Goal: Communication & Community: Answer question/provide support

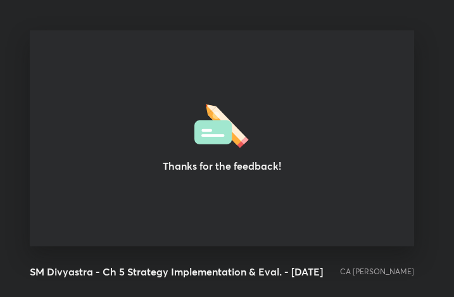
scroll to position [216, 444]
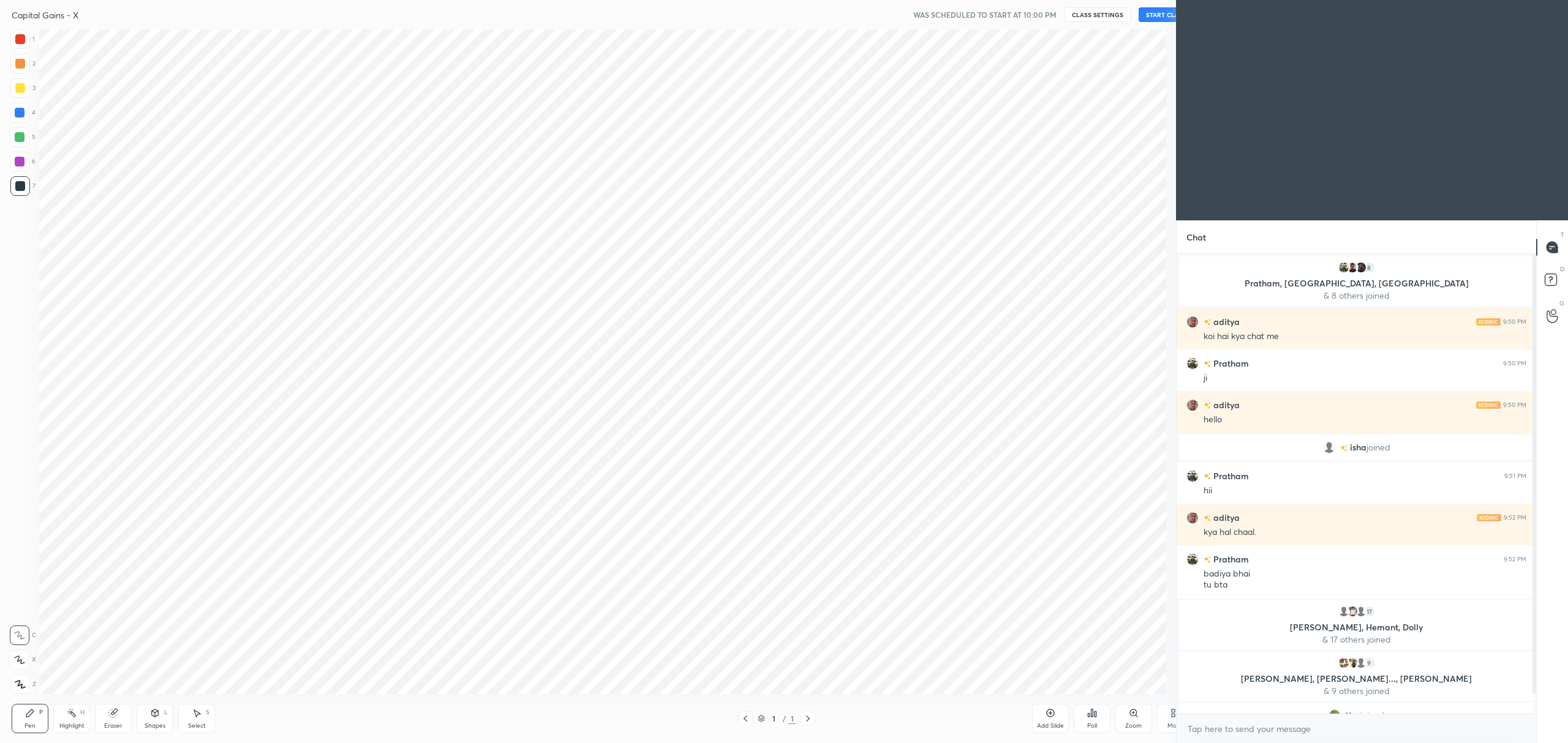
scroll to position [60569, 60141]
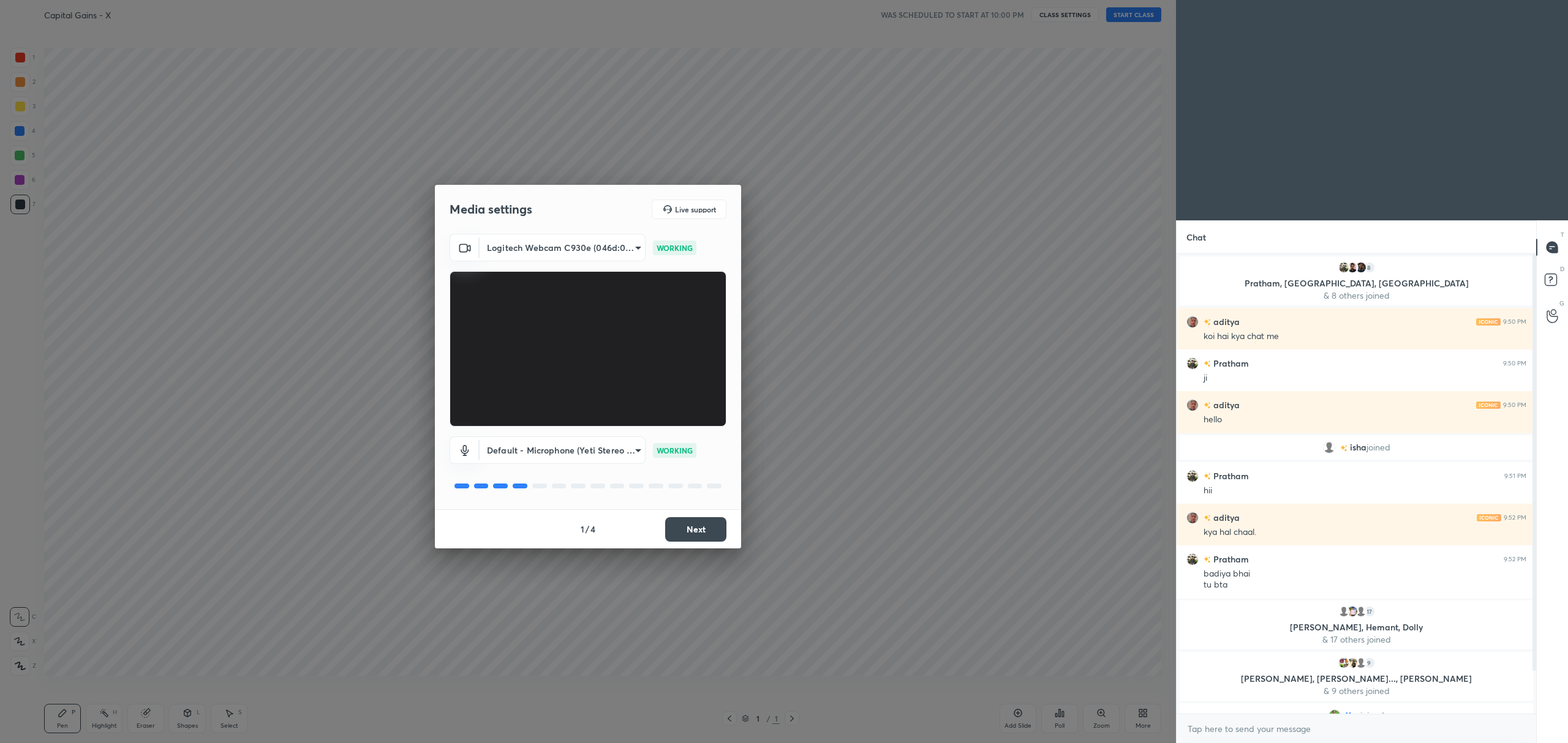
click at [689, 529] on button "Next" at bounding box center [695, 529] width 61 height 24
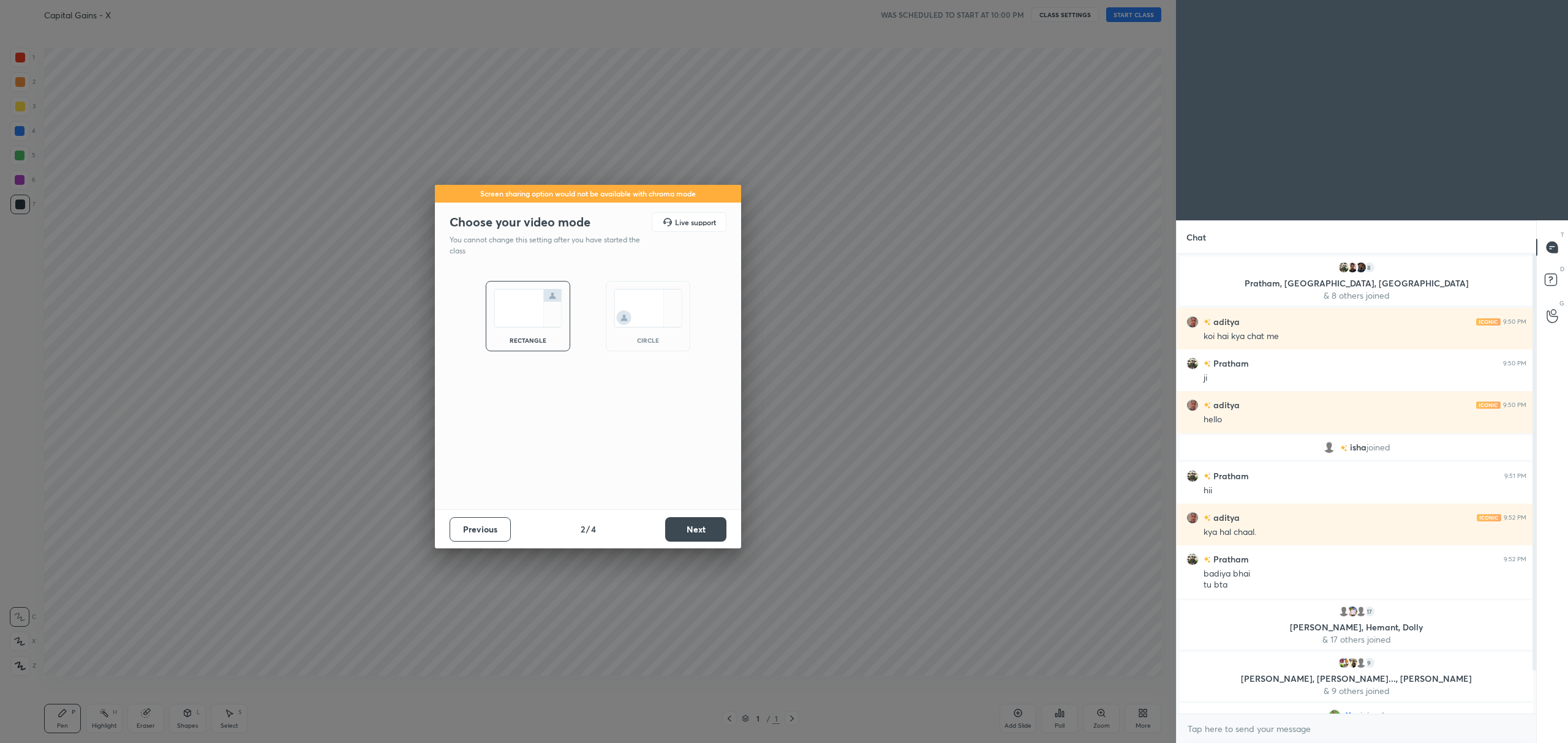
click at [694, 528] on button "Next" at bounding box center [695, 529] width 61 height 24
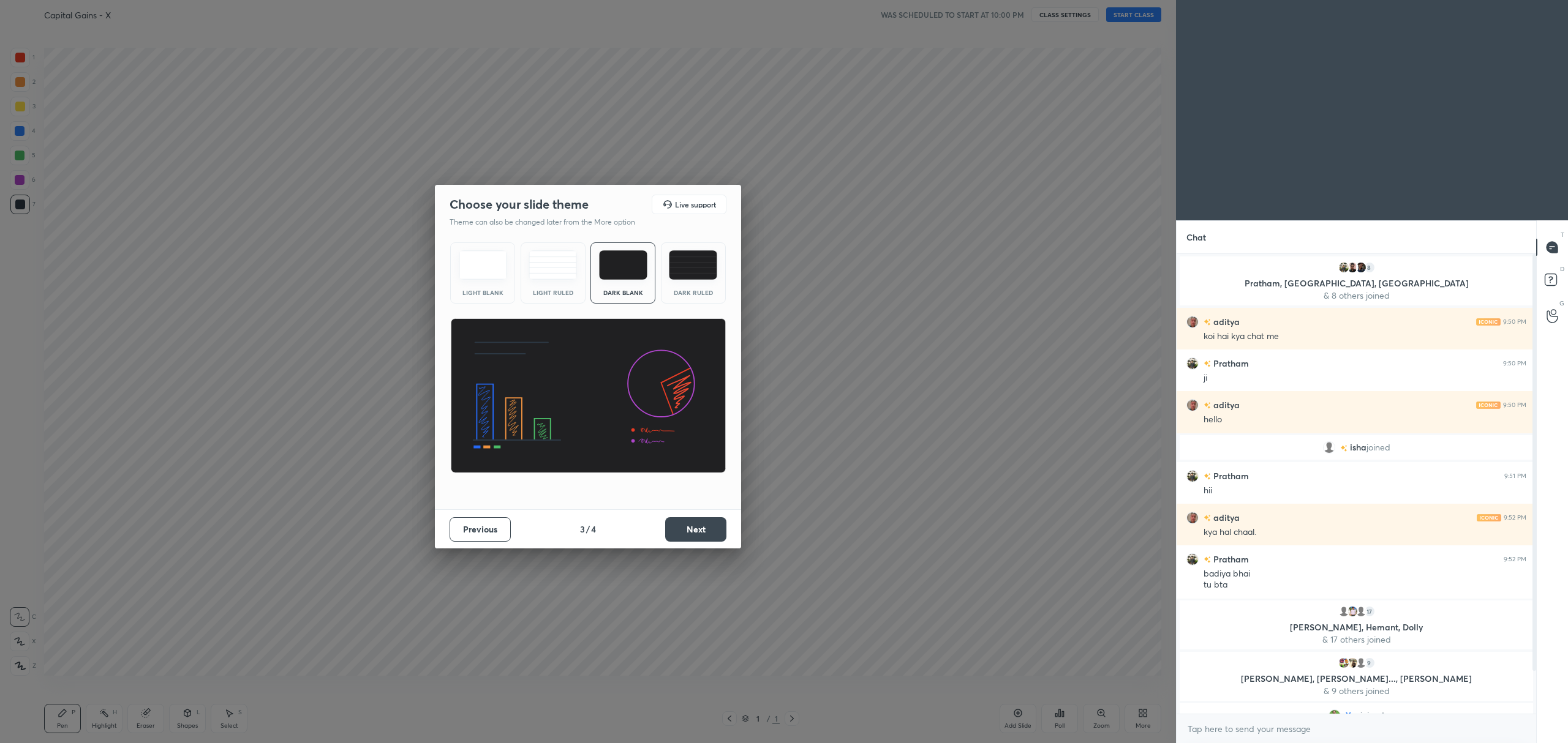
click at [700, 284] on div "Dark Ruled" at bounding box center [693, 272] width 65 height 61
click at [689, 526] on button "Next" at bounding box center [695, 529] width 61 height 24
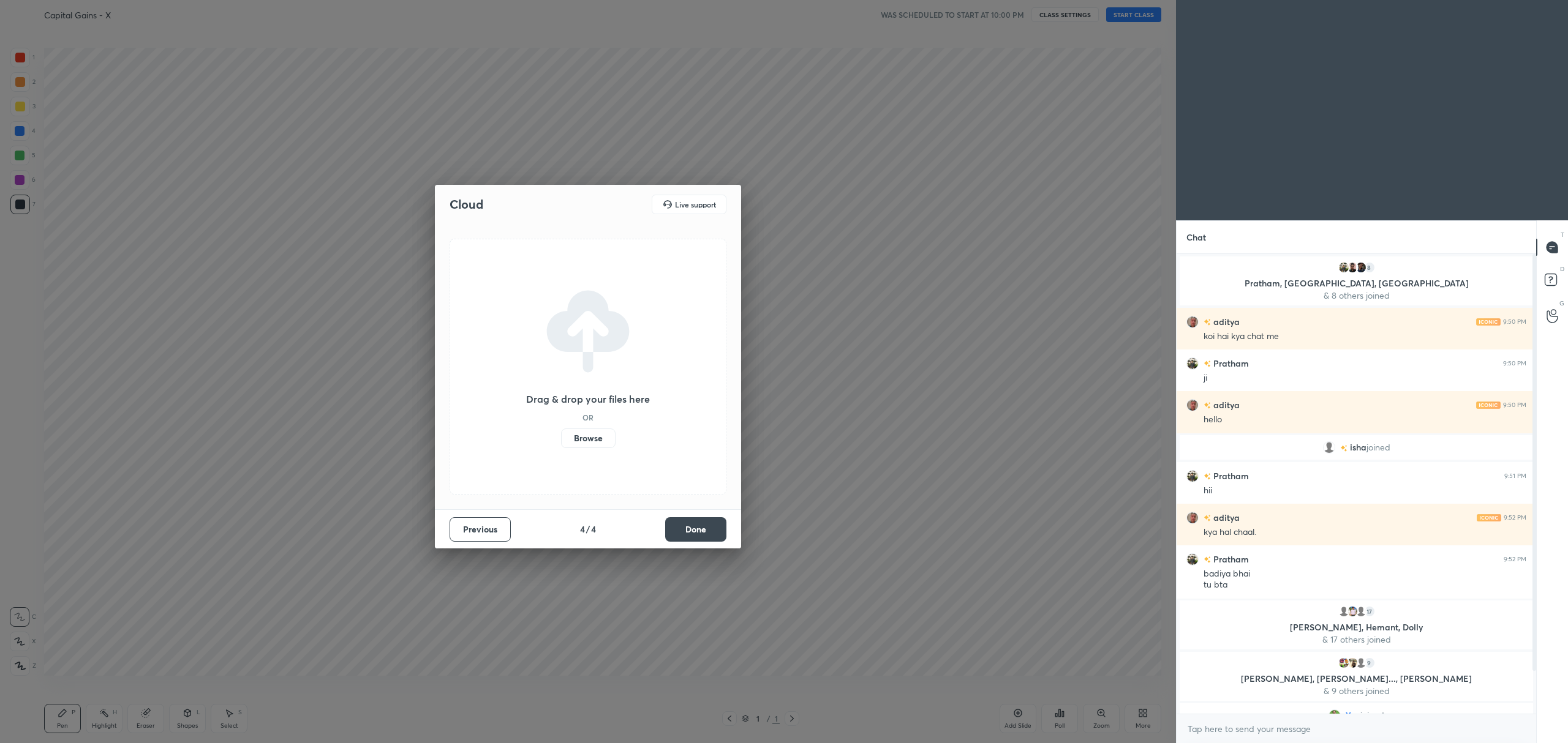
click at [591, 442] on label "Browse" at bounding box center [589, 439] width 54 height 19
click at [562, 442] on input "Browse" at bounding box center [562, 439] width 0 height 19
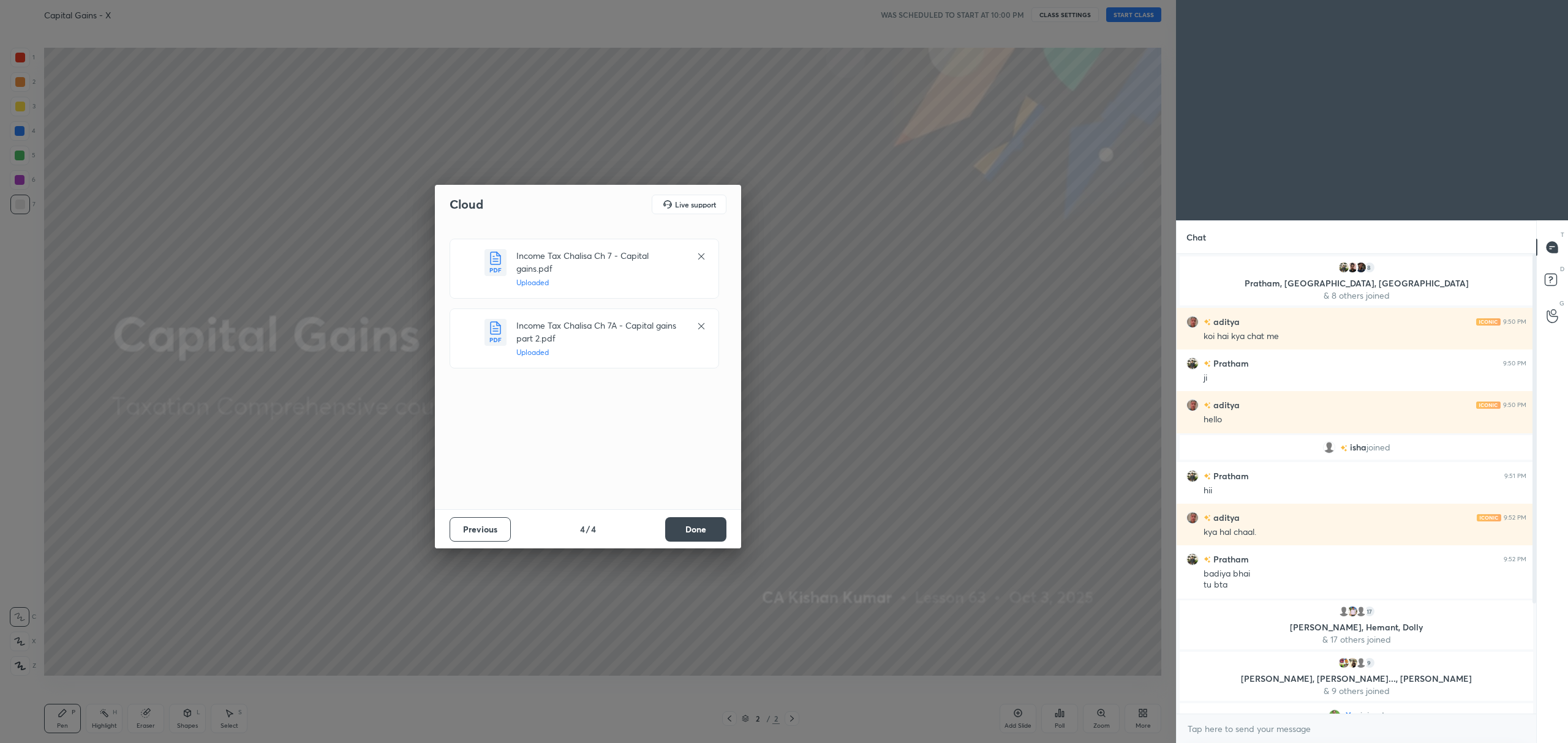
click at [702, 523] on button "Done" at bounding box center [695, 529] width 61 height 24
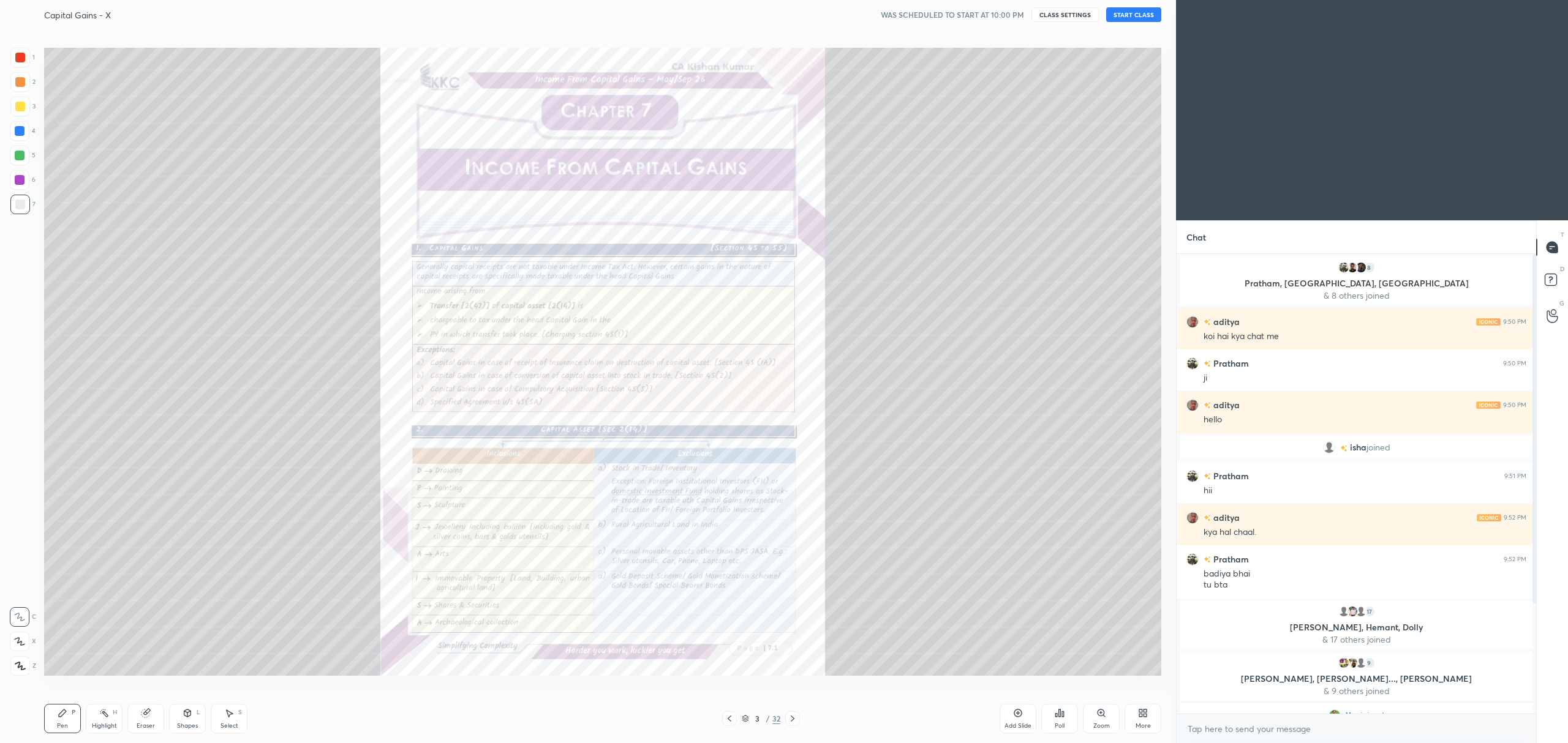
click at [745, 711] on div "Pen P Highlight H Eraser Shapes L Select S 3 / 32 Add Slide Poll Zoom More" at bounding box center [603, 719] width 1118 height 49
click at [745, 723] on icon at bounding box center [746, 719] width 8 height 8
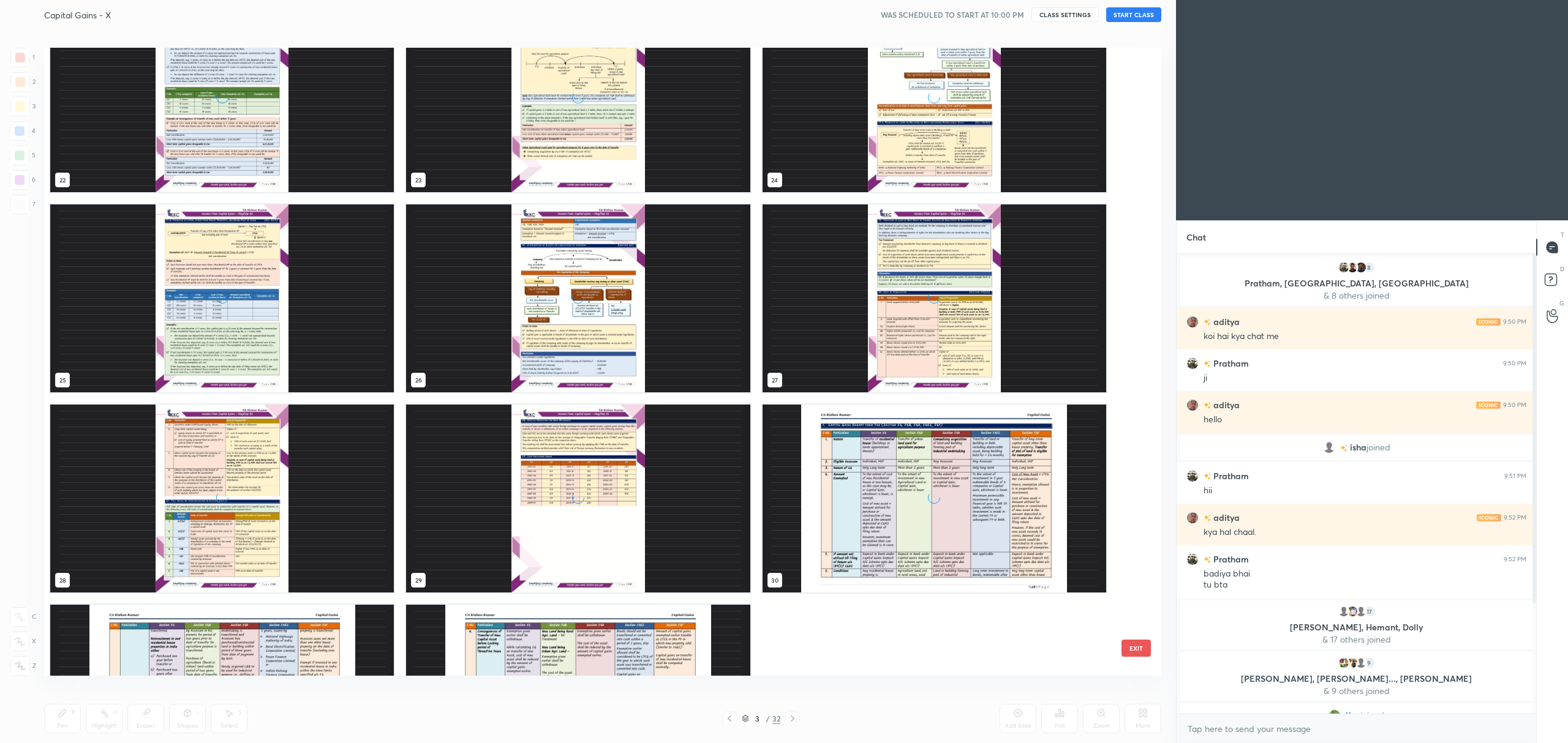
scroll to position [1574, 0]
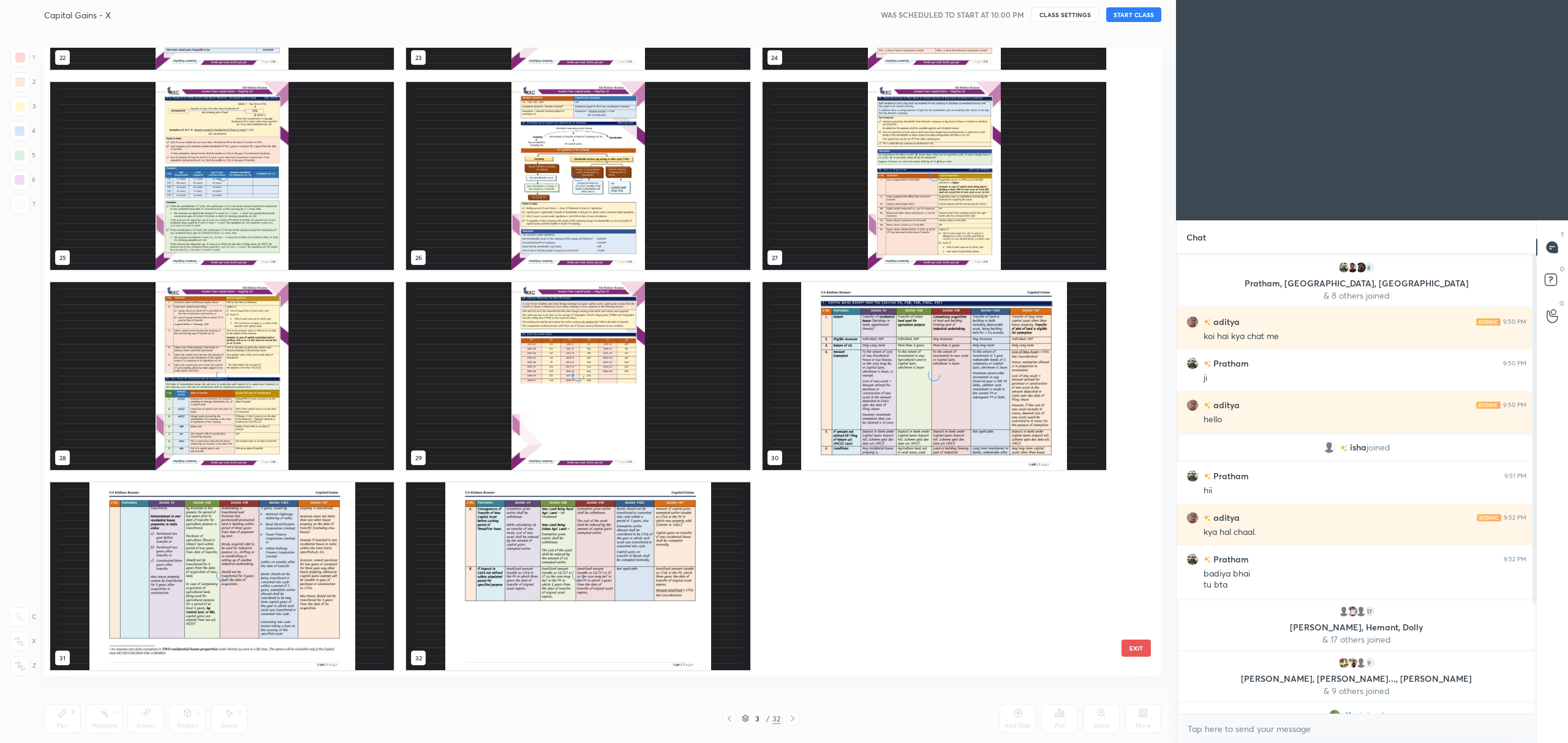
click at [653, 594] on div "grid" at bounding box center [578, 576] width 344 height 188
click at [655, 593] on div "grid" at bounding box center [578, 576] width 344 height 188
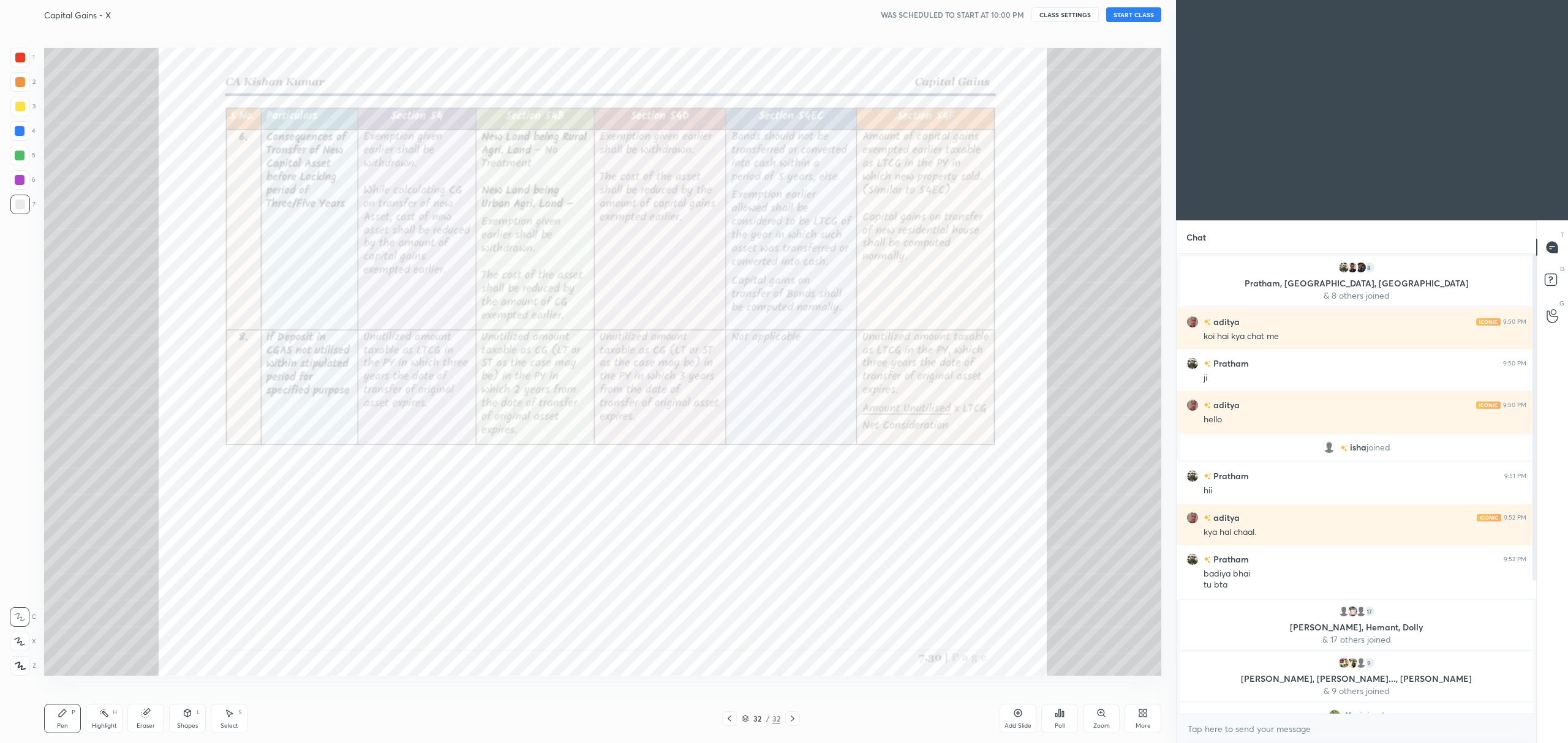
click at [655, 592] on div "grid" at bounding box center [578, 576] width 344 height 188
click at [656, 590] on div "grid" at bounding box center [578, 576] width 344 height 188
click at [1141, 713] on icon at bounding box center [1141, 711] width 3 height 3
click at [1080, 596] on div "Upload File" at bounding box center [1074, 599] width 32 height 6
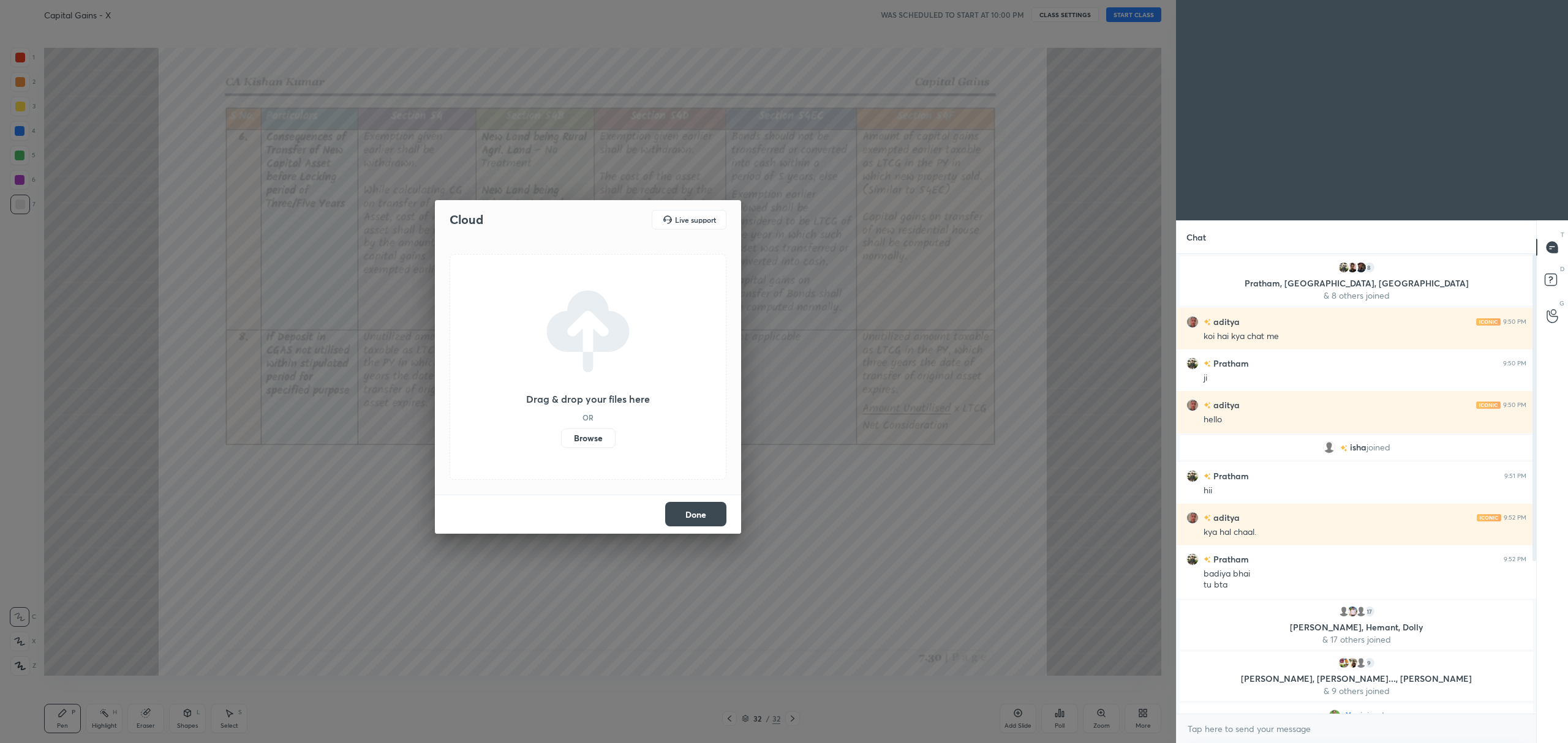
click at [588, 440] on label "Browse" at bounding box center [589, 439] width 54 height 19
click at [562, 440] on input "Browse" at bounding box center [562, 439] width 0 height 19
click at [687, 530] on div "Done" at bounding box center [588, 514] width 306 height 40
click at [691, 512] on button "Done" at bounding box center [695, 514] width 61 height 24
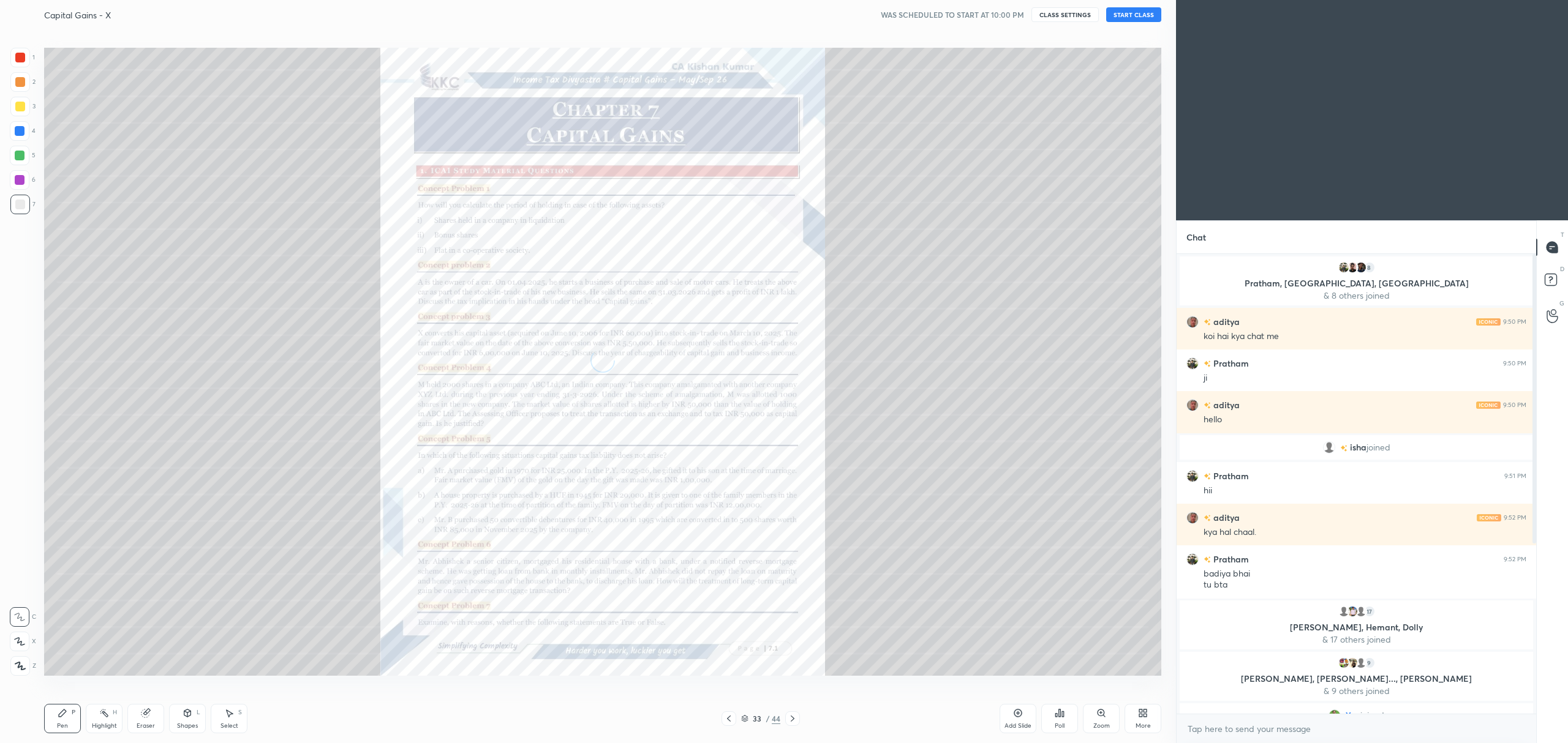
click at [745, 717] on icon at bounding box center [745, 717] width 6 height 3
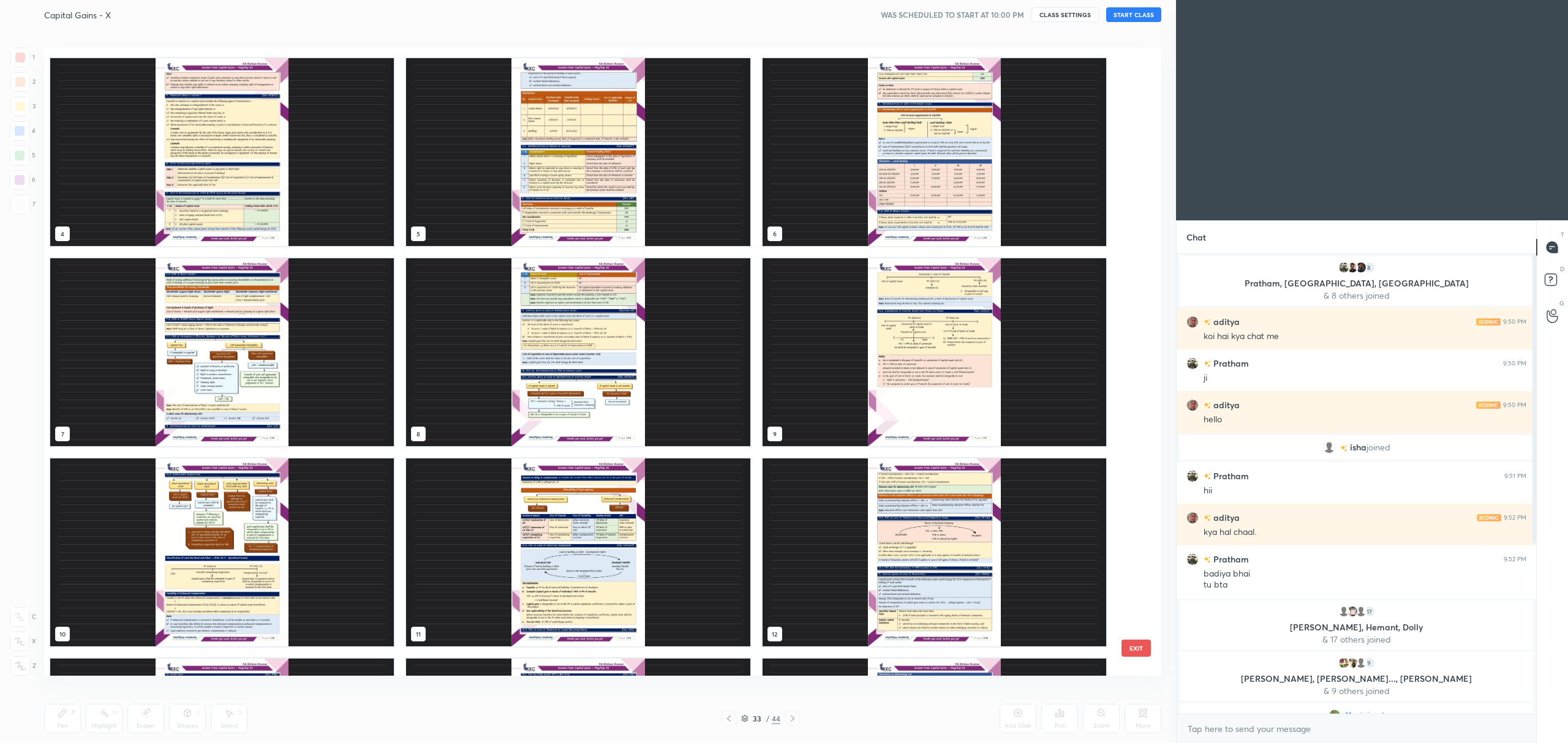
scroll to position [0, 0]
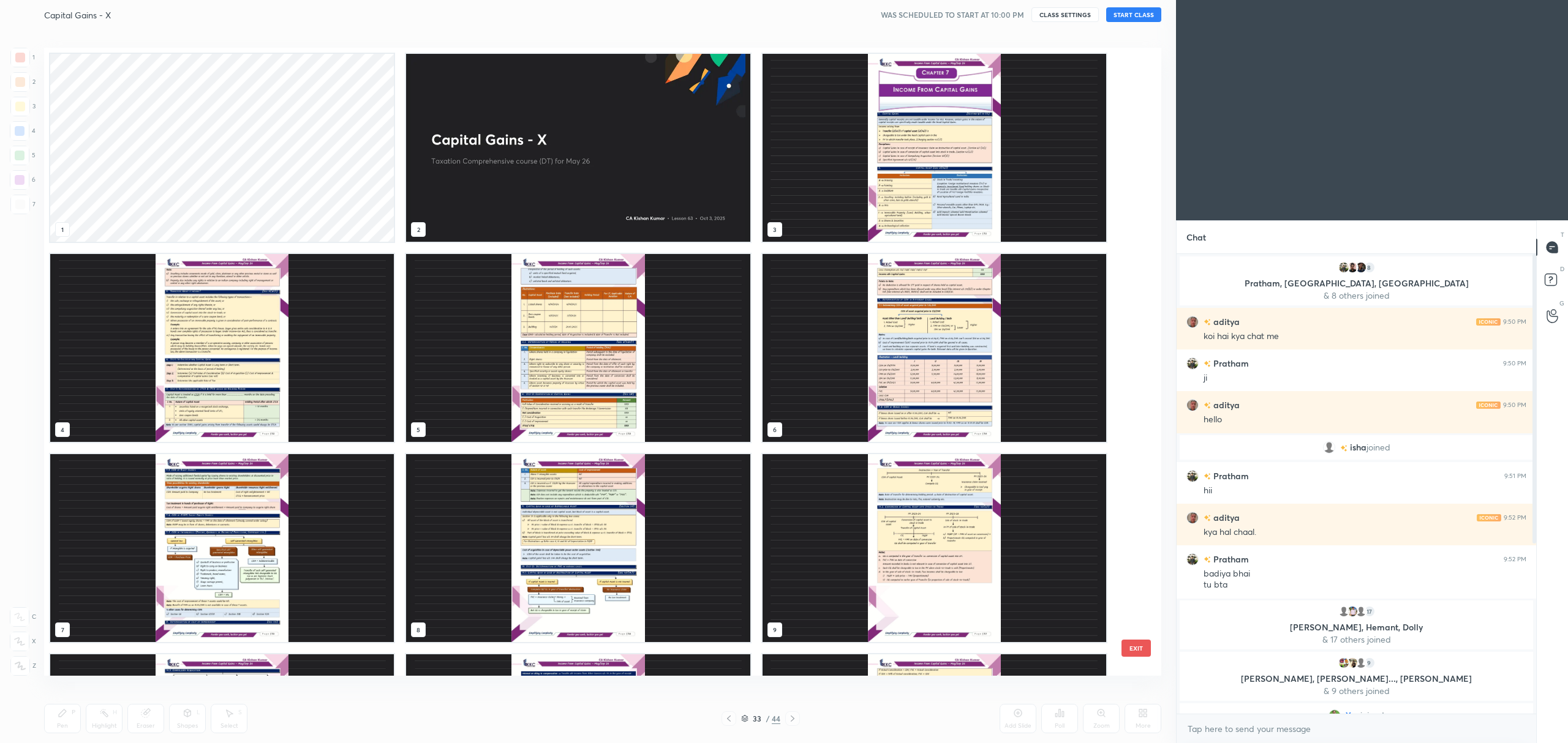
click at [640, 155] on img "grid" at bounding box center [578, 148] width 344 height 188
click at [638, 151] on img "grid" at bounding box center [578, 148] width 344 height 188
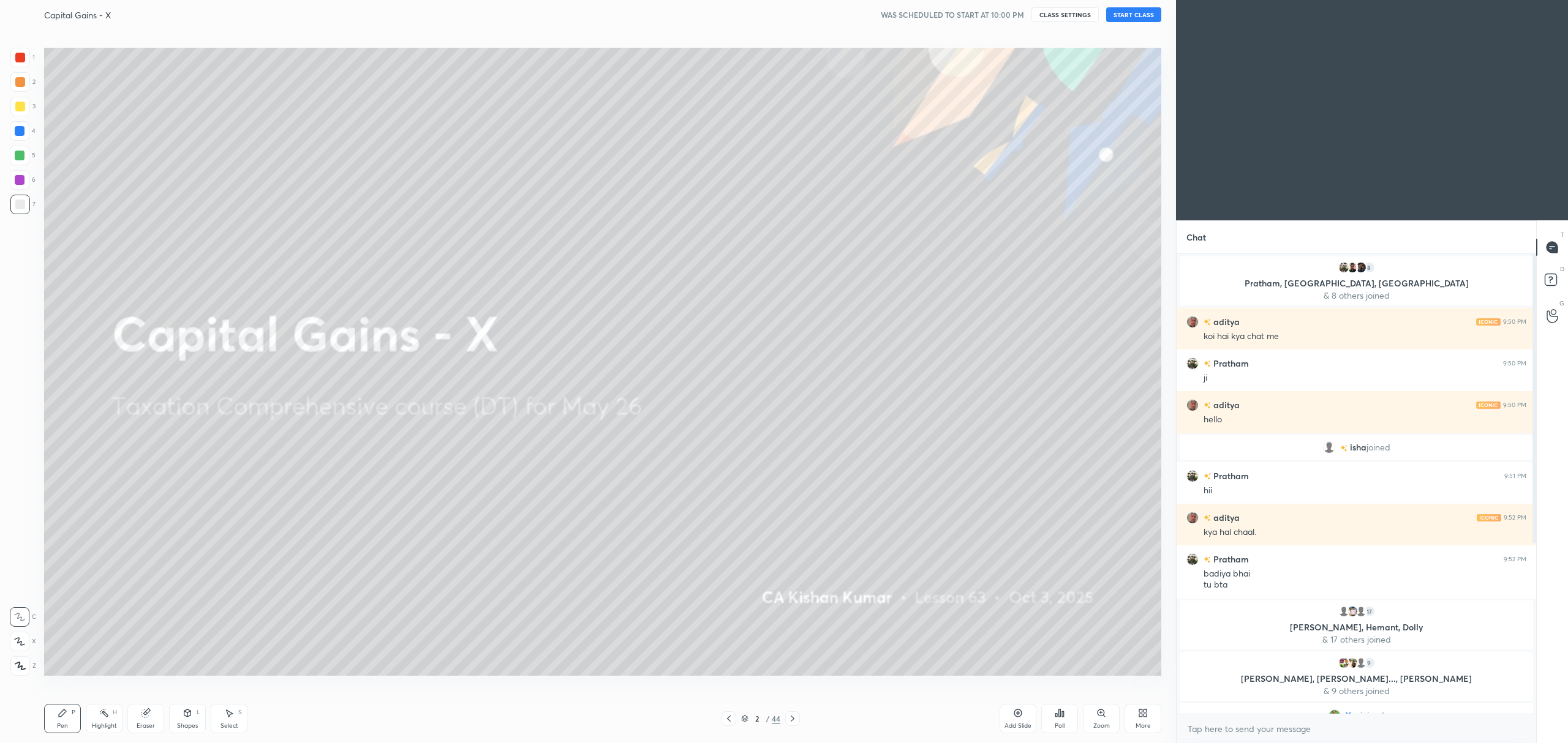
click at [645, 147] on img "grid" at bounding box center [578, 148] width 344 height 188
click at [20, 106] on div at bounding box center [20, 106] width 10 height 10
click at [23, 647] on div at bounding box center [19, 642] width 19 height 19
click at [1130, 14] on button "START CLASS" at bounding box center [1134, 14] width 55 height 14
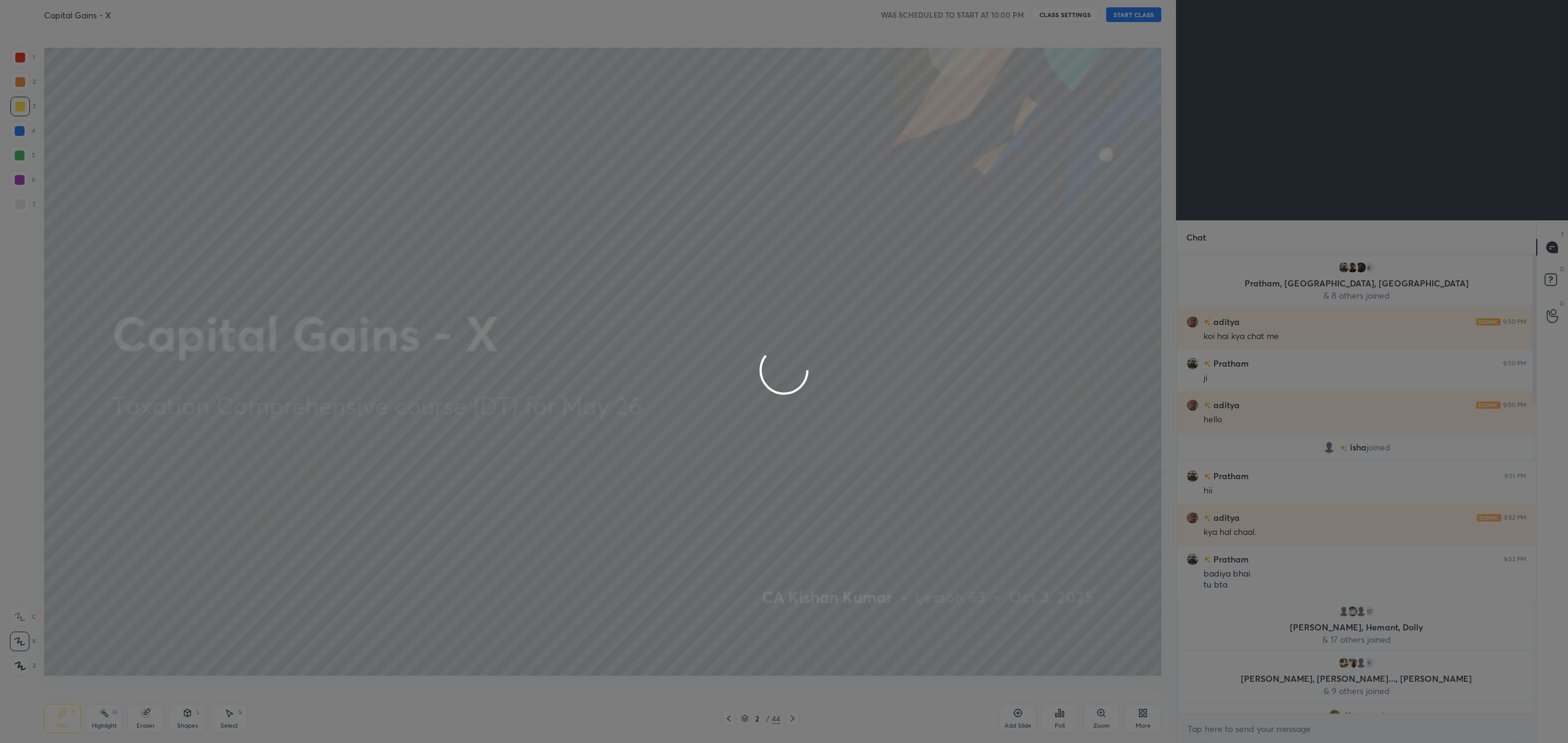
type textarea "x"
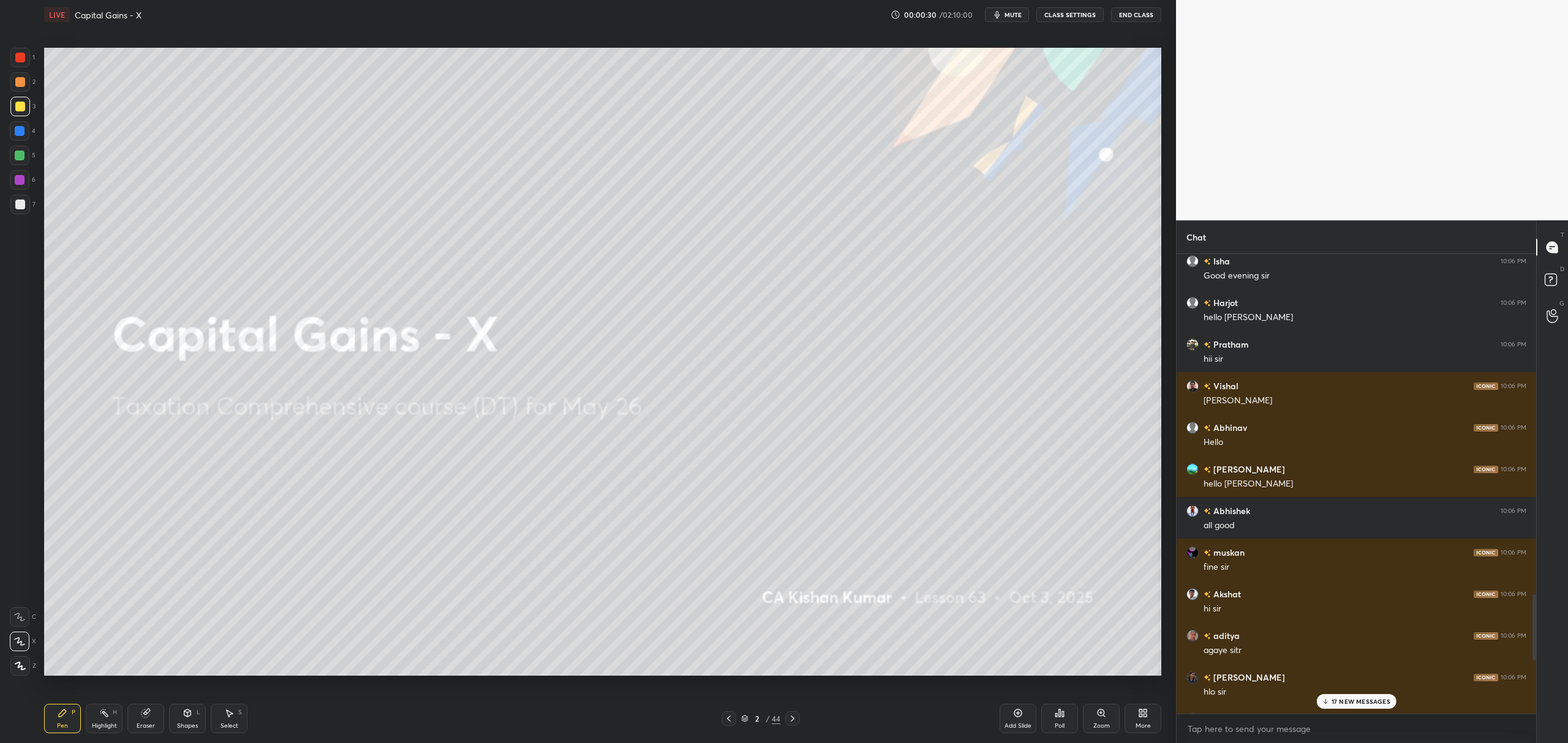
scroll to position [2411, 0]
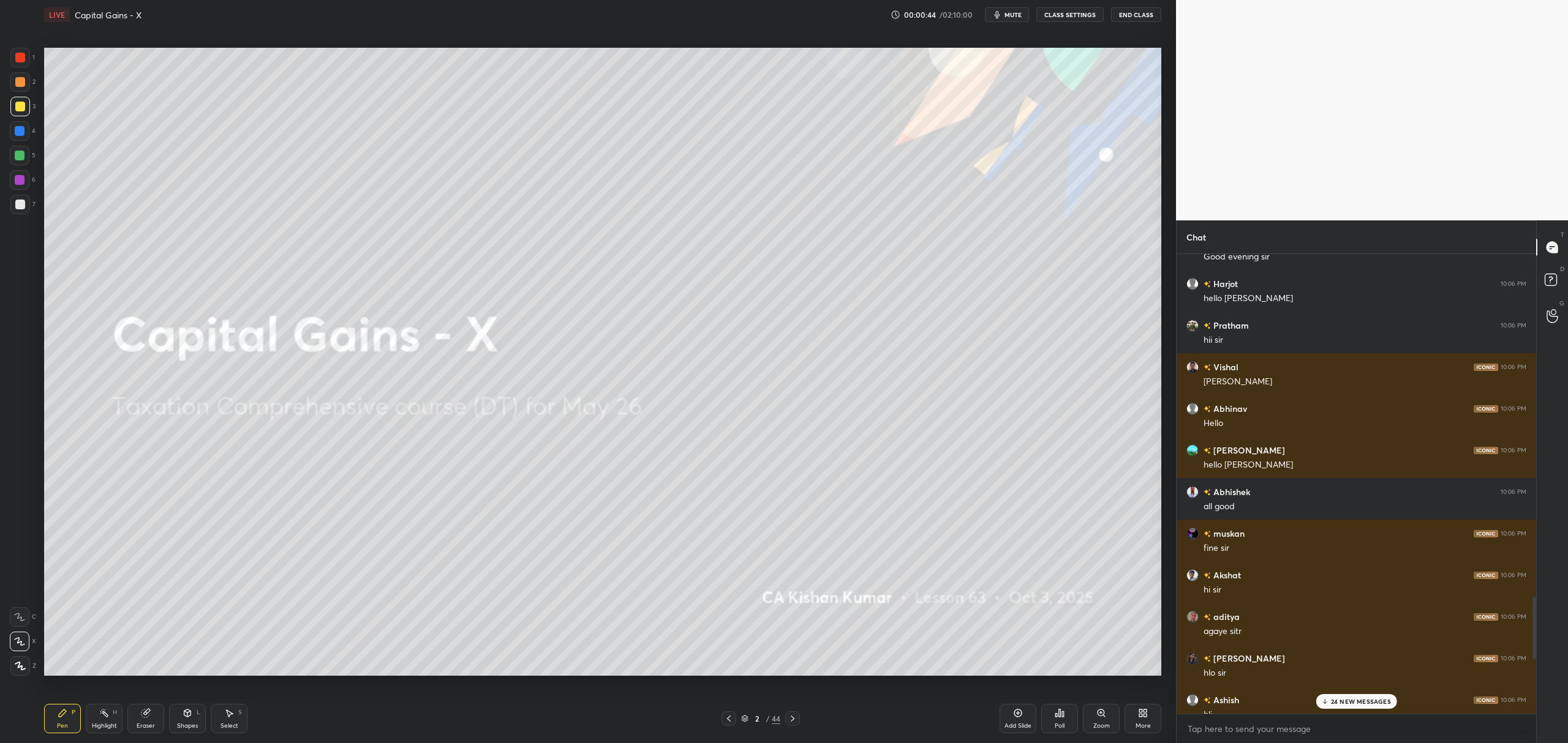
click at [1057, 720] on div "Poll" at bounding box center [1060, 719] width 37 height 29
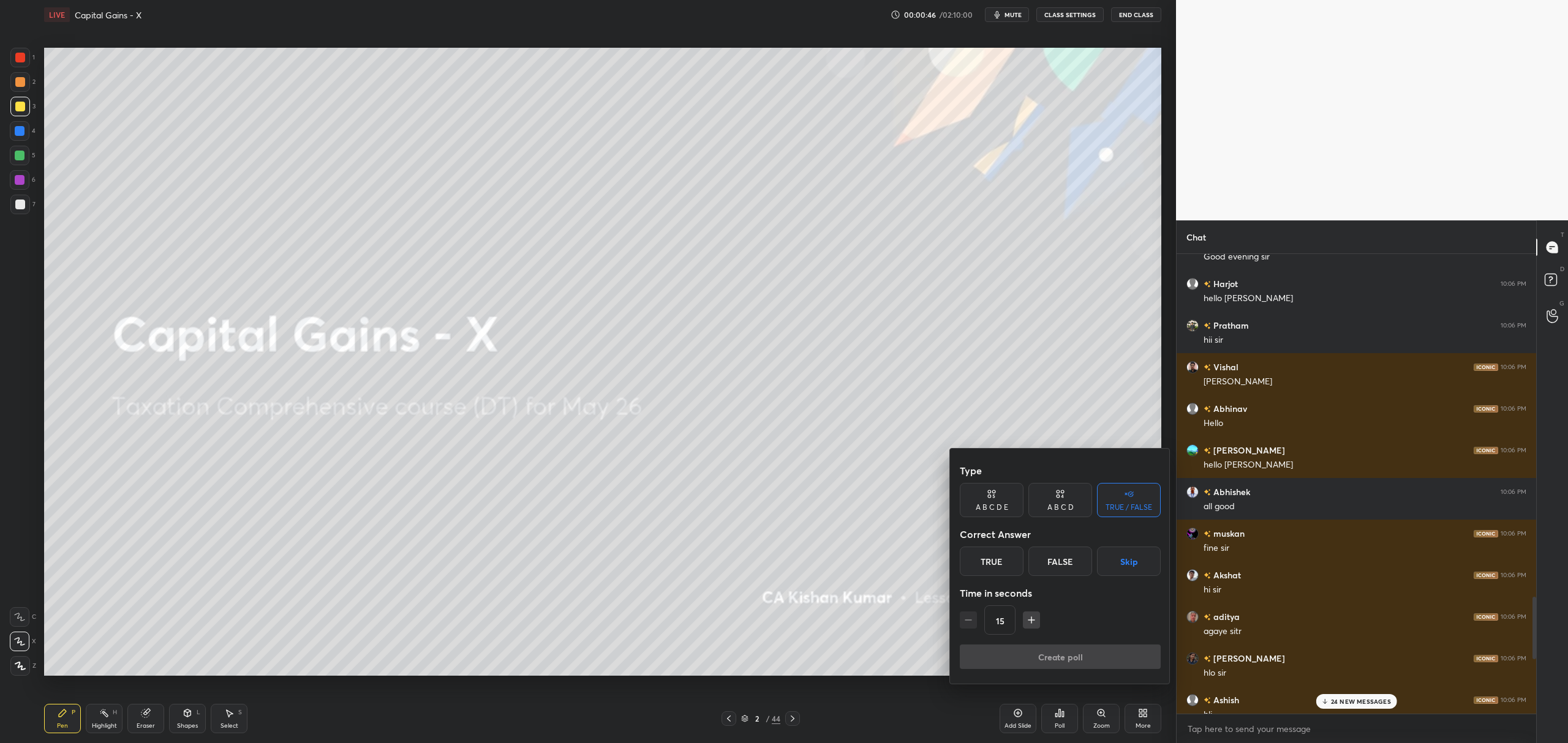
click at [994, 566] on div "True" at bounding box center [992, 561] width 64 height 29
click at [1008, 652] on button "Create poll" at bounding box center [1060, 656] width 201 height 24
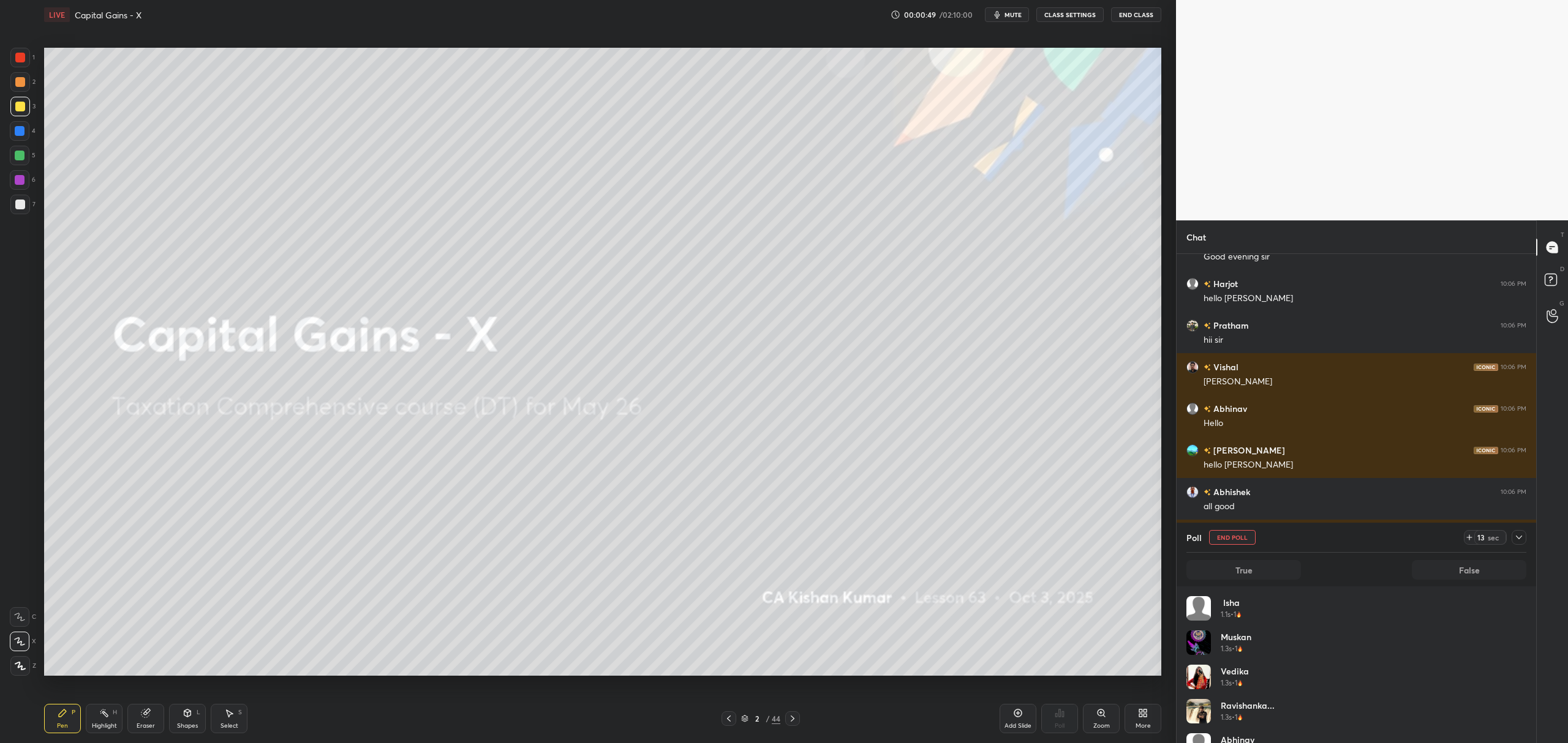
scroll to position [143, 336]
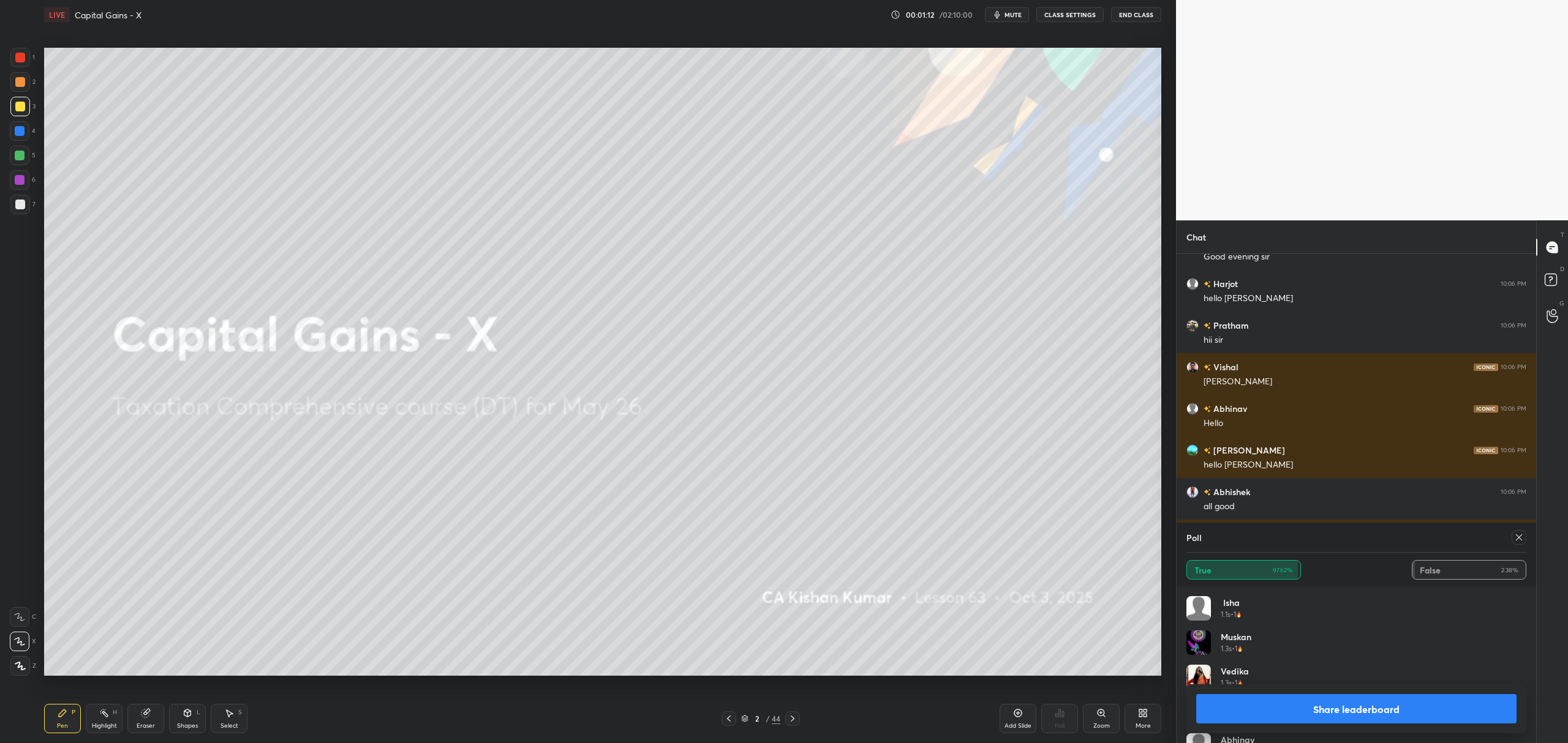
click at [1343, 711] on button "Share leaderboard" at bounding box center [1356, 709] width 320 height 29
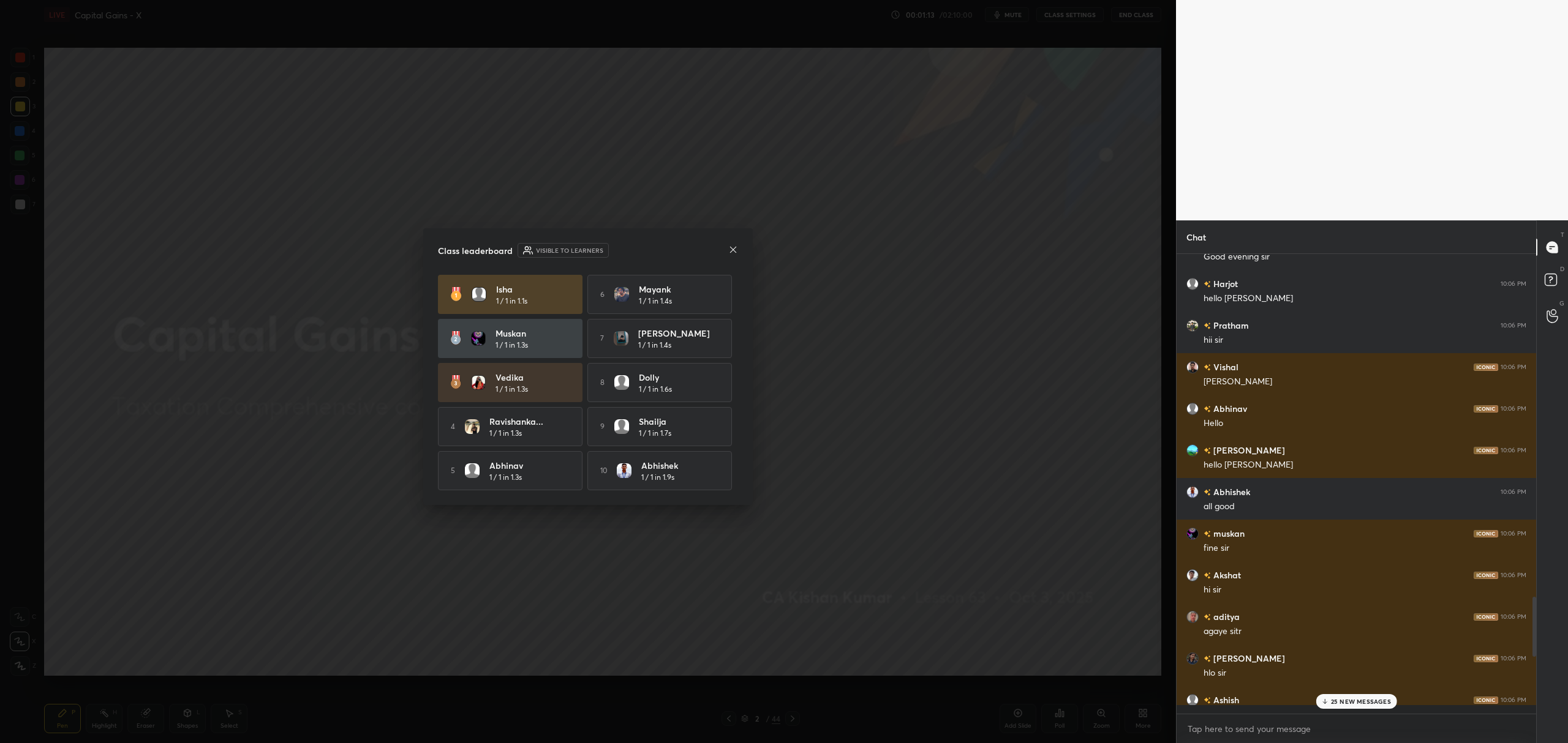
scroll to position [0, 0]
click at [736, 248] on icon at bounding box center [734, 250] width 10 height 10
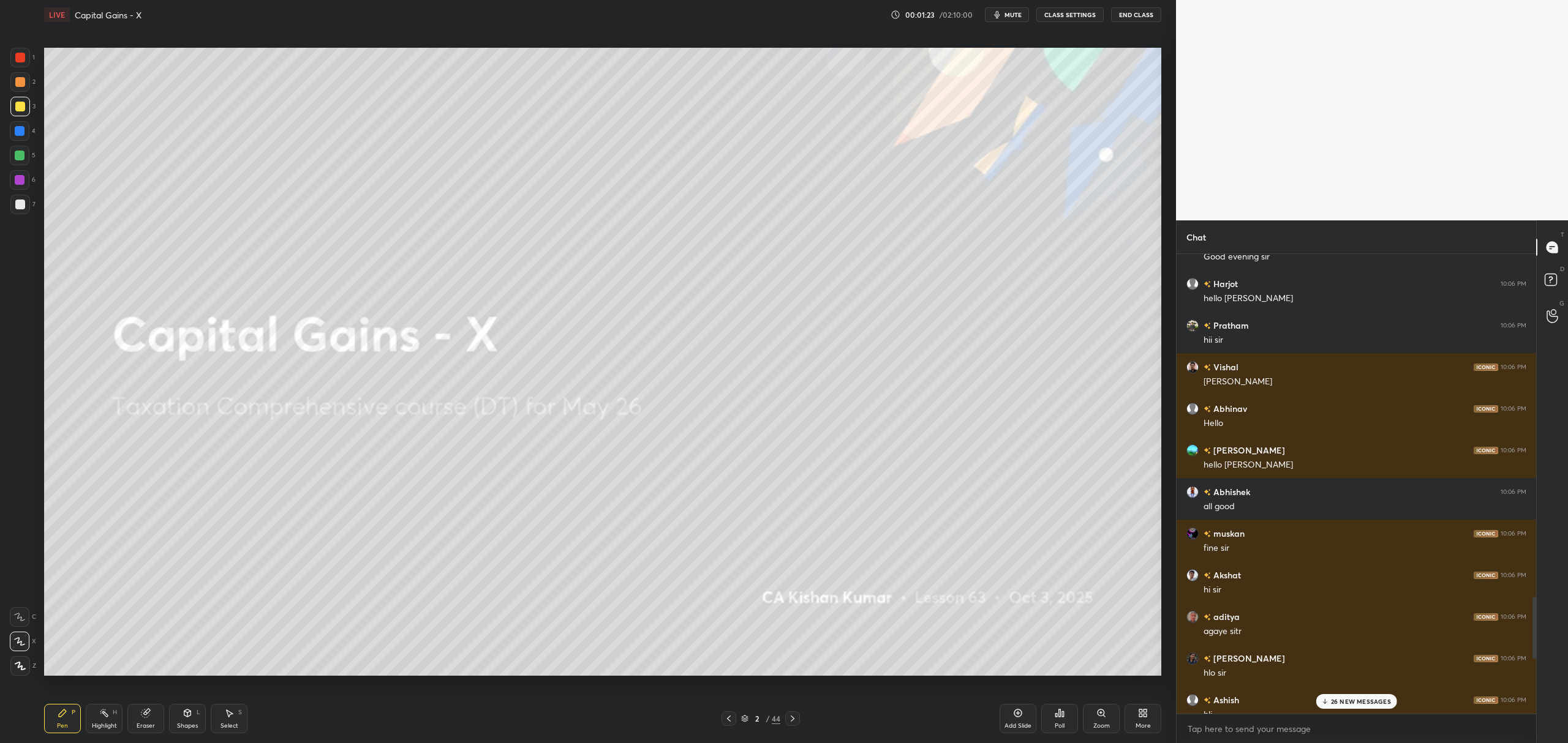
click at [1013, 718] on icon at bounding box center [1018, 713] width 10 height 10
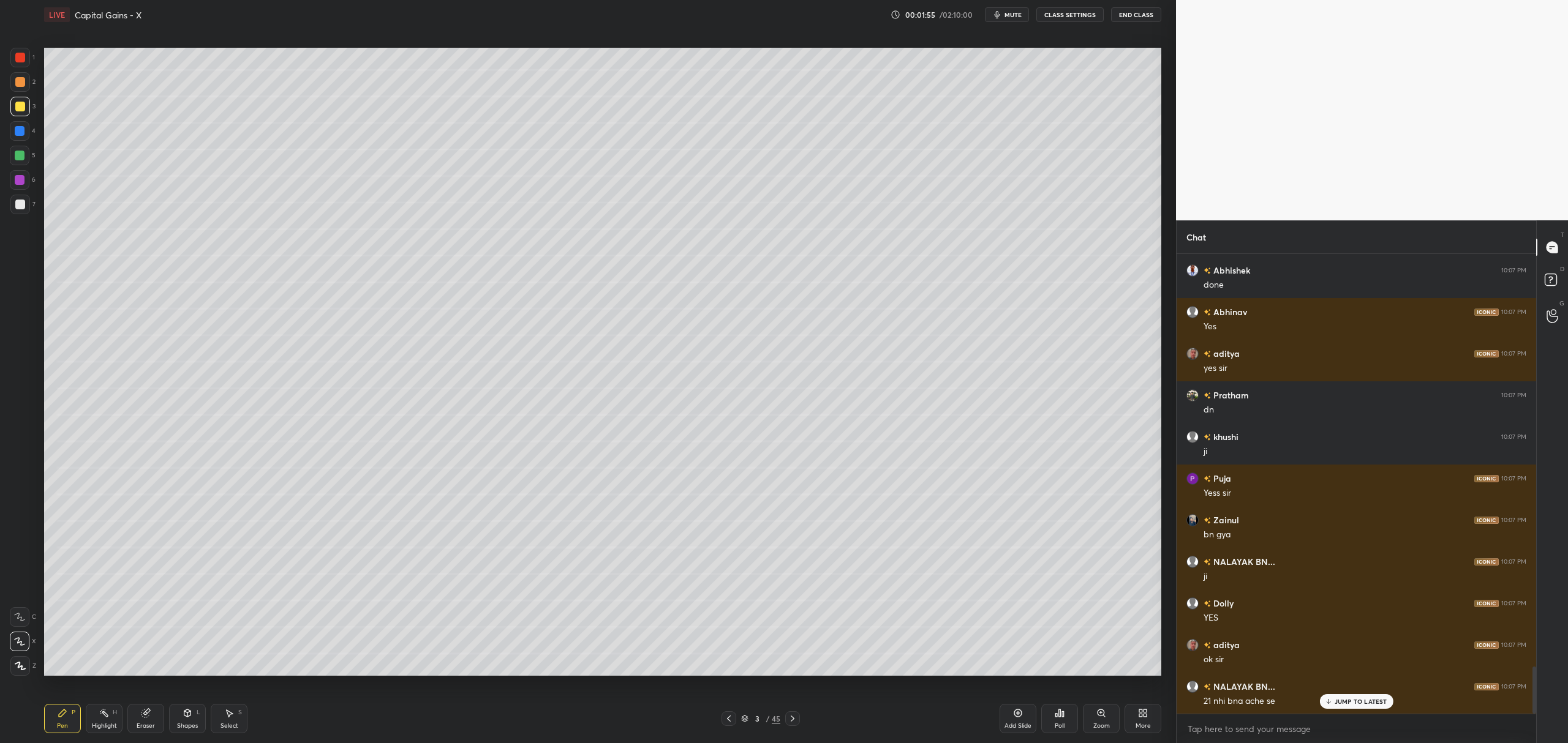
scroll to position [4047, 0]
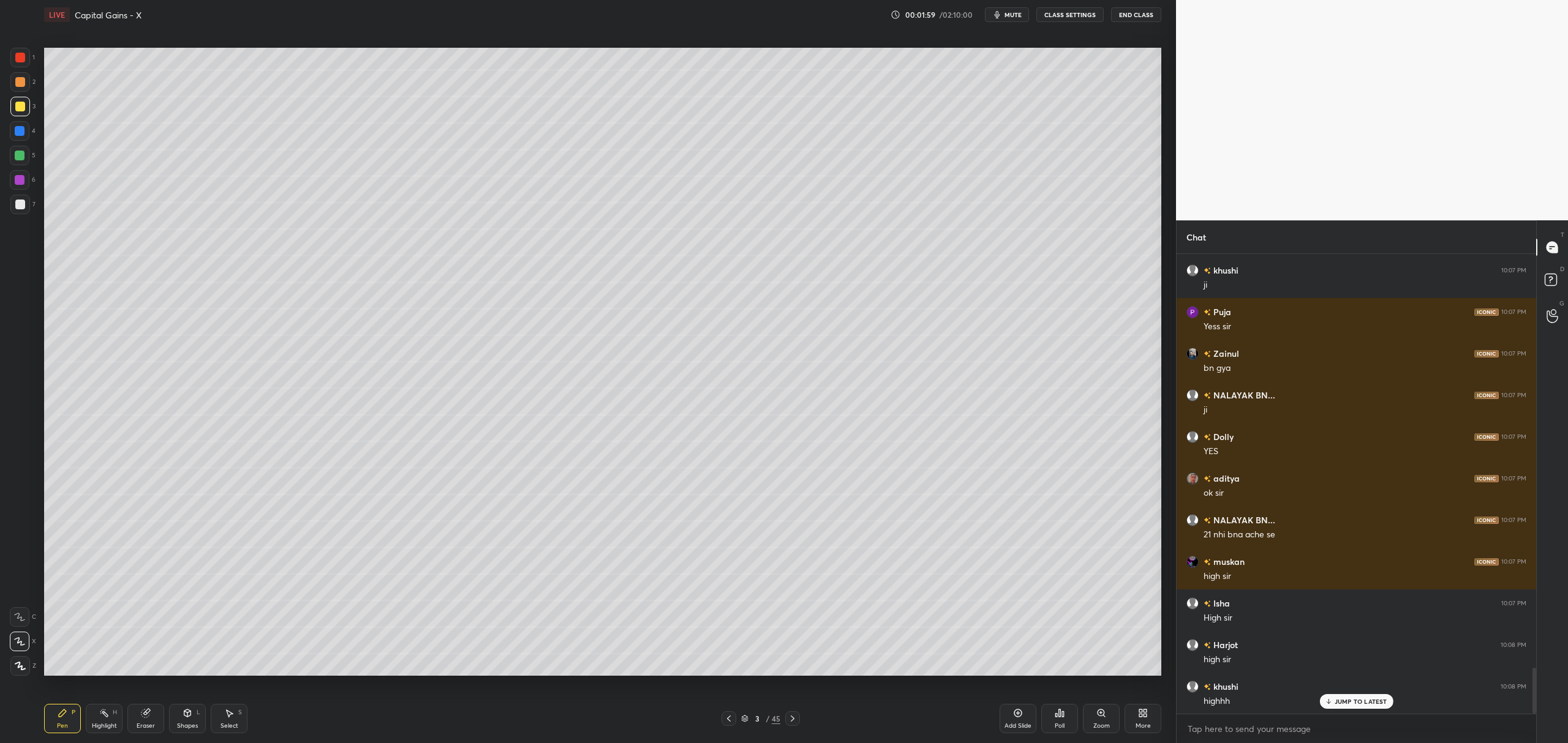
click at [1009, 718] on div "Add Slide" at bounding box center [1018, 719] width 37 height 29
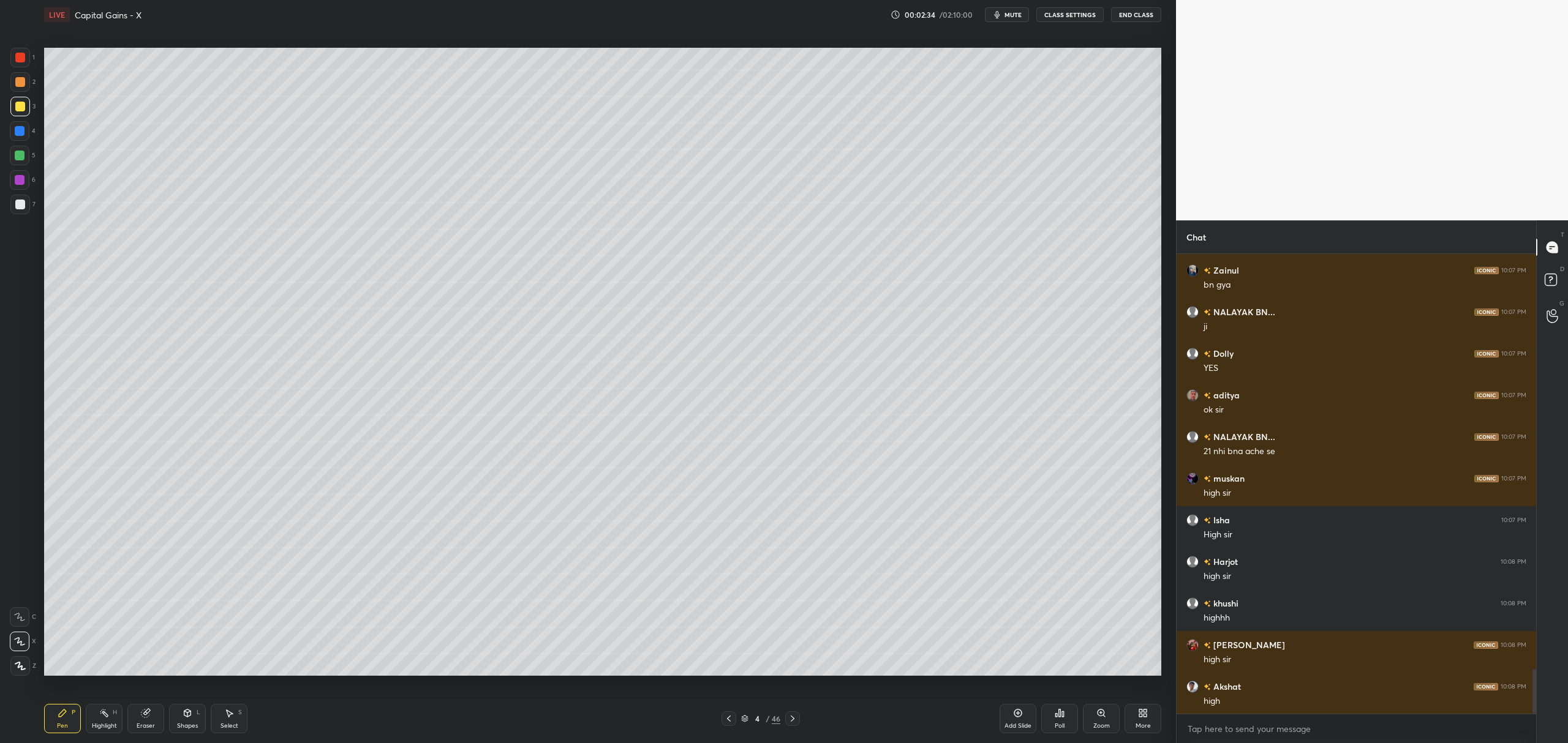
scroll to position [4298, 0]
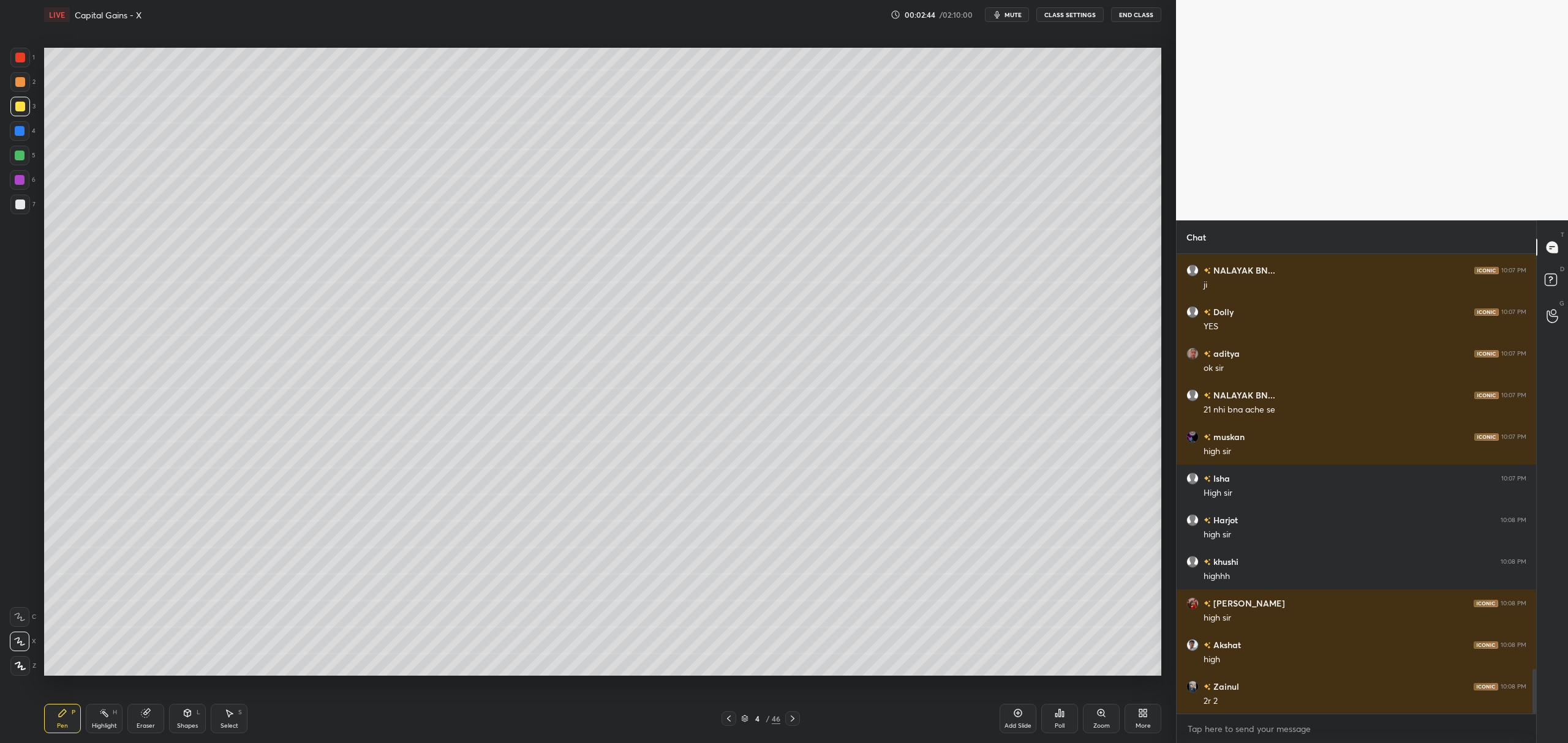
click at [17, 179] on div at bounding box center [19, 180] width 10 height 10
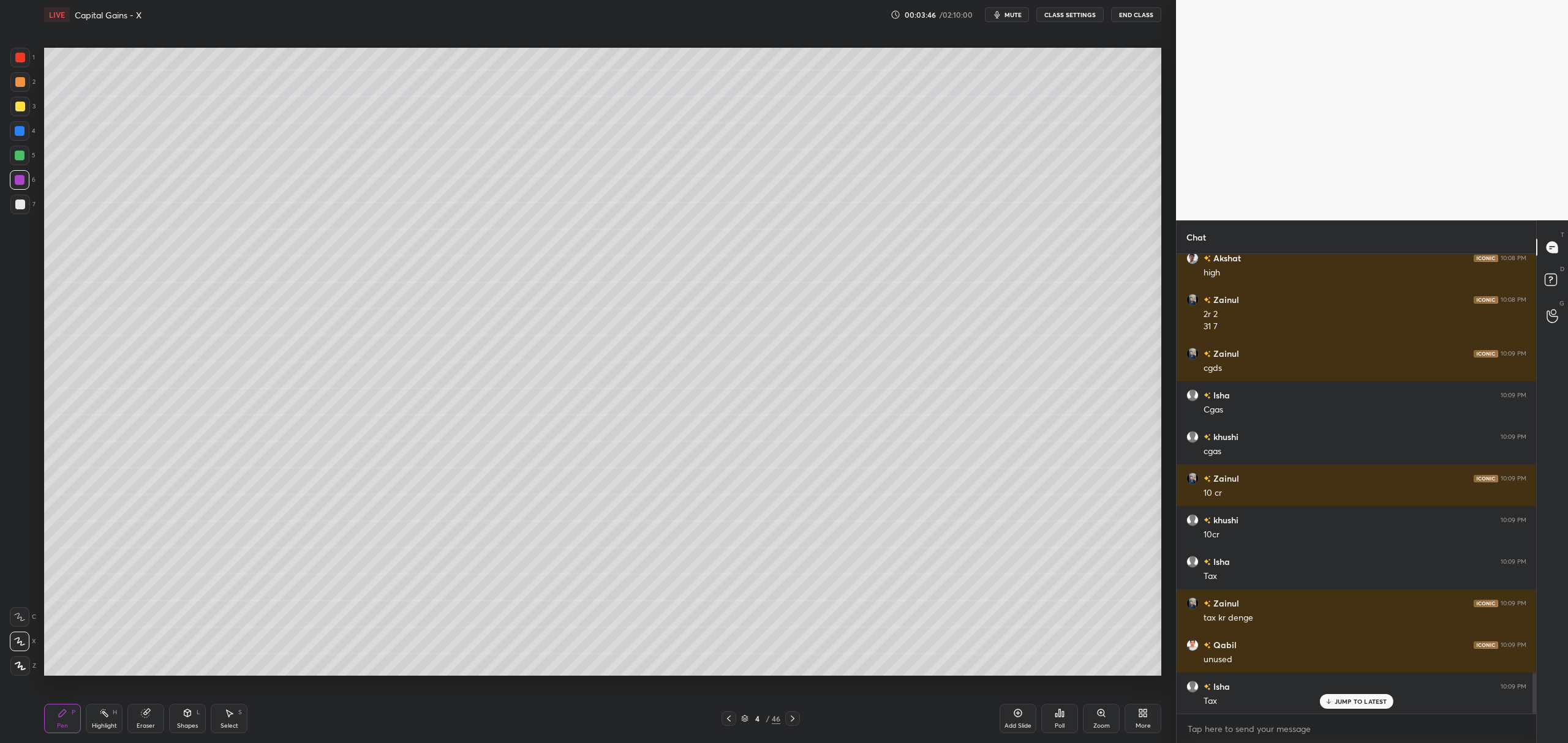
scroll to position [4727, 0]
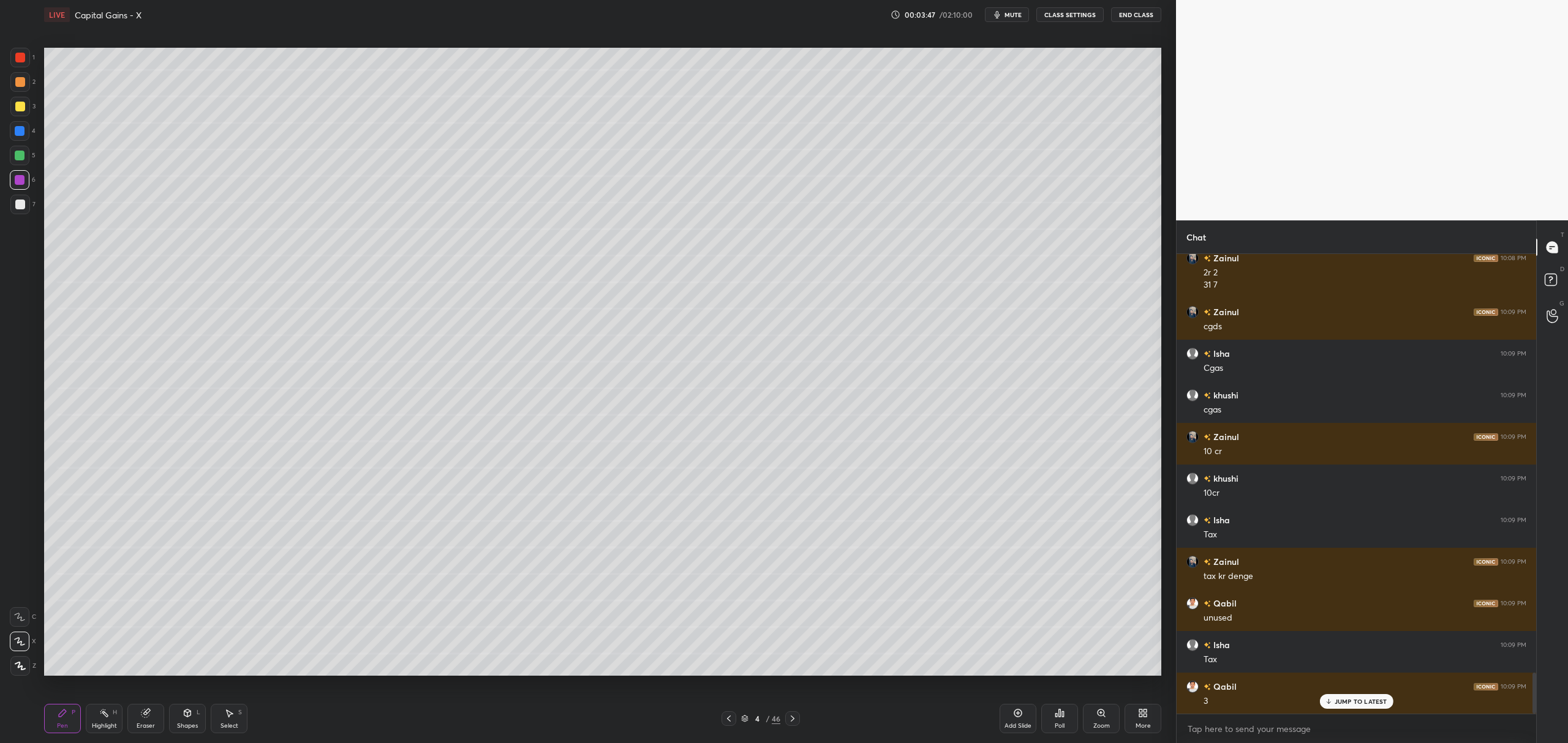
click at [1015, 725] on div "Add Slide" at bounding box center [1018, 726] width 27 height 6
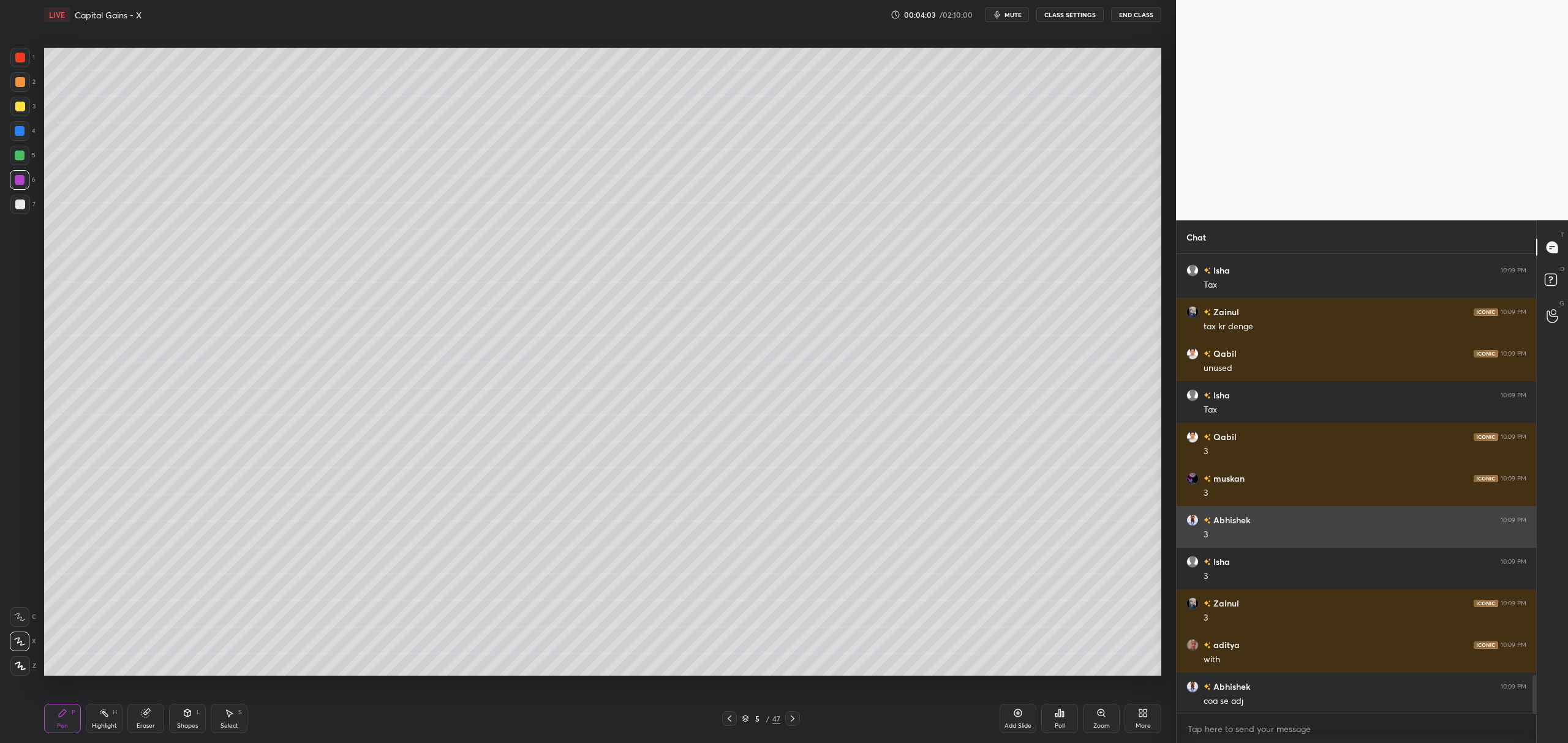
scroll to position [5017, 0]
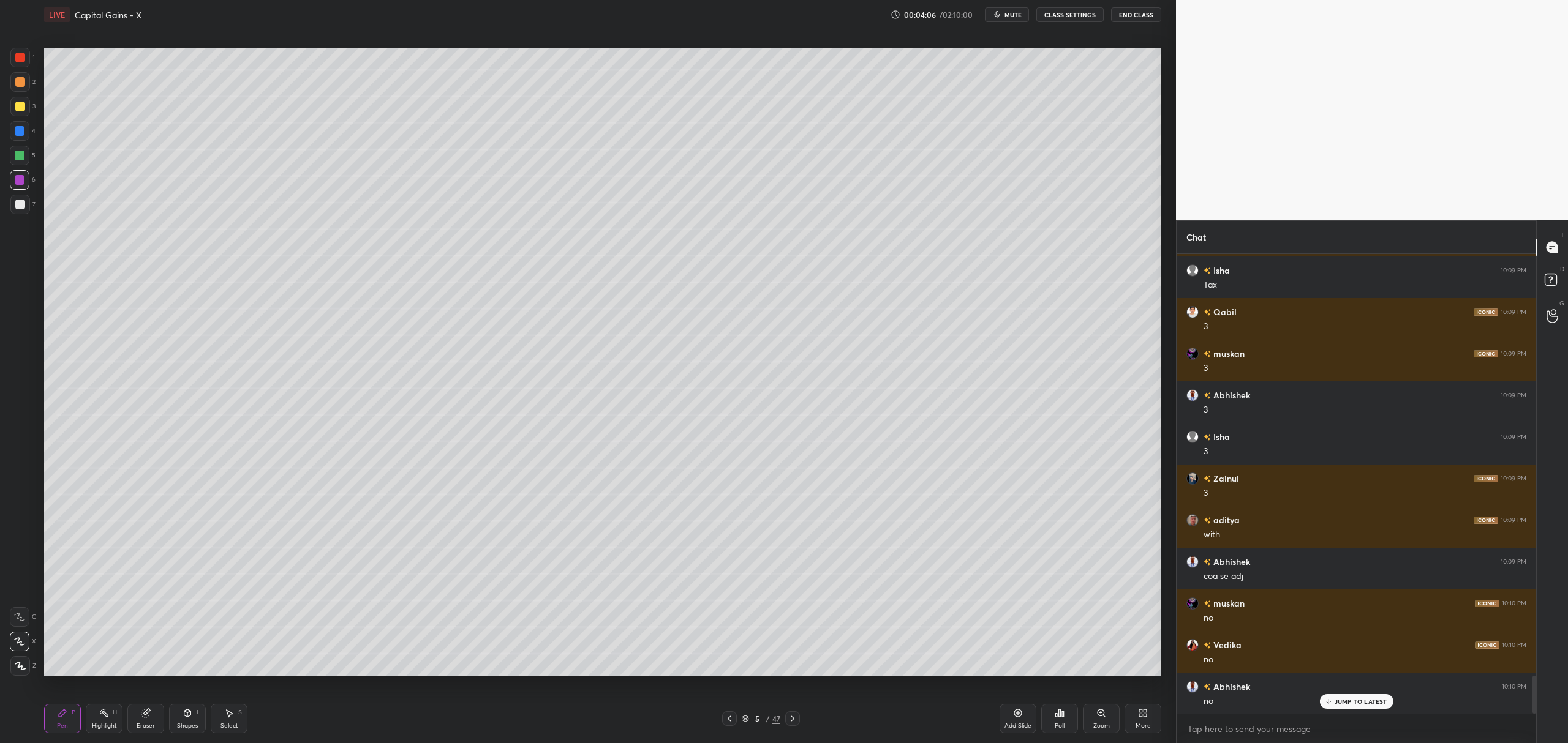
click at [1020, 715] on icon at bounding box center [1018, 713] width 10 height 10
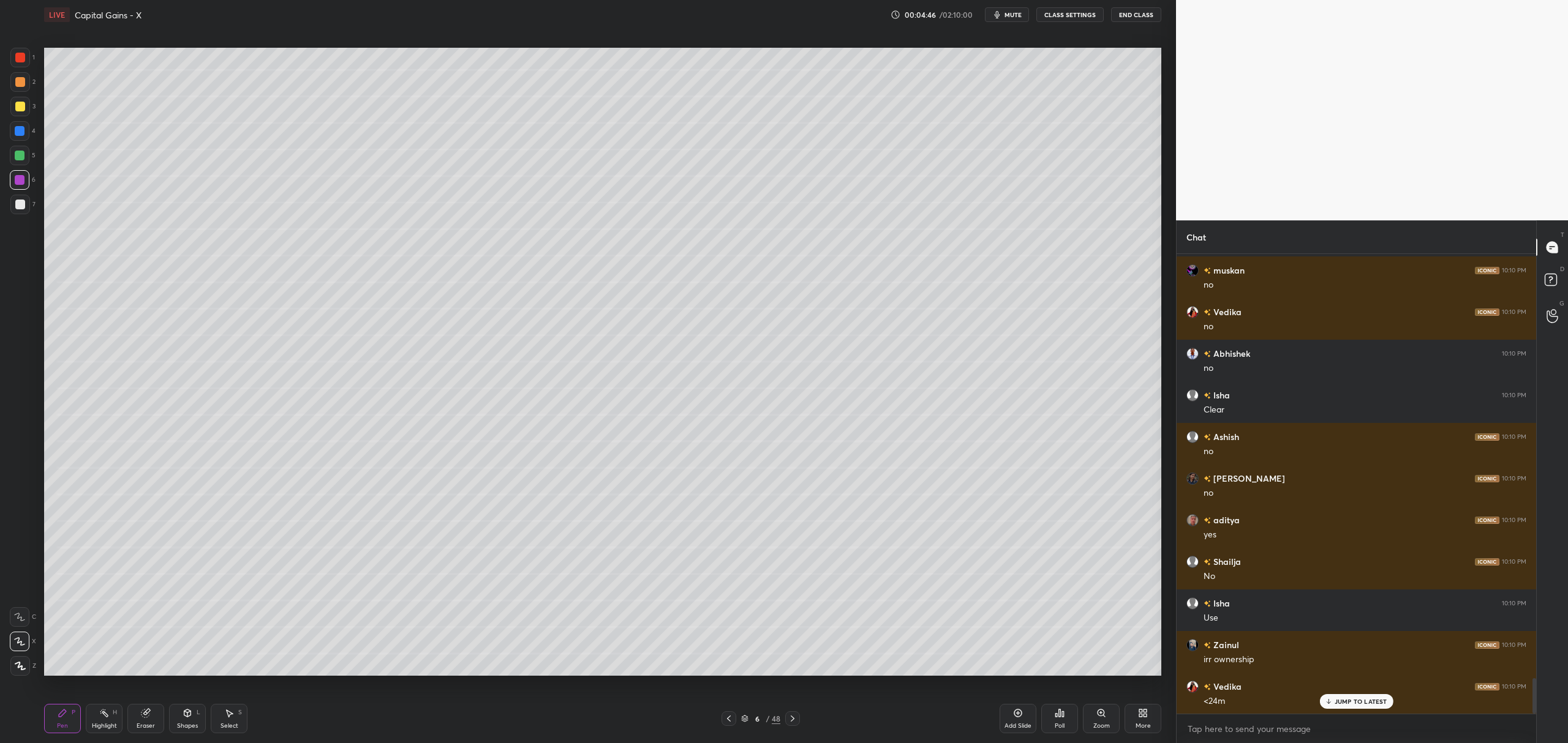
scroll to position [5475, 0]
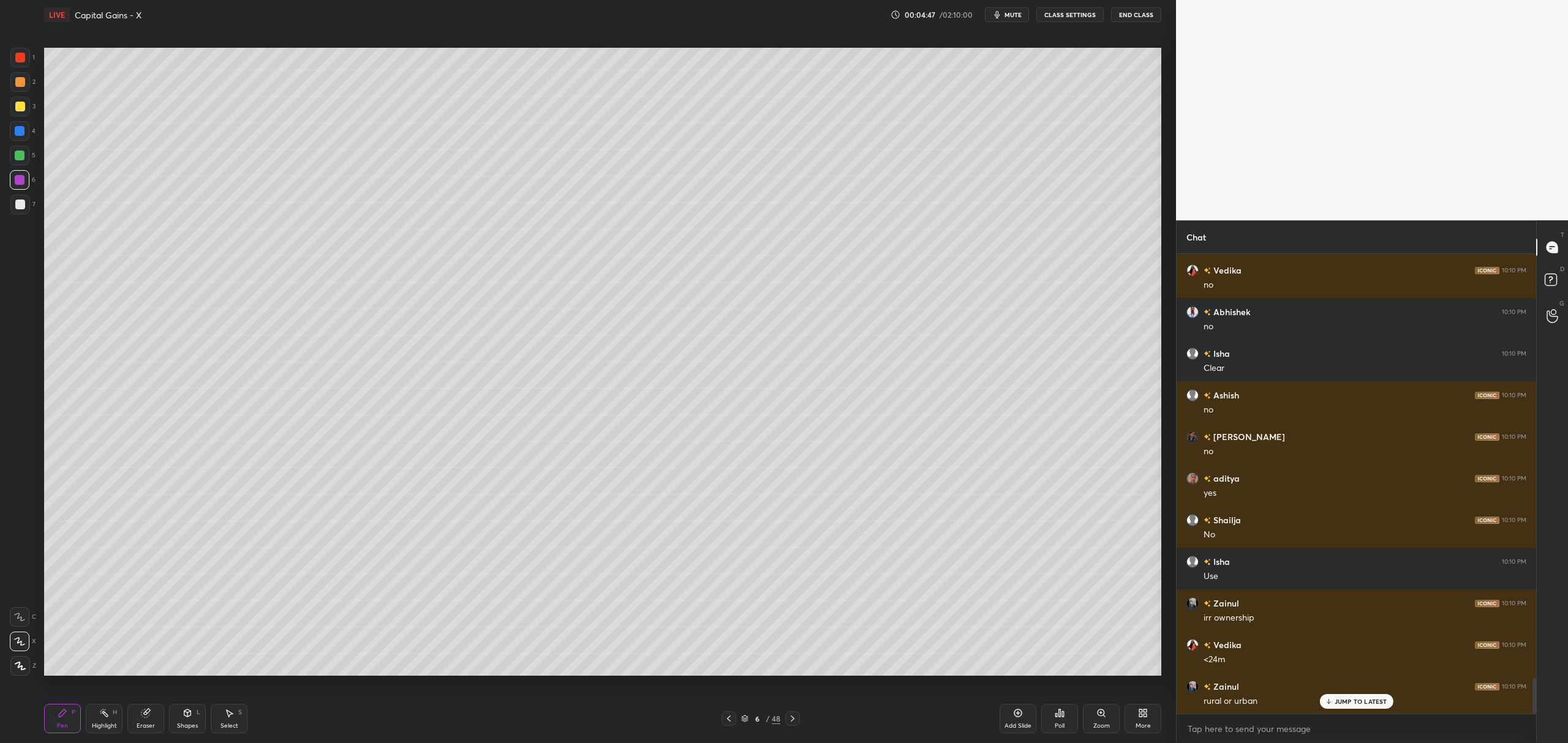
click at [17, 202] on div at bounding box center [20, 205] width 10 height 10
click at [1028, 718] on div "Add Slide" at bounding box center [1018, 719] width 37 height 29
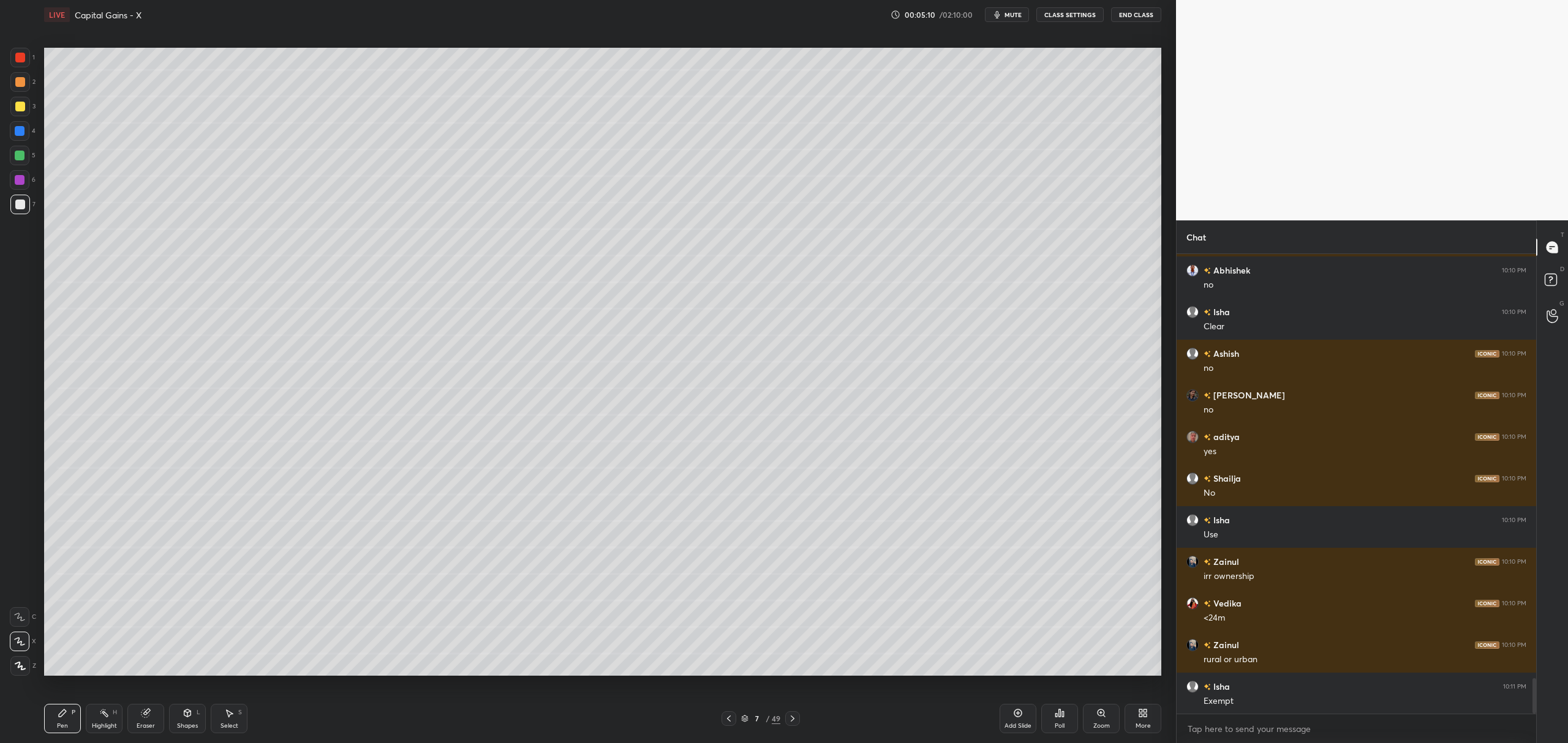
click at [11, 161] on div at bounding box center [19, 156] width 19 height 19
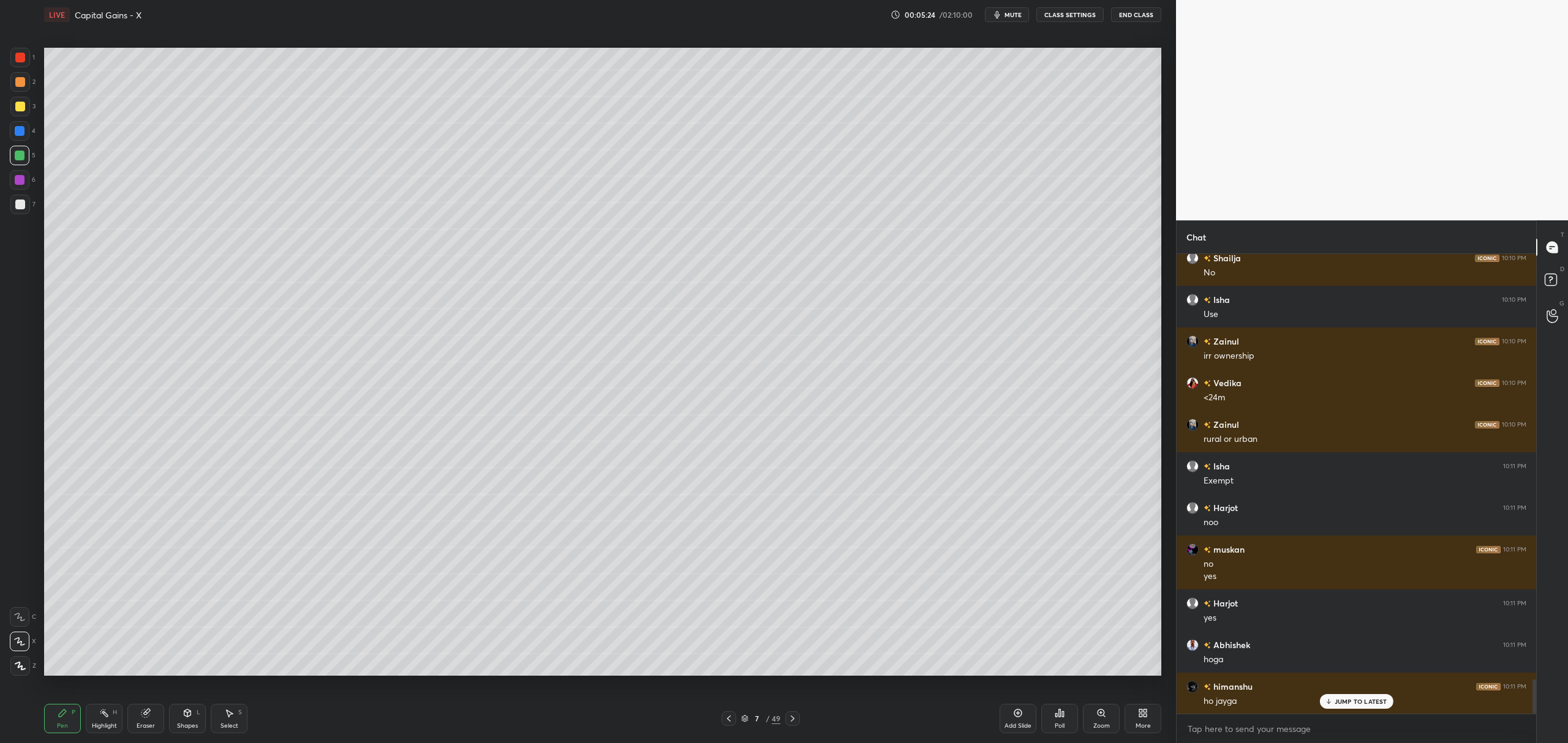
scroll to position [5780, 0]
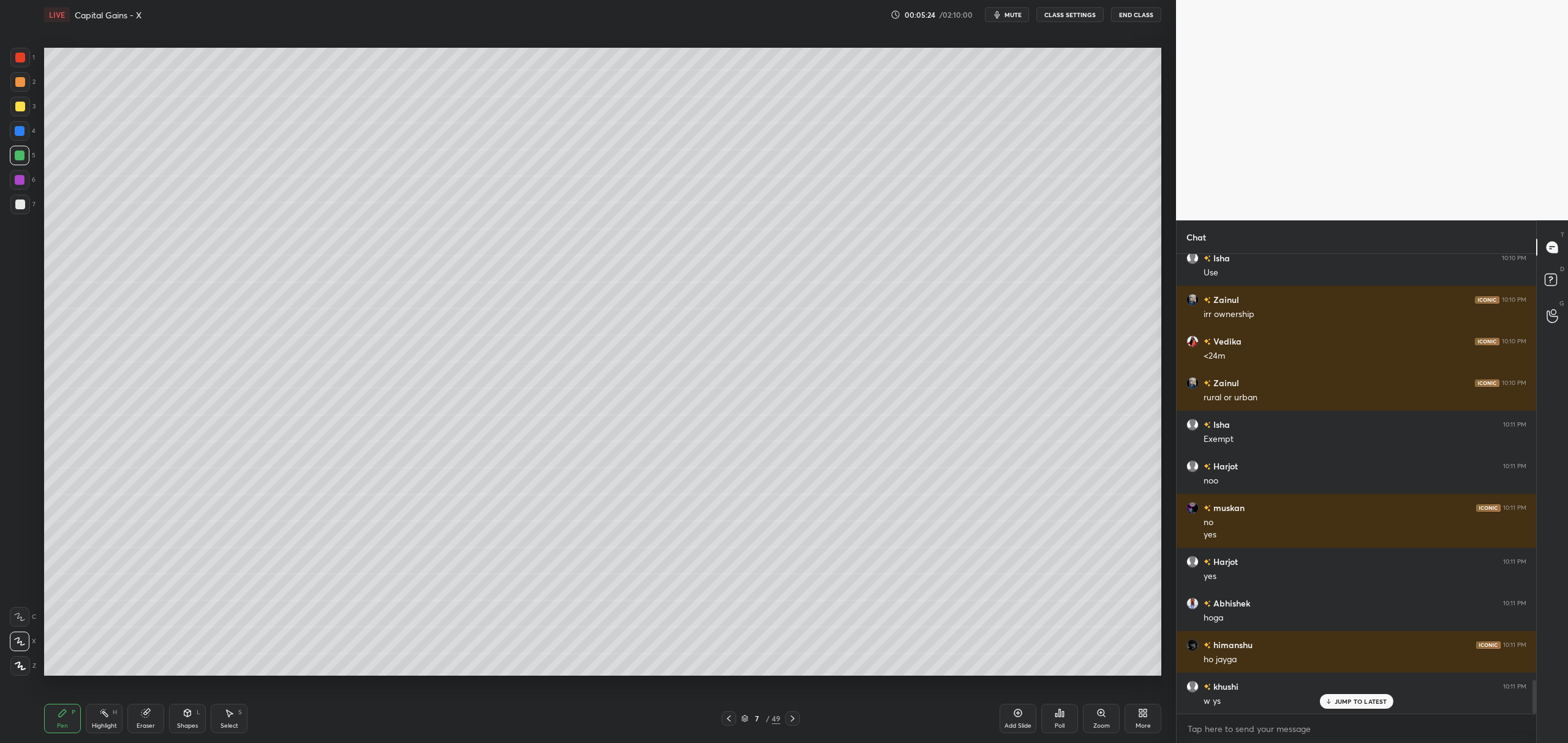
click at [1020, 720] on div "Add Slide" at bounding box center [1018, 719] width 37 height 29
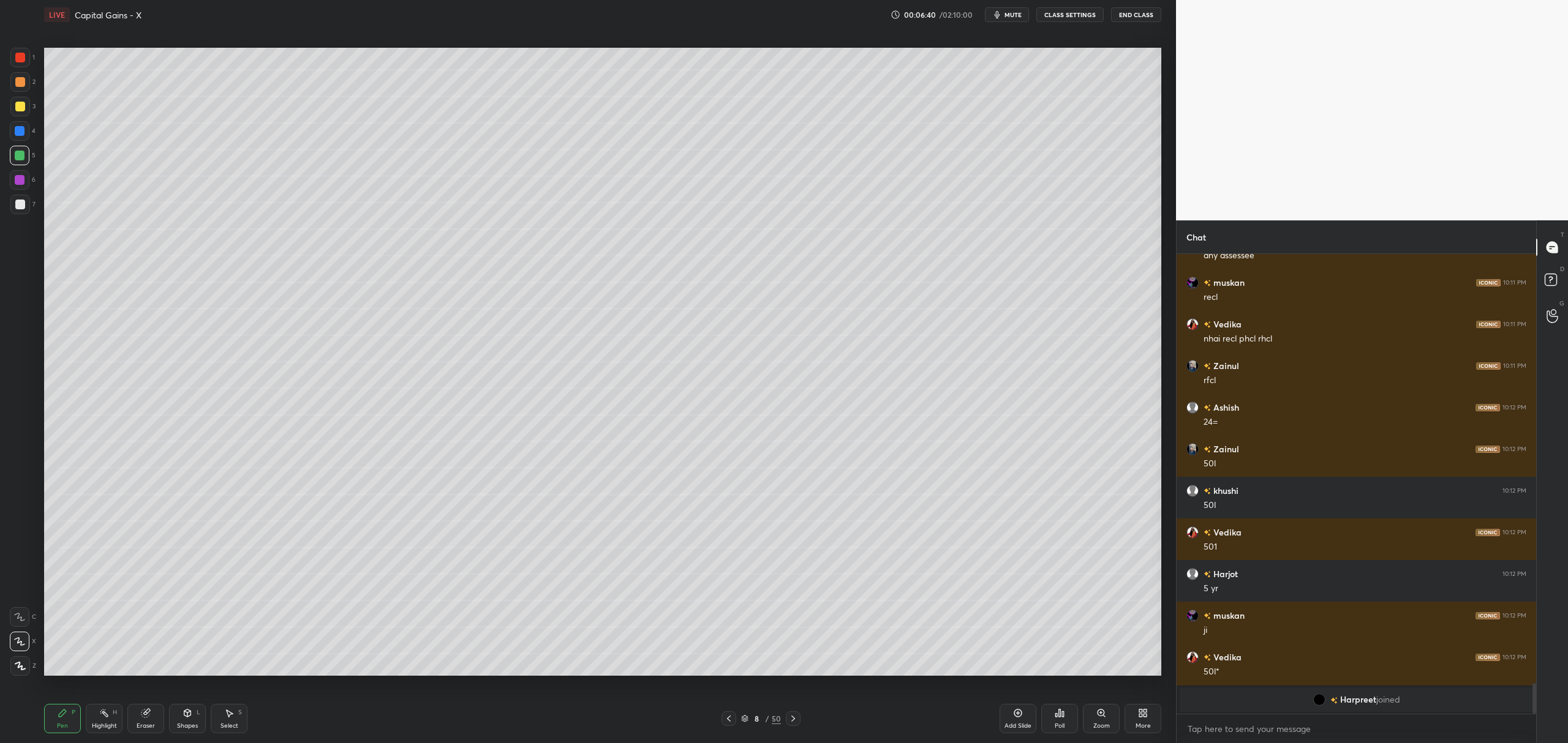
scroll to position [6475, 0]
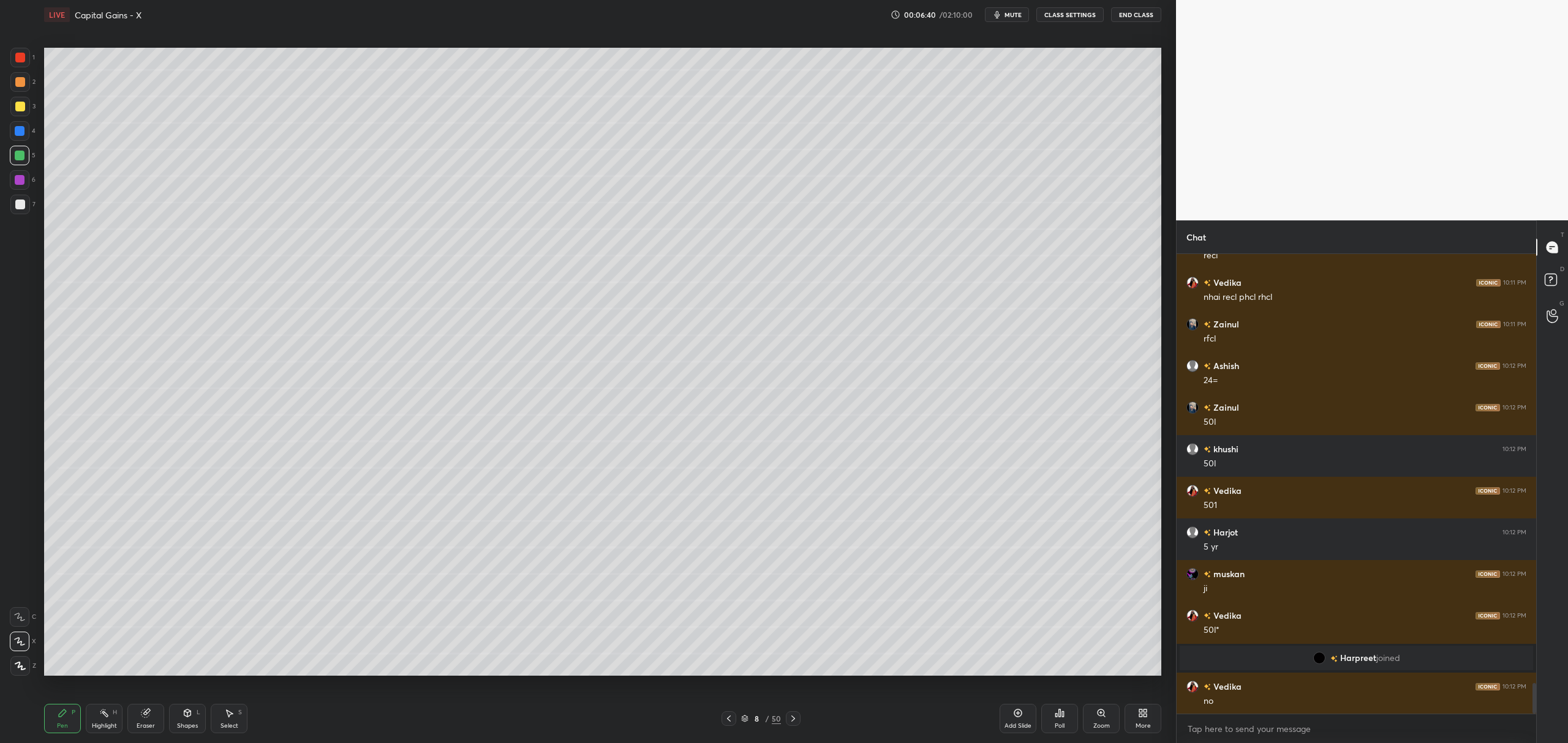
click at [1339, 700] on div "Zainul 10:11 PM any assessee muskan 10:11 PM recl Vedika 10:11 PM nhai recl phc…" at bounding box center [1356, 484] width 360 height 460
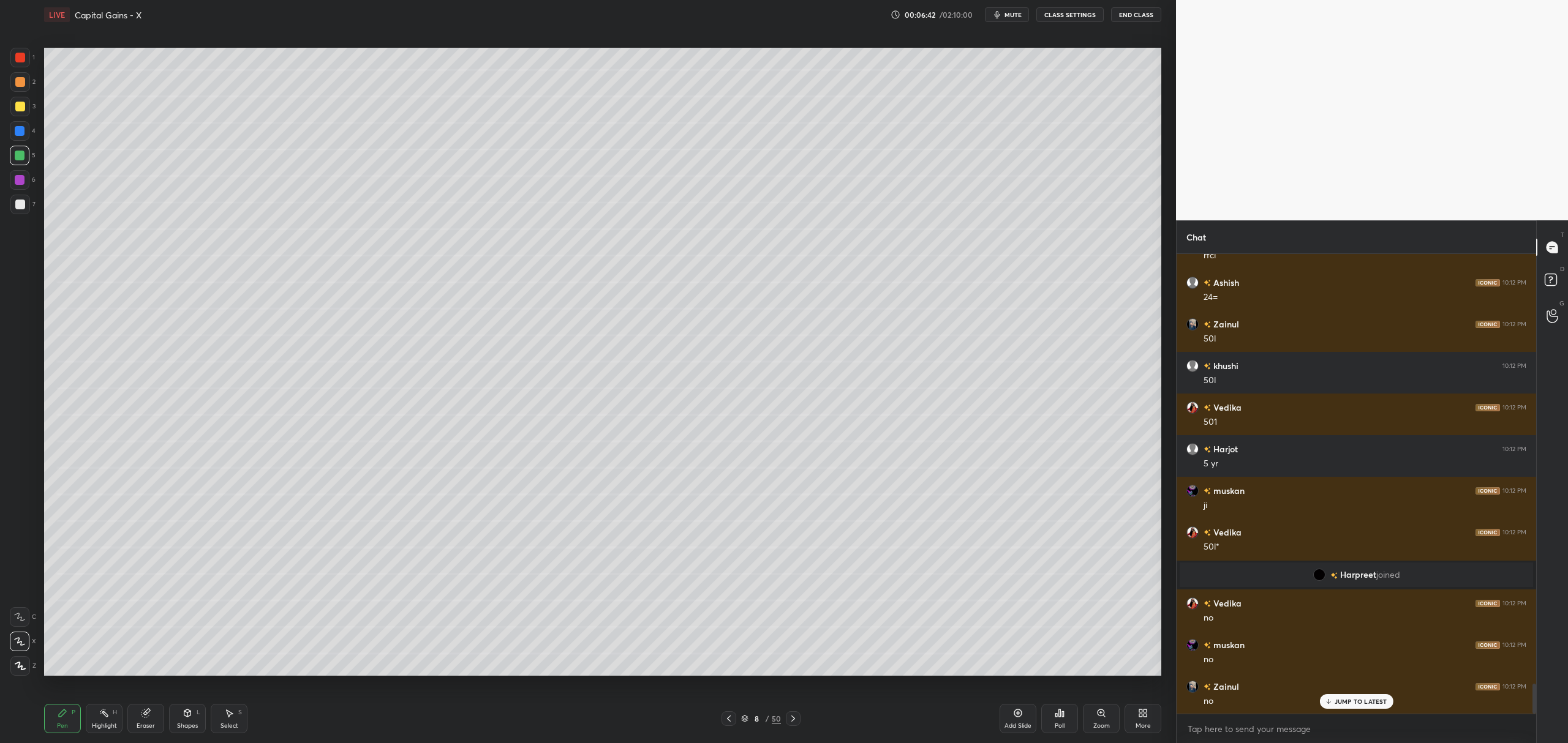
scroll to position [6642, 0]
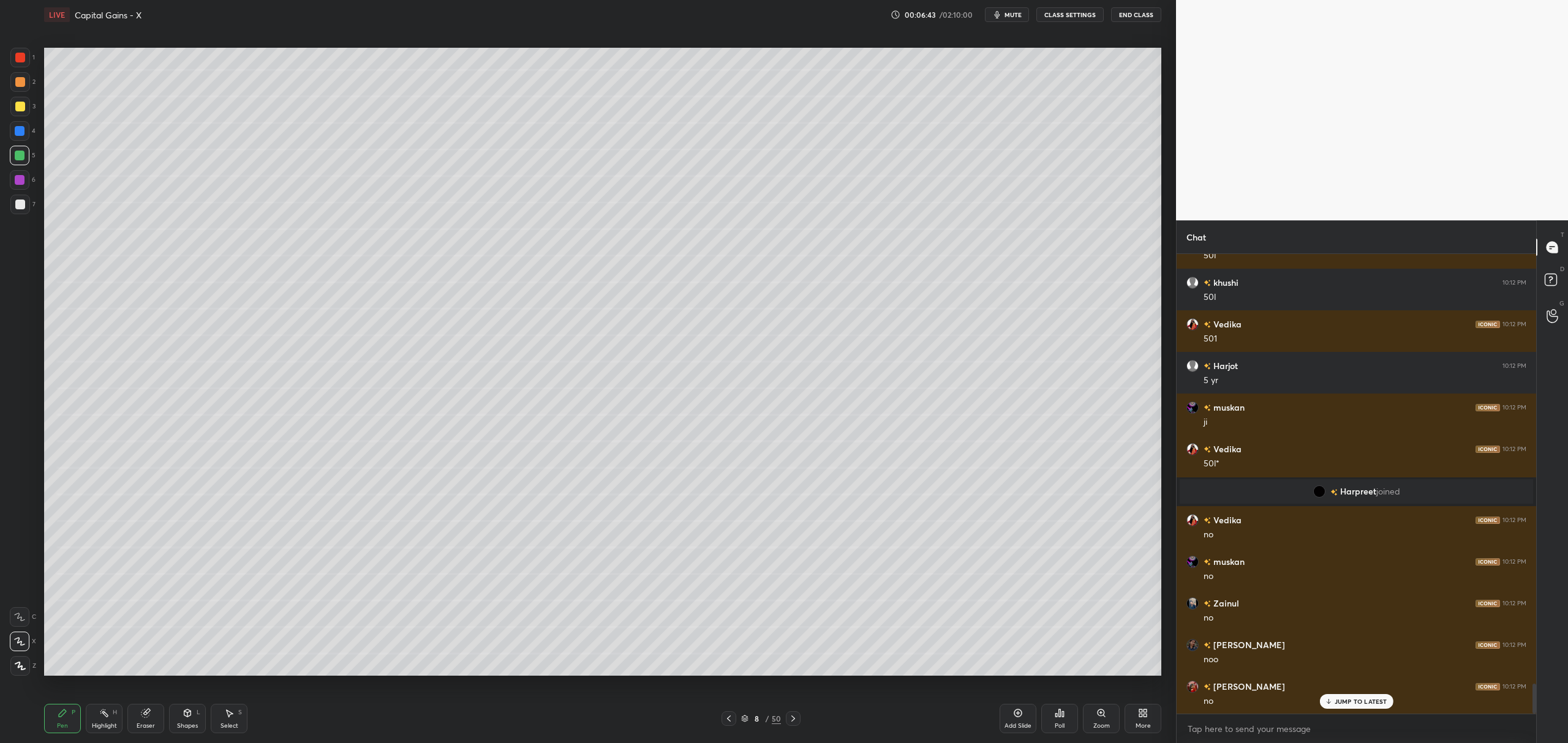
click at [745, 723] on icon at bounding box center [745, 719] width 8 height 8
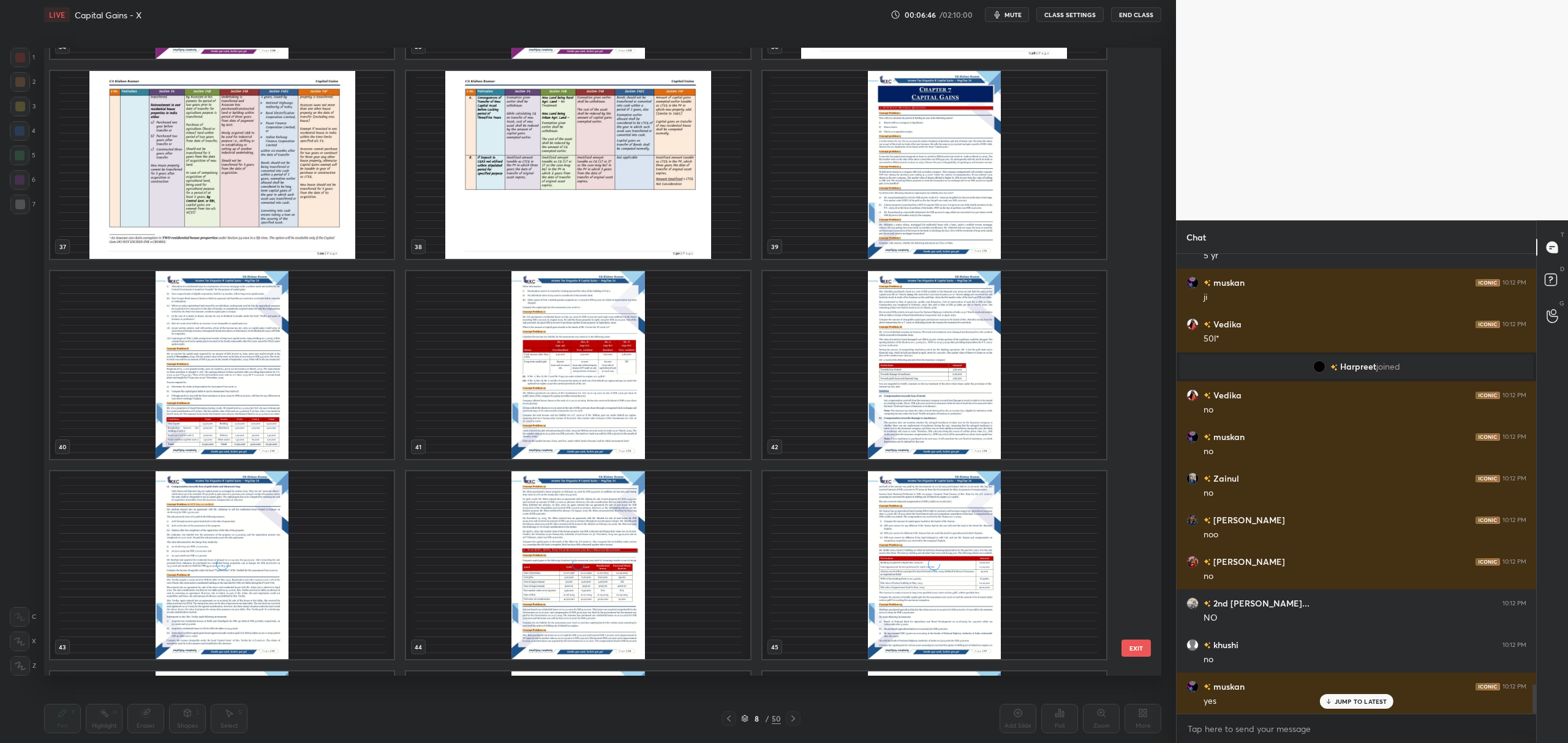
scroll to position [2391, 0]
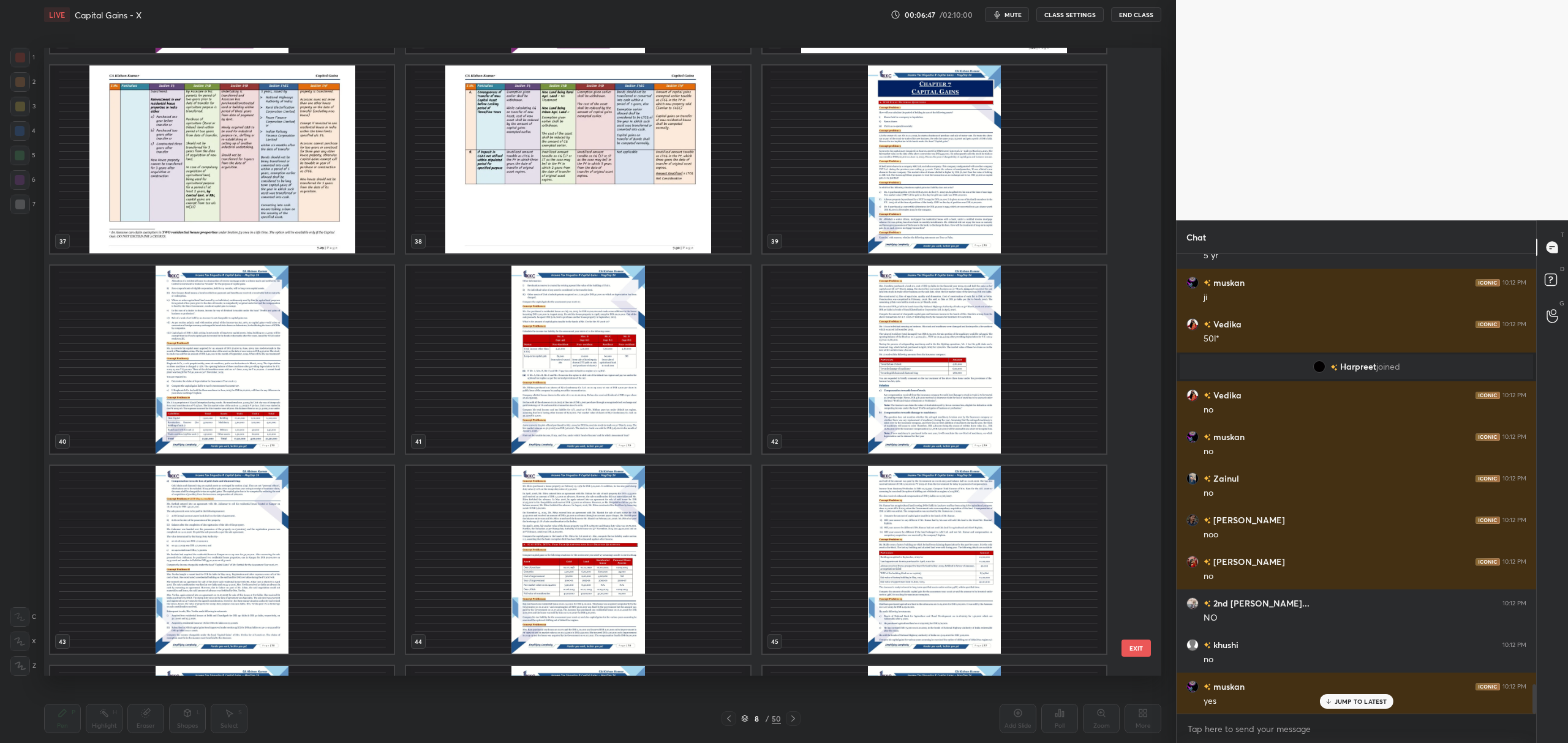
click at [444, 555] on img "grid" at bounding box center [578, 559] width 344 height 188
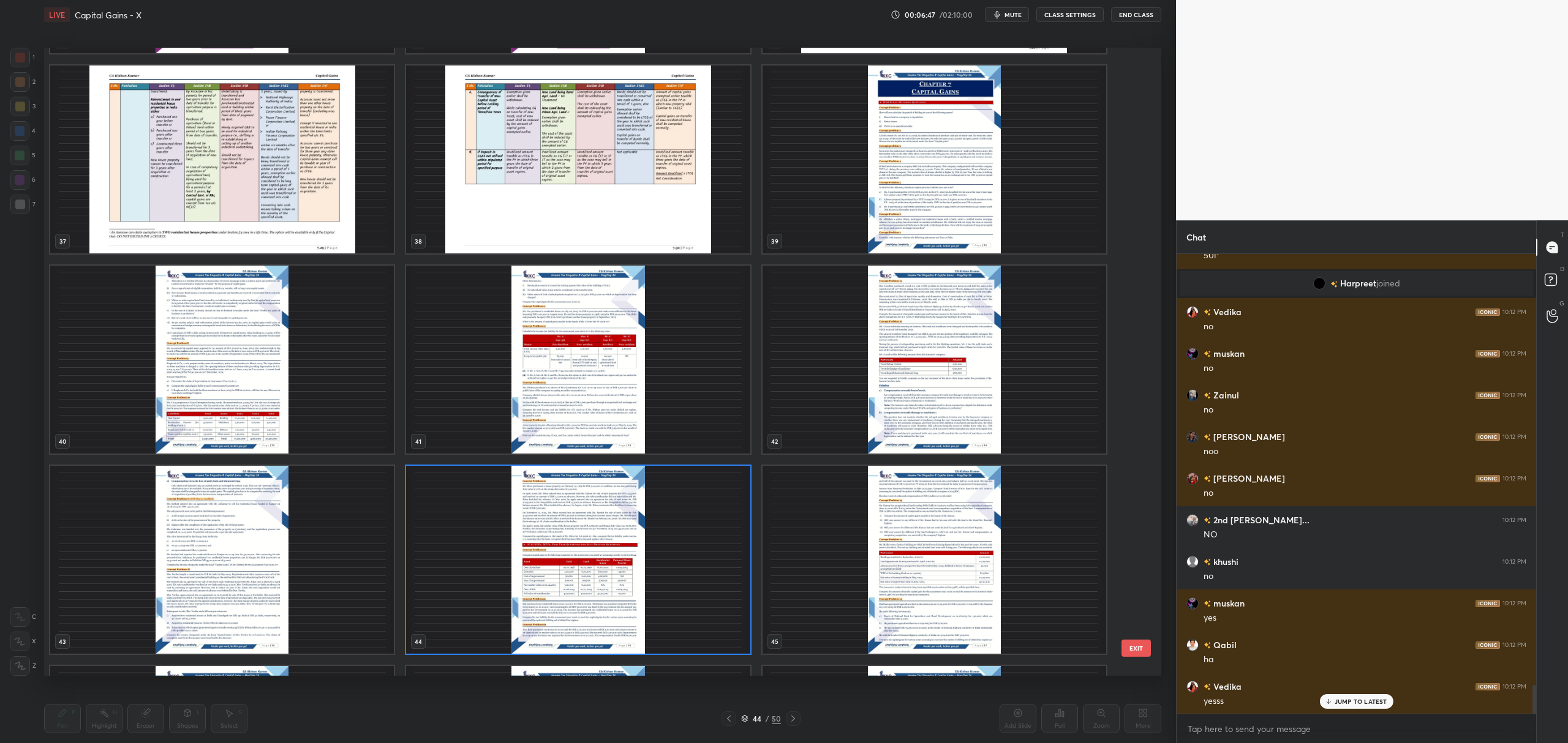
click at [446, 559] on img "grid" at bounding box center [578, 559] width 344 height 188
click at [461, 554] on img "grid" at bounding box center [578, 559] width 344 height 188
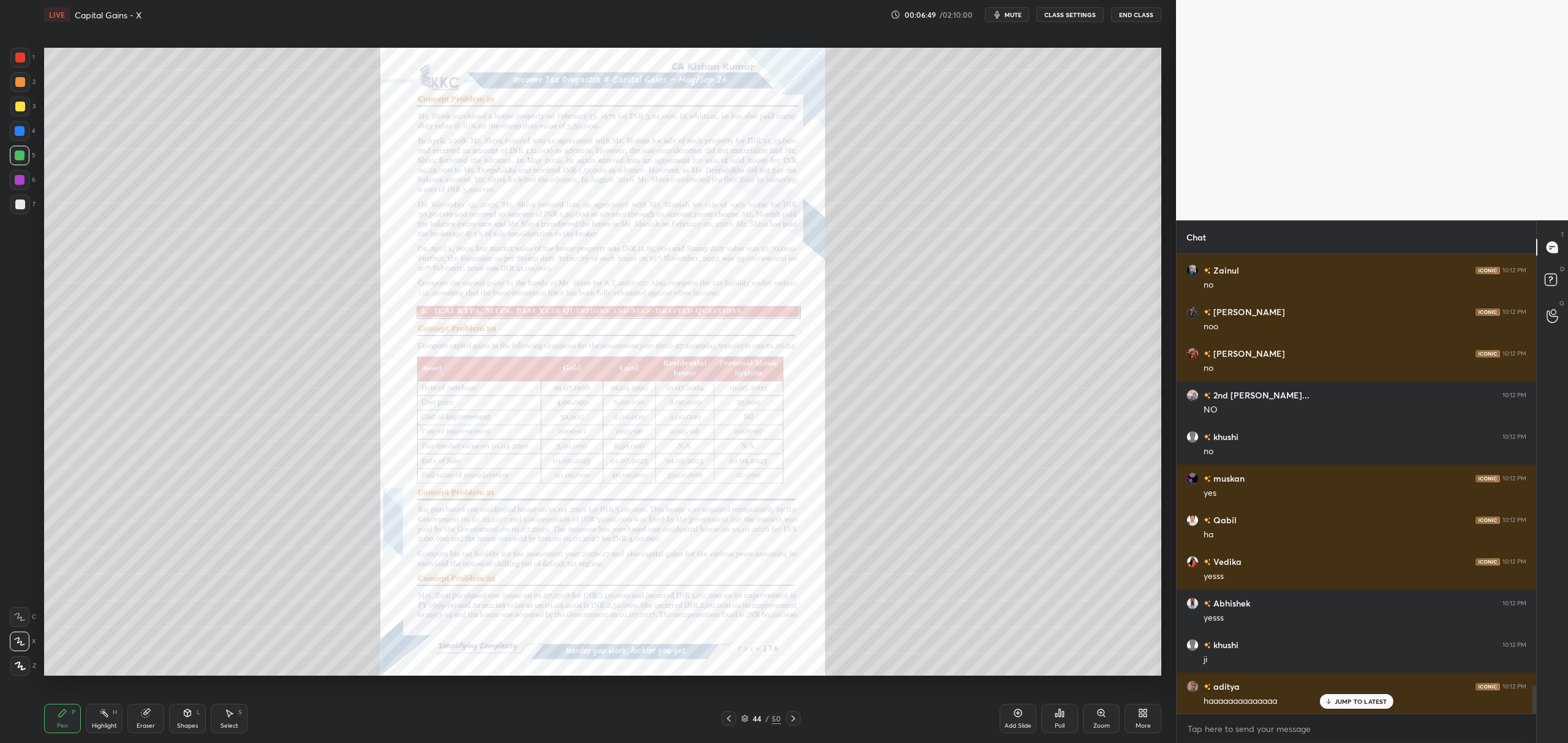
scroll to position [7016, 0]
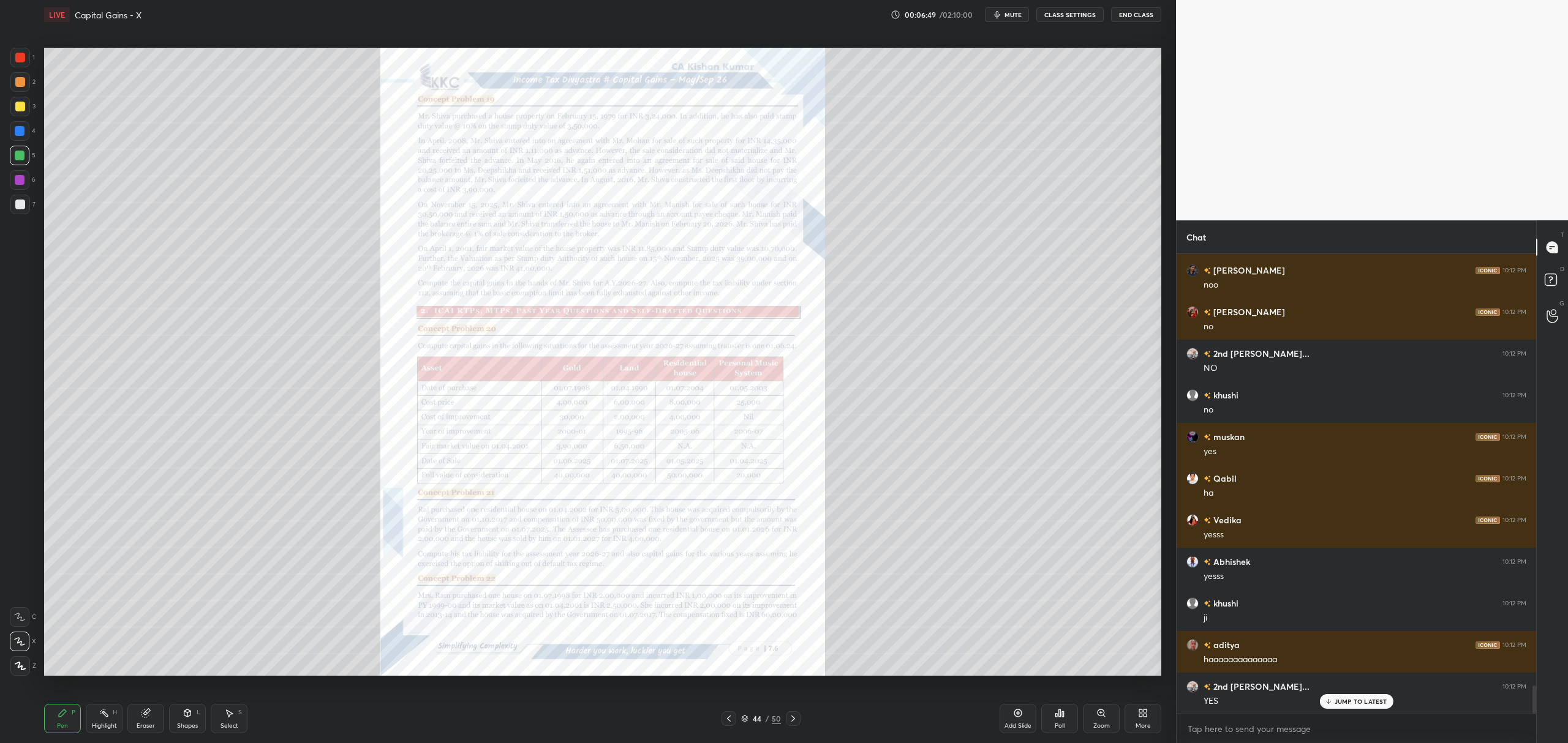
click at [1100, 725] on div "Zoom" at bounding box center [1101, 726] width 16 height 6
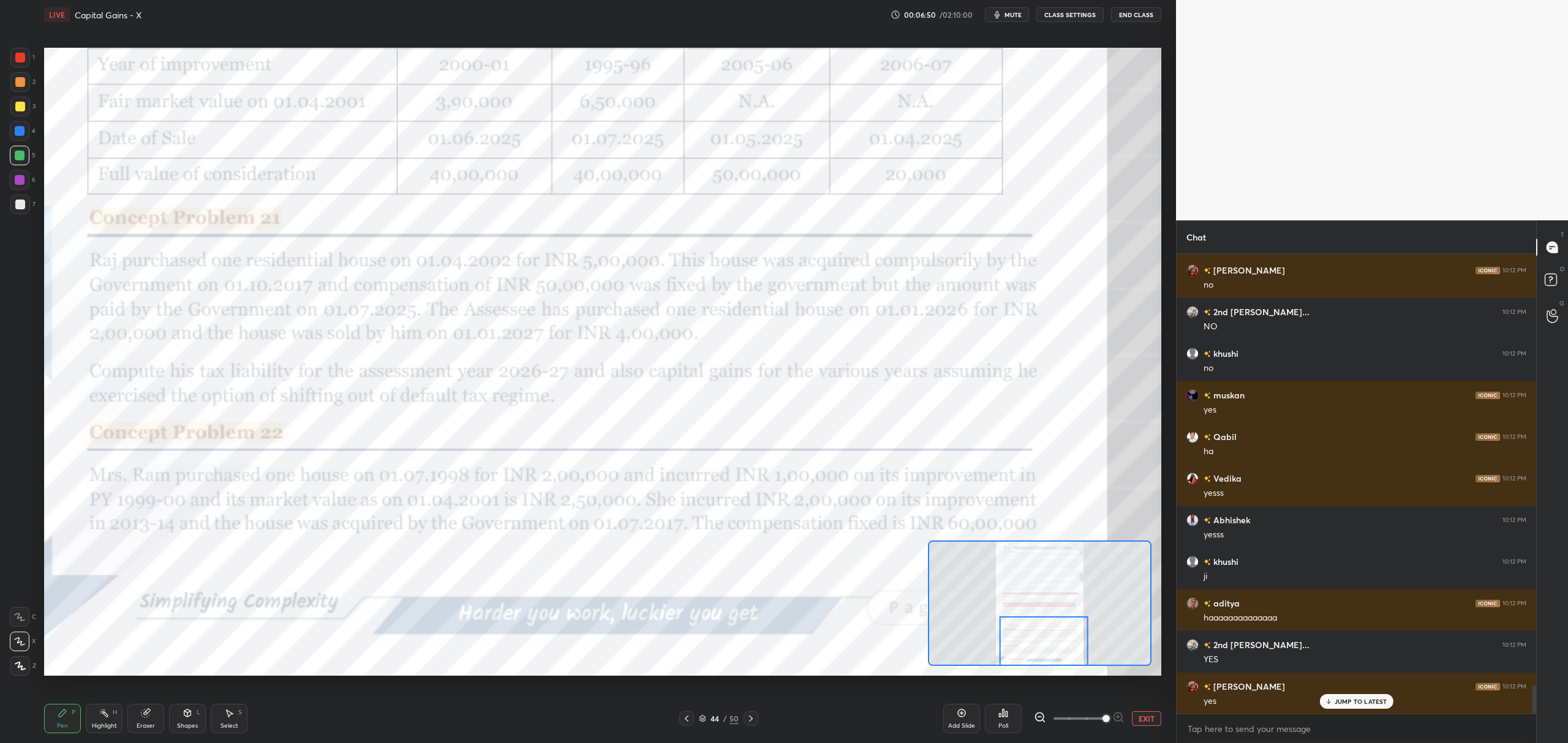
scroll to position [7100, 0]
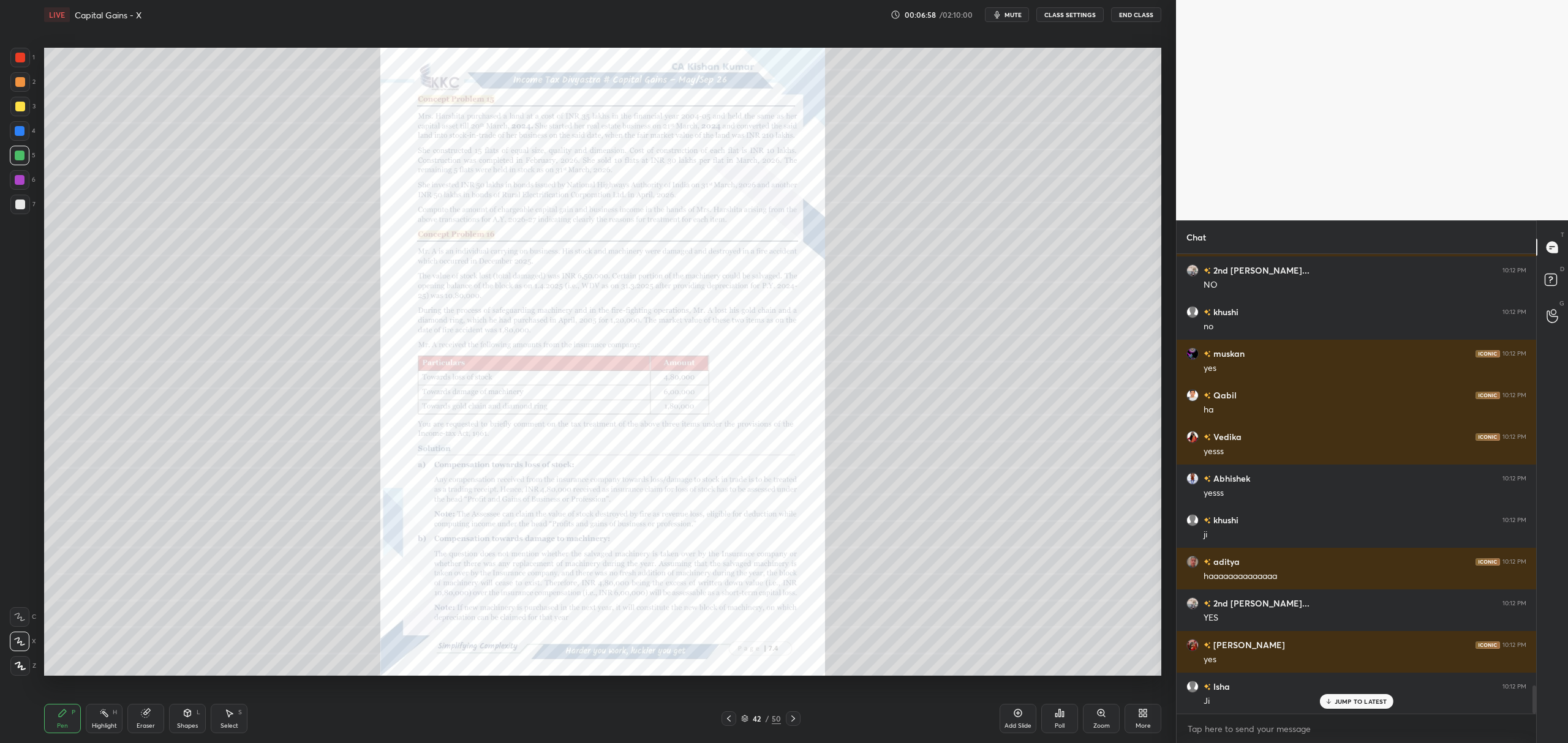
click at [1099, 710] on icon at bounding box center [1101, 713] width 7 height 7
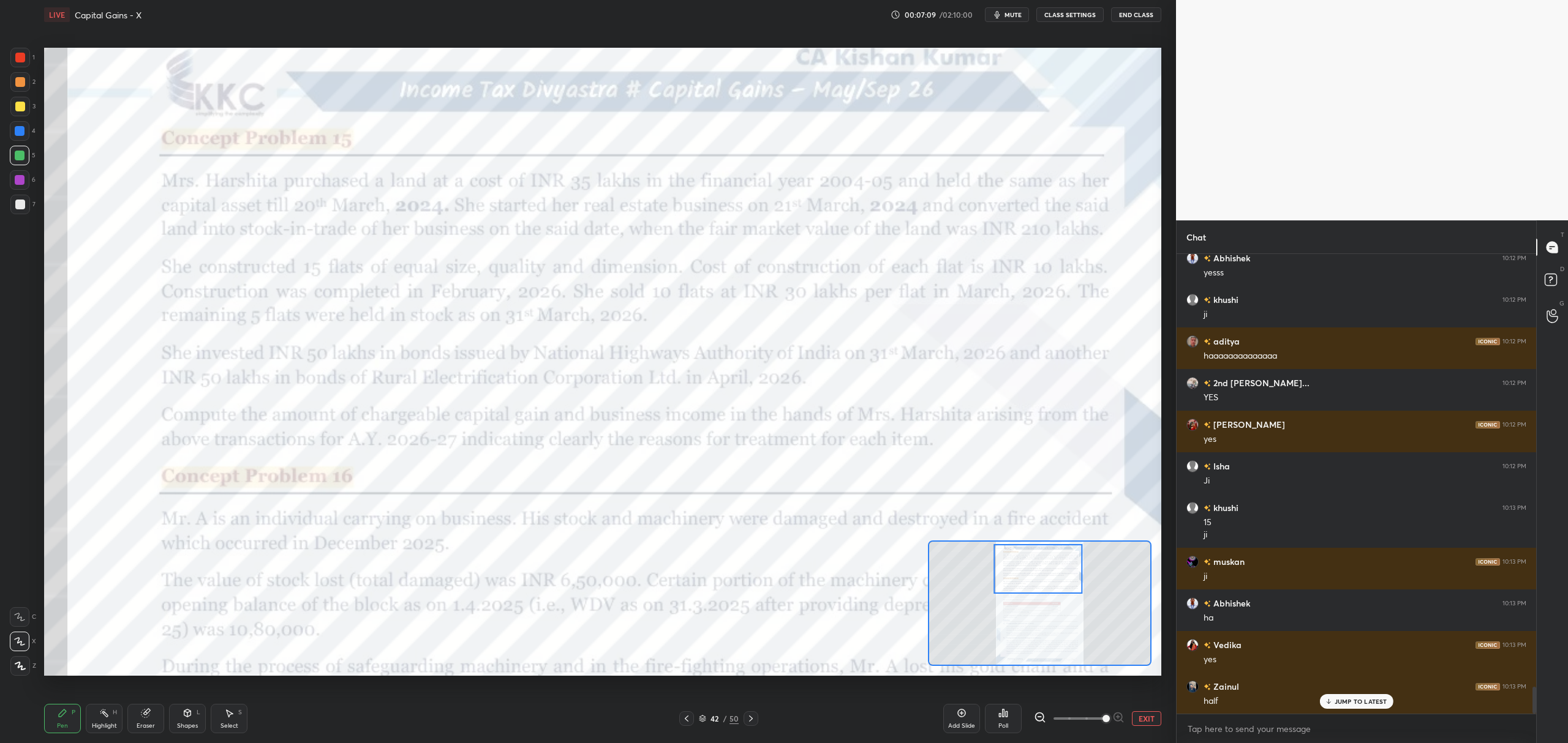
scroll to position [7361, 0]
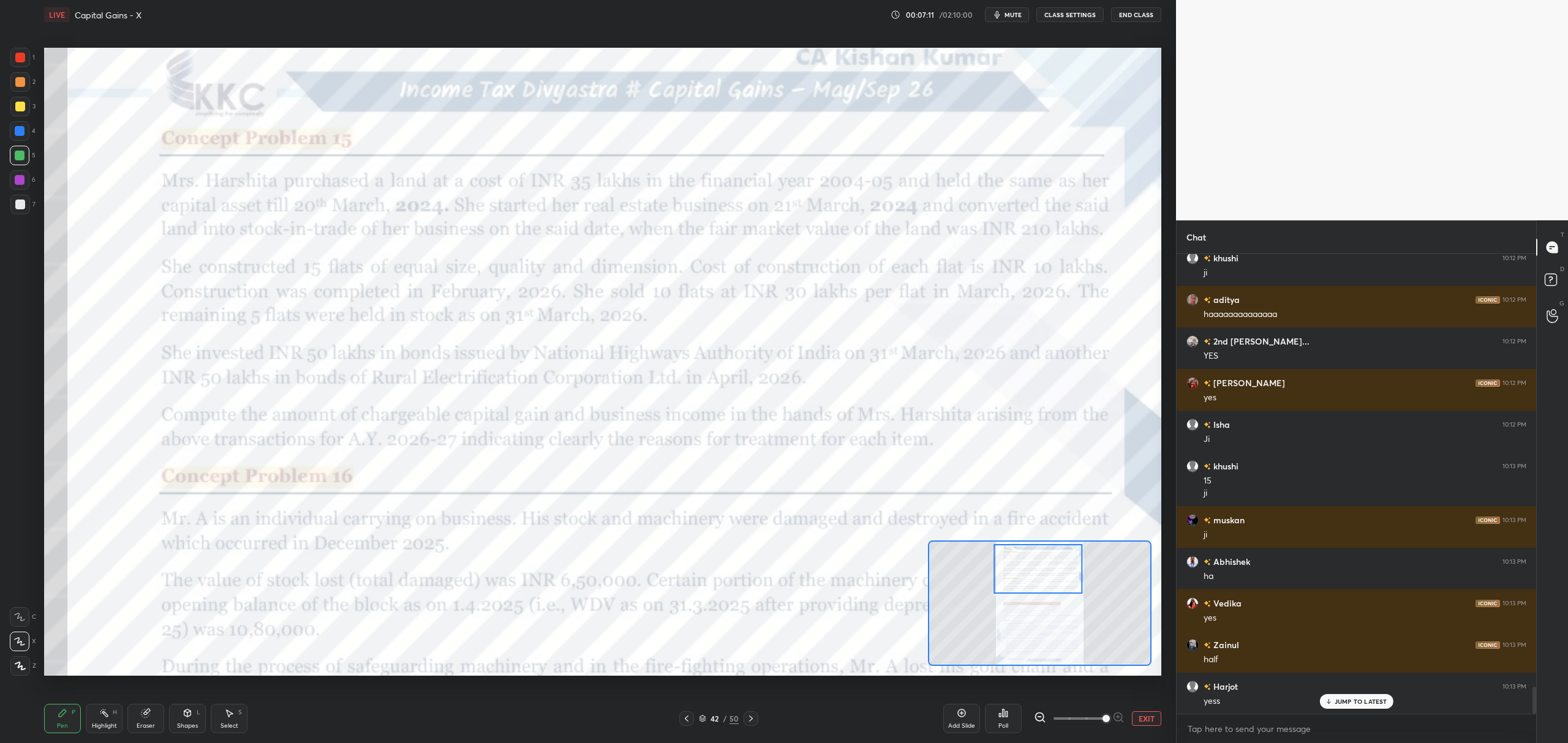
click at [27, 613] on div at bounding box center [19, 617] width 19 height 19
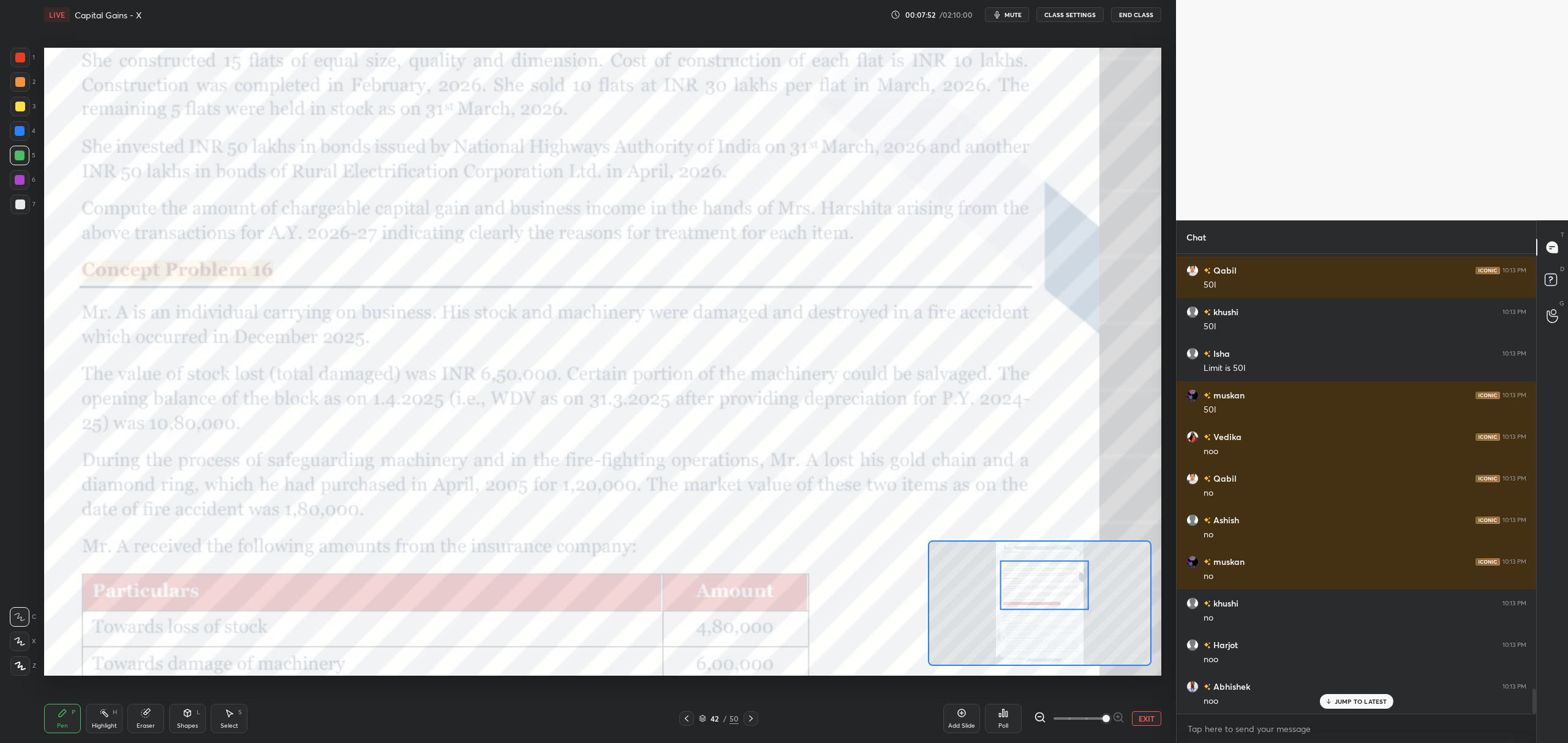
scroll to position [8041, 0]
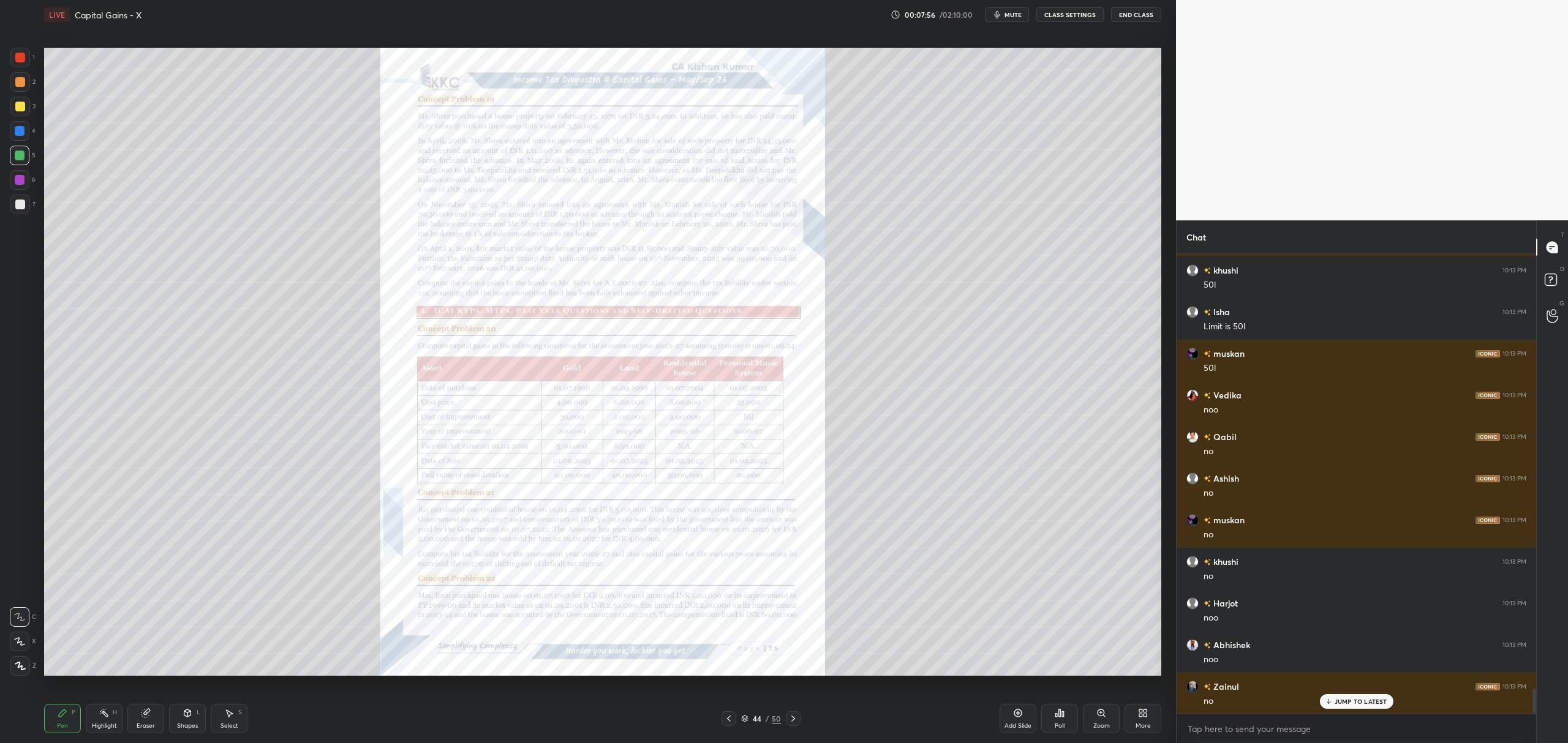
click at [1103, 718] on icon at bounding box center [1101, 713] width 10 height 10
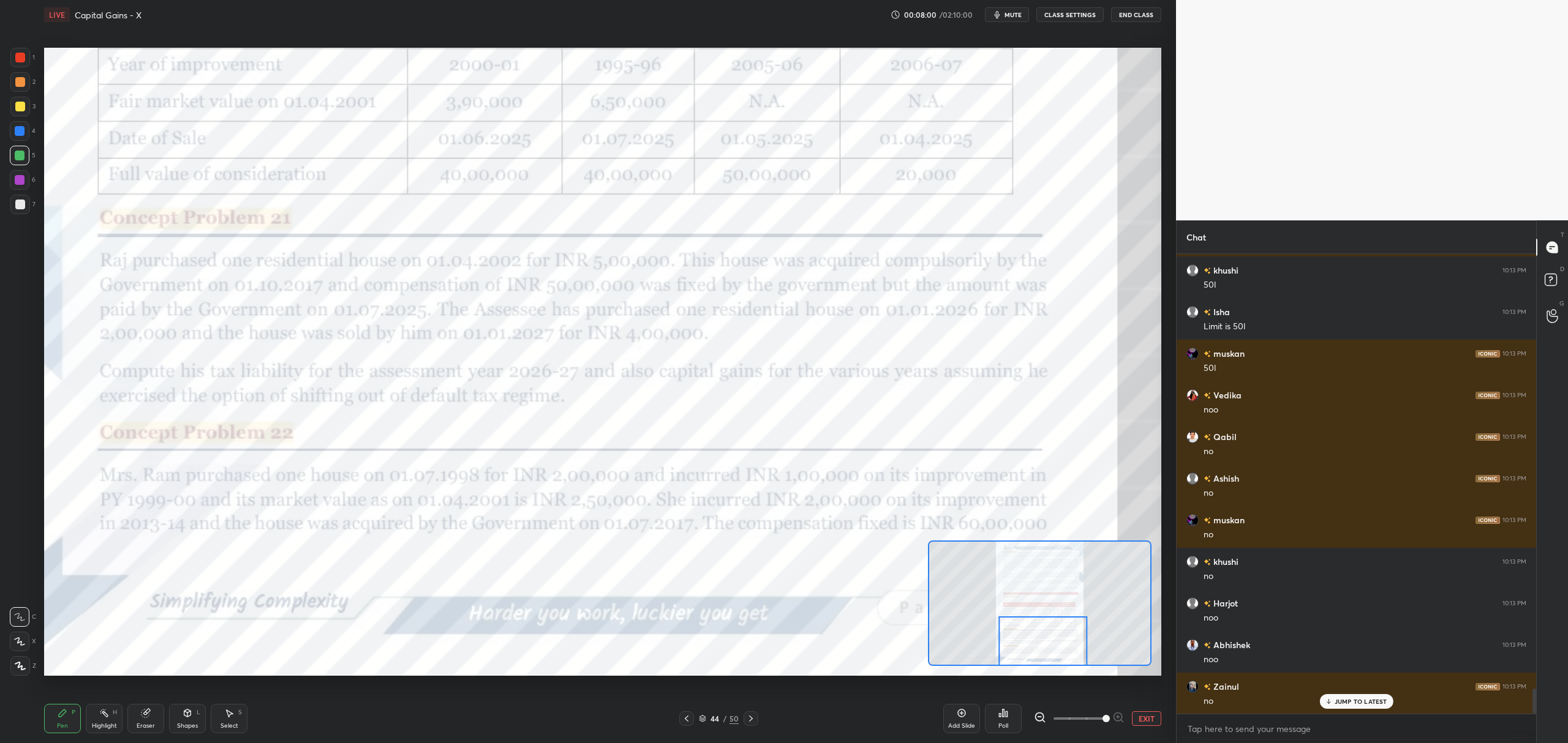
click at [15, 59] on div at bounding box center [20, 58] width 10 height 10
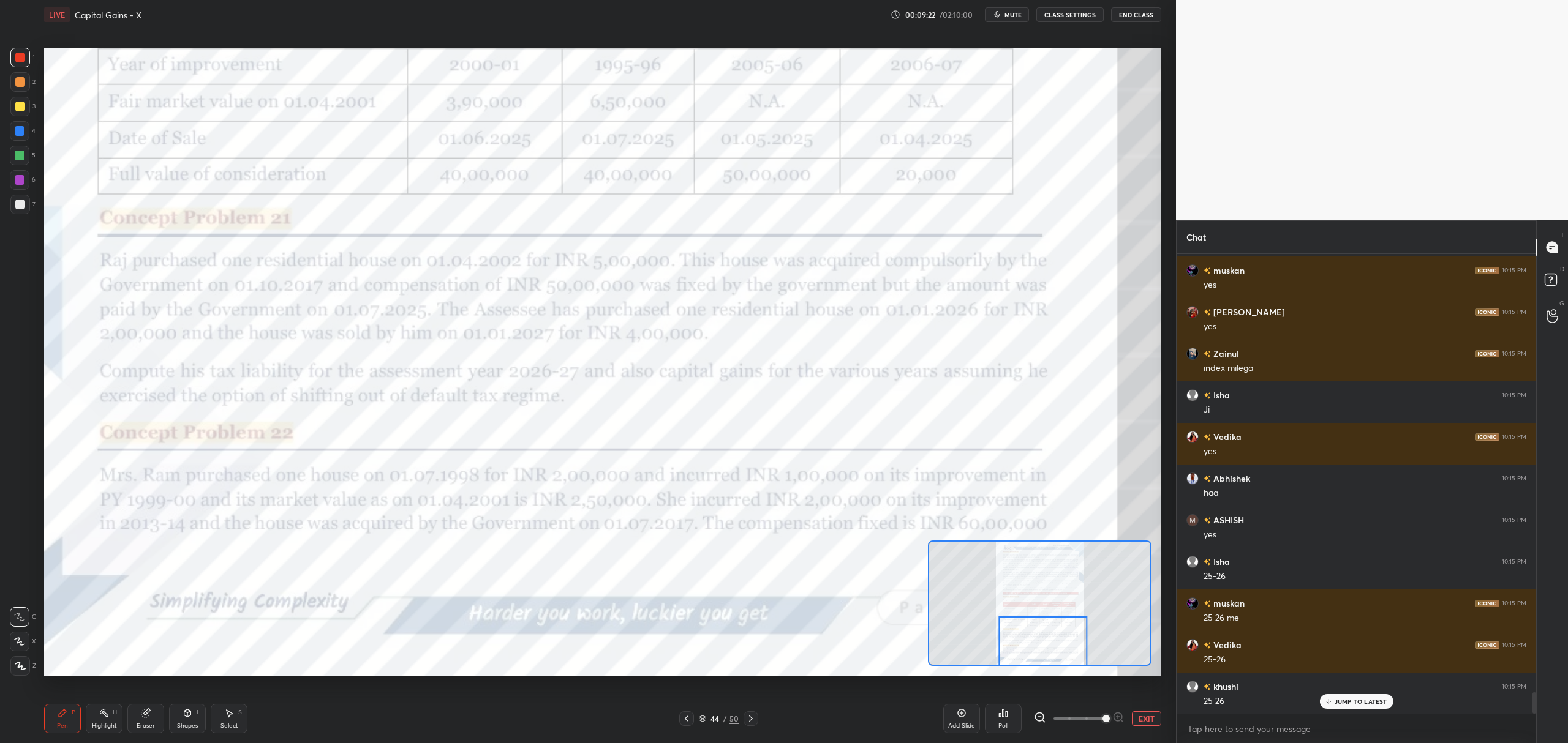
scroll to position [9444, 0]
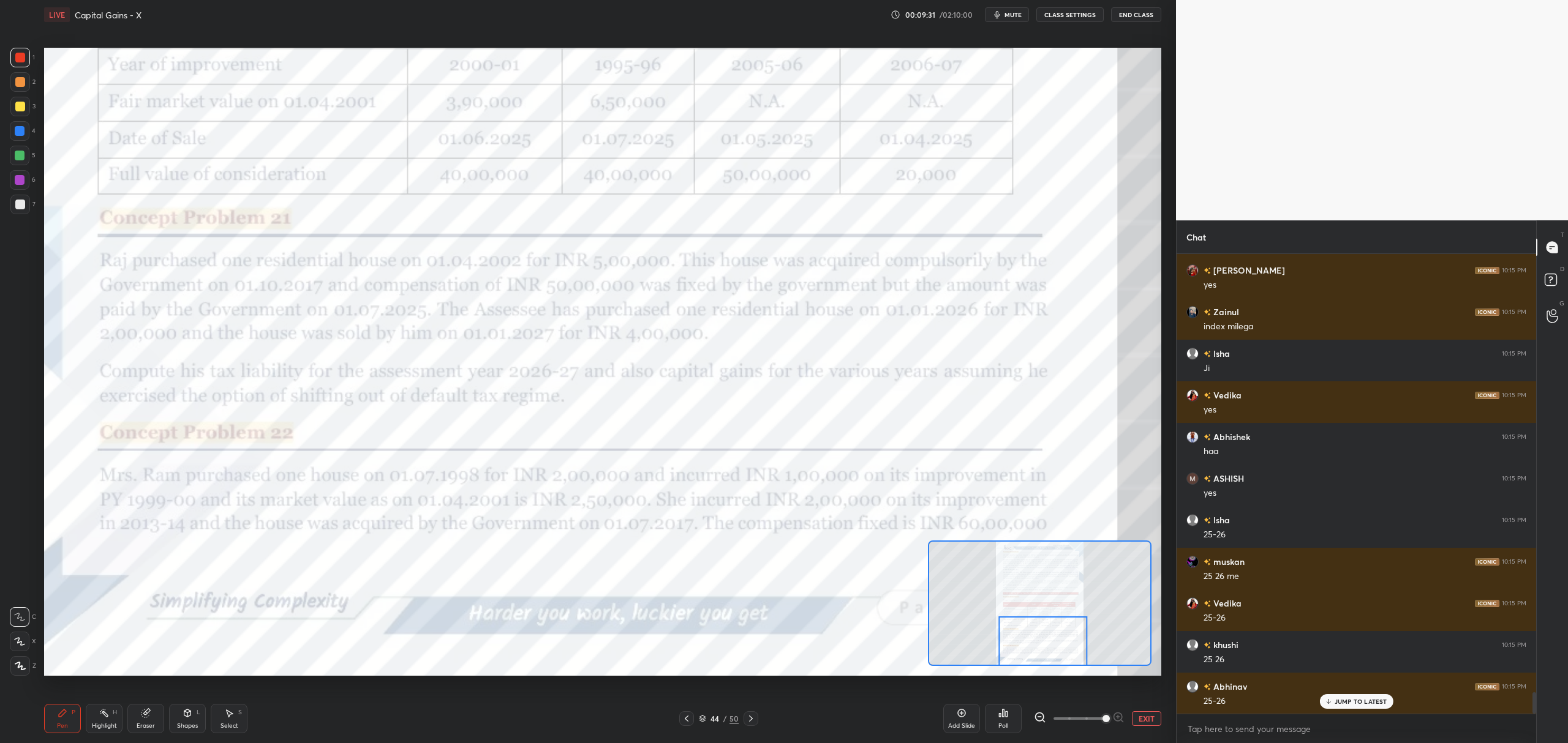
click at [1149, 711] on div "Add Slide Poll EXIT" at bounding box center [1053, 719] width 218 height 69
click at [961, 713] on icon at bounding box center [962, 713] width 4 height 4
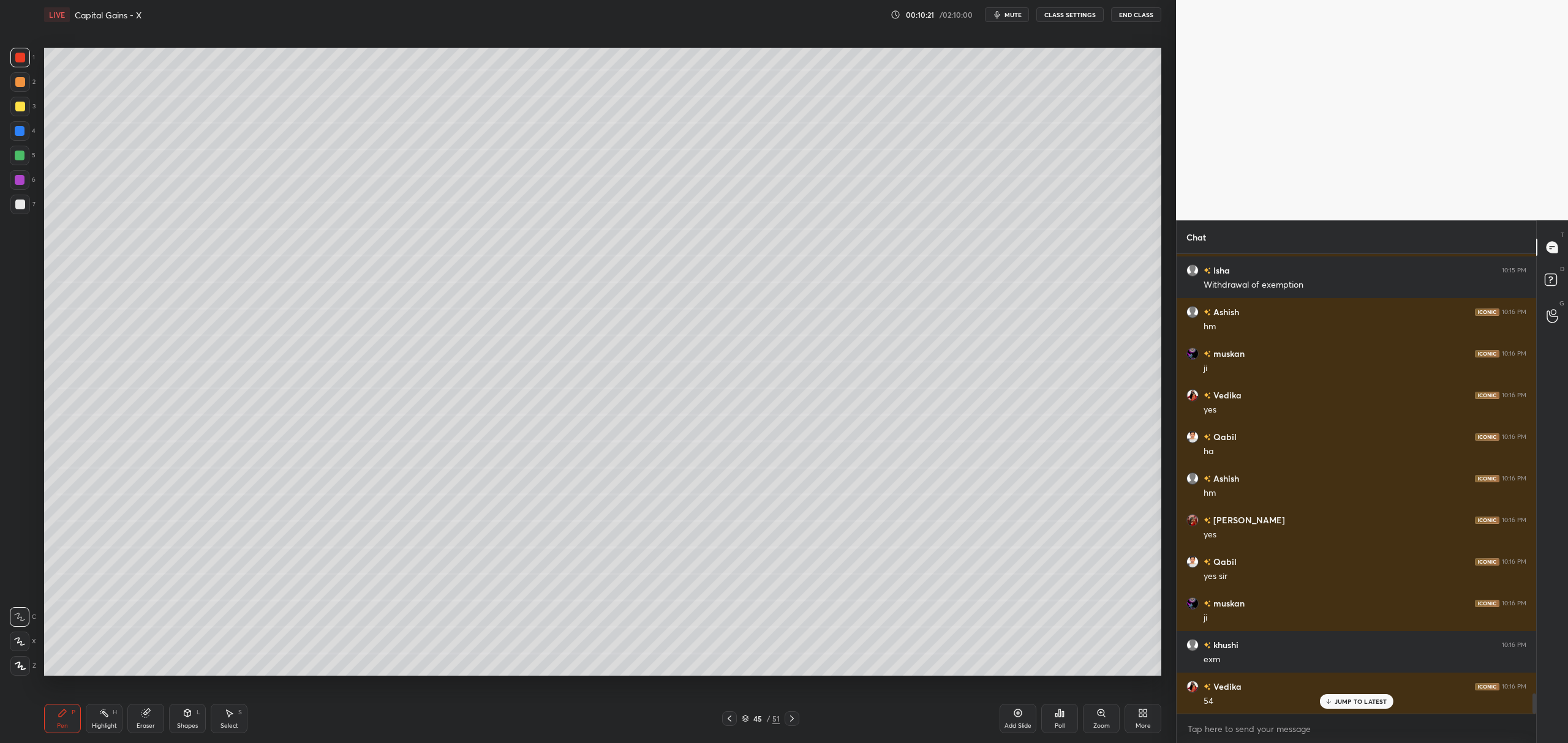
scroll to position [10193, 0]
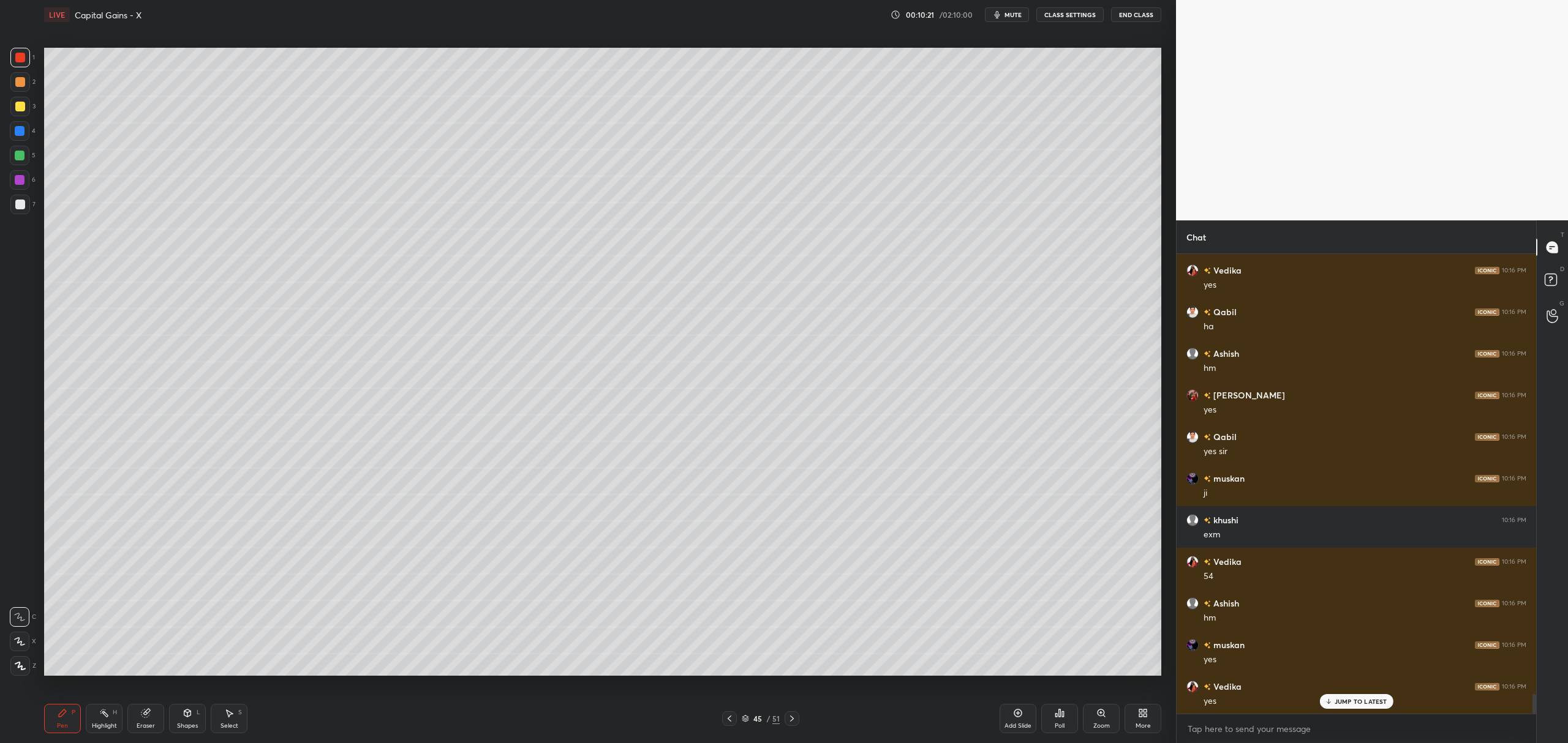
click at [728, 720] on icon at bounding box center [730, 719] width 10 height 10
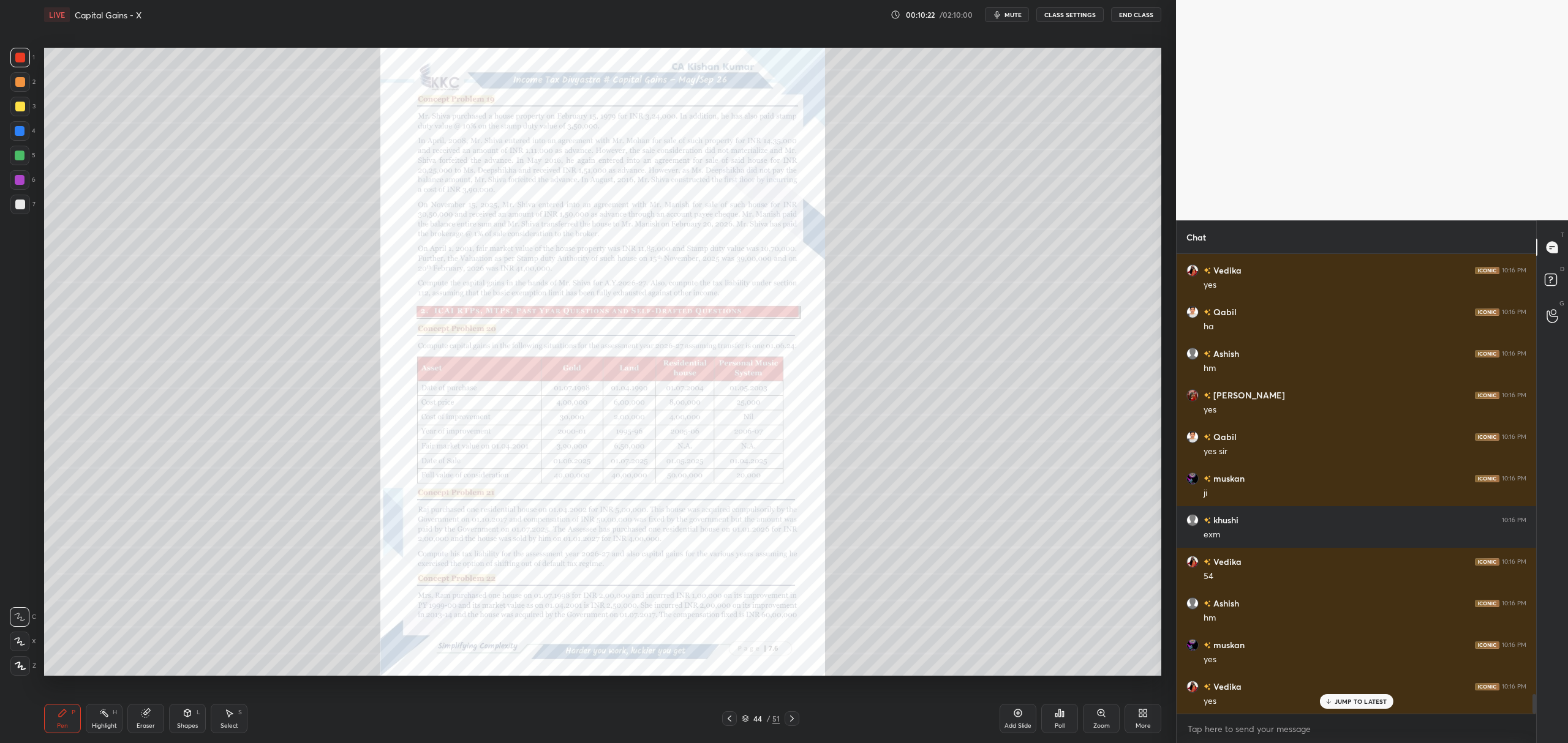
scroll to position [10276, 0]
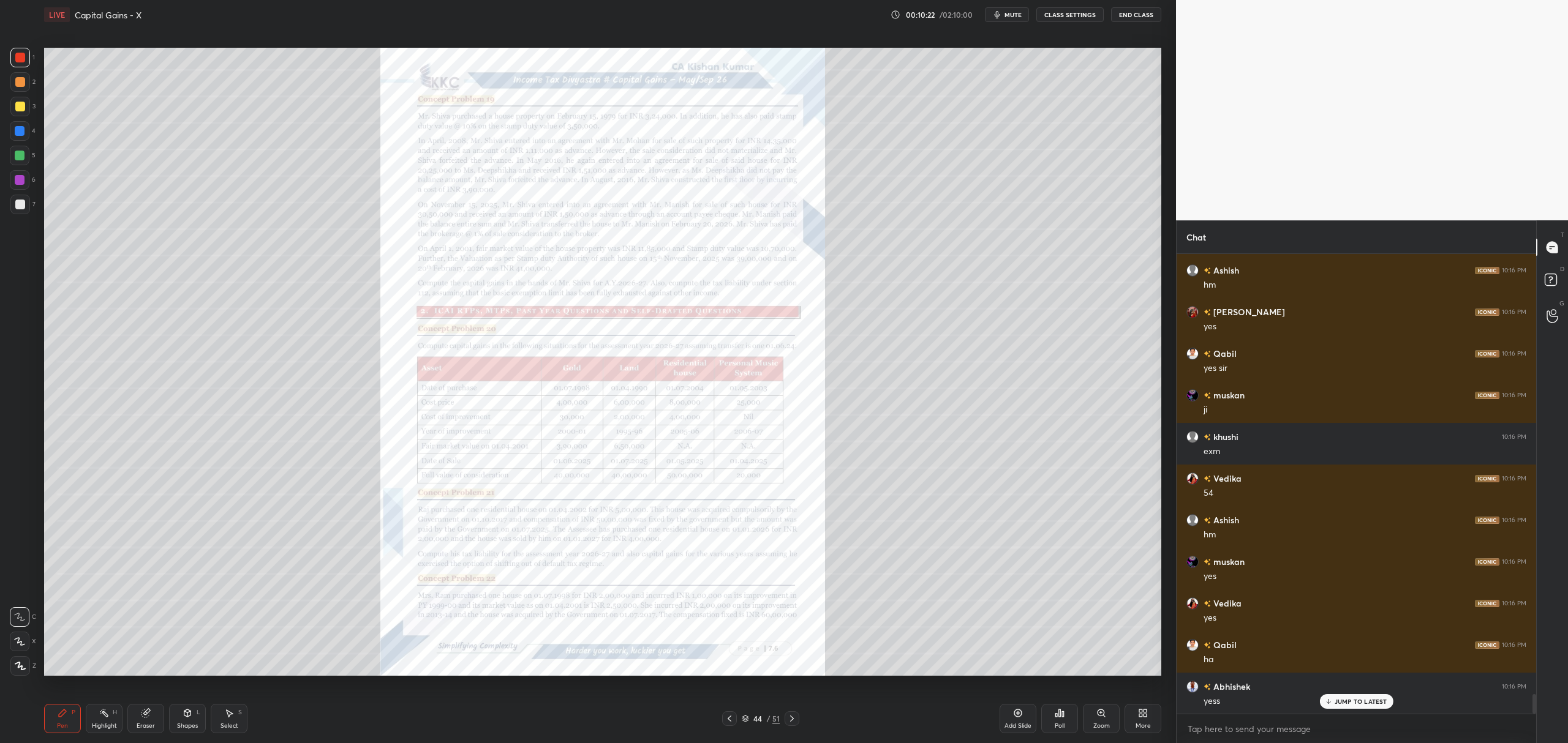
click at [1103, 718] on icon at bounding box center [1101, 713] width 10 height 10
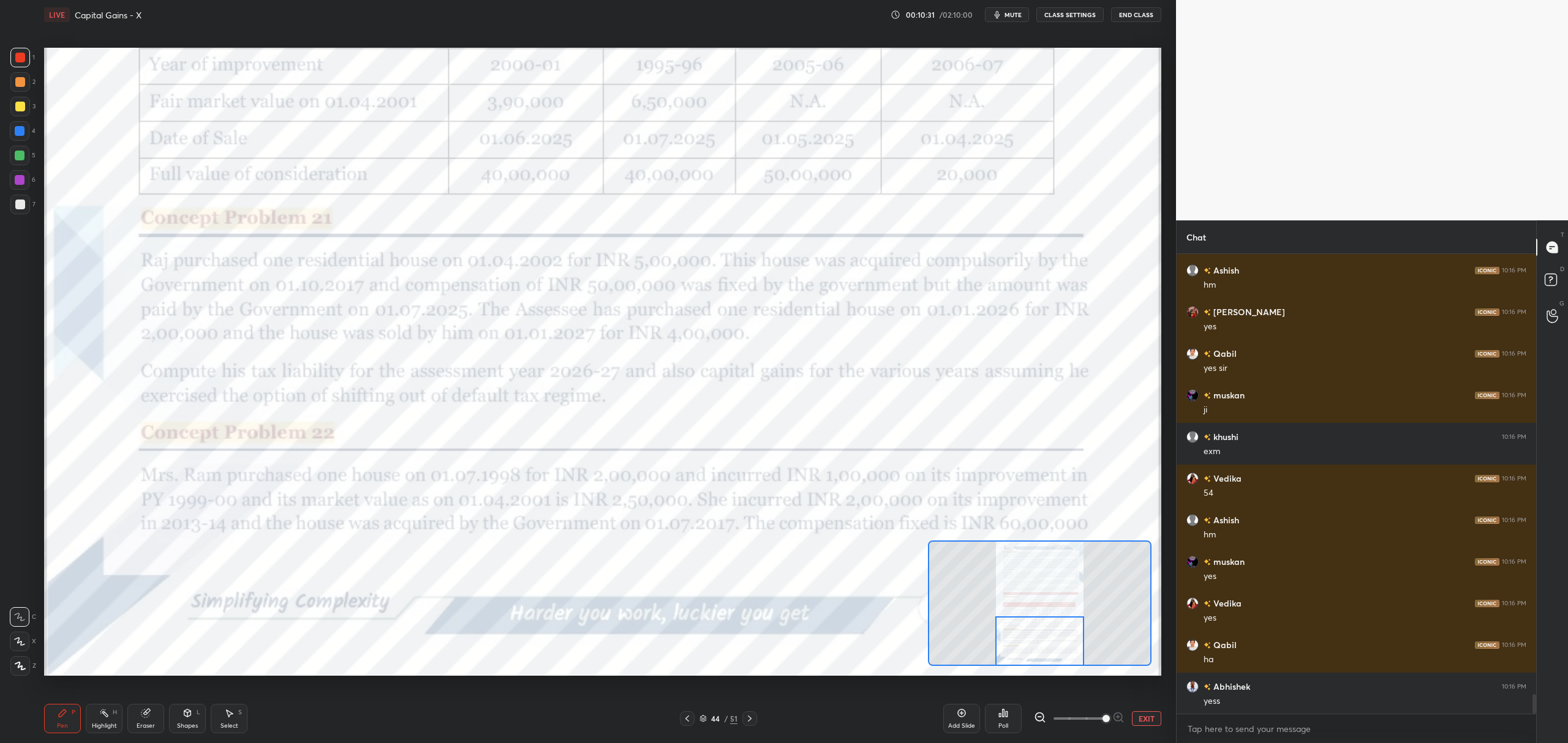
scroll to position [10318, 0]
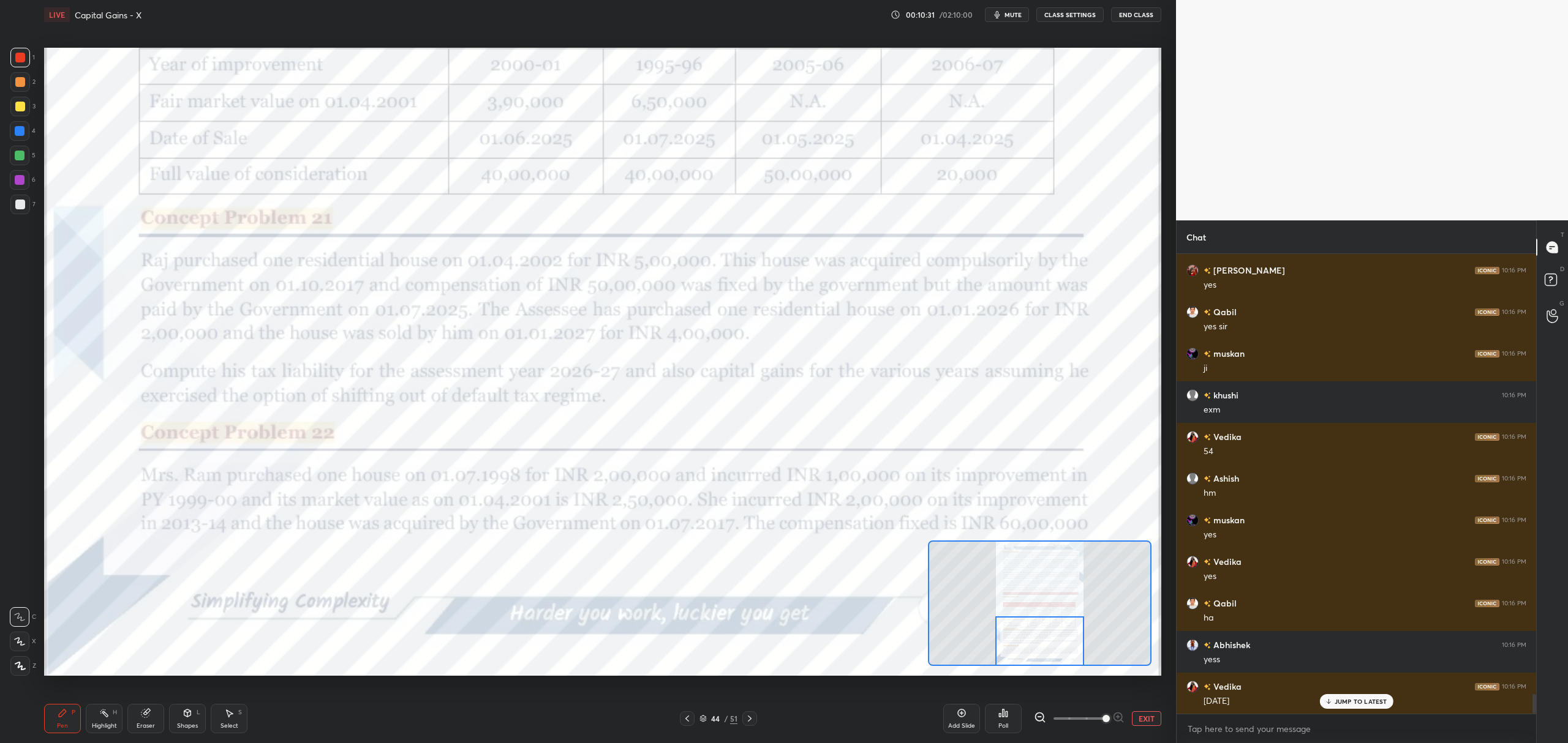
click at [747, 718] on icon at bounding box center [750, 719] width 10 height 10
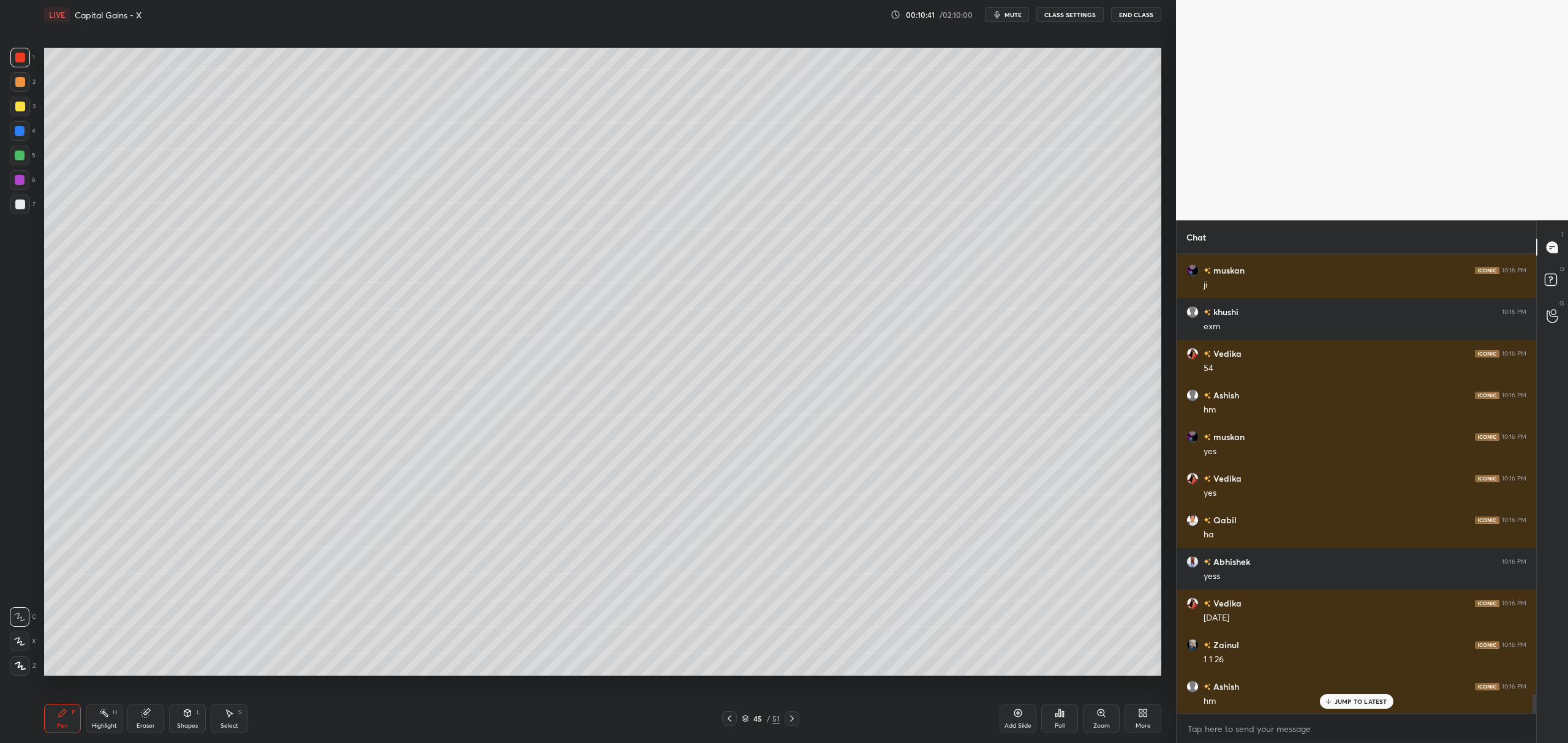
scroll to position [10443, 0]
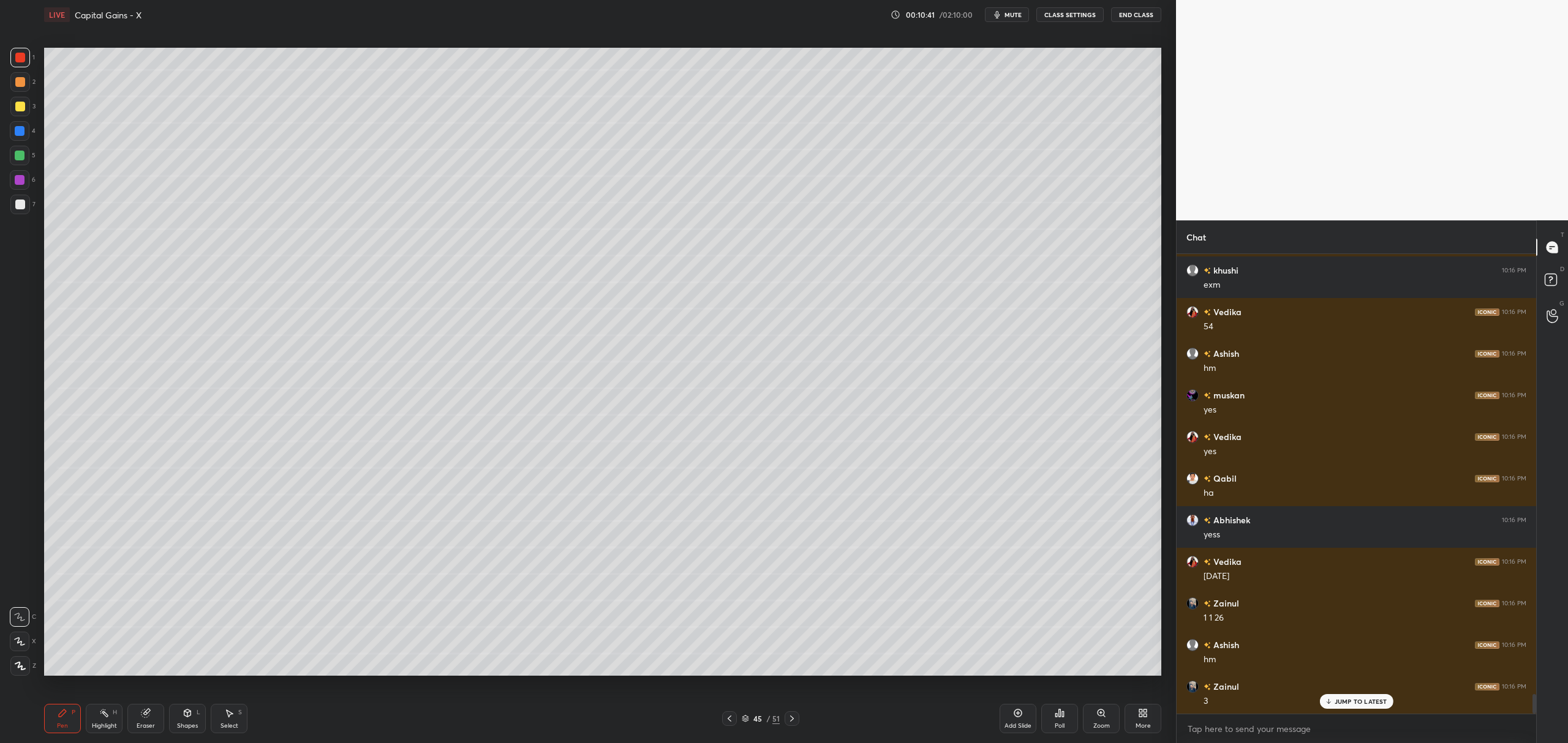
click at [729, 716] on icon at bounding box center [730, 719] width 10 height 10
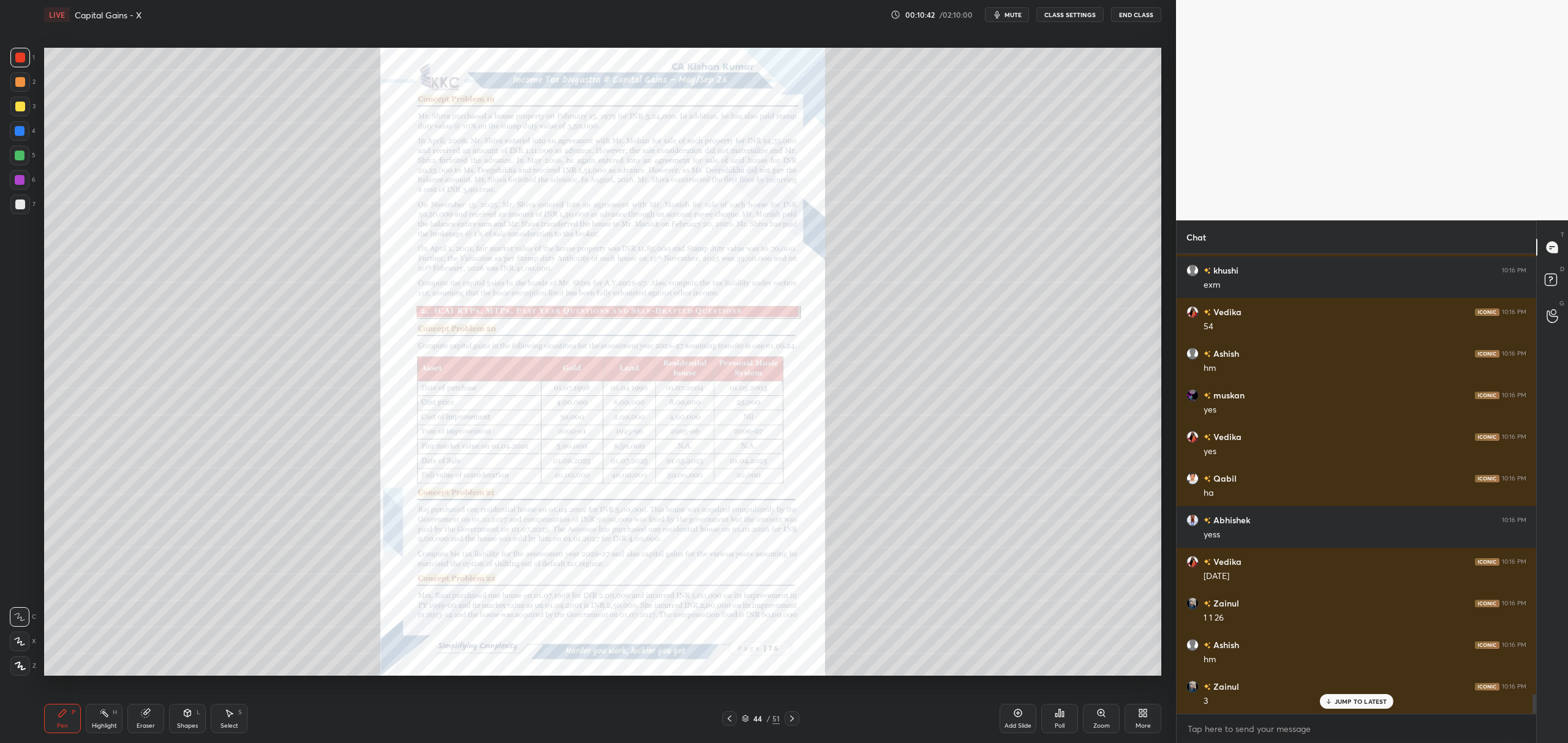
scroll to position [10485, 0]
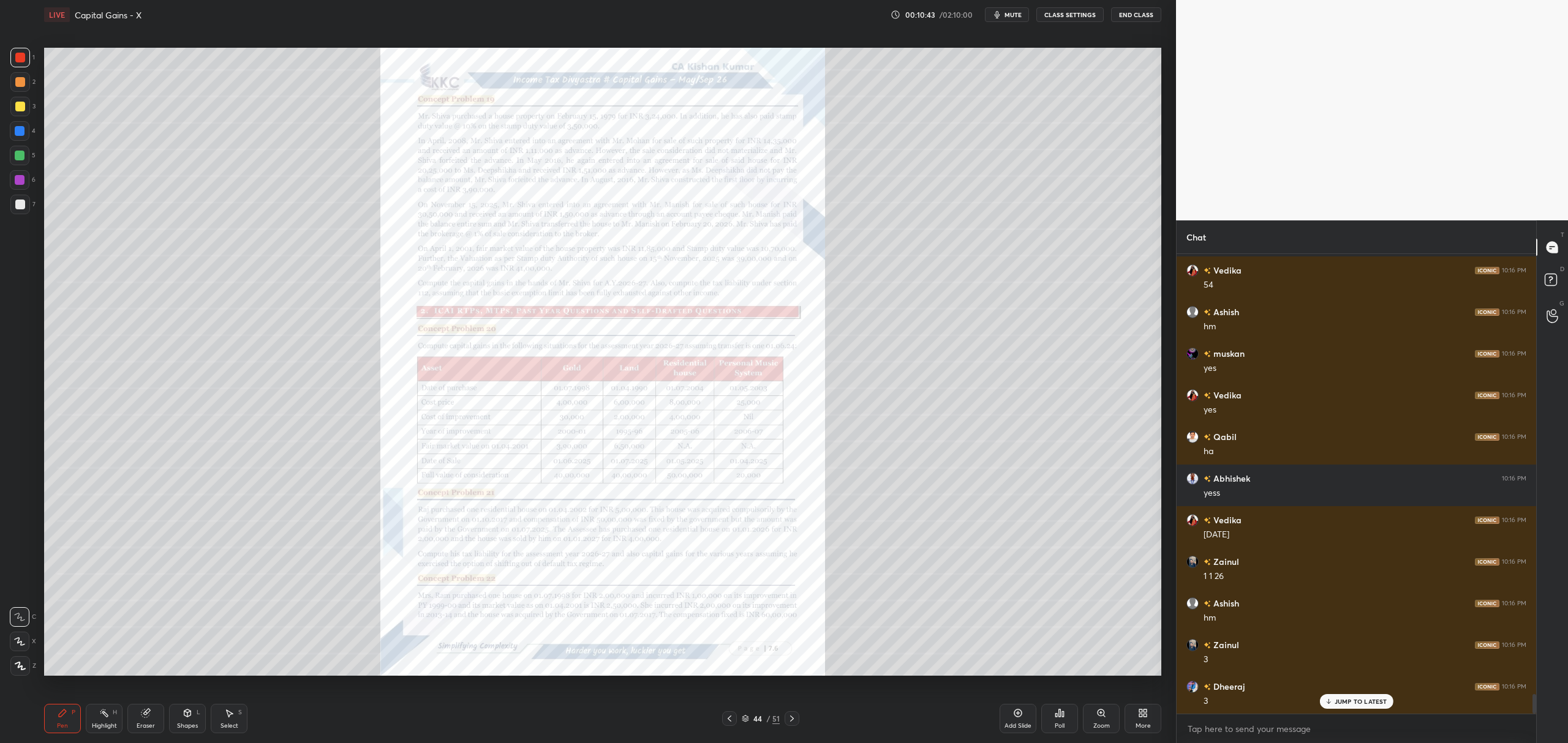
click at [1106, 716] on icon at bounding box center [1101, 713] width 10 height 10
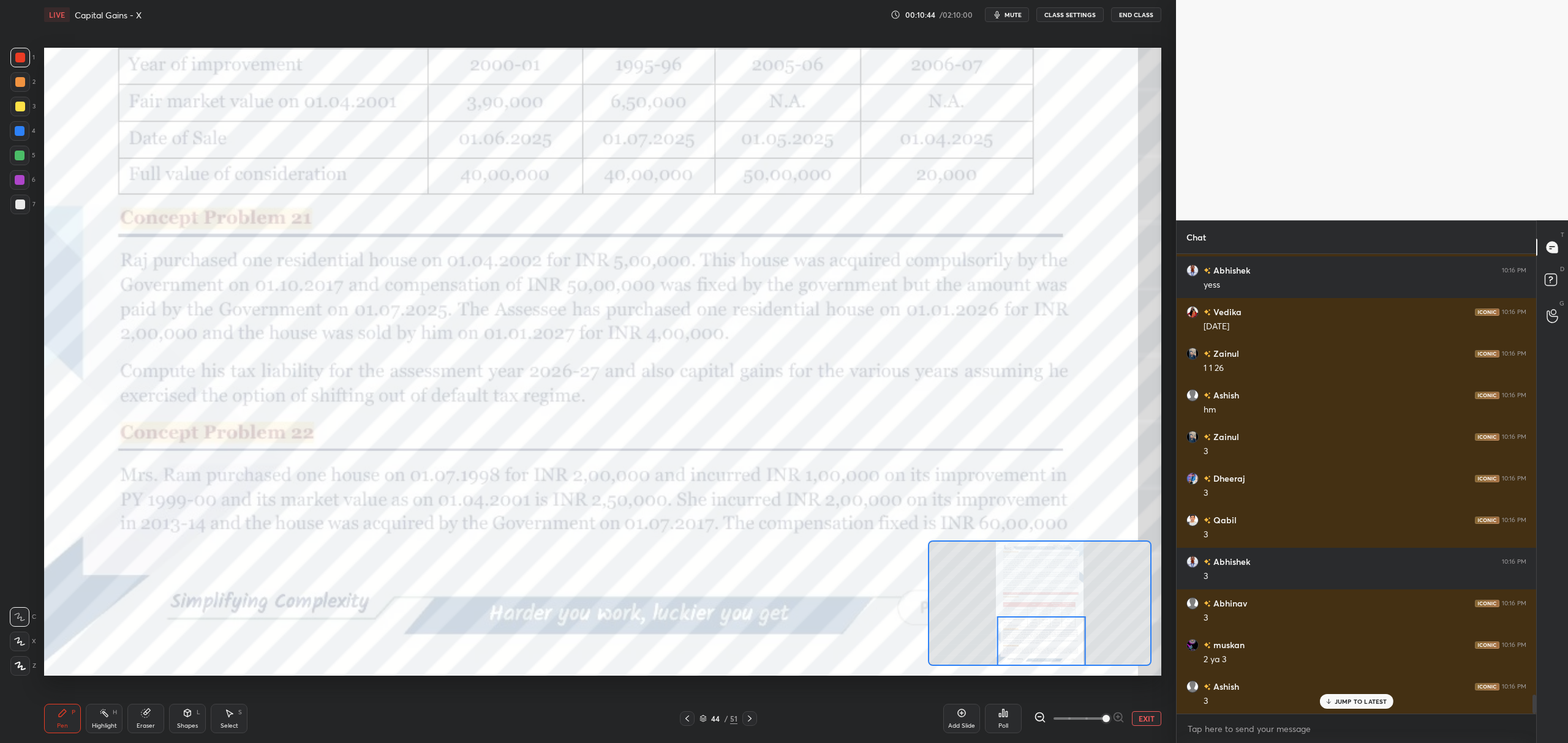
scroll to position [10859, 0]
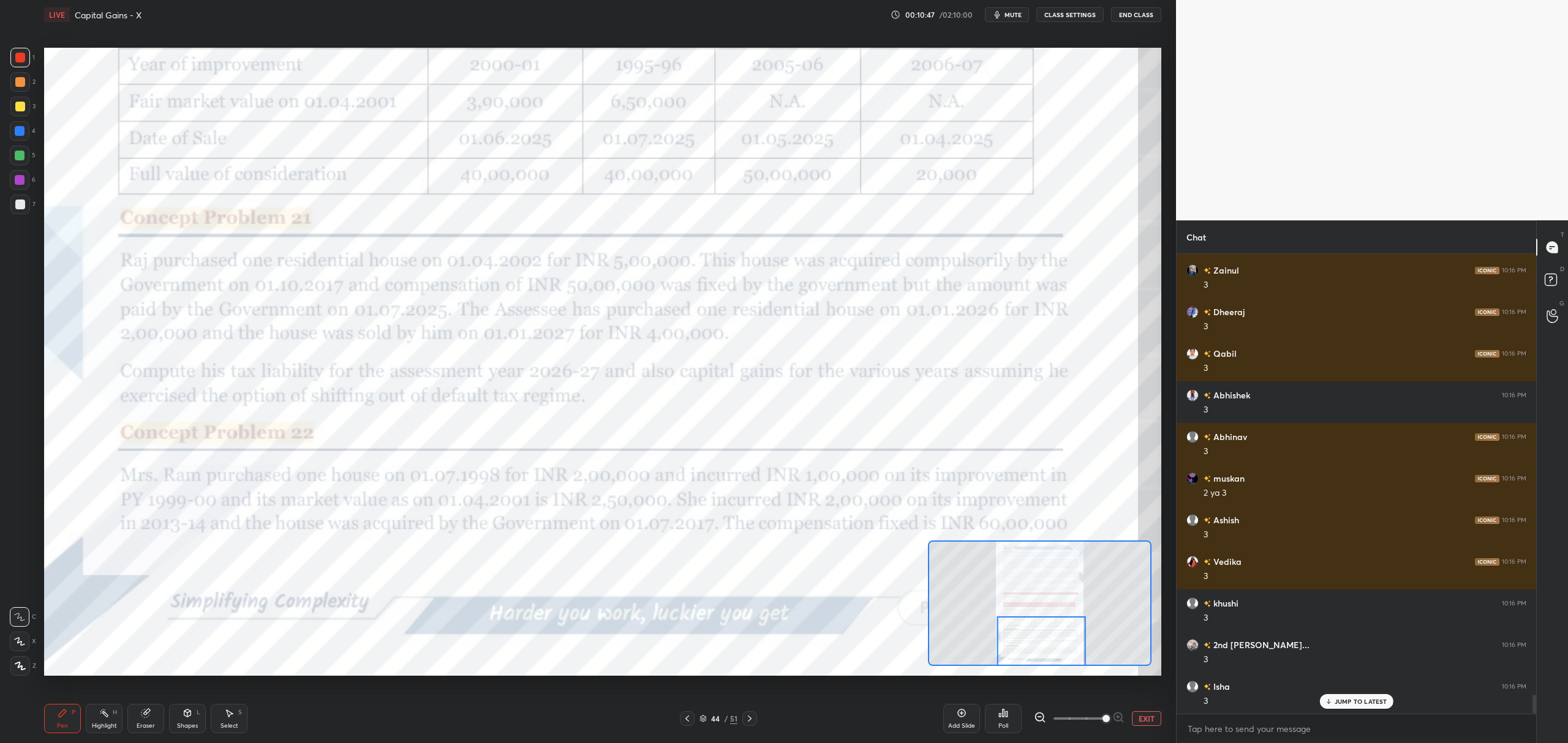
click at [750, 718] on icon at bounding box center [750, 719] width 10 height 10
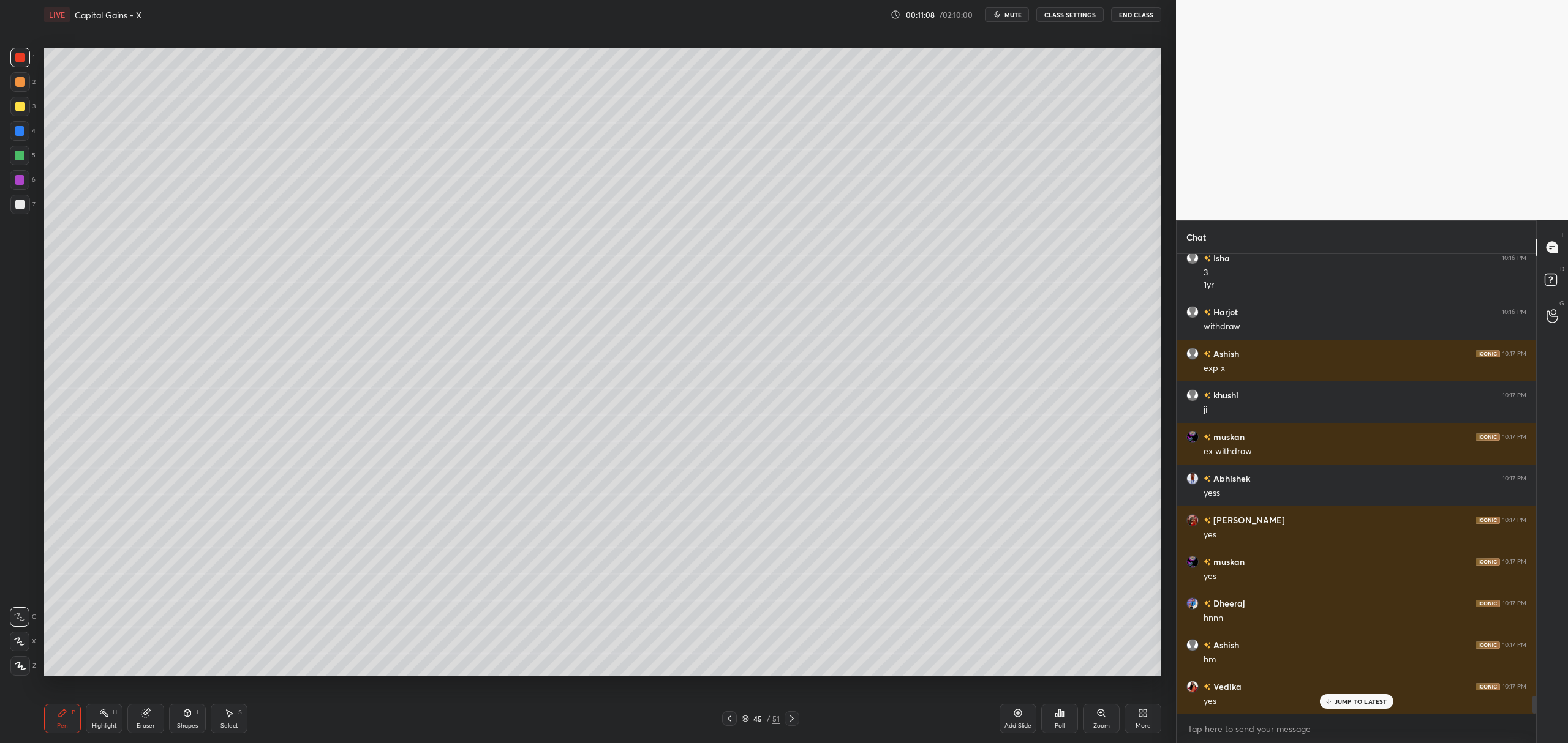
scroll to position [11330, 0]
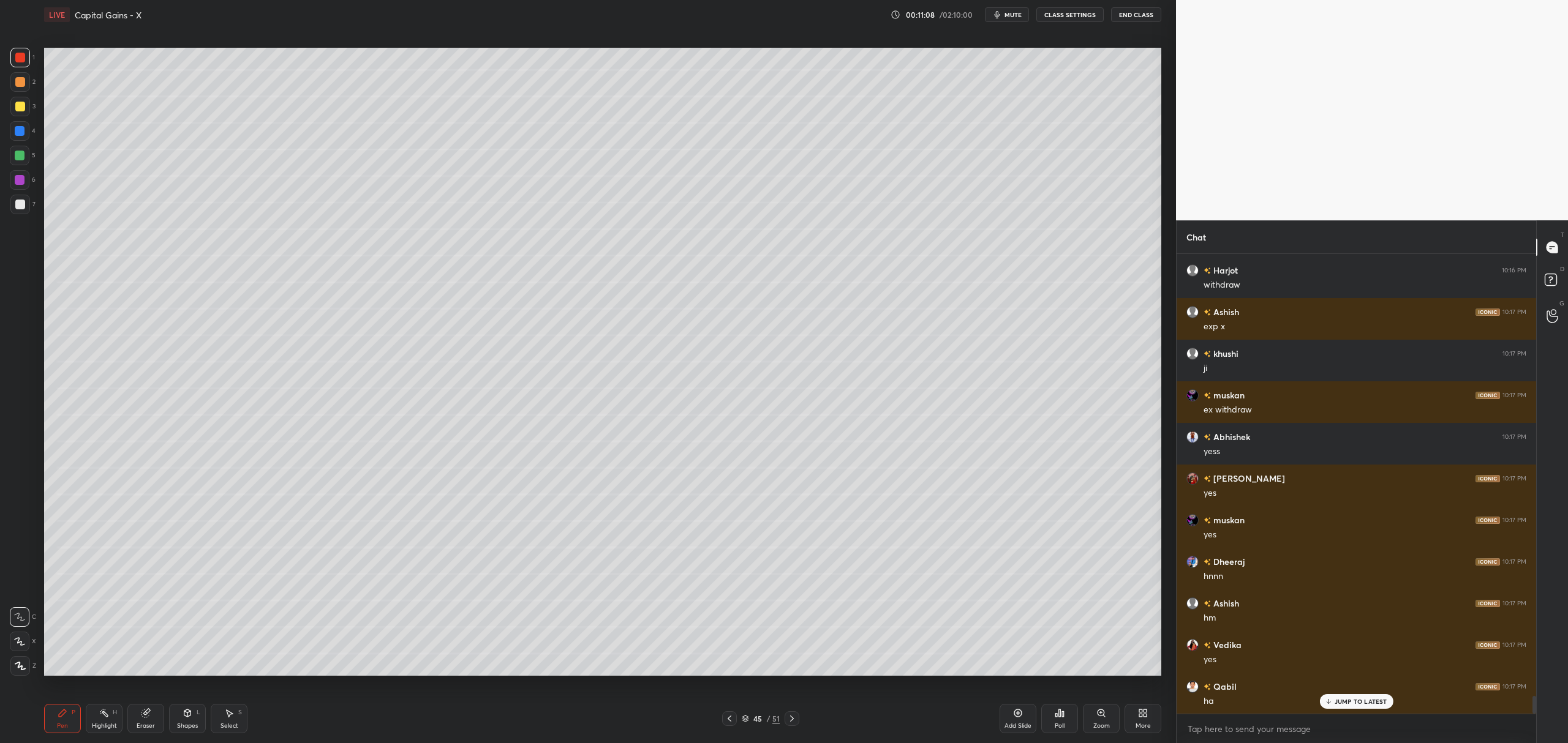
click at [17, 214] on div at bounding box center [20, 205] width 19 height 19
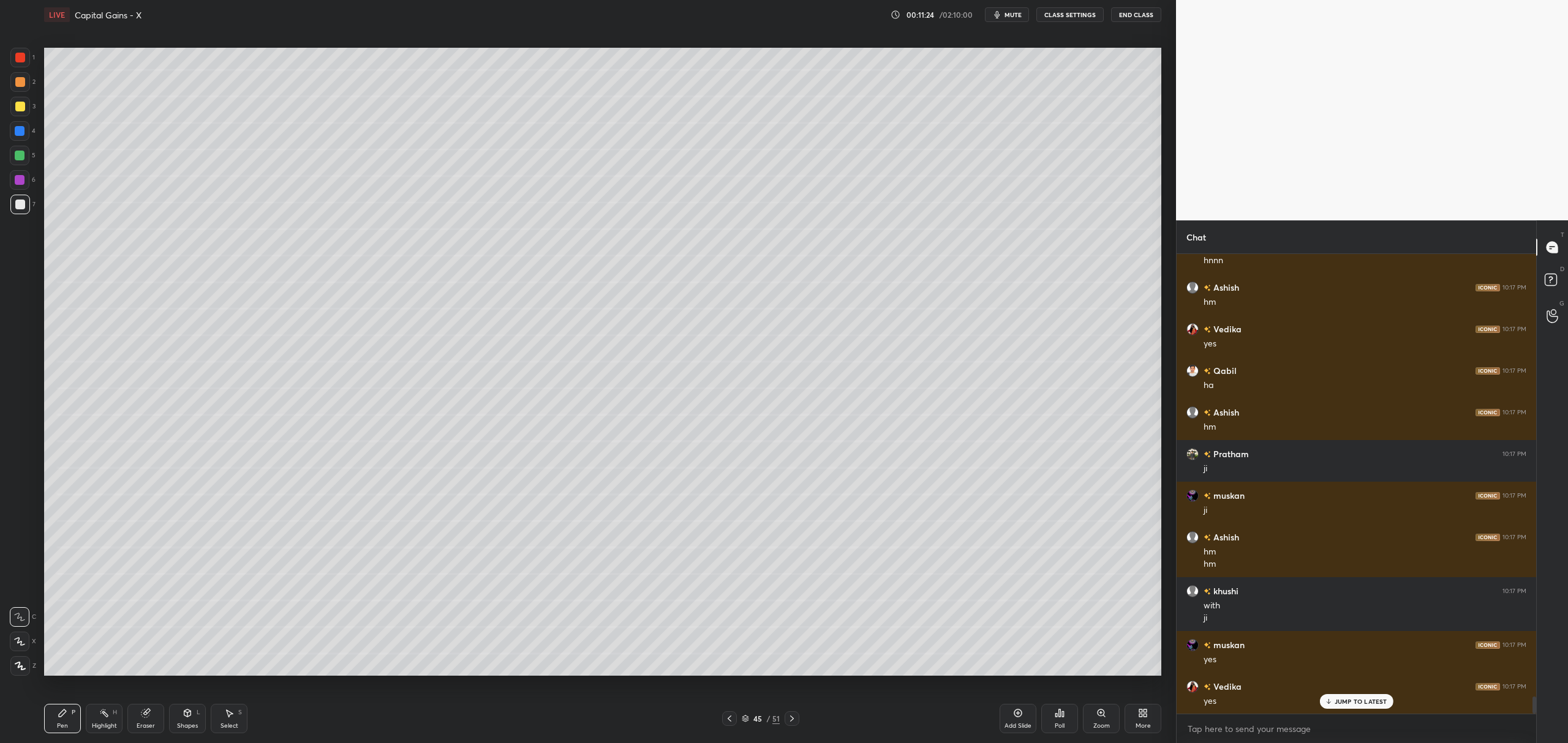
scroll to position [11687, 0]
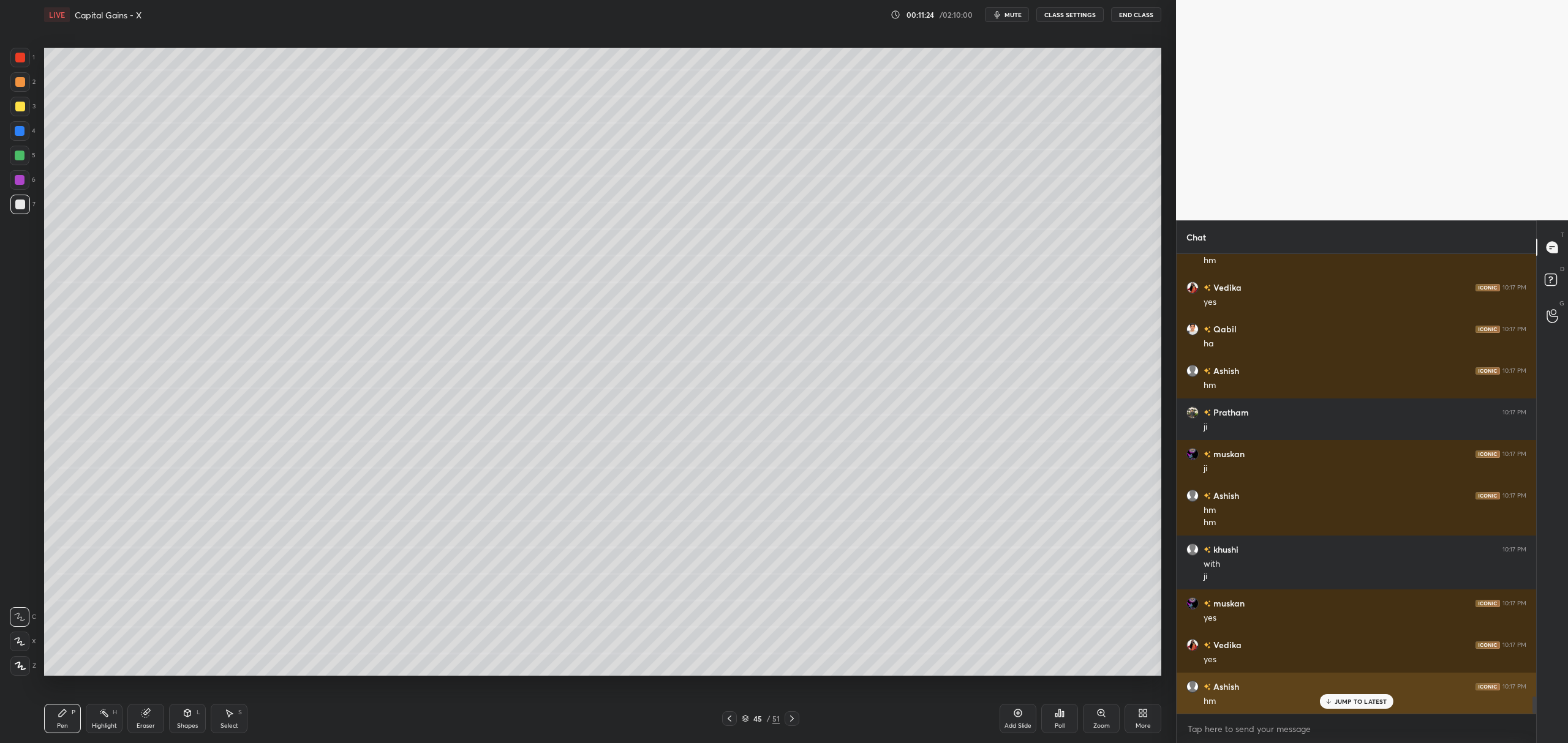
click at [1356, 699] on p "JUMP TO LATEST" at bounding box center [1361, 702] width 53 height 8
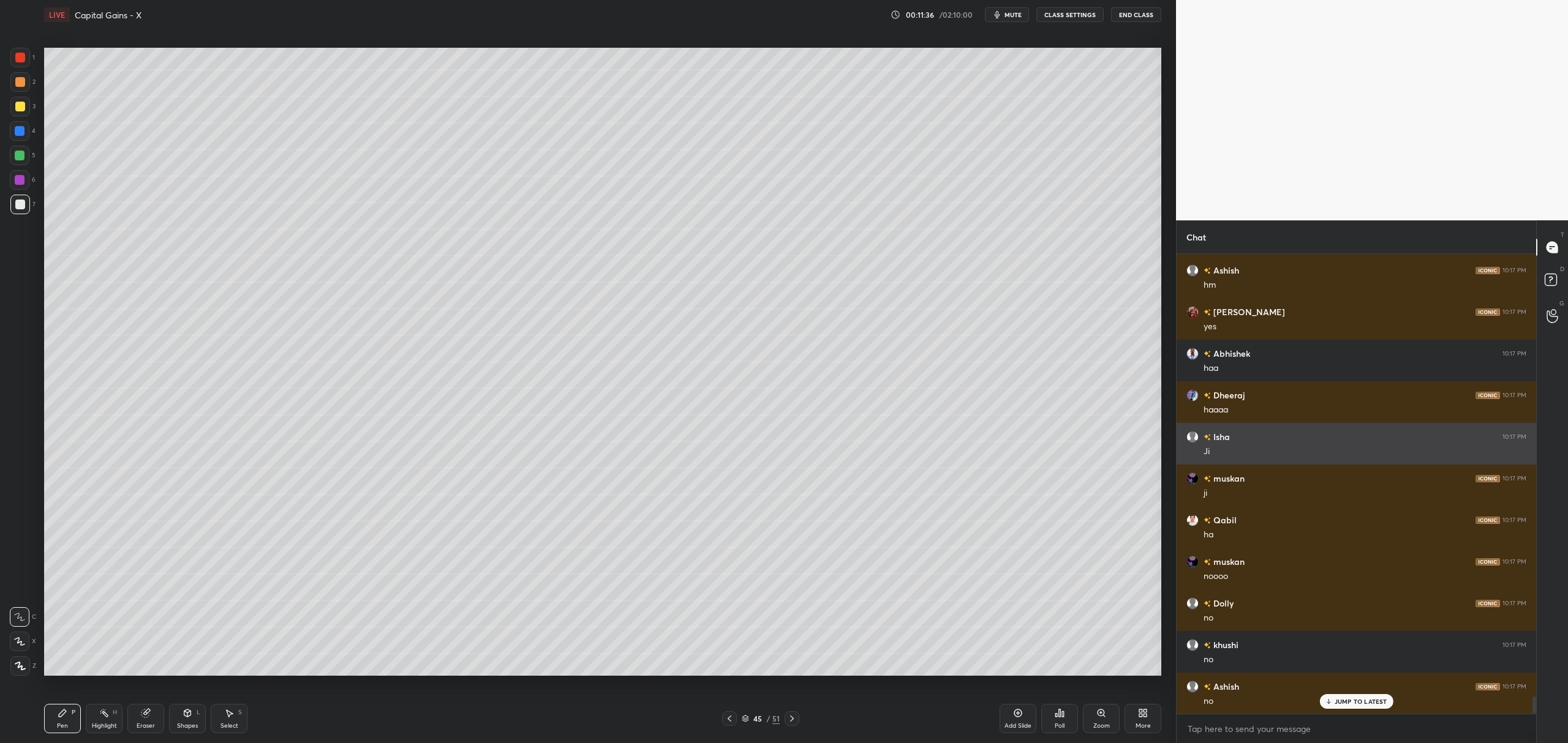
scroll to position [12187, 0]
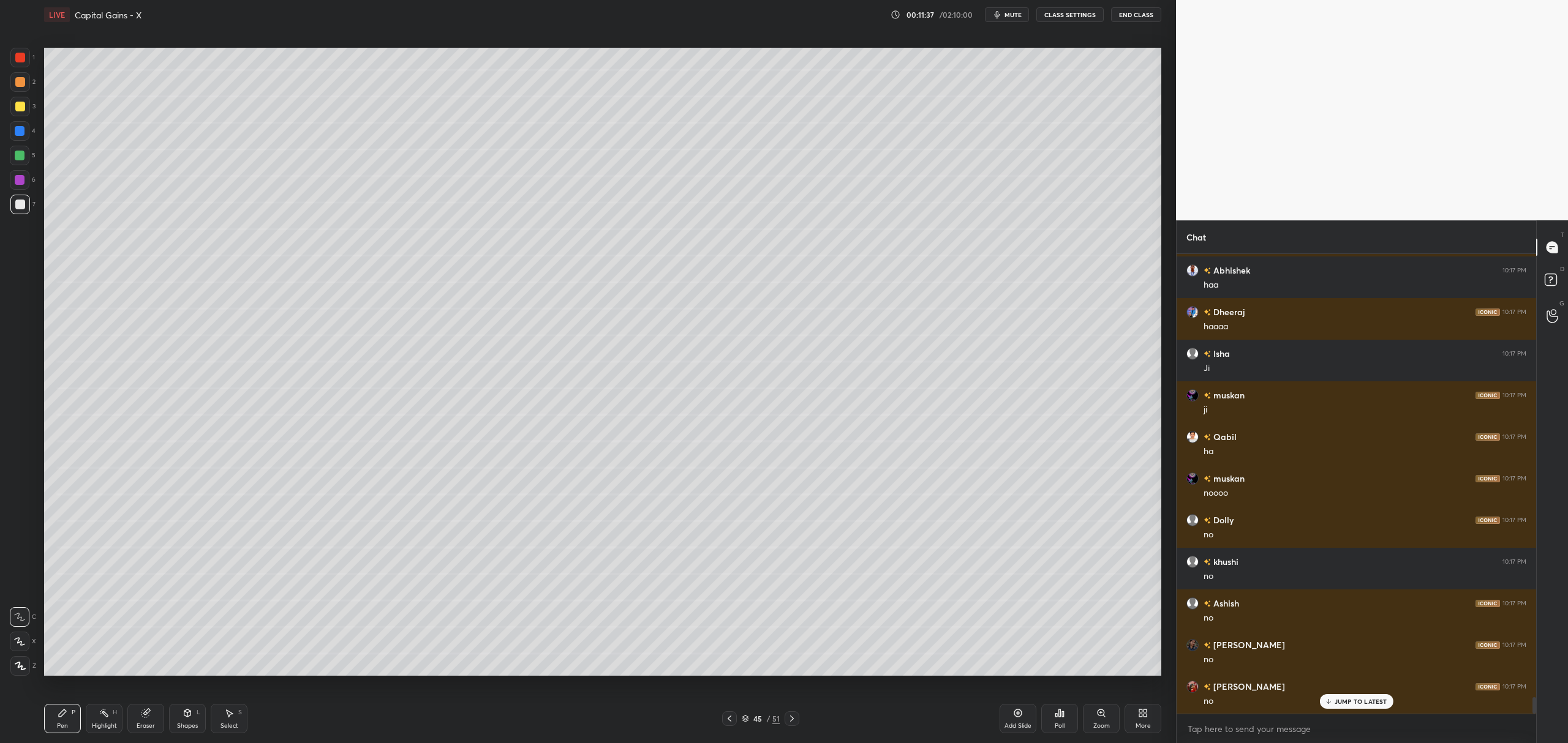
click at [1015, 718] on icon at bounding box center [1018, 713] width 10 height 10
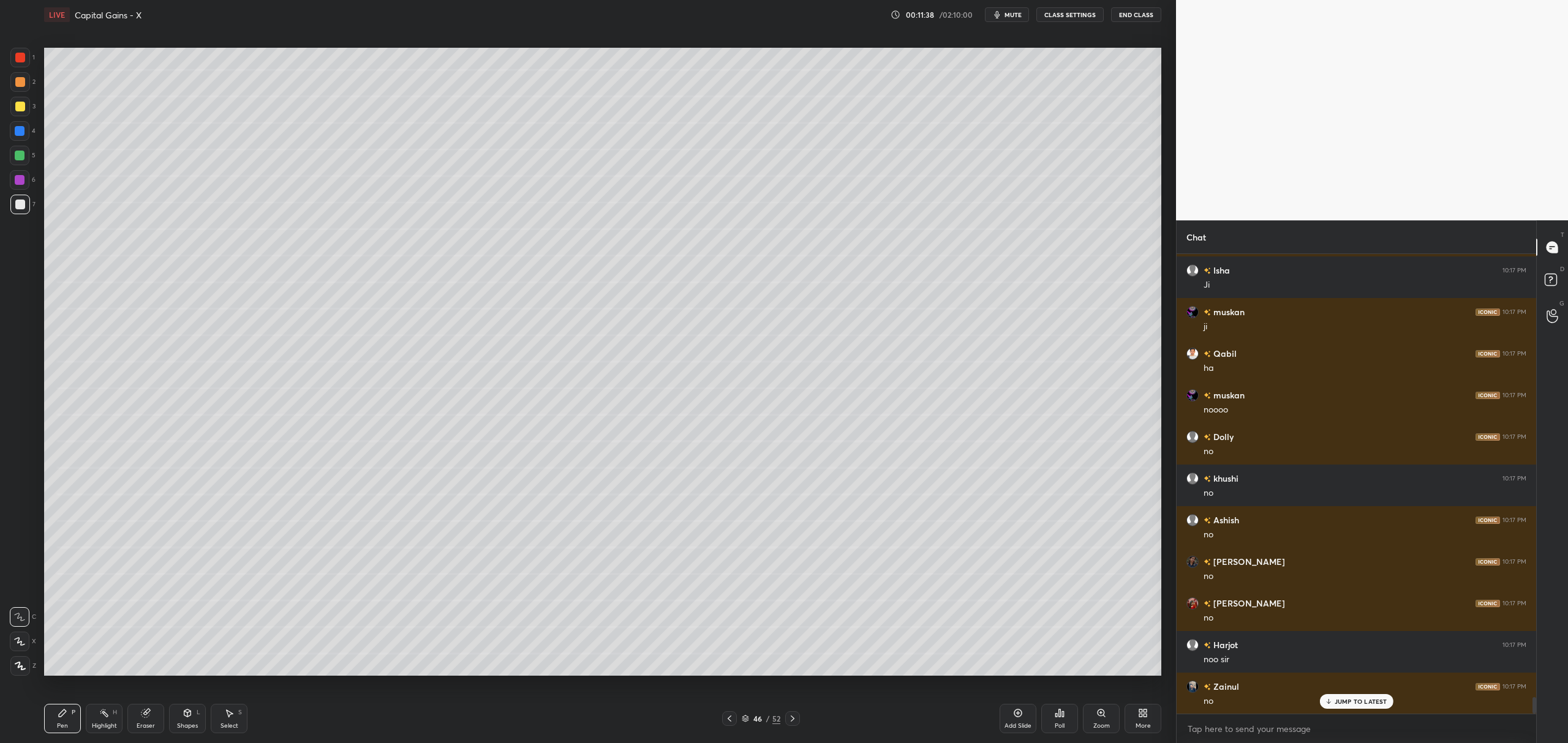
click at [18, 115] on div at bounding box center [20, 106] width 19 height 19
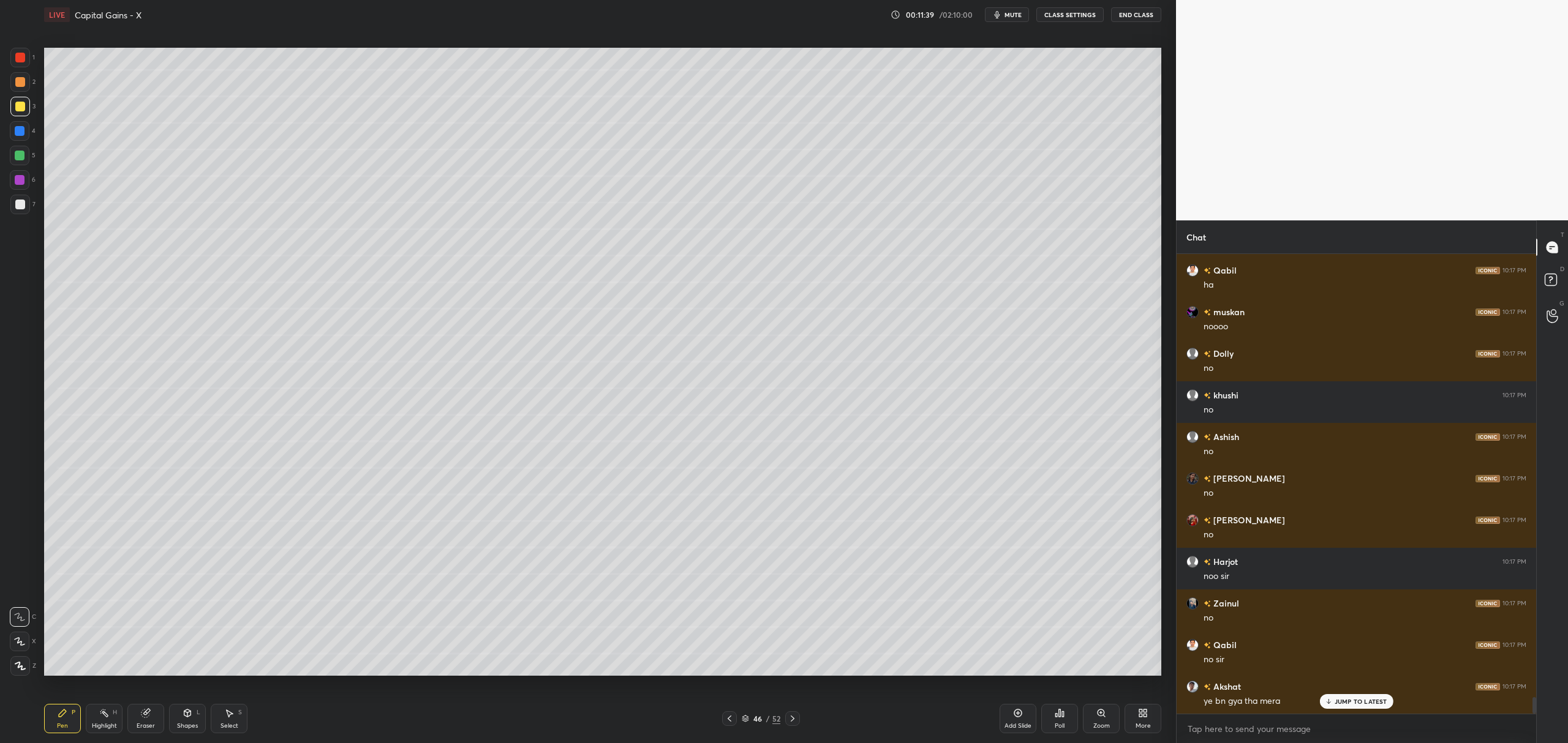
click at [22, 644] on icon at bounding box center [19, 642] width 11 height 9
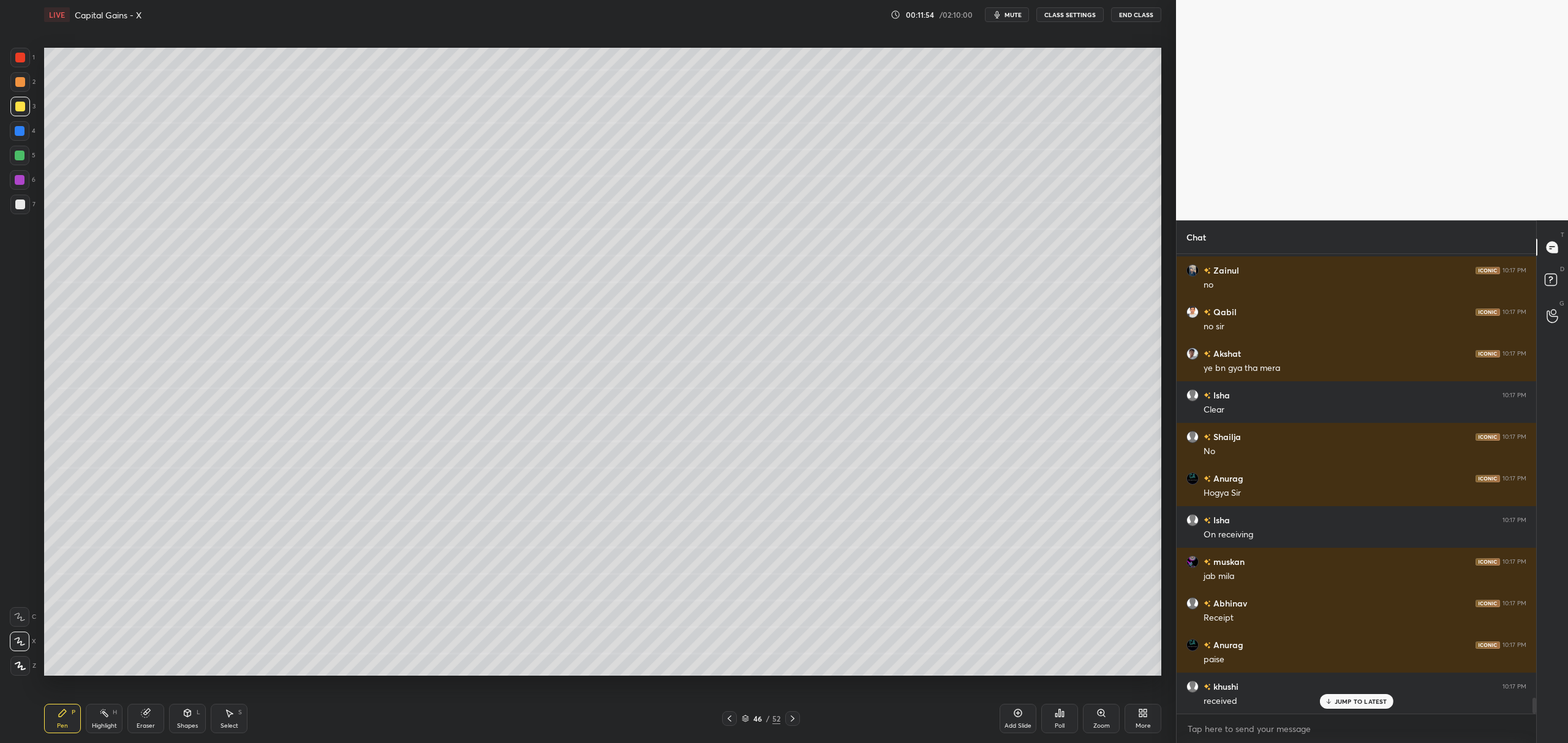
scroll to position [12770, 0]
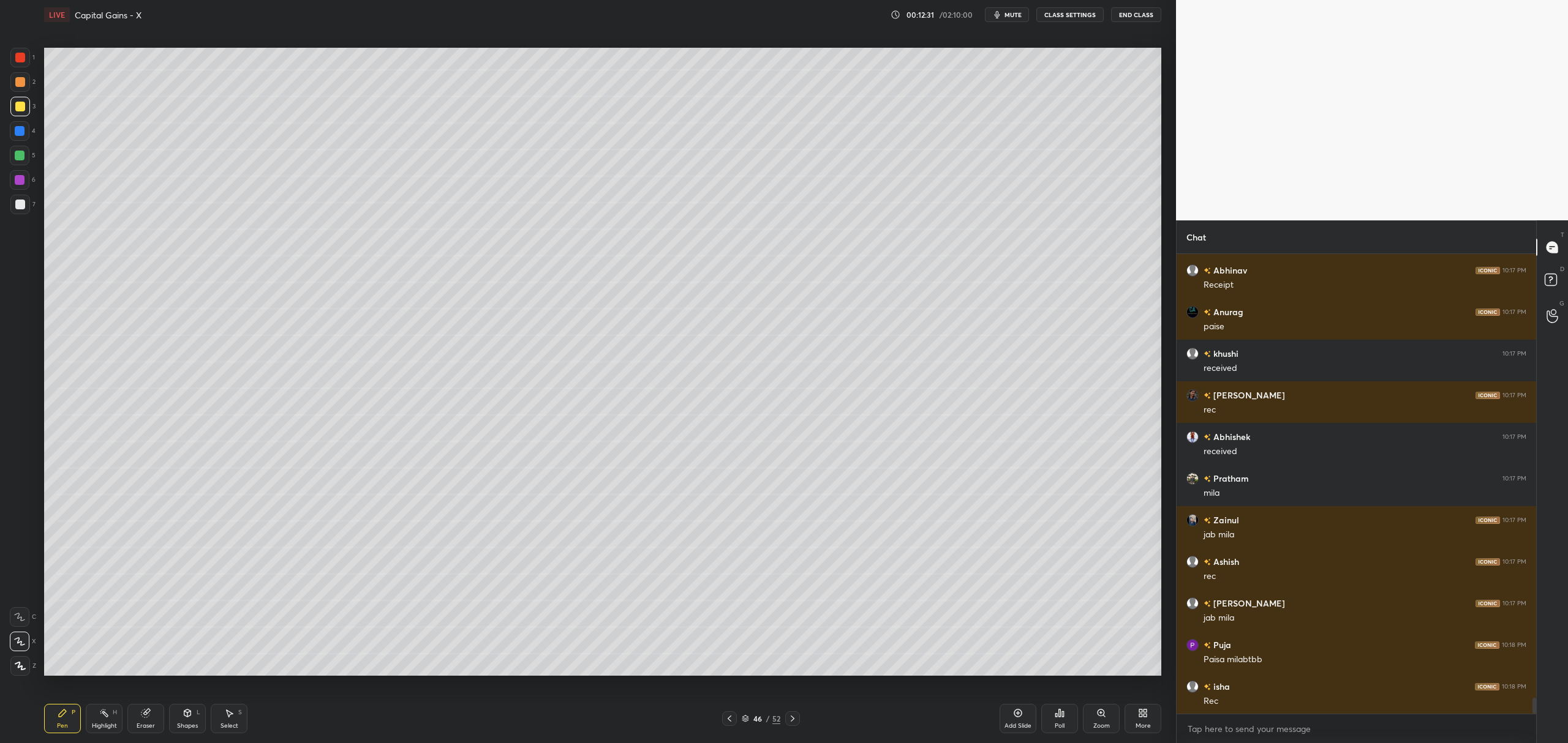
click at [22, 162] on div at bounding box center [19, 156] width 19 height 19
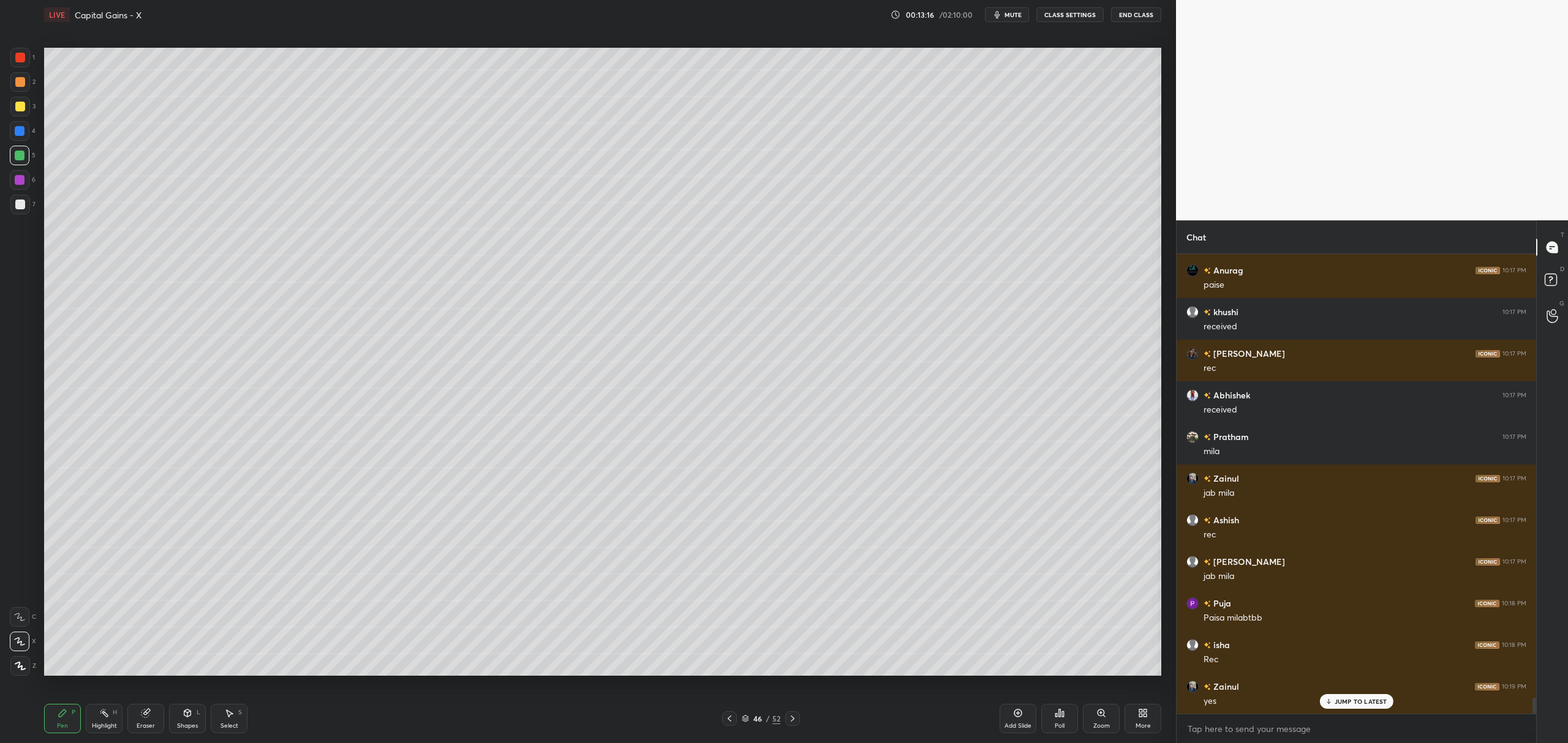
click at [21, 108] on div at bounding box center [20, 106] width 10 height 10
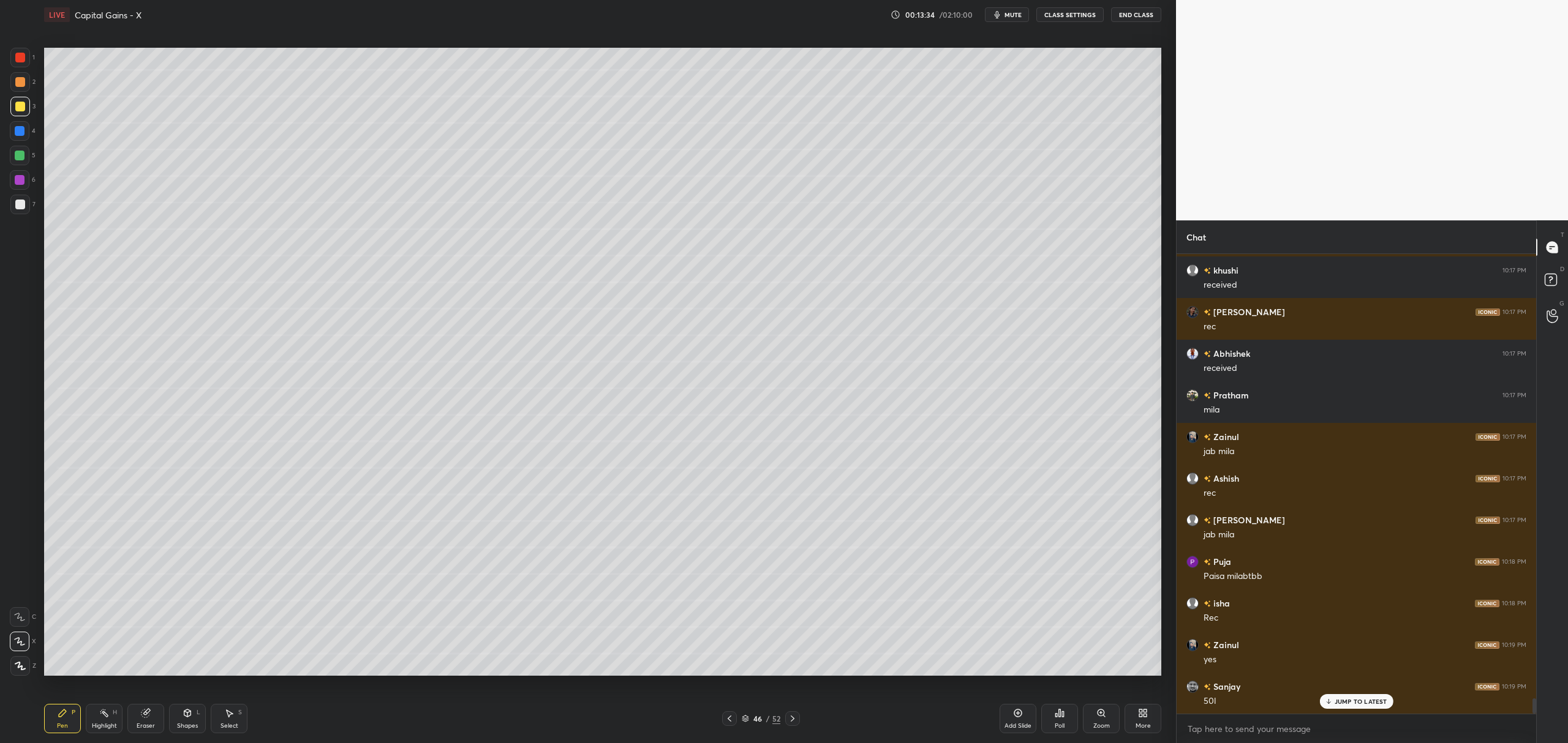
click at [18, 157] on div at bounding box center [19, 156] width 10 height 10
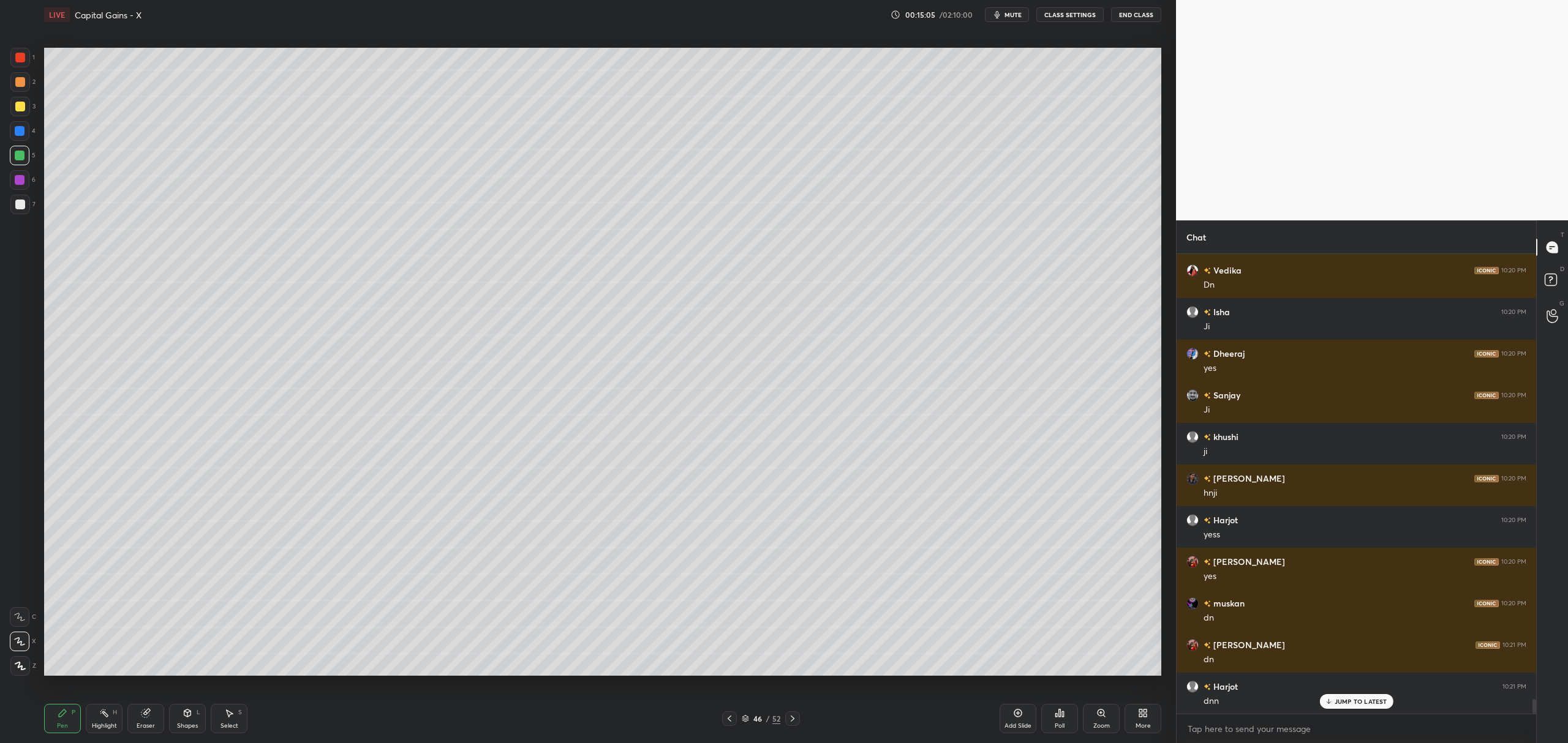
scroll to position [13686, 0]
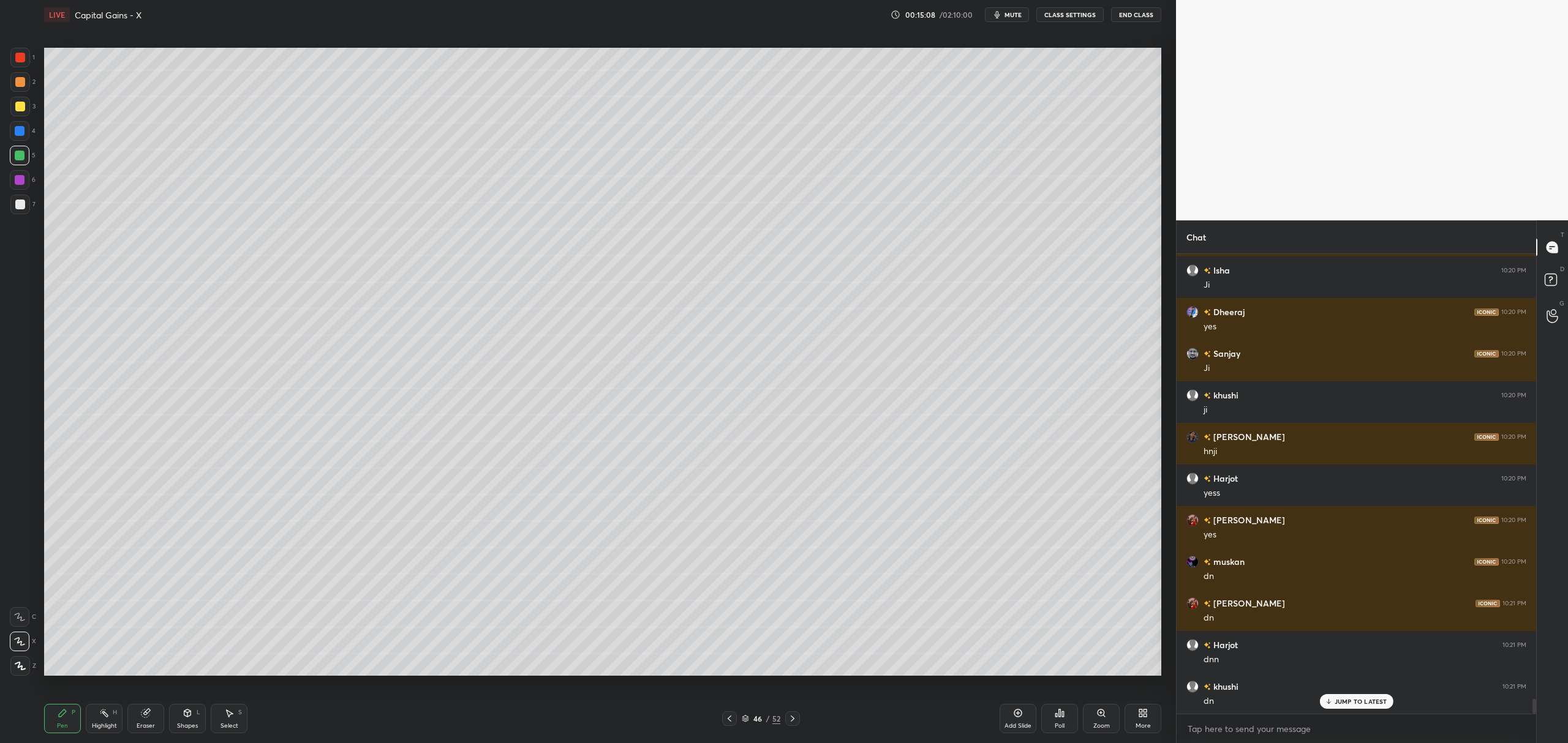
click at [1021, 720] on div "Add Slide" at bounding box center [1018, 719] width 37 height 29
click at [18, 185] on div at bounding box center [19, 180] width 10 height 10
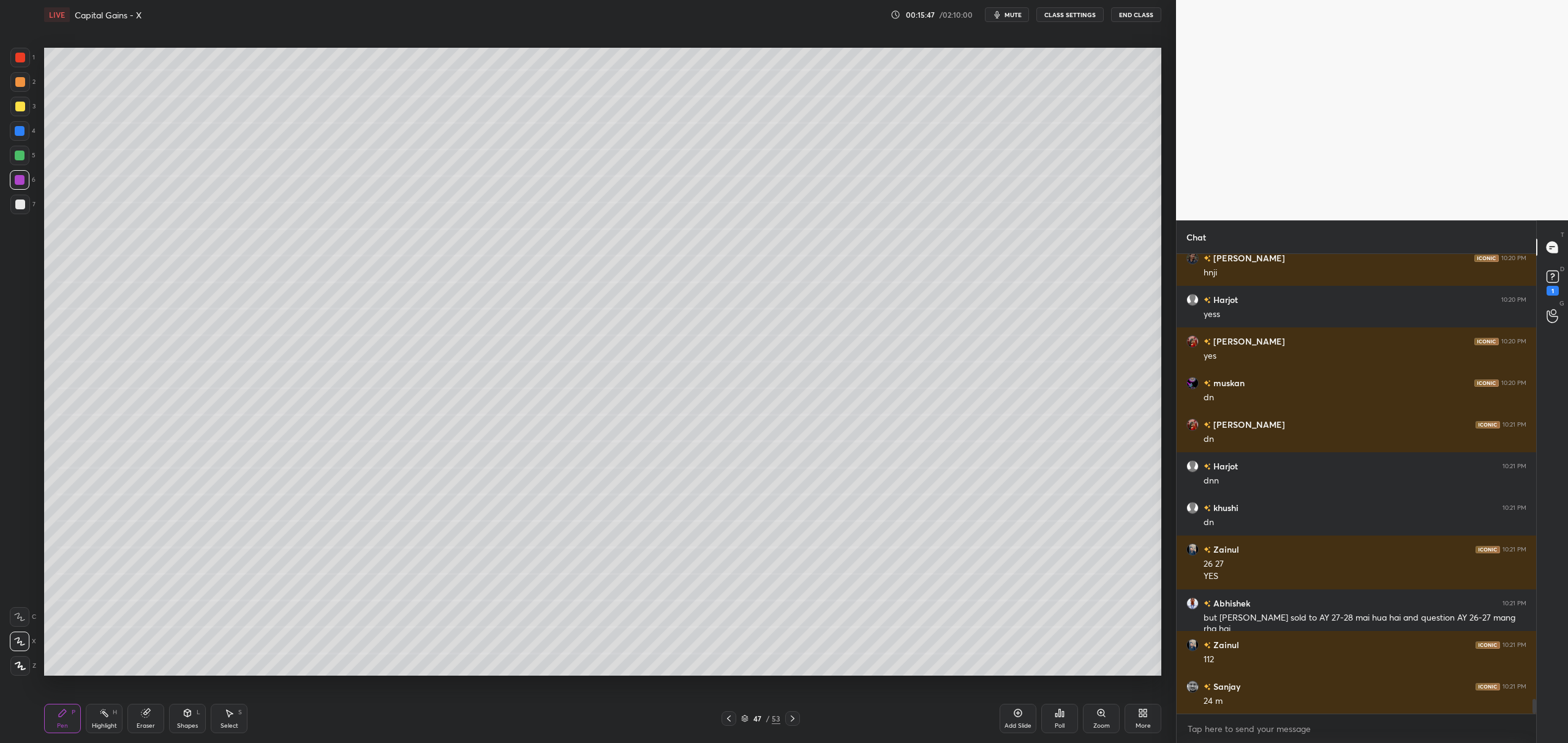
scroll to position [13906, 0]
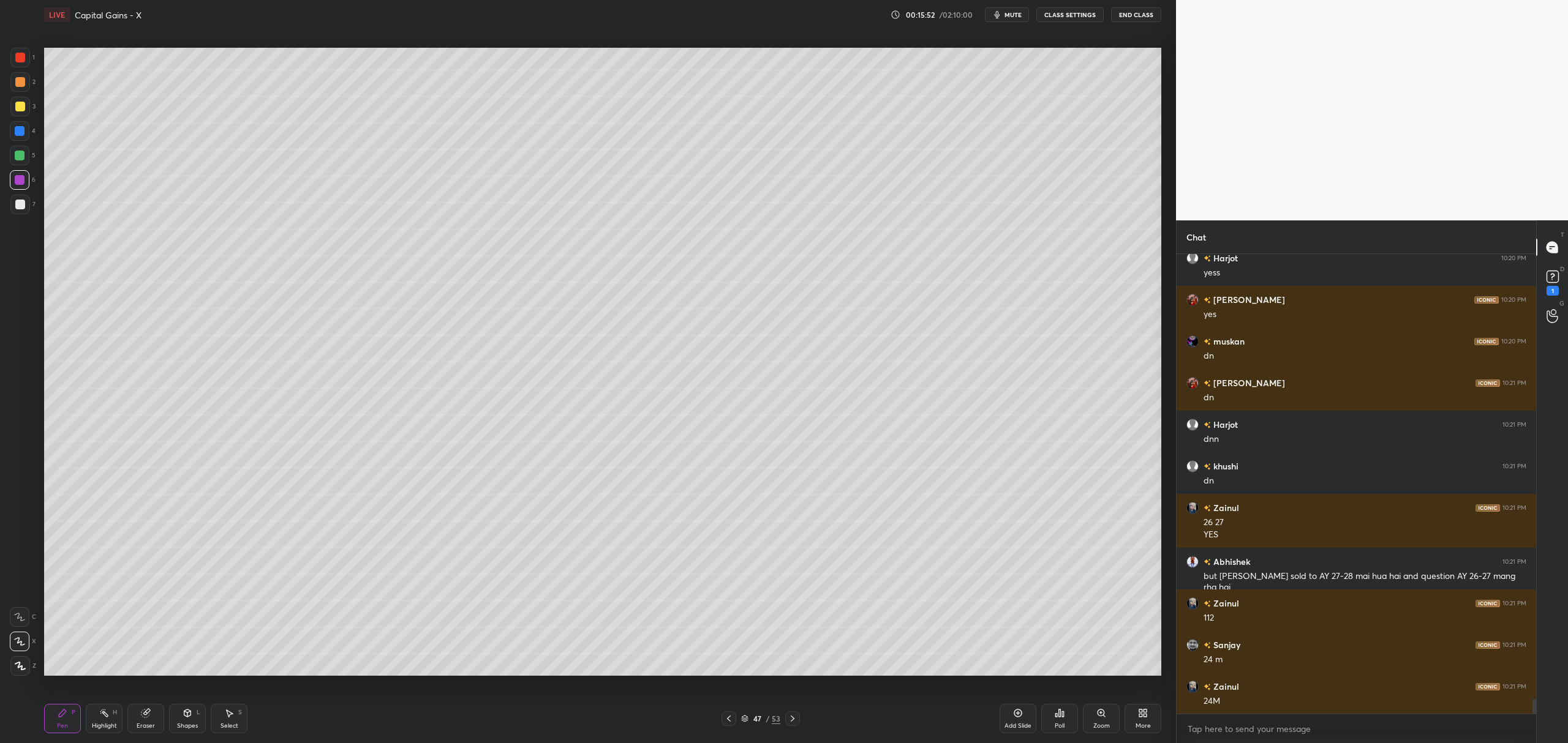
click at [28, 110] on div at bounding box center [20, 106] width 19 height 19
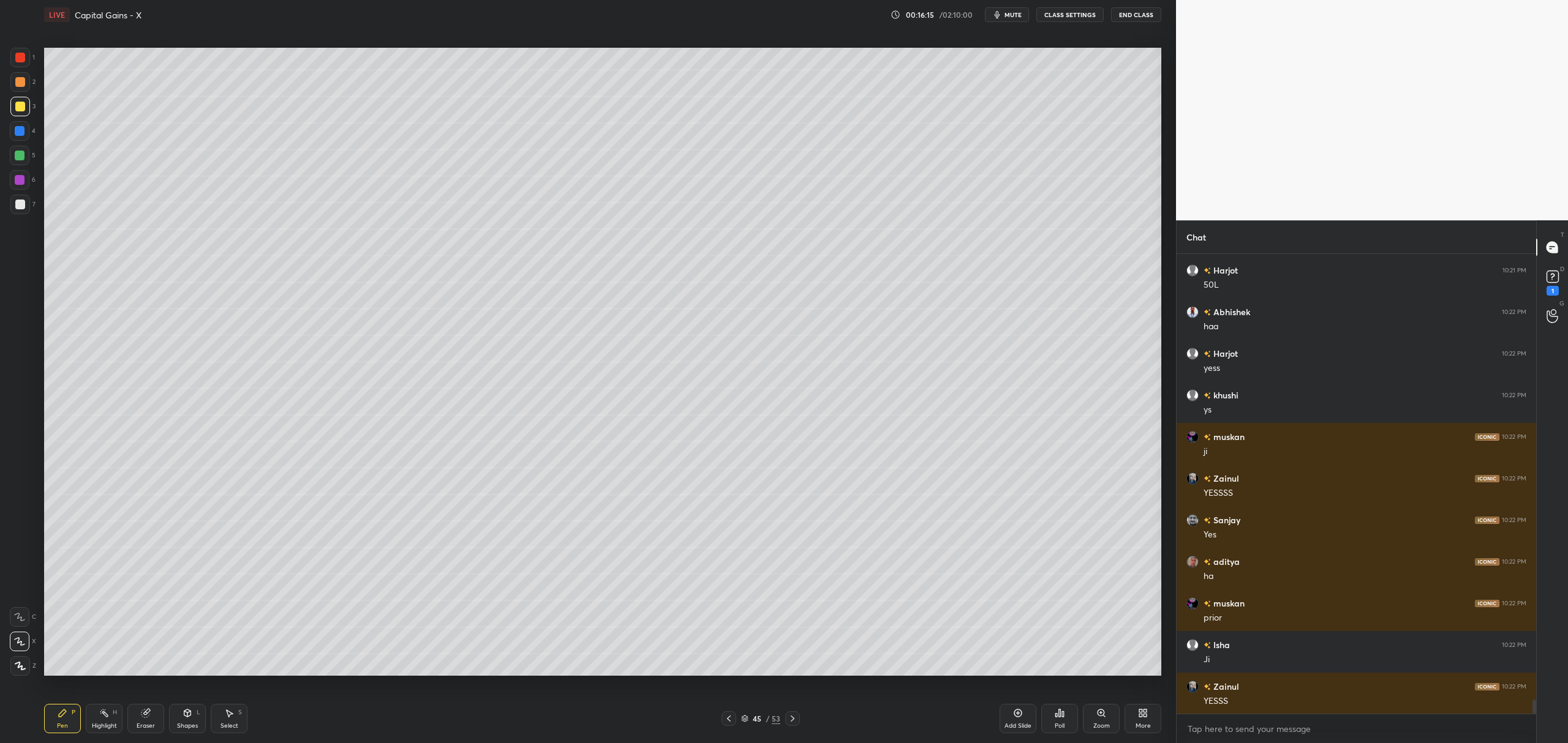
scroll to position [14460, 0]
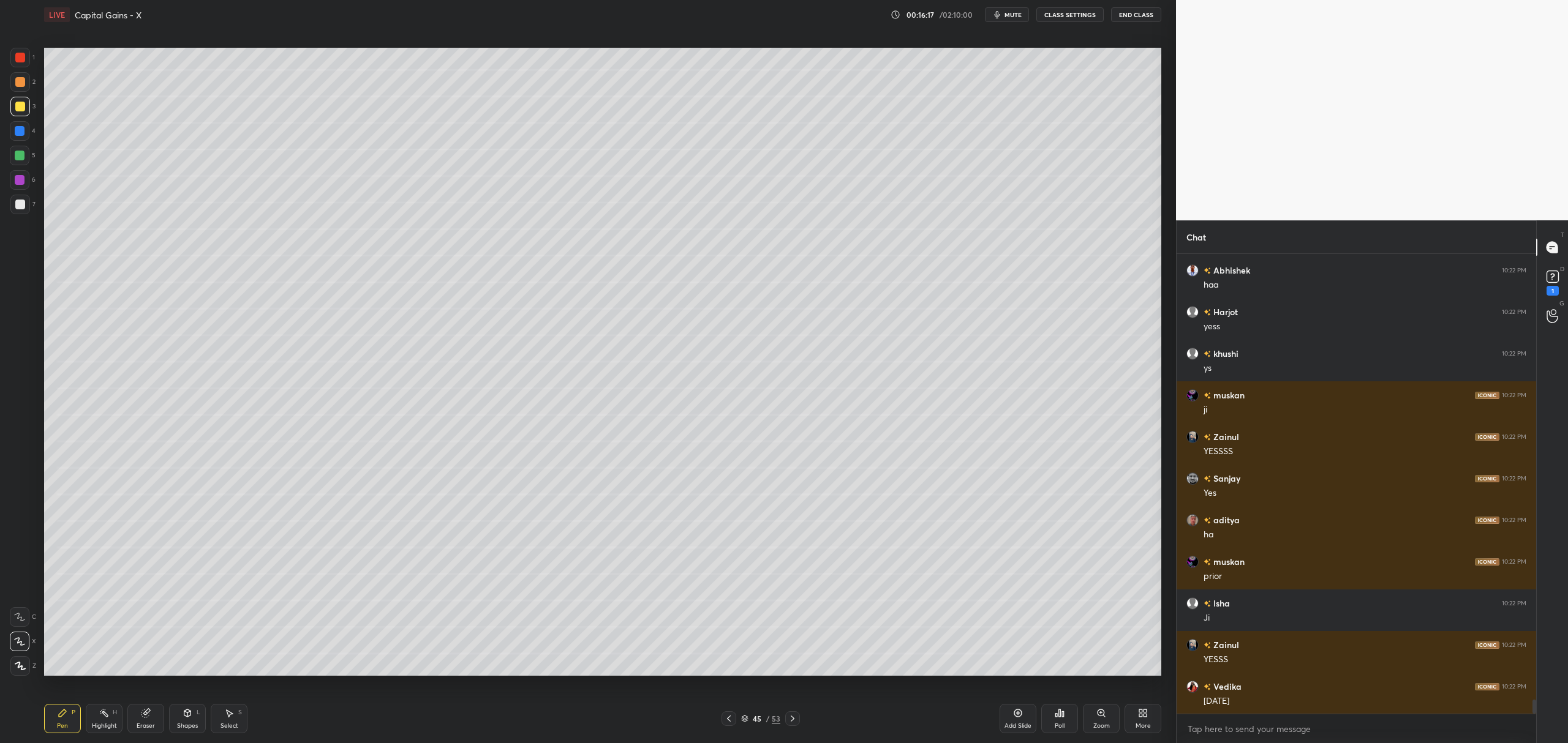
click at [798, 717] on icon at bounding box center [793, 719] width 10 height 10
click at [788, 718] on icon at bounding box center [793, 719] width 10 height 10
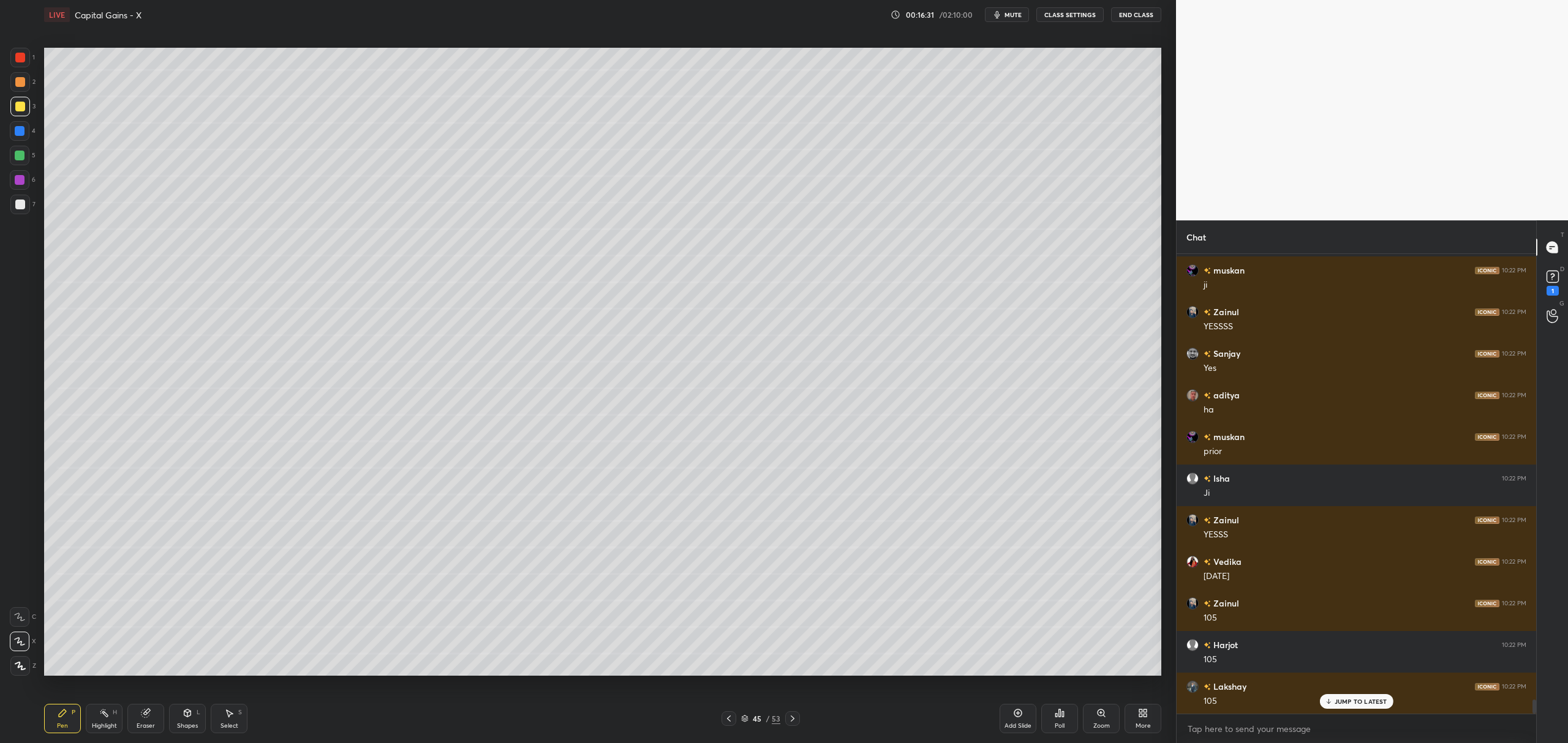
scroll to position [14669, 0]
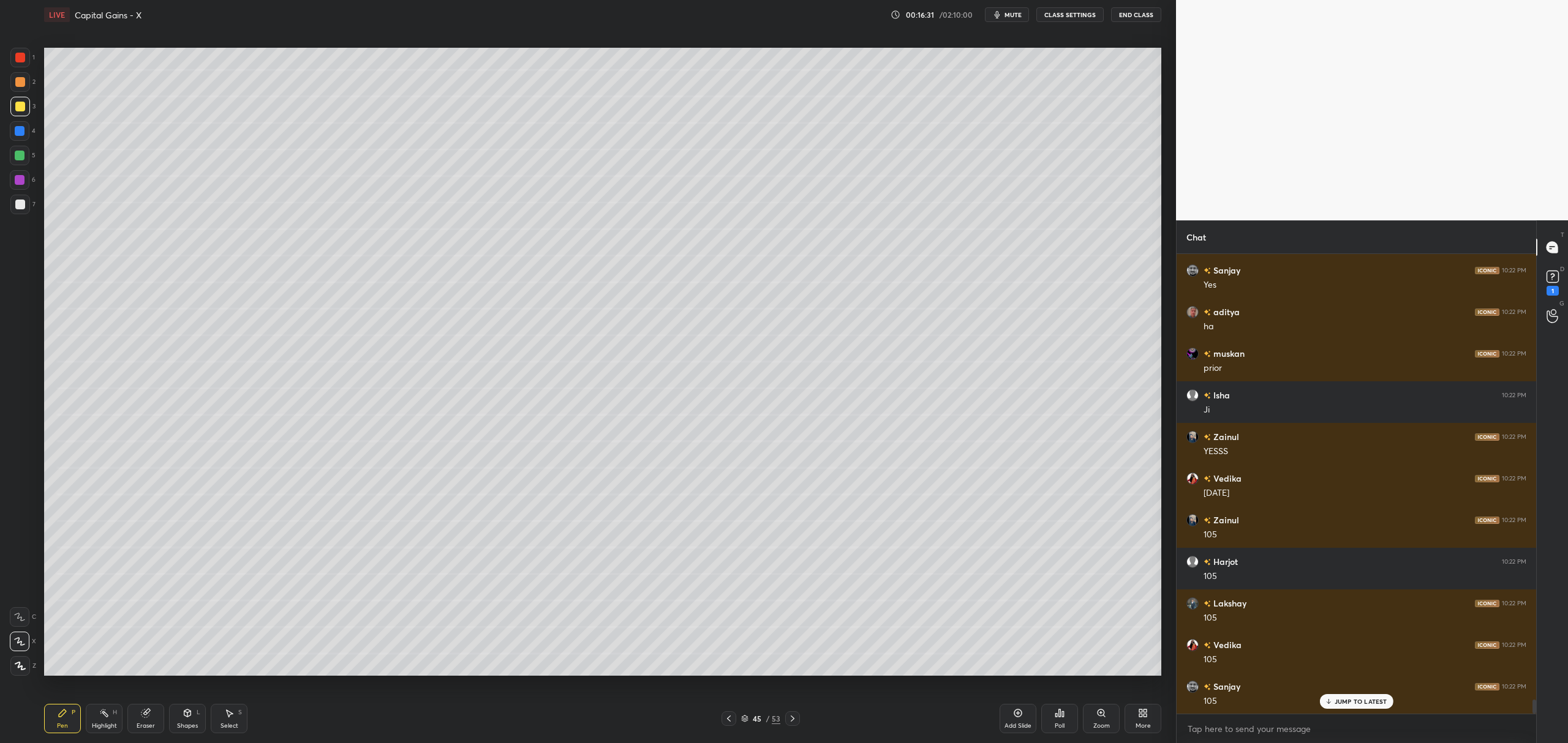
click at [795, 716] on icon at bounding box center [793, 719] width 10 height 10
click at [798, 717] on icon at bounding box center [793, 719] width 10 height 10
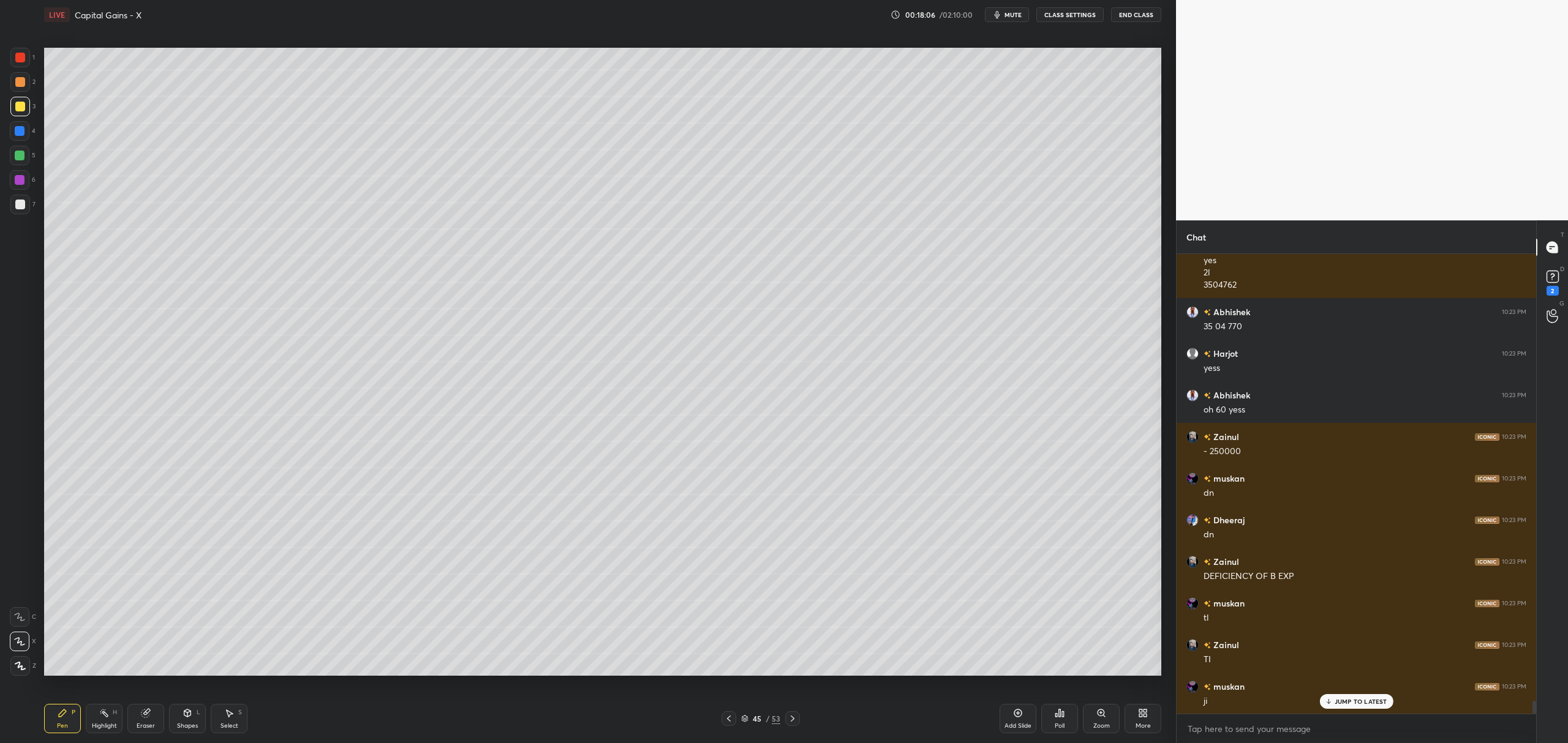
scroll to position [16346, 0]
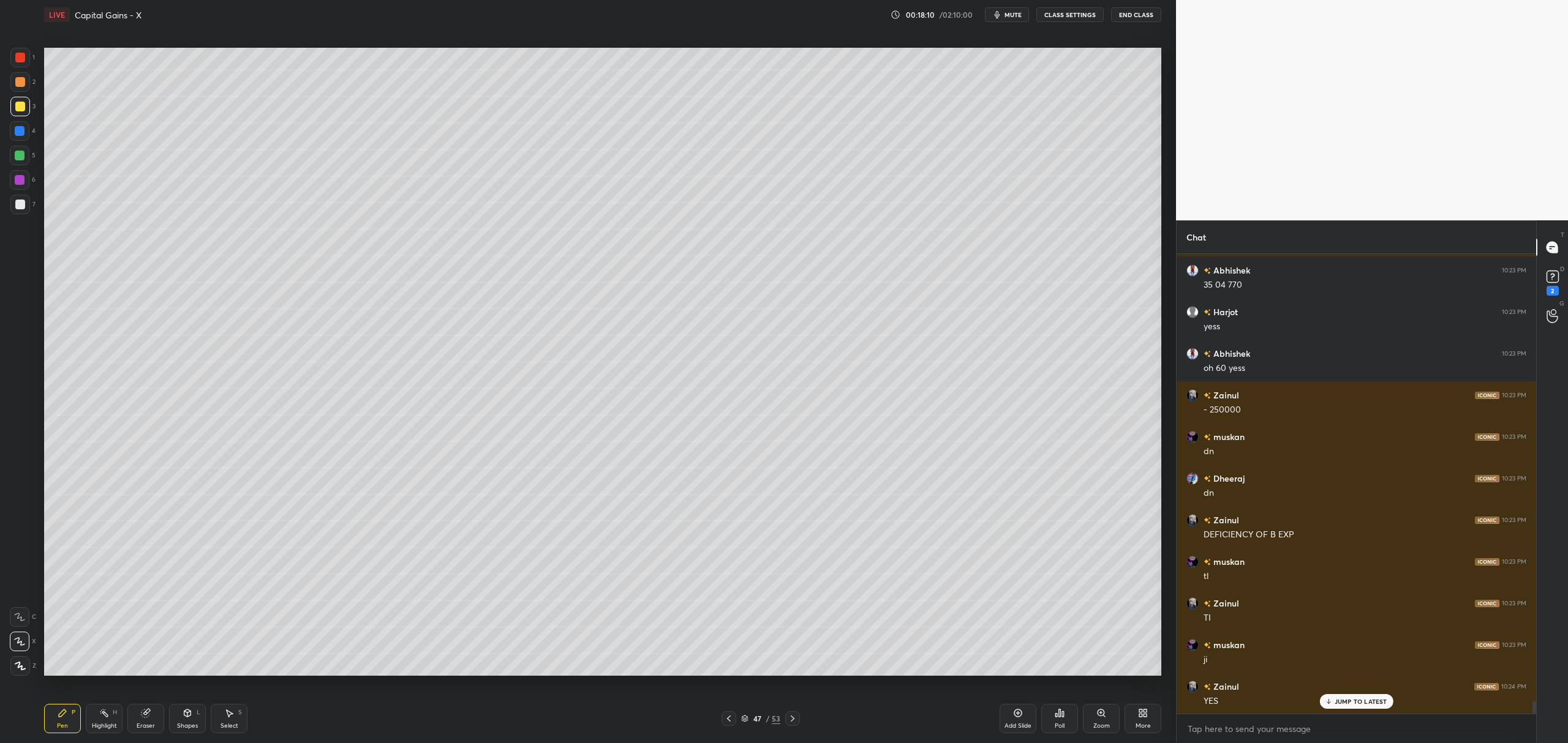
click at [1021, 714] on icon at bounding box center [1018, 713] width 10 height 10
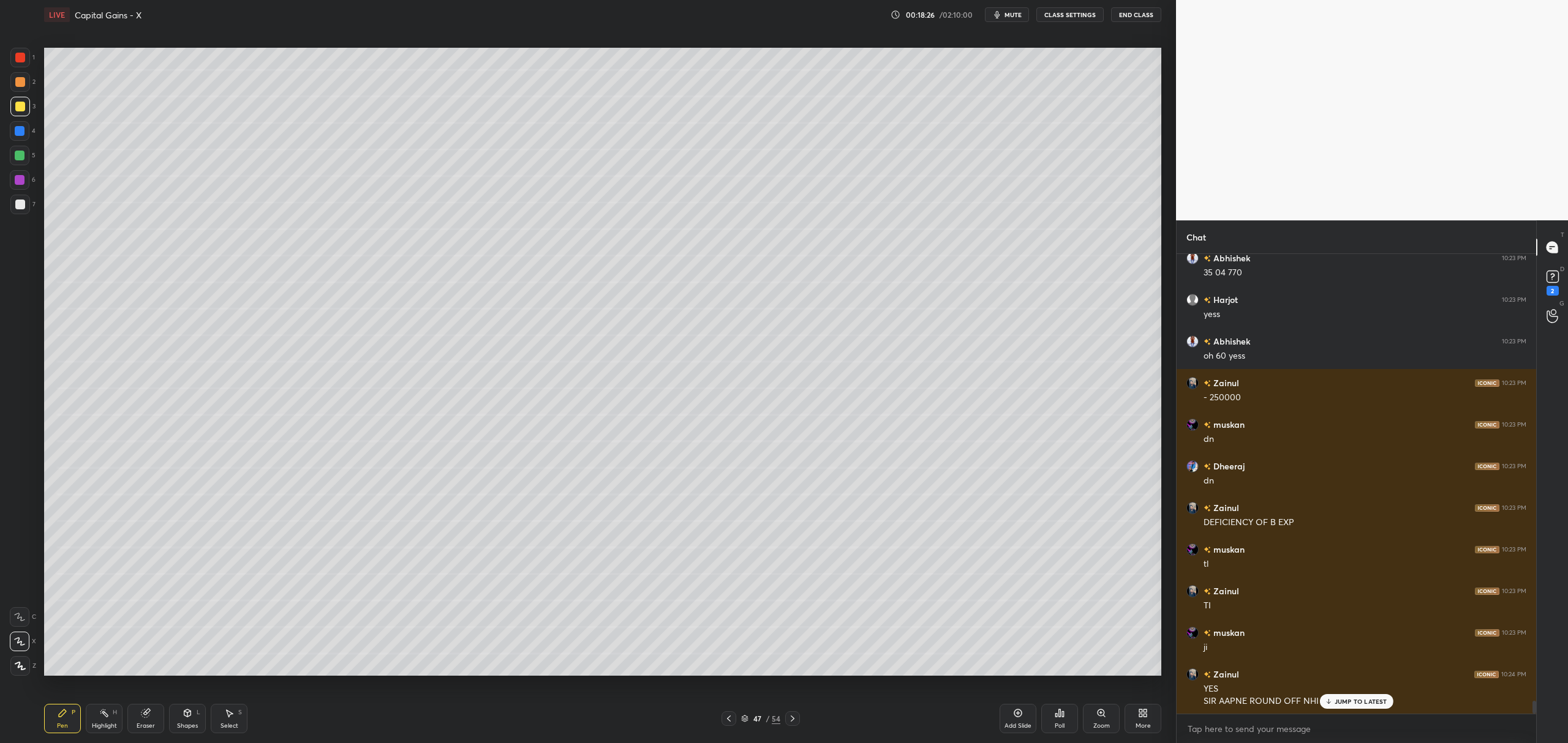
click at [1369, 703] on p "JUMP TO LATEST" at bounding box center [1361, 702] width 53 height 8
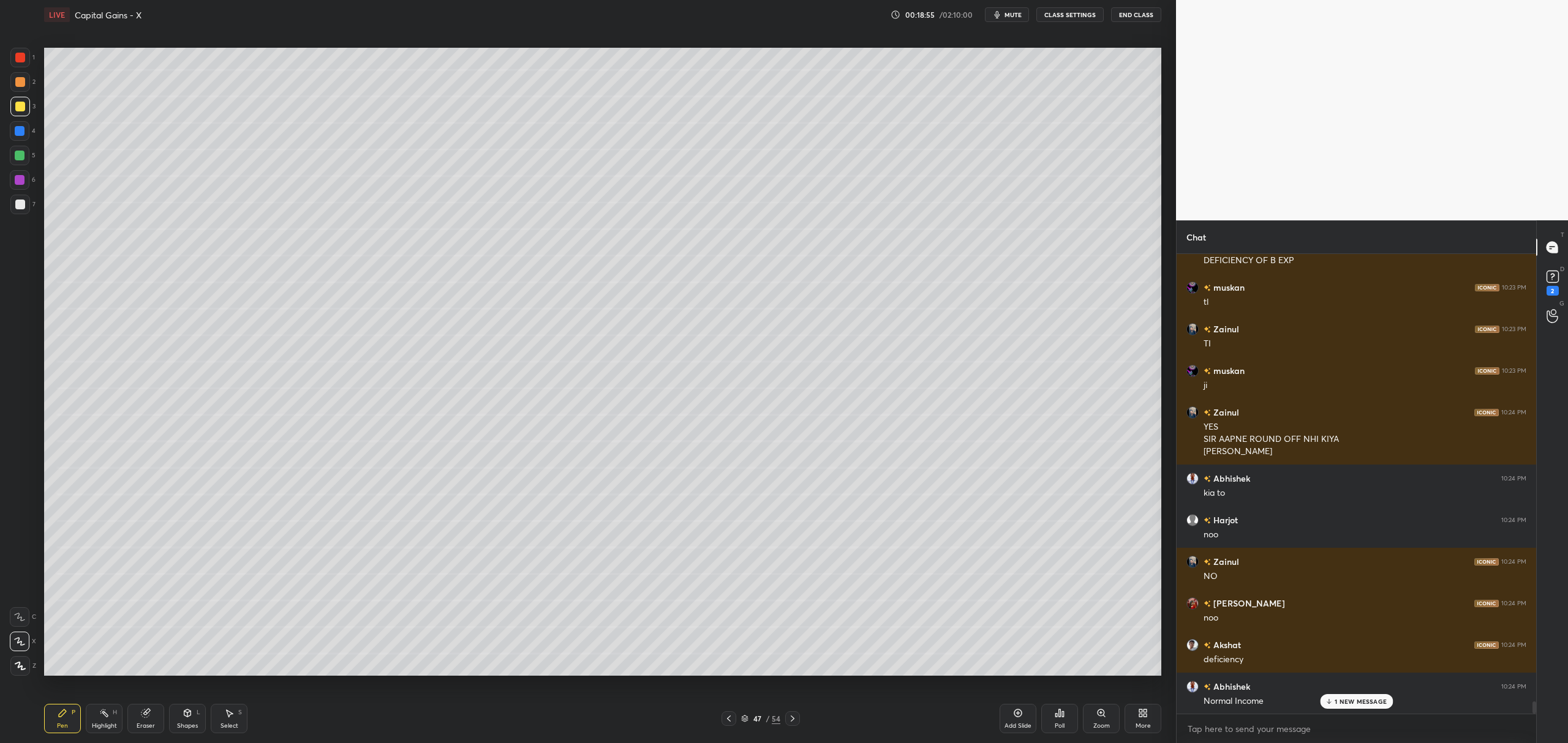
scroll to position [16662, 0]
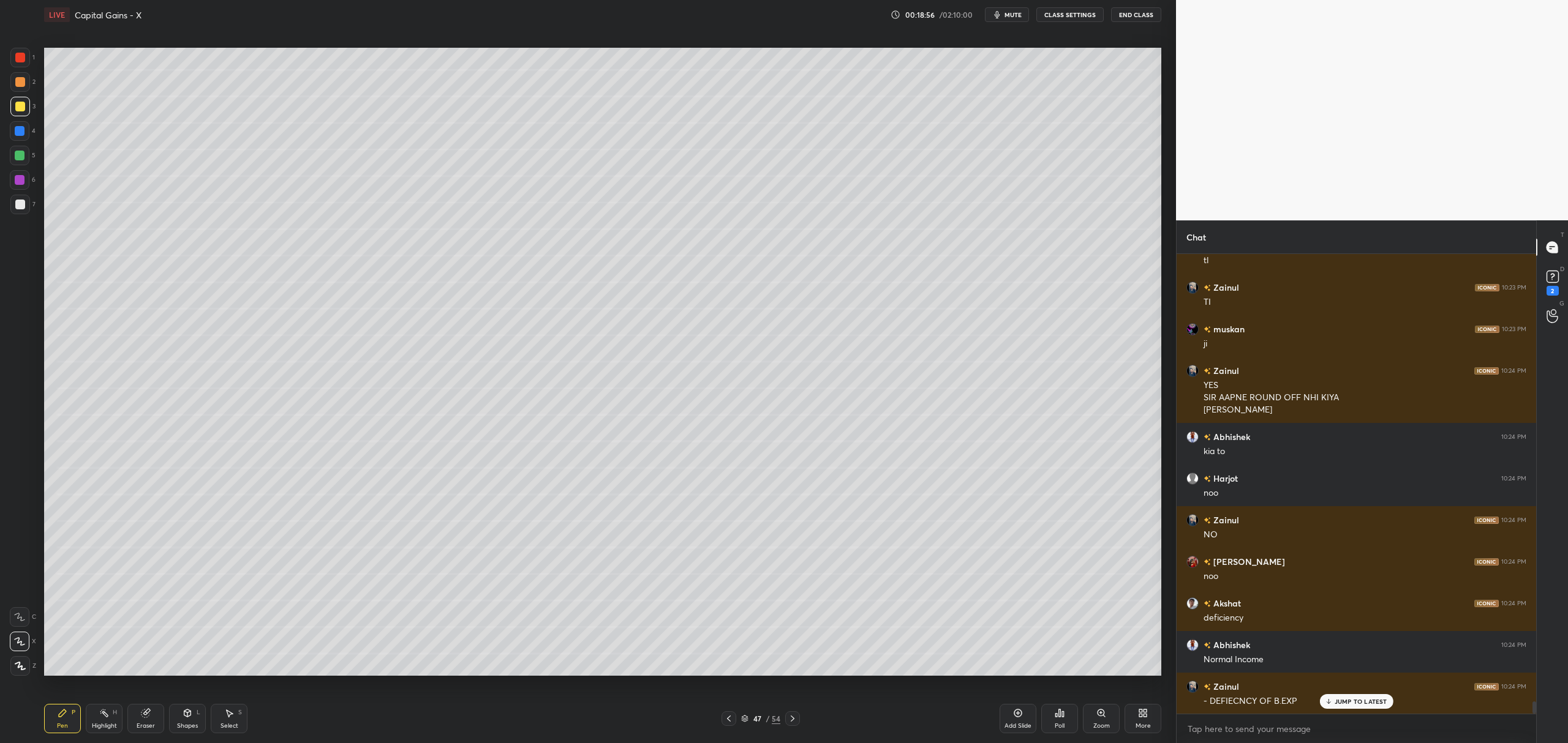
click at [1012, 720] on div "Add Slide" at bounding box center [1018, 719] width 37 height 29
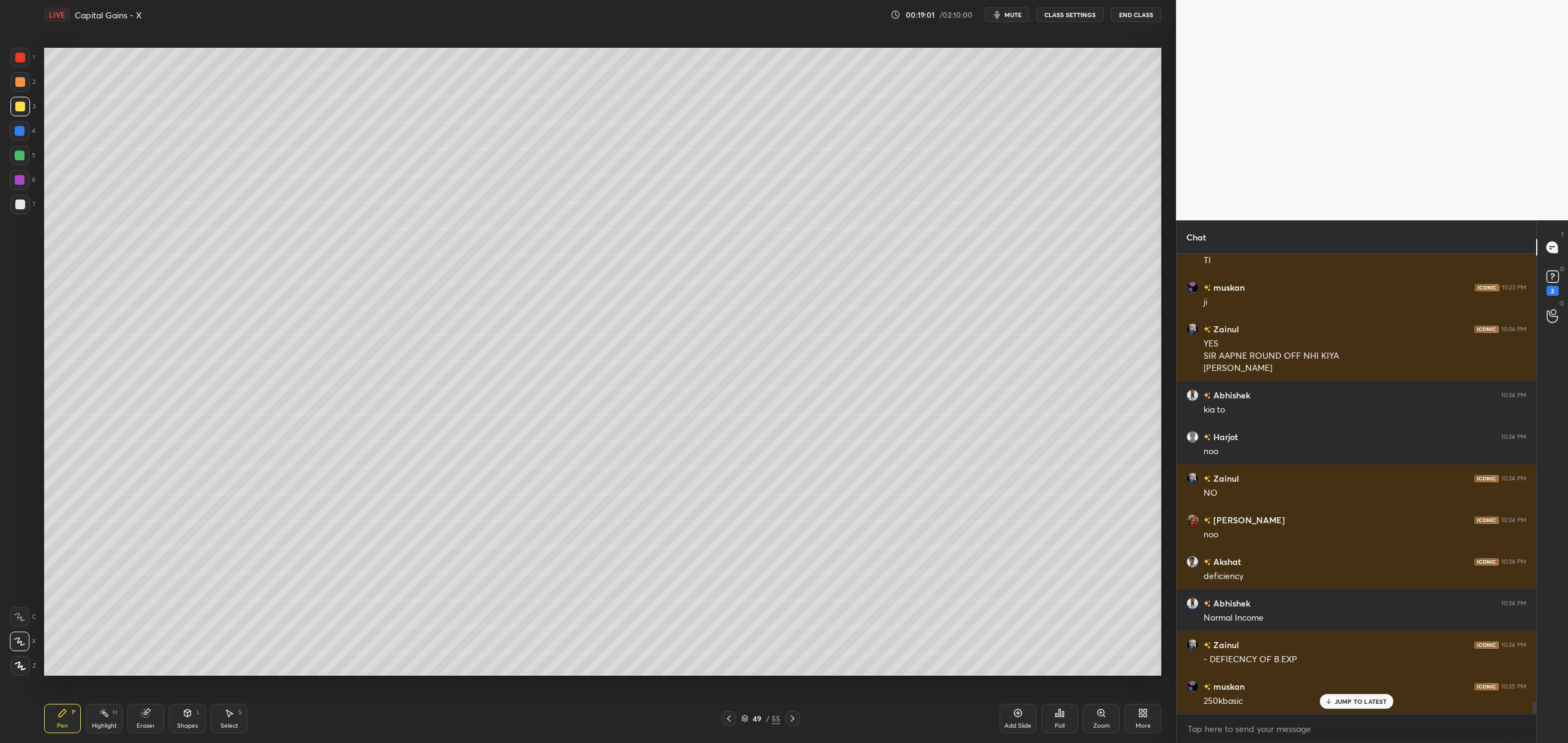
click at [26, 150] on div at bounding box center [19, 156] width 19 height 19
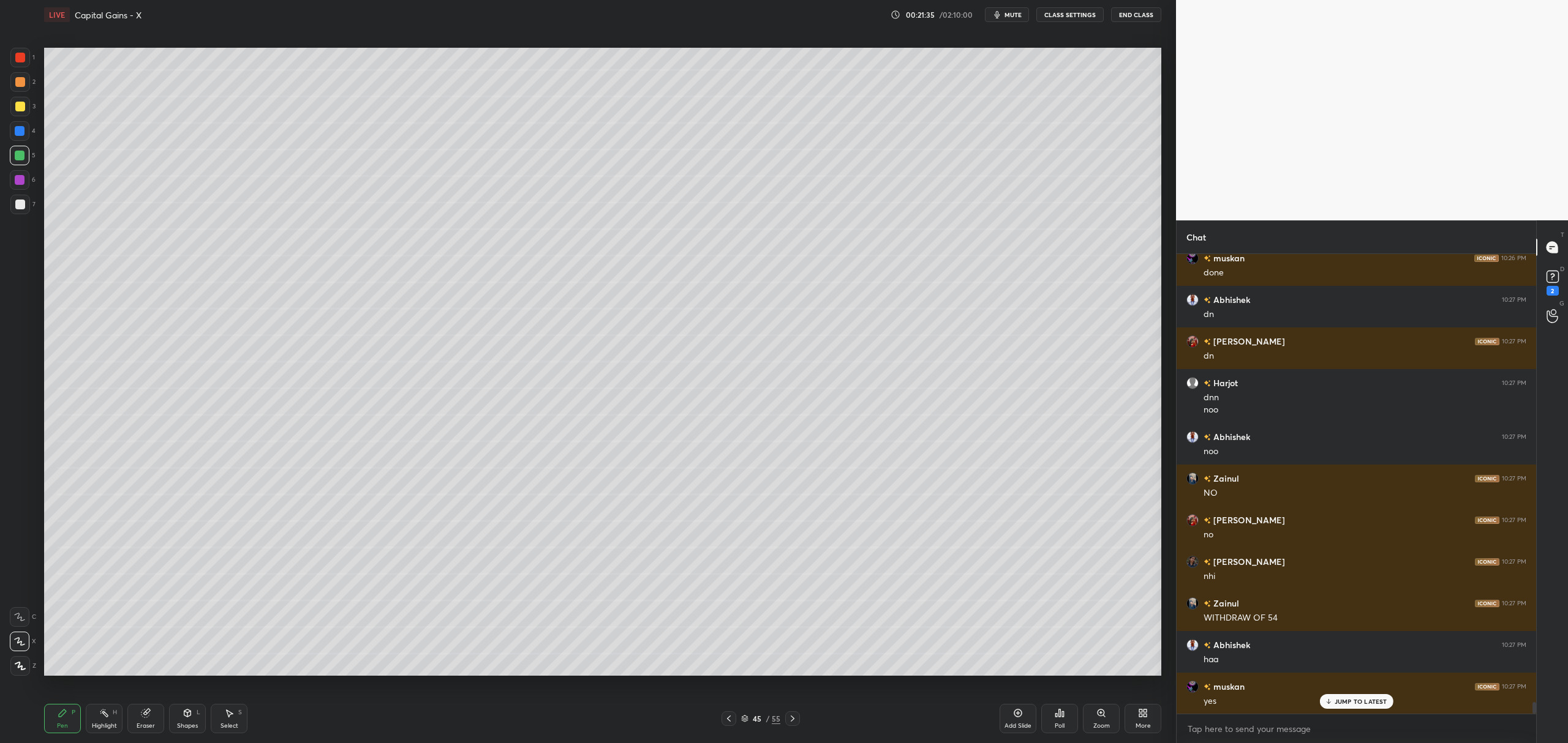
scroll to position [17627, 0]
click at [788, 721] on icon at bounding box center [793, 719] width 10 height 10
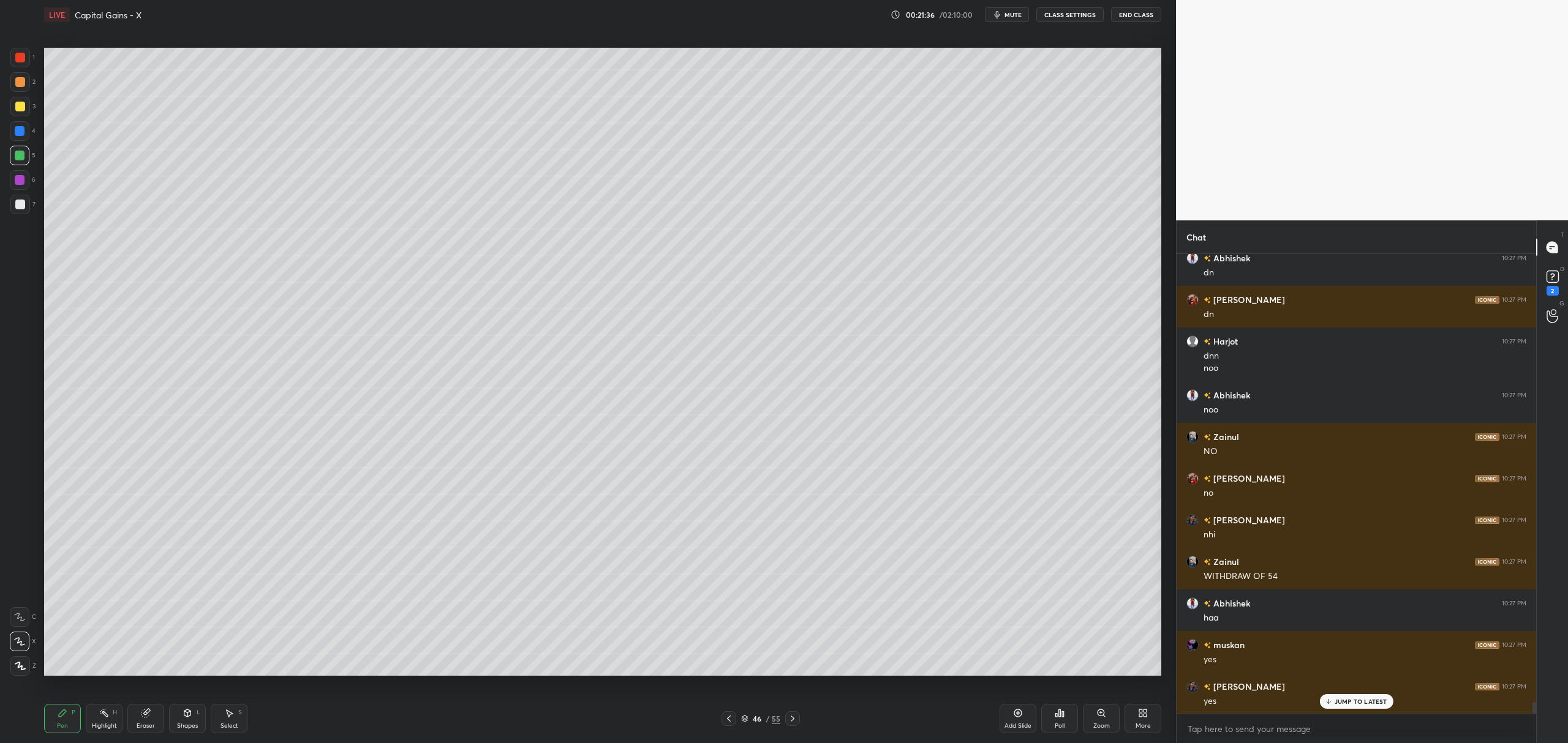
click at [795, 723] on icon at bounding box center [793, 719] width 10 height 10
click at [792, 718] on icon at bounding box center [793, 719] width 4 height 6
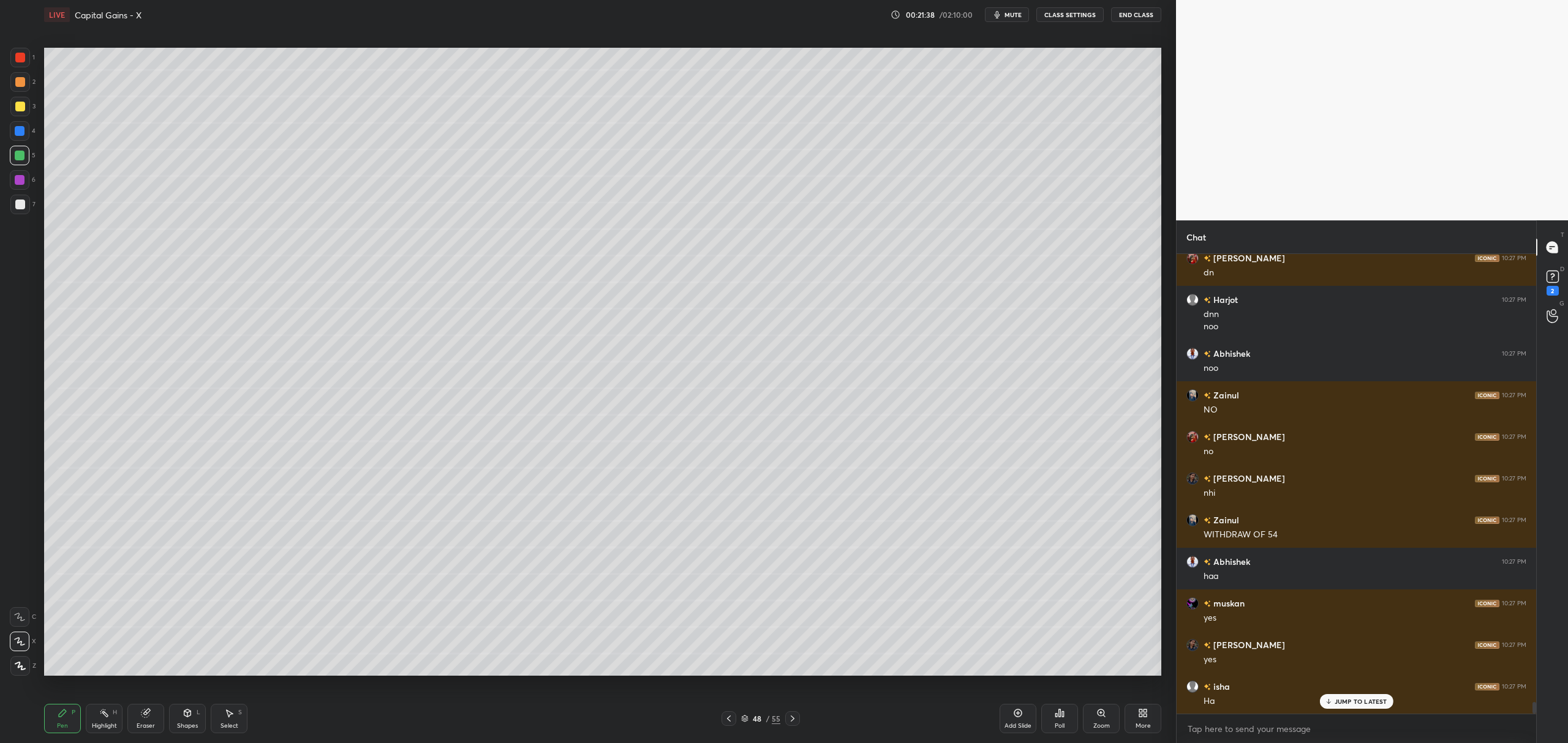
scroll to position [17710, 0]
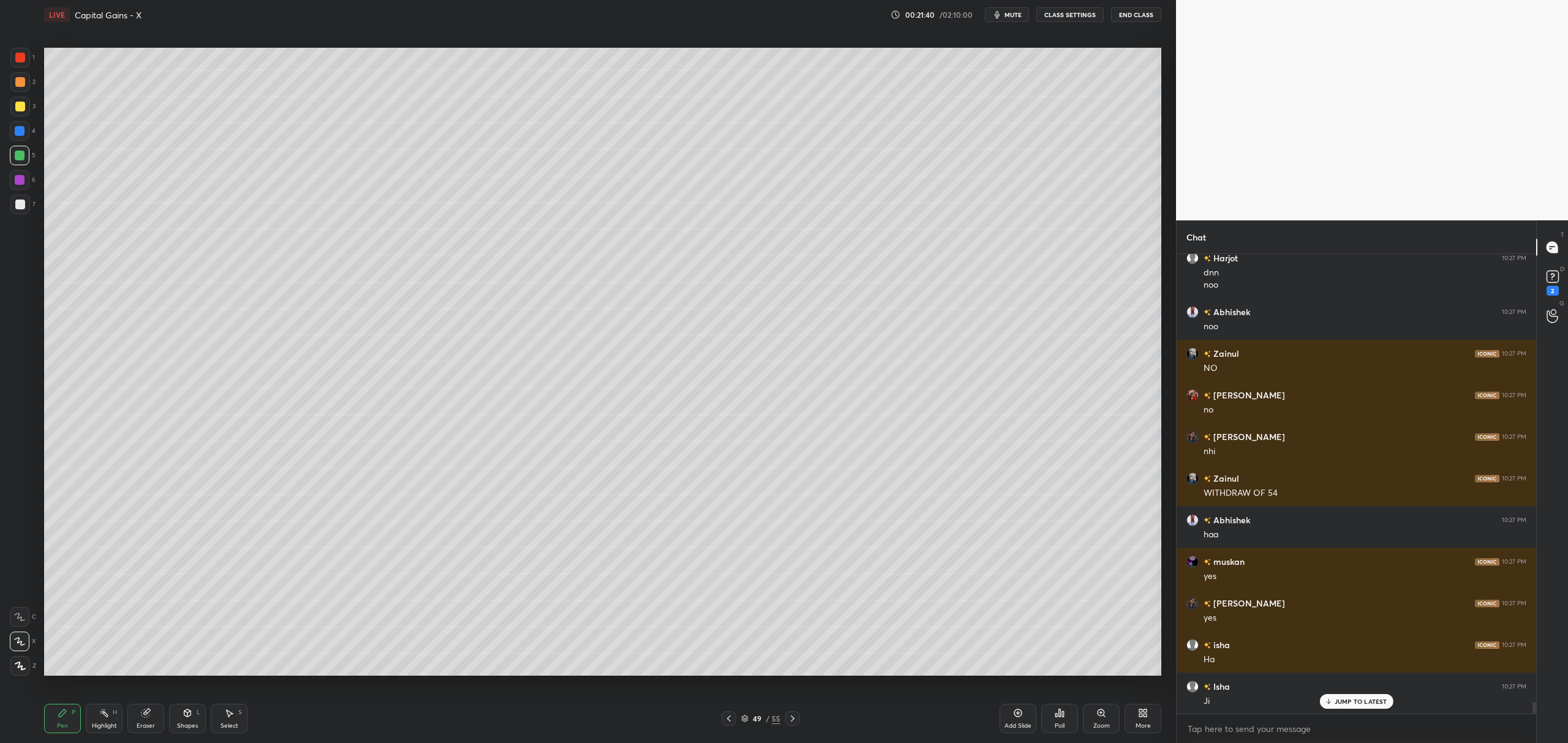
click at [1017, 720] on div "Add Slide" at bounding box center [1018, 719] width 37 height 29
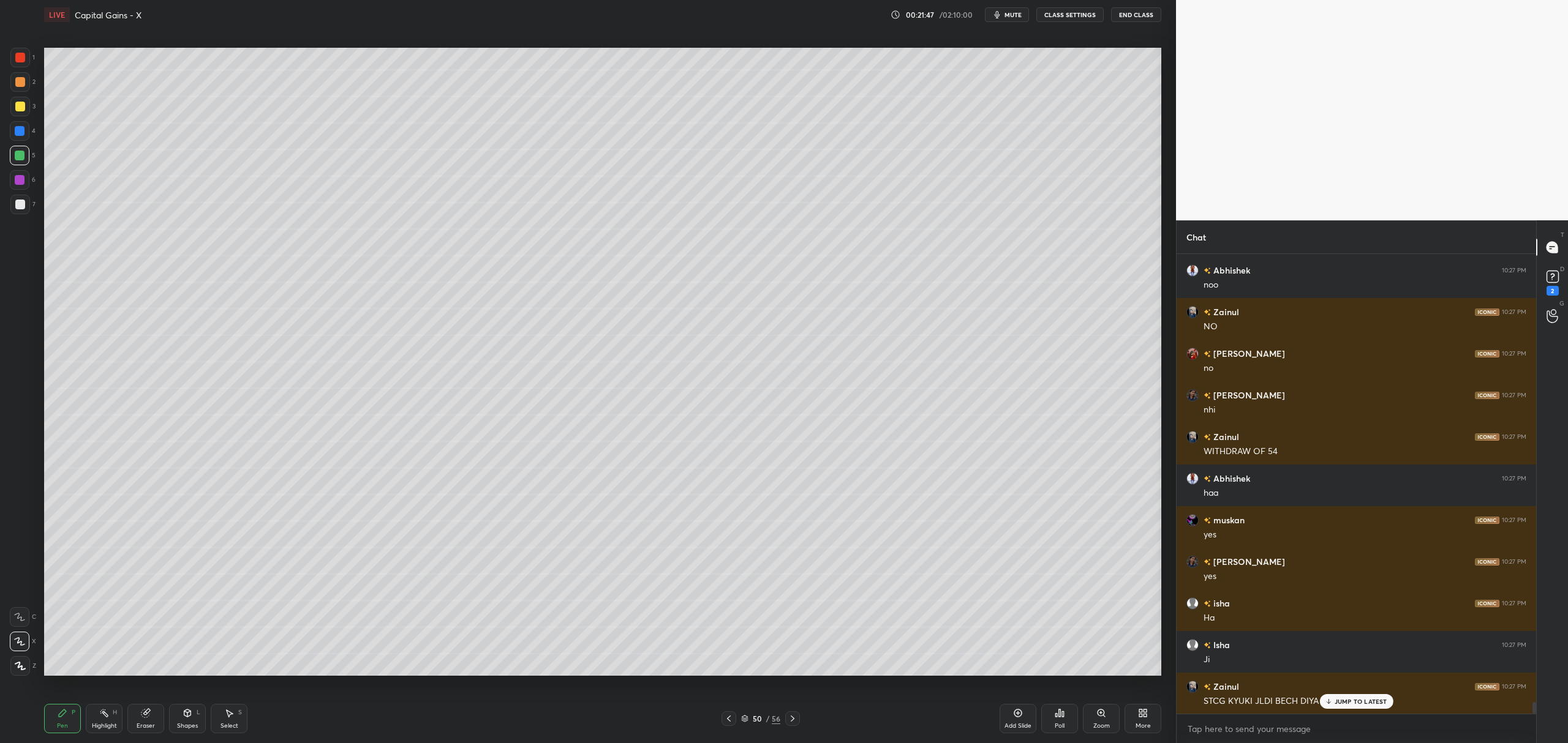
scroll to position [17793, 0]
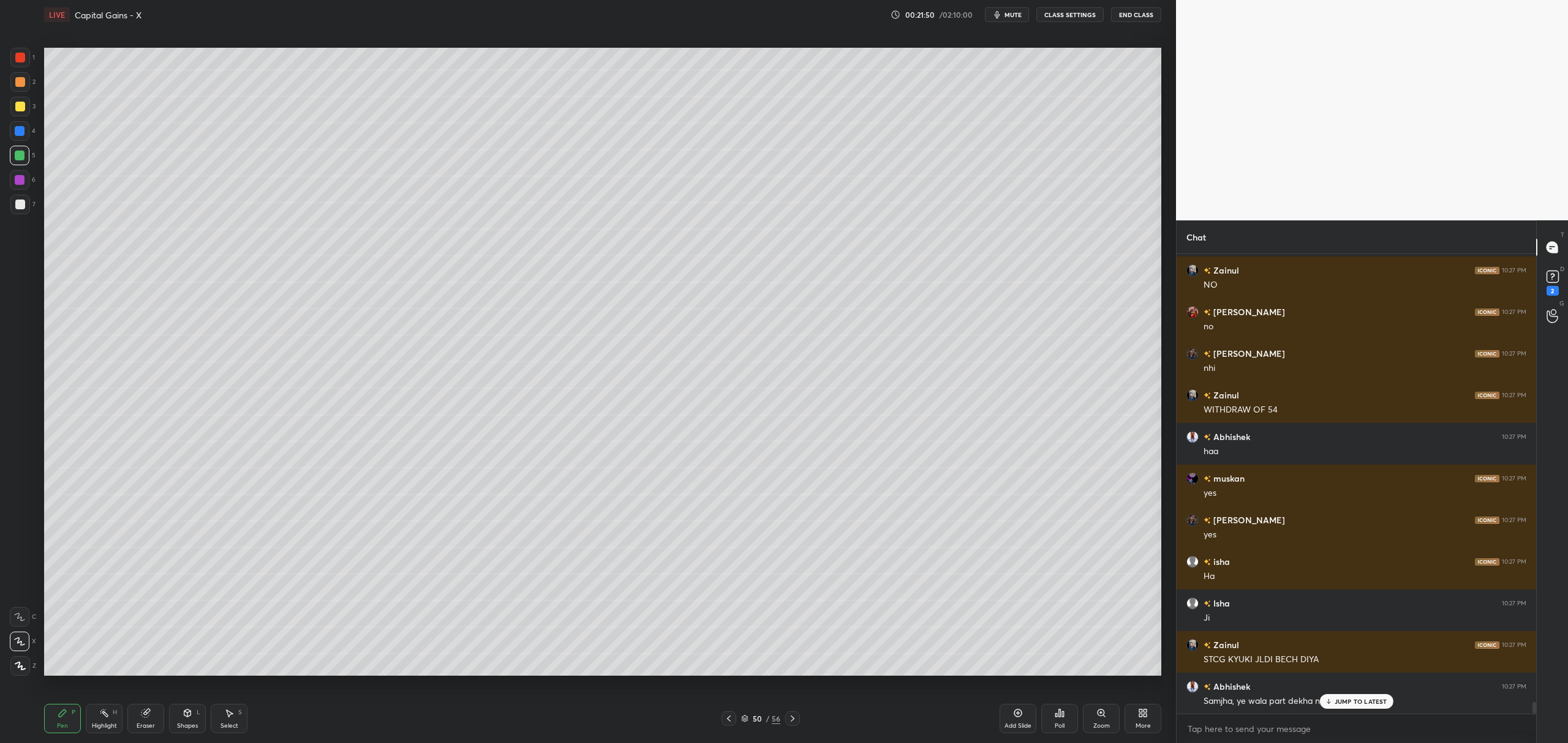
click at [15, 108] on div at bounding box center [20, 106] width 10 height 10
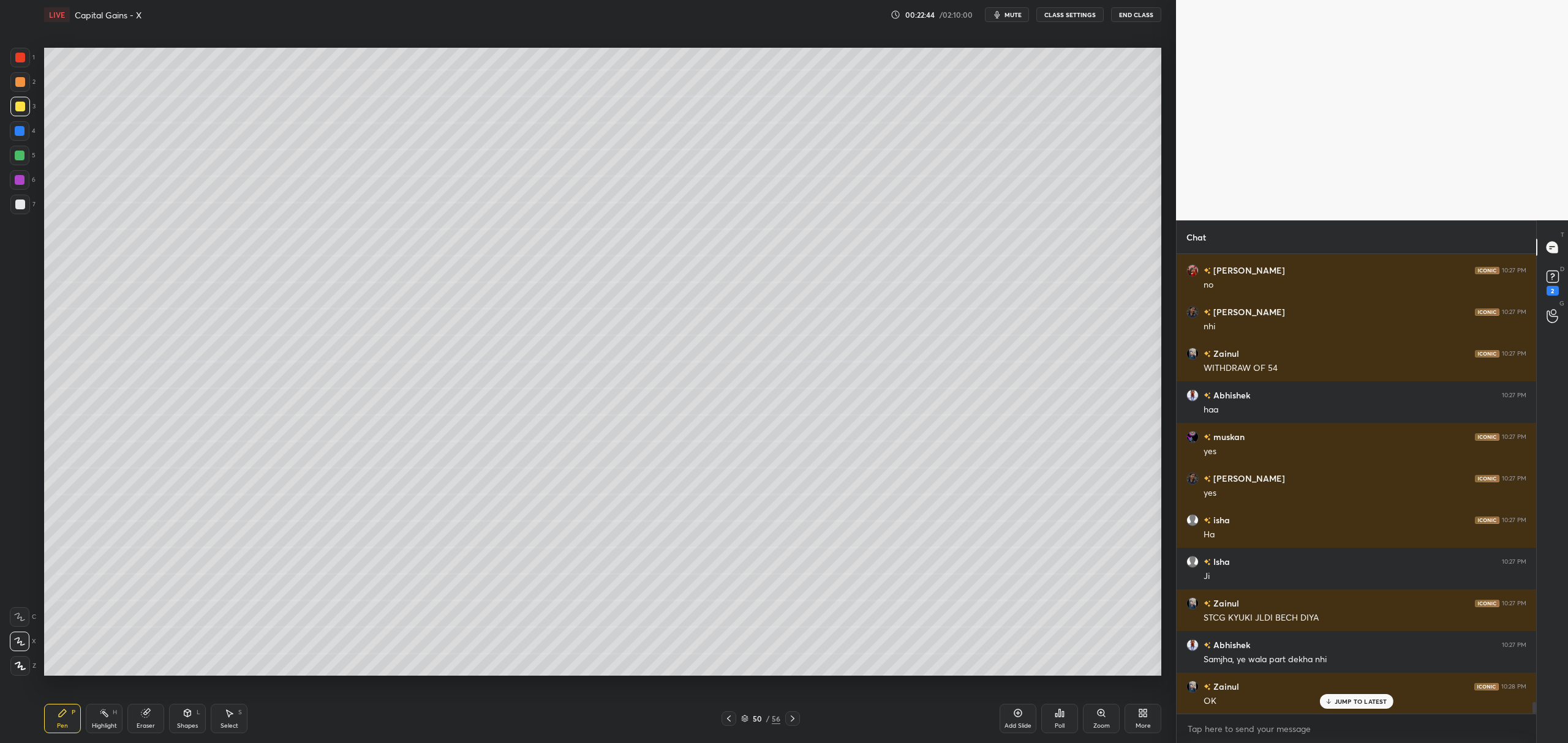
scroll to position [17847, 0]
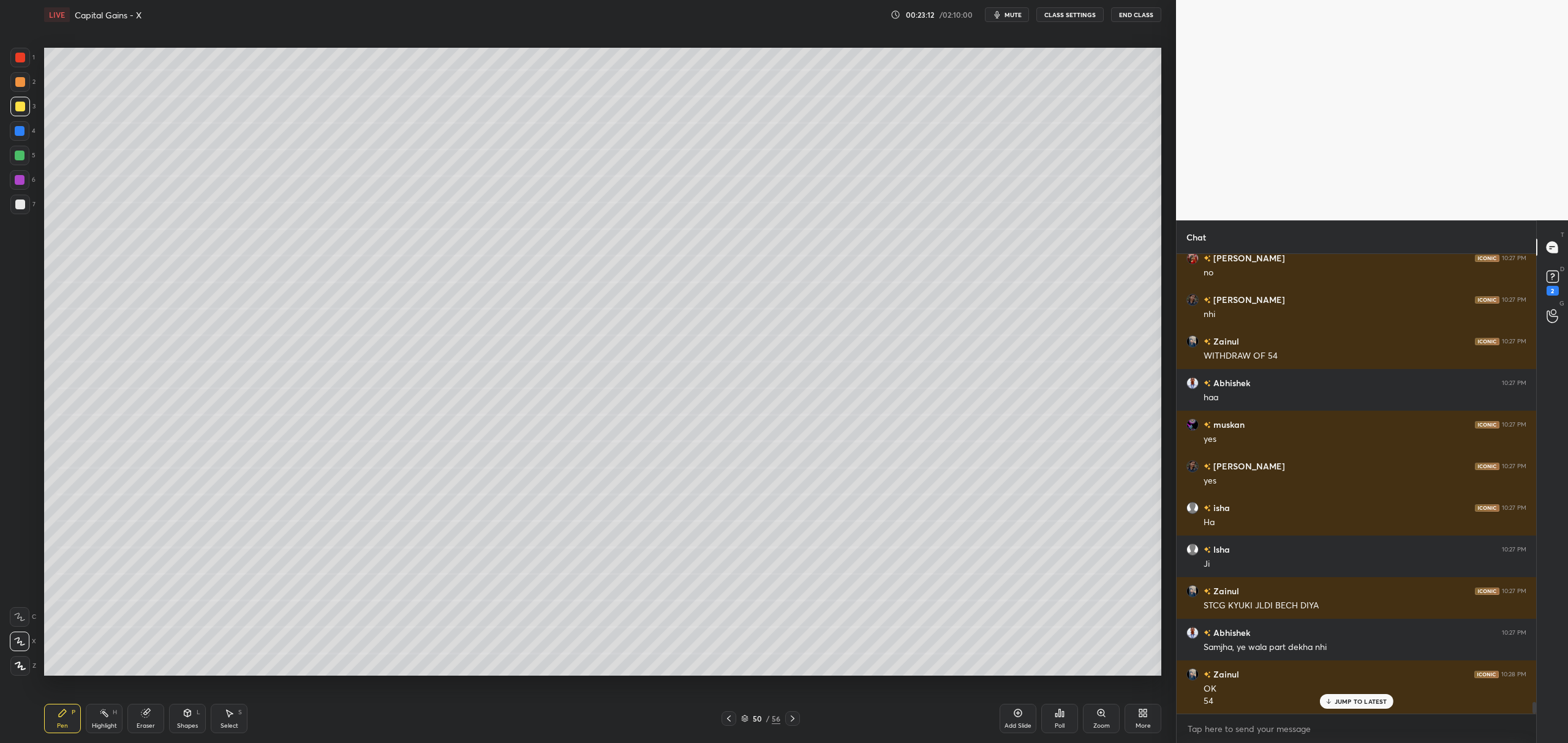
click at [14, 206] on div at bounding box center [20, 205] width 19 height 19
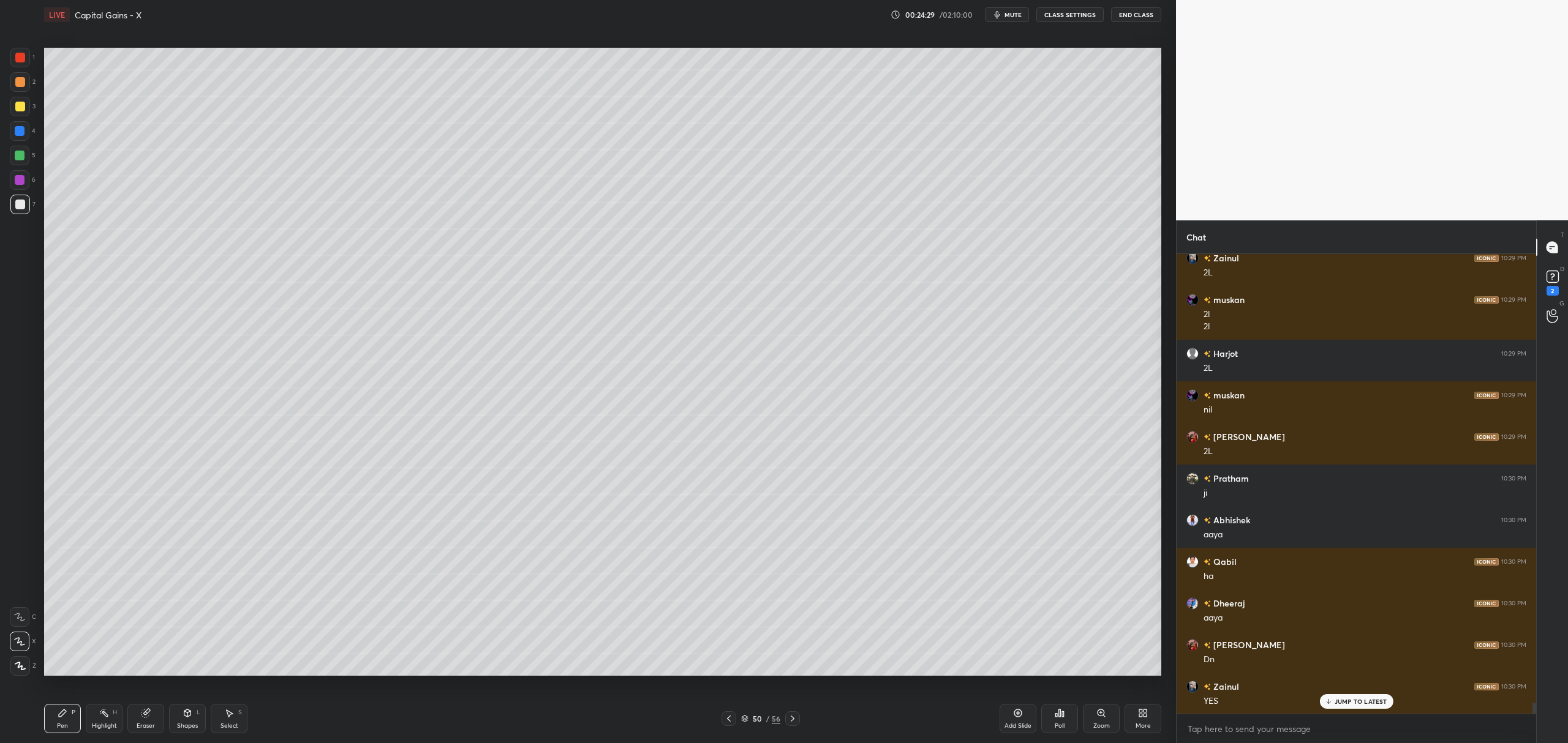
scroll to position [18567, 0]
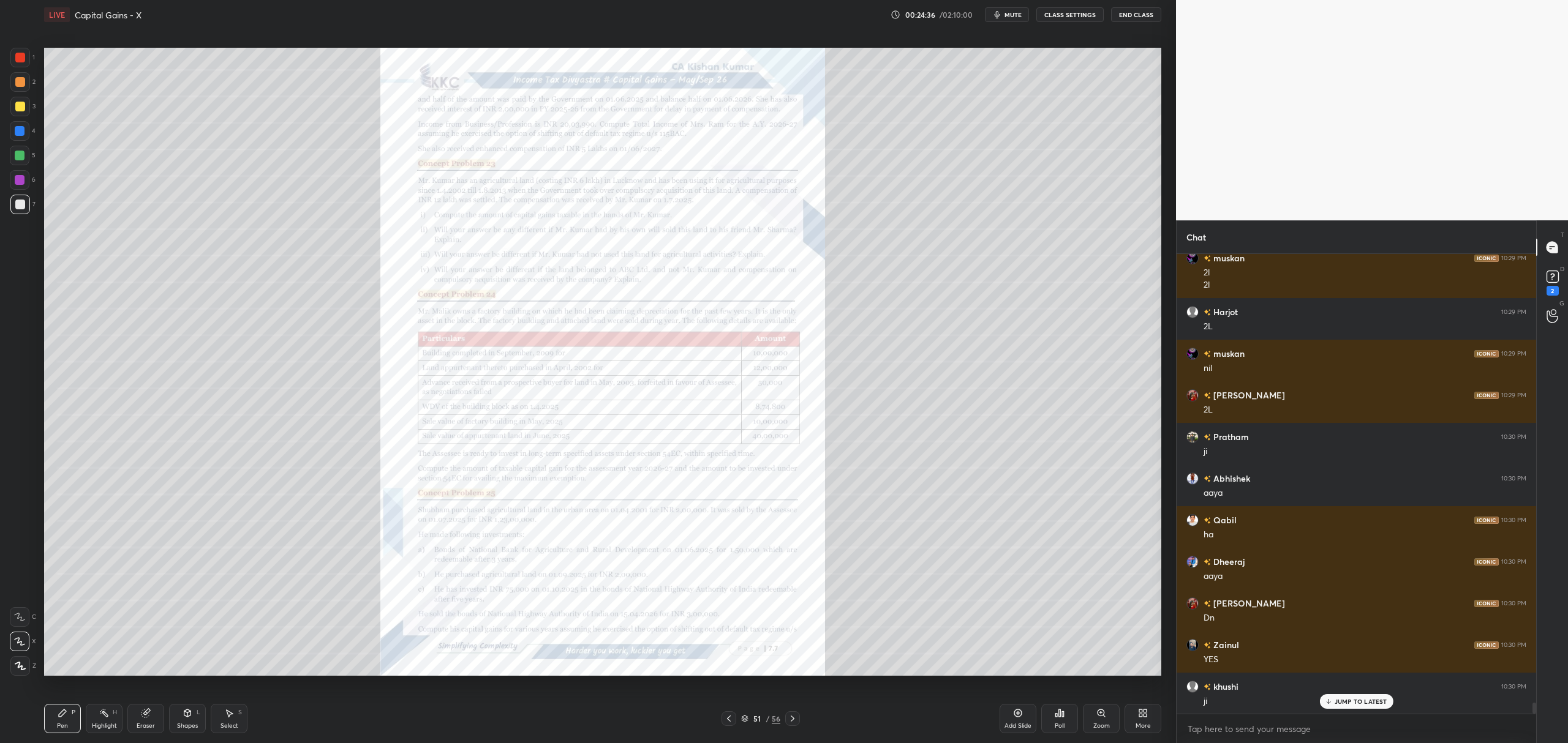
click at [1089, 718] on div "Zoom" at bounding box center [1102, 719] width 37 height 29
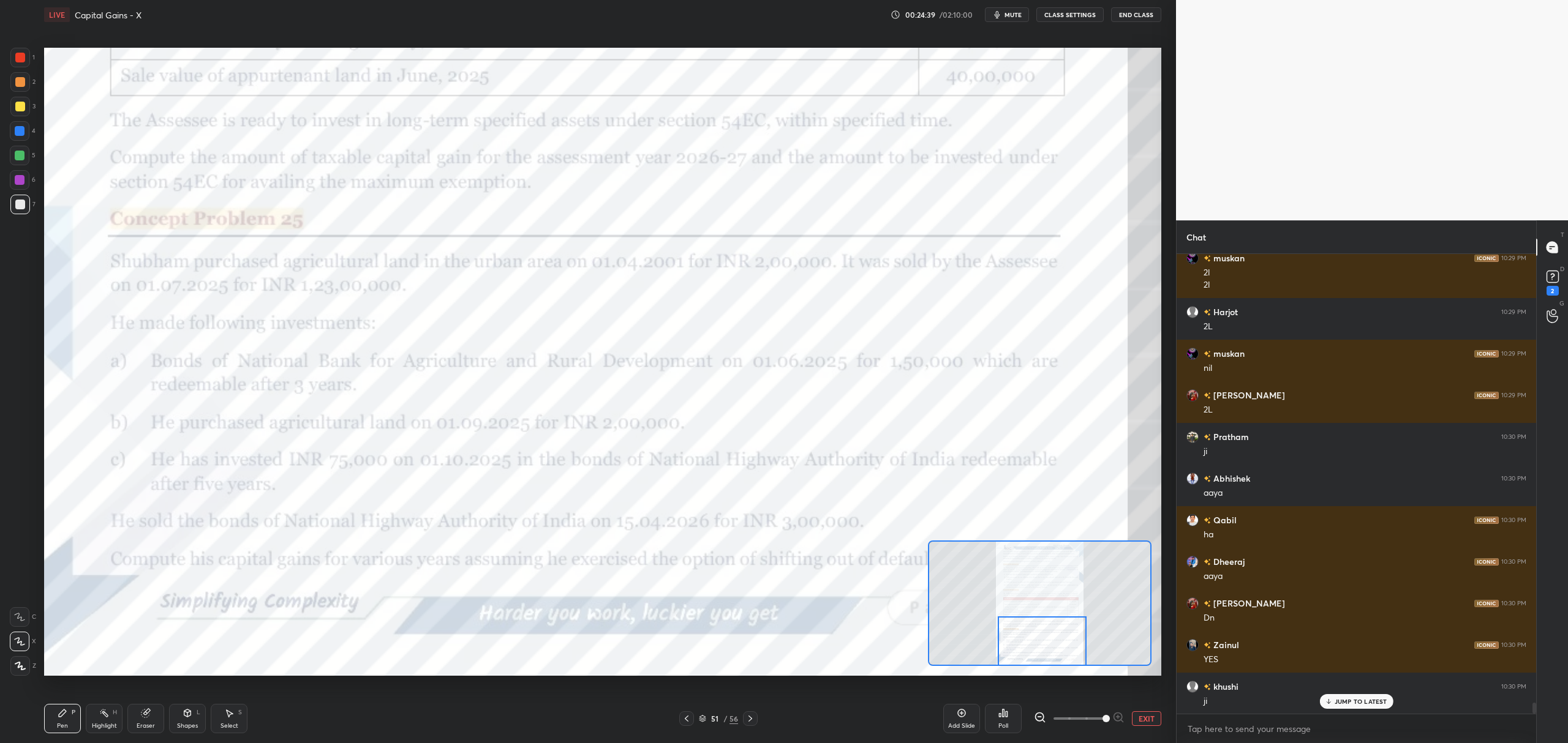
click at [17, 59] on div at bounding box center [20, 58] width 10 height 10
click at [19, 613] on icon at bounding box center [19, 616] width 11 height 9
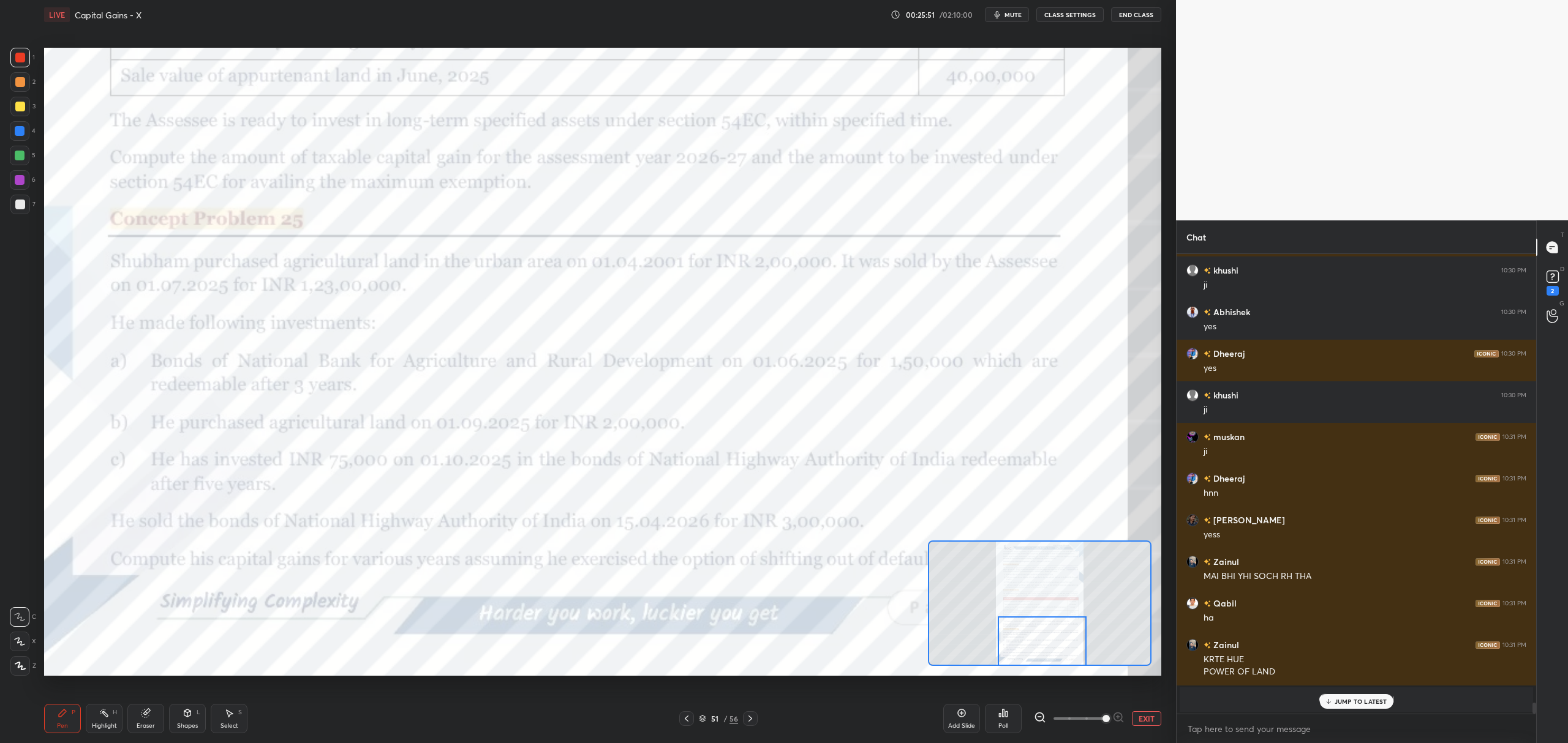
scroll to position [19026, 0]
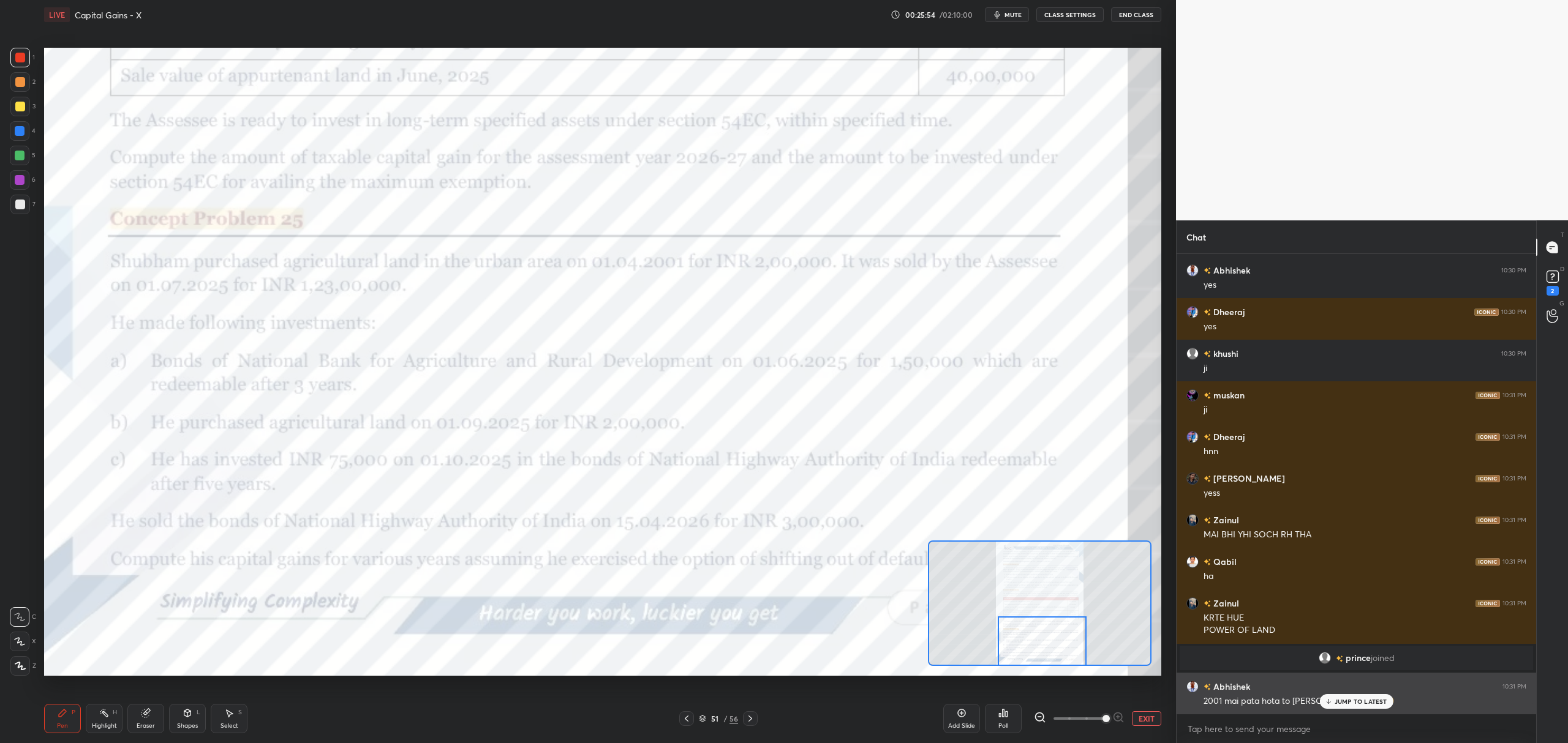
click at [1336, 697] on div "JUMP TO LATEST" at bounding box center [1356, 701] width 73 height 14
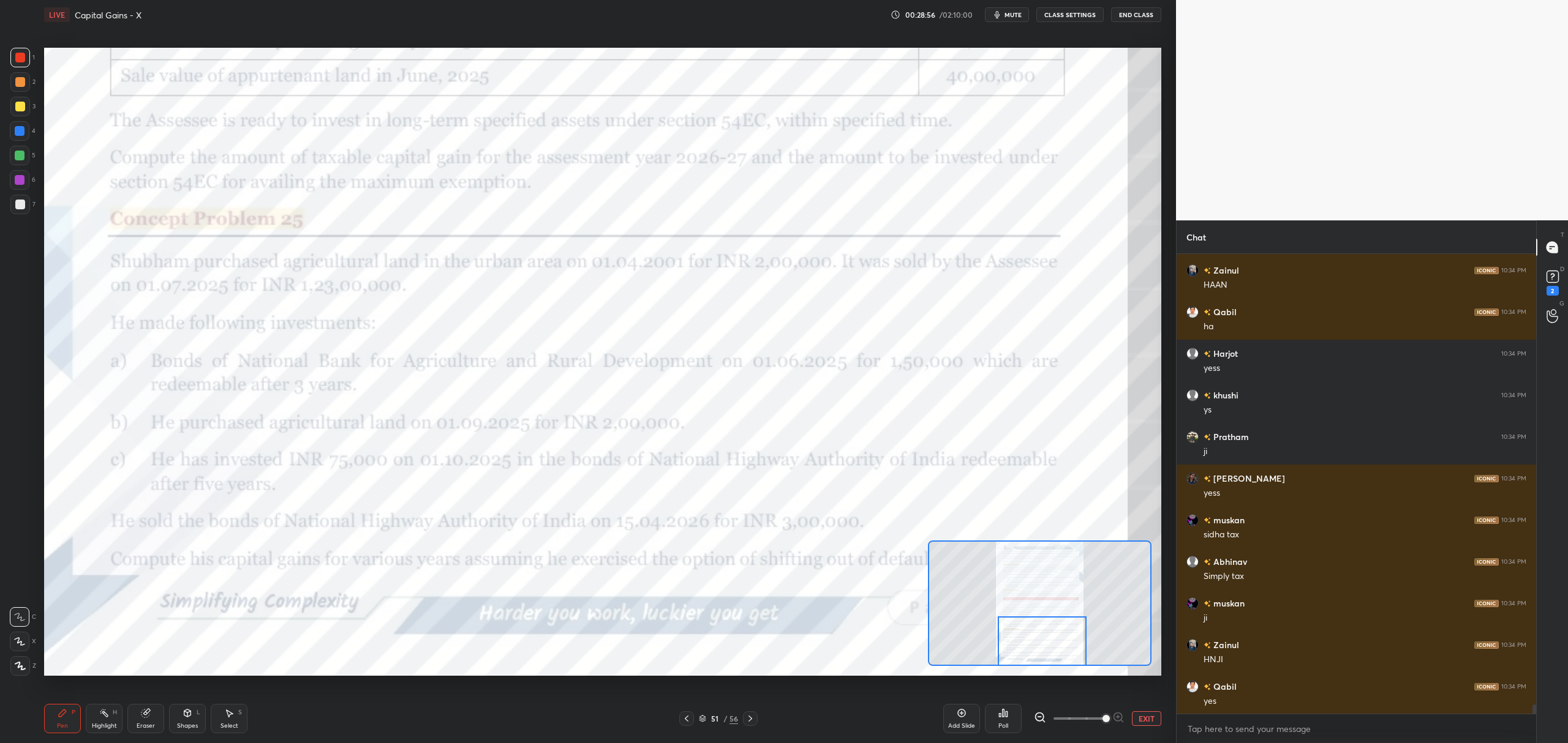
scroll to position [22310, 0]
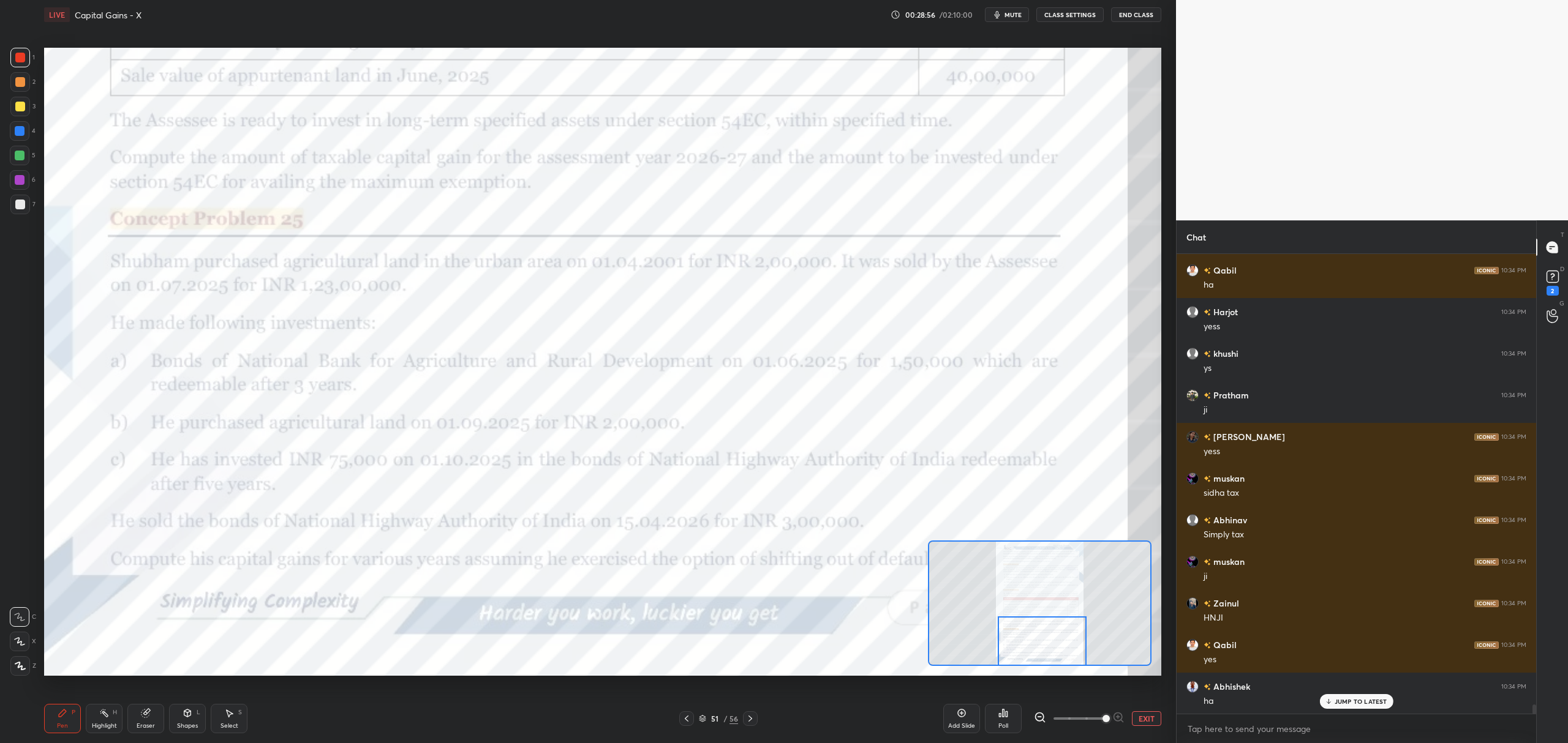
click at [972, 713] on div "Add Slide" at bounding box center [962, 719] width 37 height 29
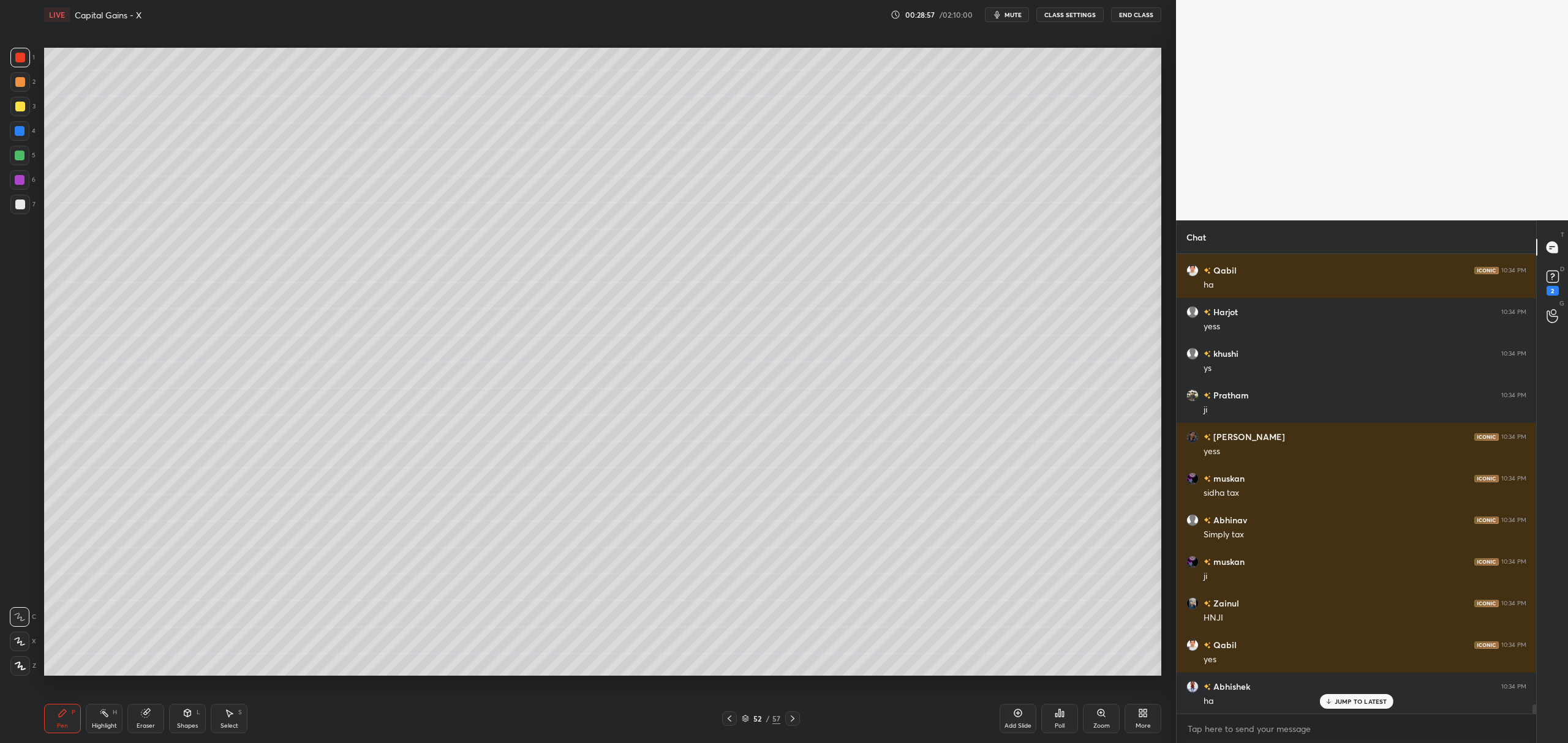
click at [15, 108] on div at bounding box center [20, 106] width 10 height 10
click at [19, 640] on icon at bounding box center [19, 642] width 10 height 8
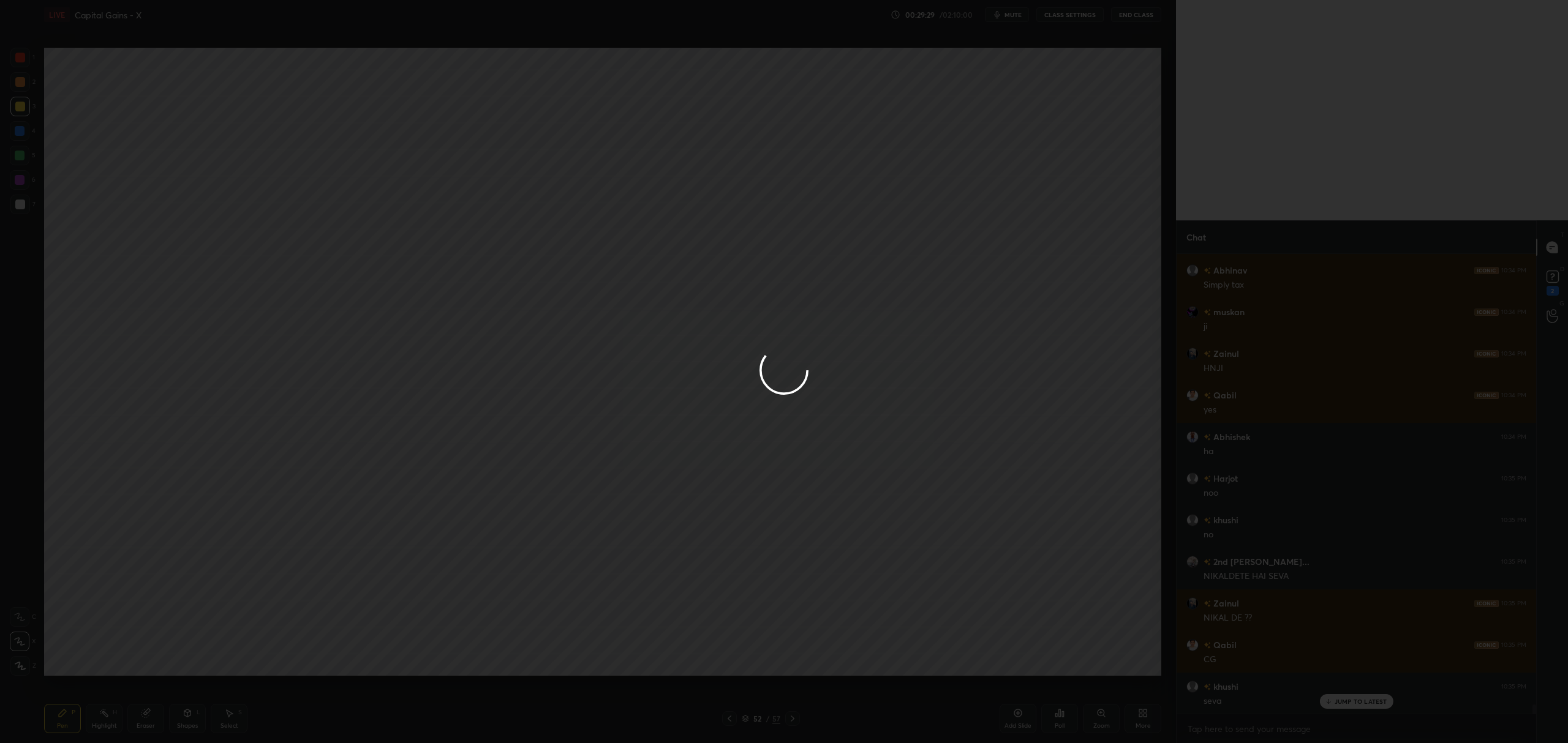
scroll to position [22602, 0]
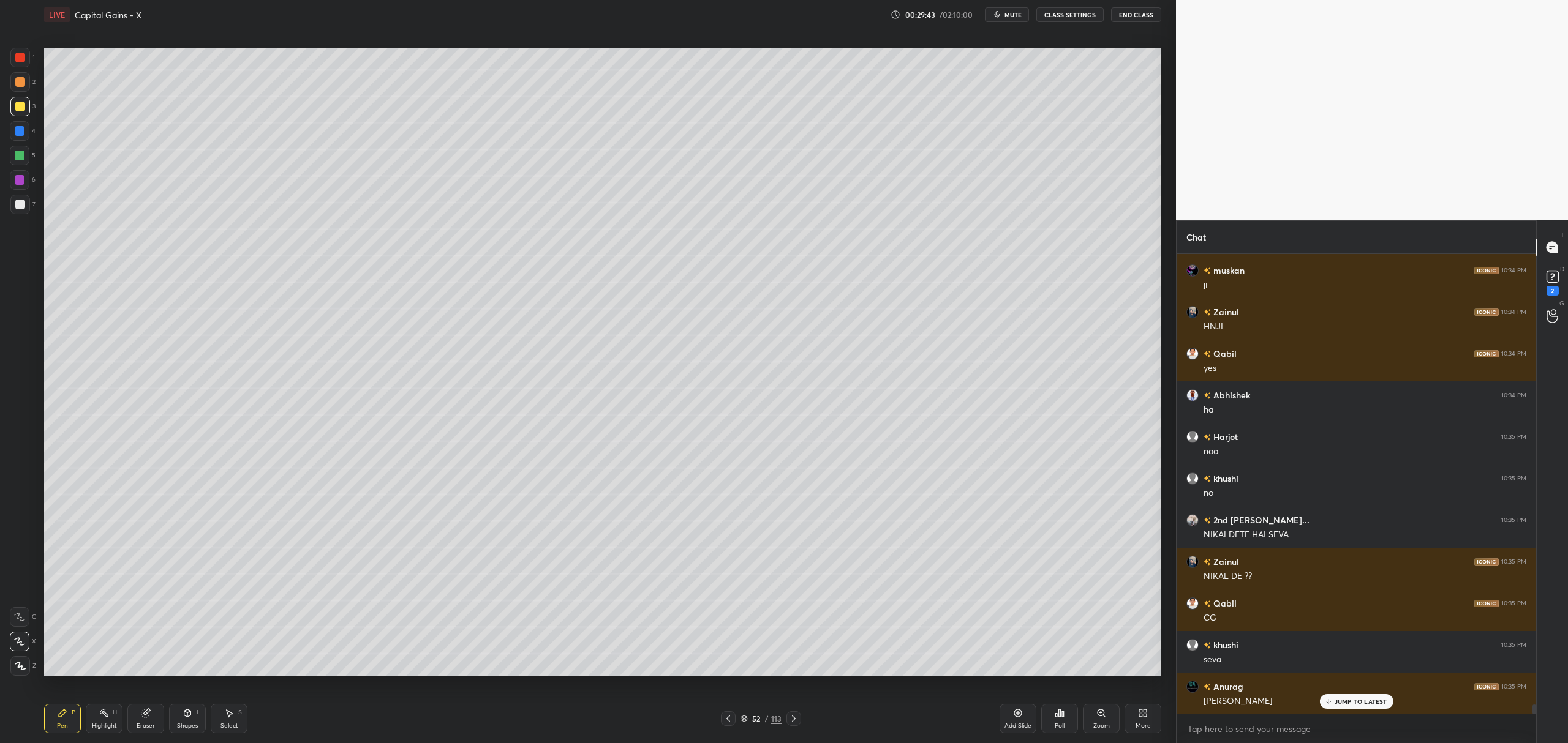
click at [189, 710] on icon at bounding box center [188, 713] width 10 height 10
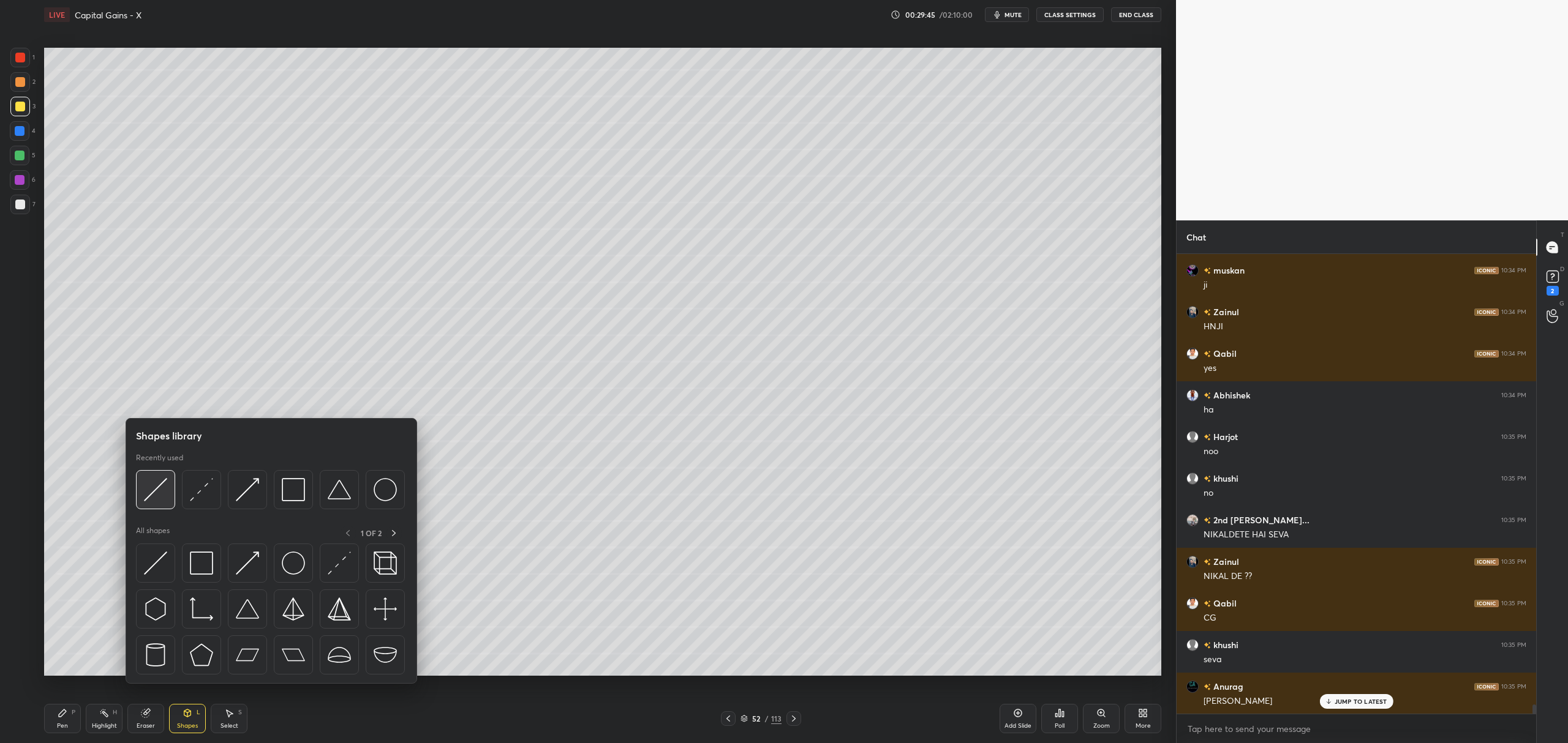
click at [157, 479] on img at bounding box center [156, 490] width 23 height 23
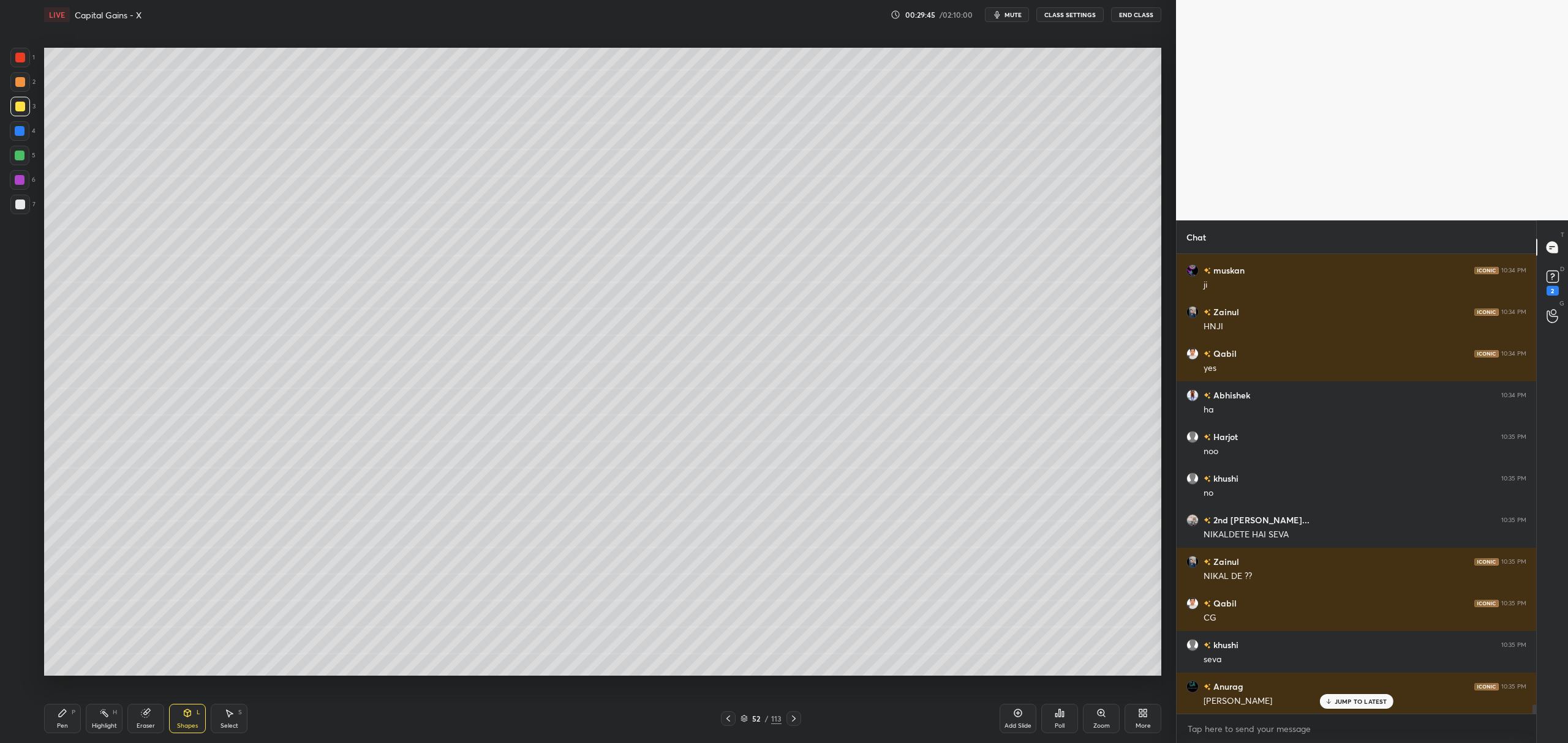
click at [31, 199] on div "7" at bounding box center [23, 205] width 25 height 19
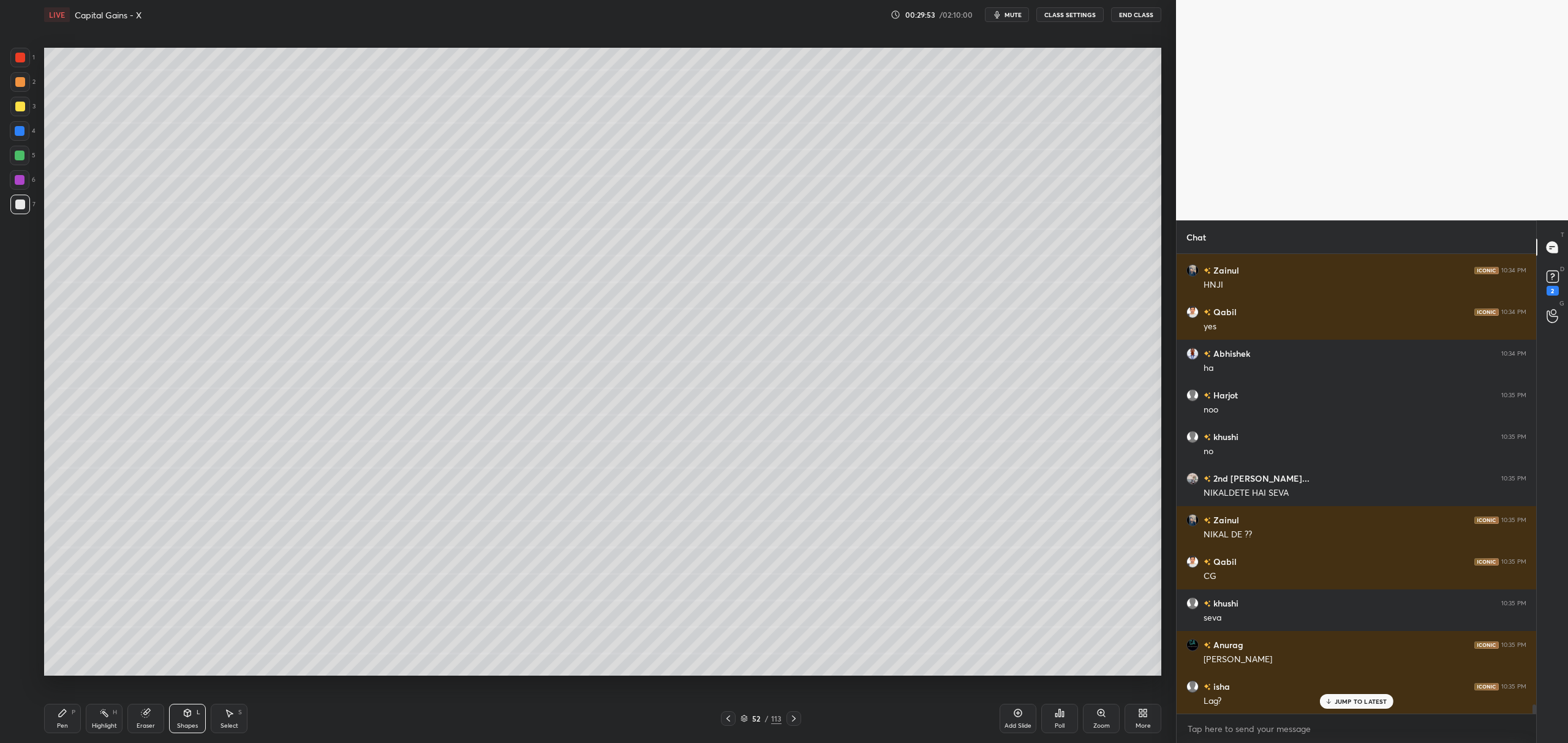
click at [59, 718] on icon at bounding box center [63, 713] width 10 height 10
click at [22, 155] on div at bounding box center [19, 156] width 10 height 10
click at [24, 110] on div at bounding box center [20, 106] width 19 height 19
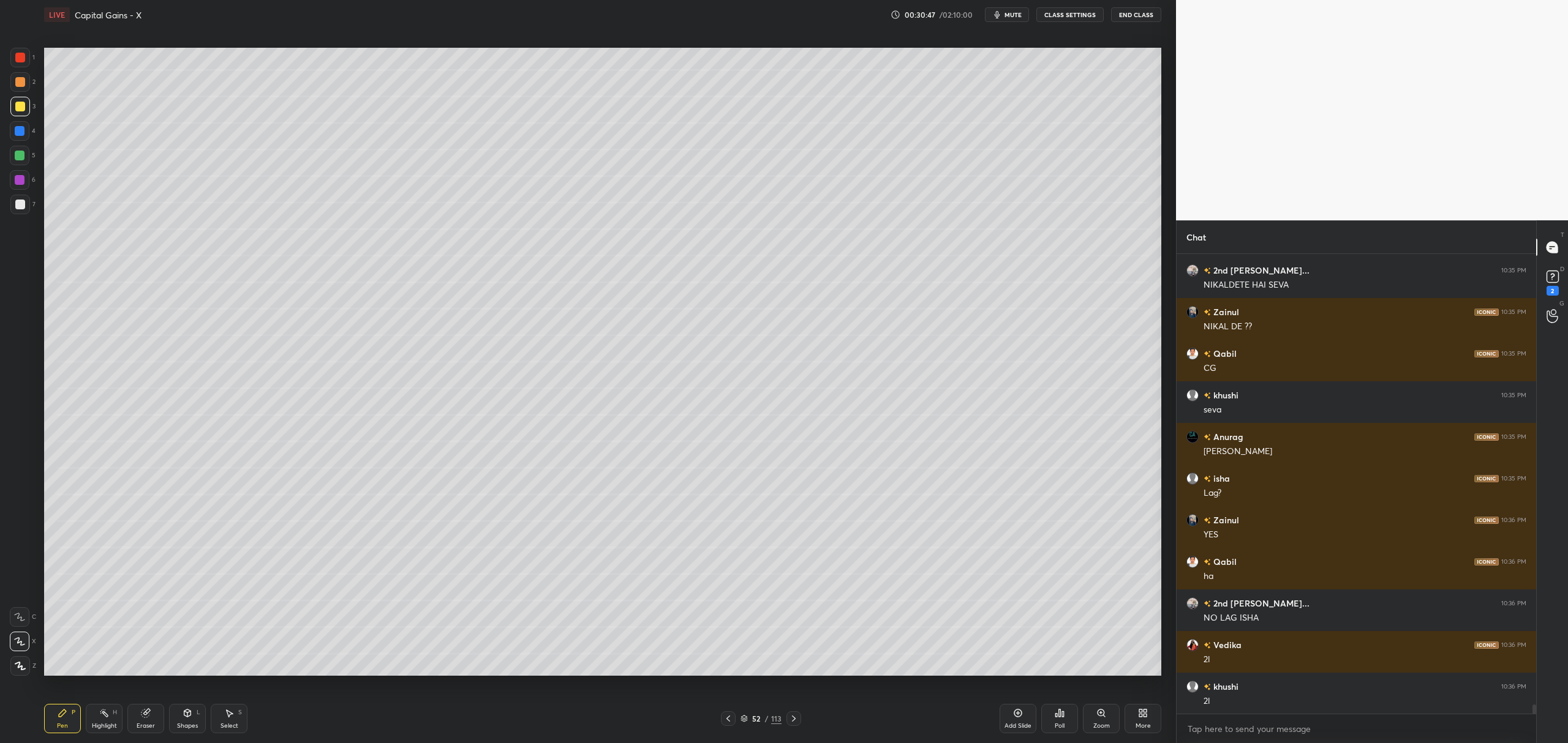
scroll to position [22893, 0]
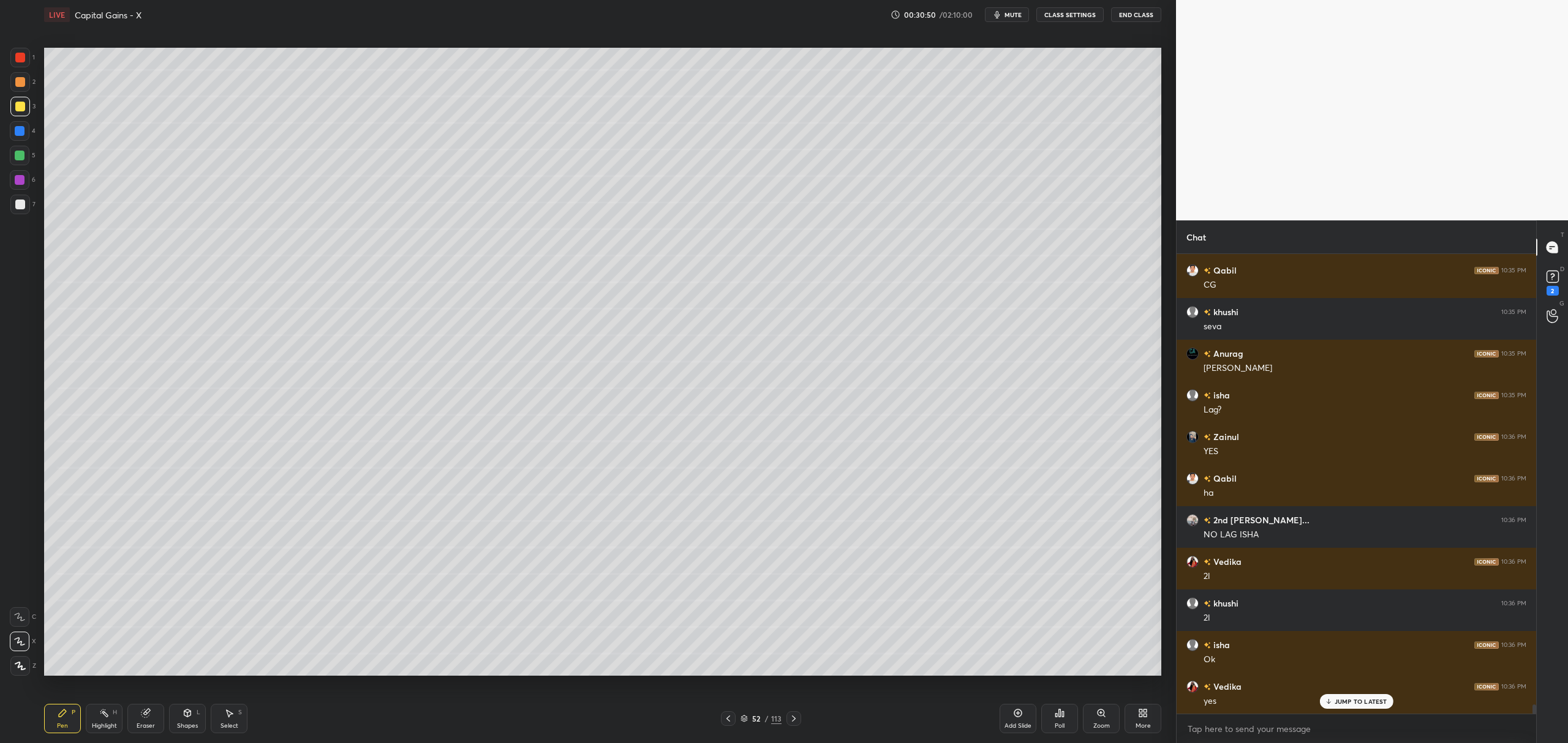
click at [19, 189] on div at bounding box center [19, 180] width 19 height 19
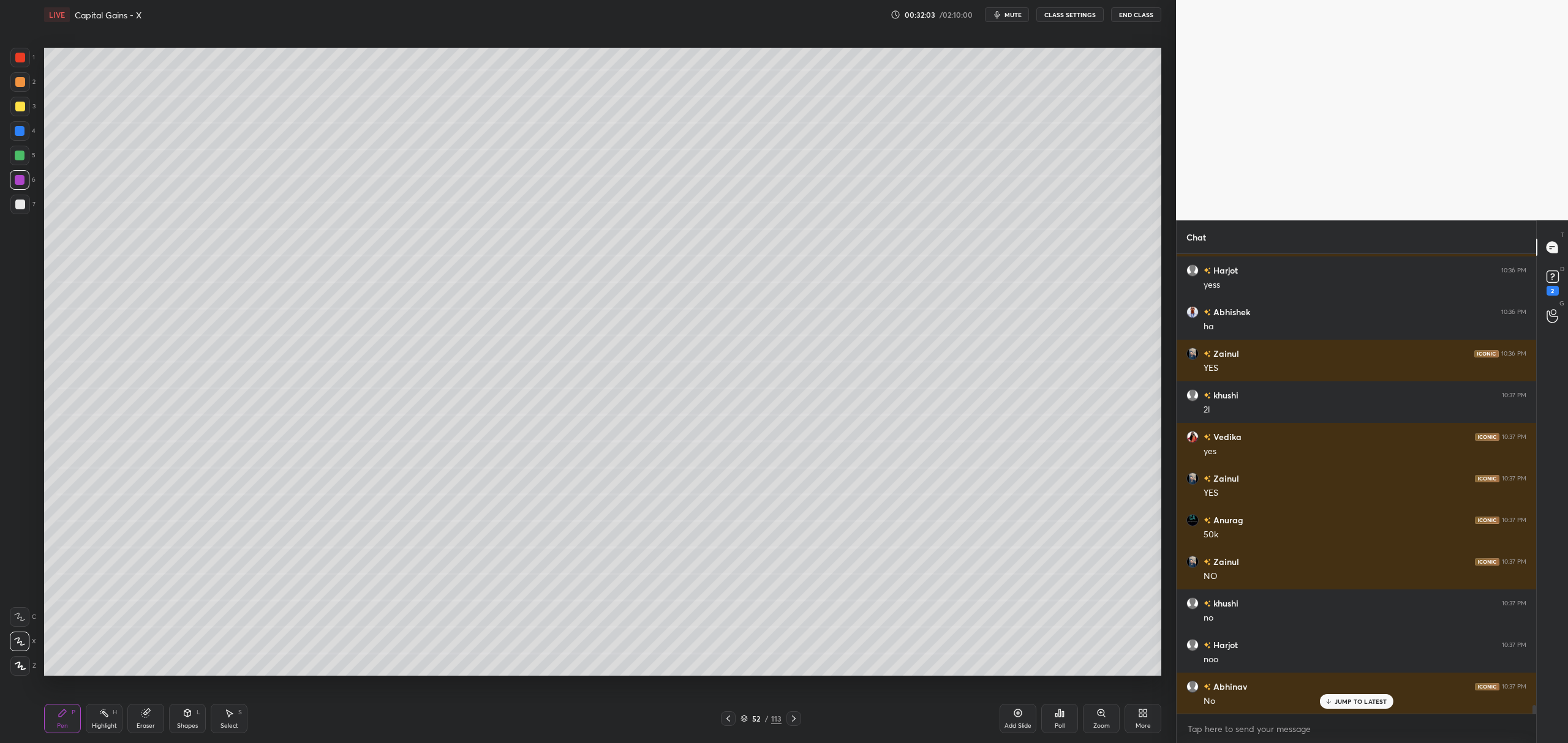
scroll to position [23435, 0]
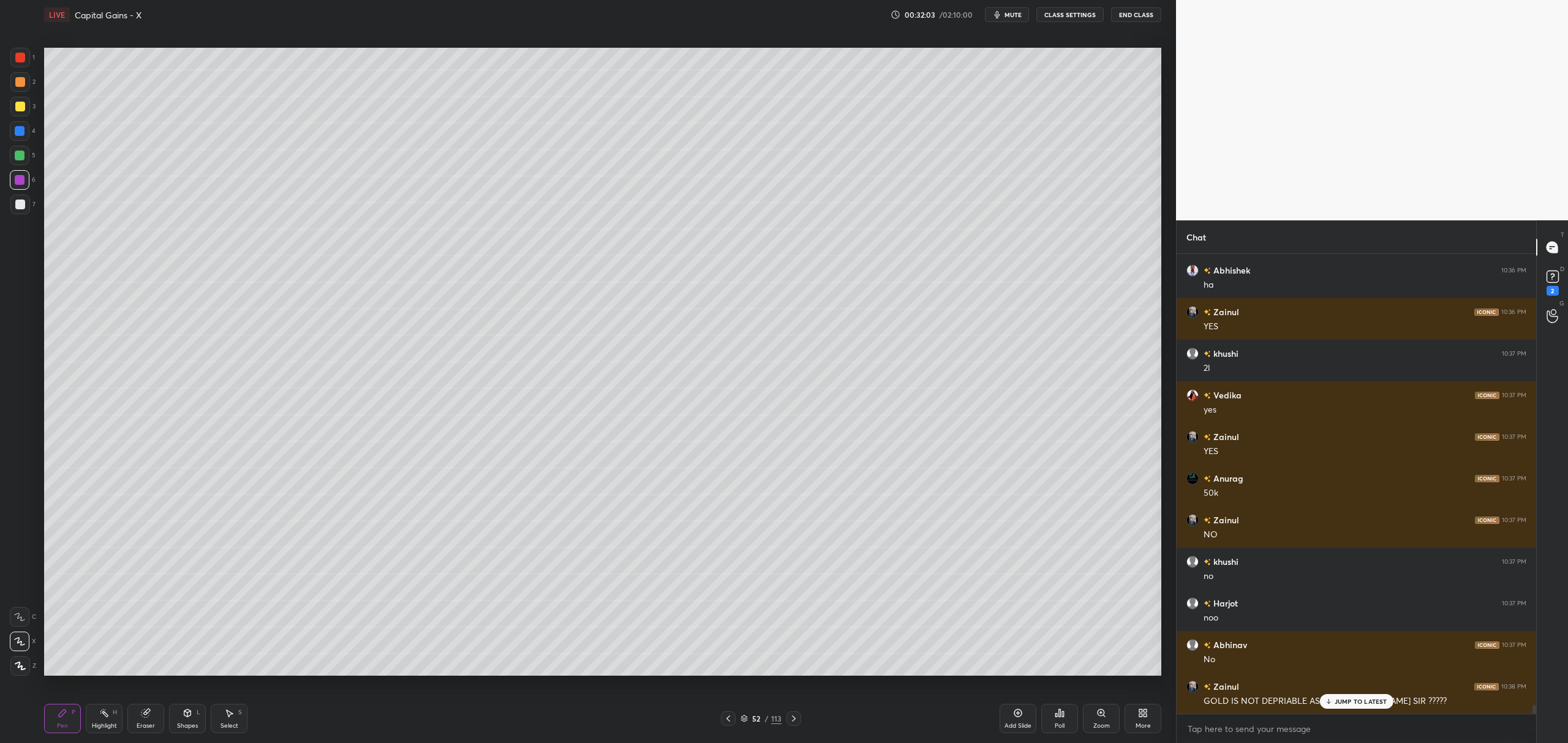
click at [30, 208] on div "7" at bounding box center [23, 205] width 25 height 19
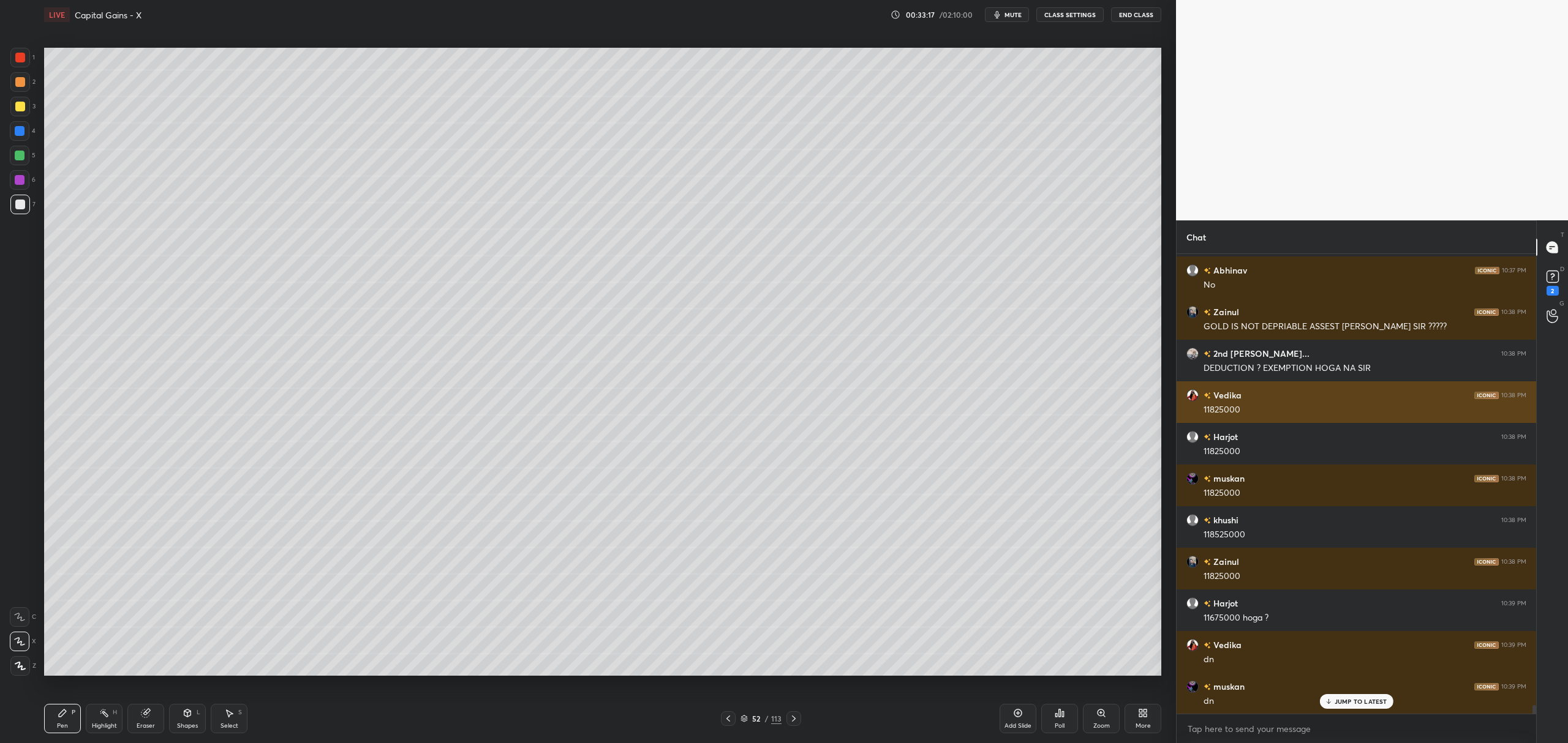
scroll to position [23851, 0]
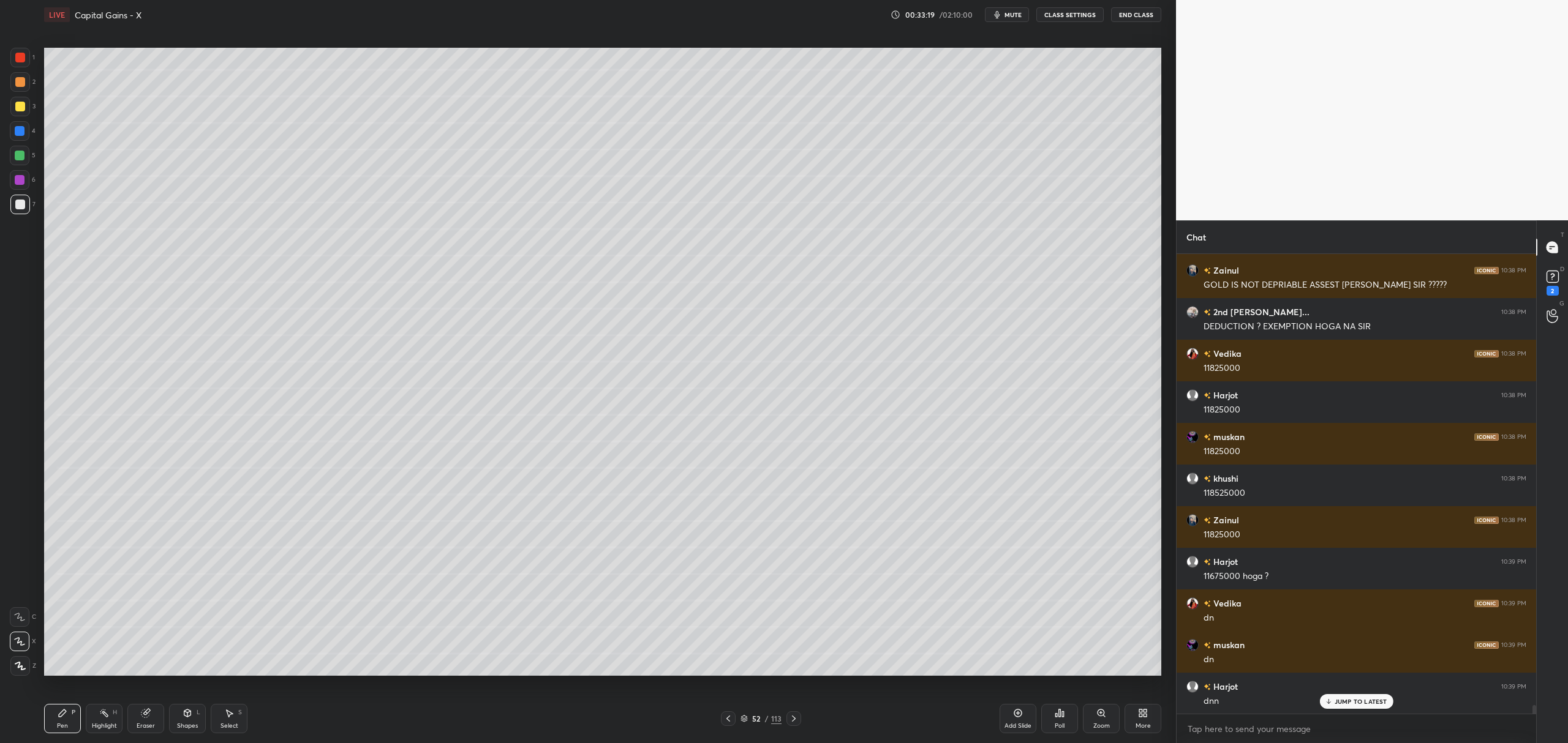
click at [1011, 711] on div "Add Slide" at bounding box center [1018, 719] width 37 height 29
click at [17, 102] on div at bounding box center [20, 106] width 10 height 10
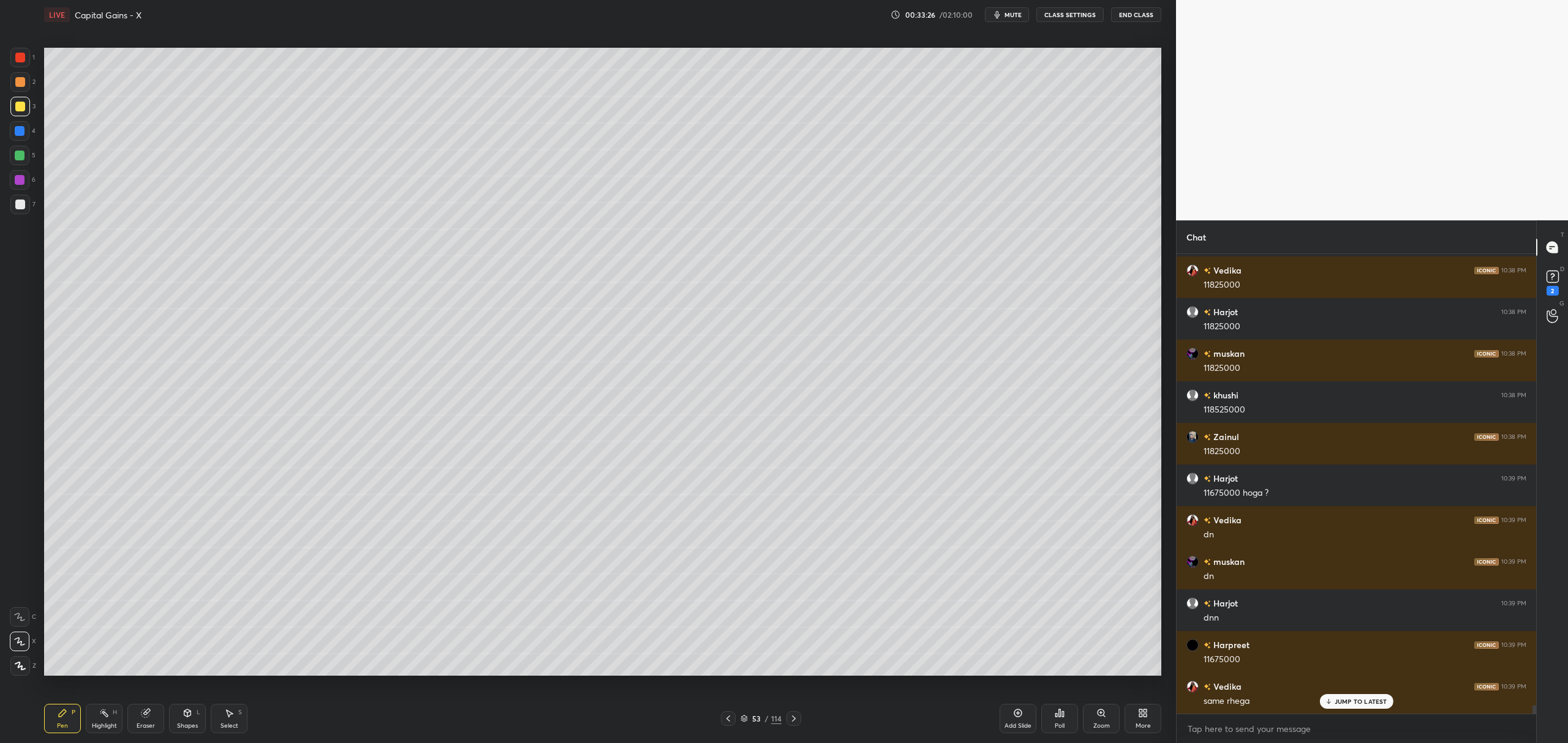
scroll to position [23976, 0]
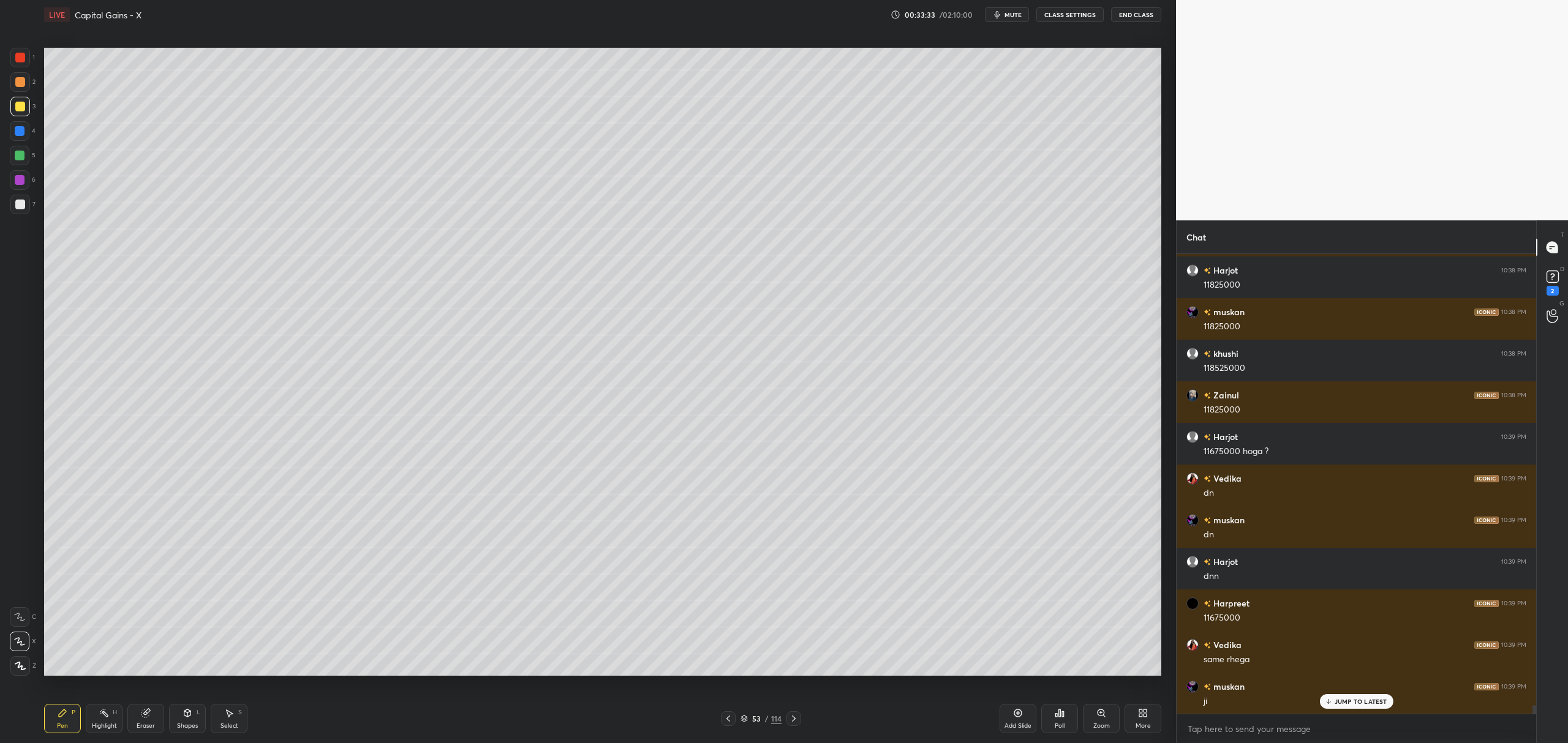
click at [729, 720] on icon at bounding box center [728, 719] width 10 height 10
click at [797, 718] on icon at bounding box center [794, 719] width 10 height 10
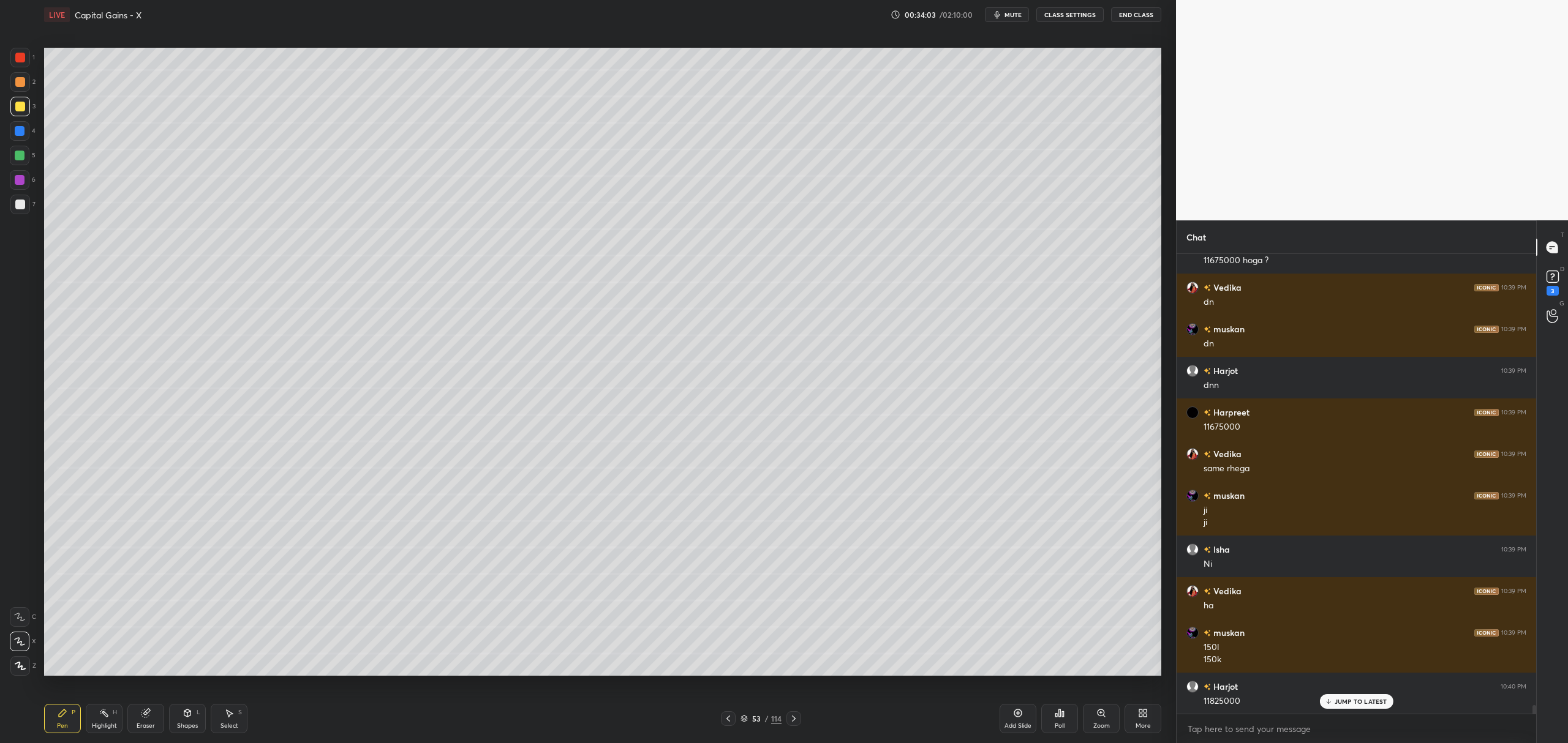
scroll to position [24209, 0]
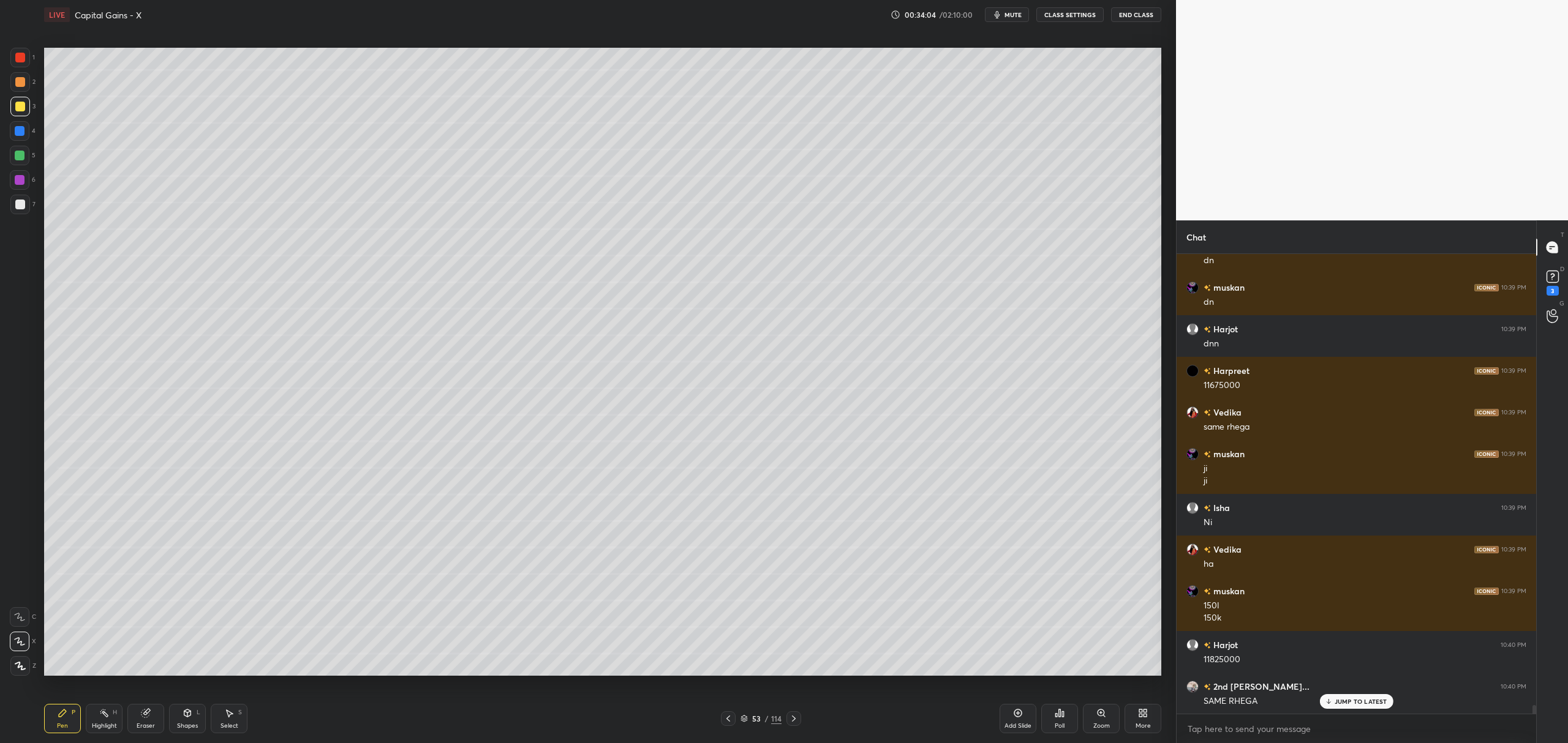
click at [35, 100] on div "3" at bounding box center [23, 106] width 25 height 19
click at [15, 156] on div at bounding box center [19, 156] width 10 height 10
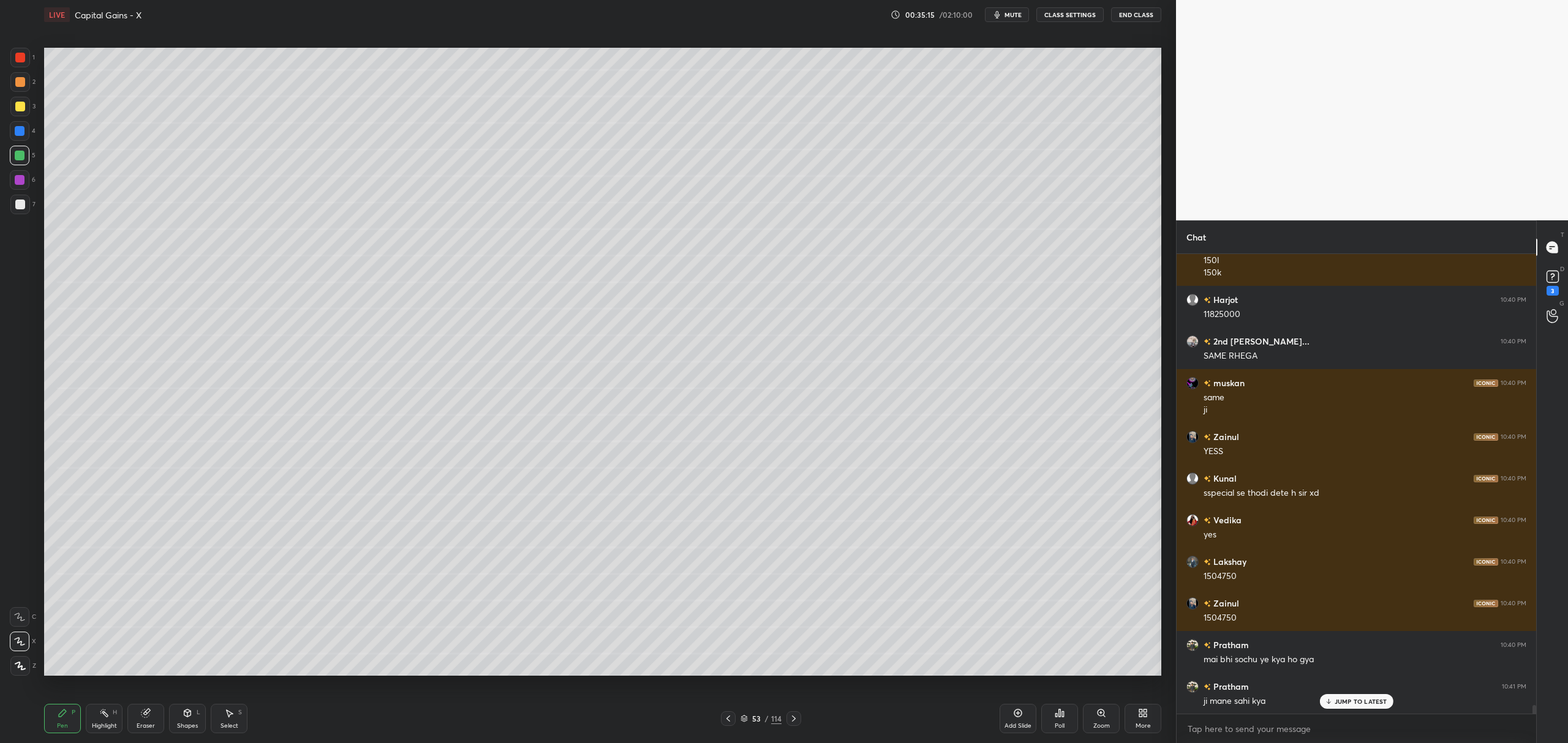
scroll to position [24595, 0]
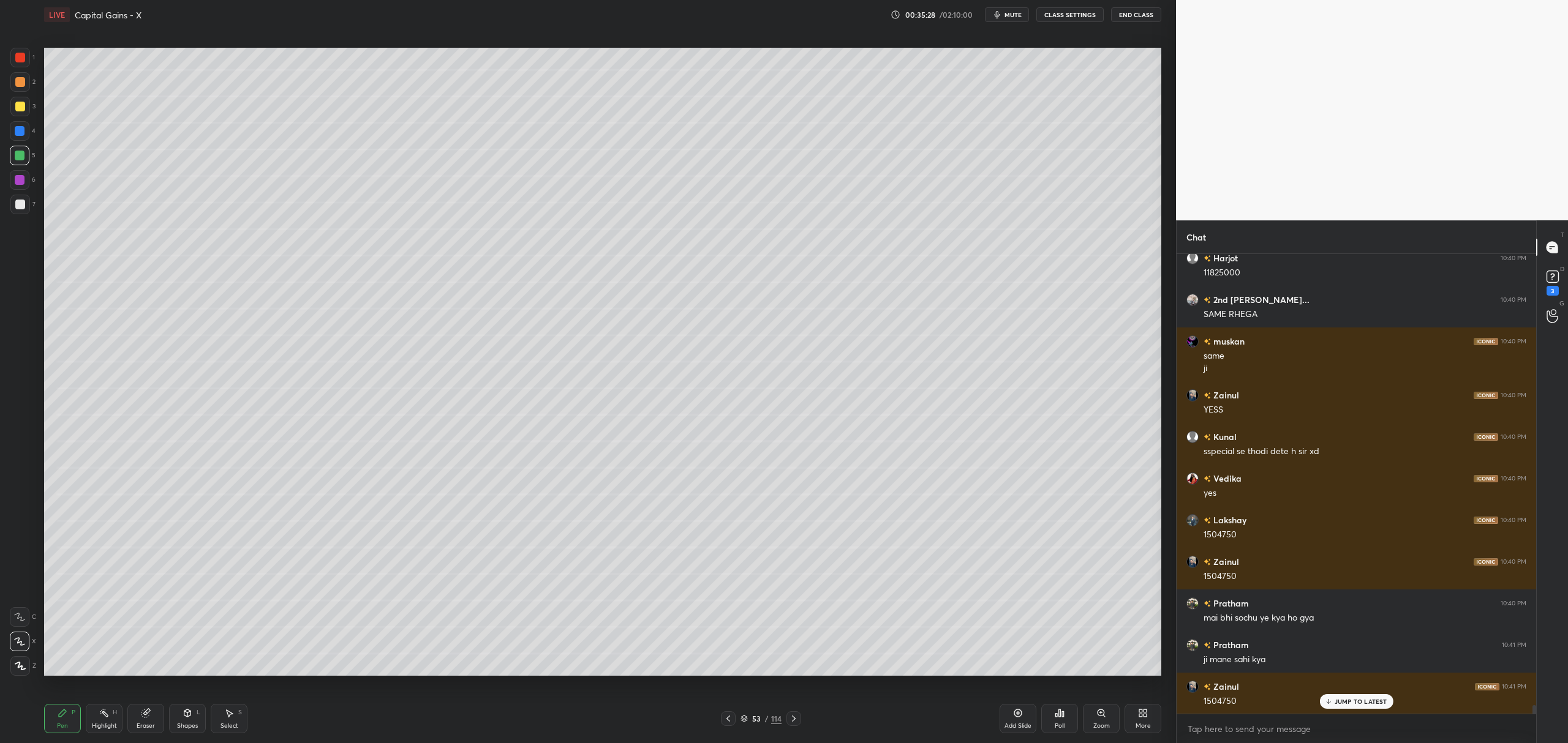
click at [18, 106] on div at bounding box center [20, 106] width 10 height 10
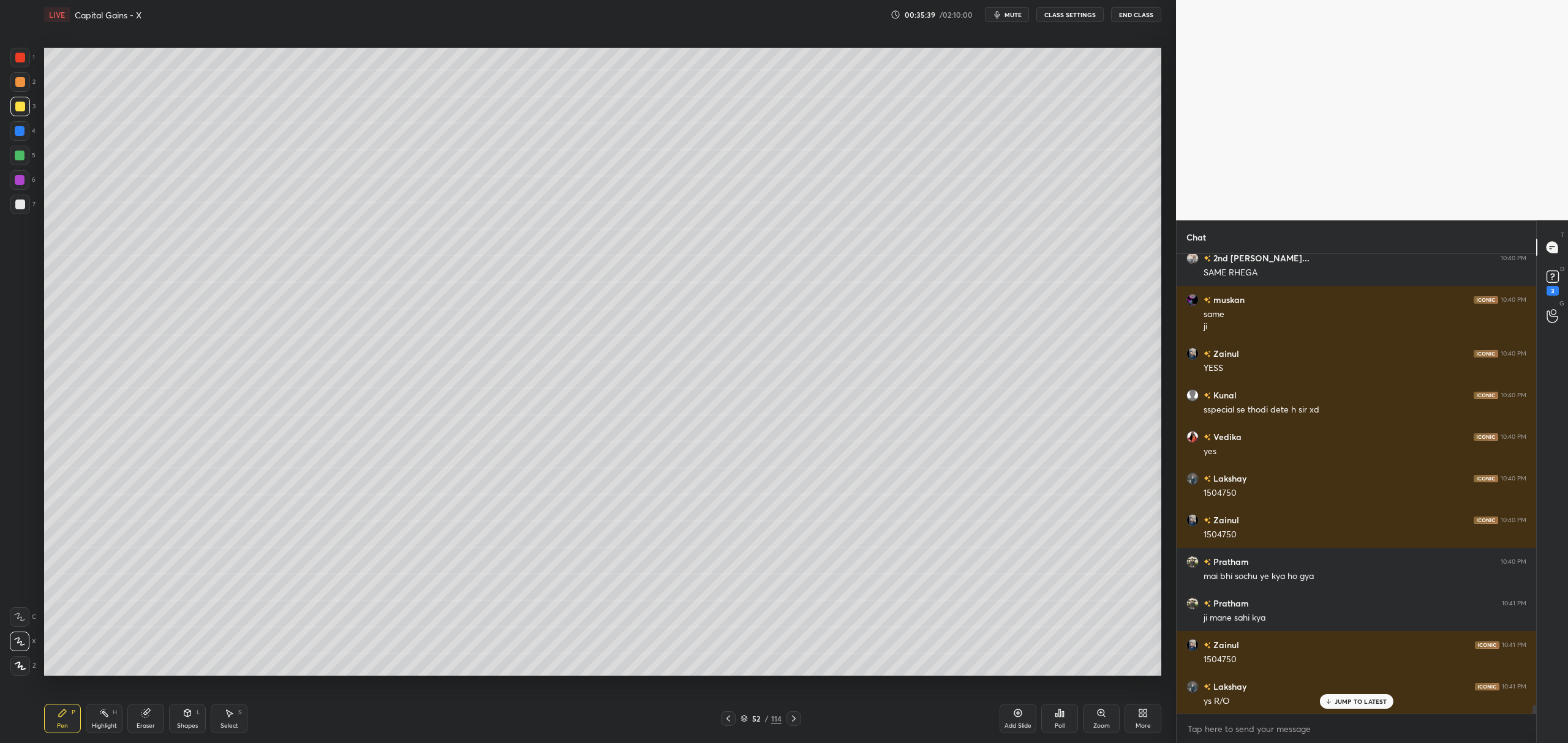
scroll to position [24679, 0]
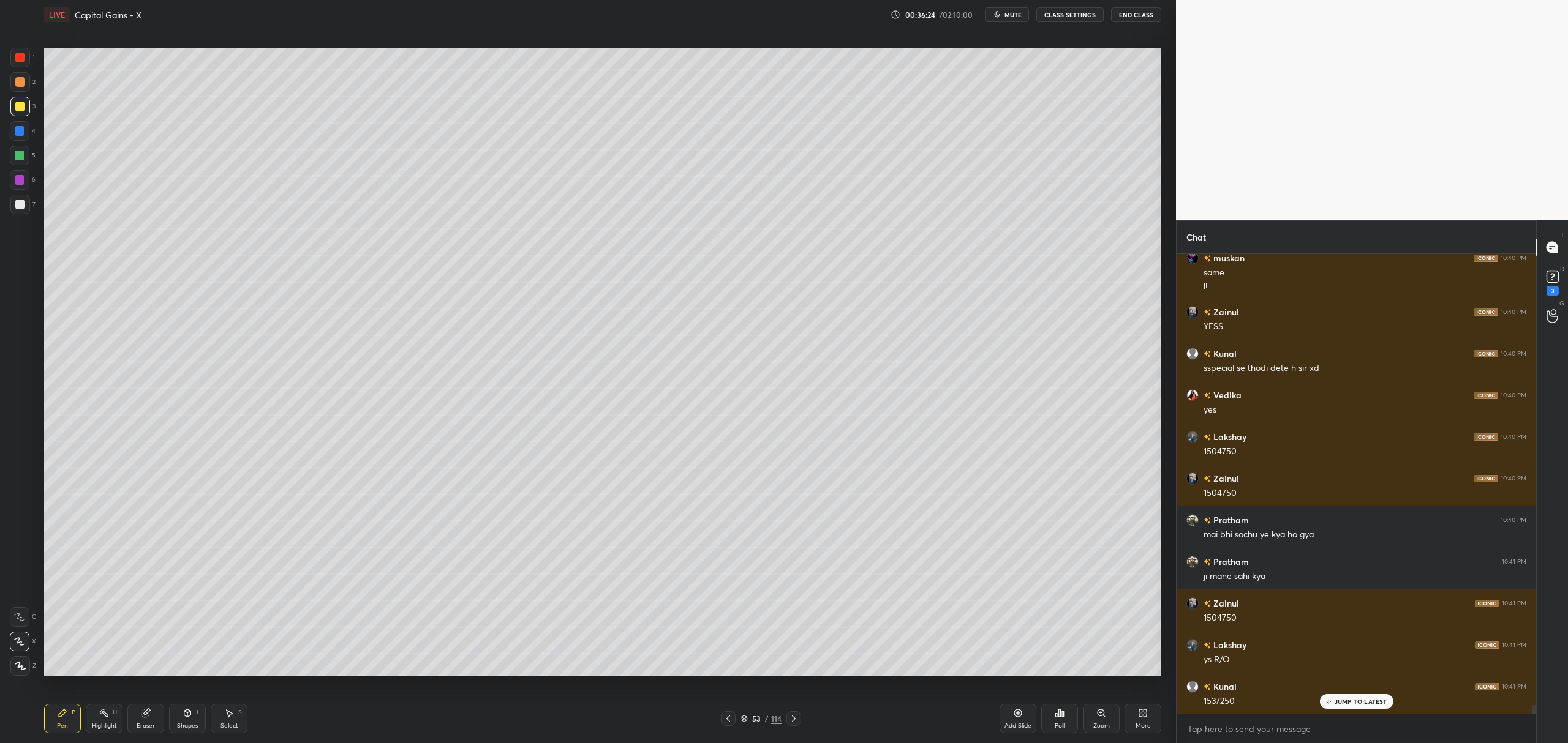
click at [15, 157] on div at bounding box center [19, 156] width 10 height 10
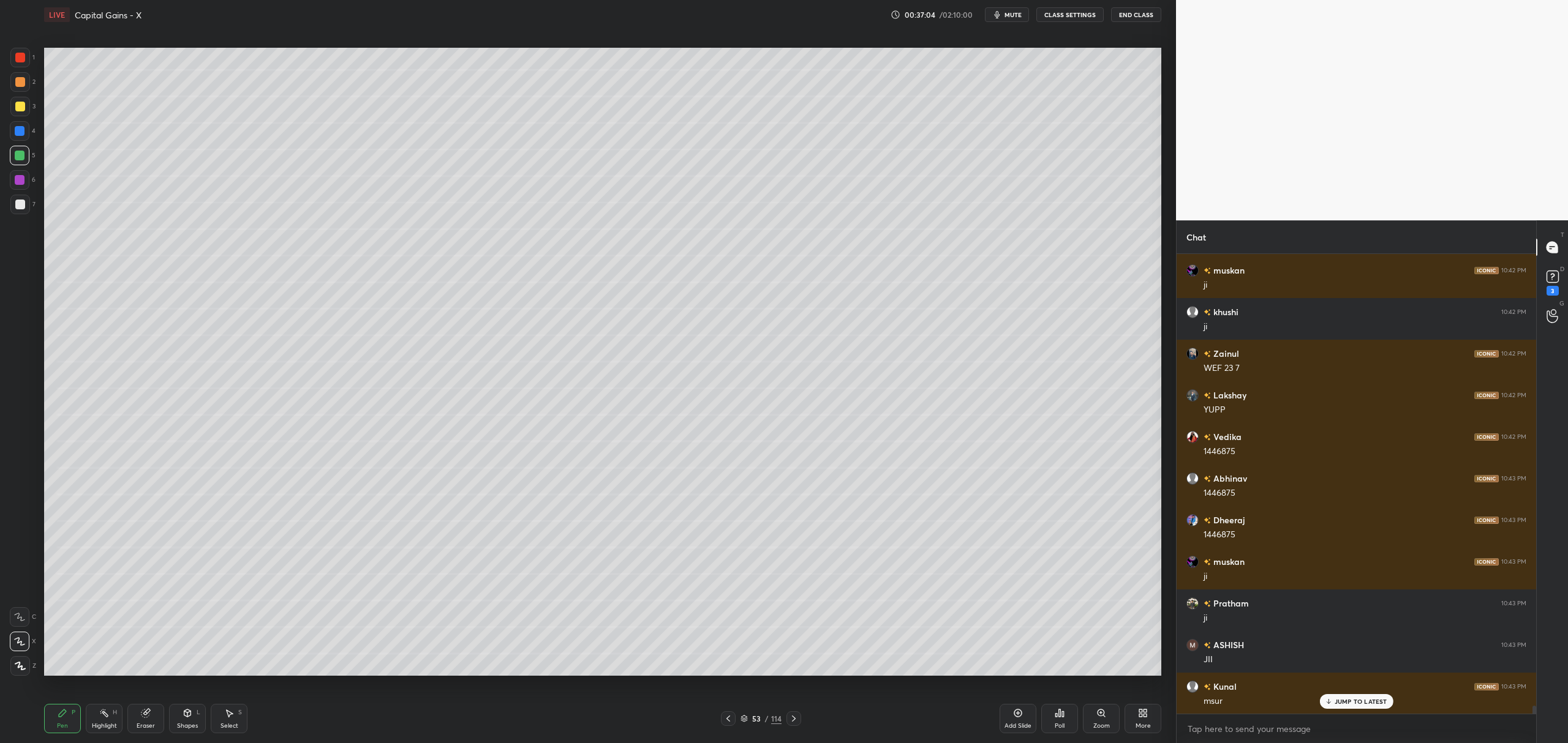
scroll to position [25262, 0]
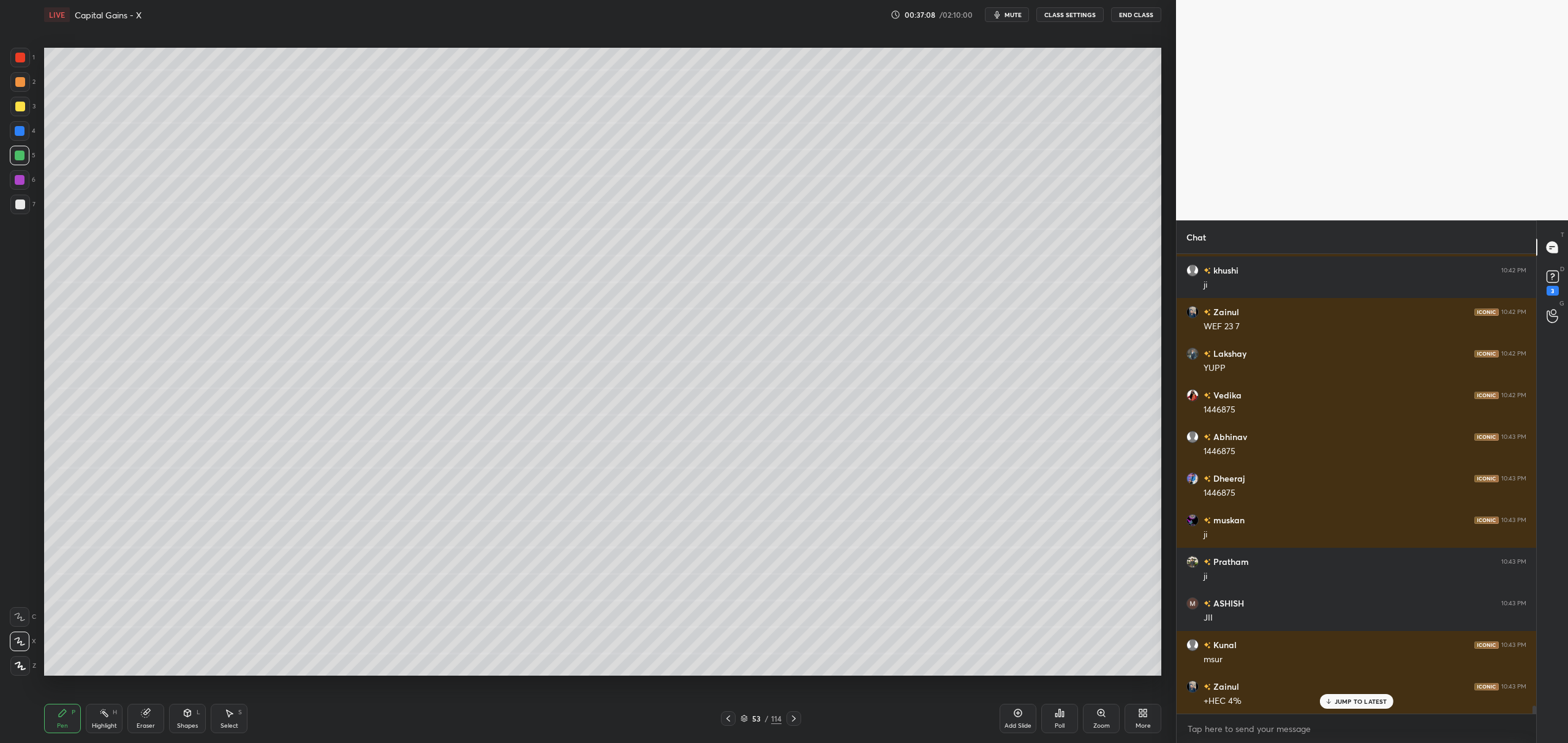
click at [13, 180] on div at bounding box center [19, 180] width 19 height 19
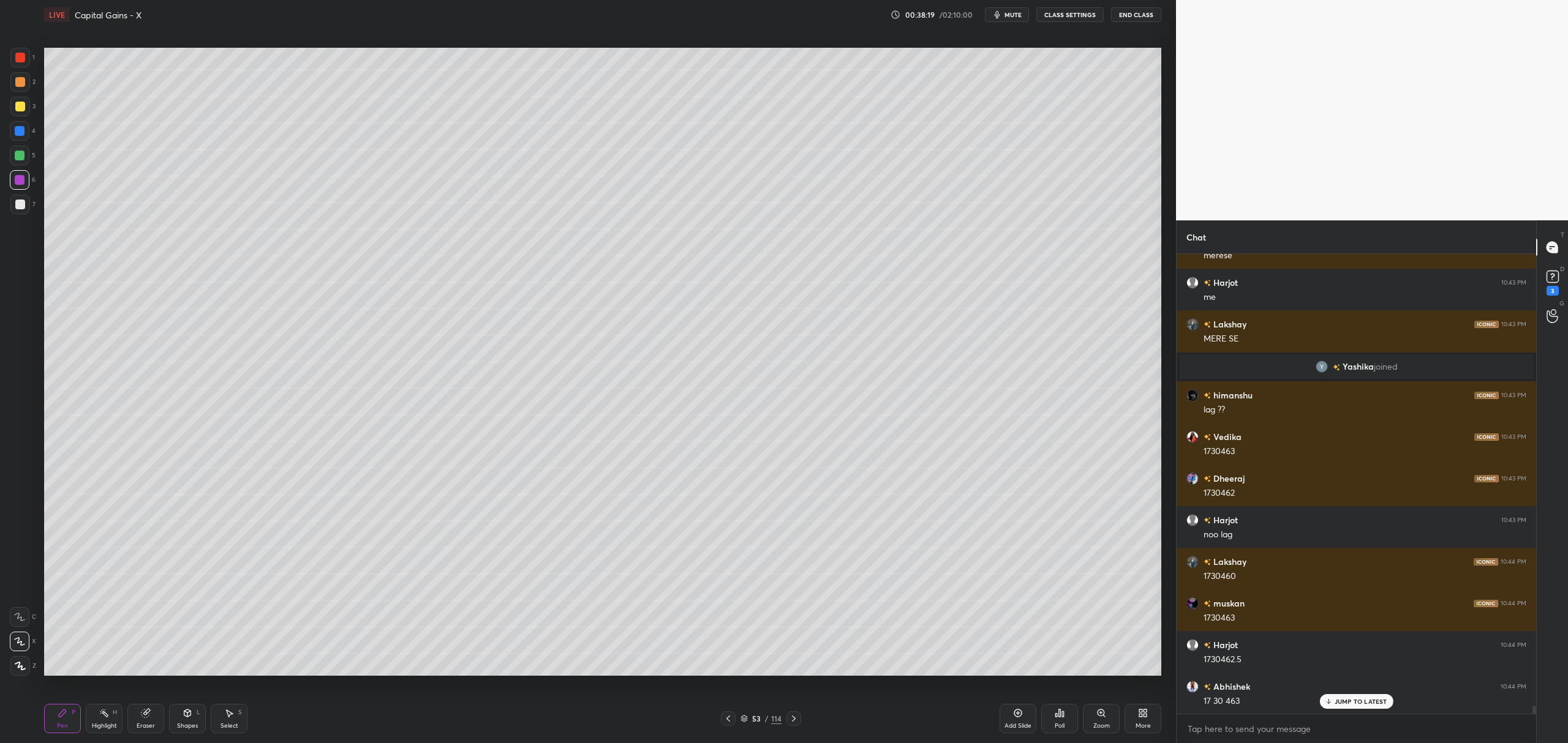
scroll to position [26124, 0]
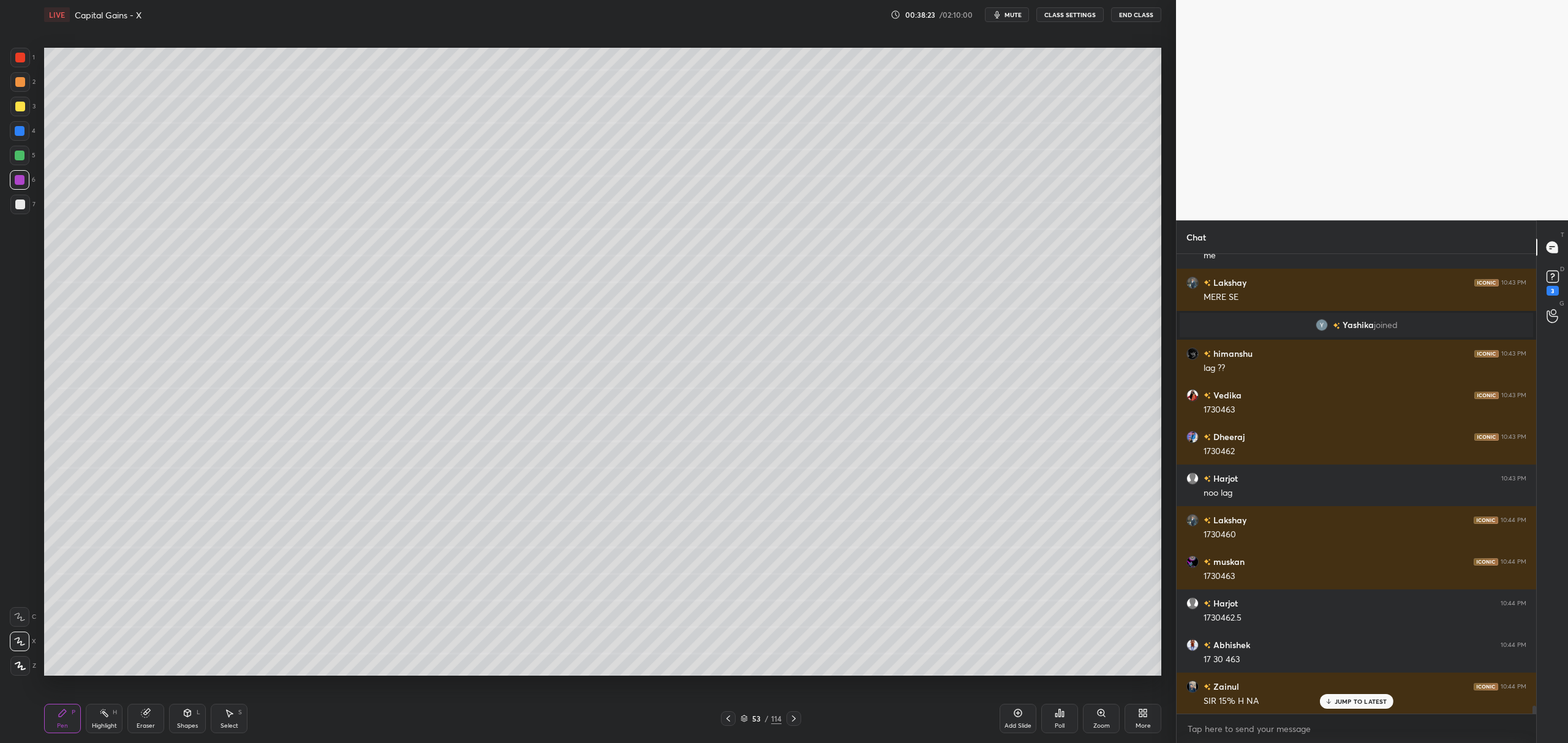
click at [147, 723] on div "Eraser" at bounding box center [145, 726] width 18 height 6
click at [66, 713] on icon at bounding box center [63, 713] width 10 height 10
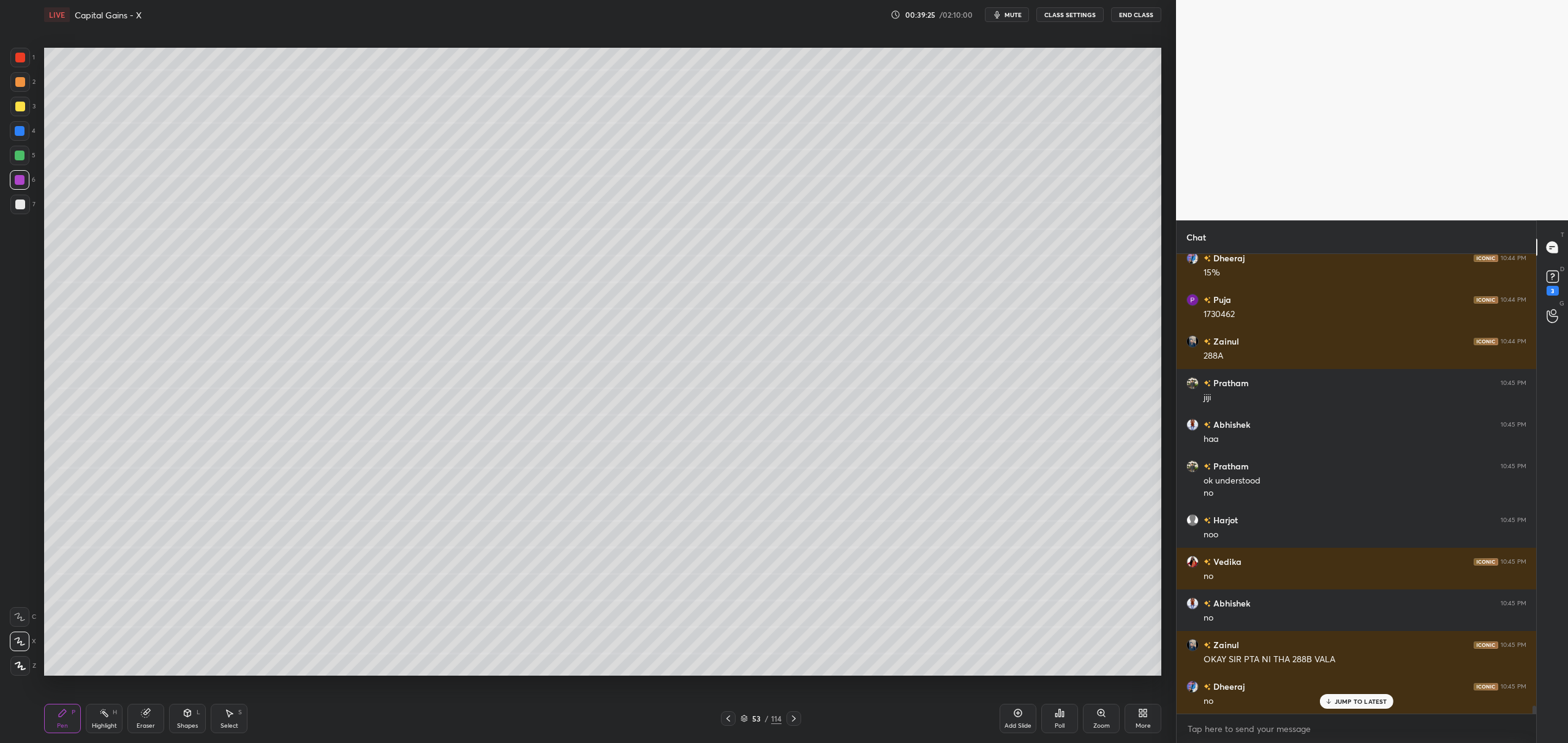
scroll to position [26803, 0]
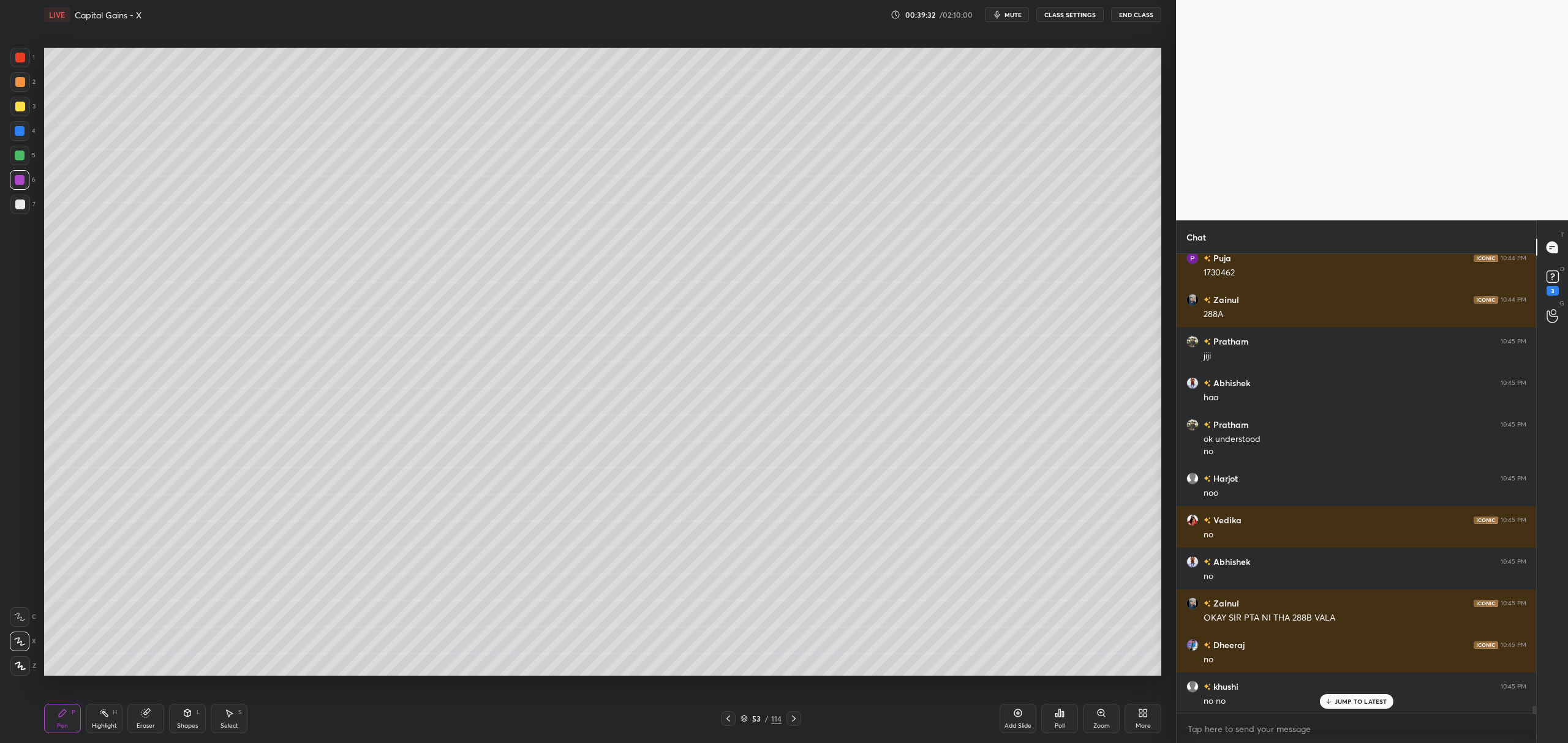
click at [1018, 714] on icon at bounding box center [1018, 713] width 4 height 4
click at [15, 113] on div at bounding box center [20, 106] width 19 height 19
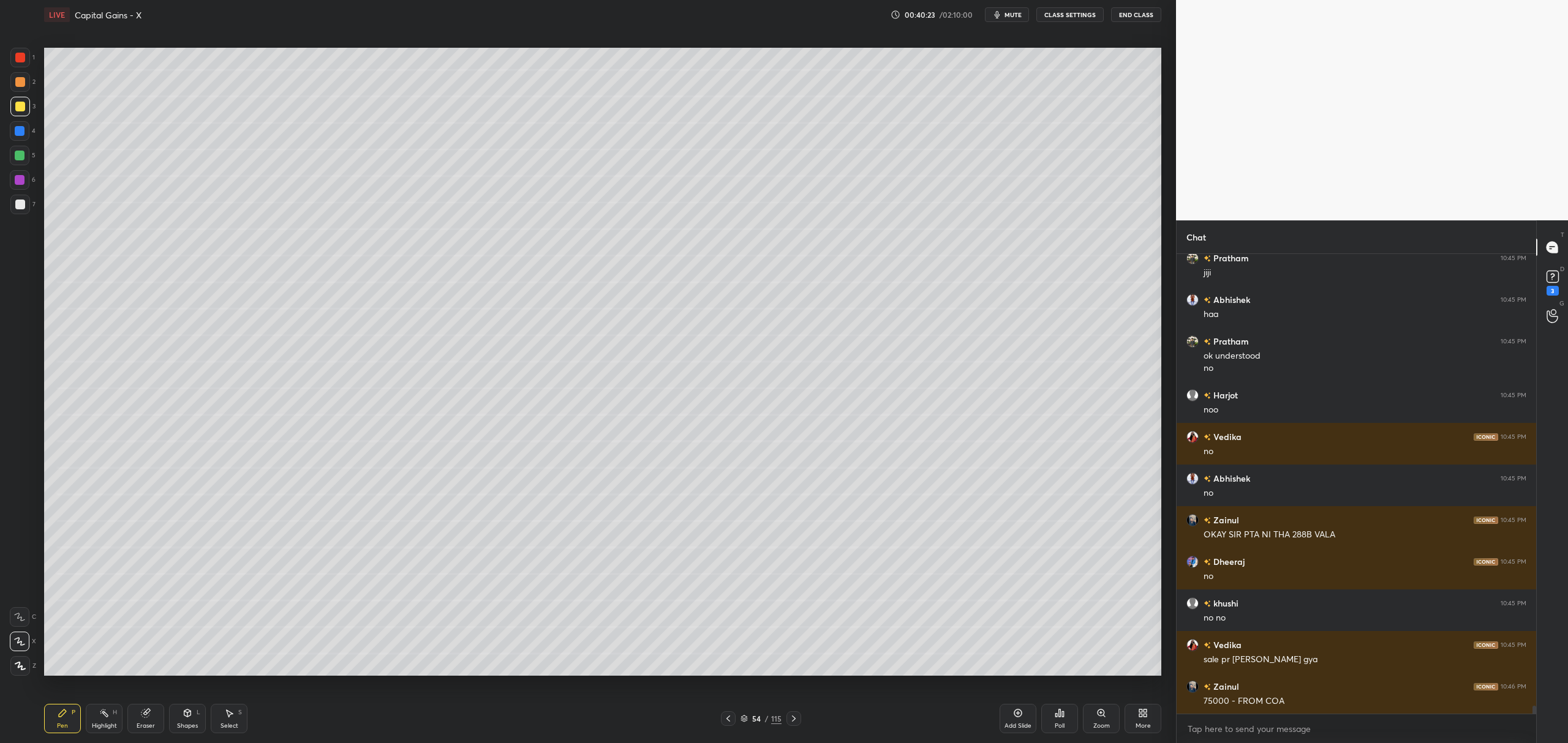
scroll to position [26928, 0]
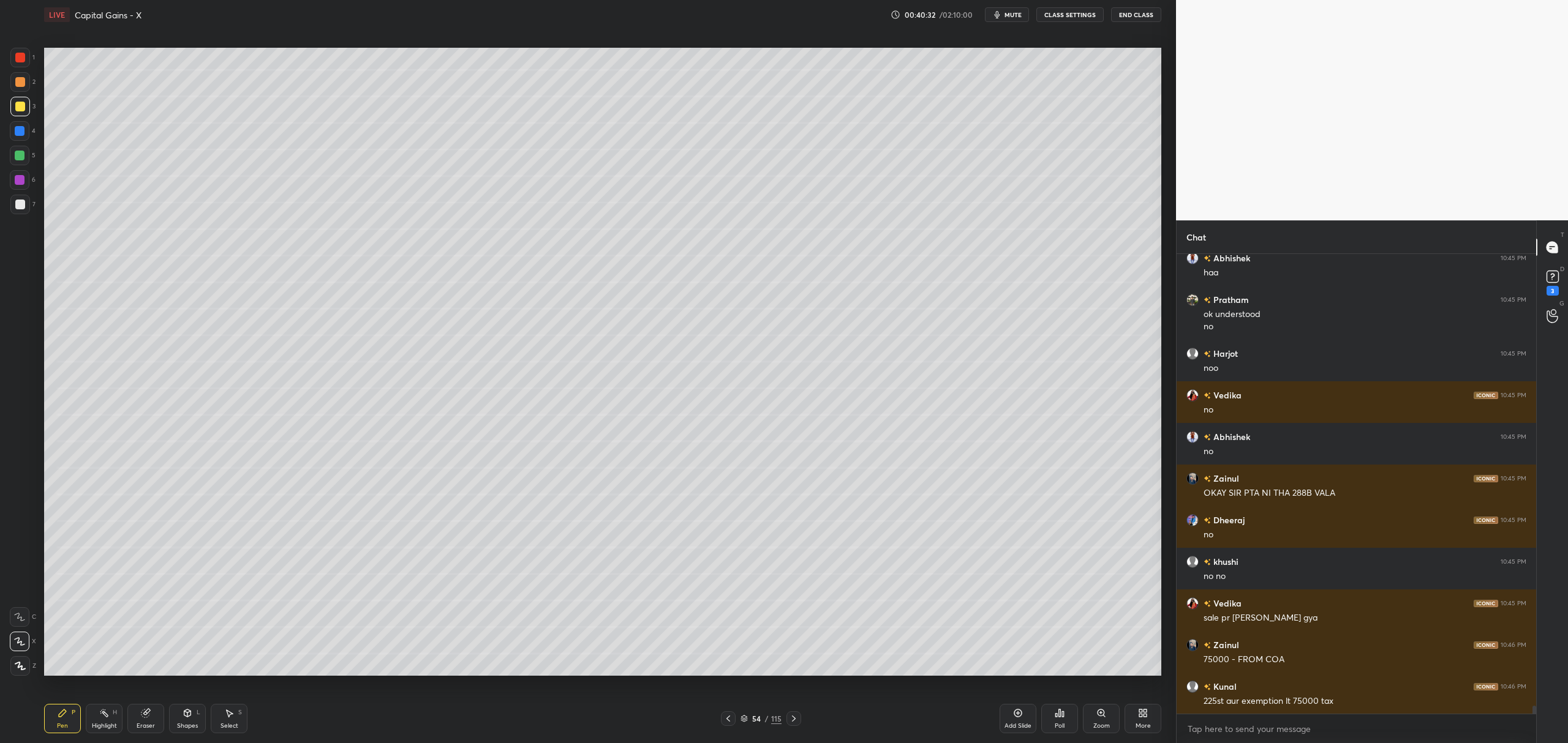
click at [22, 196] on div at bounding box center [20, 205] width 19 height 19
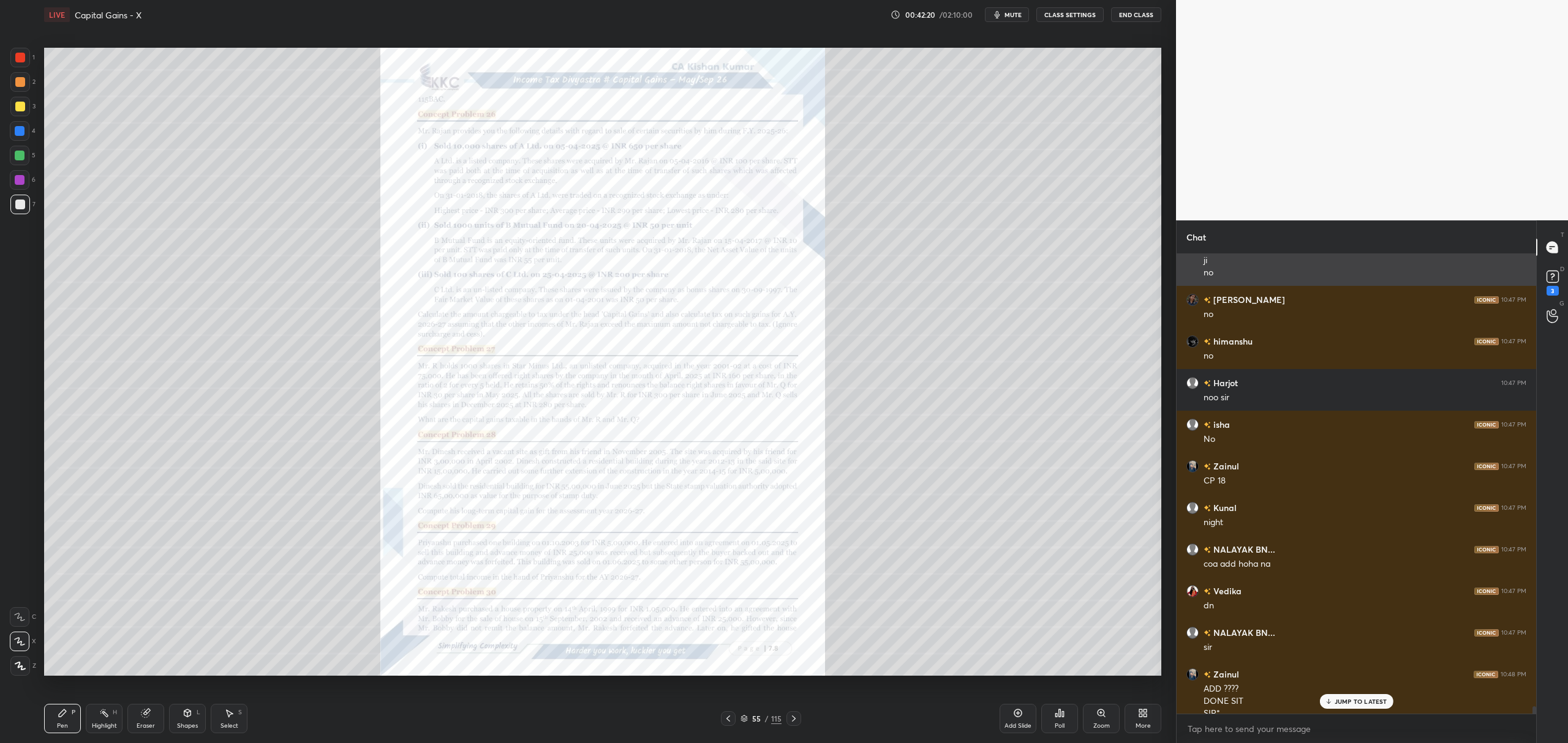
scroll to position [27560, 0]
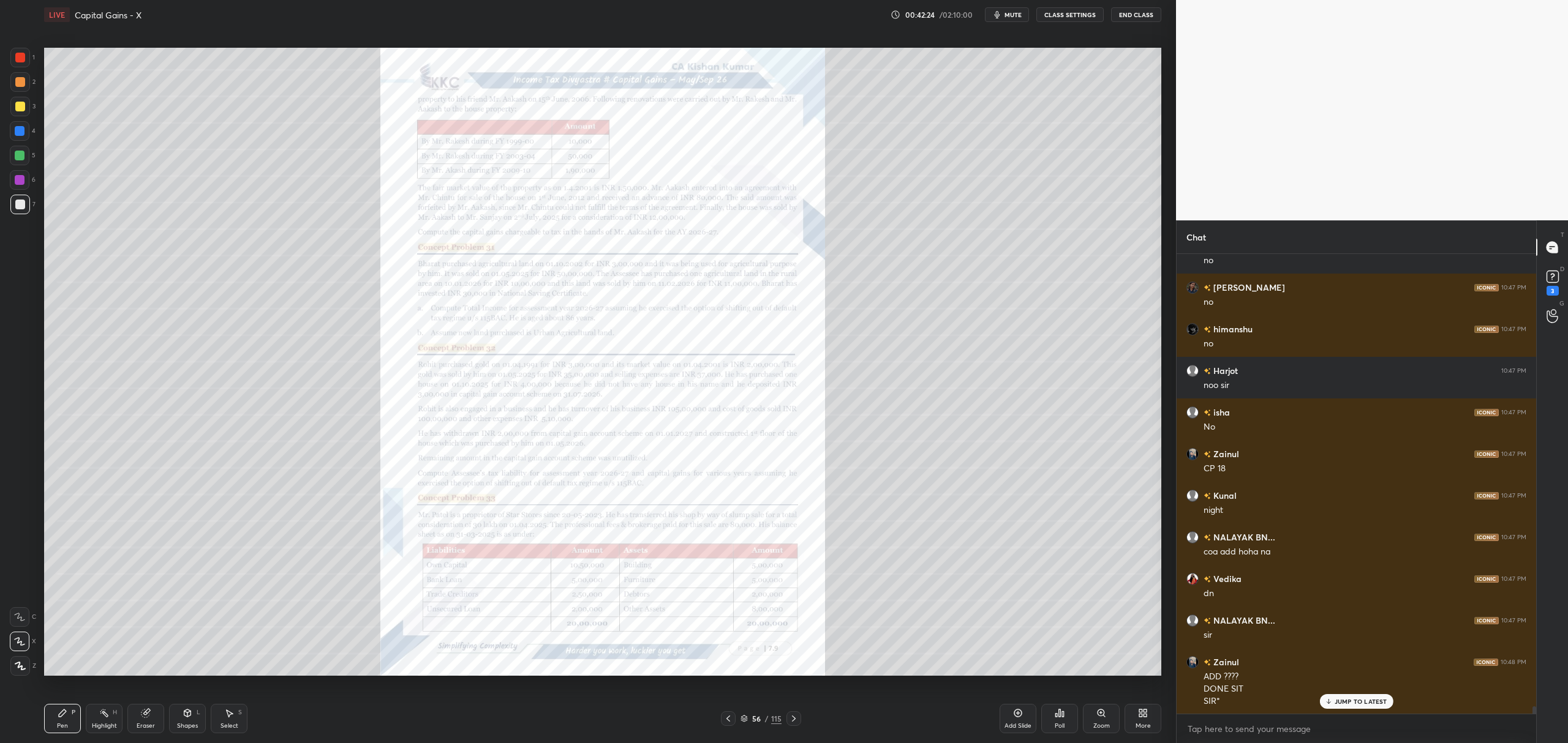
click at [1102, 713] on icon at bounding box center [1101, 713] width 3 height 0
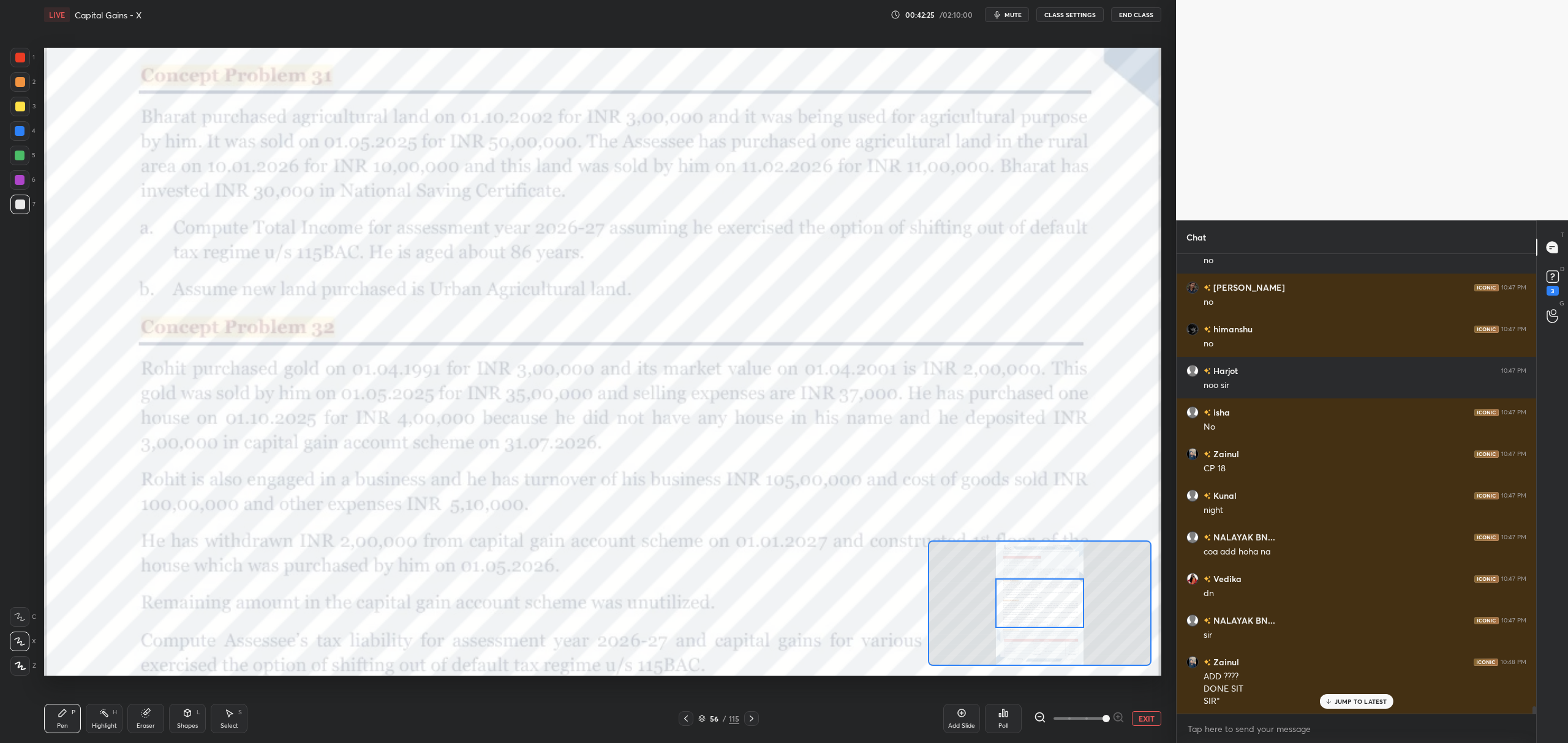
click at [19, 59] on div at bounding box center [20, 58] width 10 height 10
click at [15, 613] on icon at bounding box center [19, 616] width 11 height 9
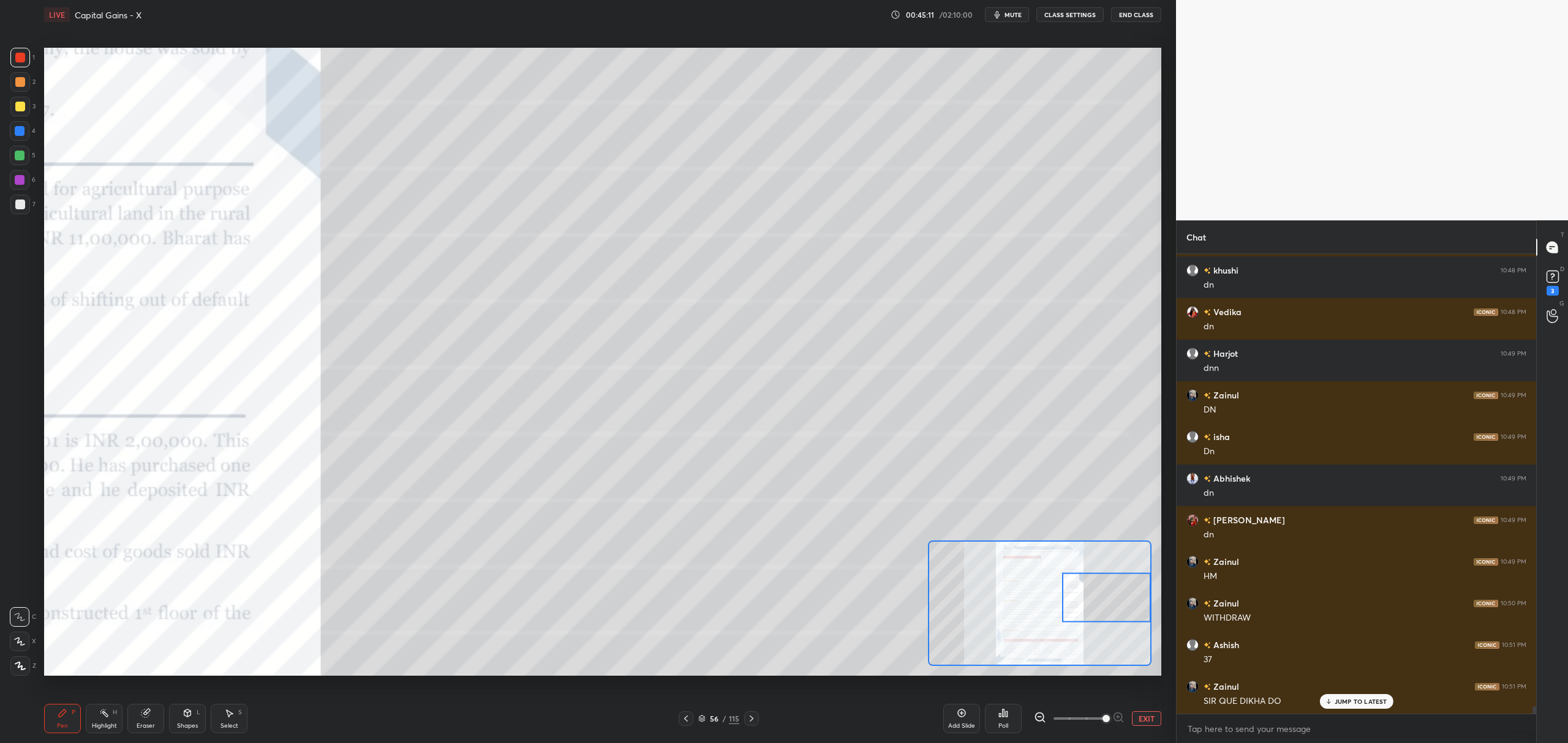
scroll to position [28059, 0]
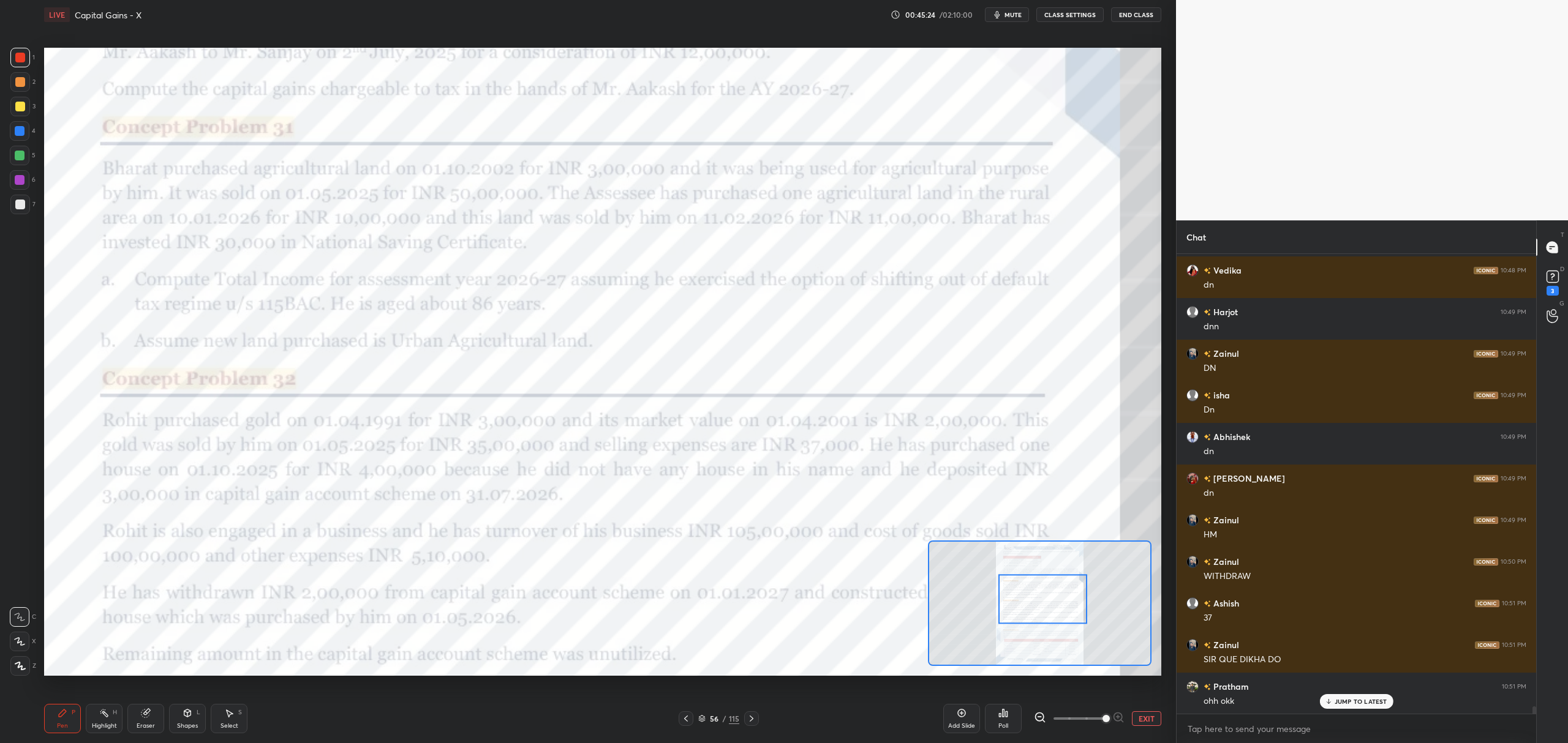
click at [143, 706] on div "Eraser" at bounding box center [146, 719] width 37 height 29
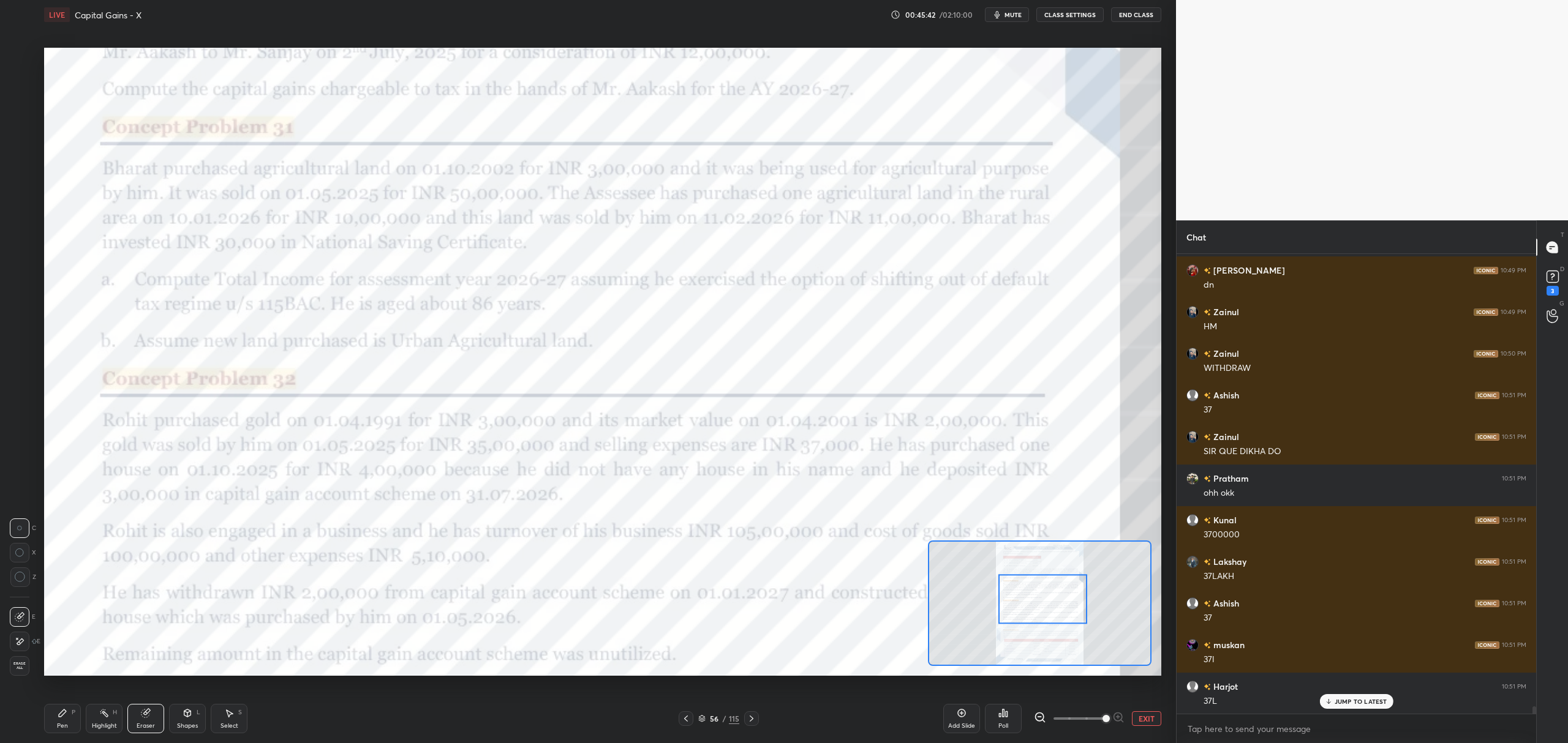
scroll to position [28309, 0]
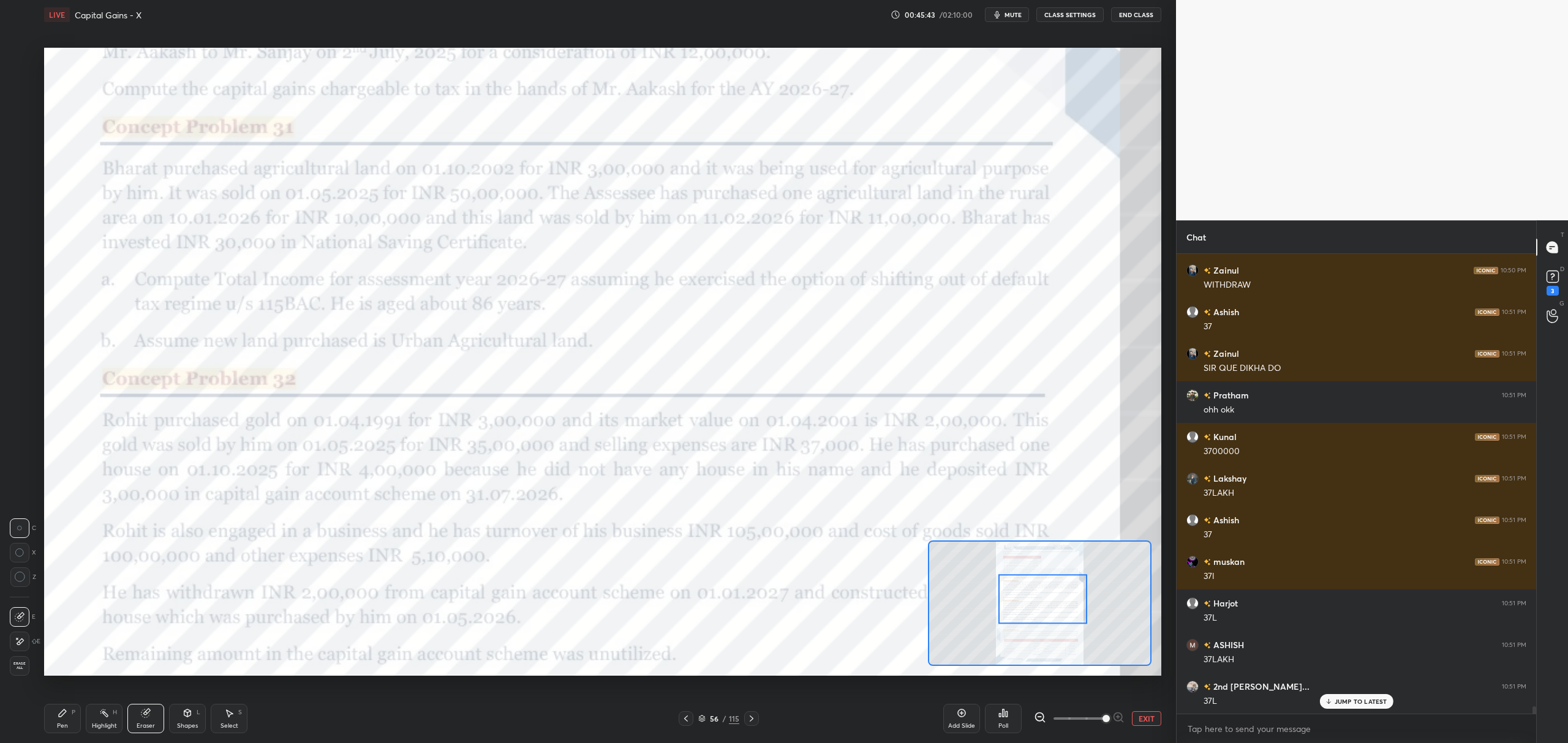
click at [59, 717] on icon at bounding box center [63, 714] width 8 height 8
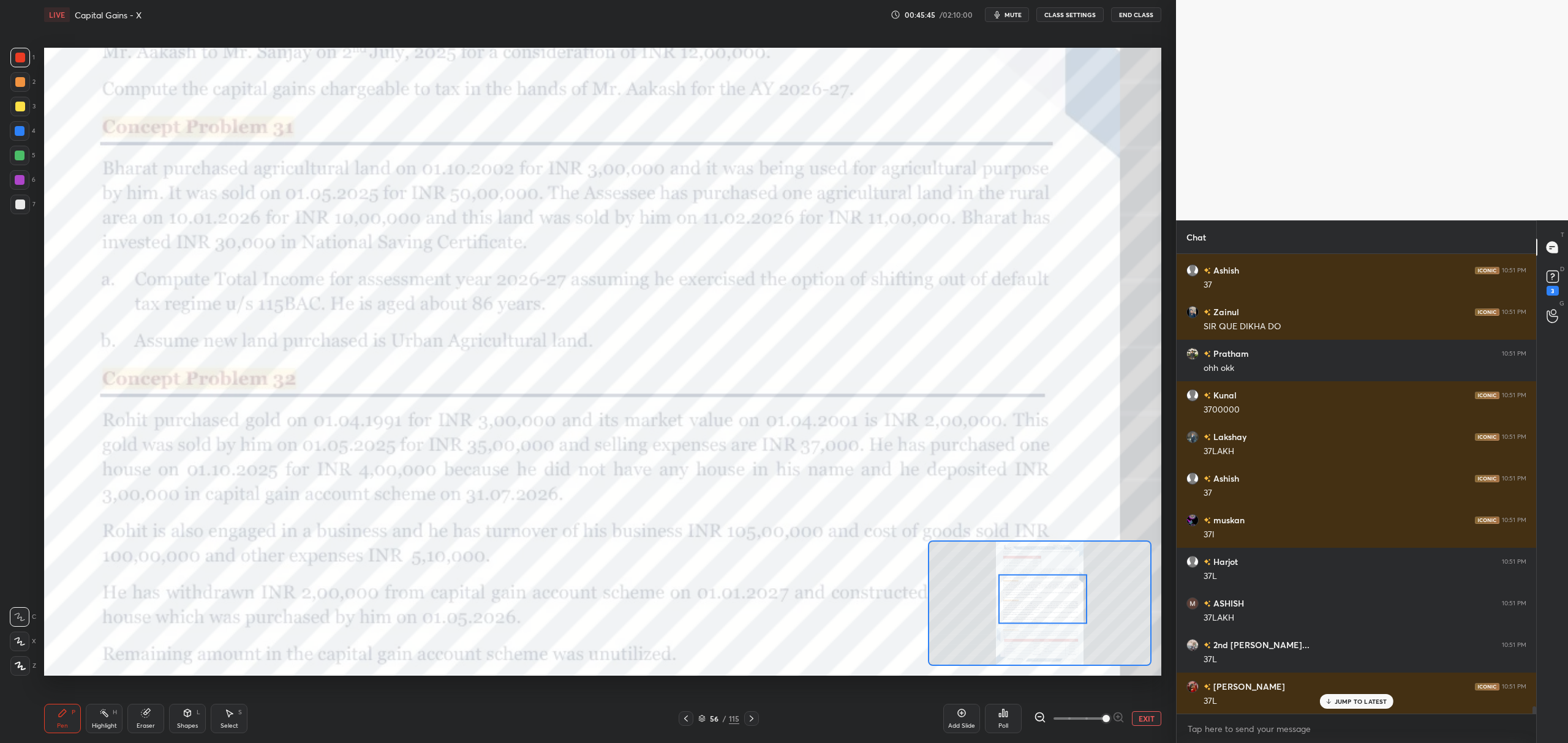
click at [961, 713] on icon at bounding box center [962, 713] width 4 height 4
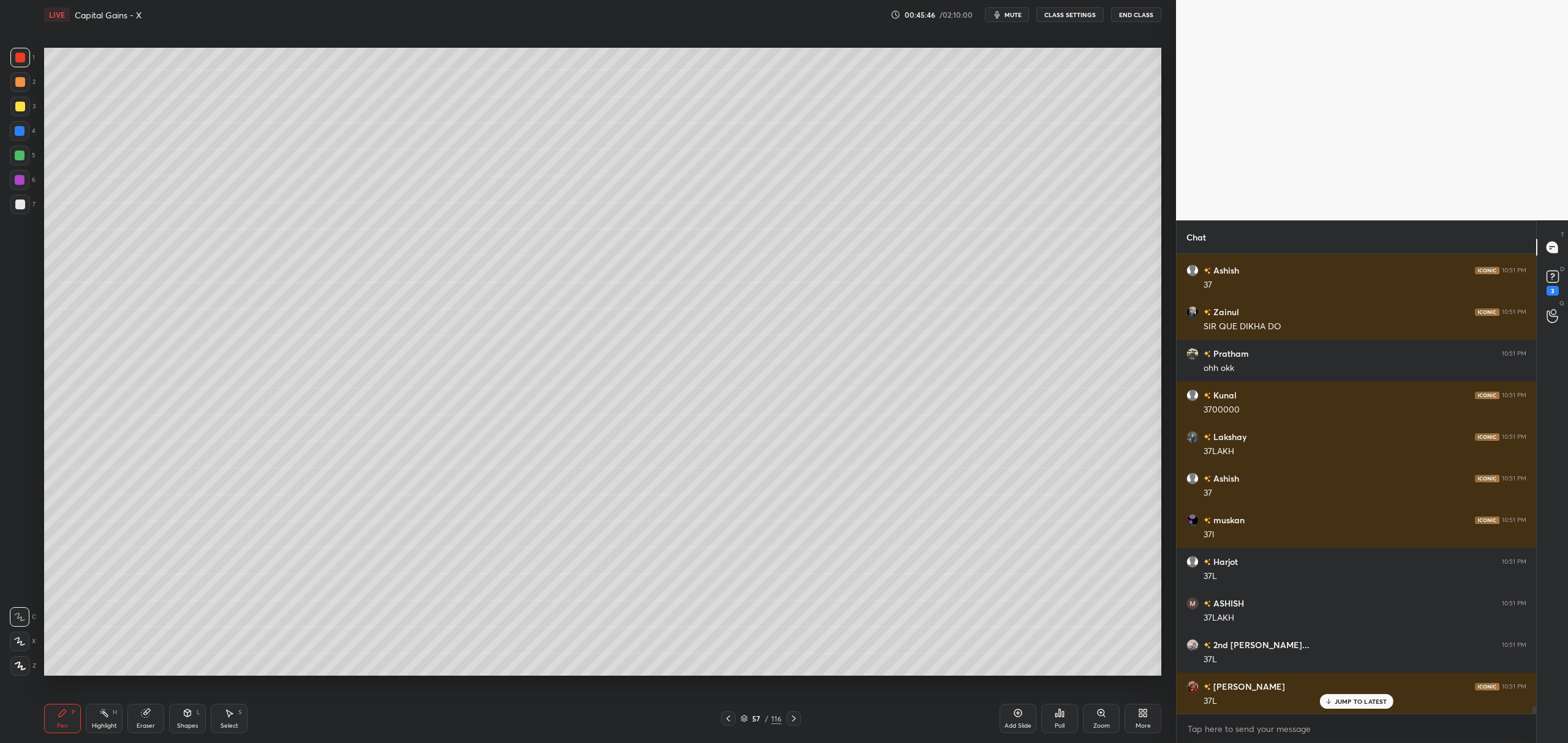
click at [14, 109] on div at bounding box center [20, 106] width 19 height 19
click at [22, 644] on icon at bounding box center [19, 642] width 11 height 9
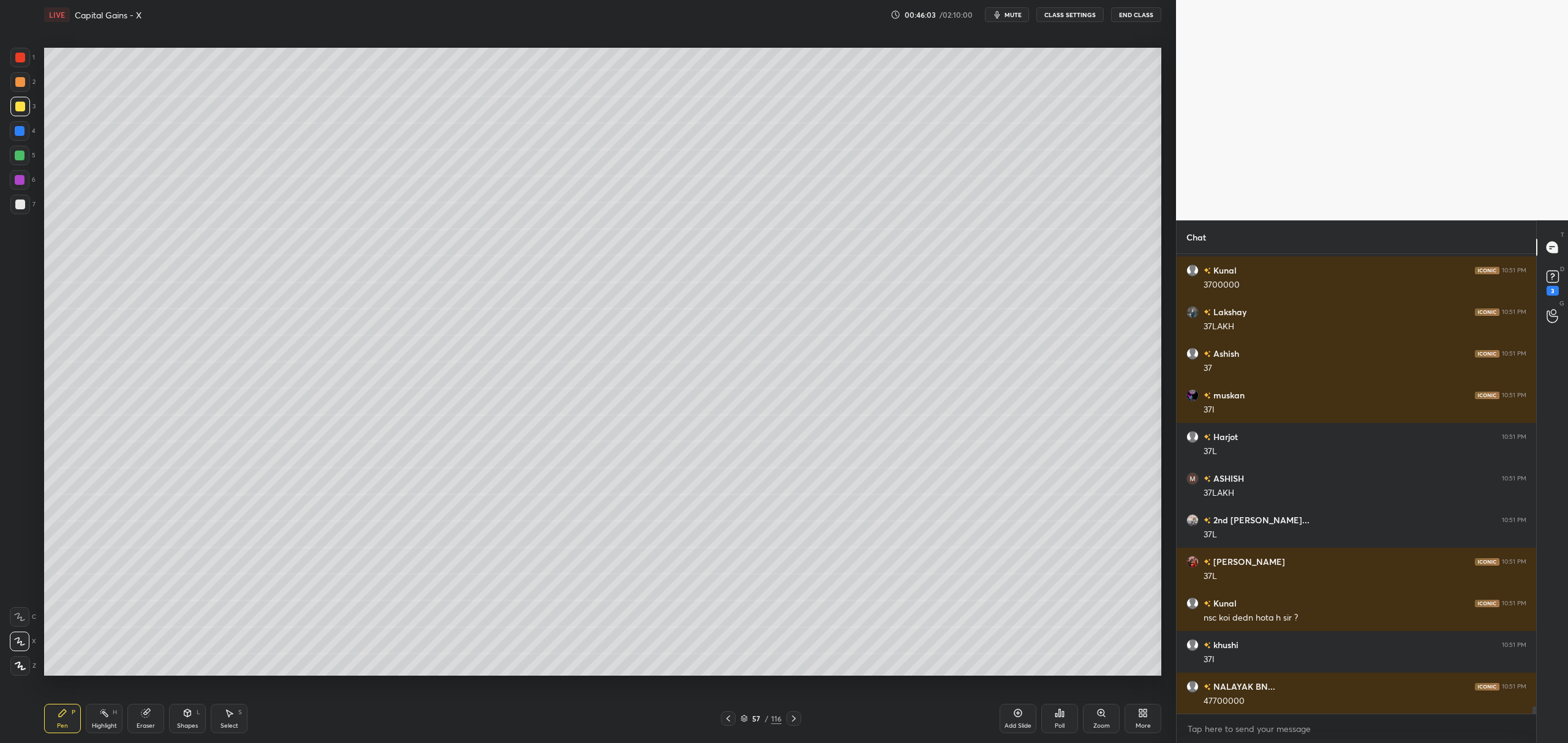
scroll to position [28559, 0]
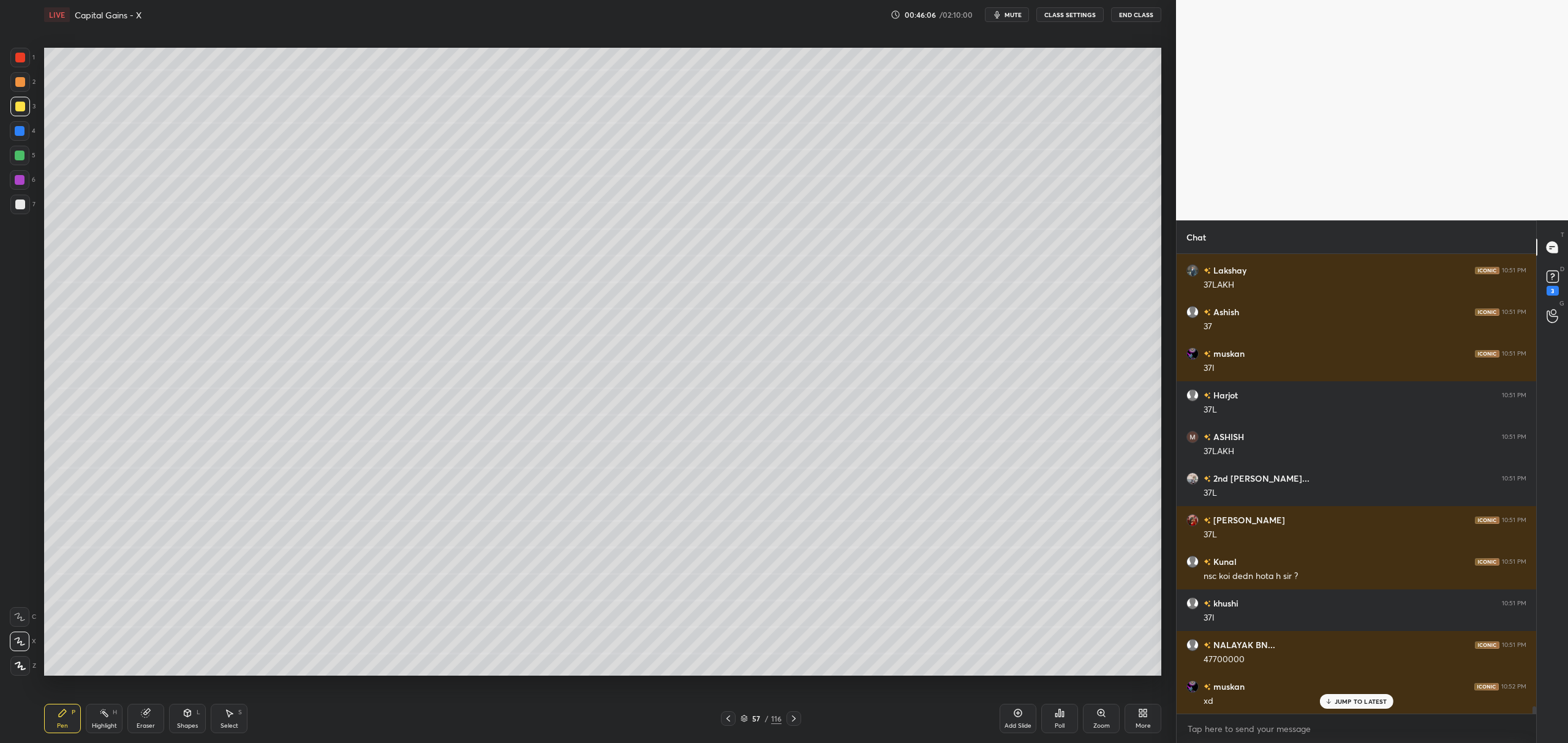
click at [24, 131] on div at bounding box center [19, 131] width 10 height 10
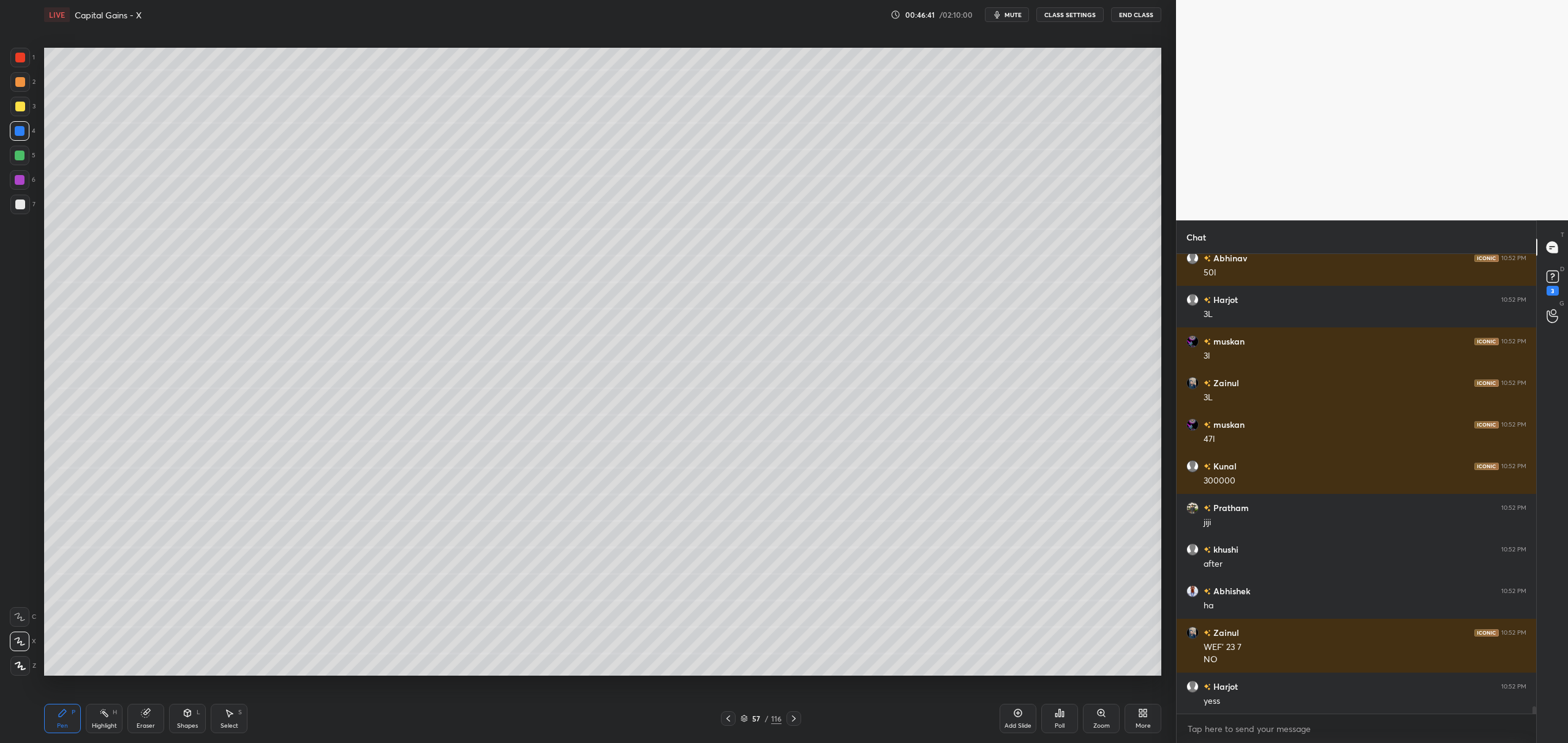
scroll to position [29416, 0]
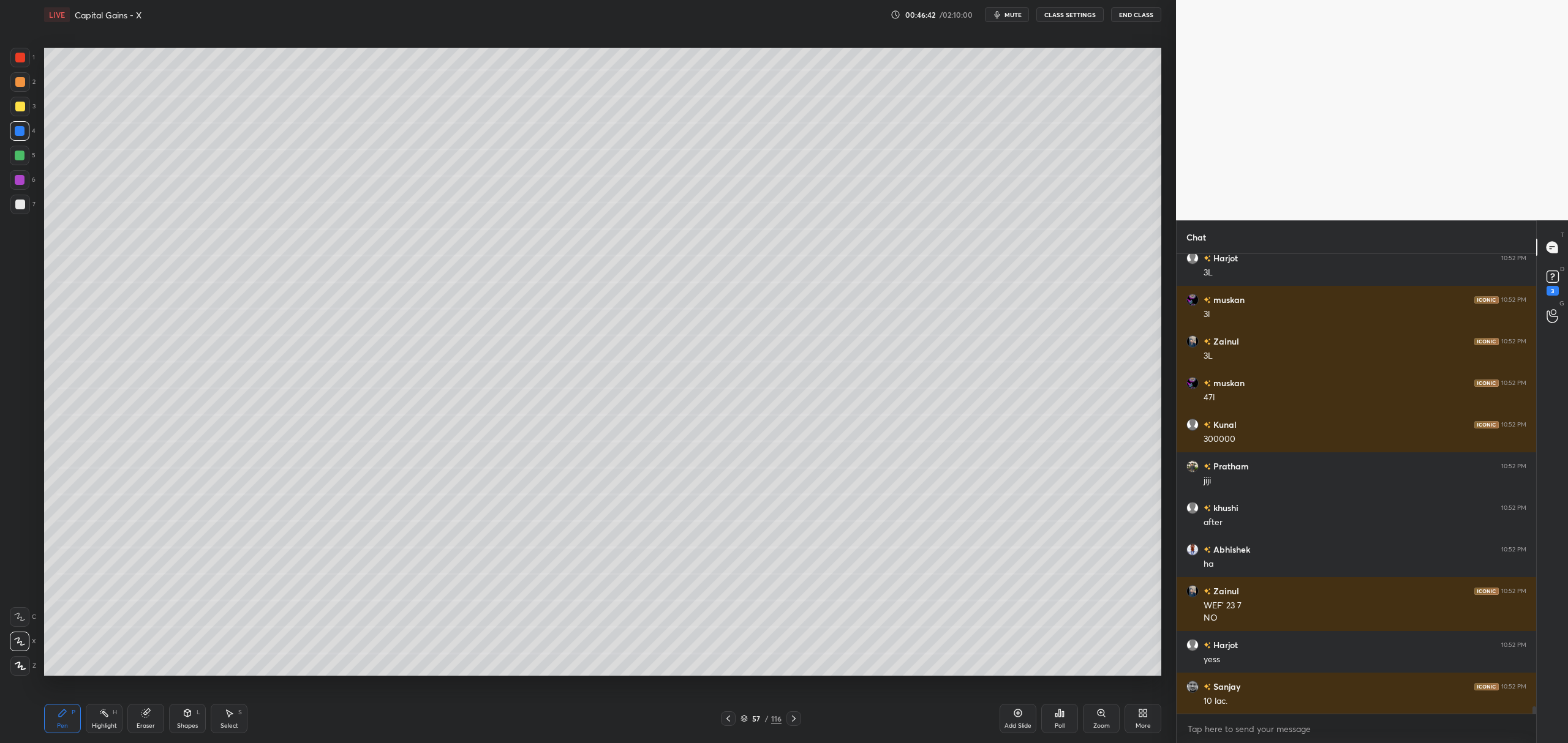
click at [729, 723] on icon at bounding box center [728, 719] width 10 height 10
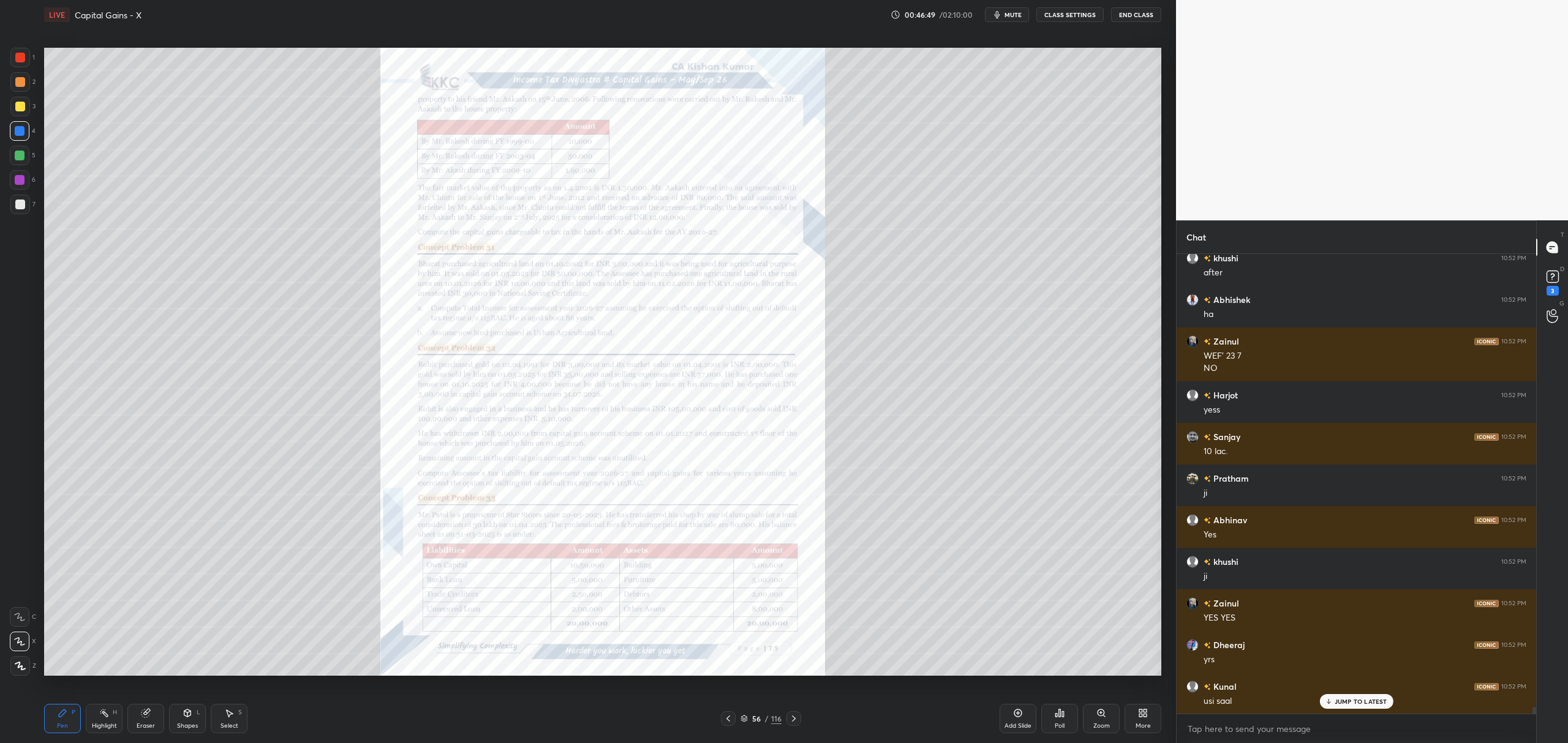
scroll to position [29707, 0]
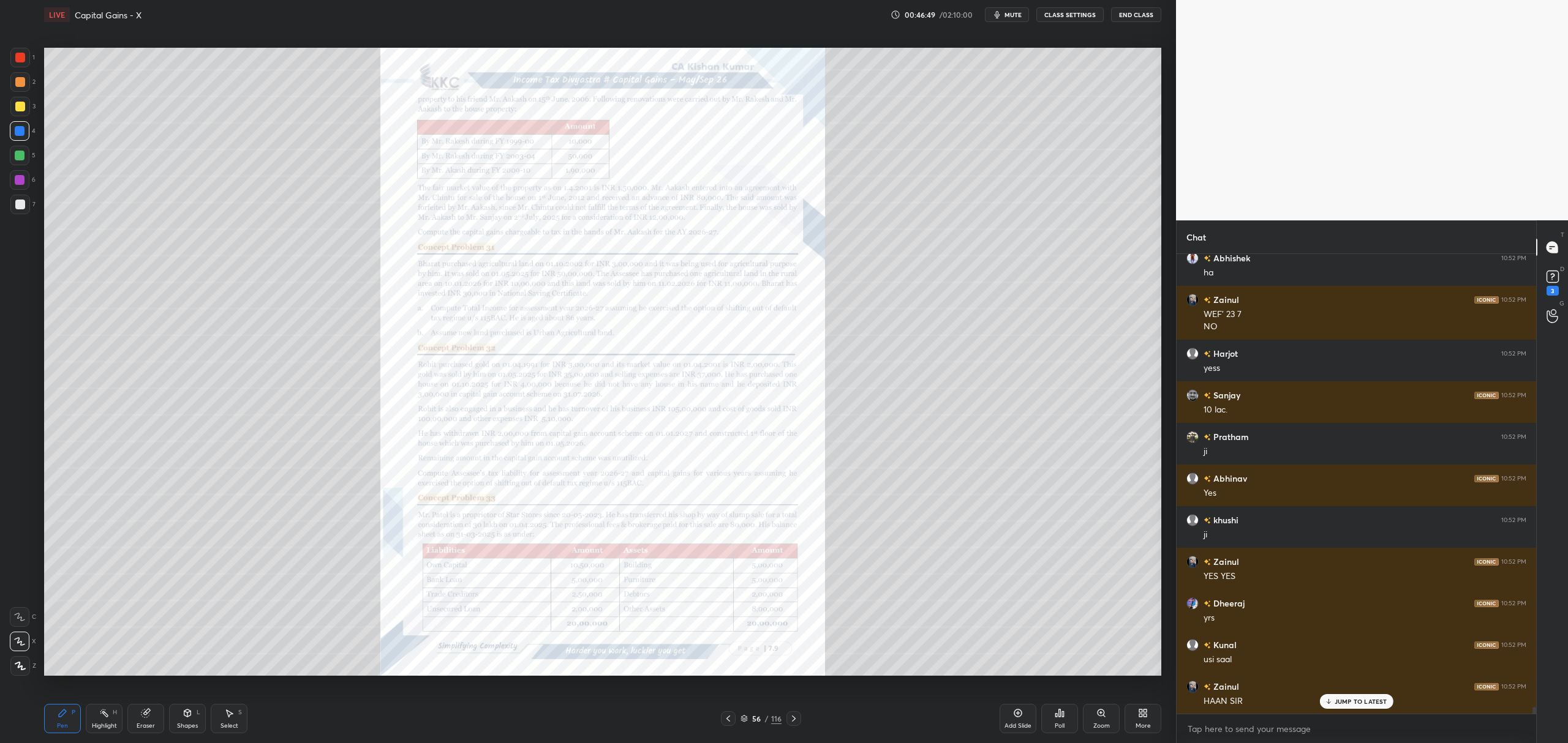
click at [793, 718] on icon at bounding box center [794, 719] width 4 height 6
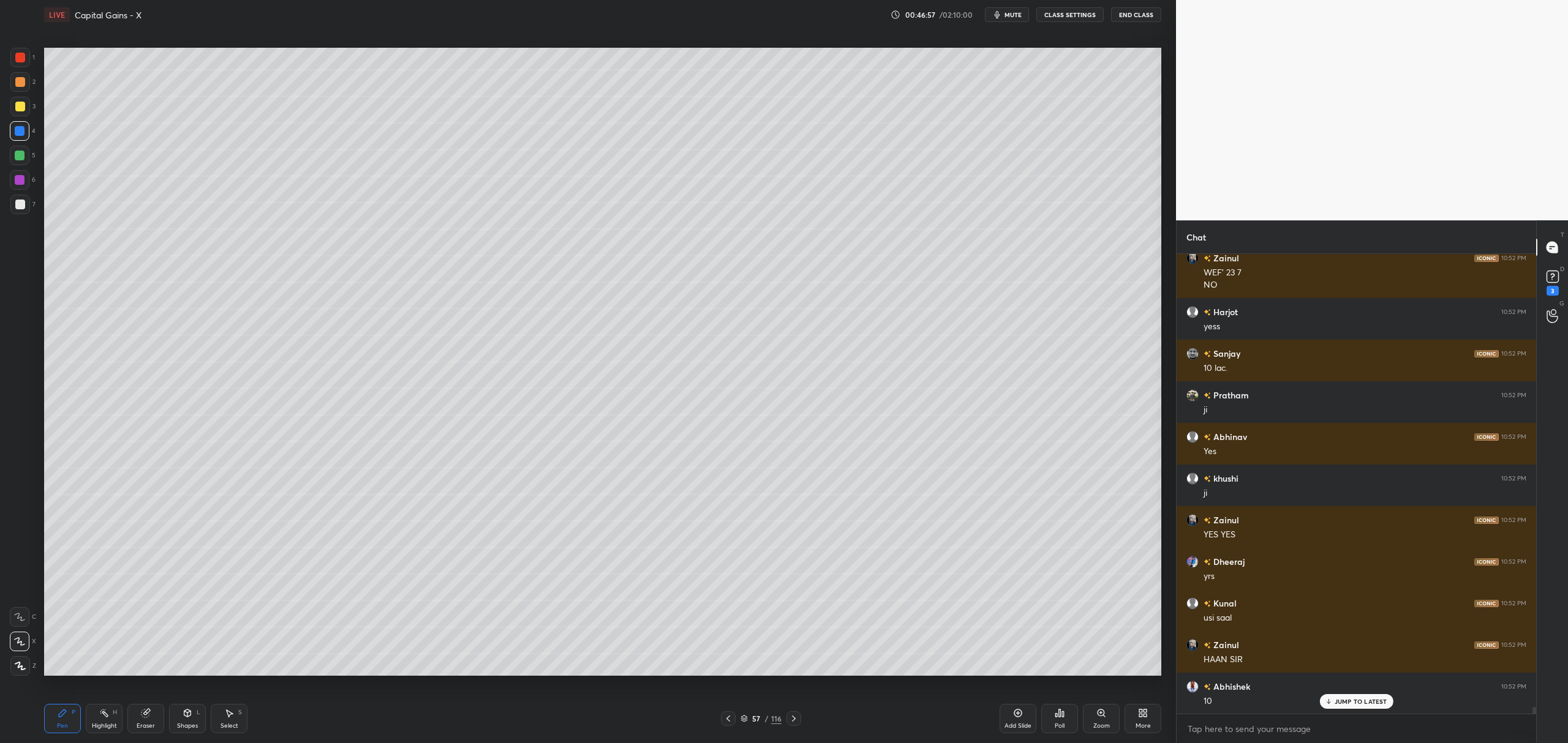
scroll to position [29762, 0]
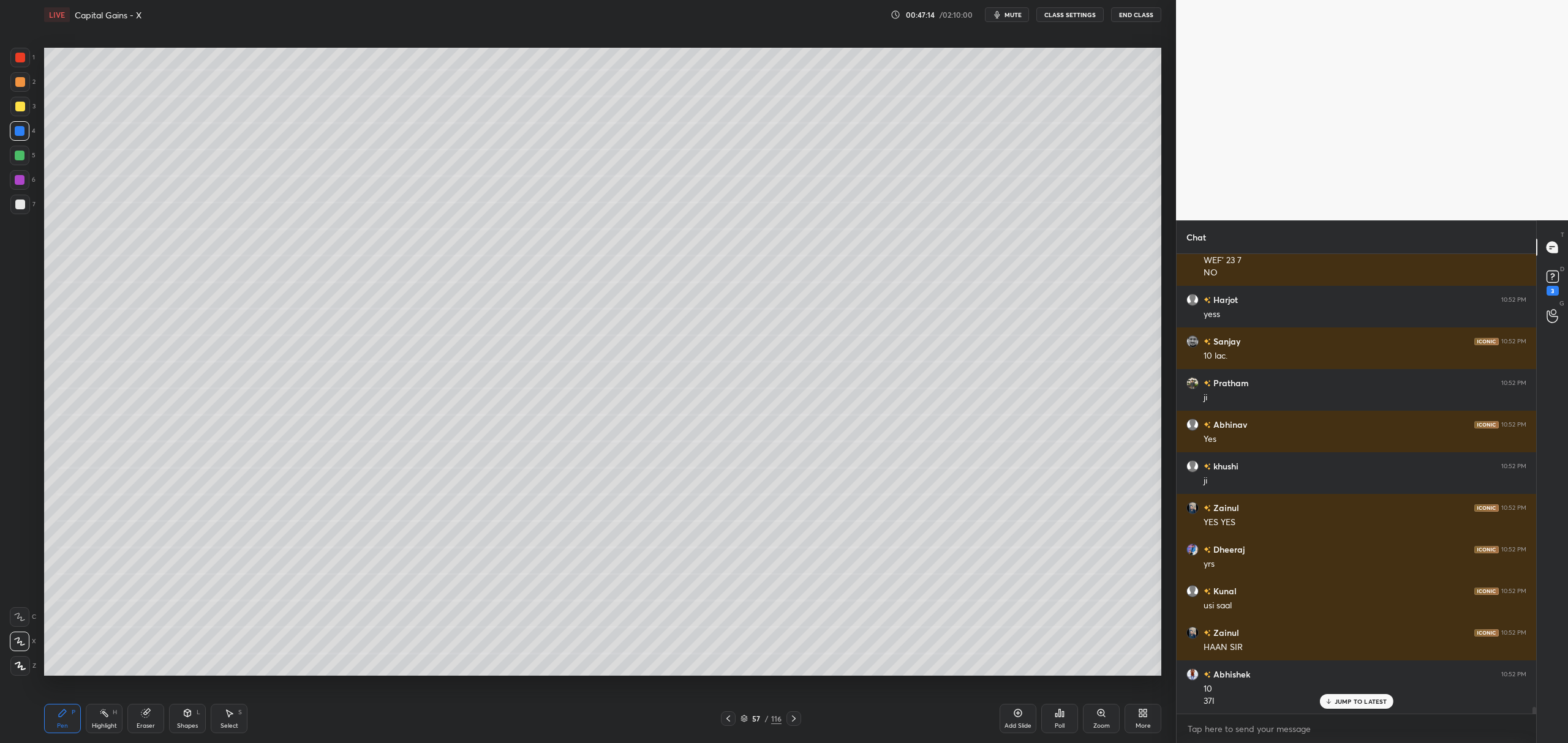
click at [736, 720] on div at bounding box center [728, 718] width 15 height 14
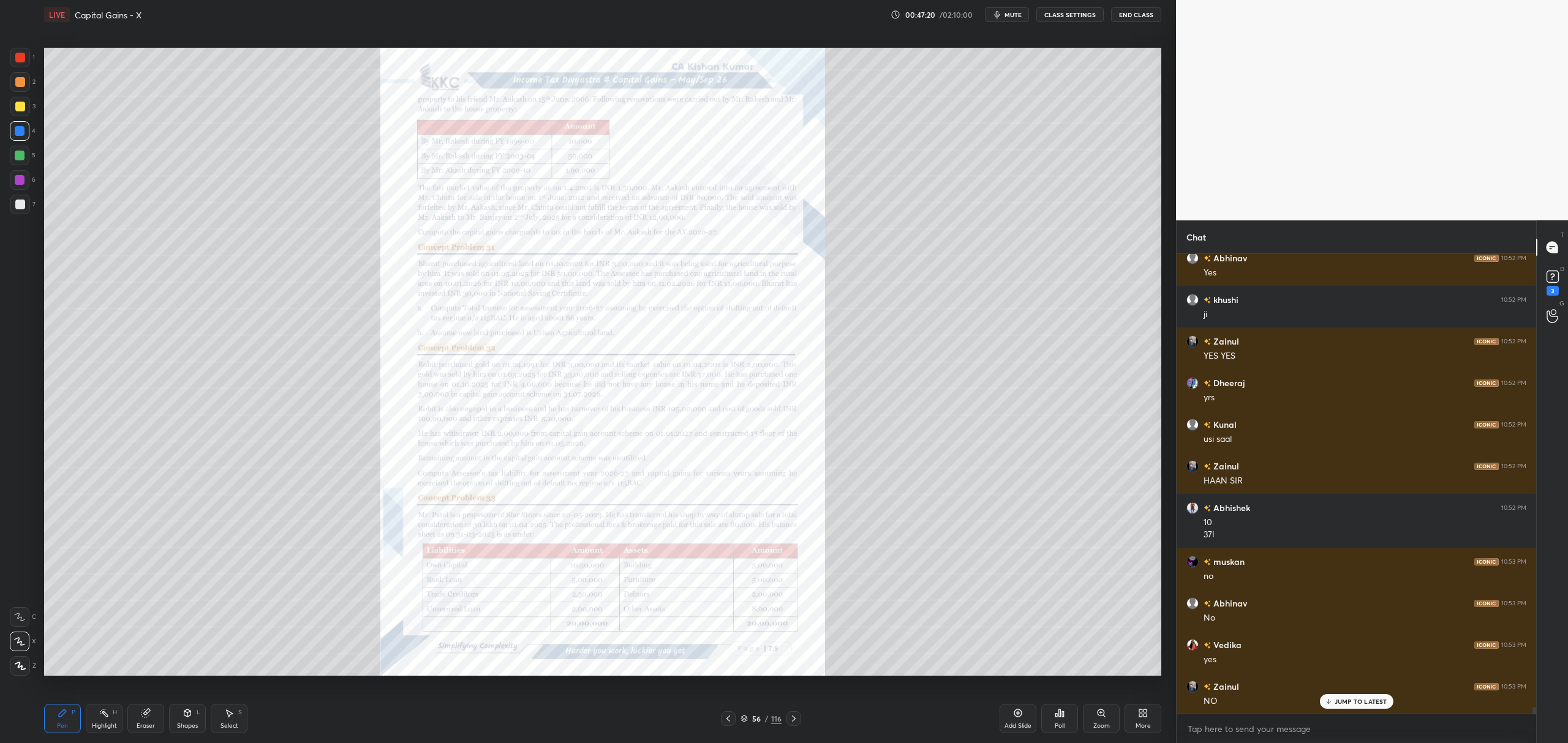
scroll to position [29969, 0]
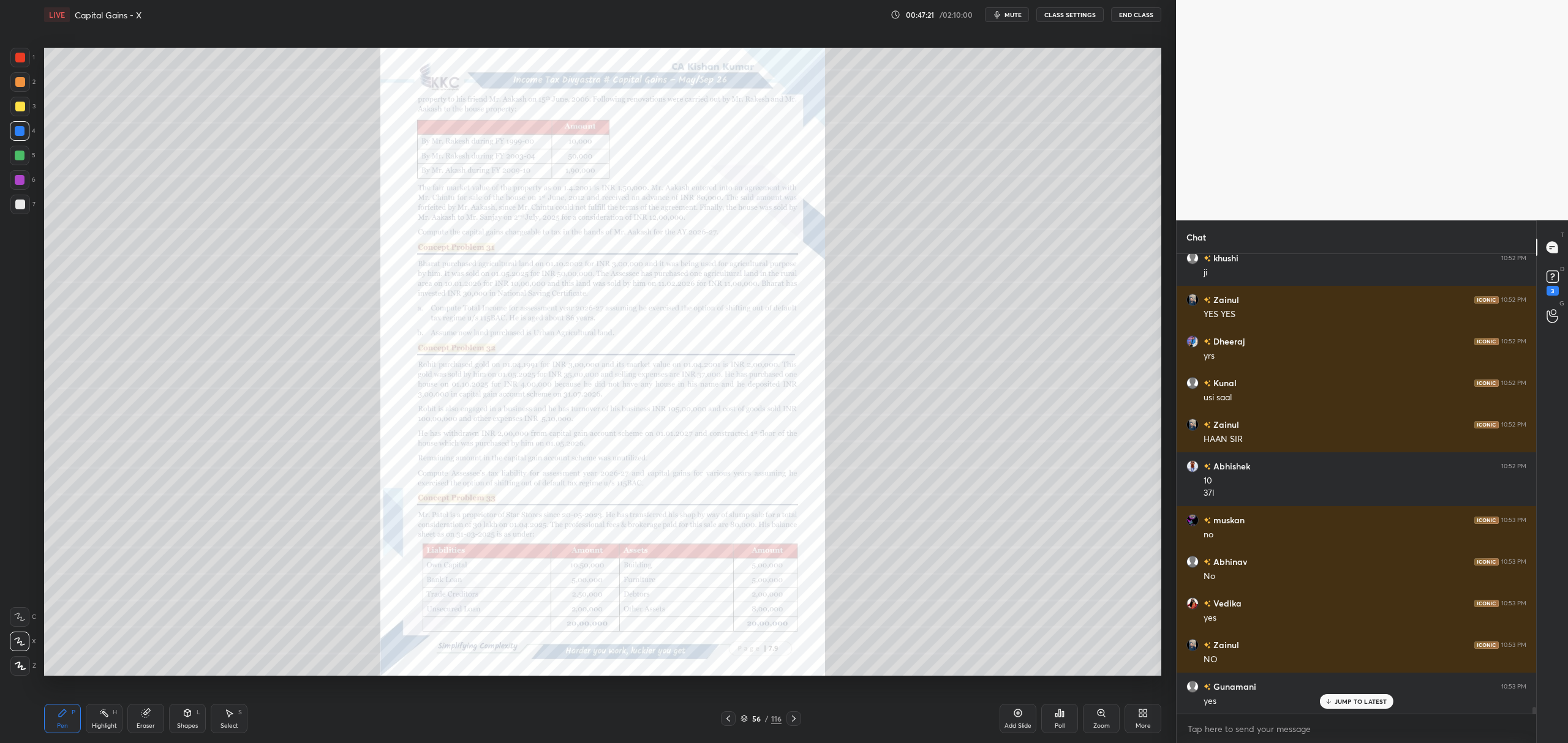
click at [797, 719] on icon at bounding box center [794, 719] width 10 height 10
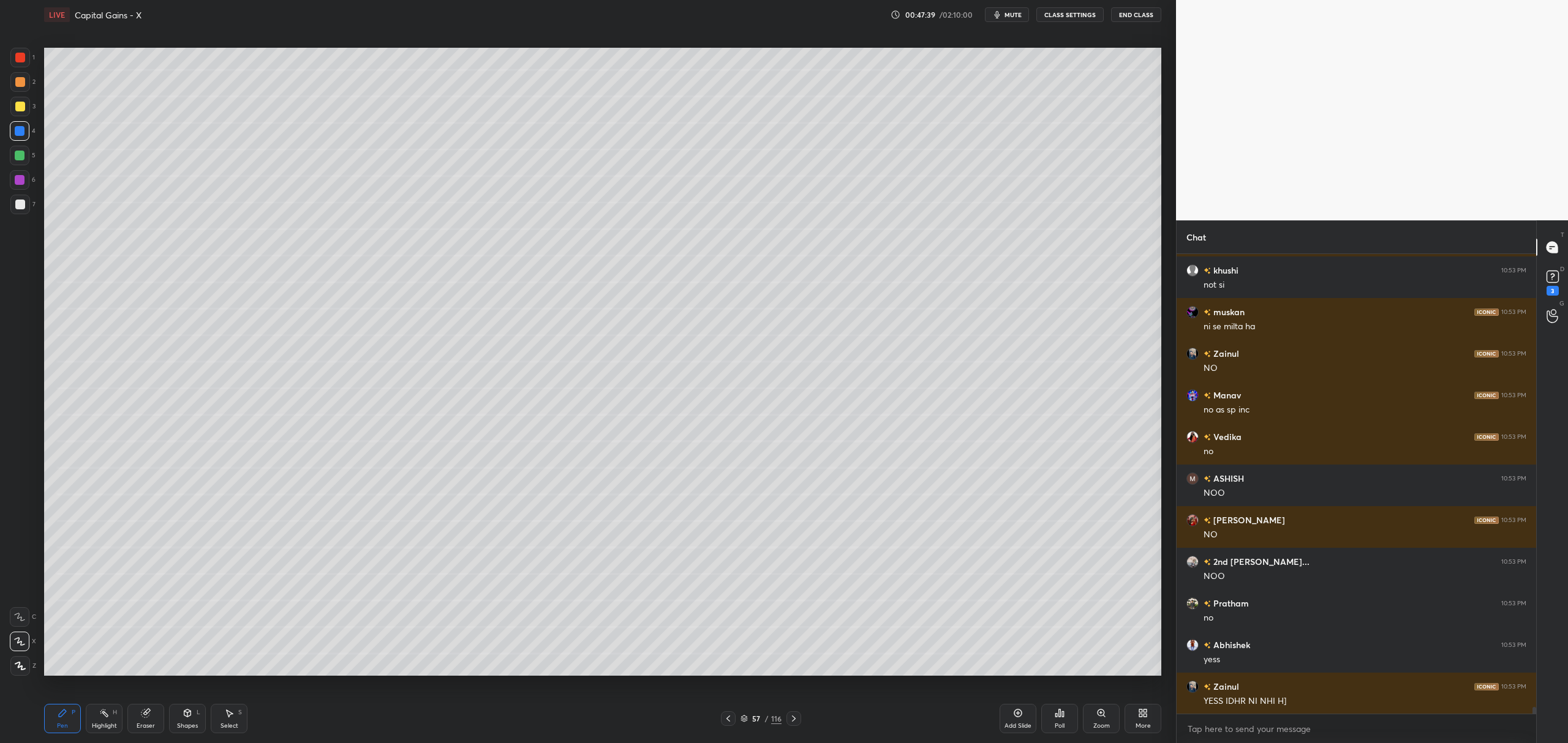
scroll to position [30511, 0]
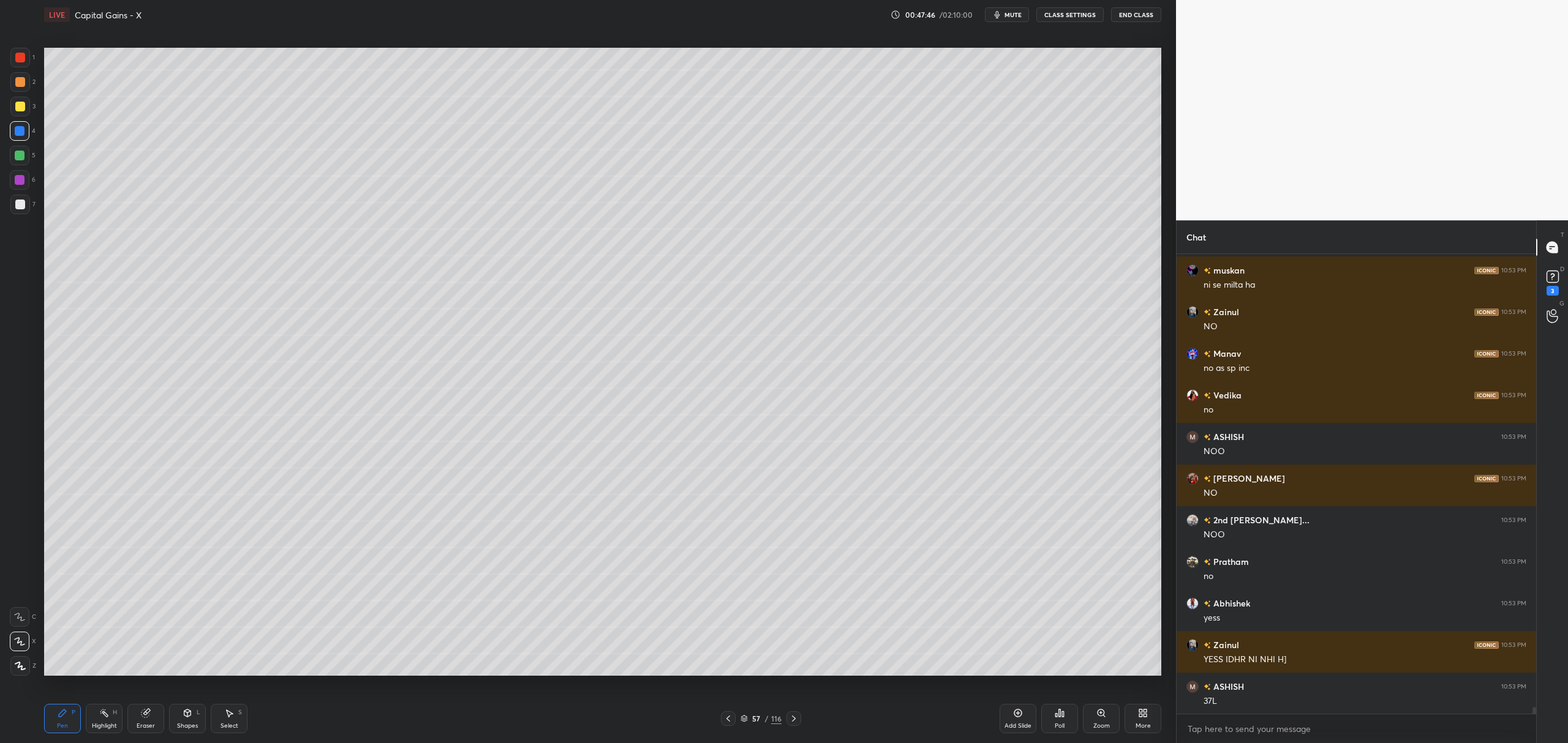
click at [17, 81] on div at bounding box center [20, 82] width 10 height 10
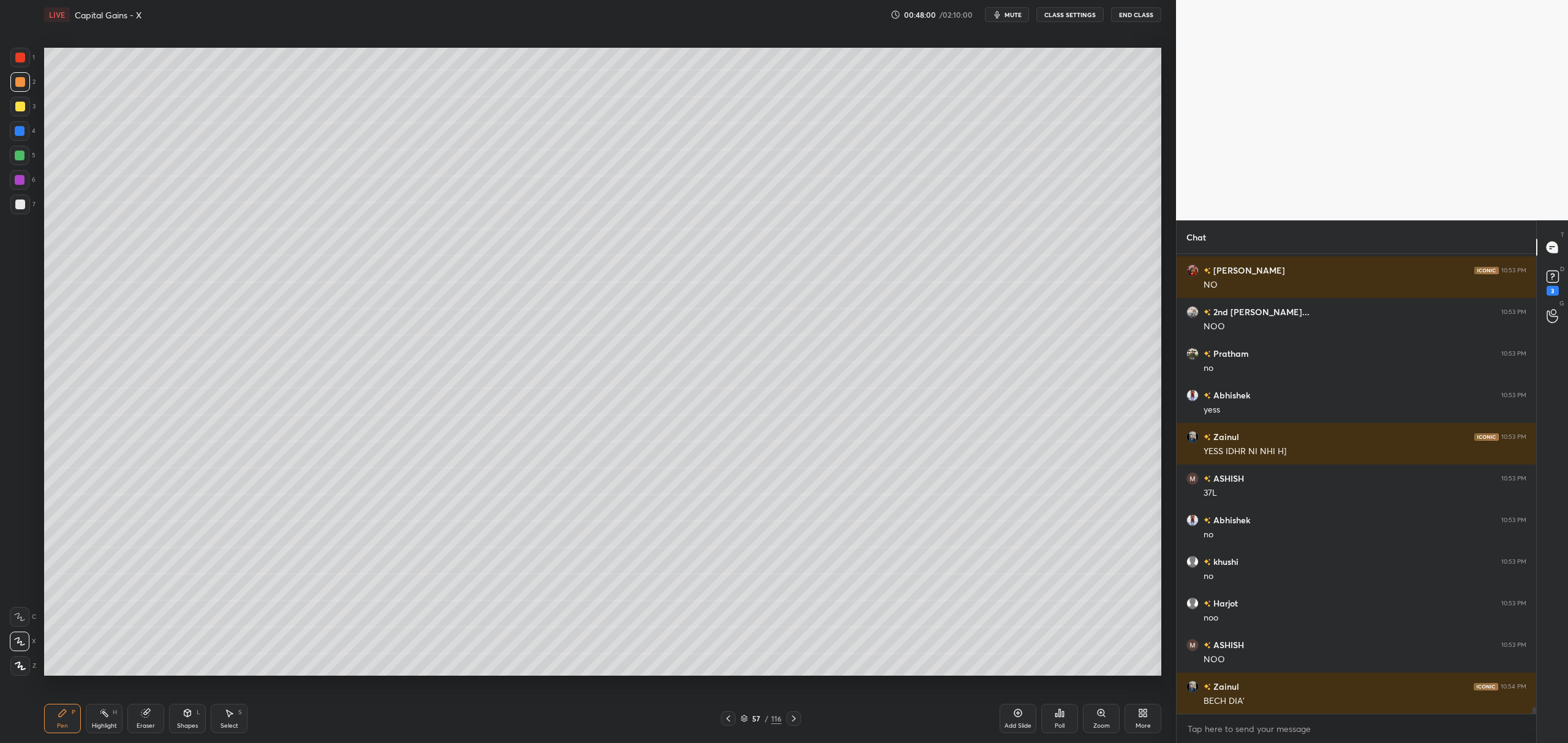
scroll to position [30761, 0]
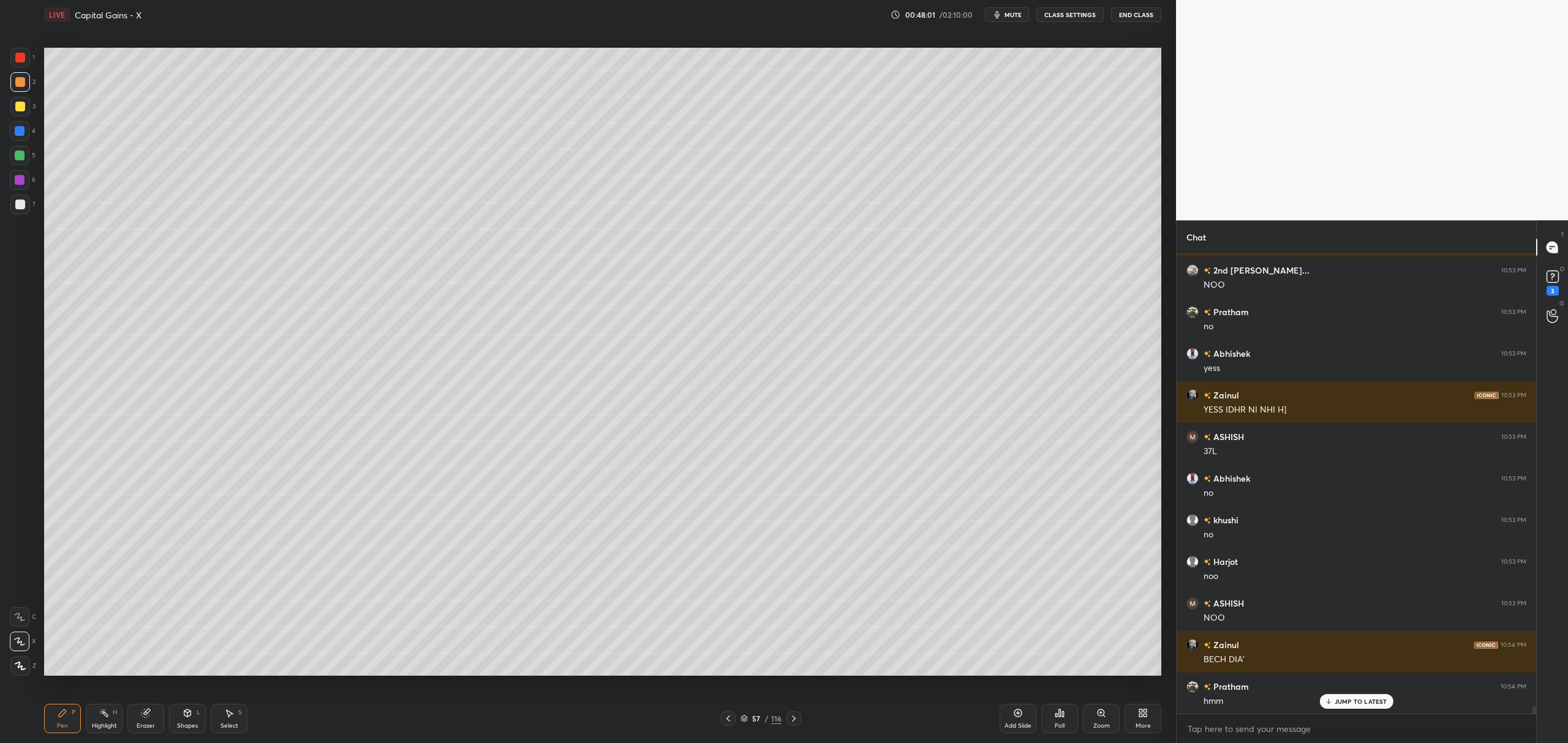
click at [733, 709] on div "Pen P Highlight H Eraser Shapes L Select S 57 / 116 Add Slide Poll Zoom More" at bounding box center [603, 719] width 1118 height 49
click at [724, 718] on icon at bounding box center [728, 719] width 10 height 10
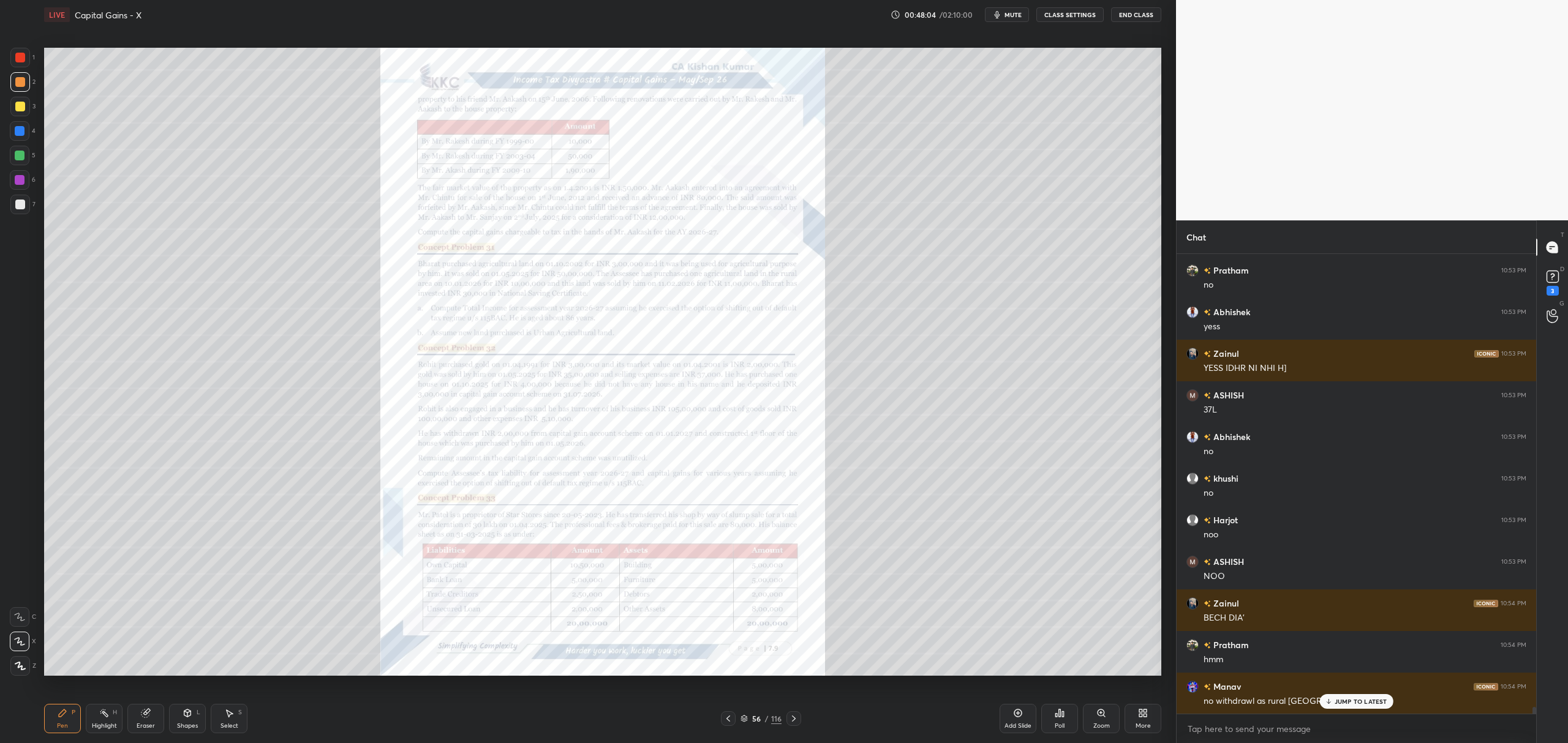
scroll to position [30844, 0]
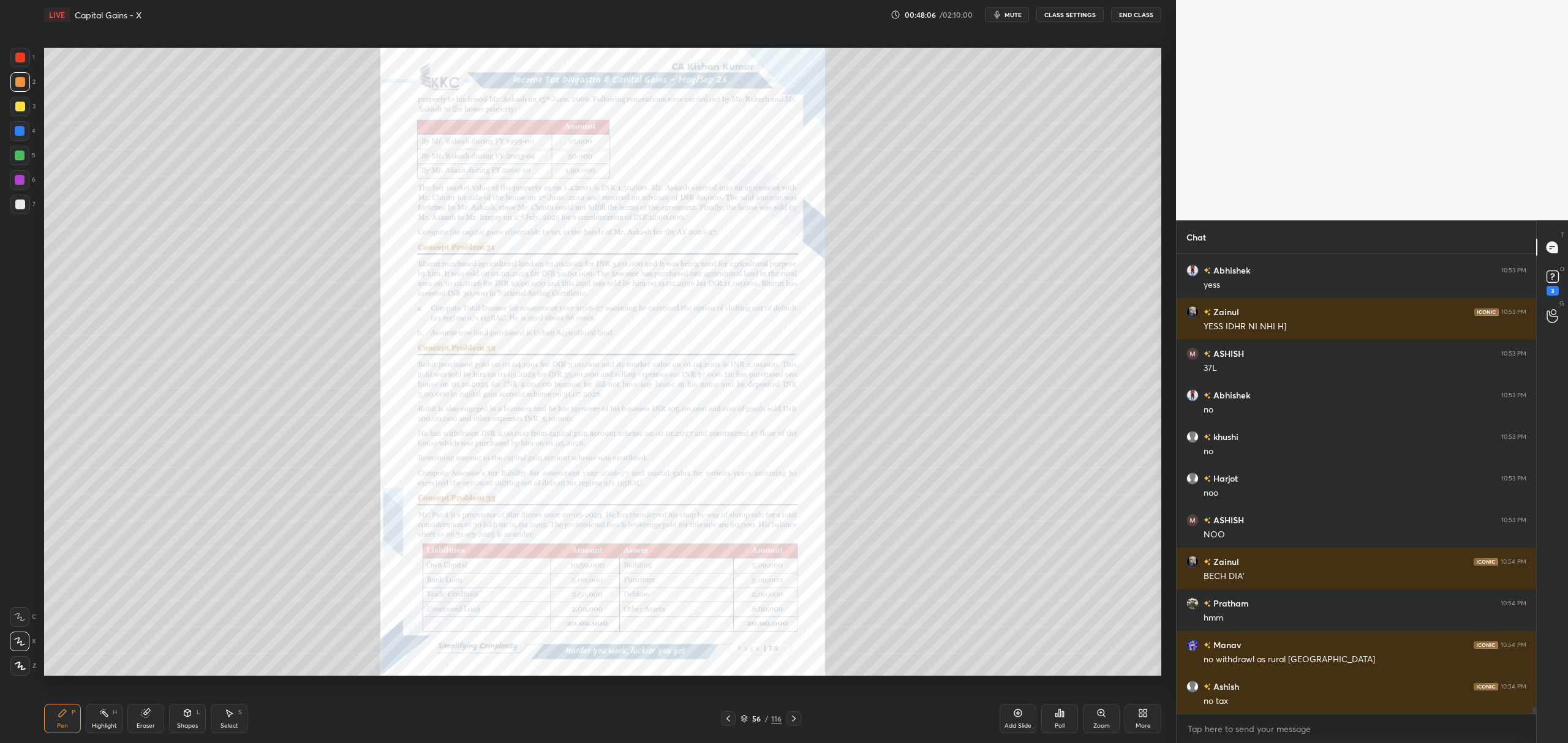
click at [792, 719] on icon at bounding box center [794, 719] width 10 height 10
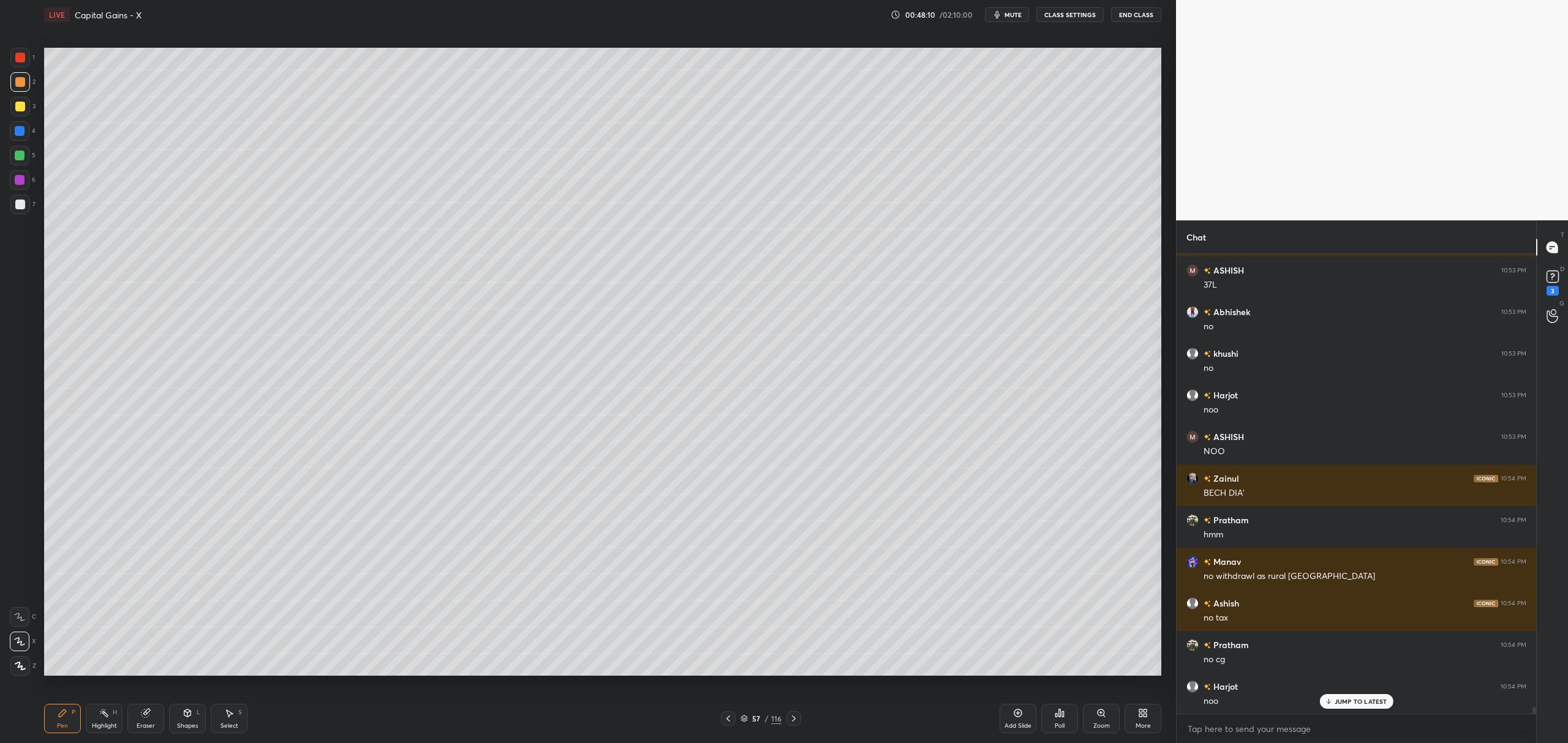
scroll to position [31052, 0]
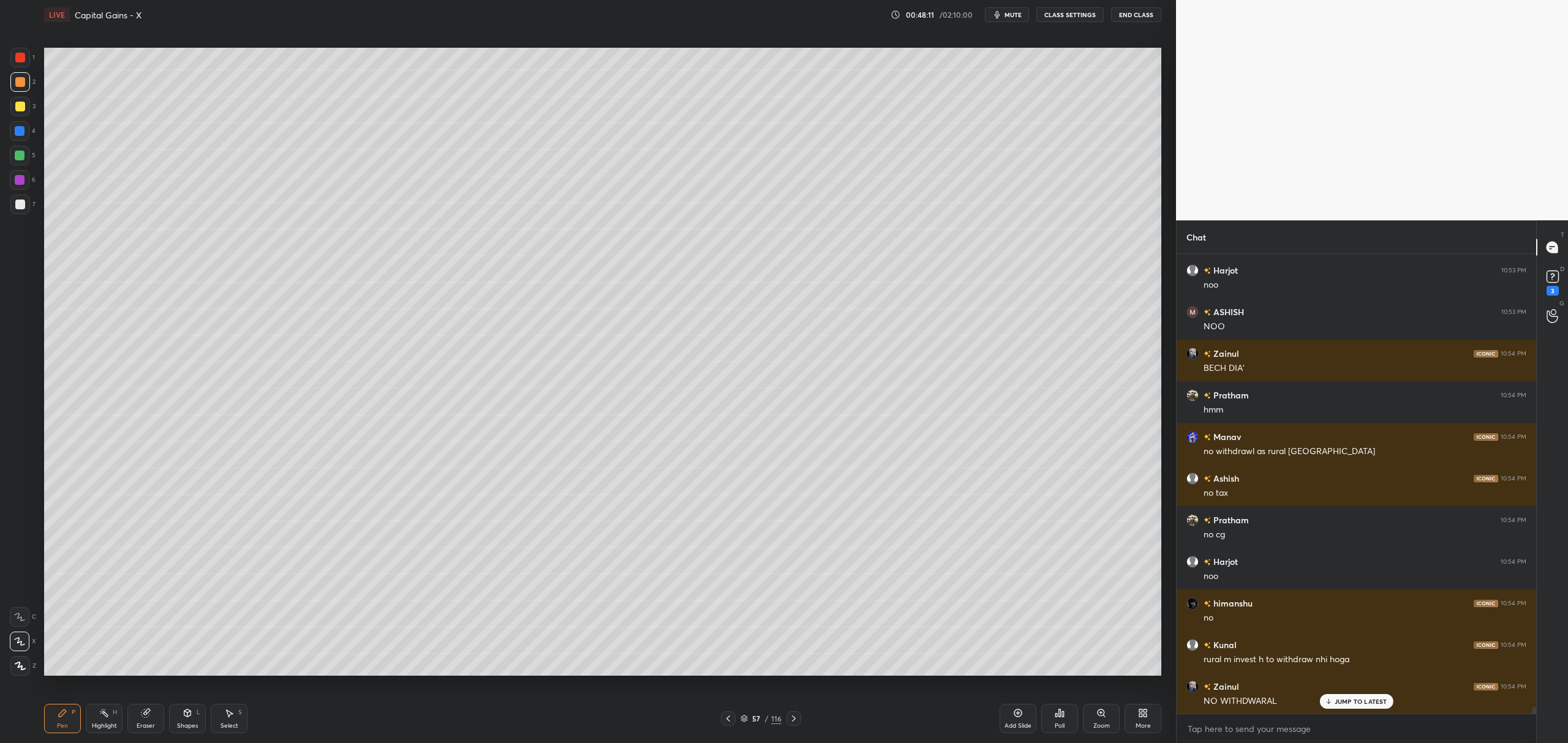
click at [17, 156] on div at bounding box center [19, 156] width 10 height 10
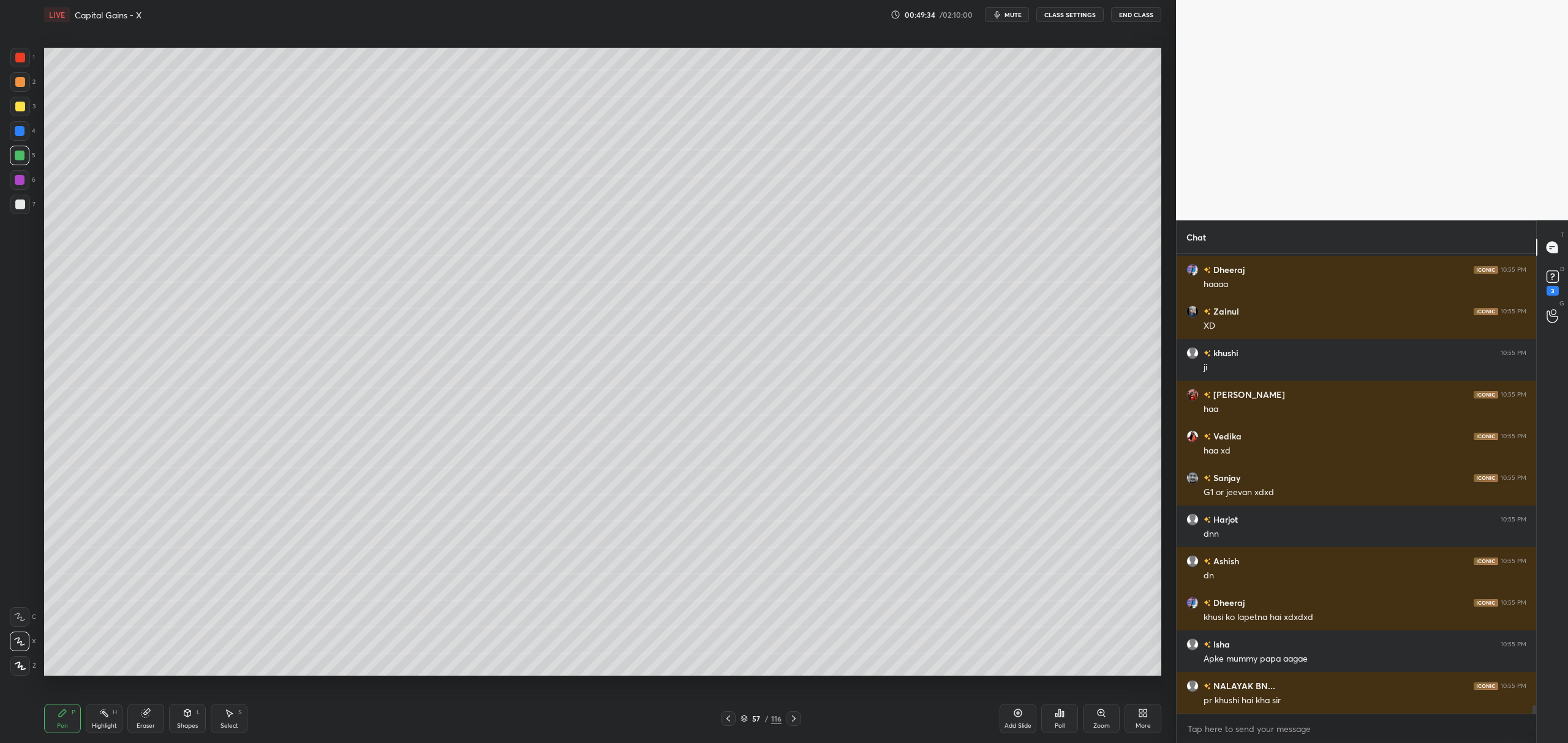
scroll to position [3, 4]
click at [733, 719] on icon at bounding box center [728, 719] width 10 height 10
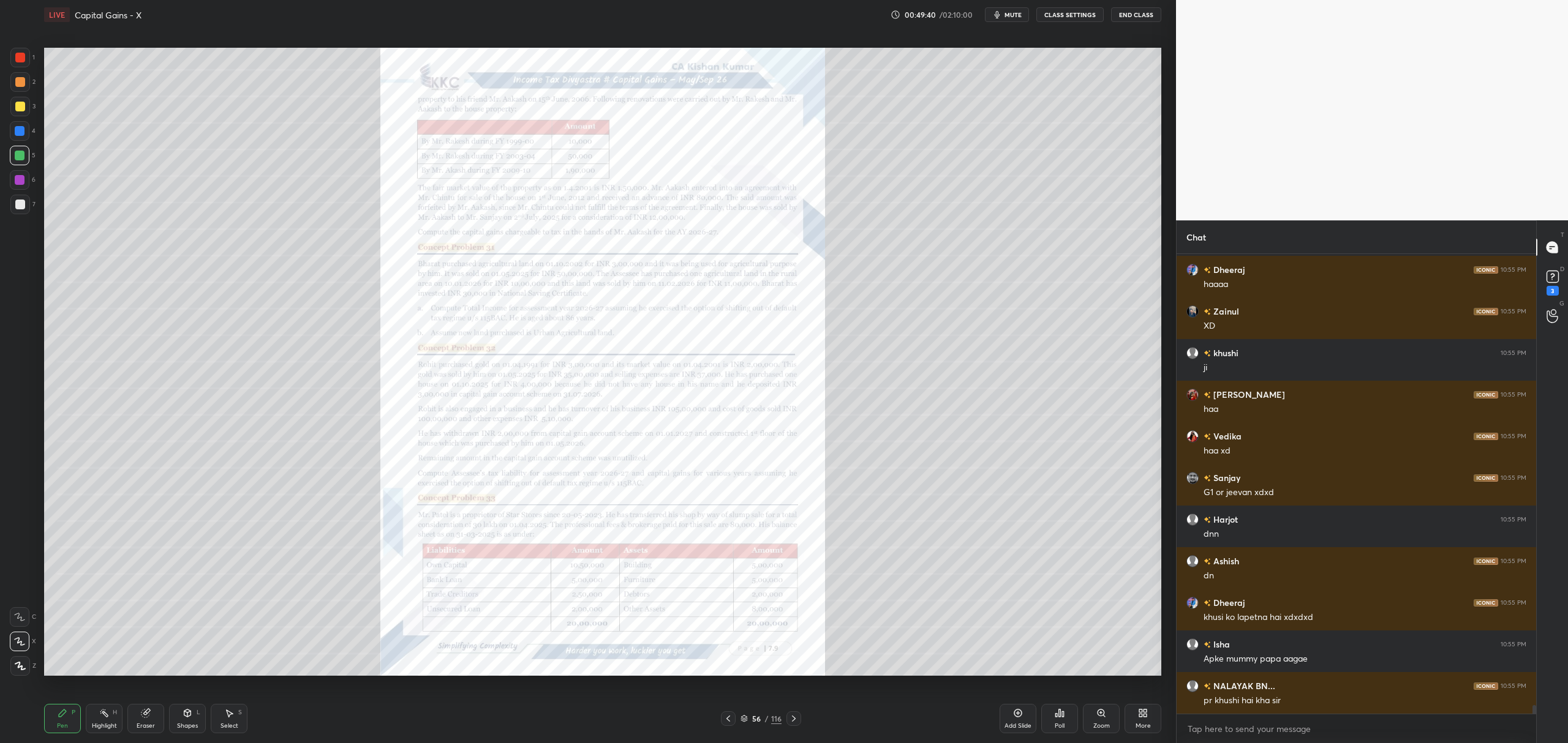
click at [794, 718] on icon at bounding box center [794, 719] width 4 height 6
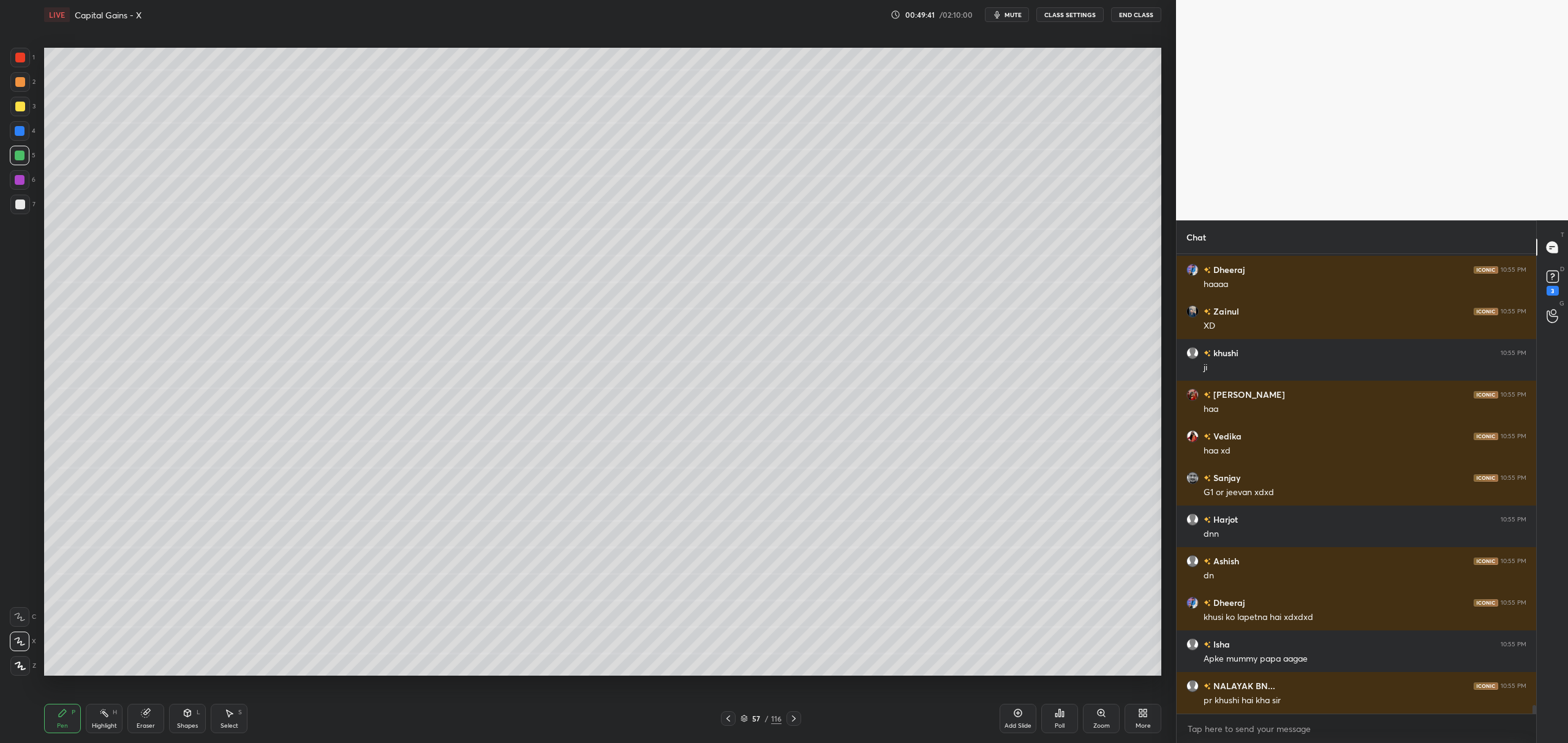
scroll to position [24356, 0]
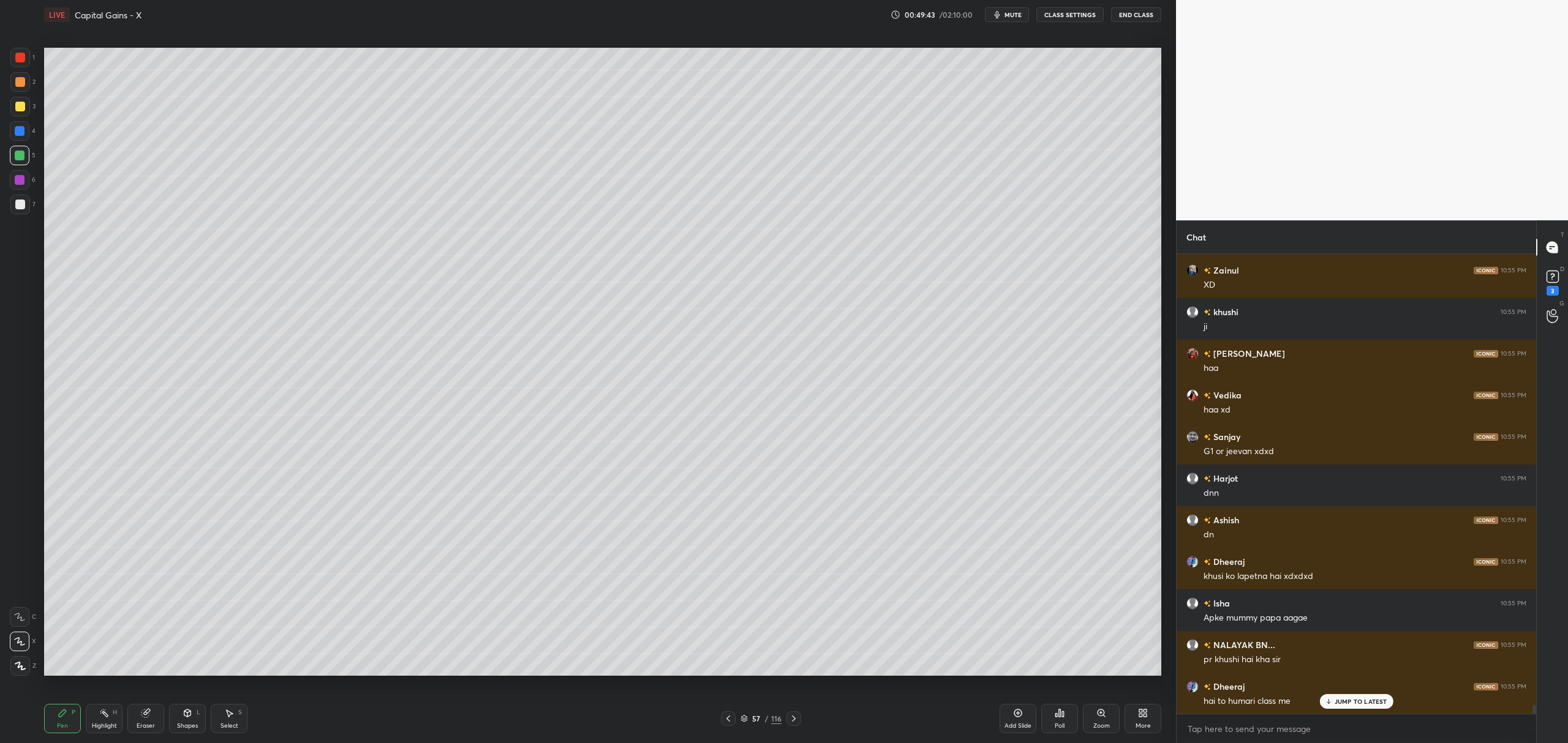
click at [1012, 716] on div "Add Slide" at bounding box center [1018, 719] width 37 height 29
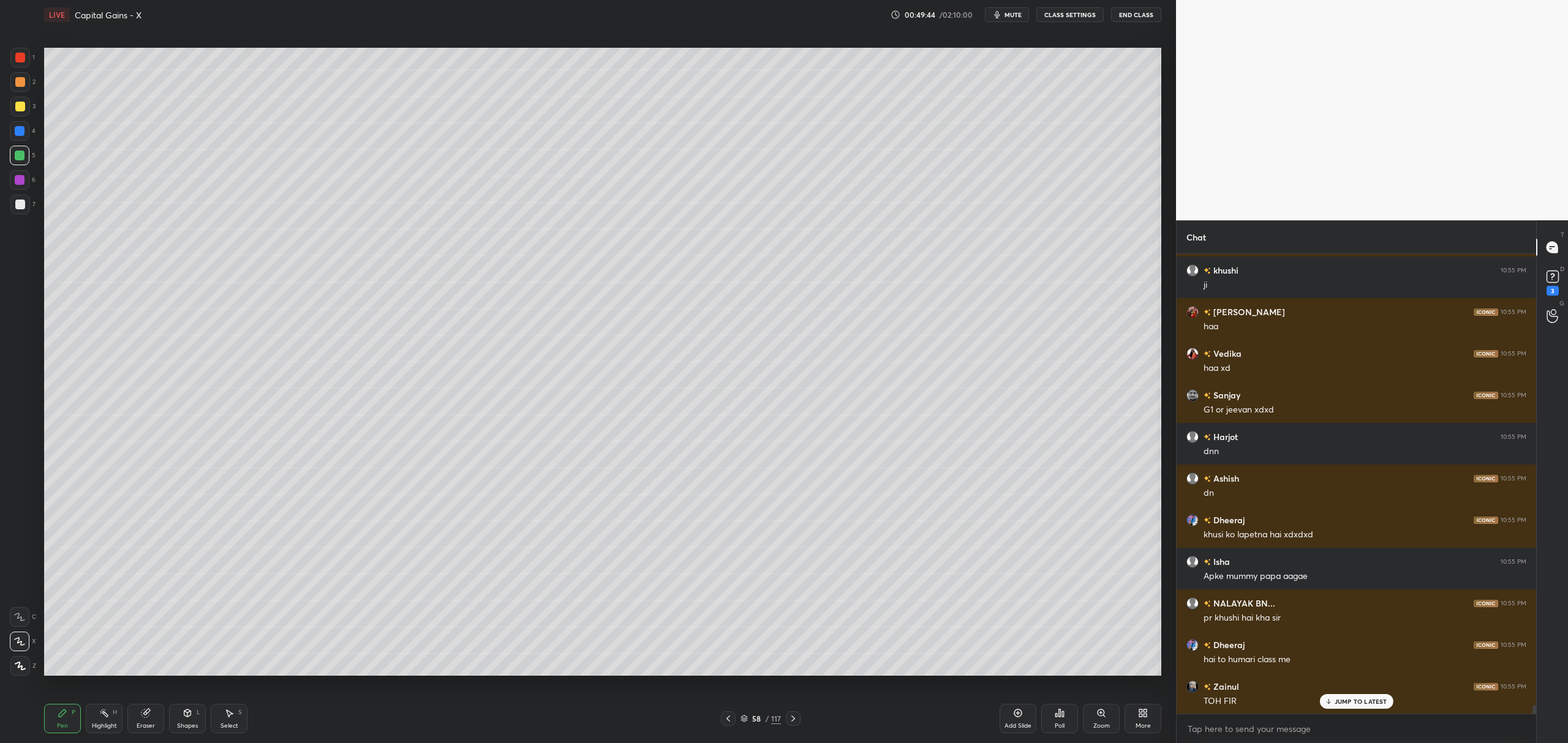
click at [22, 108] on div at bounding box center [20, 106] width 10 height 10
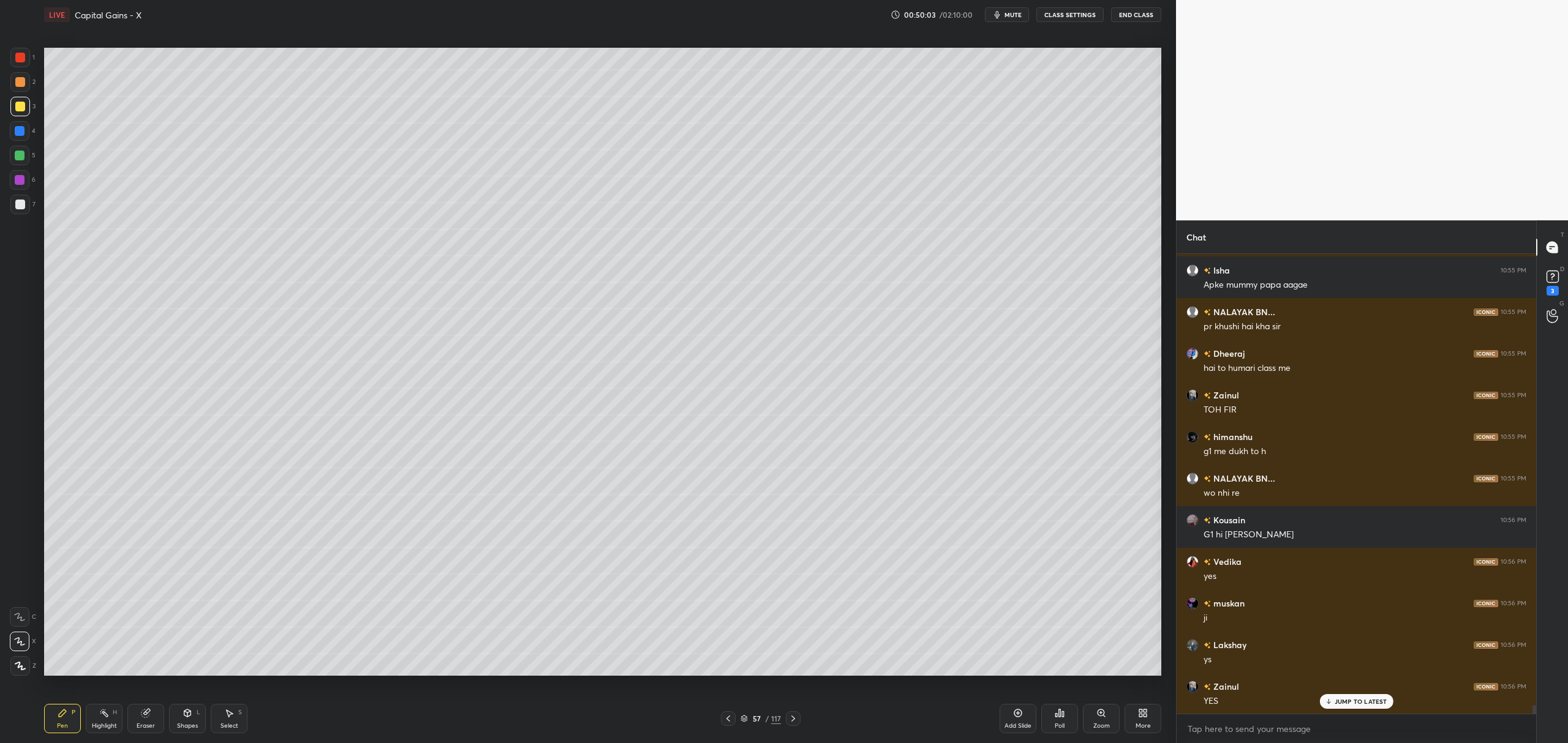
scroll to position [24731, 0]
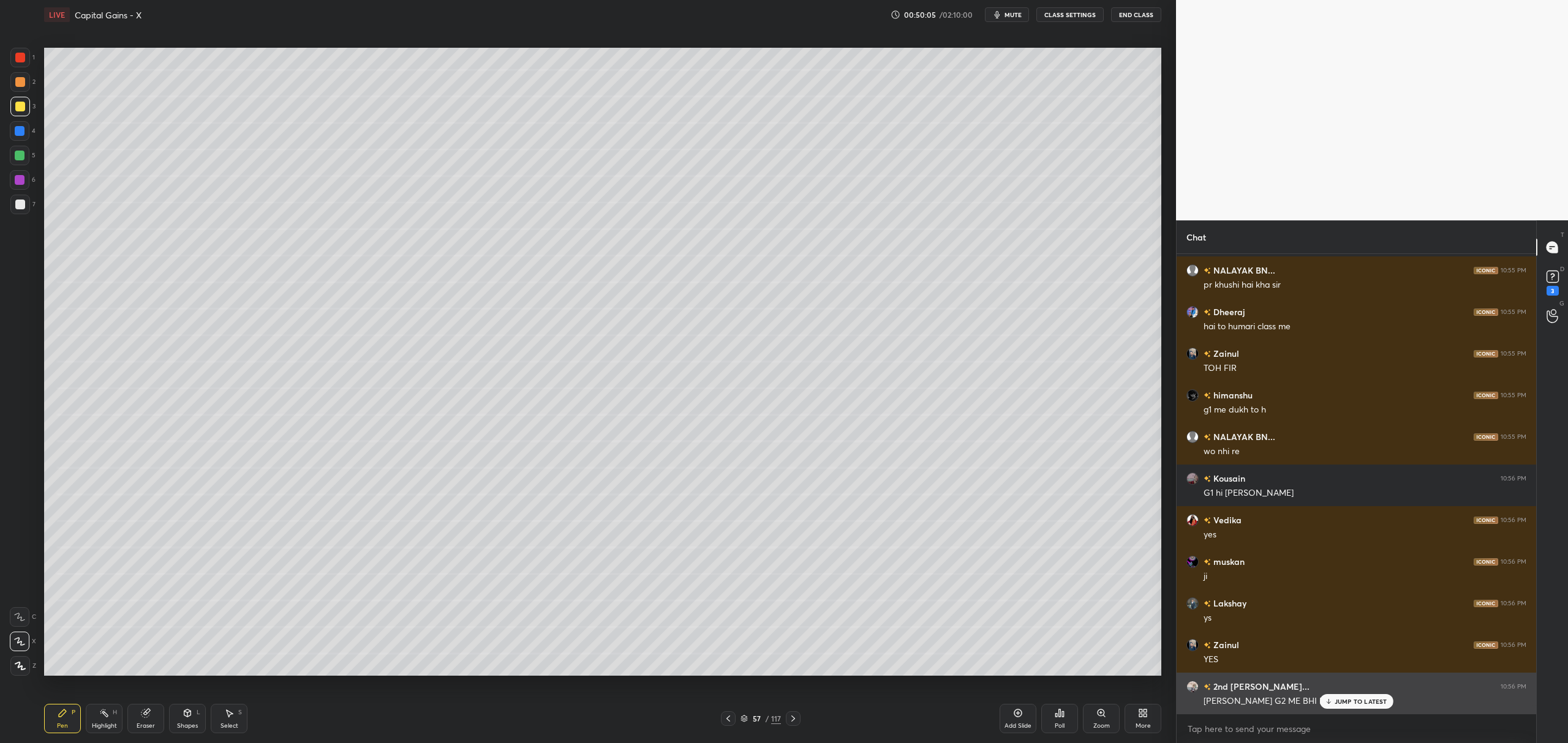
click at [1368, 692] on div "2nd Harshi... 10:56 PM" at bounding box center [1357, 686] width 340 height 13
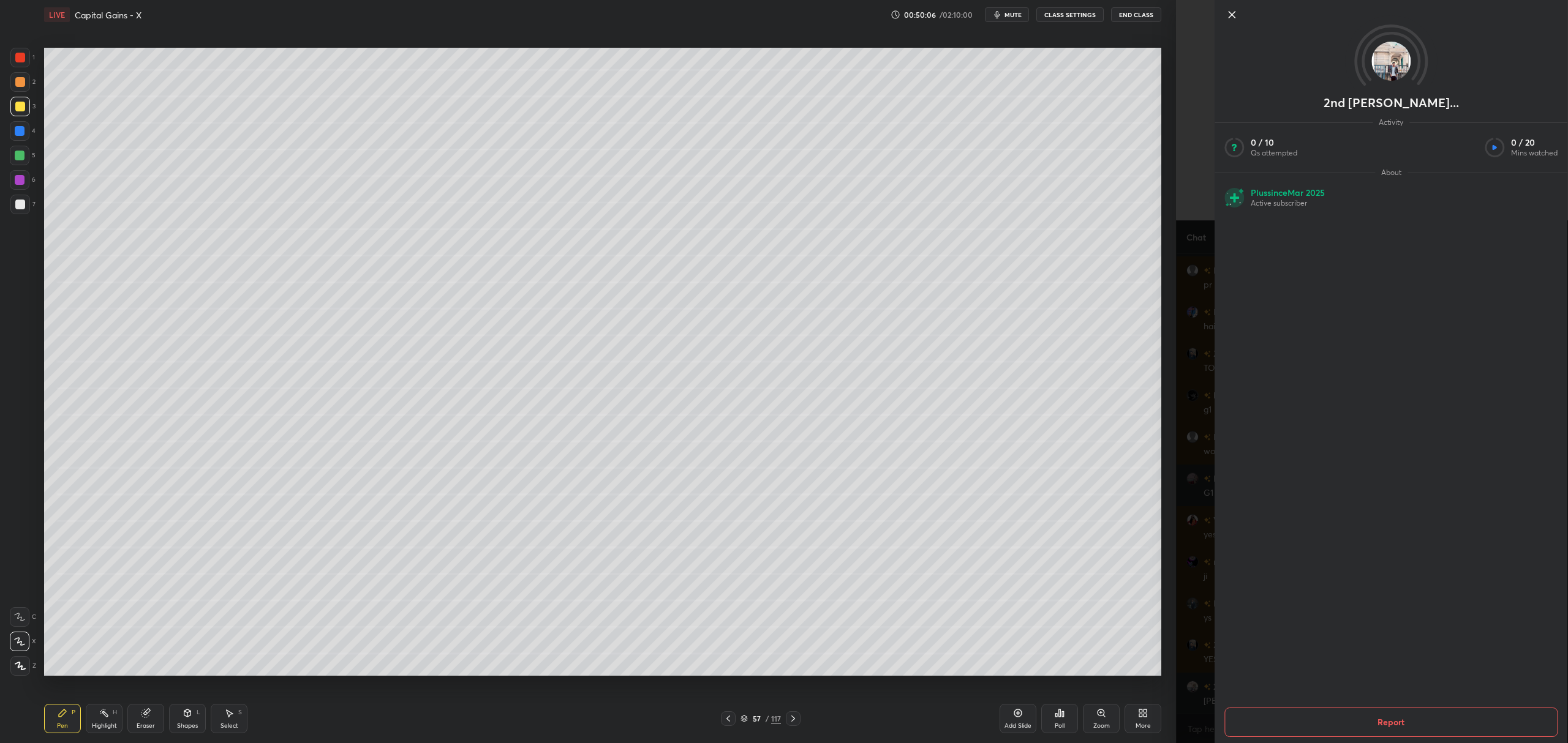
click at [1225, 15] on icon at bounding box center [1232, 14] width 15 height 14
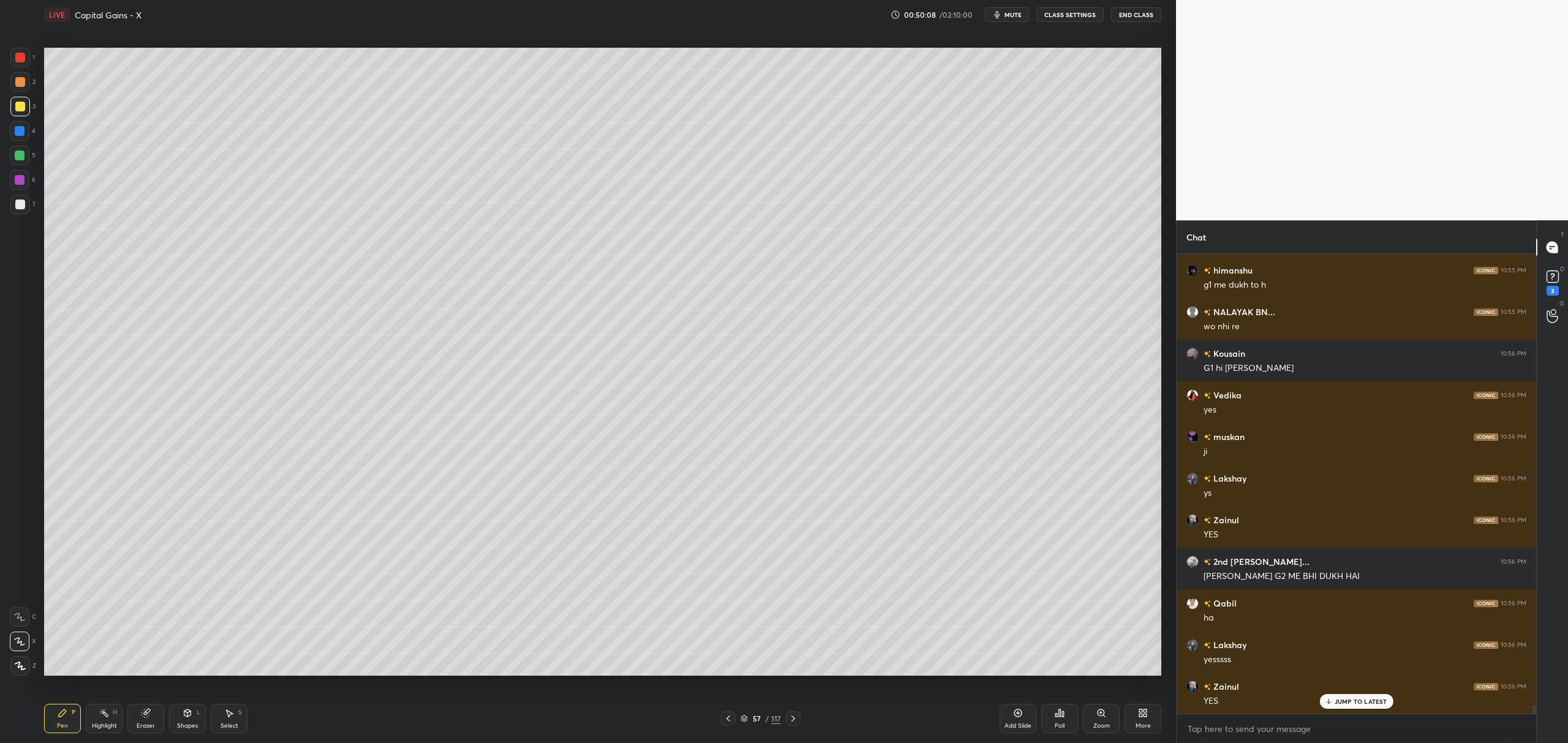
scroll to position [24897, 0]
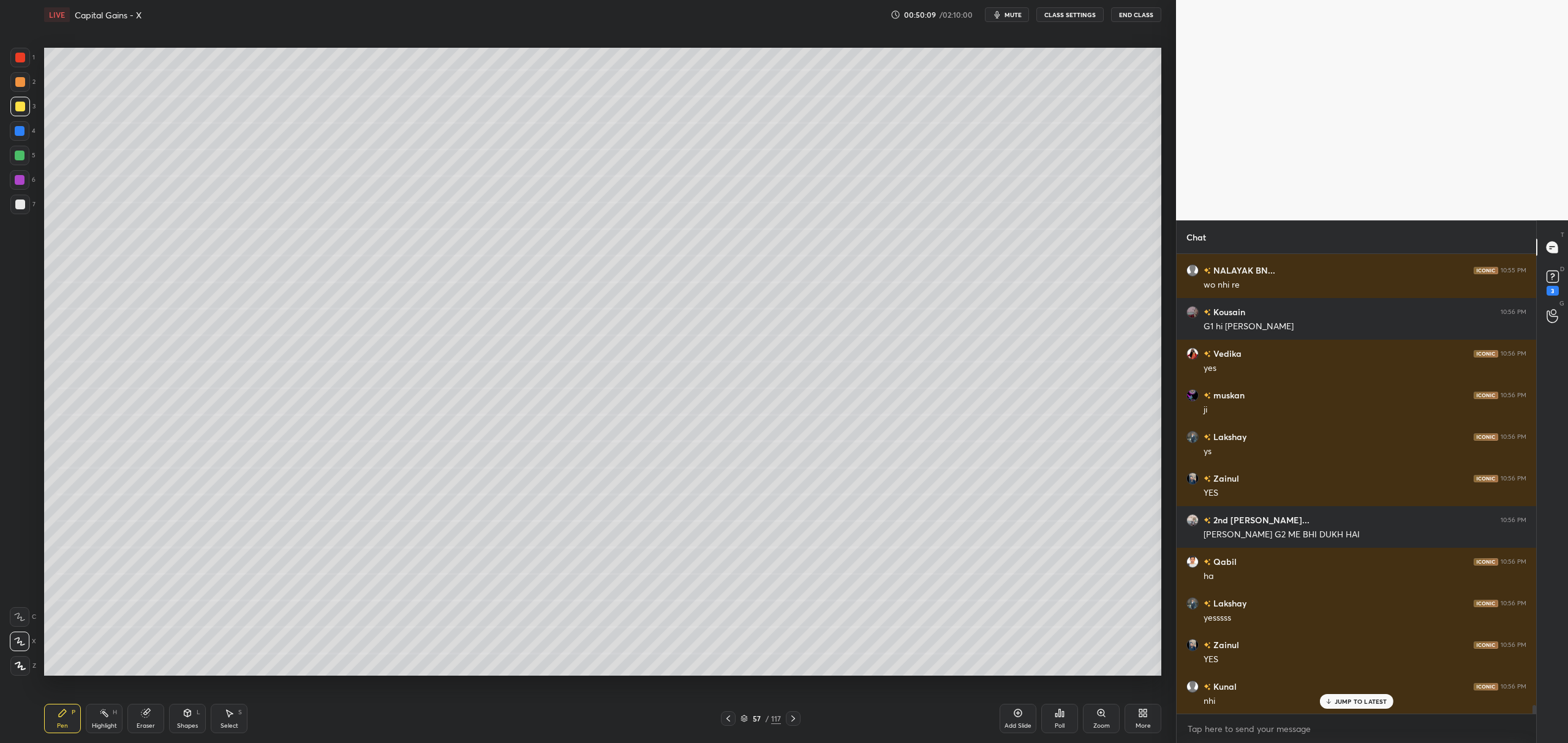
click at [1004, 713] on div "Add Slide" at bounding box center [1018, 719] width 37 height 29
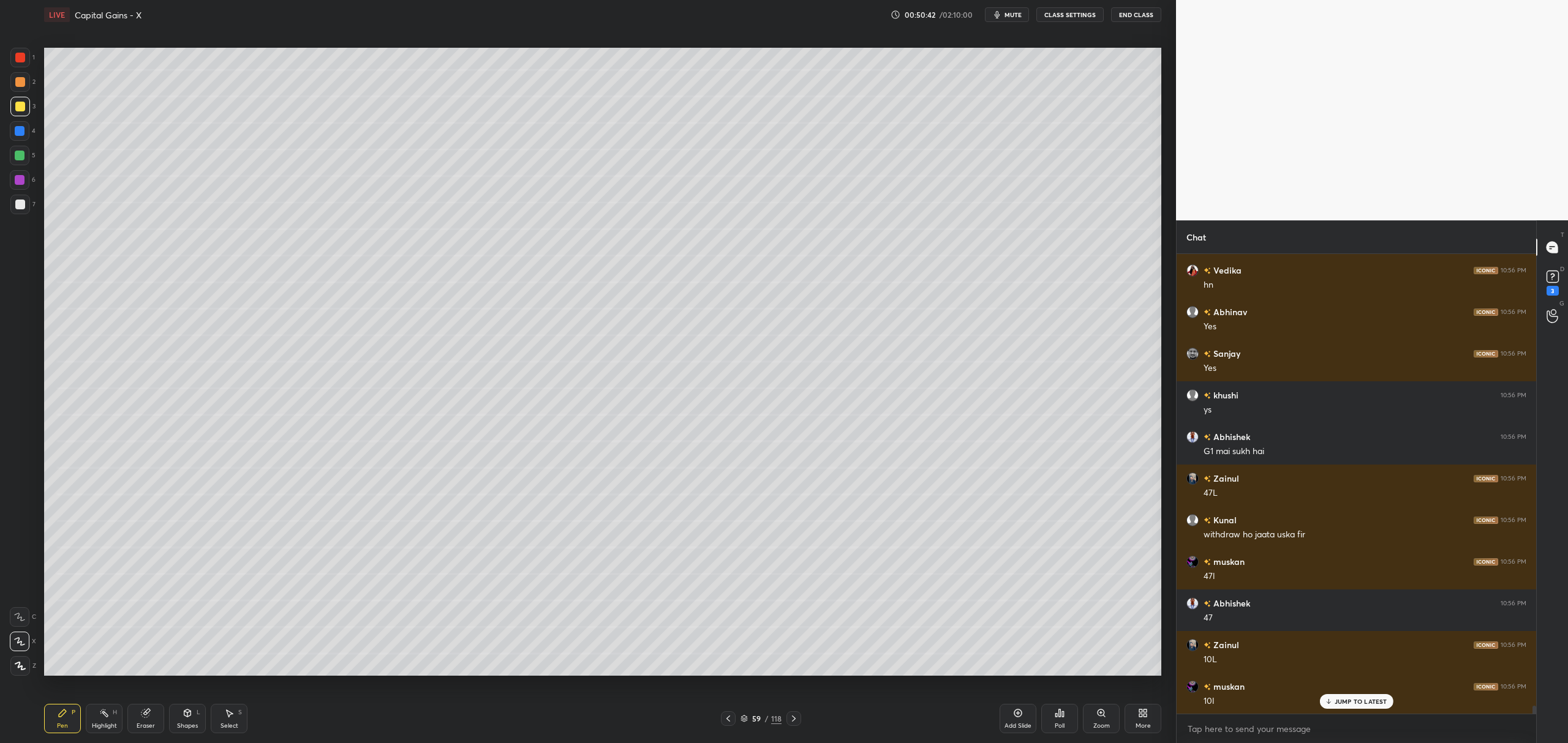
scroll to position [25438, 0]
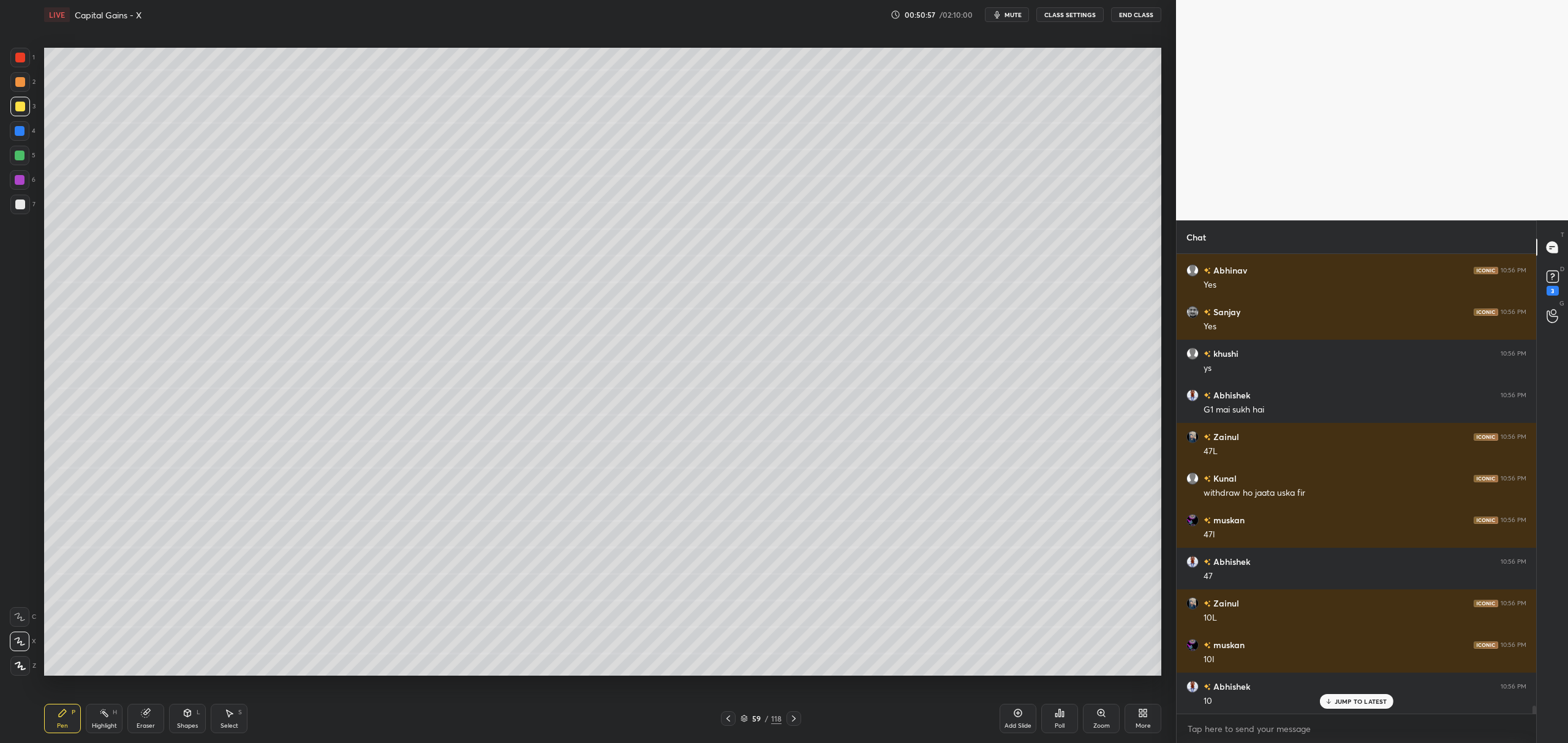
click at [25, 151] on div at bounding box center [19, 156] width 19 height 19
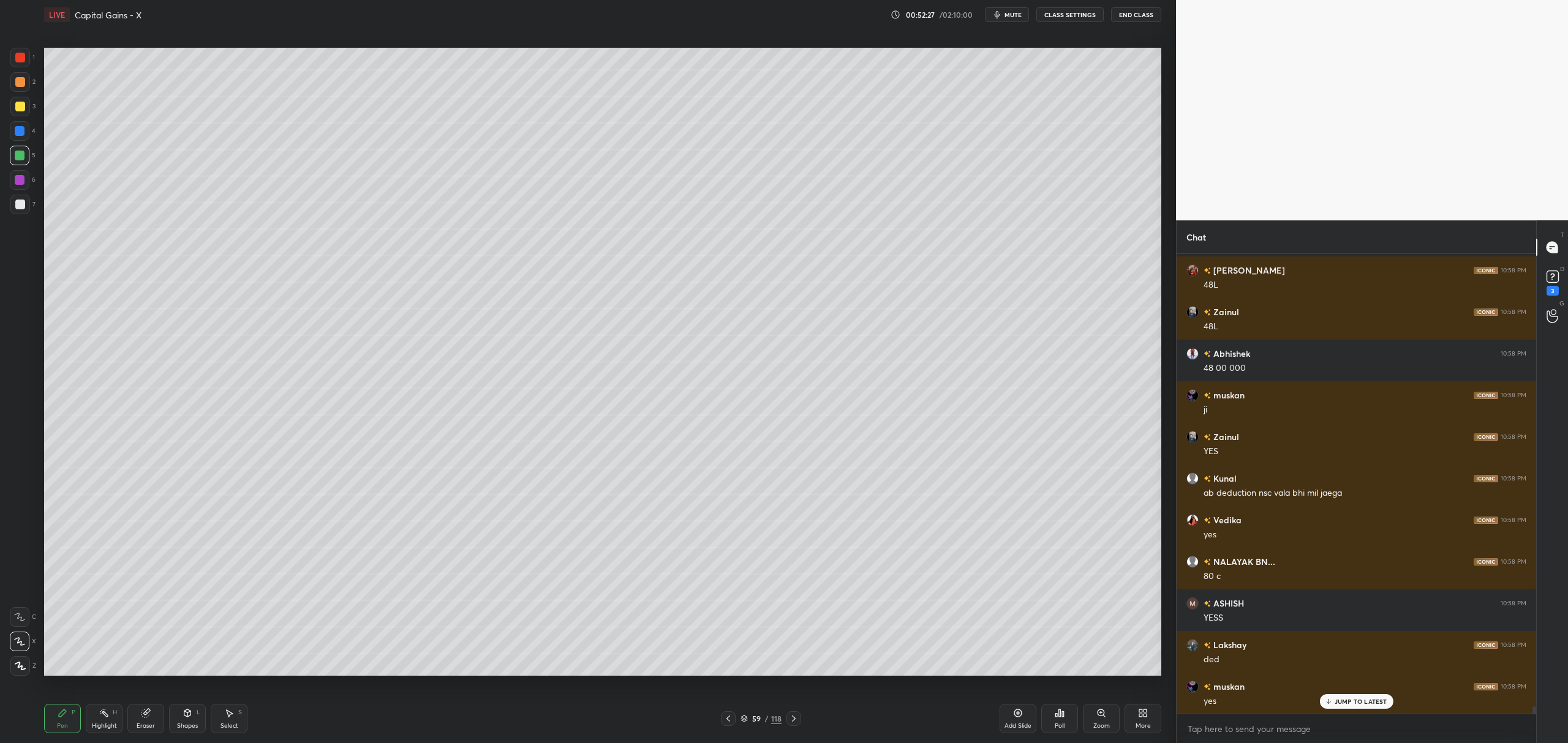
scroll to position [27199, 0]
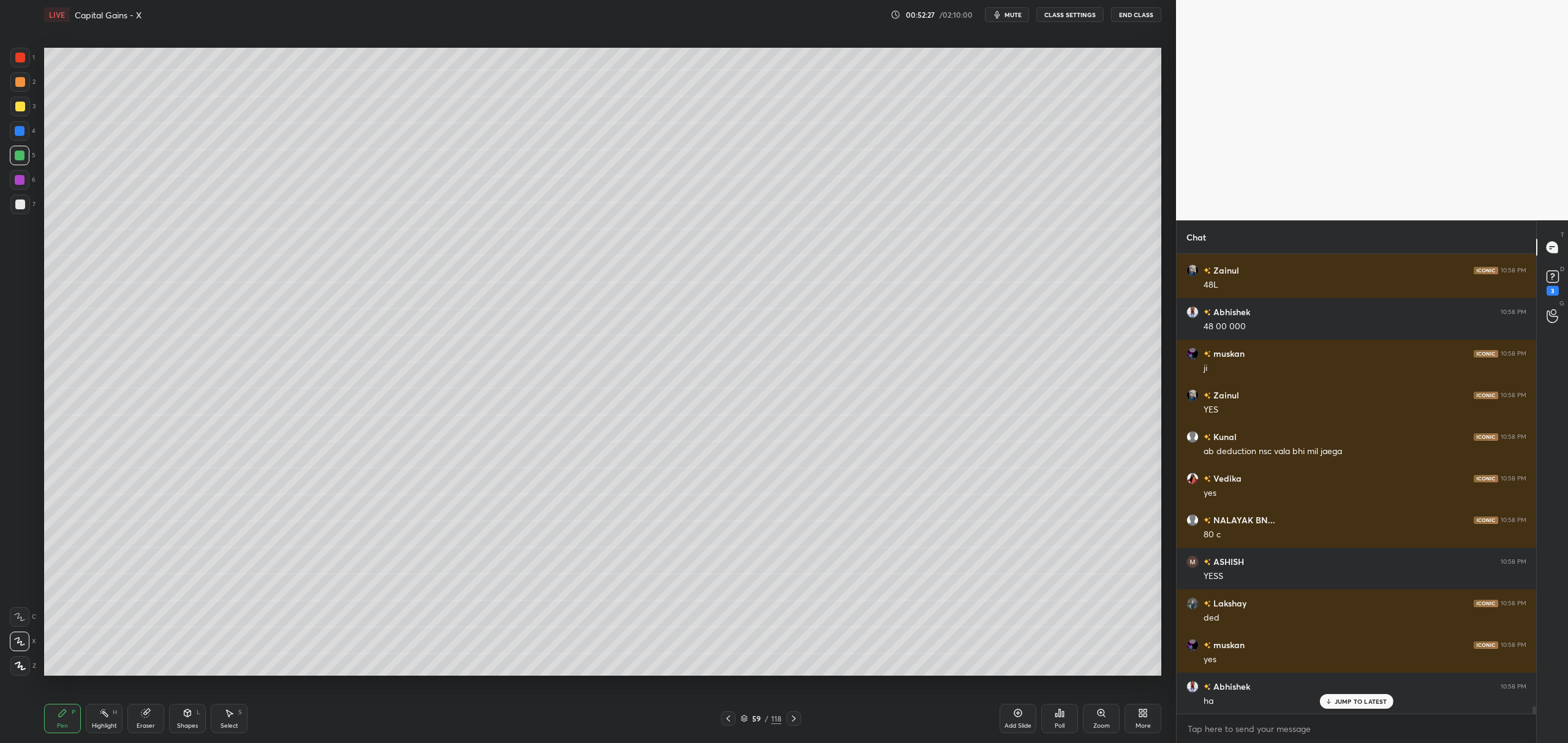
click at [21, 74] on div at bounding box center [20, 82] width 19 height 19
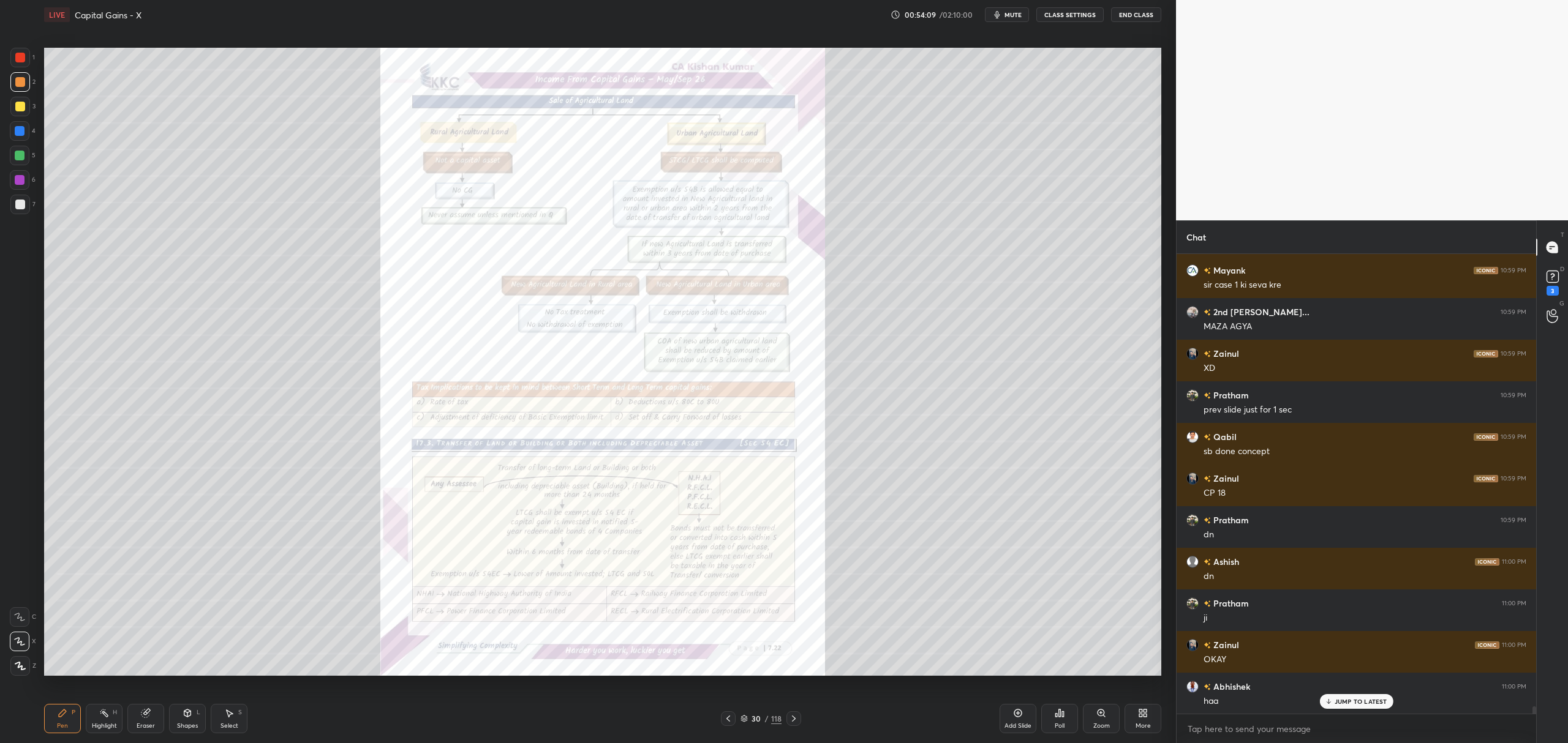
scroll to position [28877, 0]
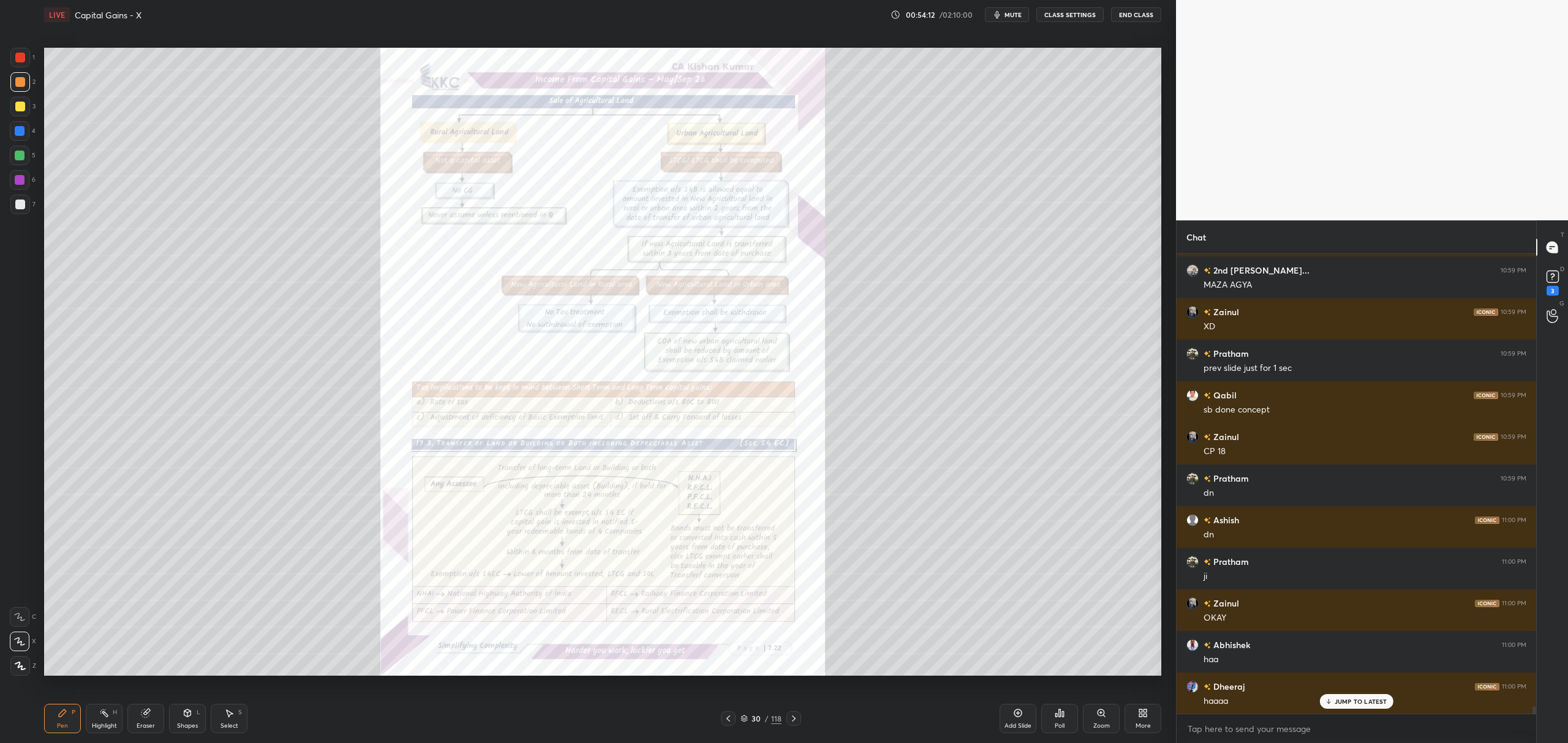
click at [1010, 717] on div "Add Slide" at bounding box center [1018, 719] width 37 height 29
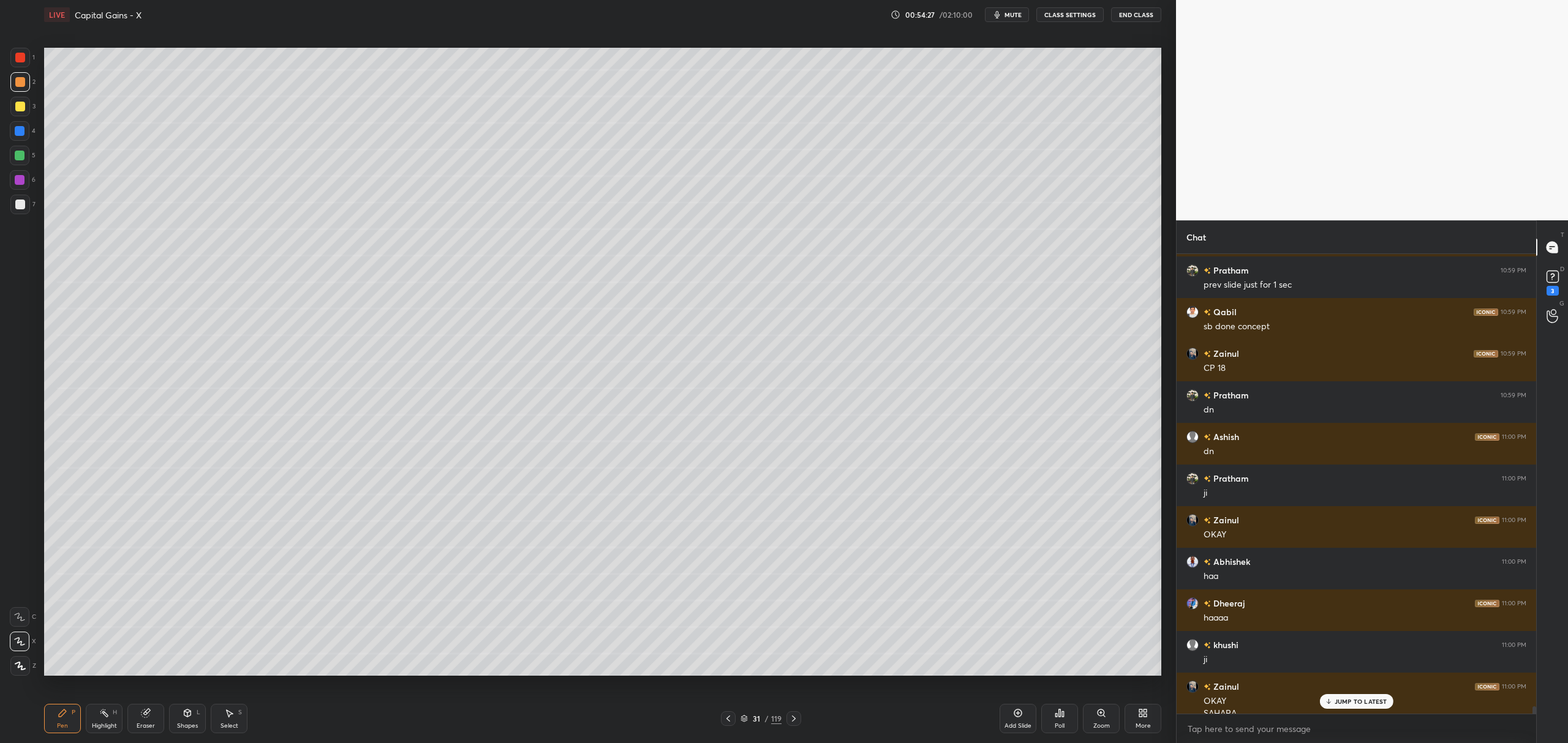
scroll to position [28973, 0]
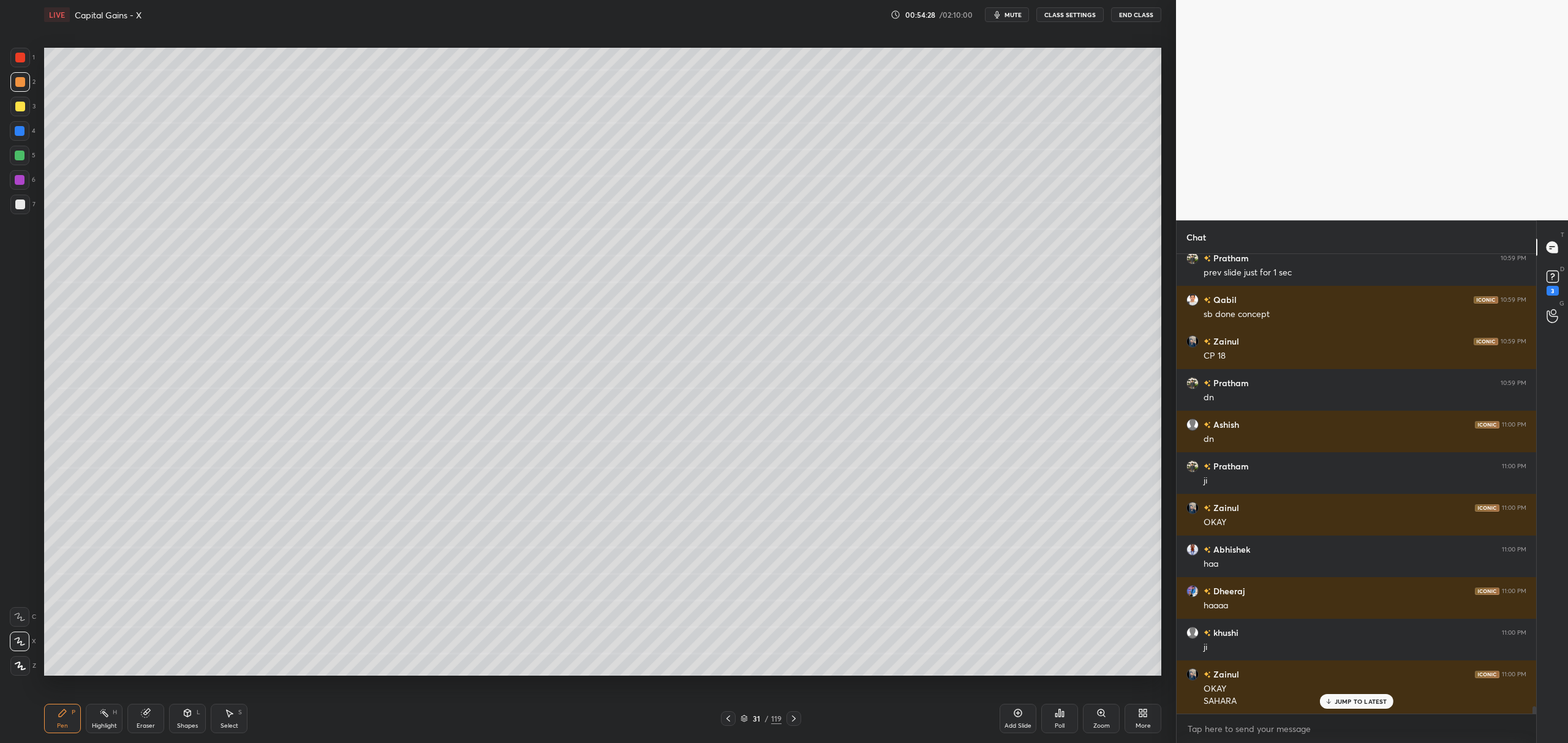
click at [21, 132] on div at bounding box center [19, 131] width 10 height 10
click at [189, 718] on icon at bounding box center [188, 713] width 10 height 10
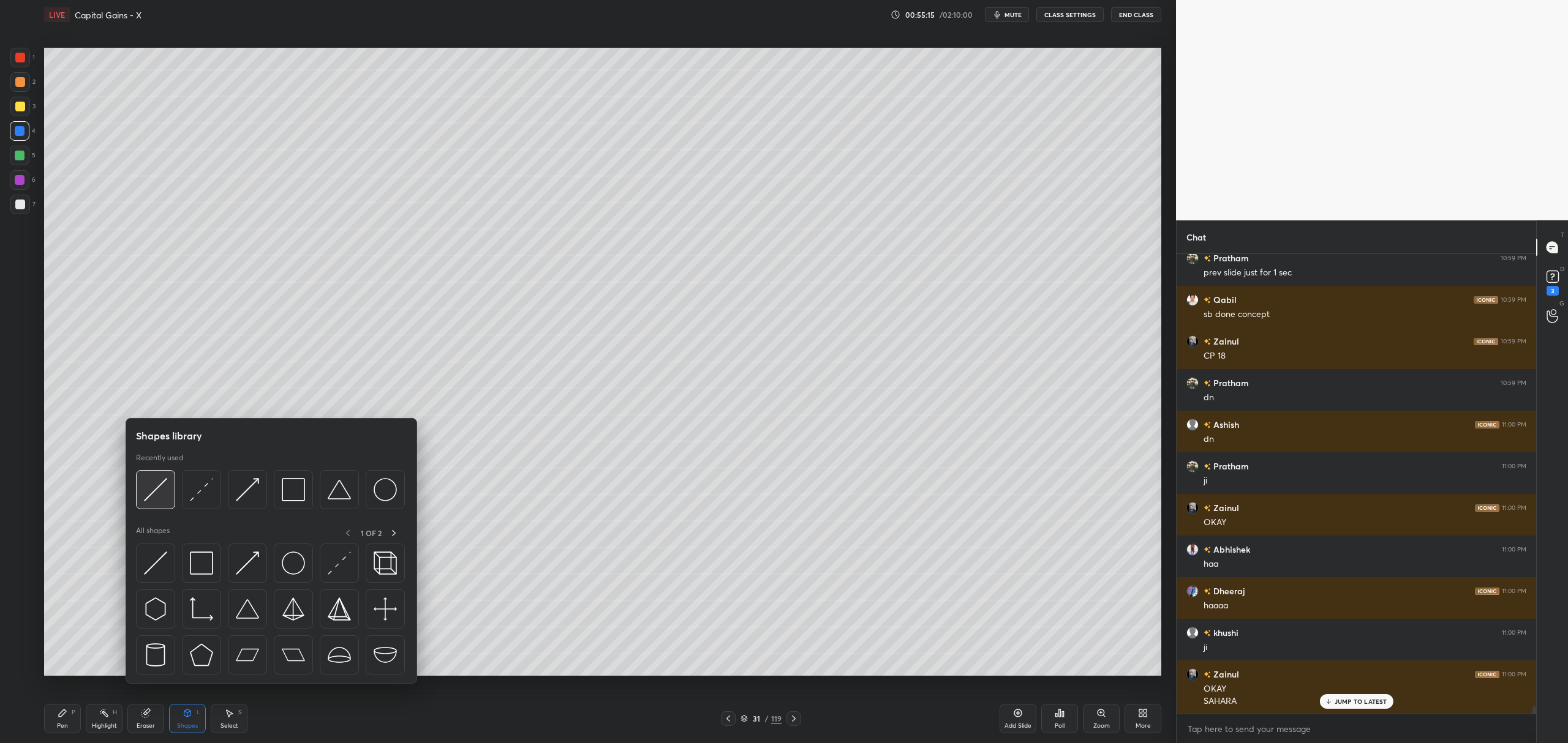
click at [162, 485] on img at bounding box center [156, 490] width 23 height 23
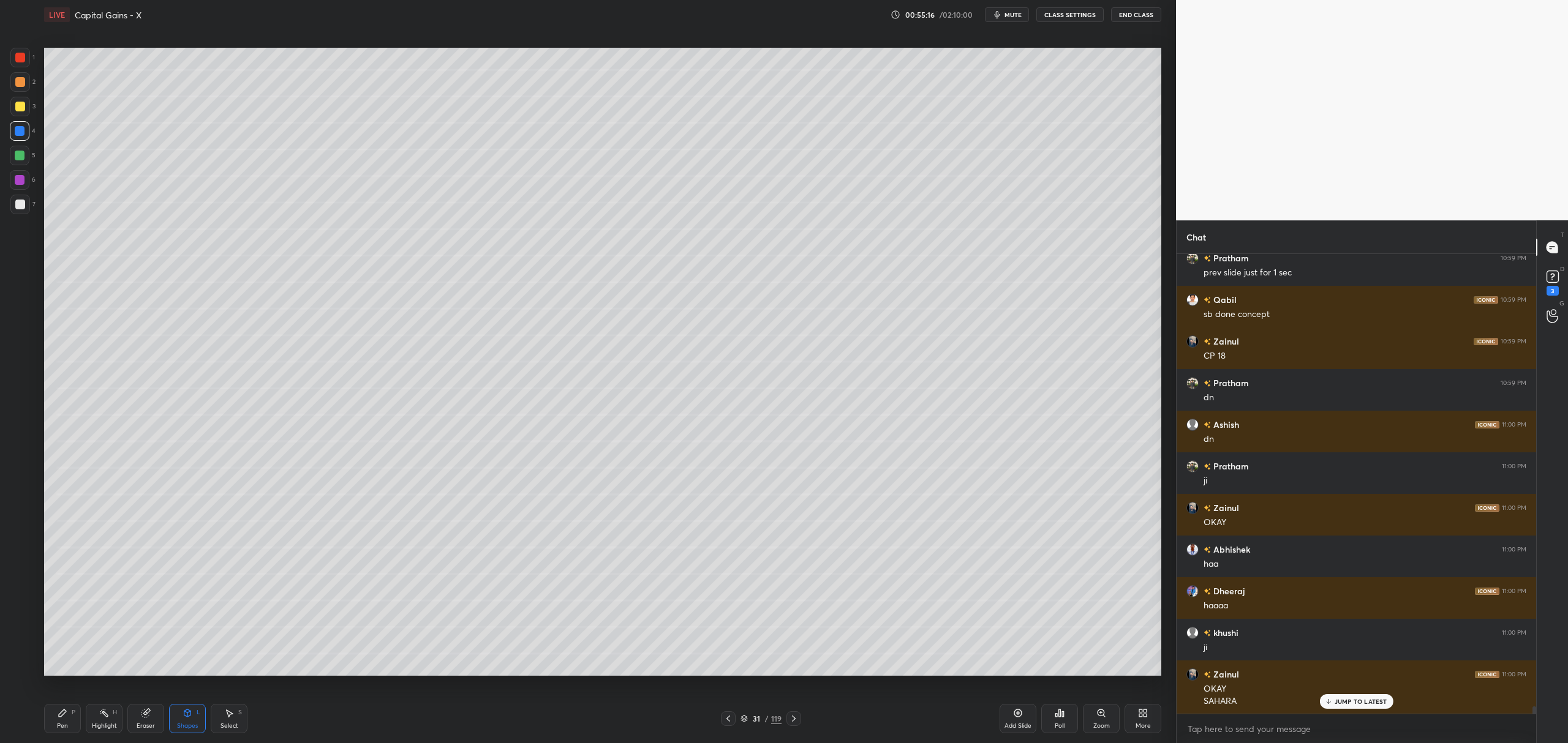
click at [22, 209] on div at bounding box center [20, 205] width 10 height 10
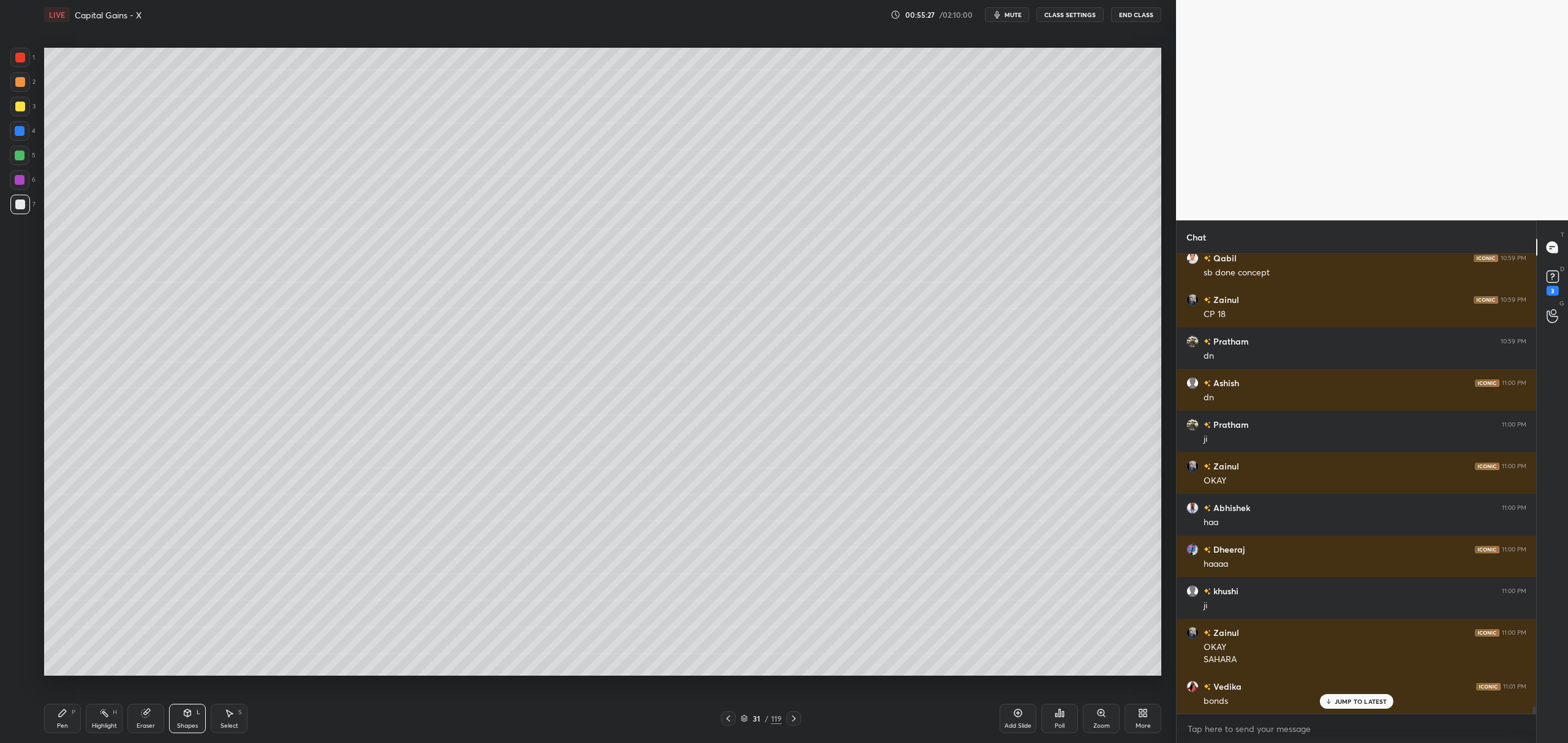
click at [28, 193] on div "6" at bounding box center [22, 182] width 26 height 24
click at [74, 695] on div "Pen P Highlight H Eraser Shapes L Select S 31 / 119 Add Slide Poll Zoom More" at bounding box center [603, 719] width 1118 height 49
click at [72, 710] on div "P" at bounding box center [73, 713] width 4 height 6
click at [19, 86] on div at bounding box center [20, 82] width 10 height 10
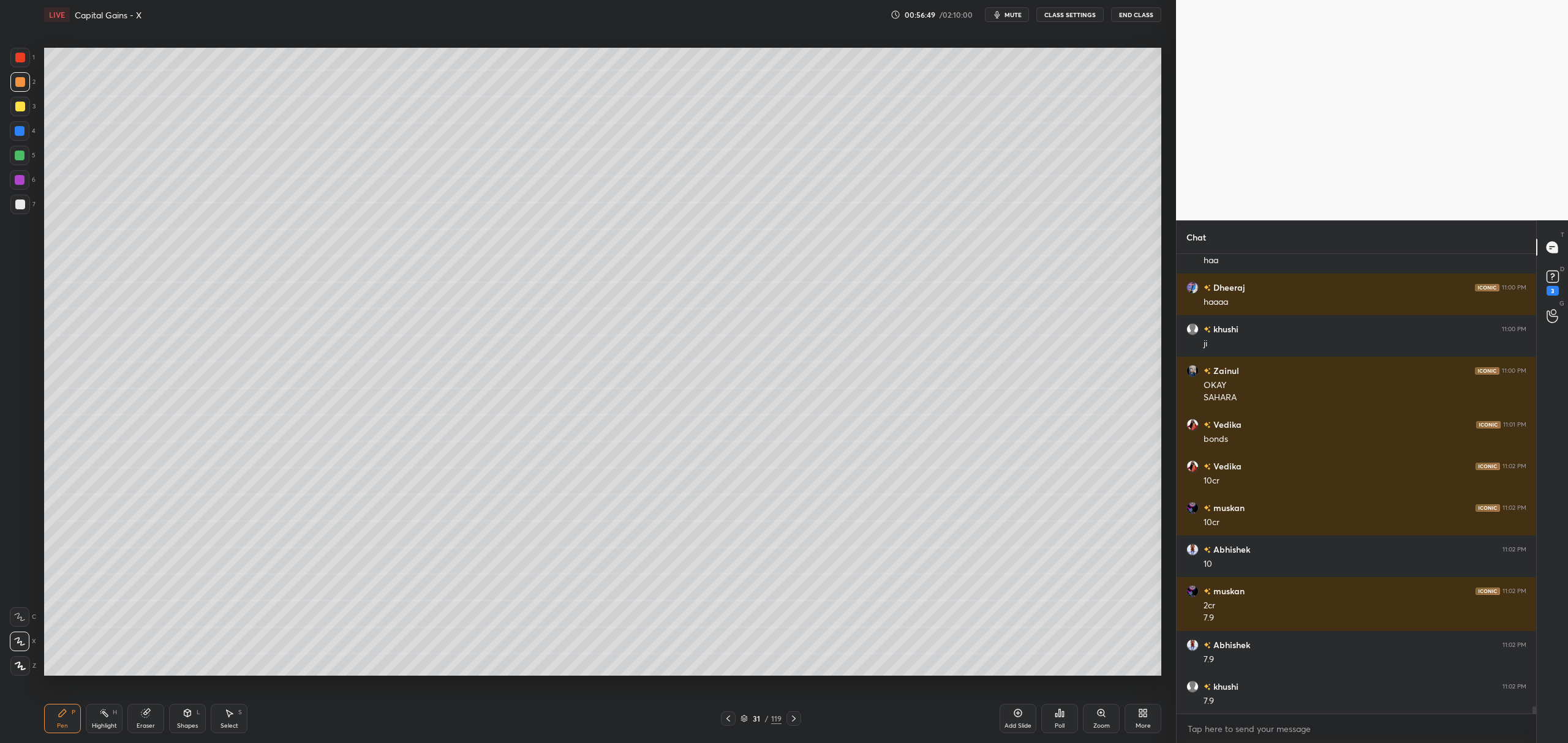
scroll to position [29318, 0]
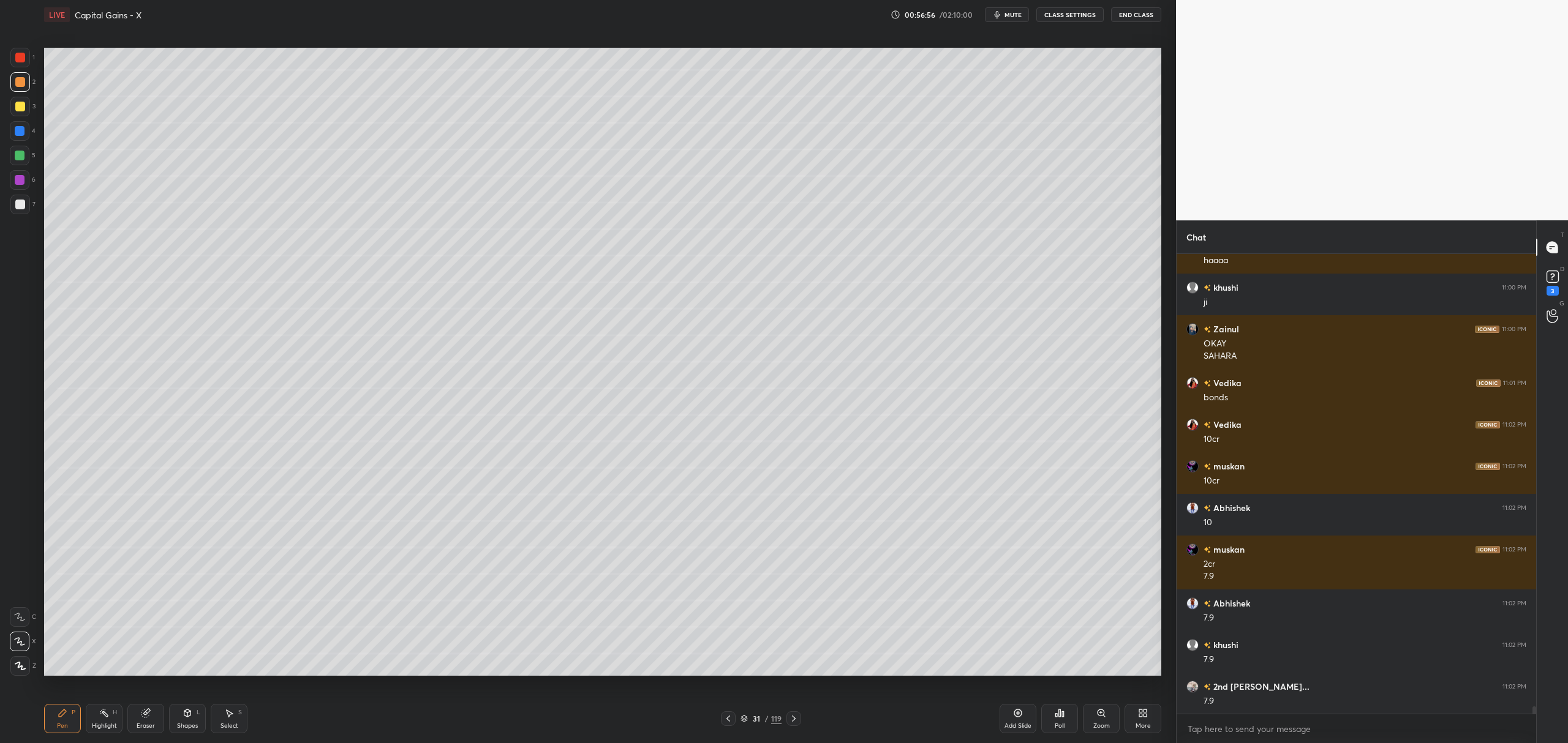
click at [24, 204] on div at bounding box center [20, 205] width 10 height 10
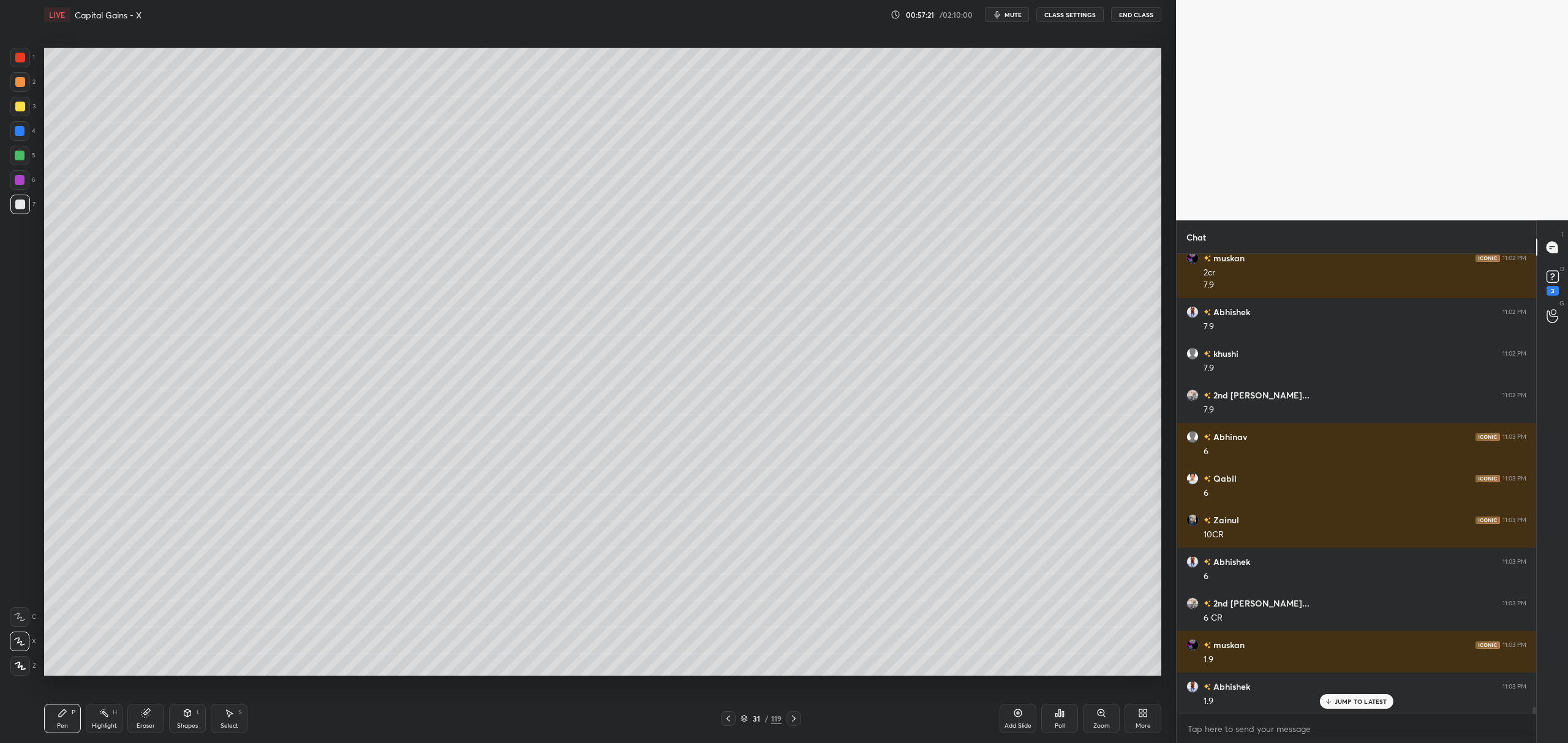
scroll to position [29651, 0]
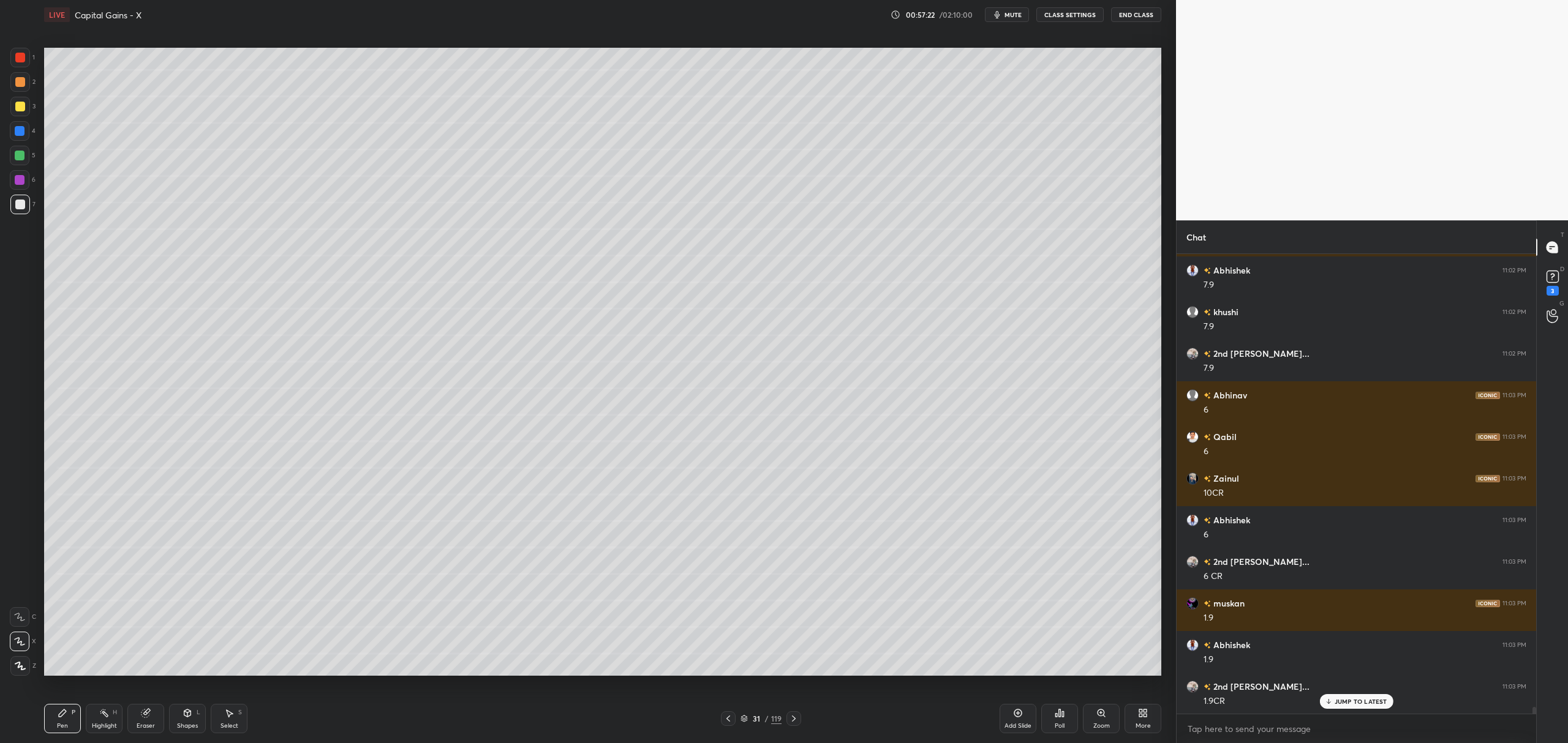
click at [11, 158] on div at bounding box center [19, 156] width 19 height 19
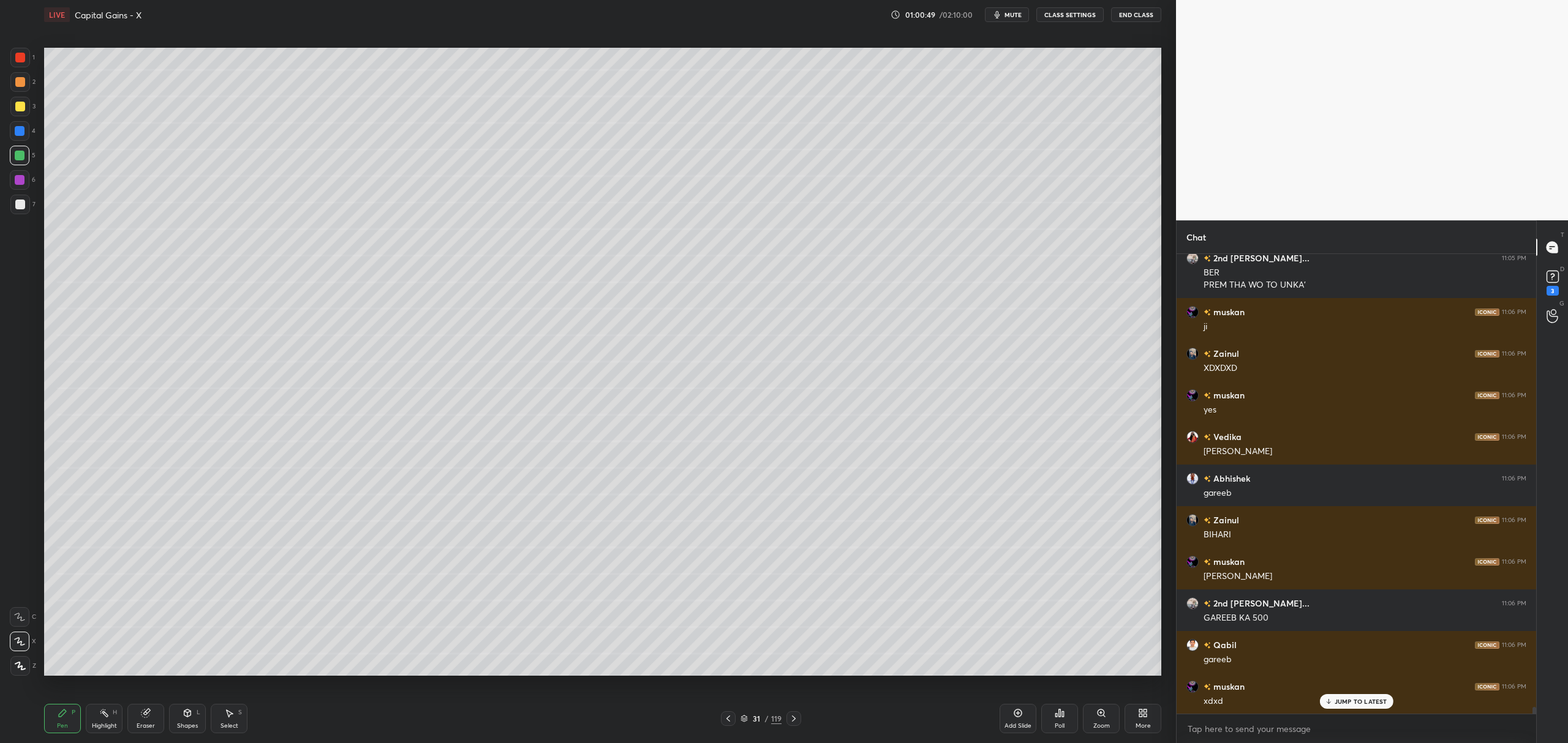
scroll to position [30925, 0]
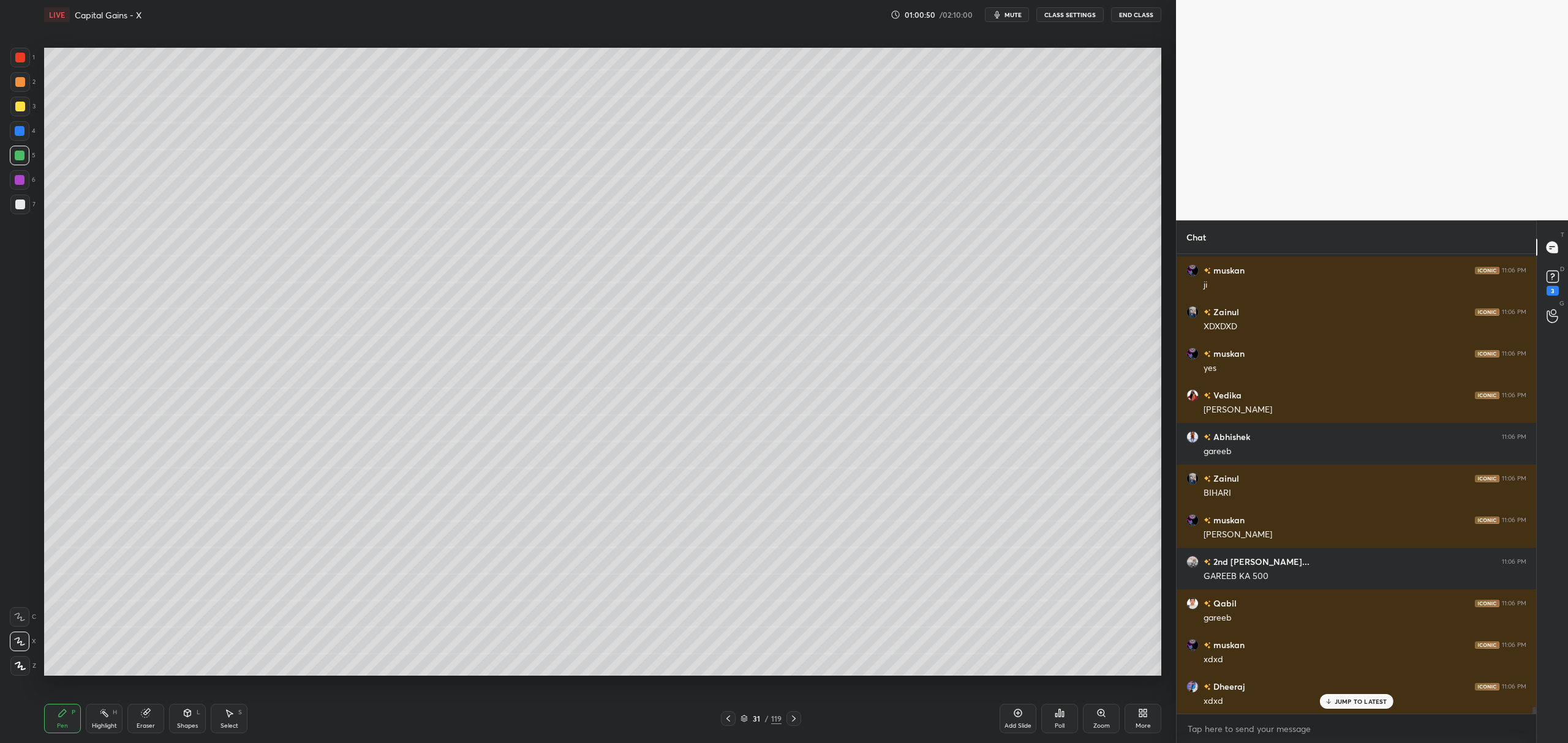
click at [1023, 717] on div "Add Slide" at bounding box center [1018, 719] width 37 height 29
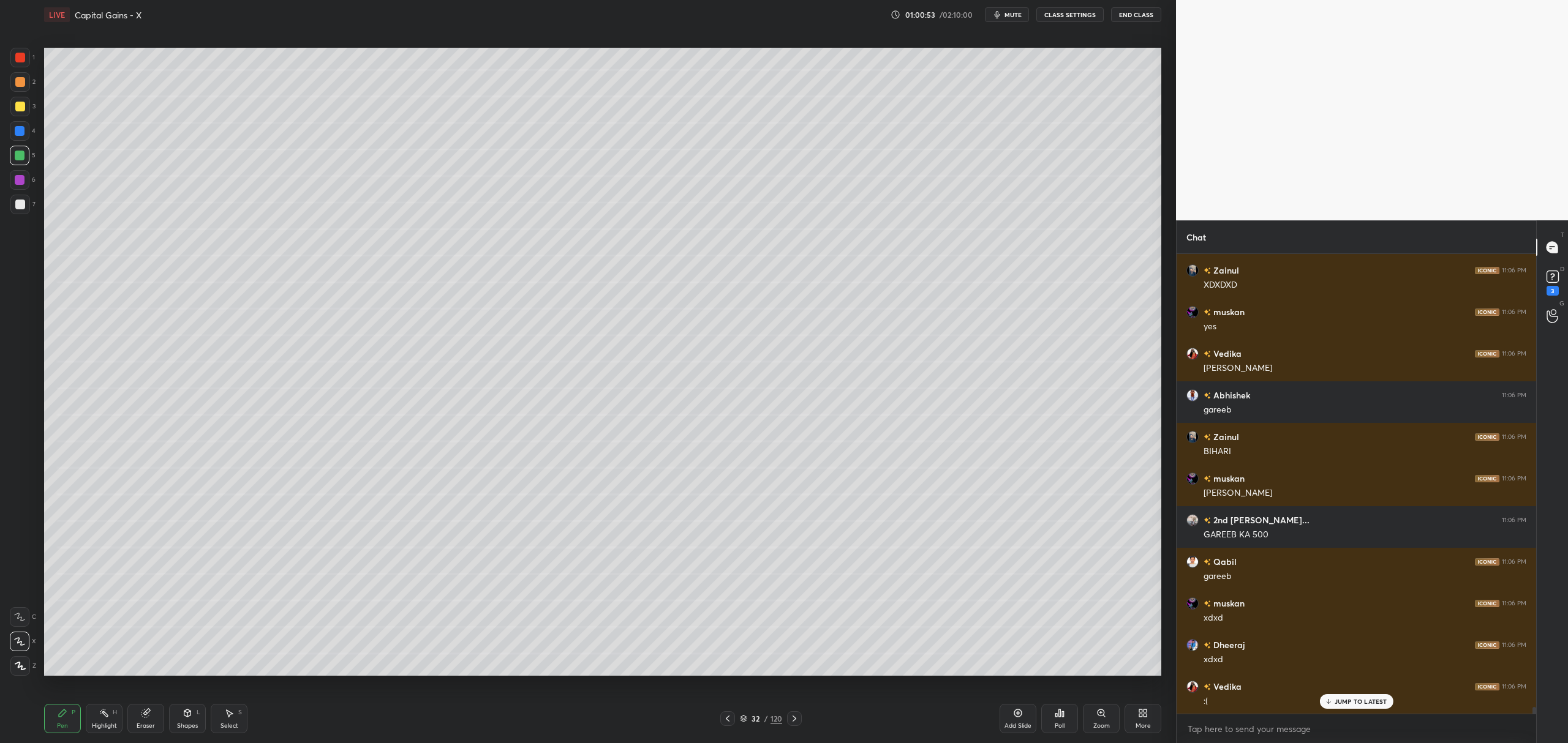
click at [19, 79] on div at bounding box center [20, 82] width 10 height 10
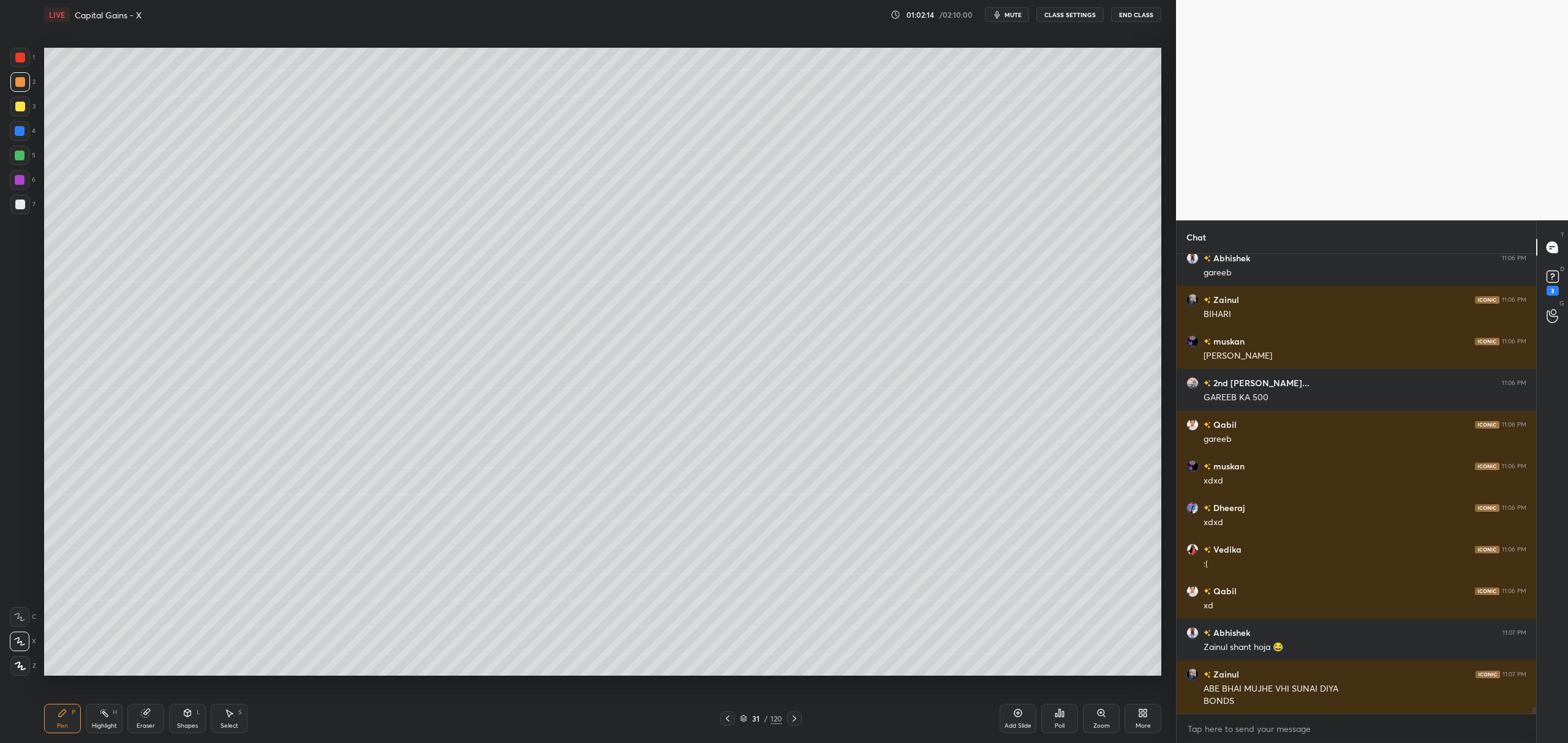
scroll to position [31145, 0]
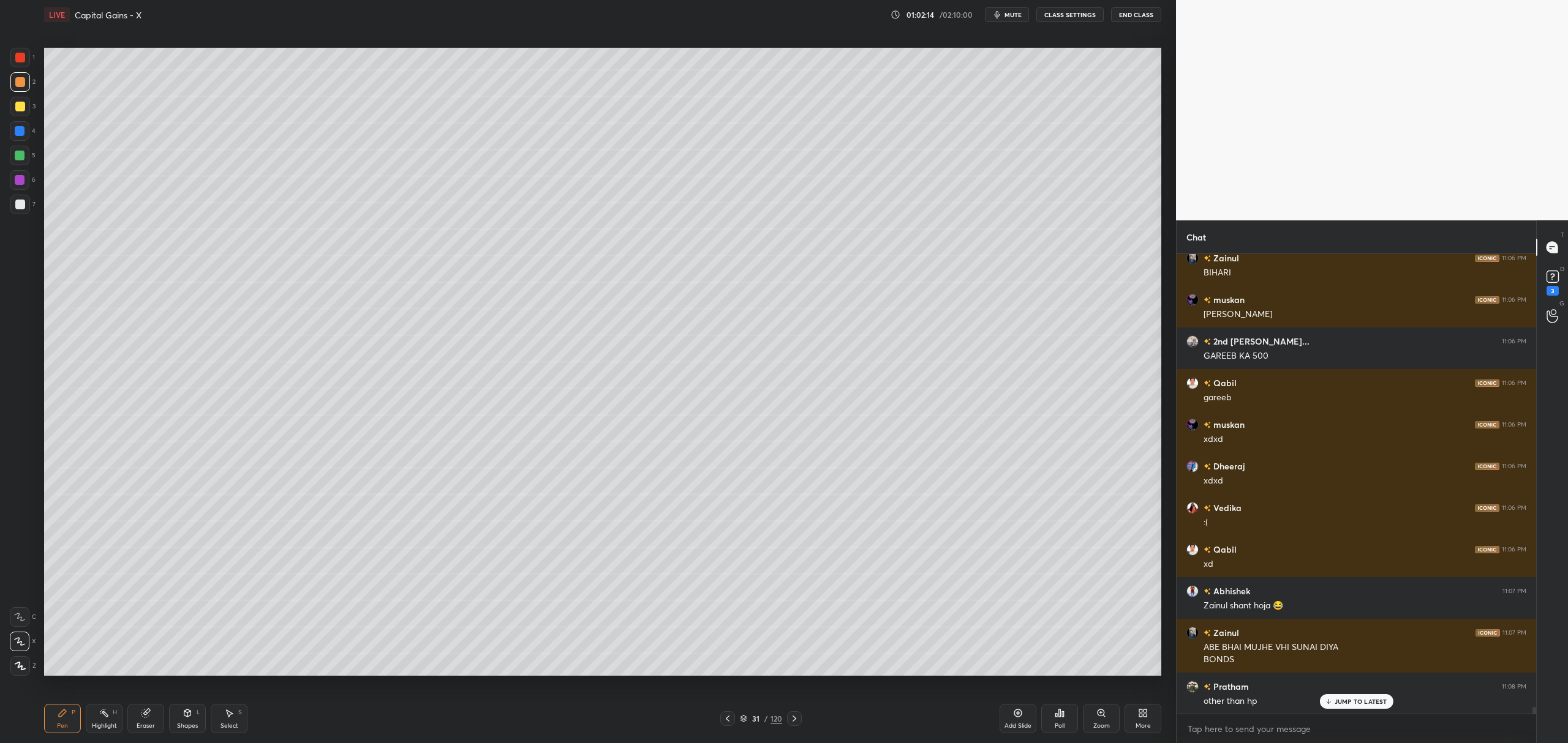
click at [798, 718] on icon at bounding box center [795, 719] width 10 height 10
click at [26, 110] on div at bounding box center [20, 106] width 19 height 19
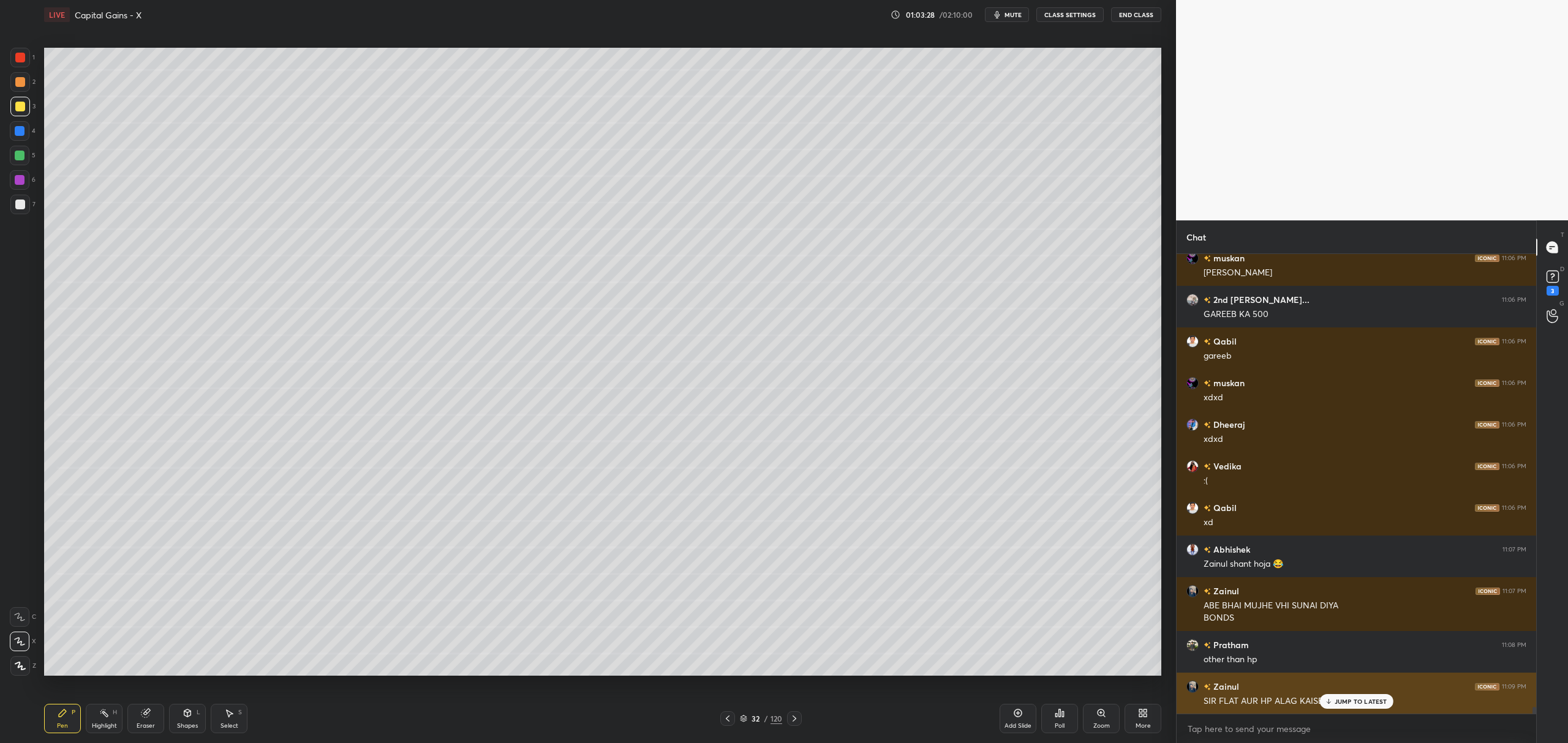
click at [1363, 700] on p "JUMP TO LATEST" at bounding box center [1361, 702] width 53 height 8
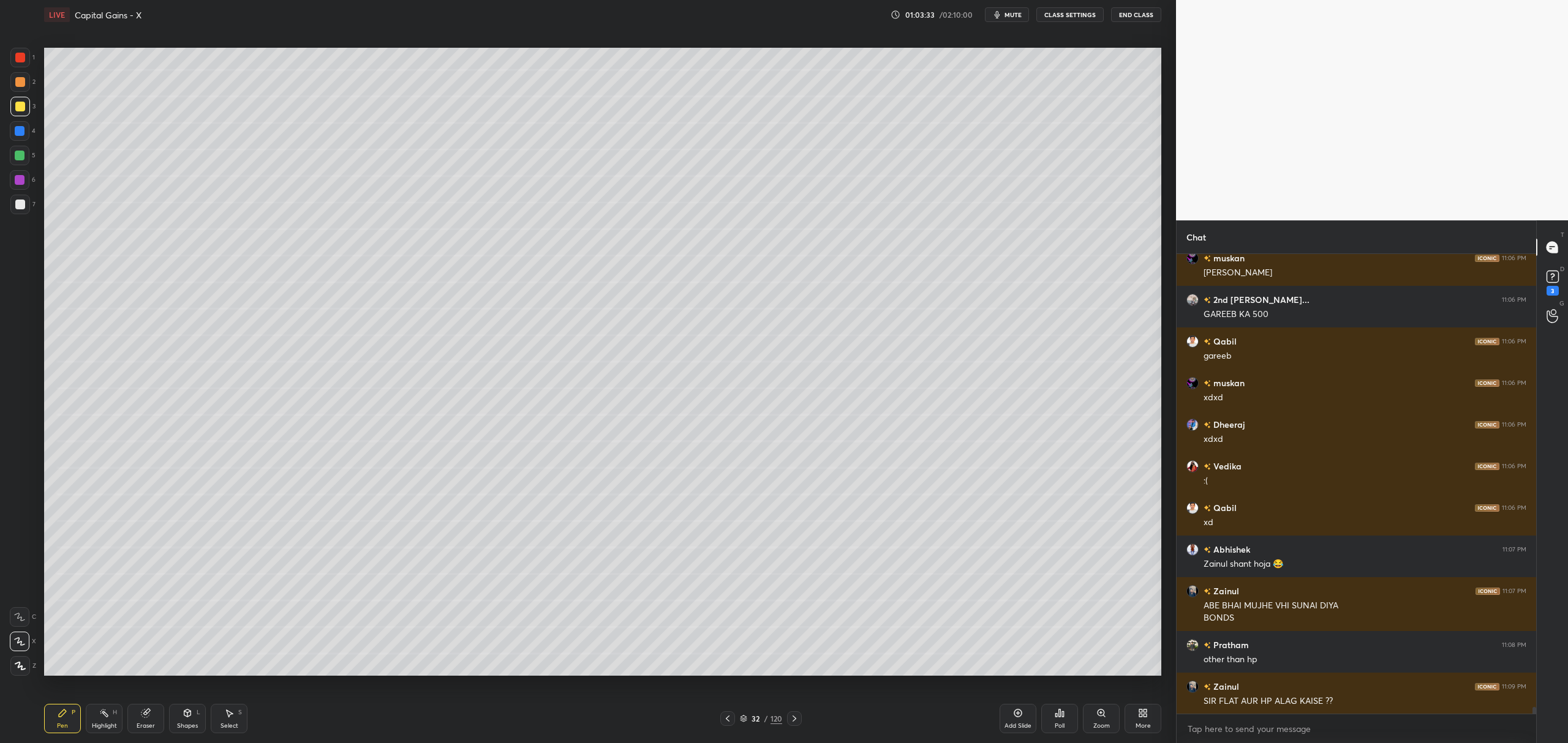
click at [729, 716] on icon at bounding box center [728, 719] width 10 height 10
click at [794, 716] on icon at bounding box center [795, 719] width 10 height 10
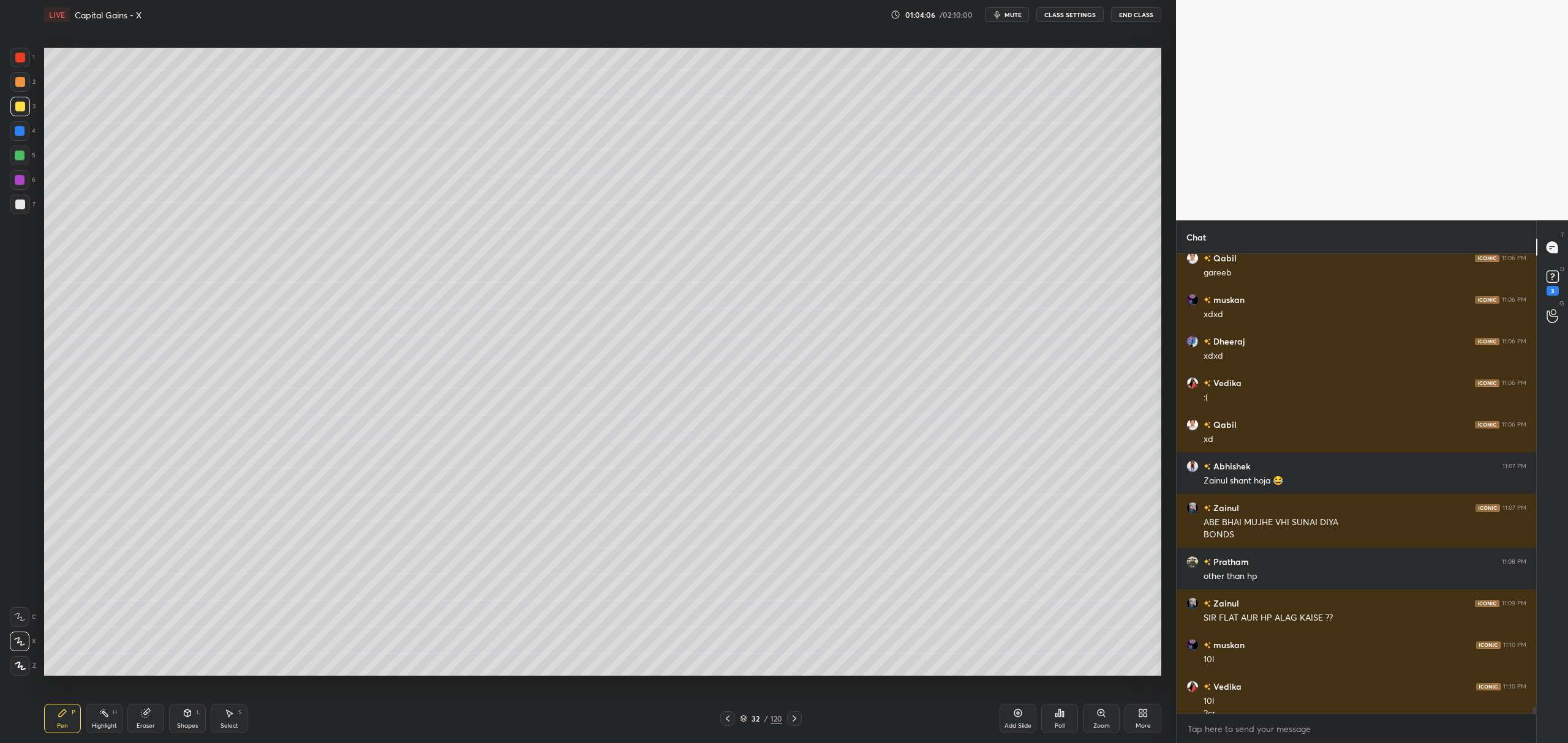
scroll to position [31282, 0]
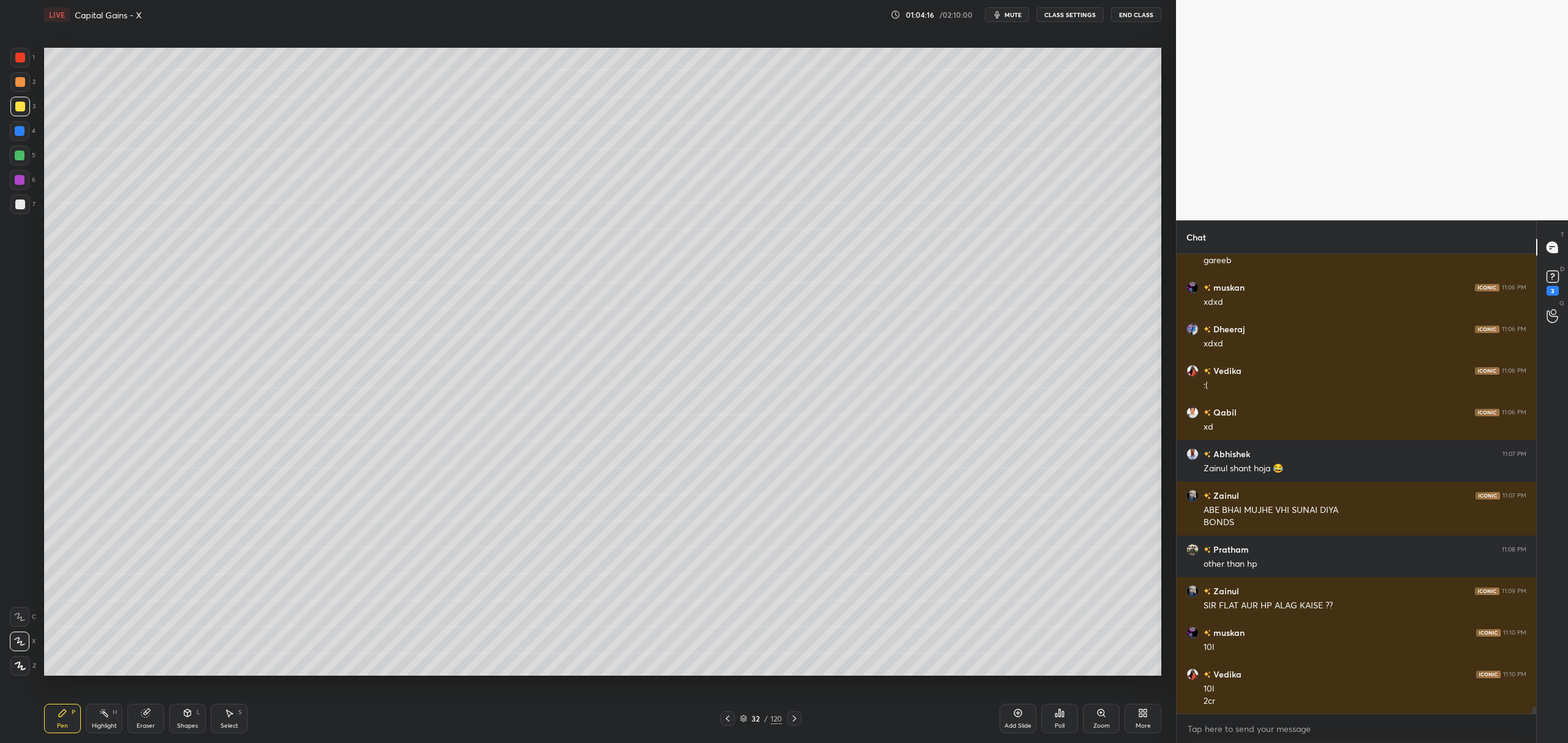
click at [21, 153] on div at bounding box center [19, 156] width 10 height 10
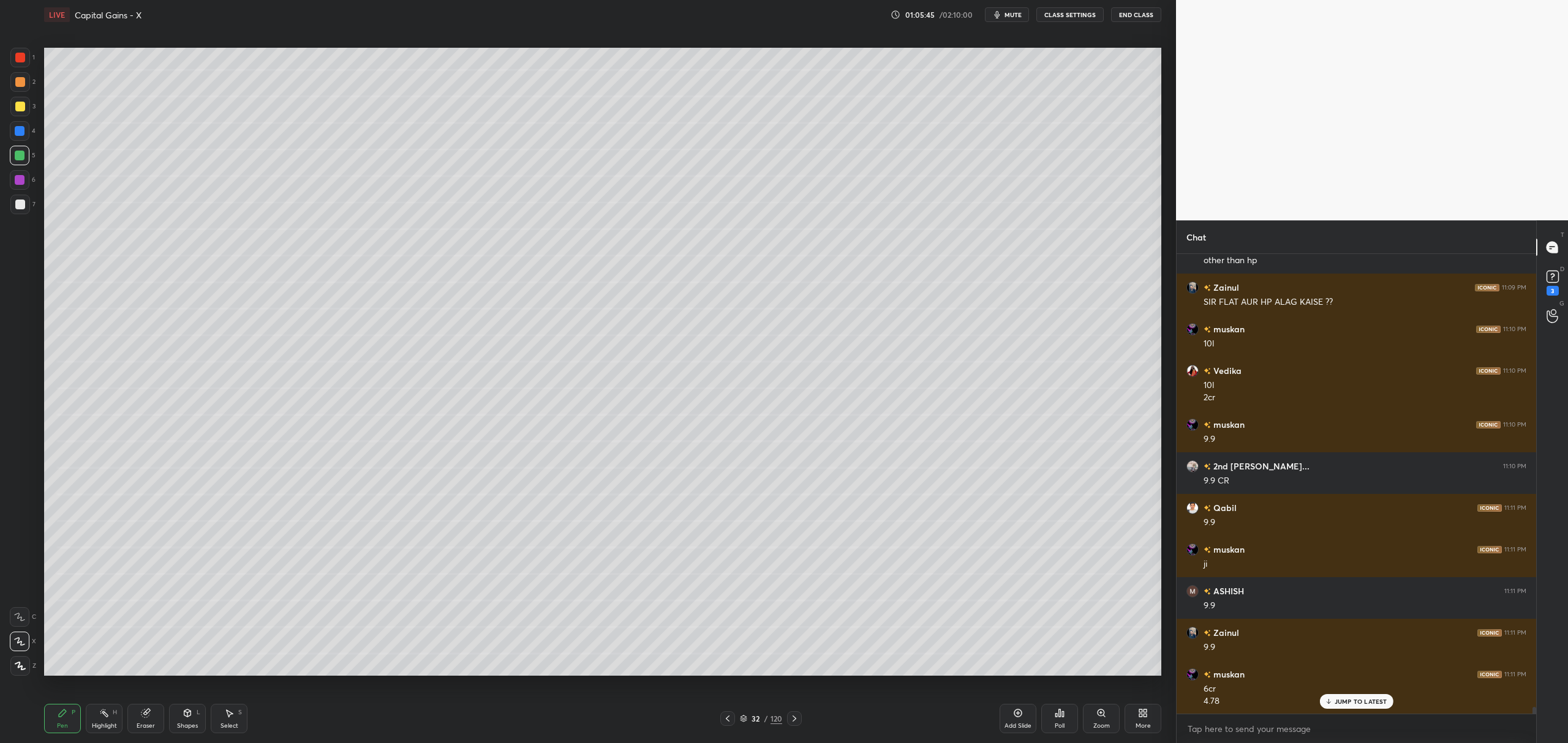
scroll to position [31628, 0]
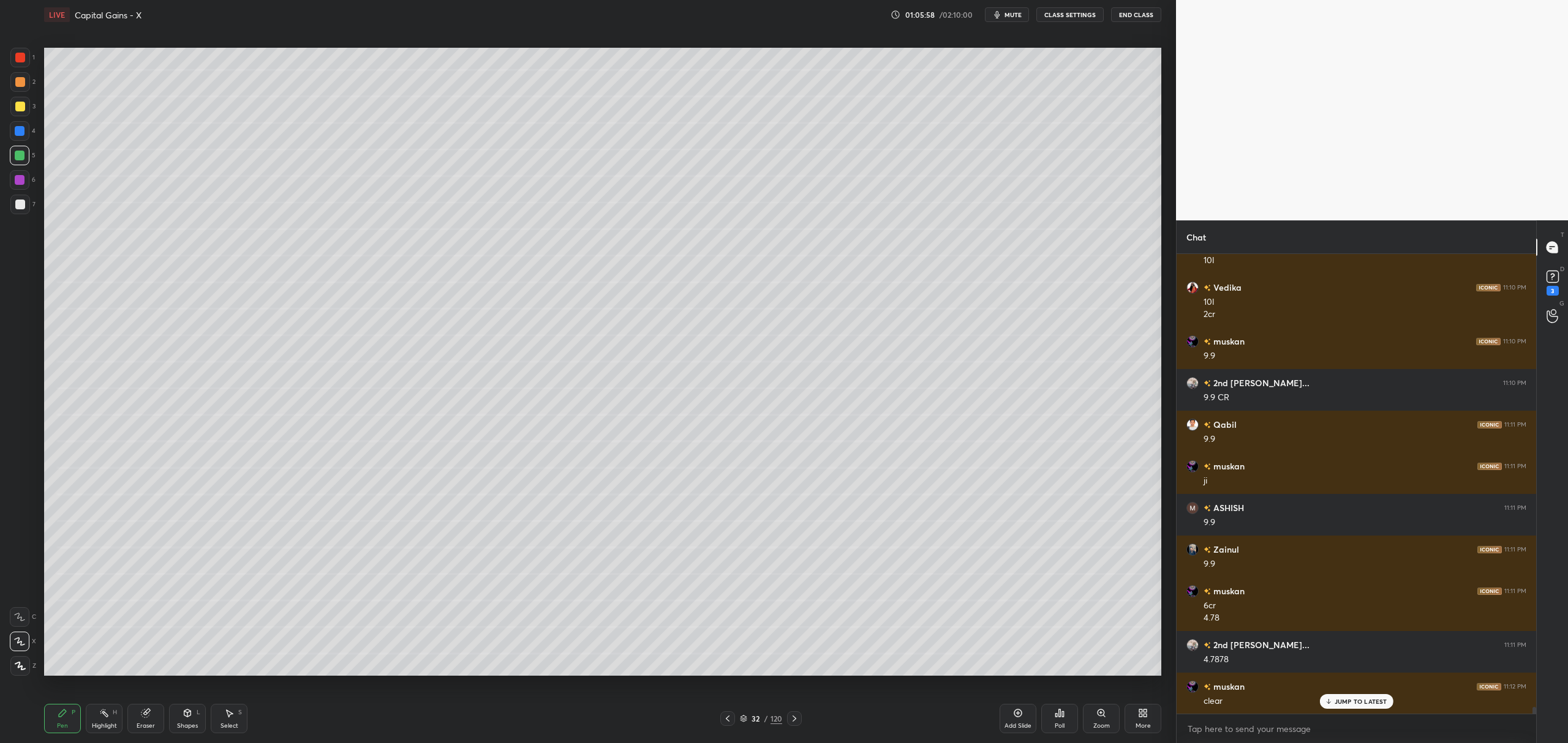
click at [22, 185] on div at bounding box center [19, 180] width 19 height 19
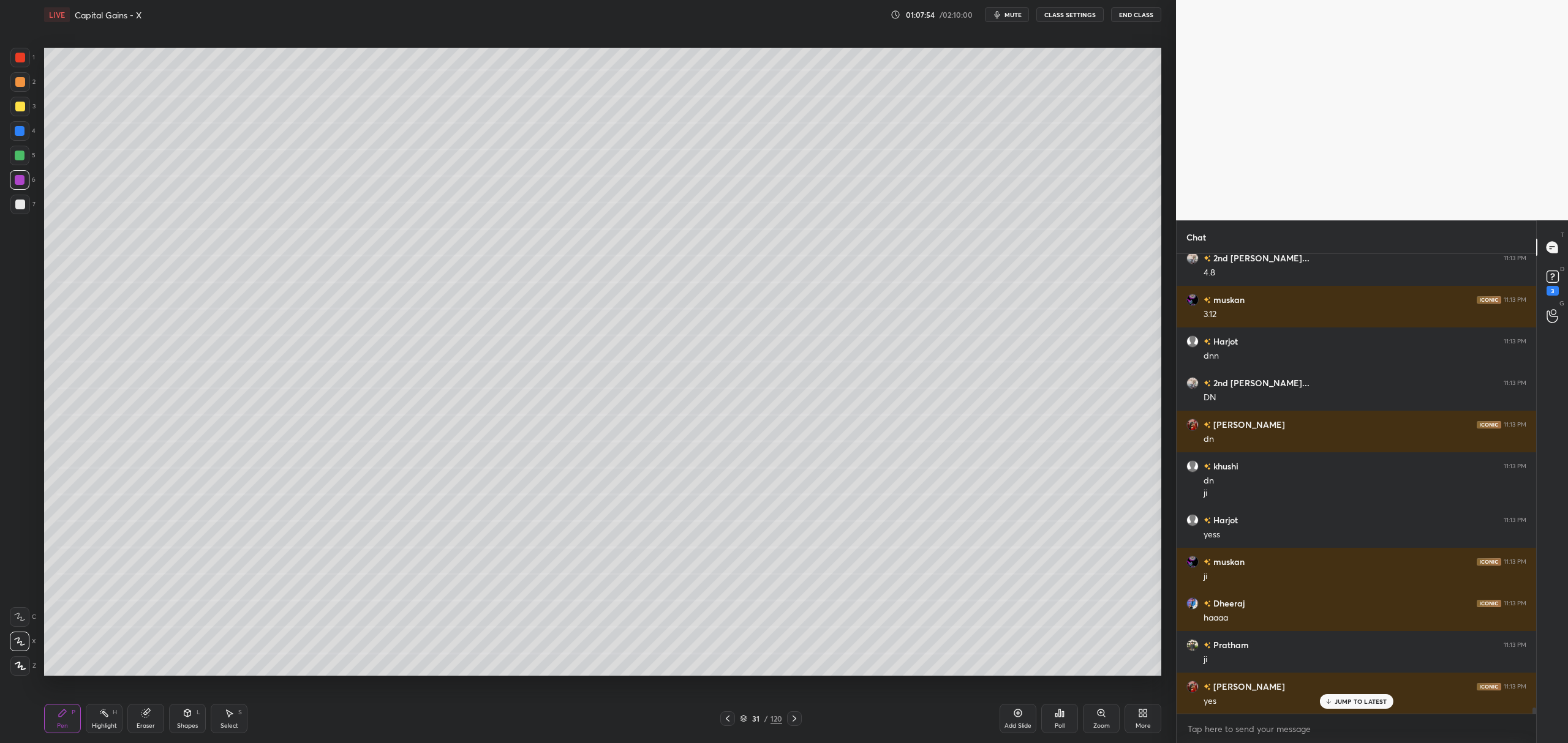
scroll to position [32848, 0]
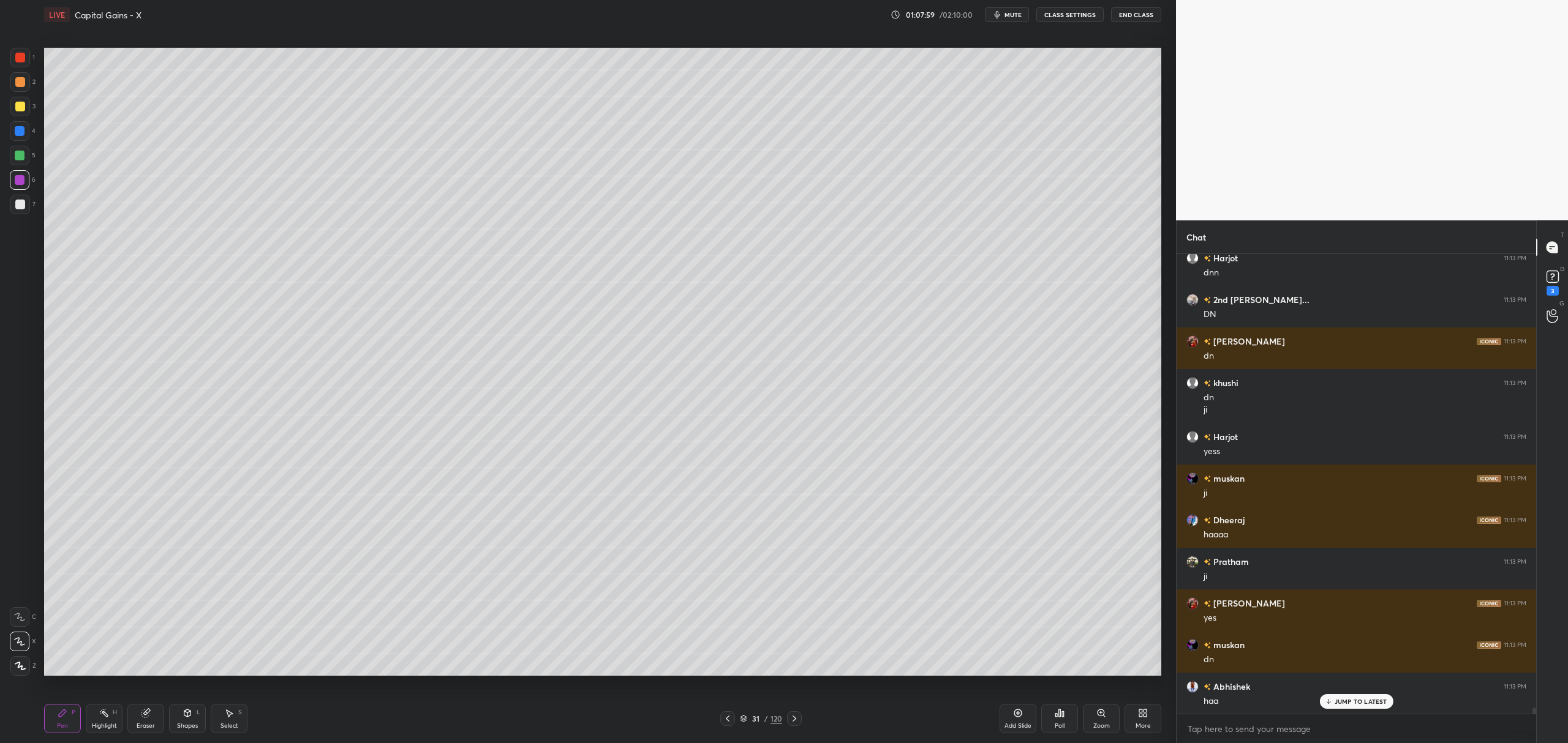
click at [793, 717] on icon at bounding box center [795, 719] width 4 height 6
click at [792, 719] on icon at bounding box center [795, 719] width 10 height 10
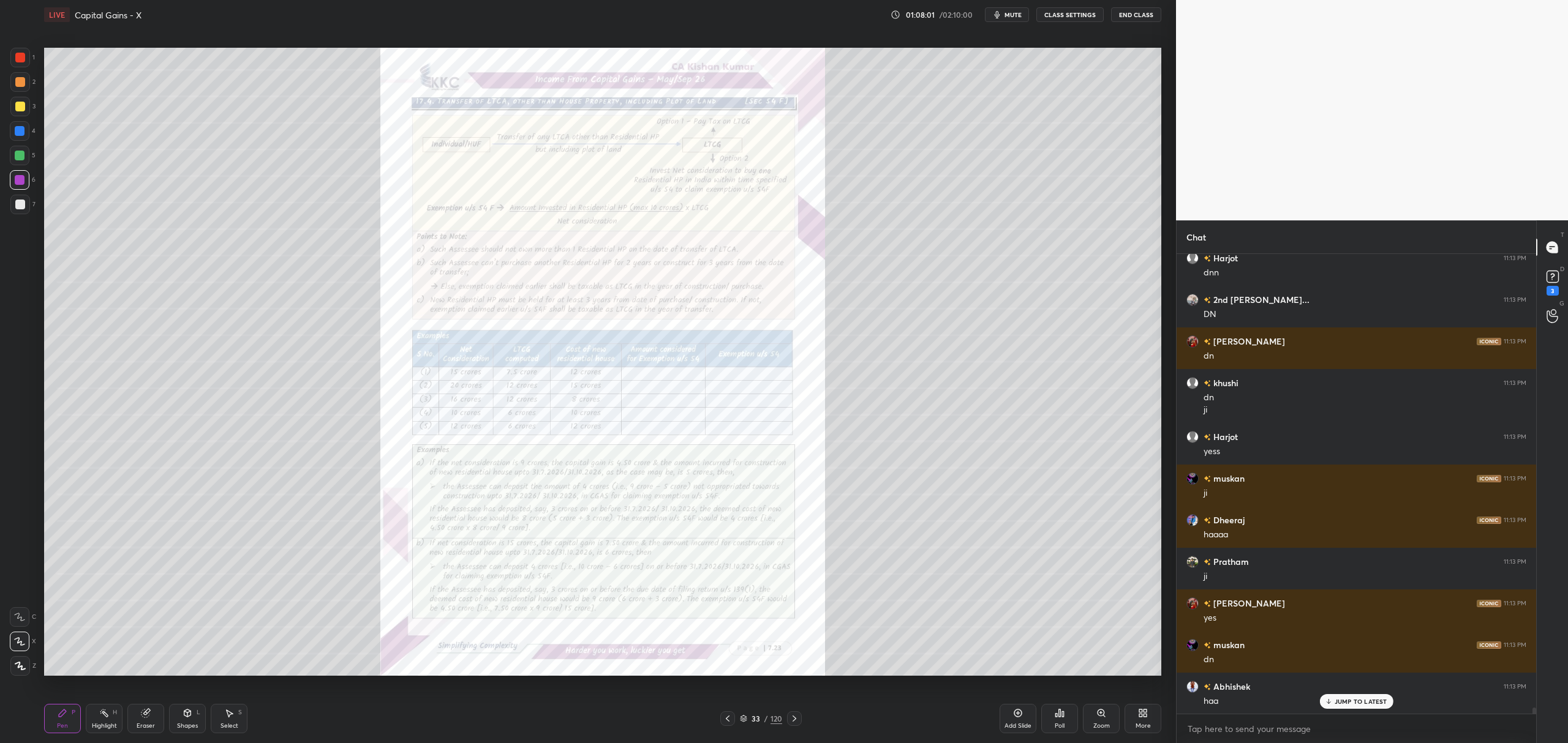
click at [1100, 704] on div "Zoom" at bounding box center [1102, 719] width 37 height 29
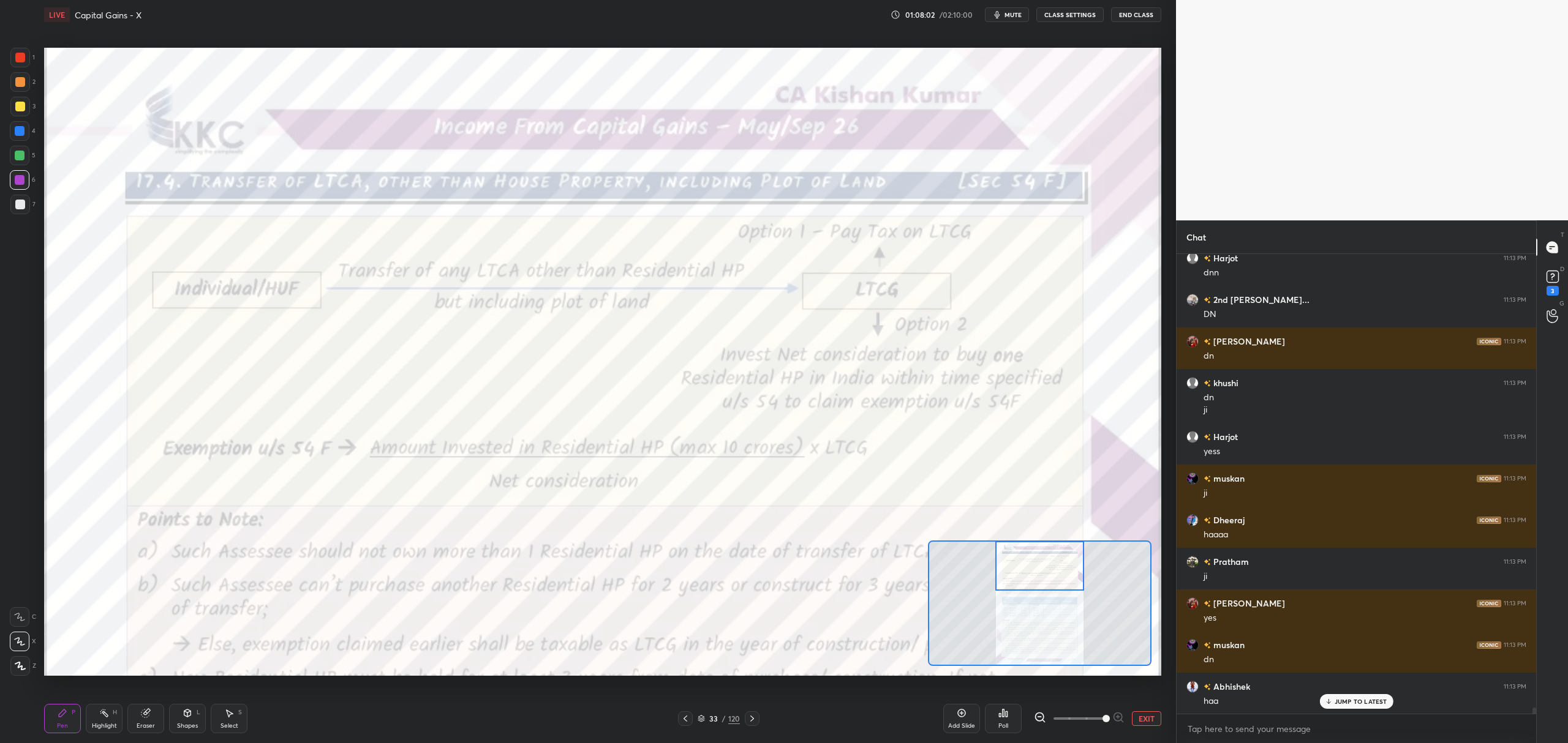
scroll to position [32889, 0]
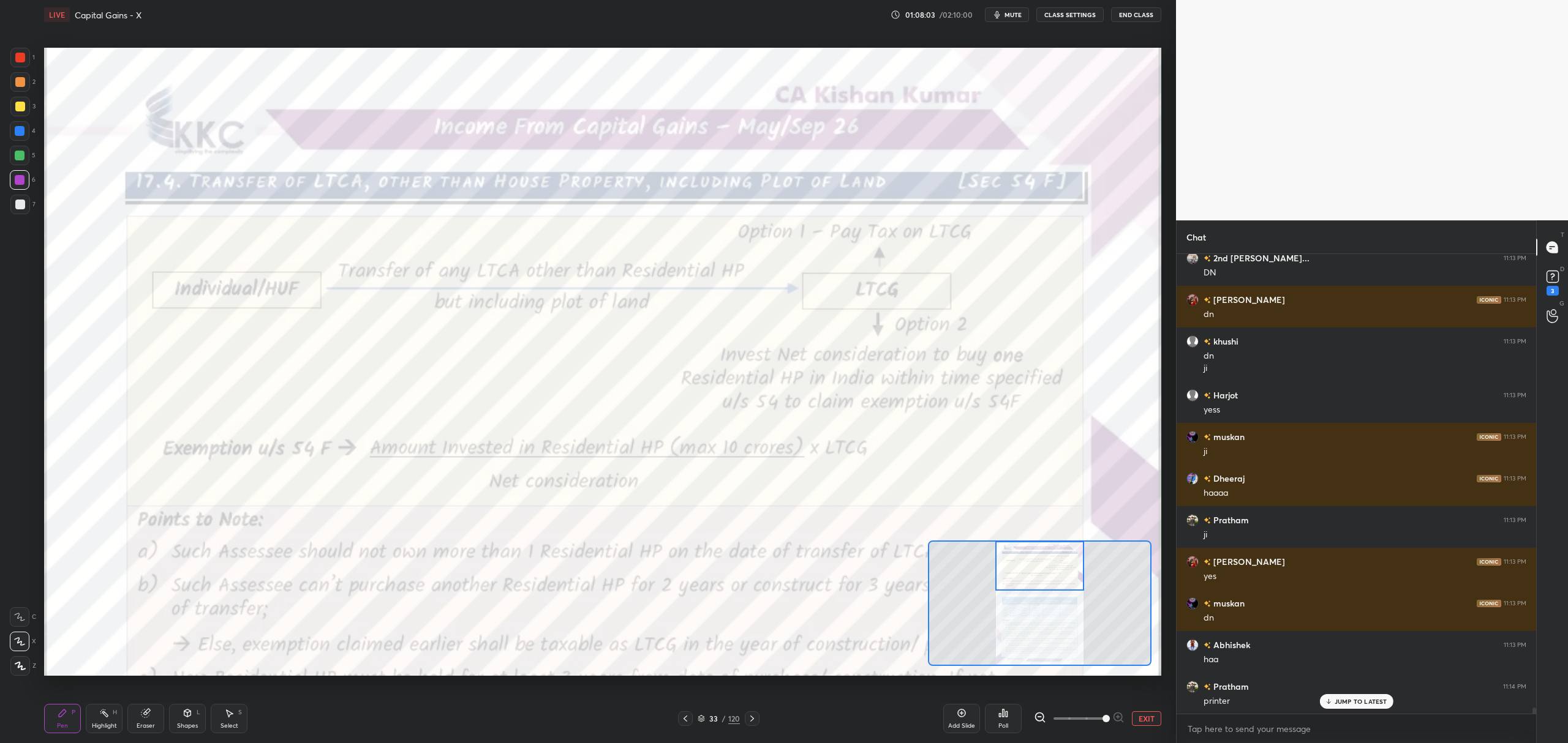
click at [29, 53] on div at bounding box center [20, 57] width 19 height 19
click at [22, 614] on icon at bounding box center [19, 616] width 11 height 9
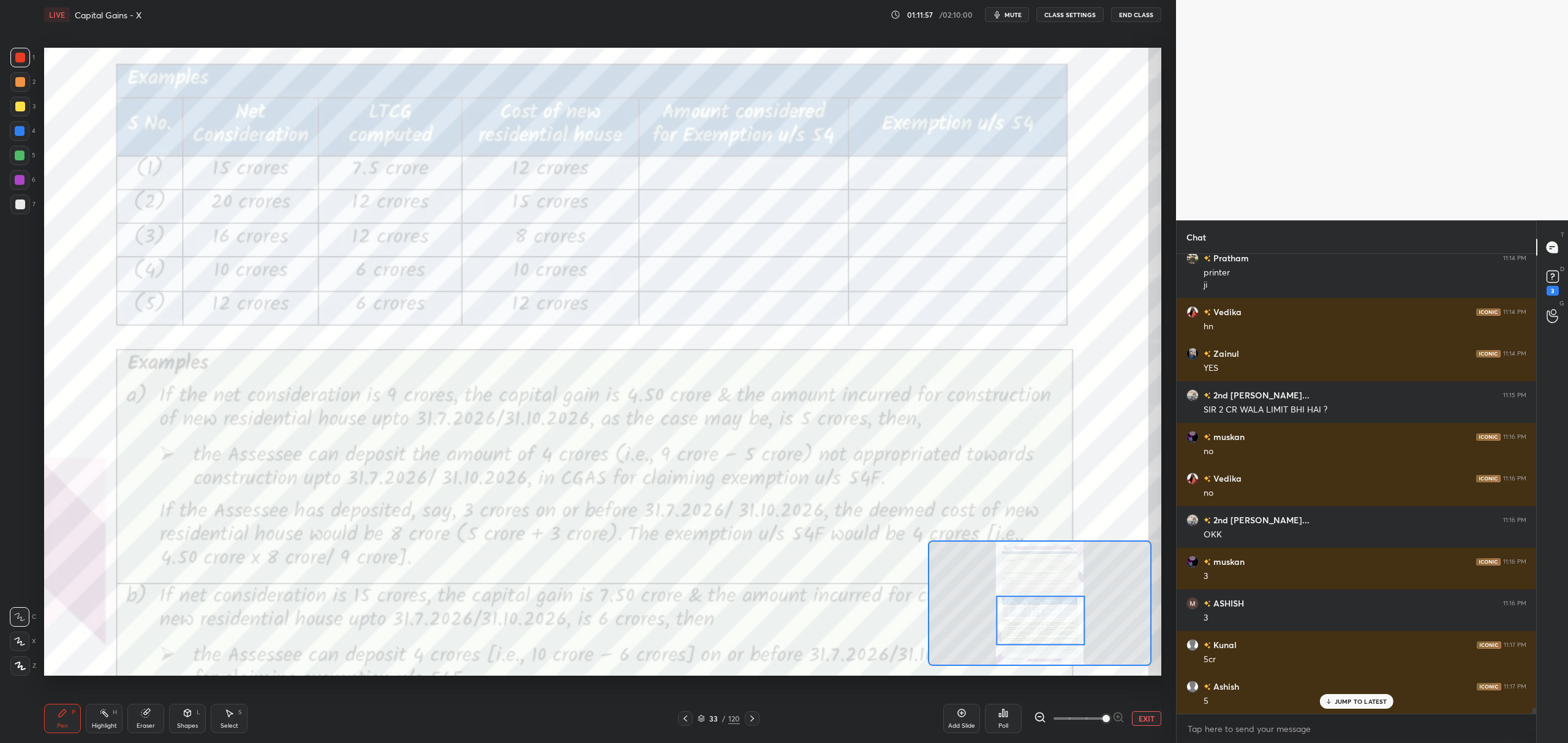
scroll to position [33360, 0]
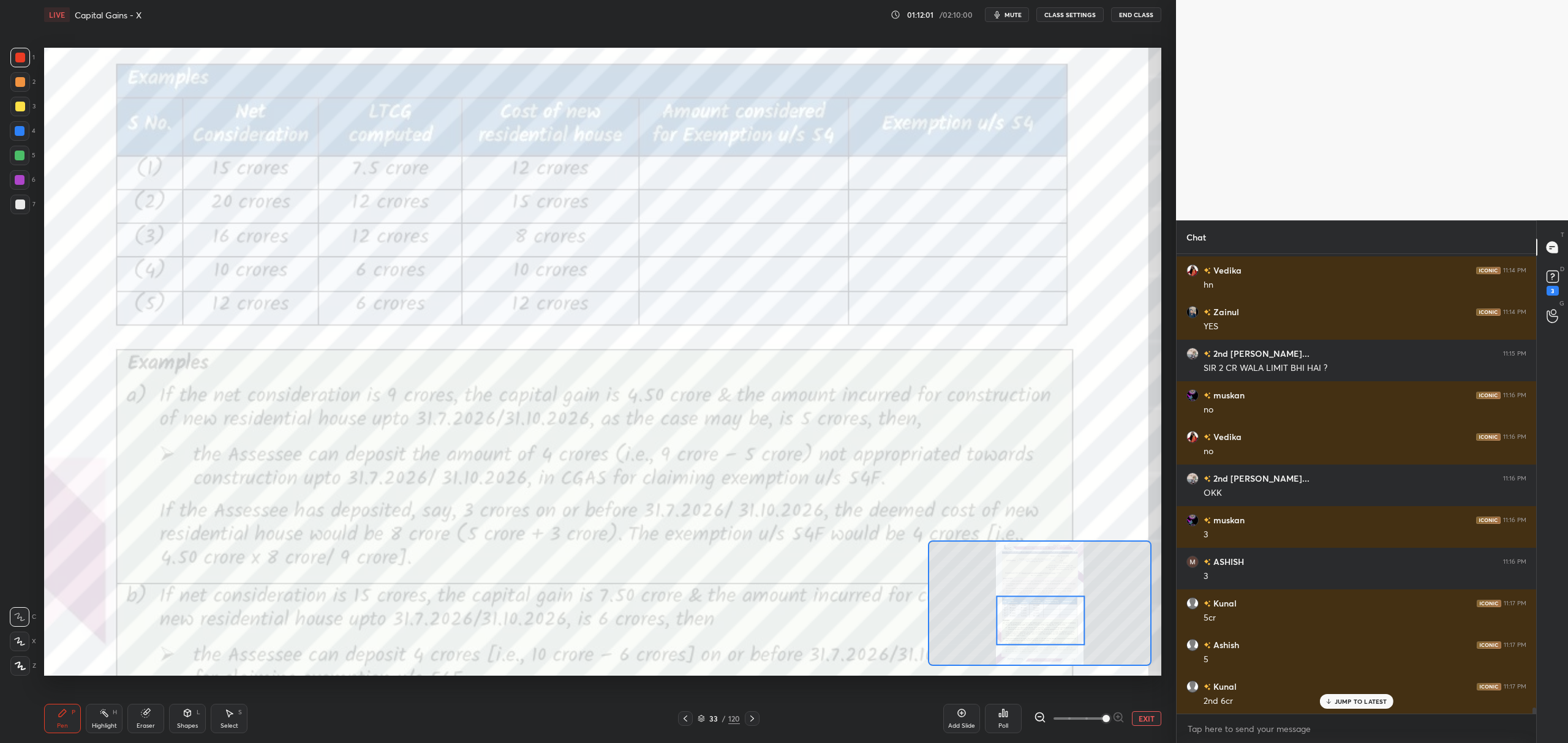
click at [145, 711] on icon at bounding box center [145, 714] width 8 height 8
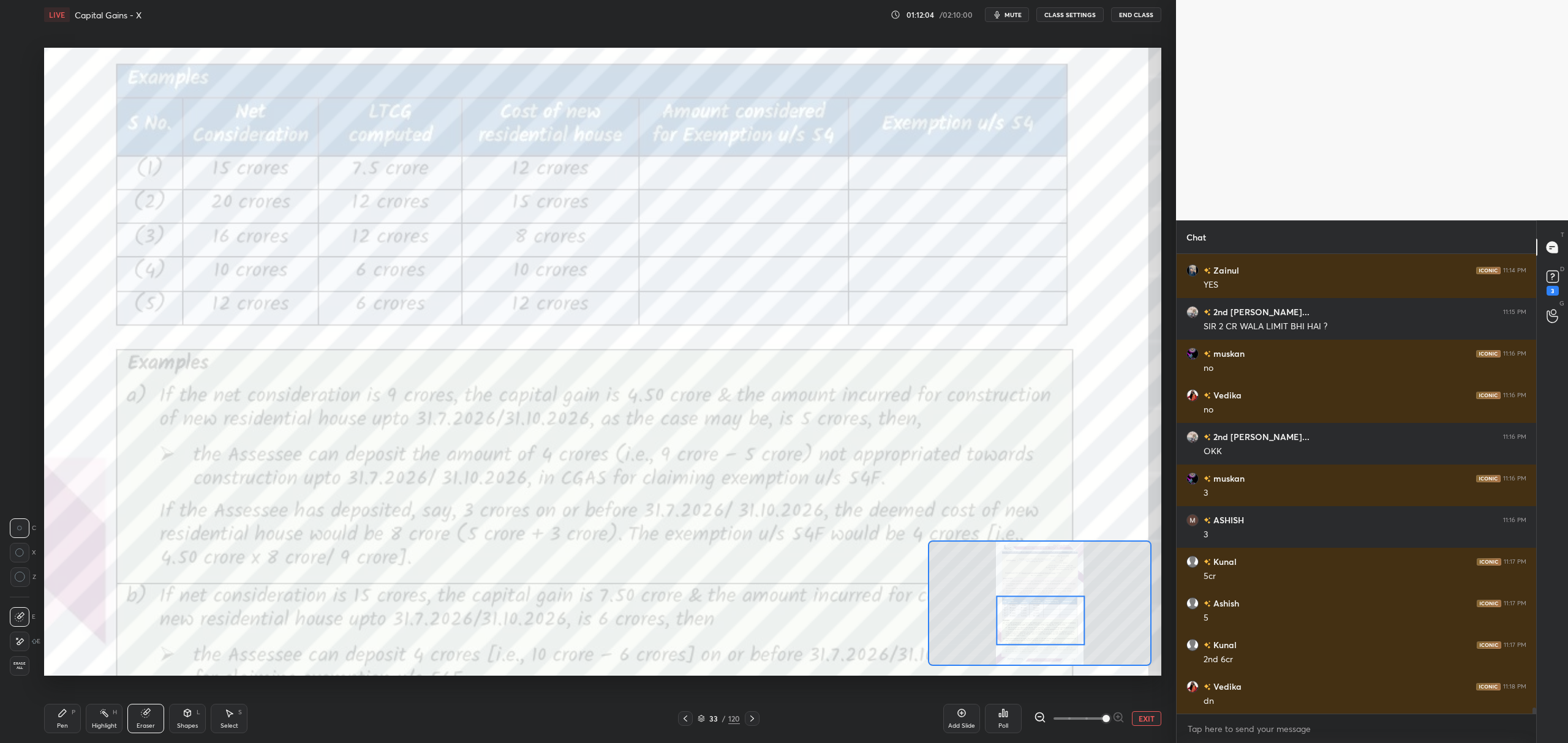
scroll to position [33443, 0]
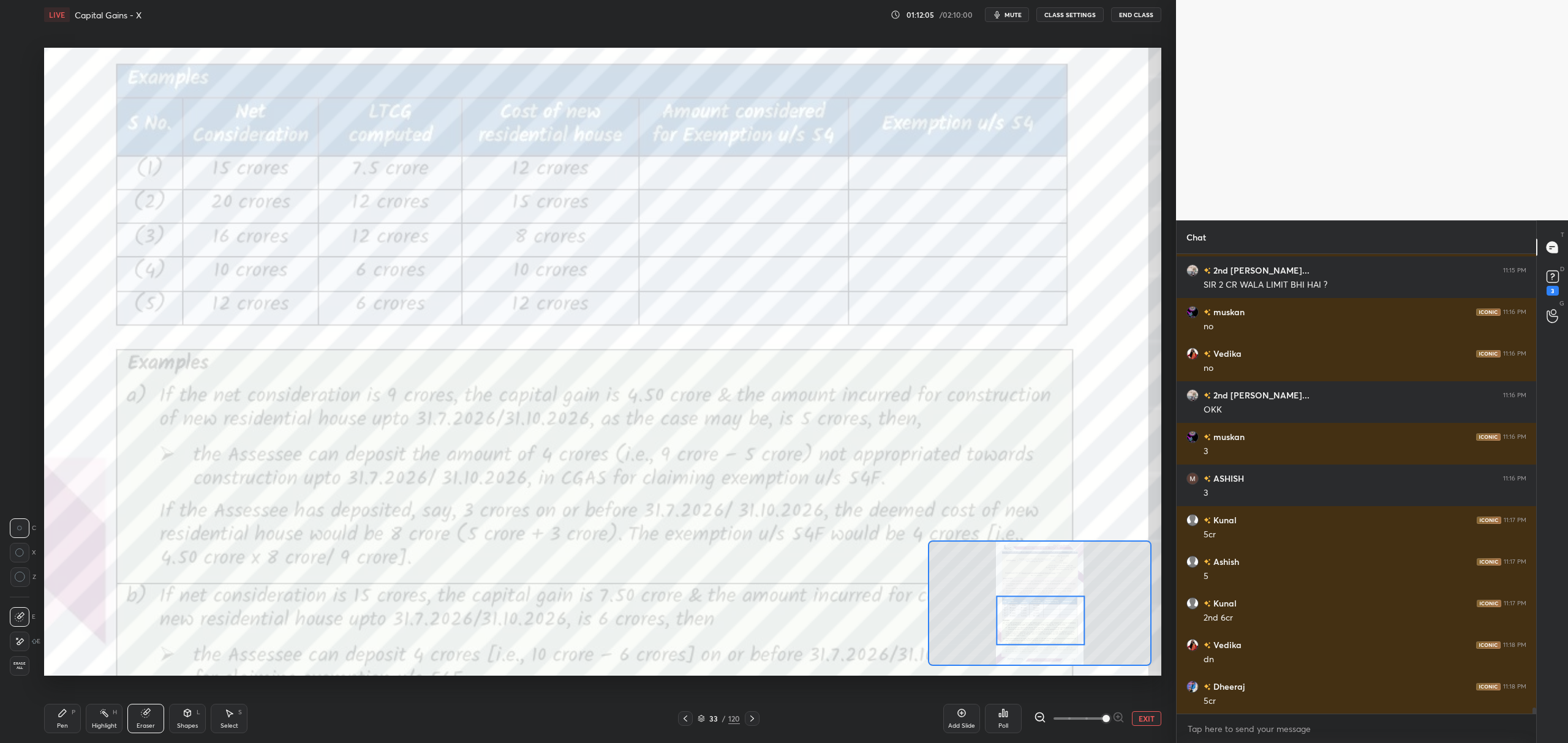
click at [69, 711] on div "Pen P" at bounding box center [63, 719] width 37 height 29
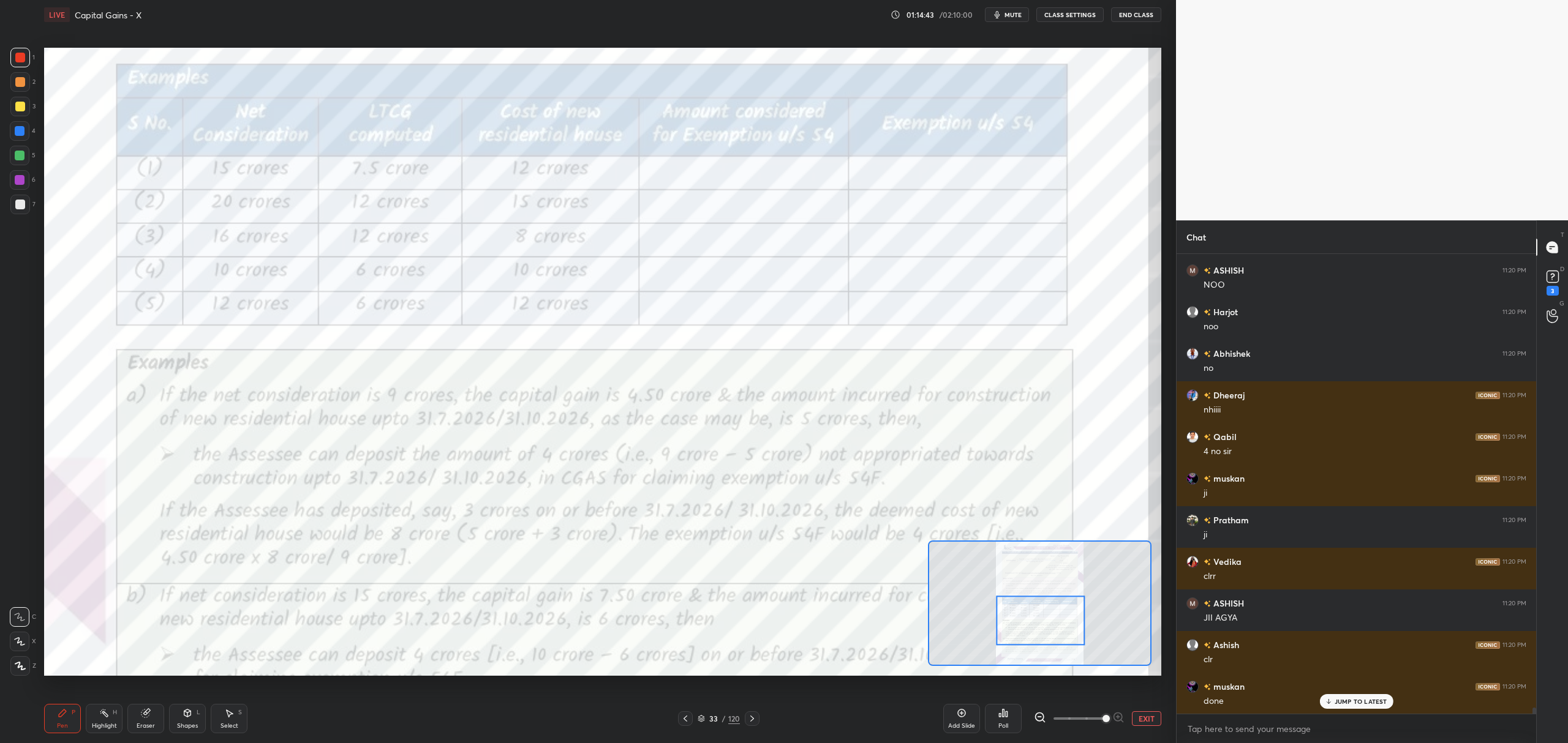
scroll to position [35478, 0]
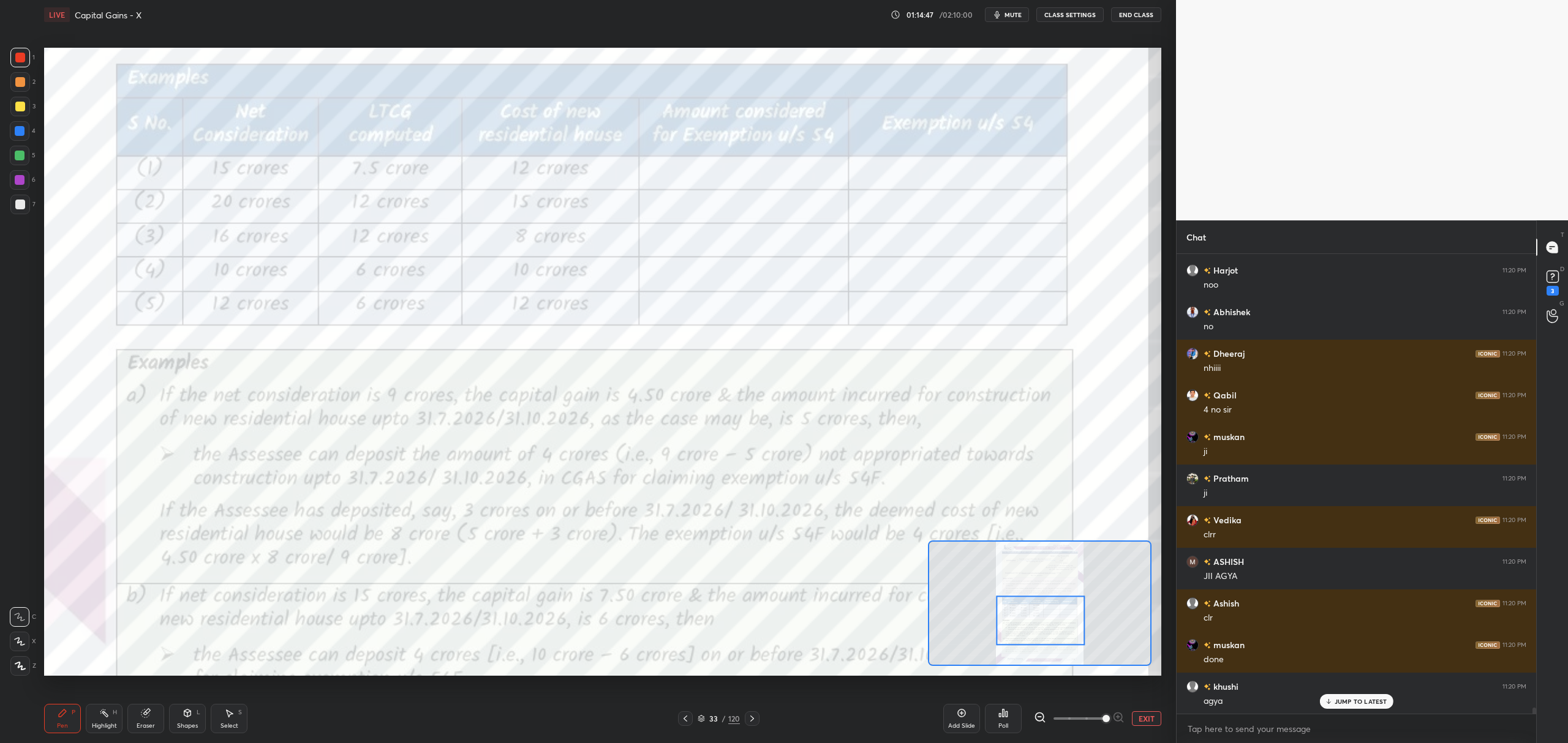
click at [137, 720] on div "Eraser" at bounding box center [146, 719] width 37 height 29
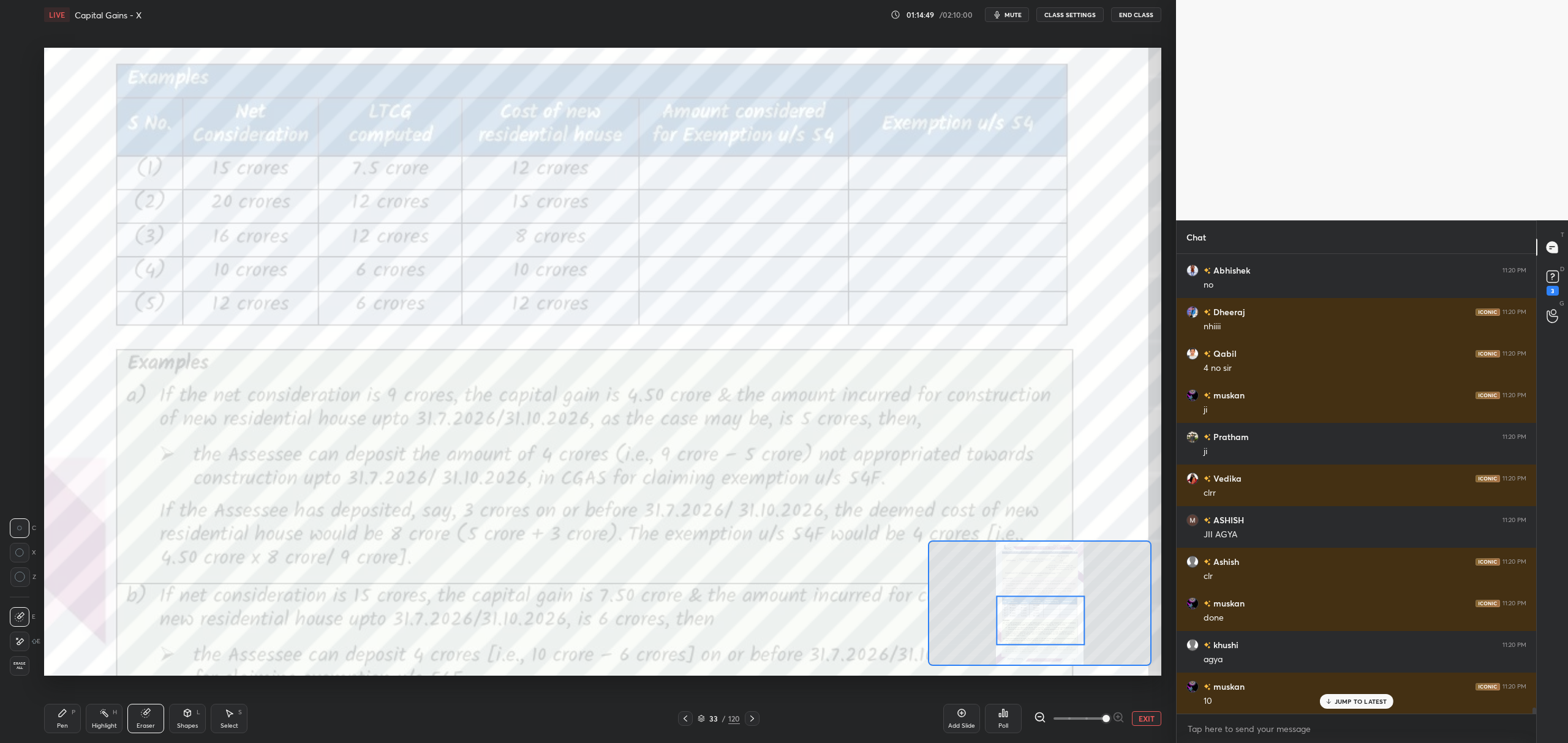
scroll to position [35562, 0]
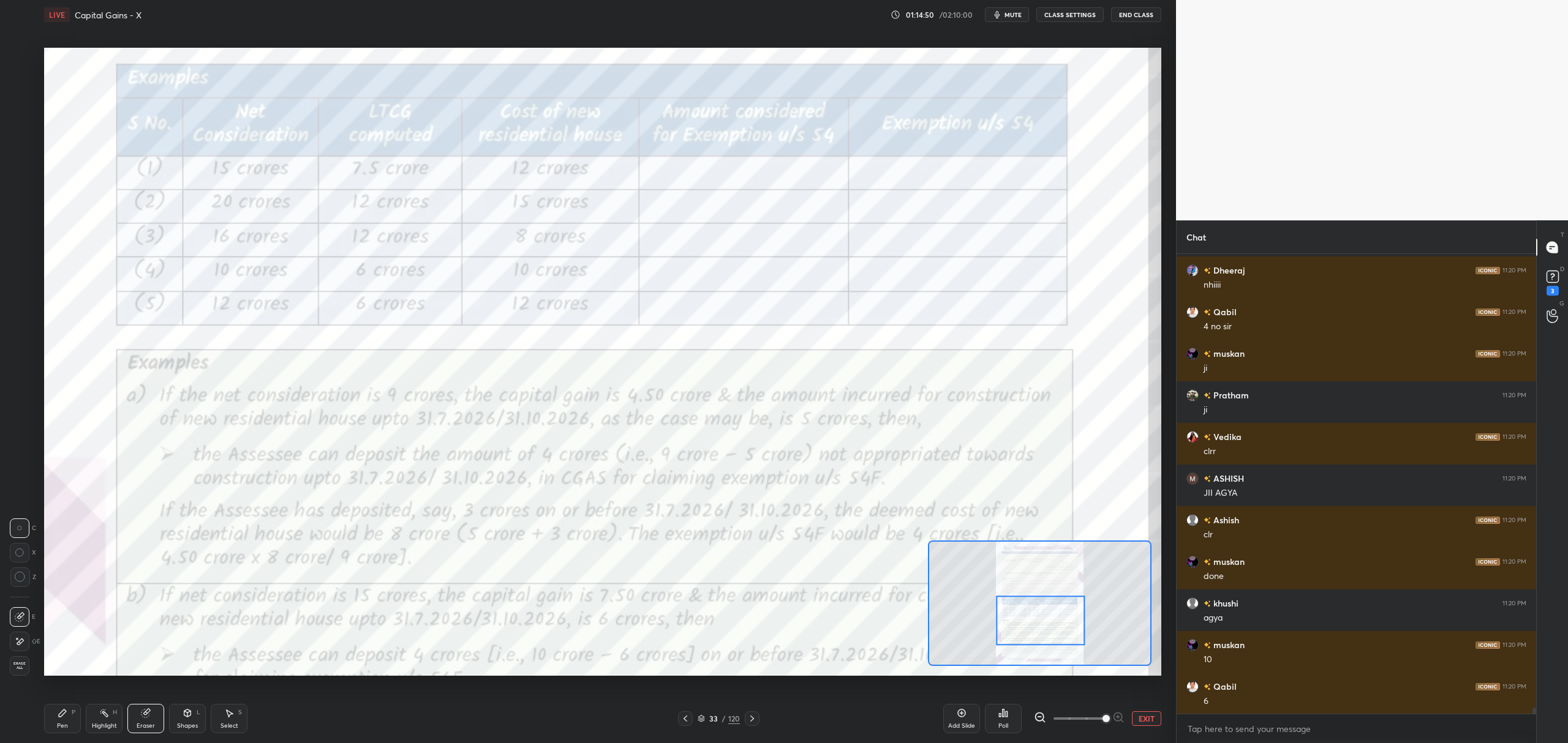
click at [65, 713] on icon at bounding box center [63, 714] width 8 height 8
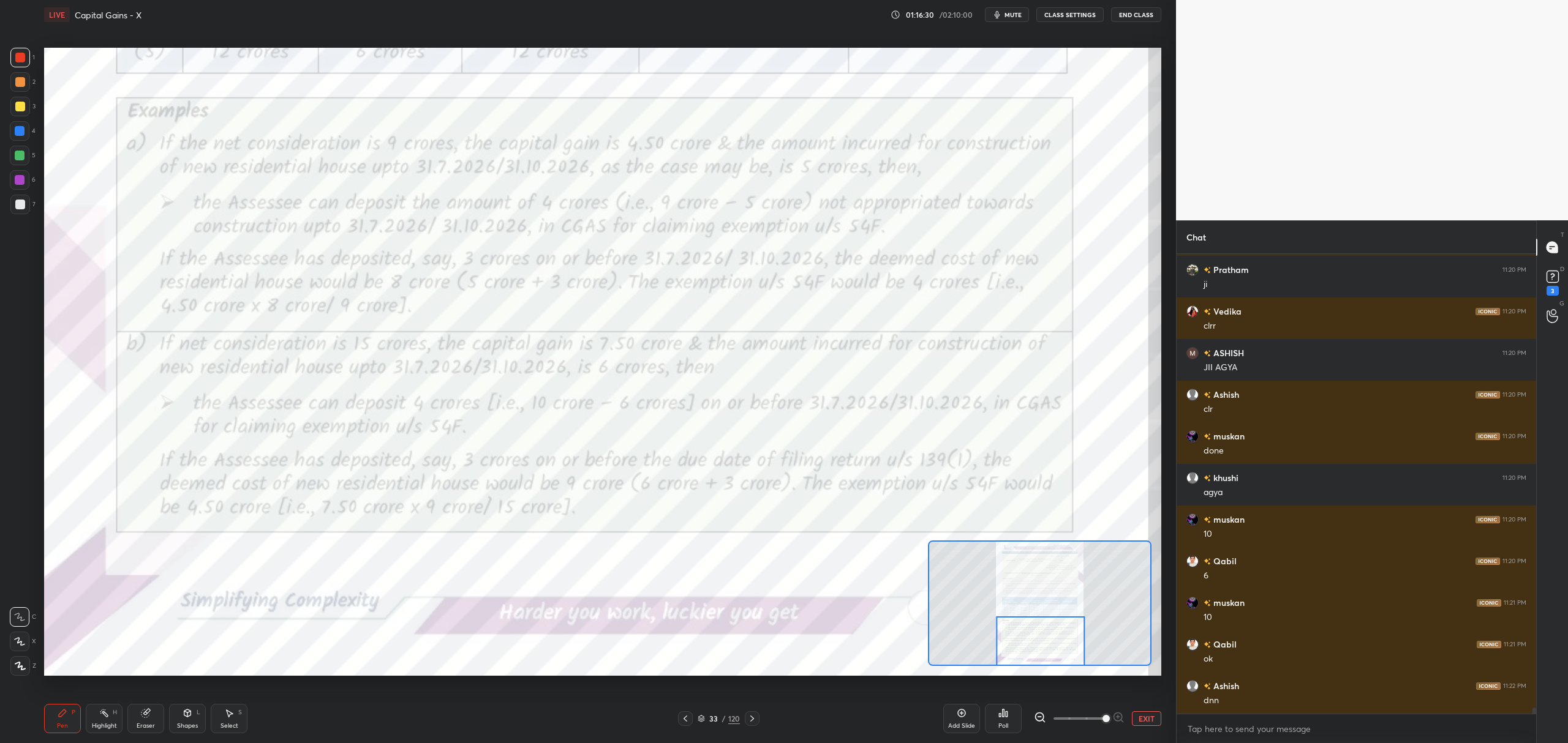
scroll to position [35728, 0]
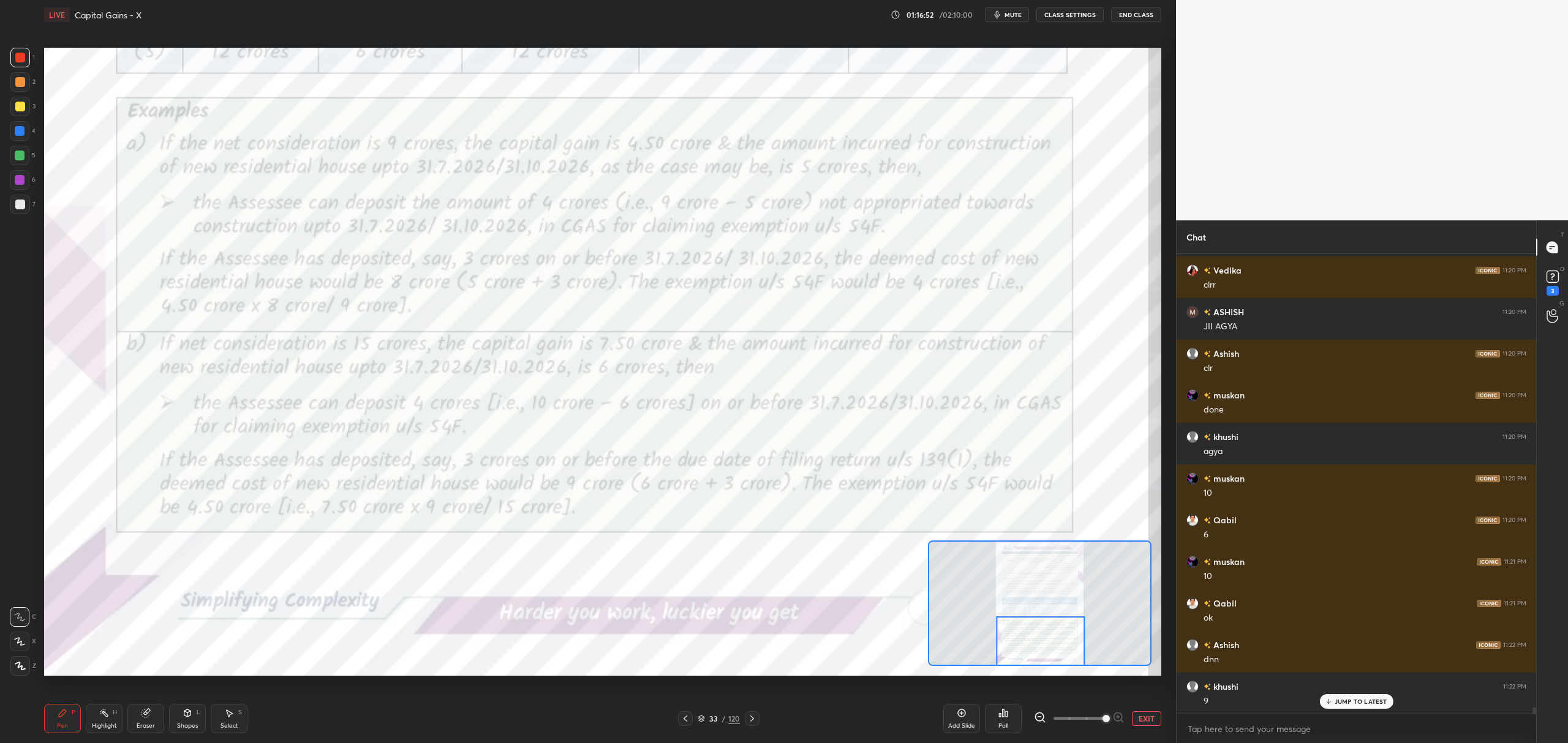
click at [116, 711] on div "H" at bounding box center [115, 713] width 4 height 6
click at [145, 706] on div "Eraser" at bounding box center [146, 719] width 37 height 29
click at [70, 708] on div "Pen P" at bounding box center [63, 719] width 37 height 29
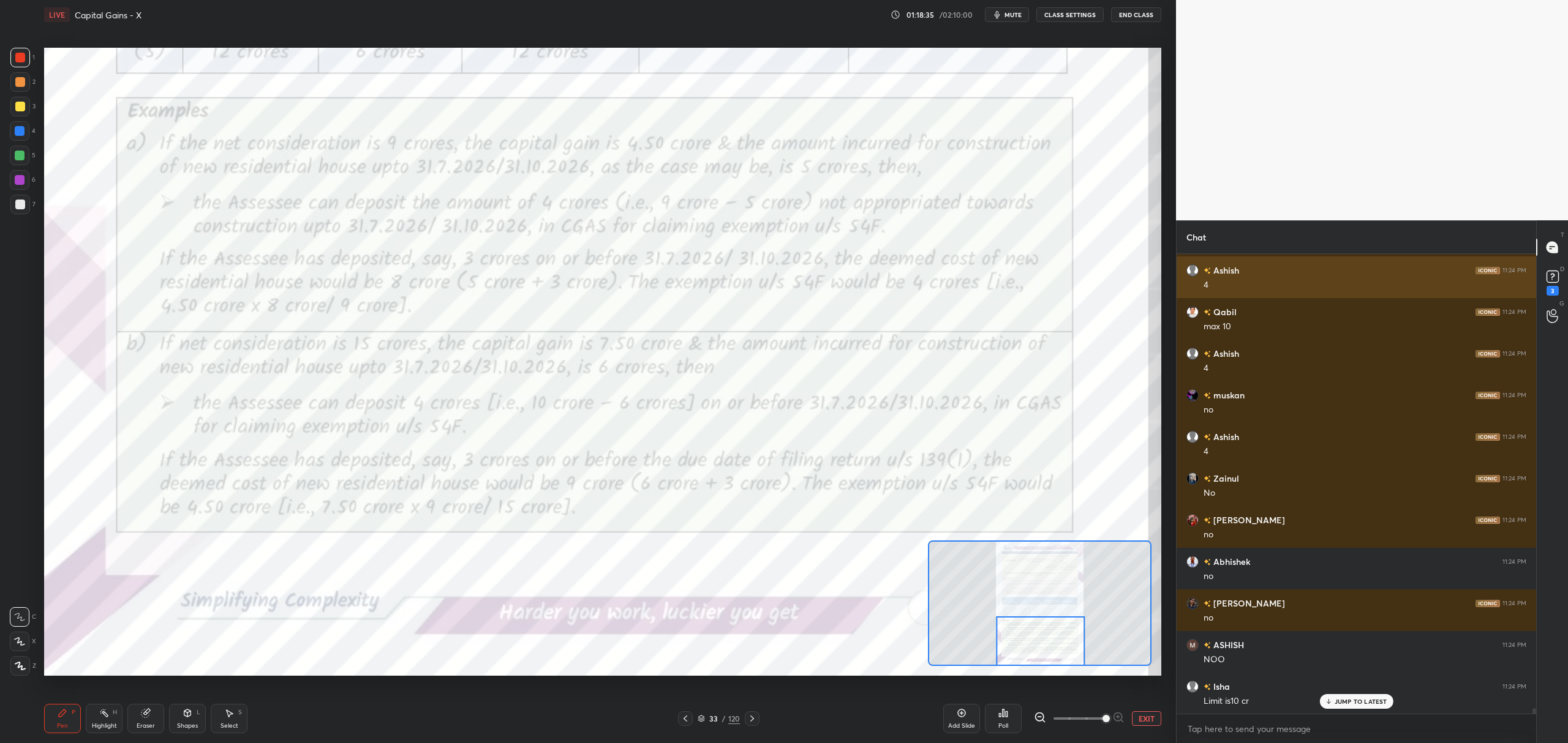
scroll to position [37685, 0]
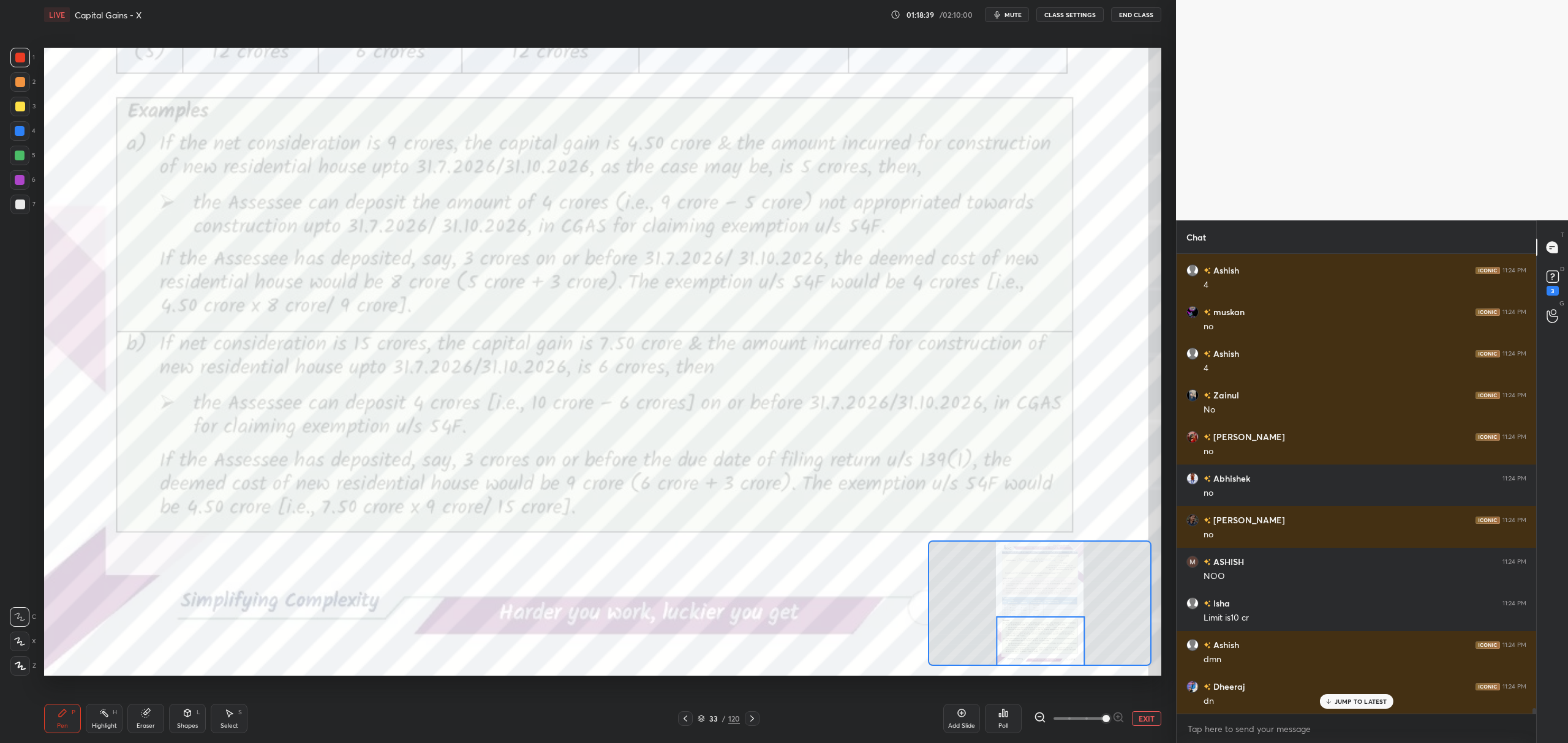
click at [1150, 722] on button "EXIT" at bounding box center [1147, 718] width 29 height 14
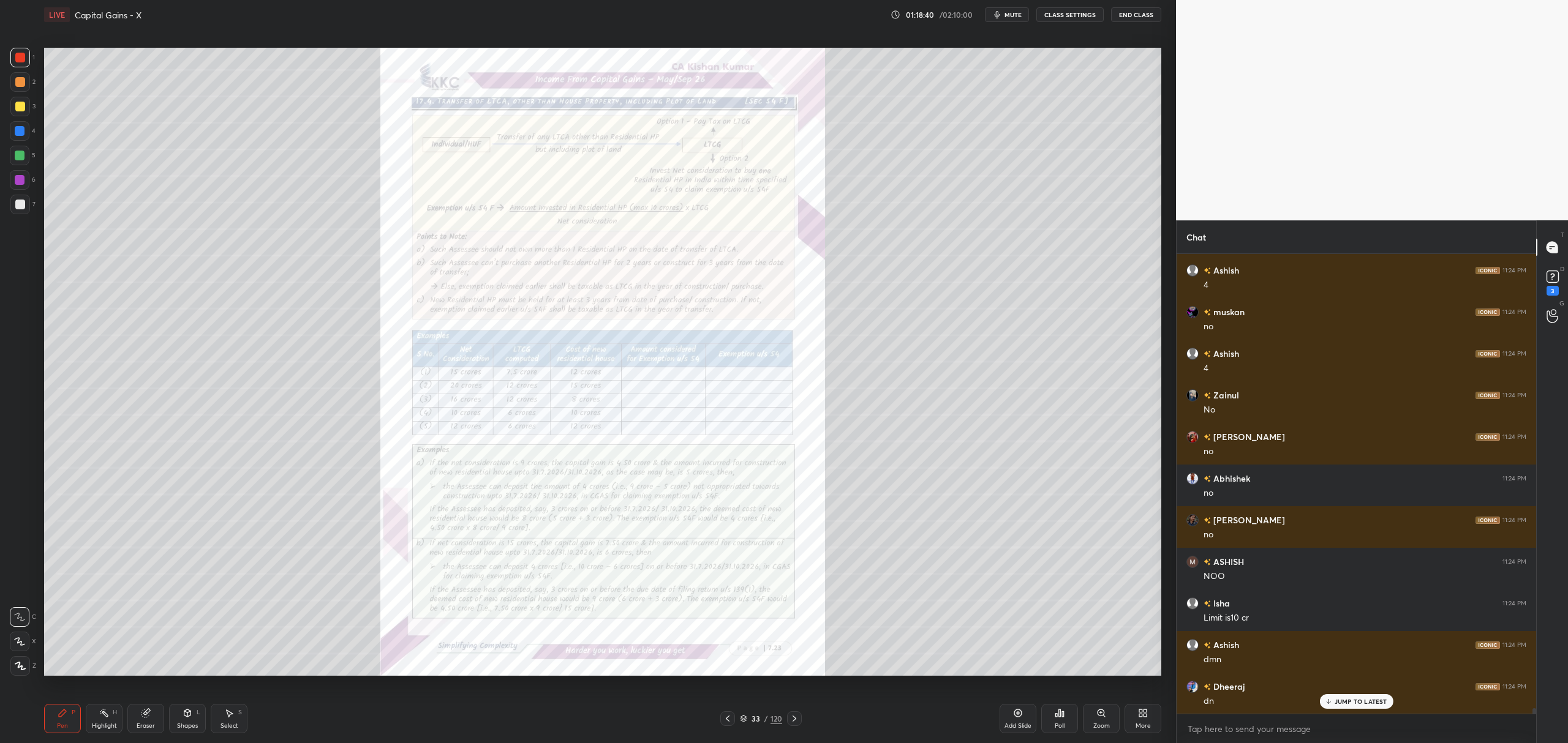
scroll to position [37768, 0]
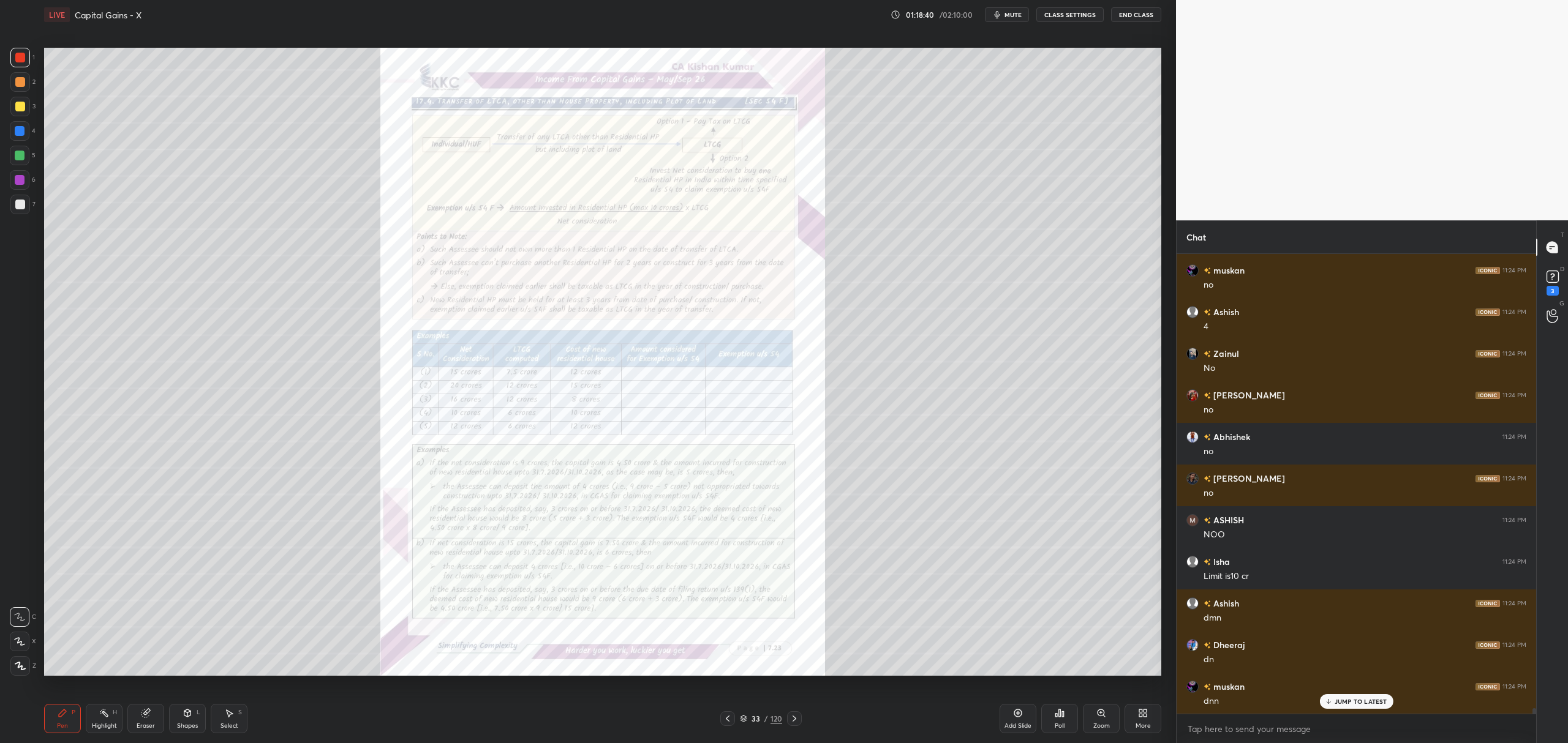
click at [1025, 721] on div "Add Slide" at bounding box center [1018, 719] width 37 height 29
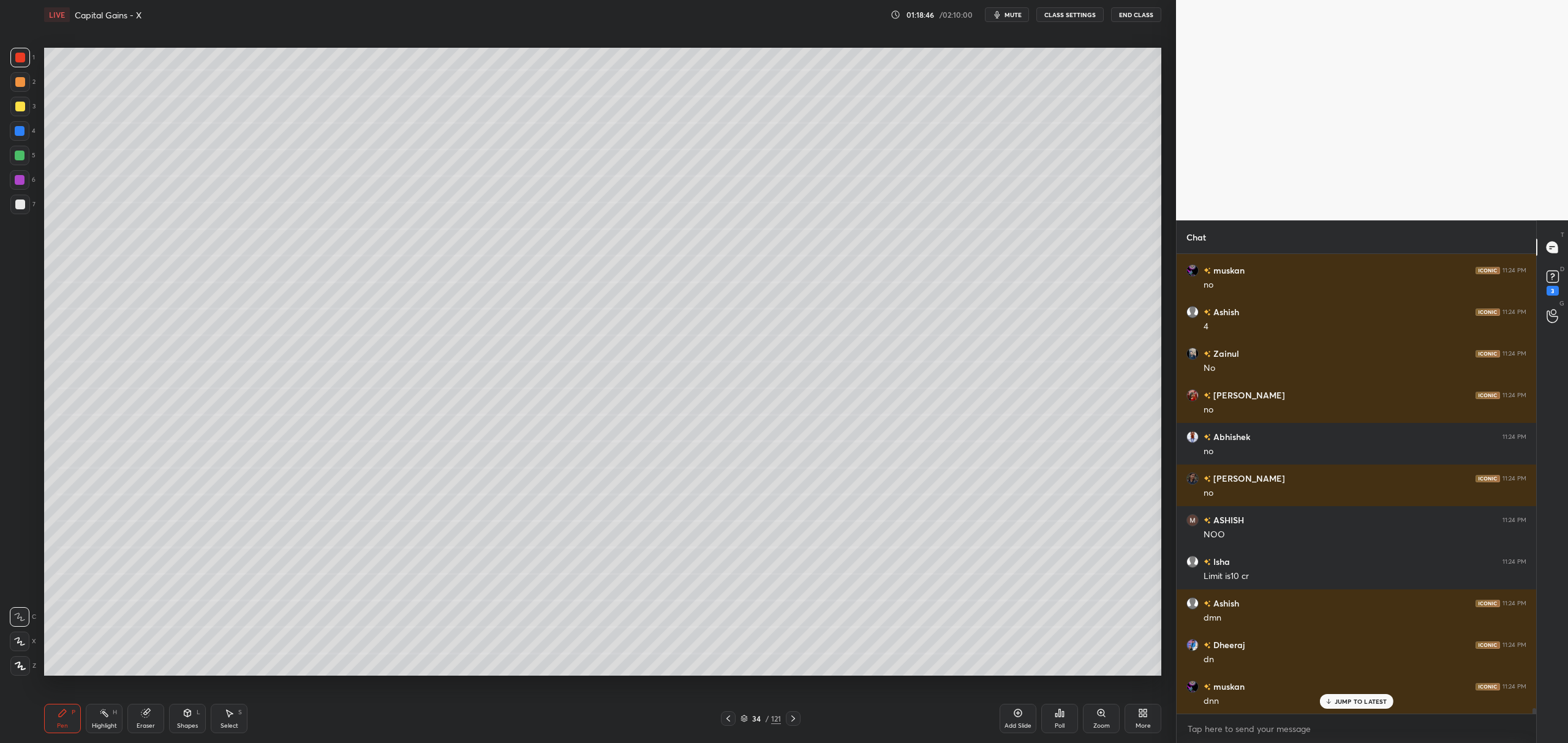
click at [15, 151] on div at bounding box center [19, 156] width 10 height 10
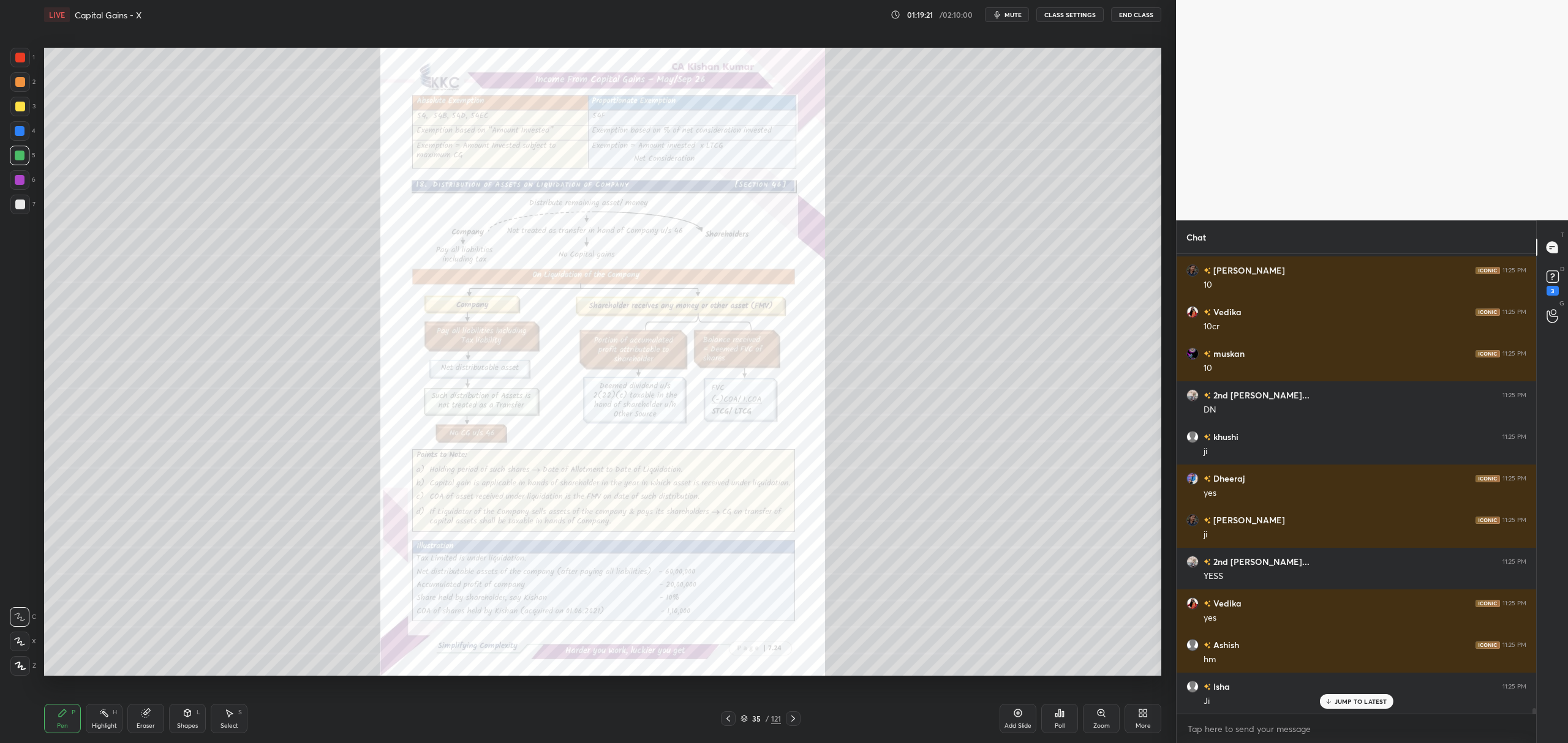
scroll to position [39101, 0]
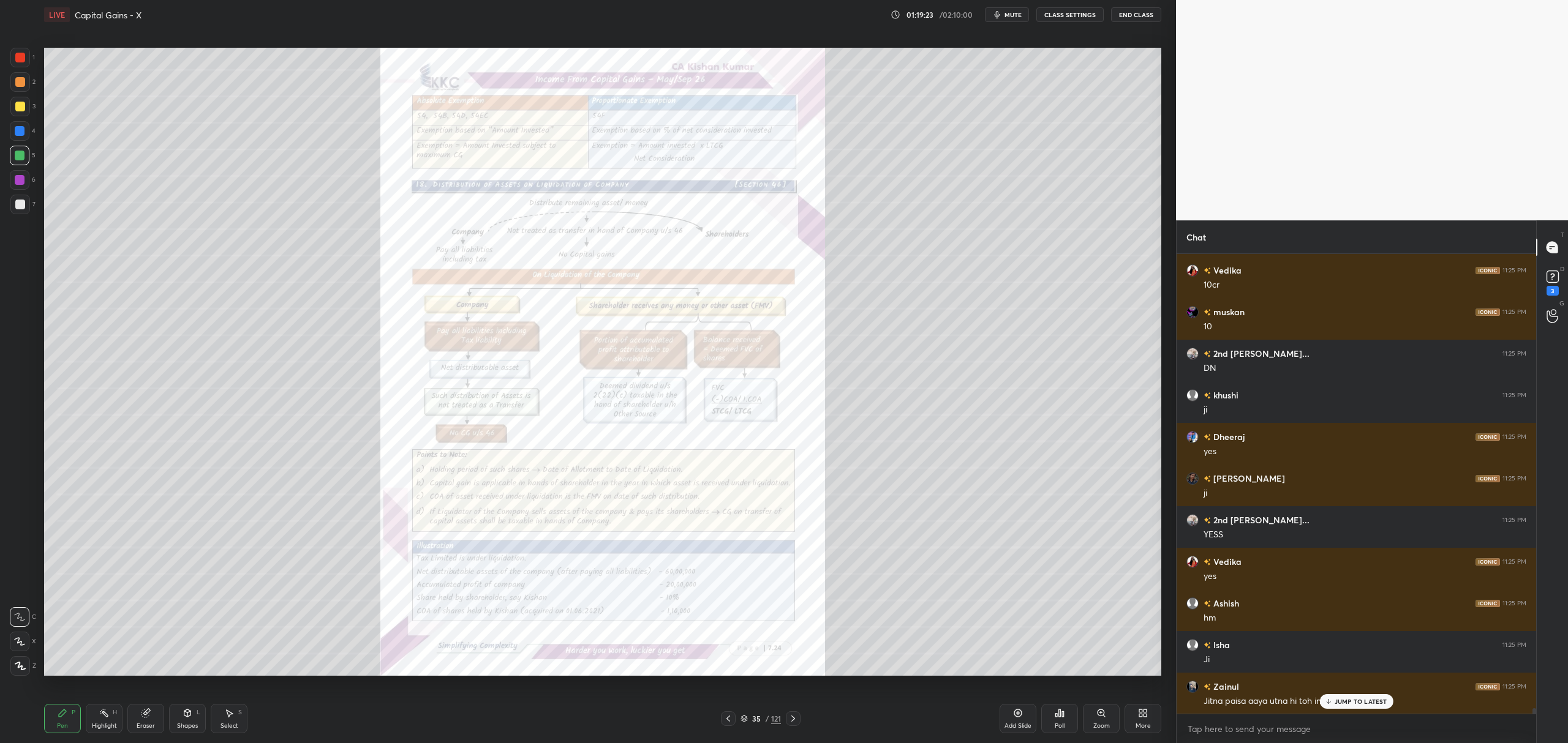
click at [1103, 718] on icon at bounding box center [1101, 713] width 10 height 10
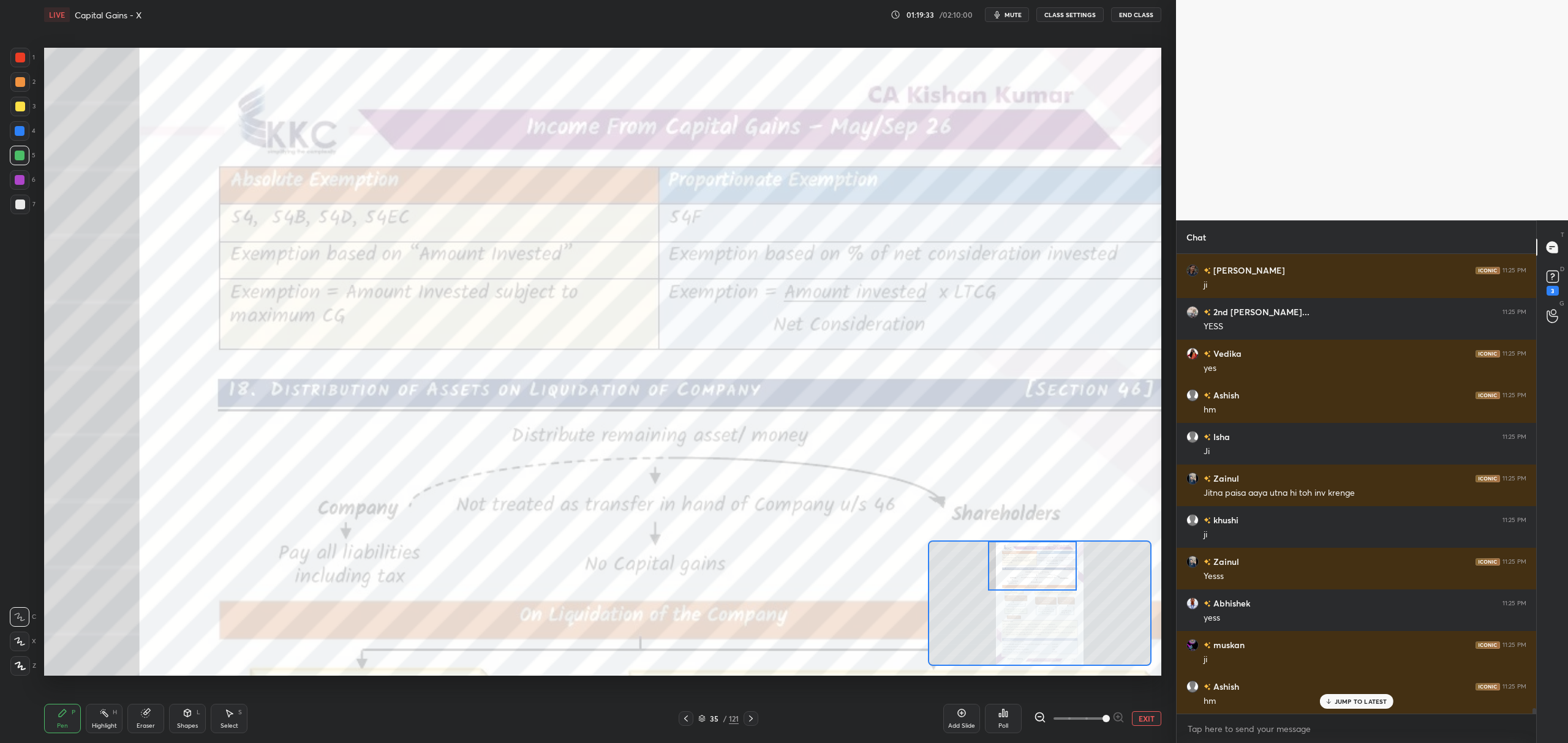
scroll to position [39351, 0]
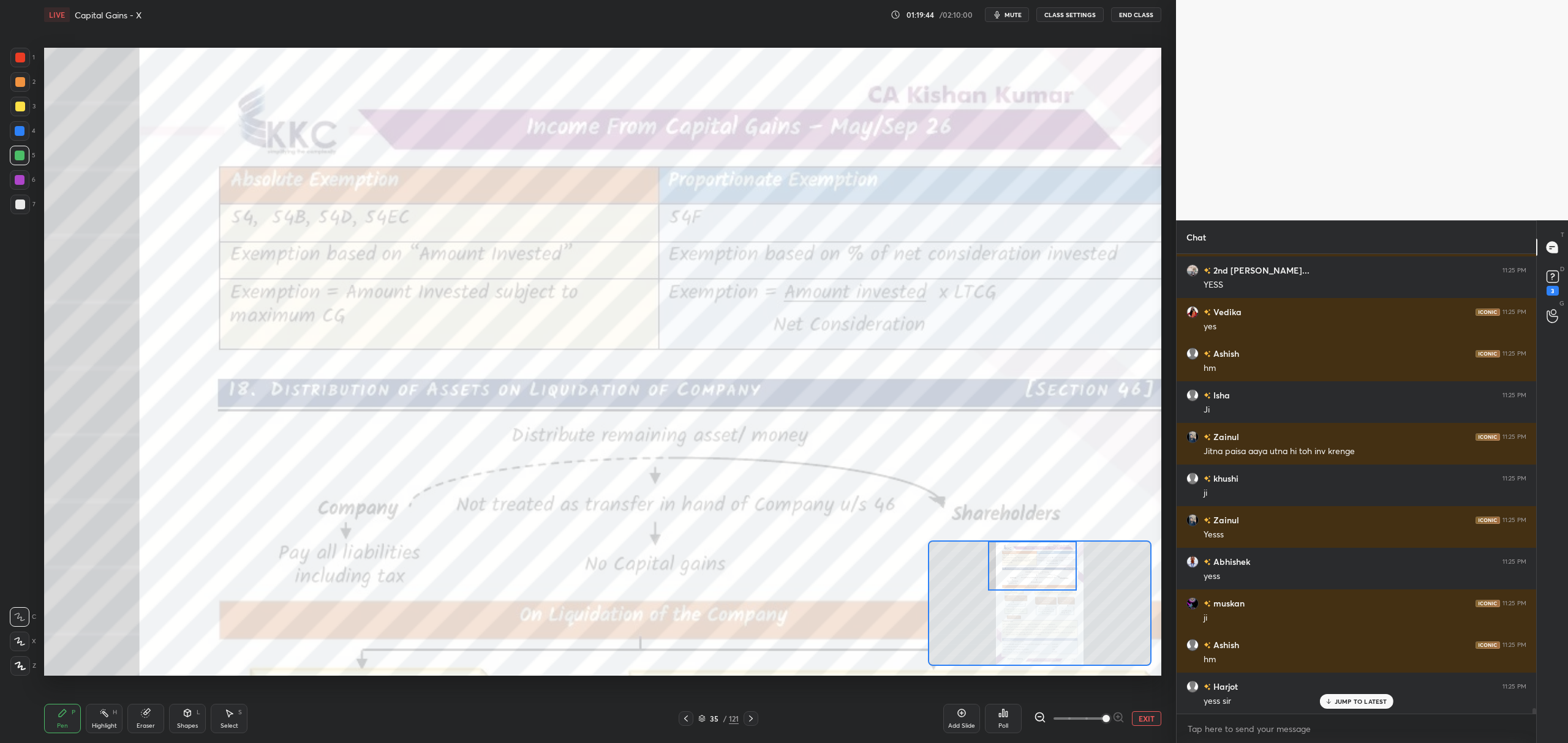
click at [707, 720] on div "35 / 121" at bounding box center [719, 718] width 41 height 11
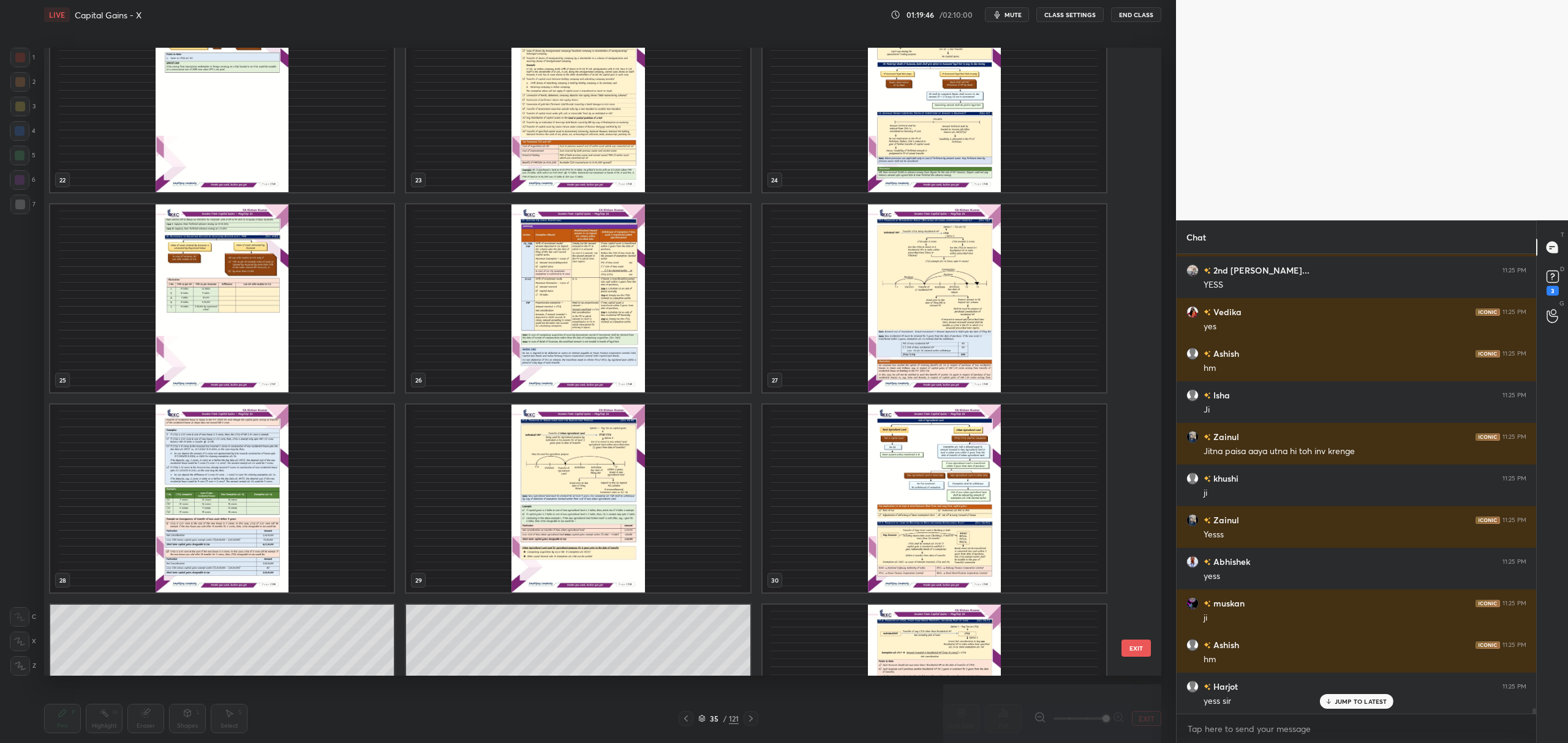
scroll to position [1441, 0]
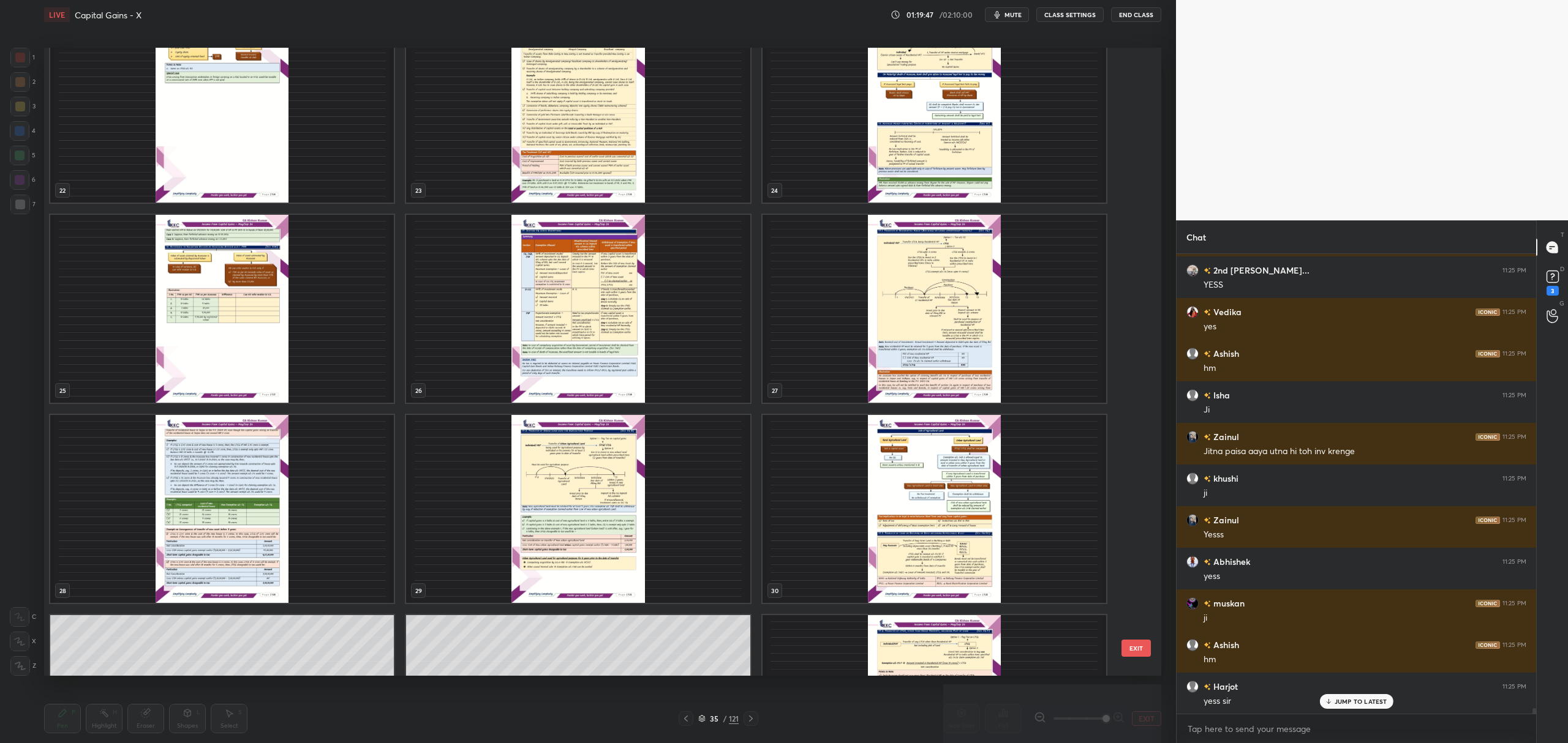
click at [598, 333] on img "grid" at bounding box center [578, 308] width 344 height 188
click at [609, 329] on img "grid" at bounding box center [578, 308] width 344 height 188
click at [618, 327] on img "grid" at bounding box center [578, 308] width 344 height 188
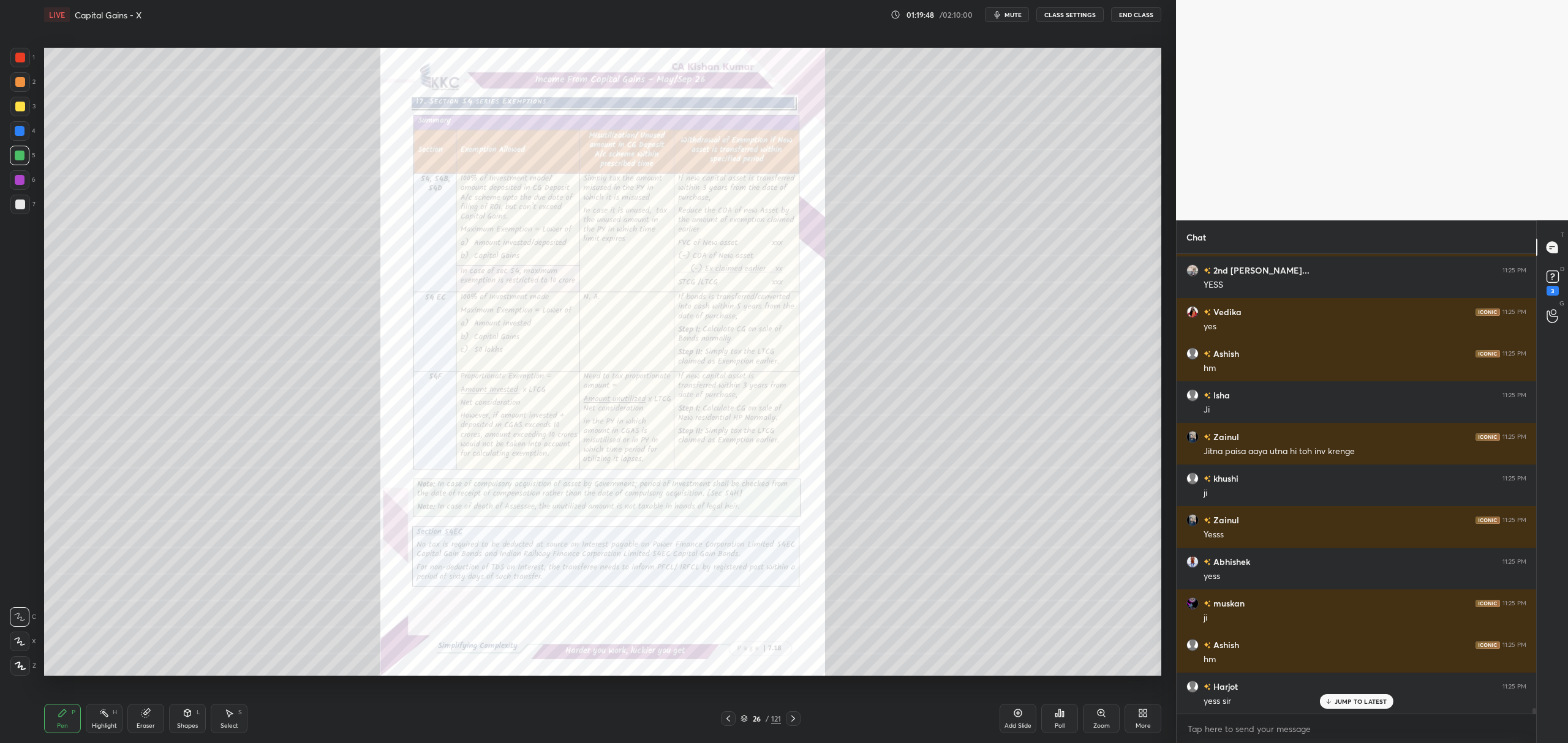
click at [1100, 721] on div "Zoom" at bounding box center [1102, 719] width 37 height 29
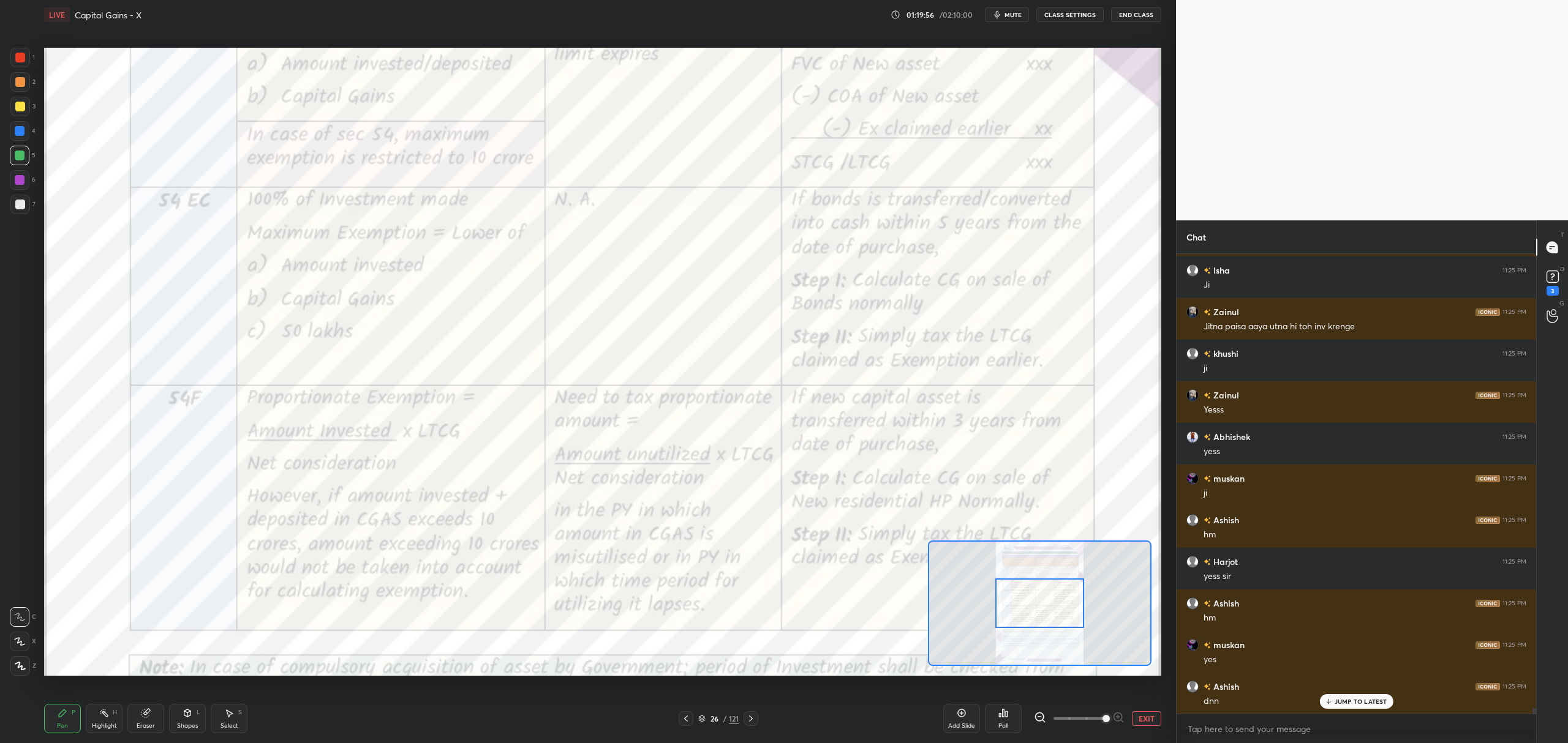
scroll to position [39517, 0]
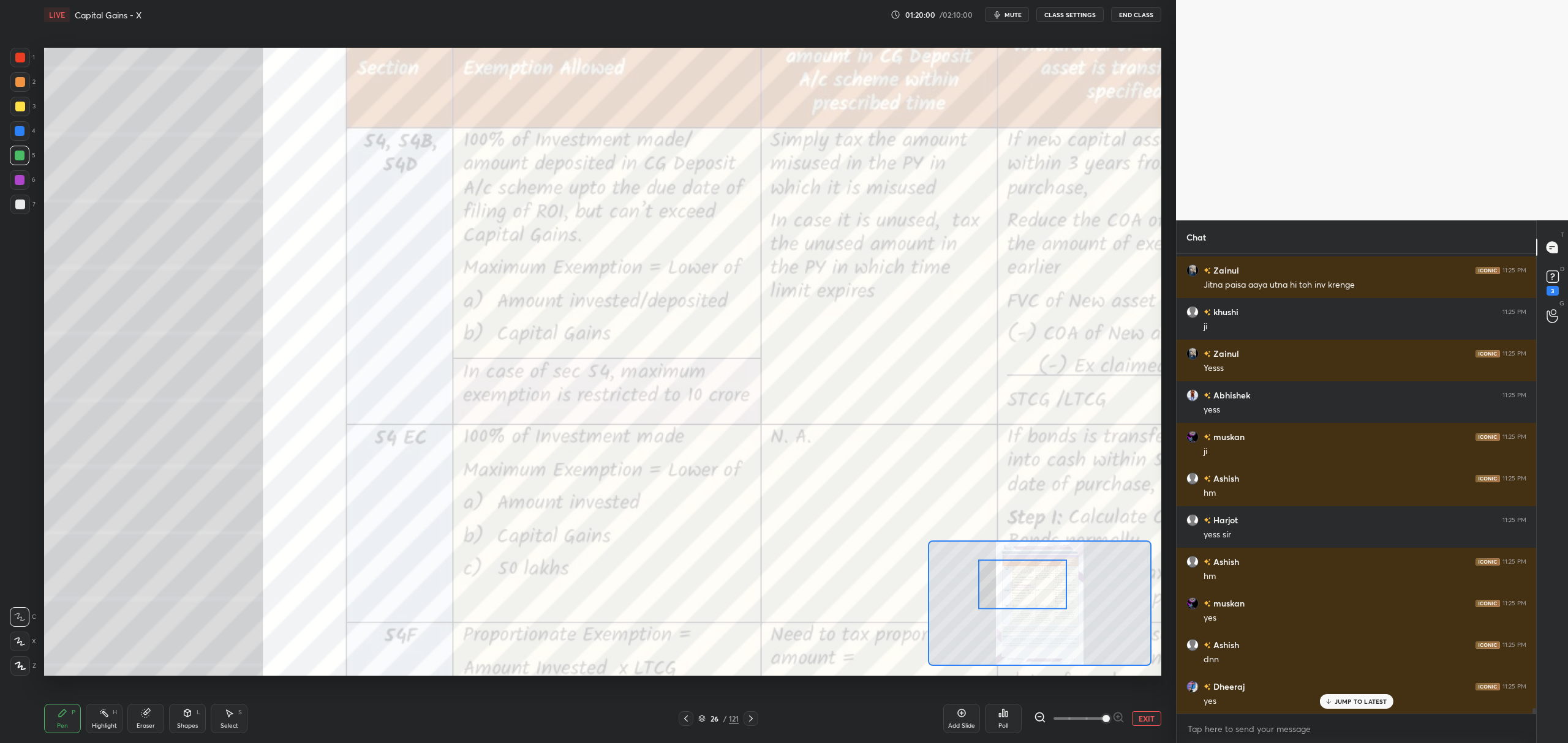
click at [31, 64] on div "1" at bounding box center [22, 57] width 24 height 19
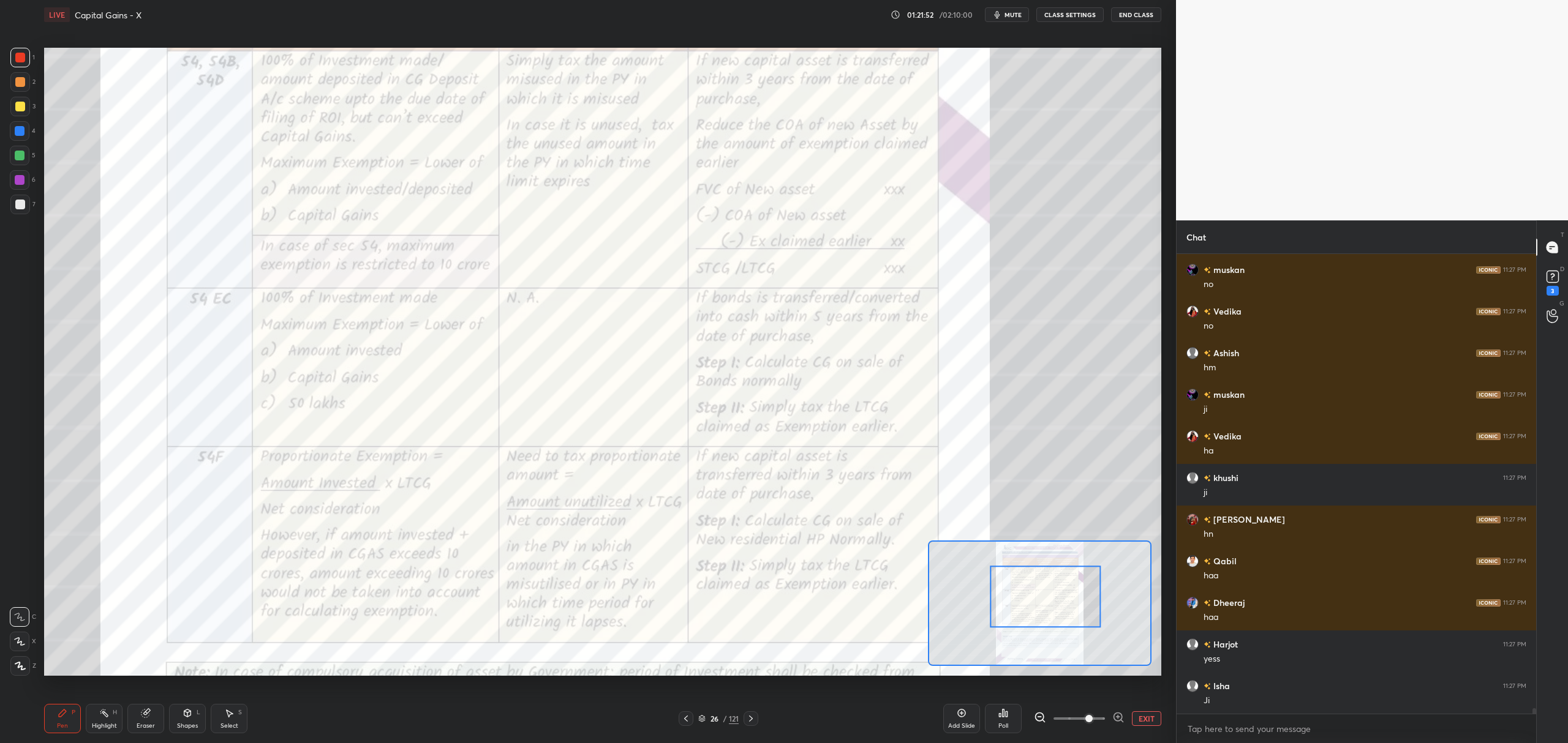
scroll to position [36210, 0]
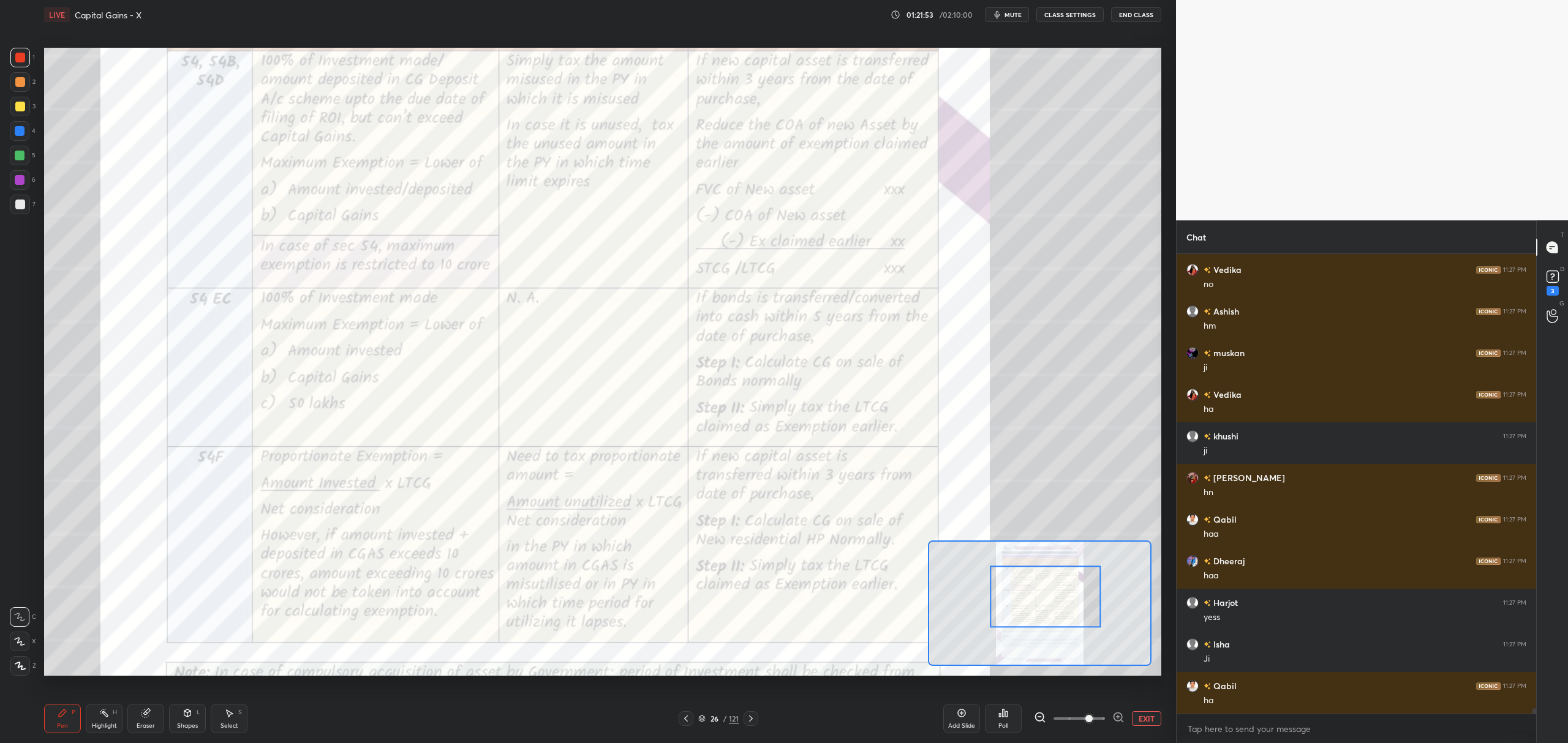
click at [1145, 714] on button "EXIT" at bounding box center [1147, 718] width 29 height 14
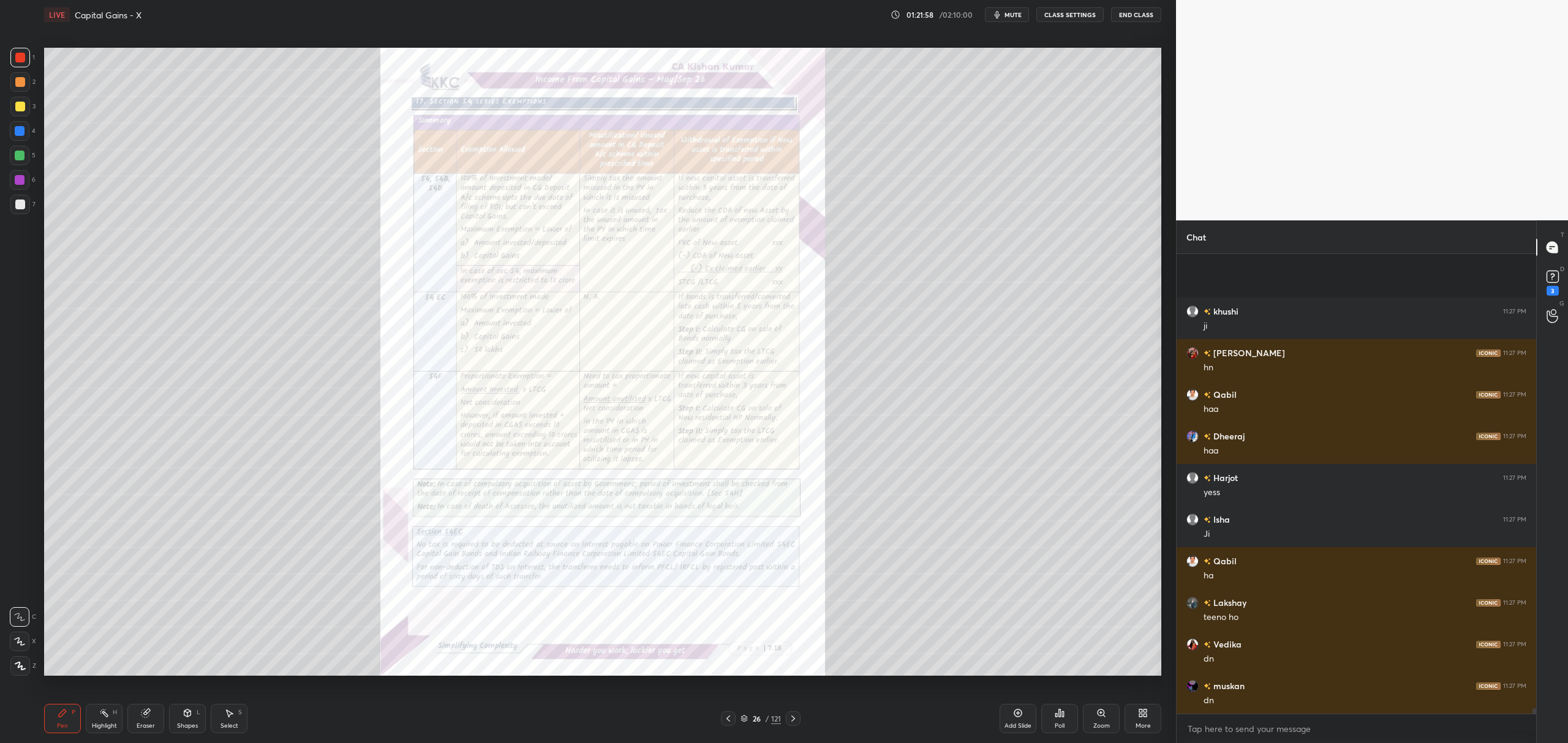
scroll to position [36460, 0]
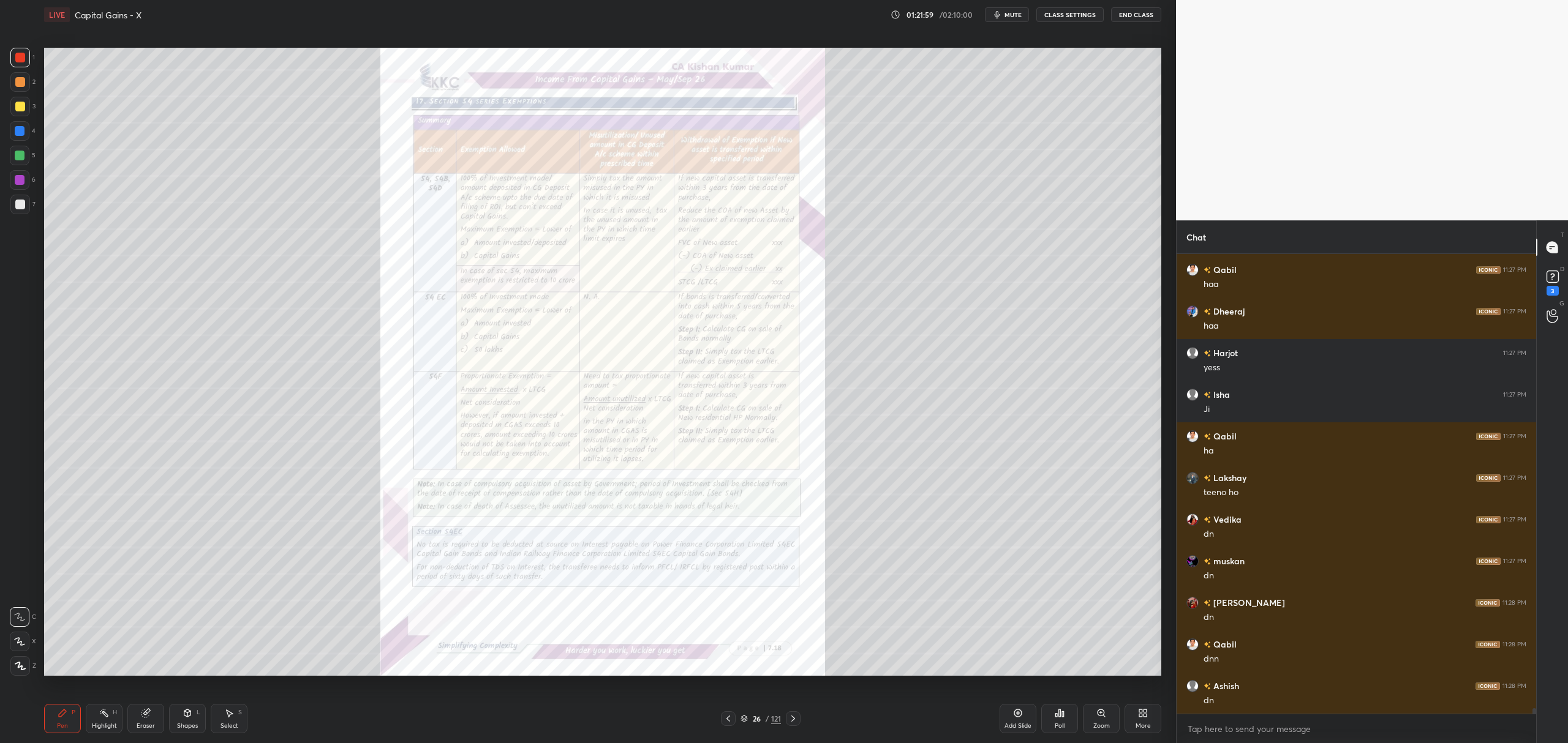
click at [748, 721] on div "26 / 121" at bounding box center [761, 718] width 41 height 11
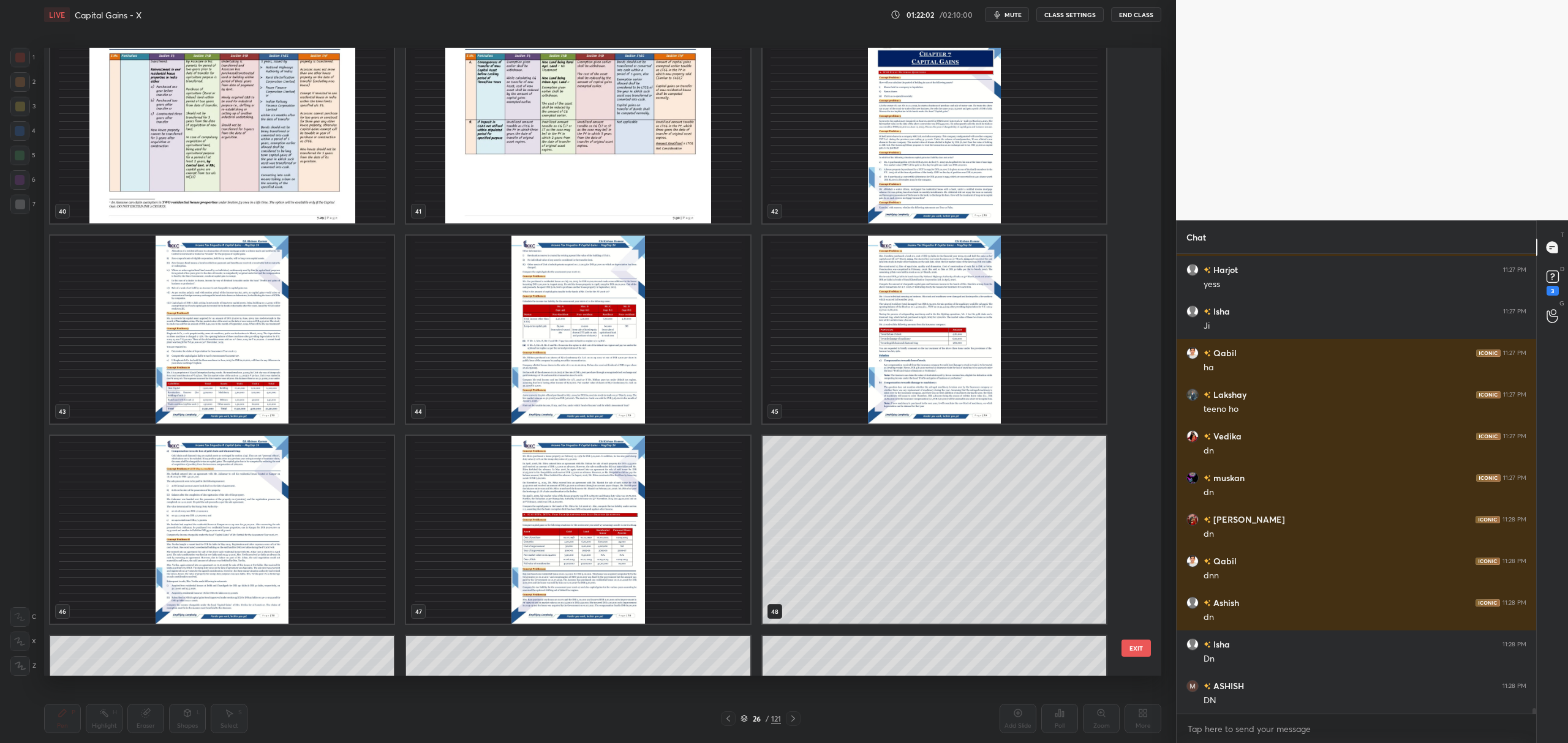
scroll to position [2623, 0]
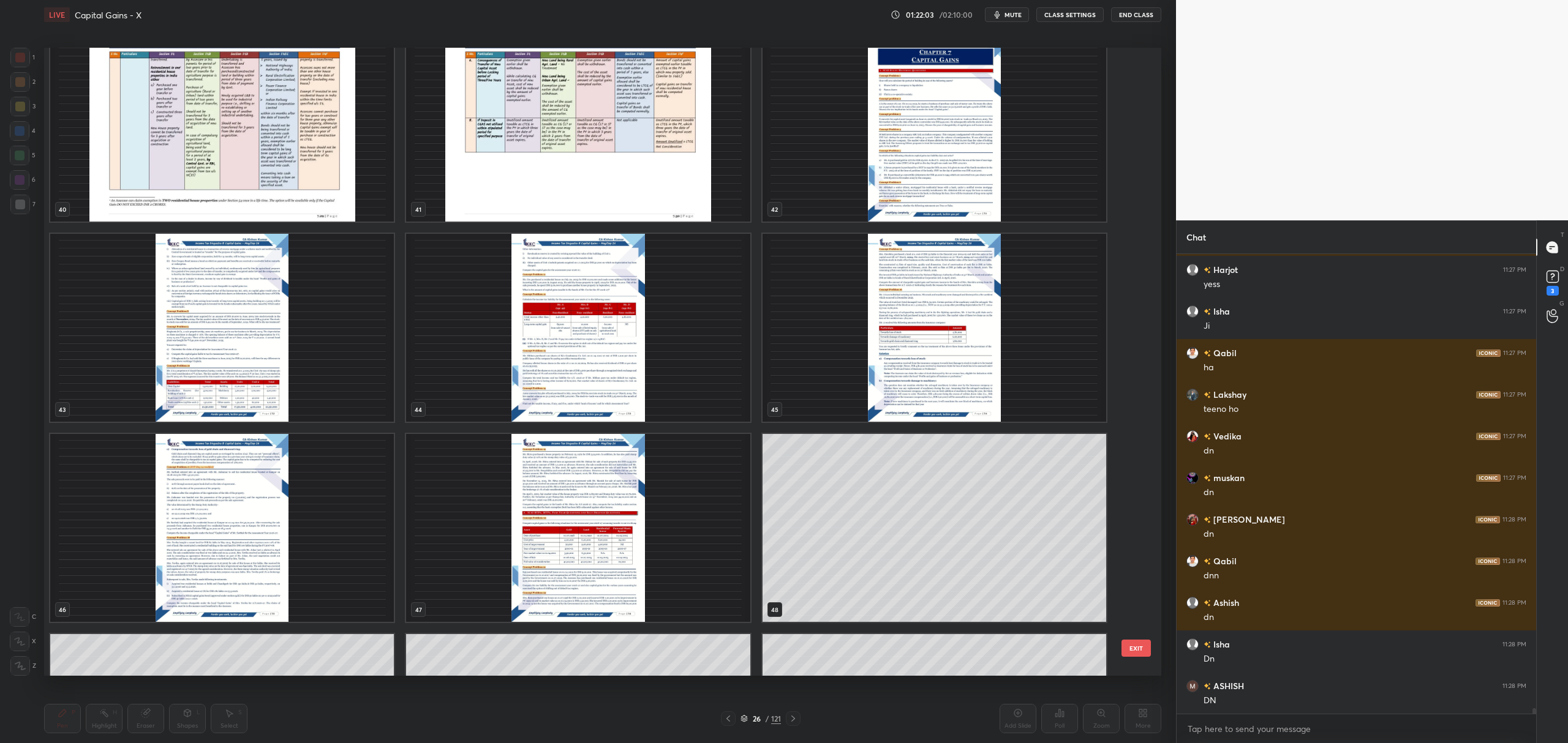
click at [533, 535] on img "grid" at bounding box center [578, 528] width 344 height 188
click at [535, 530] on img "grid" at bounding box center [578, 528] width 344 height 188
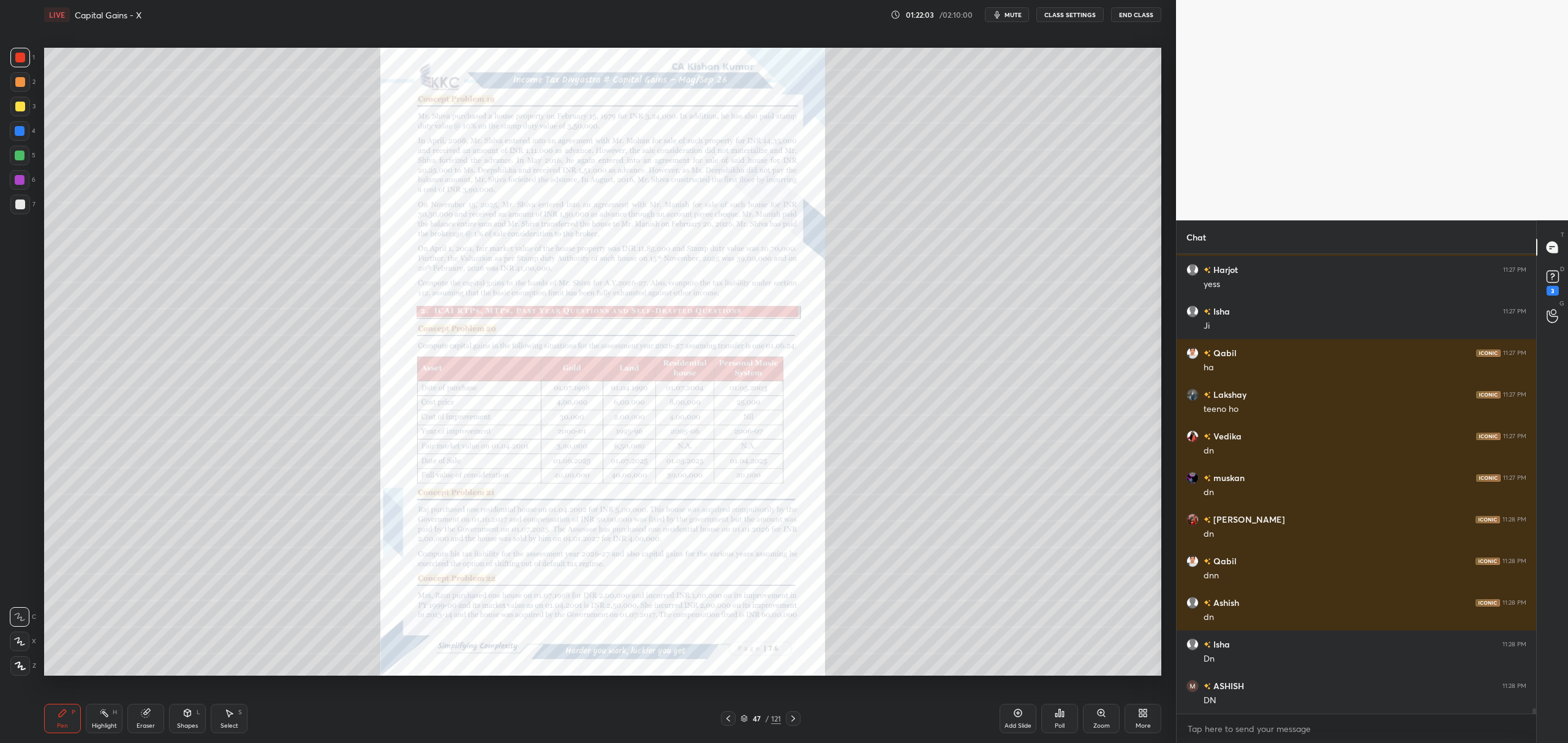
click at [537, 529] on img "grid" at bounding box center [578, 528] width 344 height 188
click at [543, 528] on img "grid" at bounding box center [578, 528] width 344 height 188
click at [548, 528] on img "grid" at bounding box center [578, 528] width 344 height 188
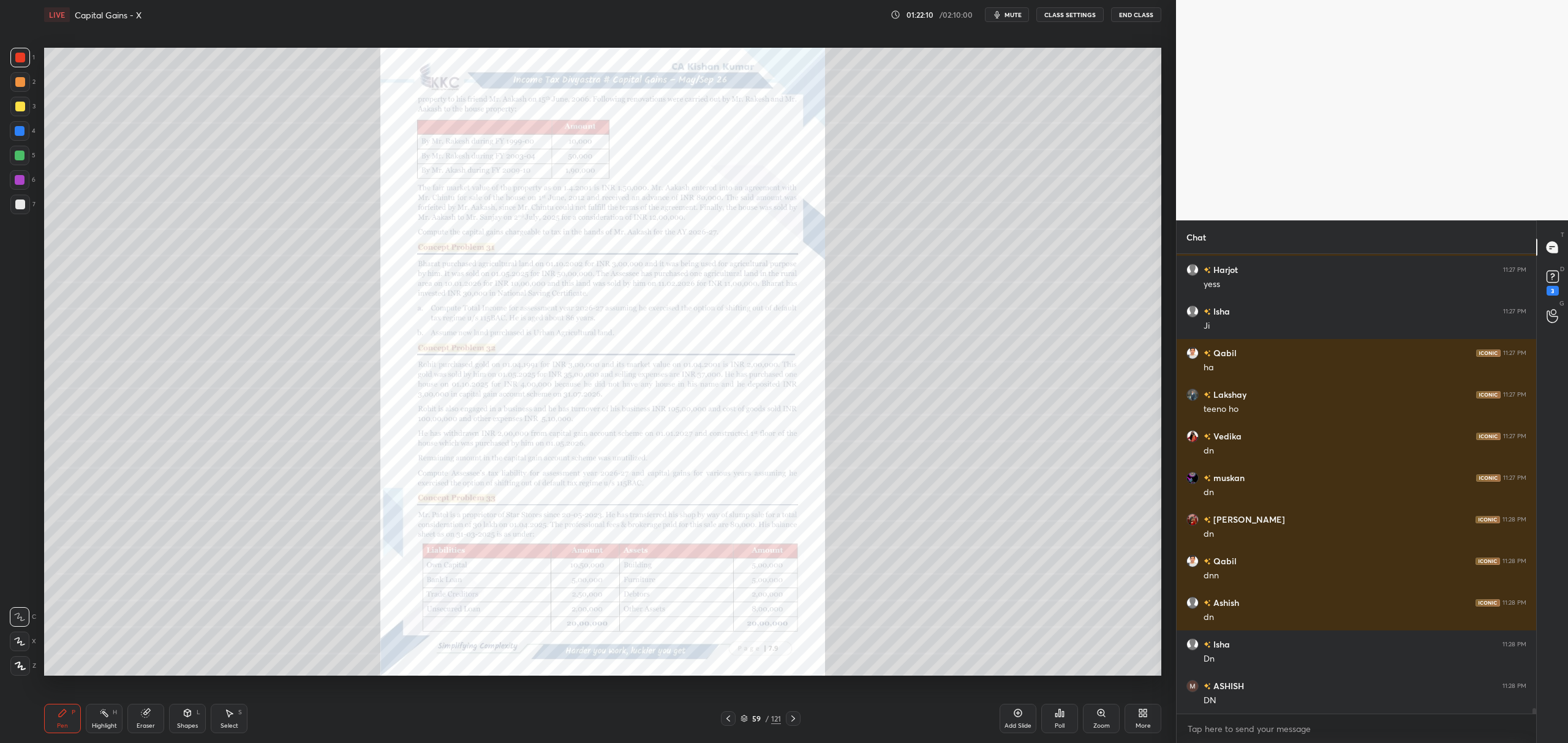
click at [1100, 718] on icon at bounding box center [1101, 713] width 10 height 10
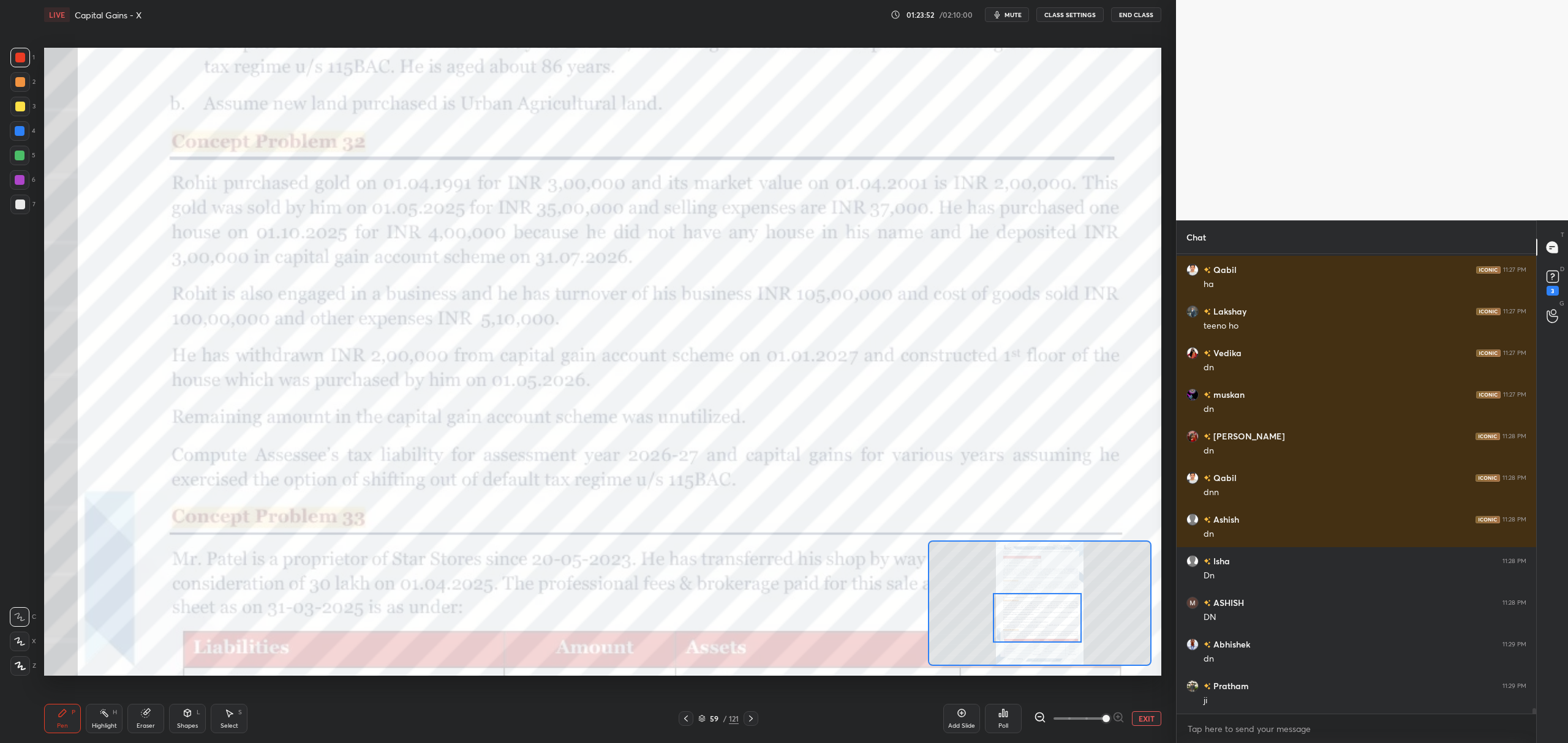
scroll to position [36668, 0]
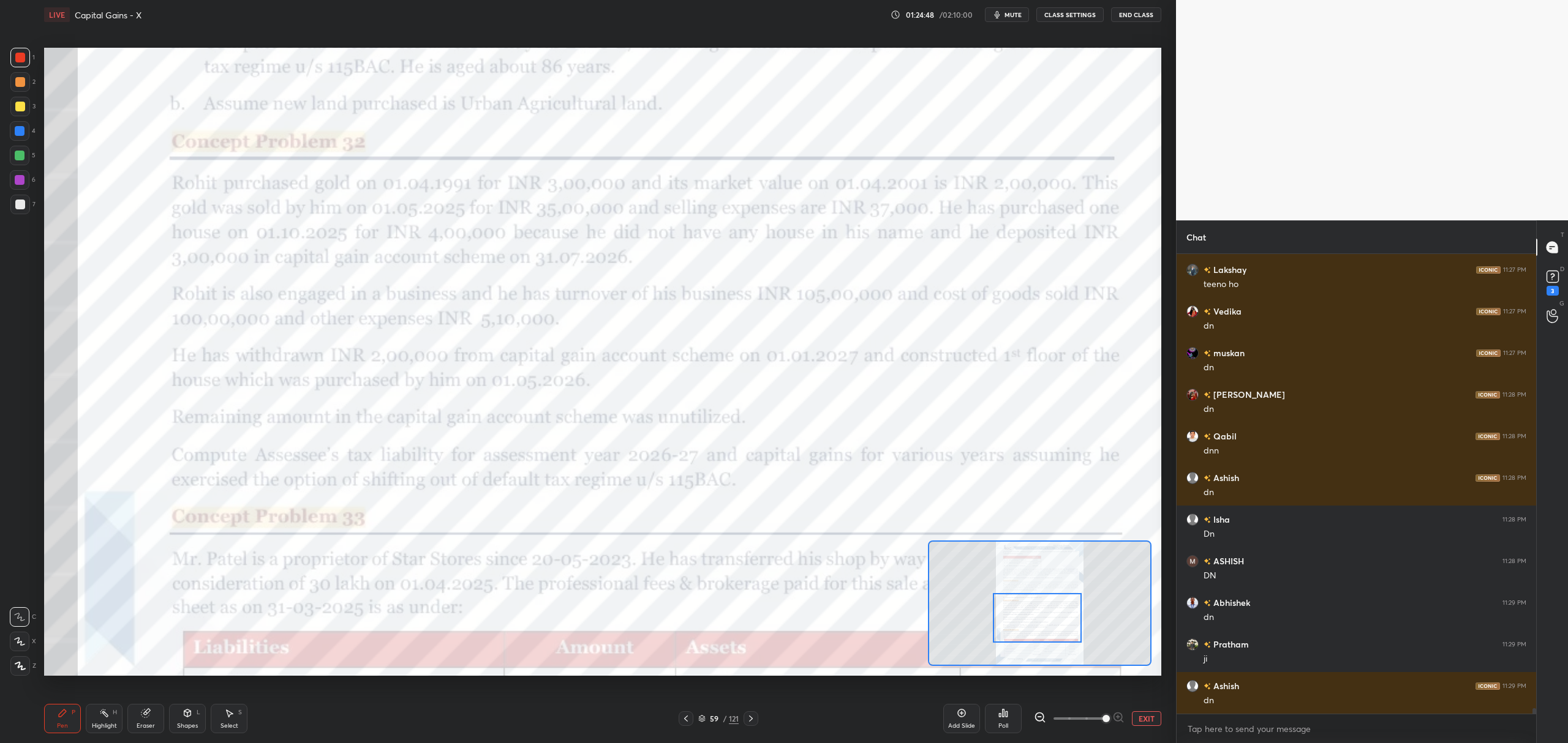
click at [445, 297] on div at bounding box center [588, 371] width 1176 height 743
click at [20, 612] on div at bounding box center [19, 617] width 19 height 19
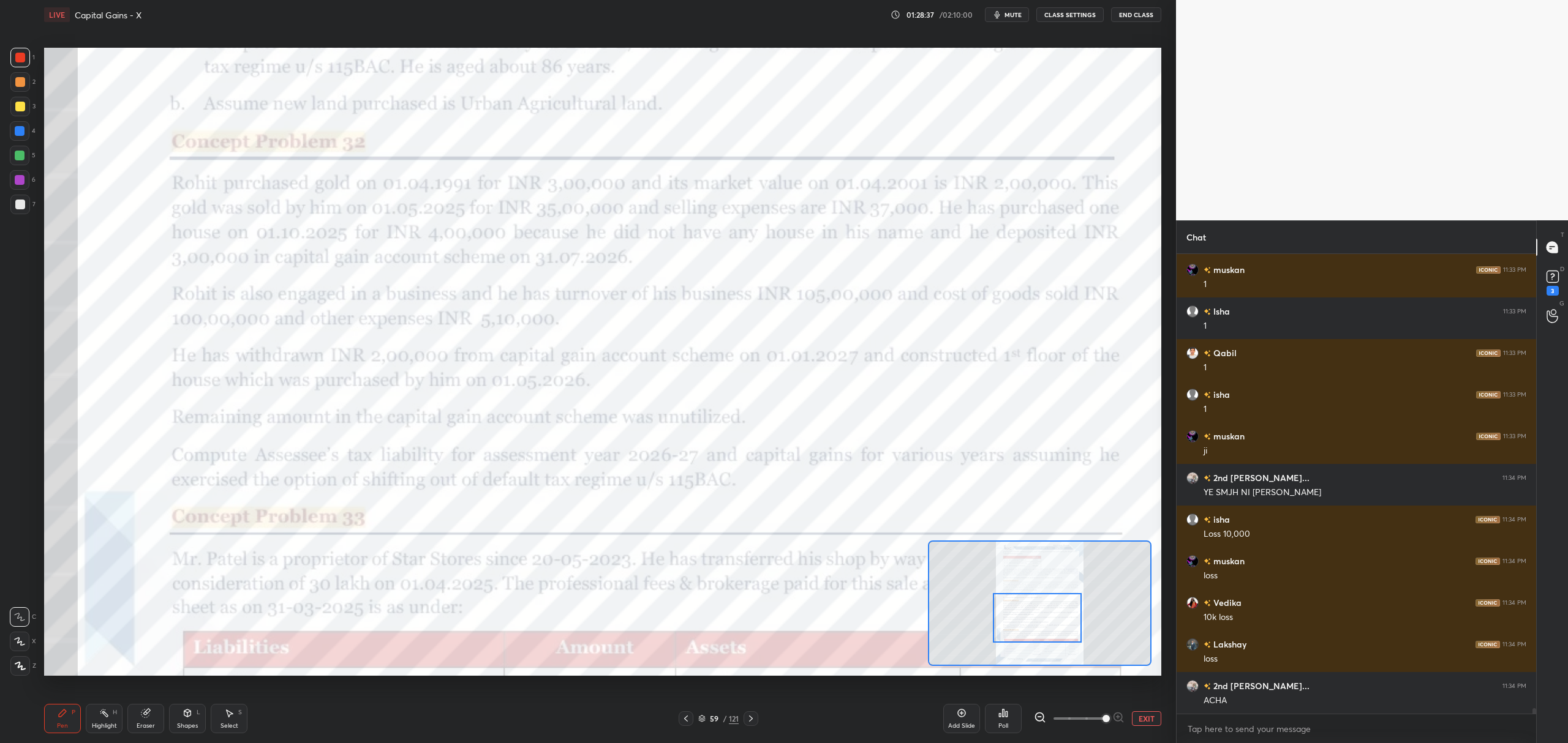
scroll to position [38192, 0]
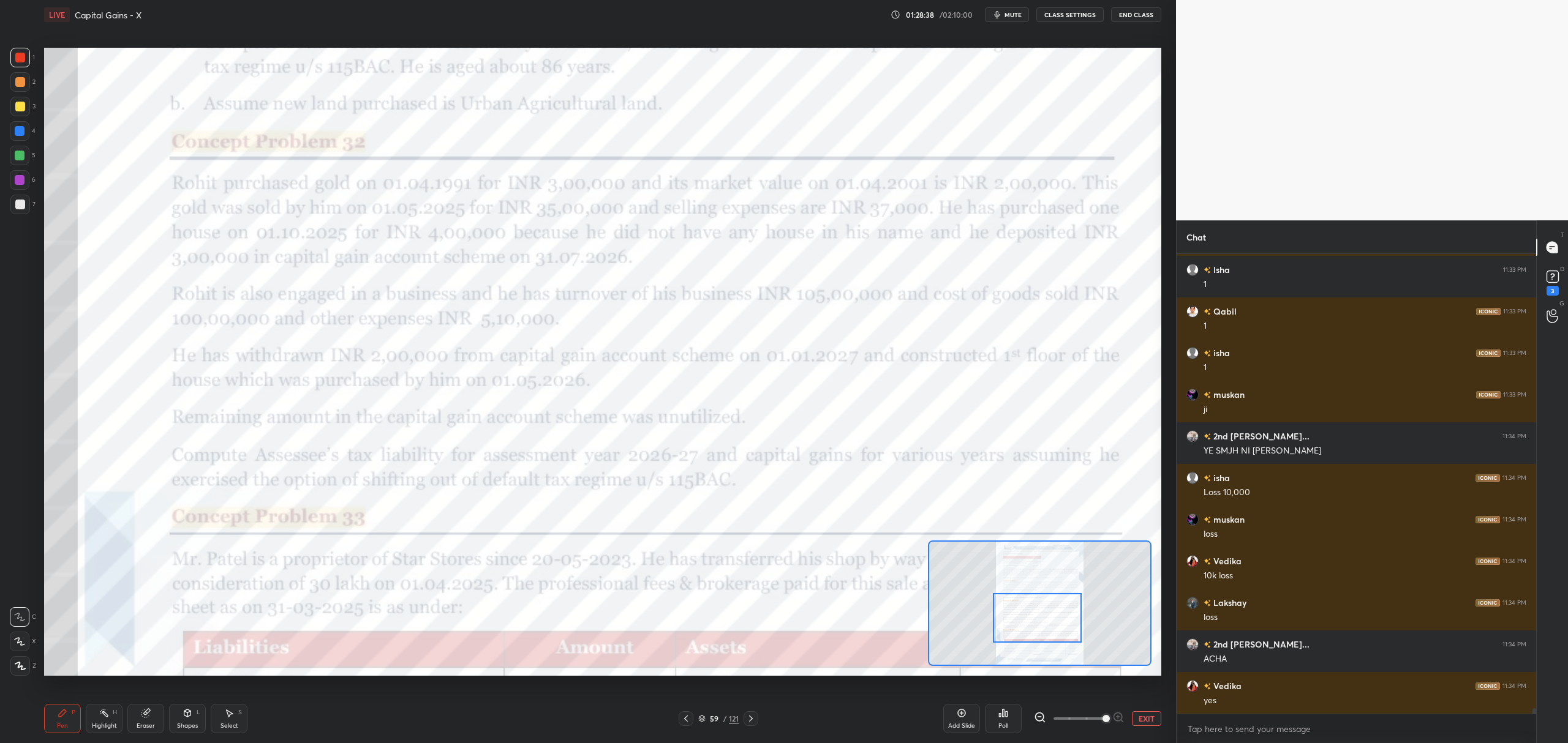
click at [957, 718] on icon at bounding box center [962, 713] width 10 height 10
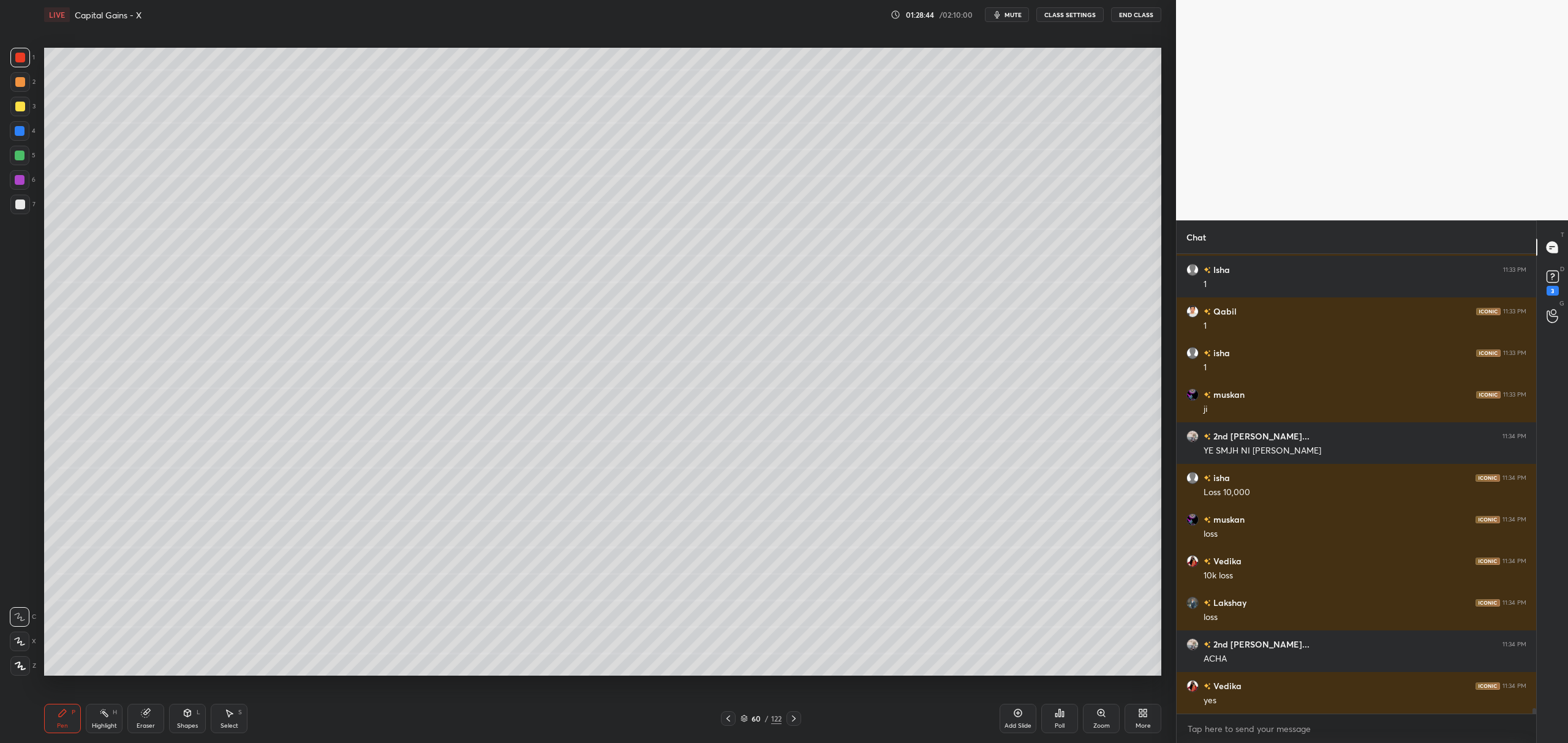
click at [27, 110] on div at bounding box center [20, 106] width 19 height 19
click at [18, 636] on div at bounding box center [19, 642] width 19 height 19
click at [196, 710] on div "L" at bounding box center [198, 713] width 4 height 6
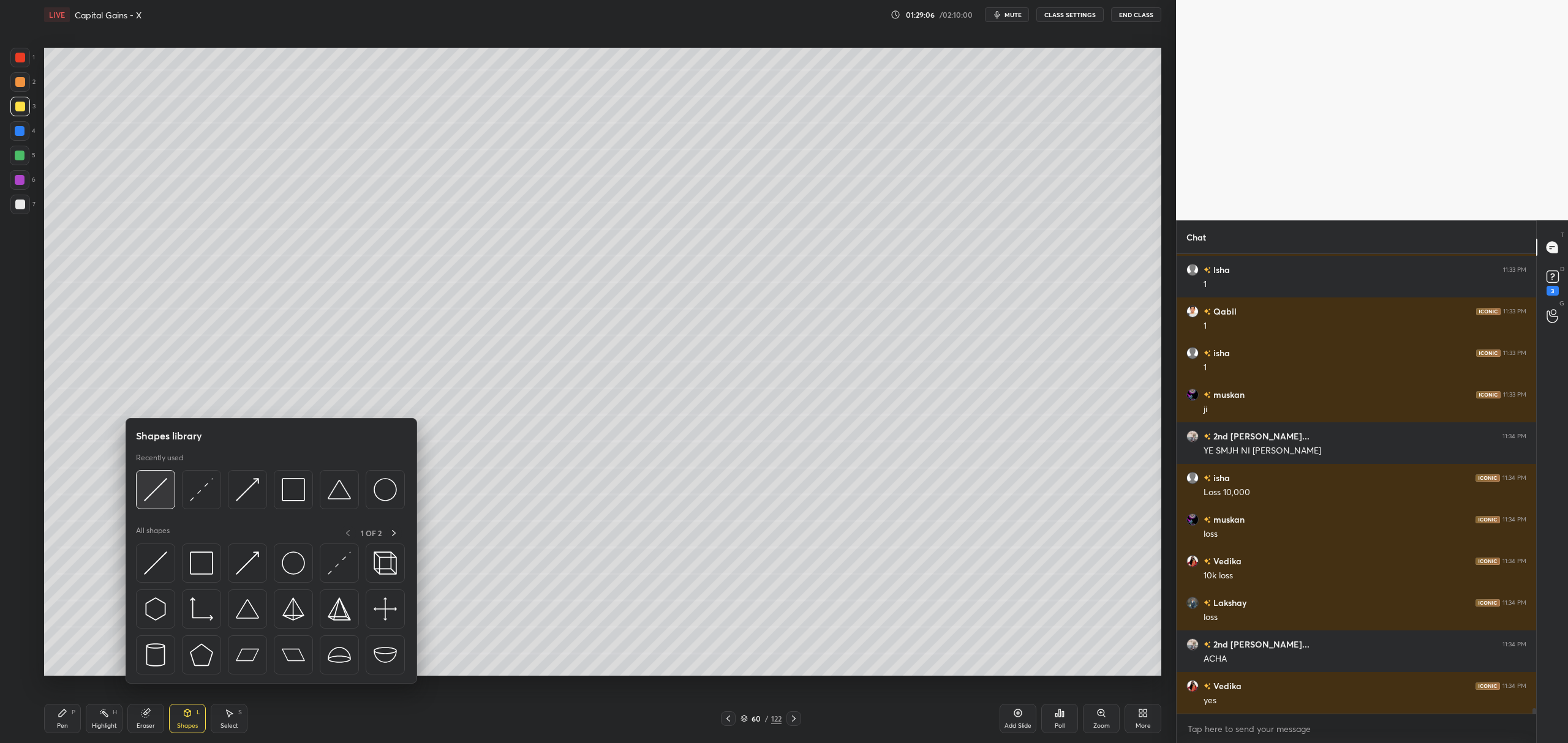
click at [157, 498] on img at bounding box center [156, 490] width 23 height 23
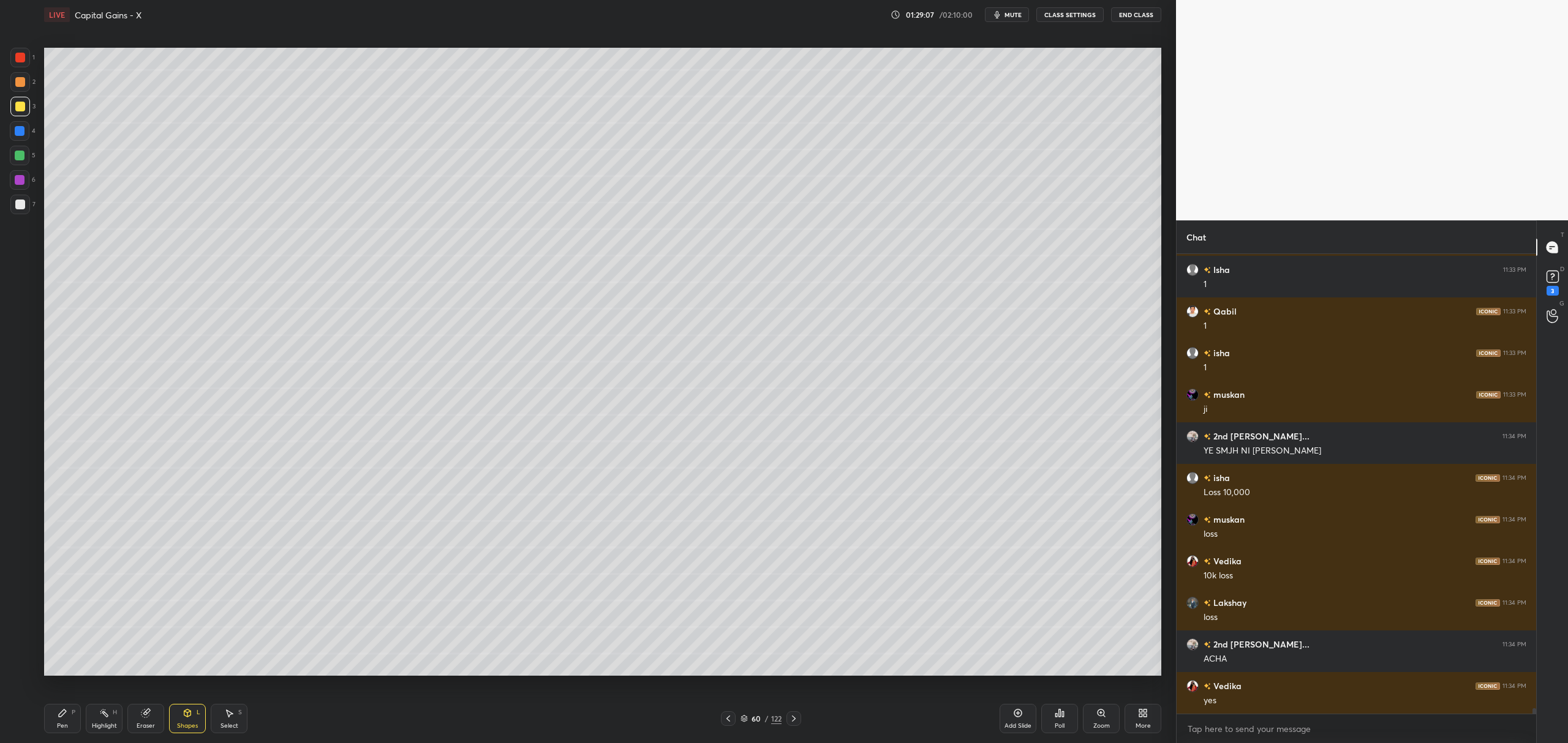
click at [26, 204] on div at bounding box center [20, 205] width 19 height 19
click at [18, 133] on div at bounding box center [19, 131] width 10 height 10
click at [74, 713] on div "Pen P" at bounding box center [63, 719] width 37 height 29
click at [11, 158] on div at bounding box center [19, 156] width 19 height 19
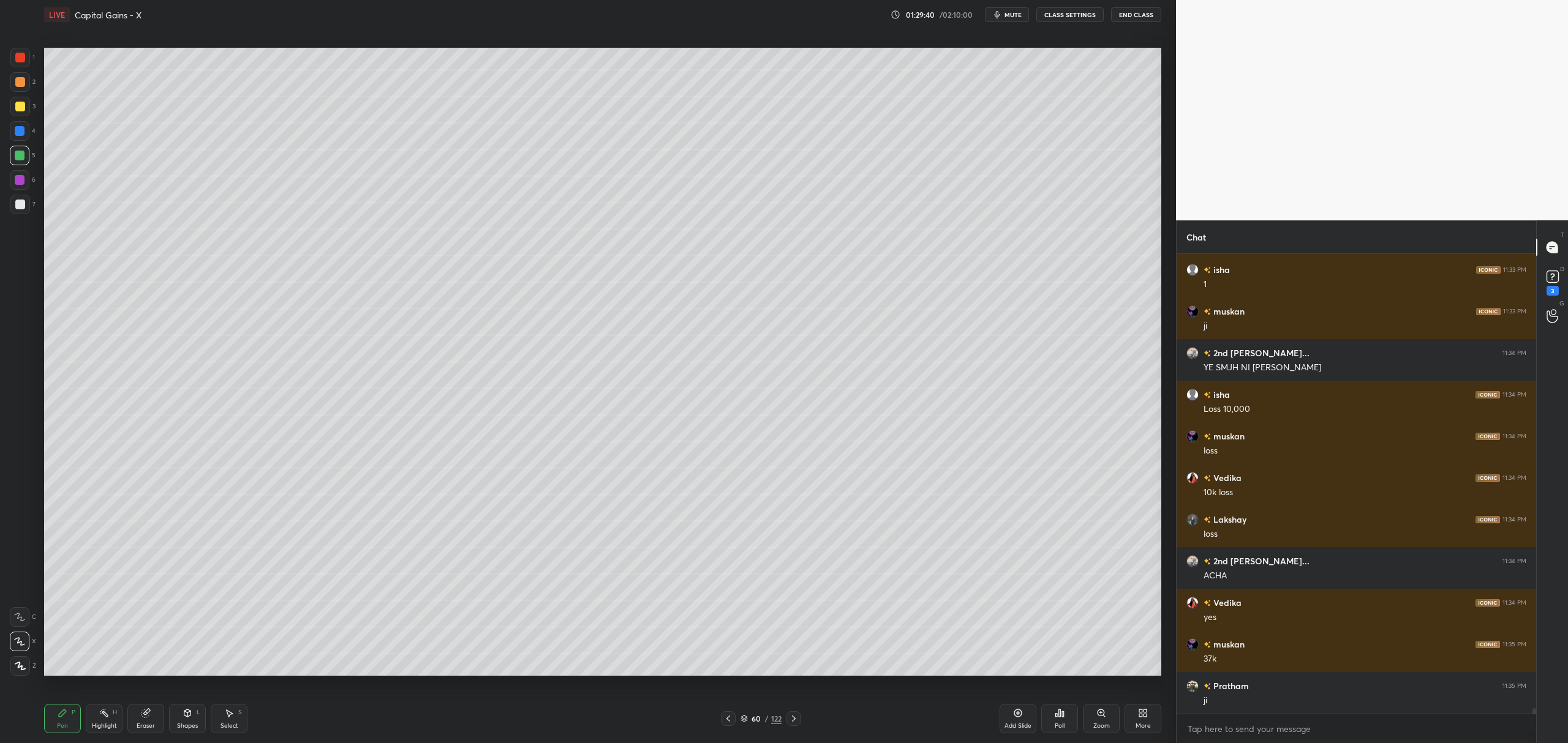
scroll to position [38316, 0]
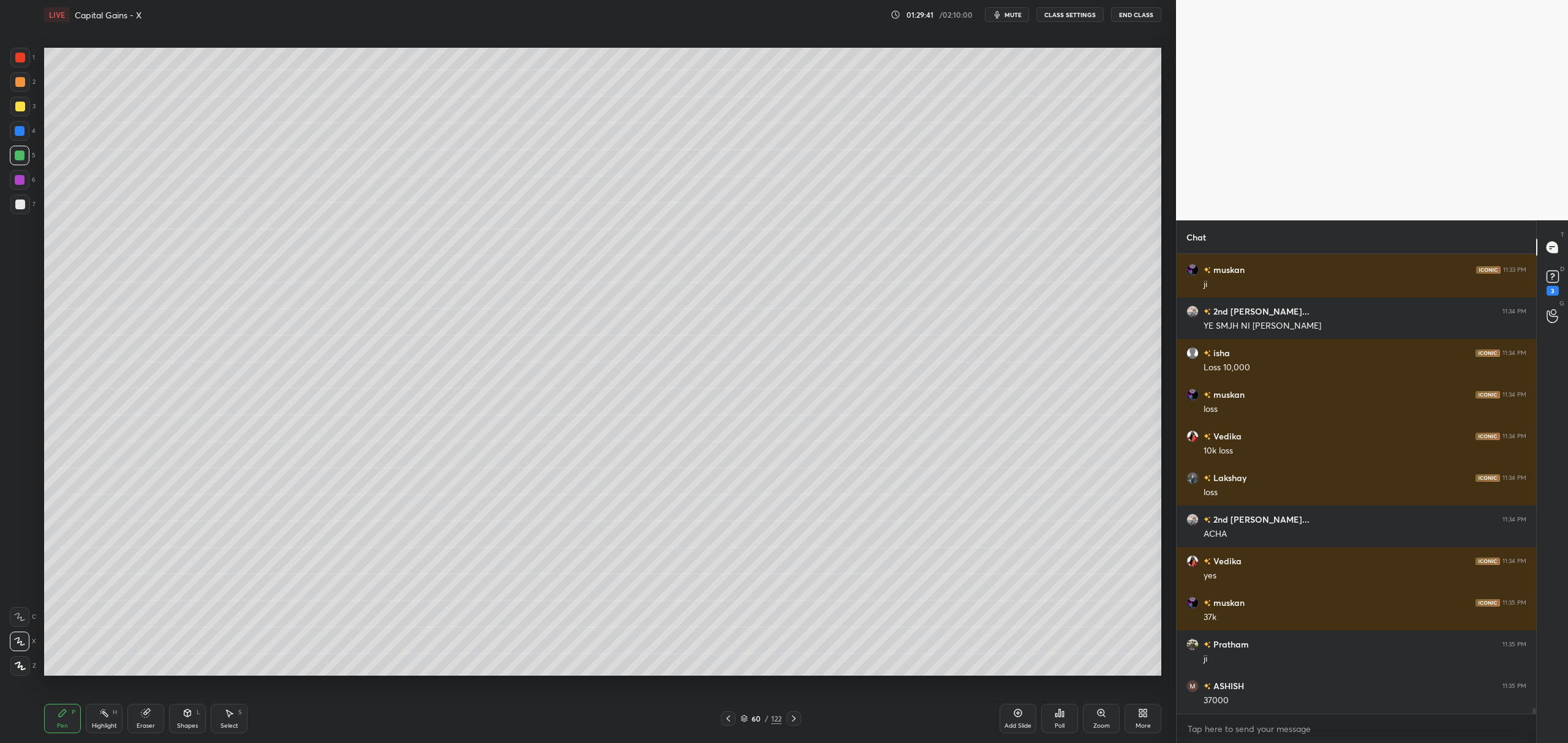
click at [189, 720] on div "Shapes L" at bounding box center [188, 719] width 37 height 29
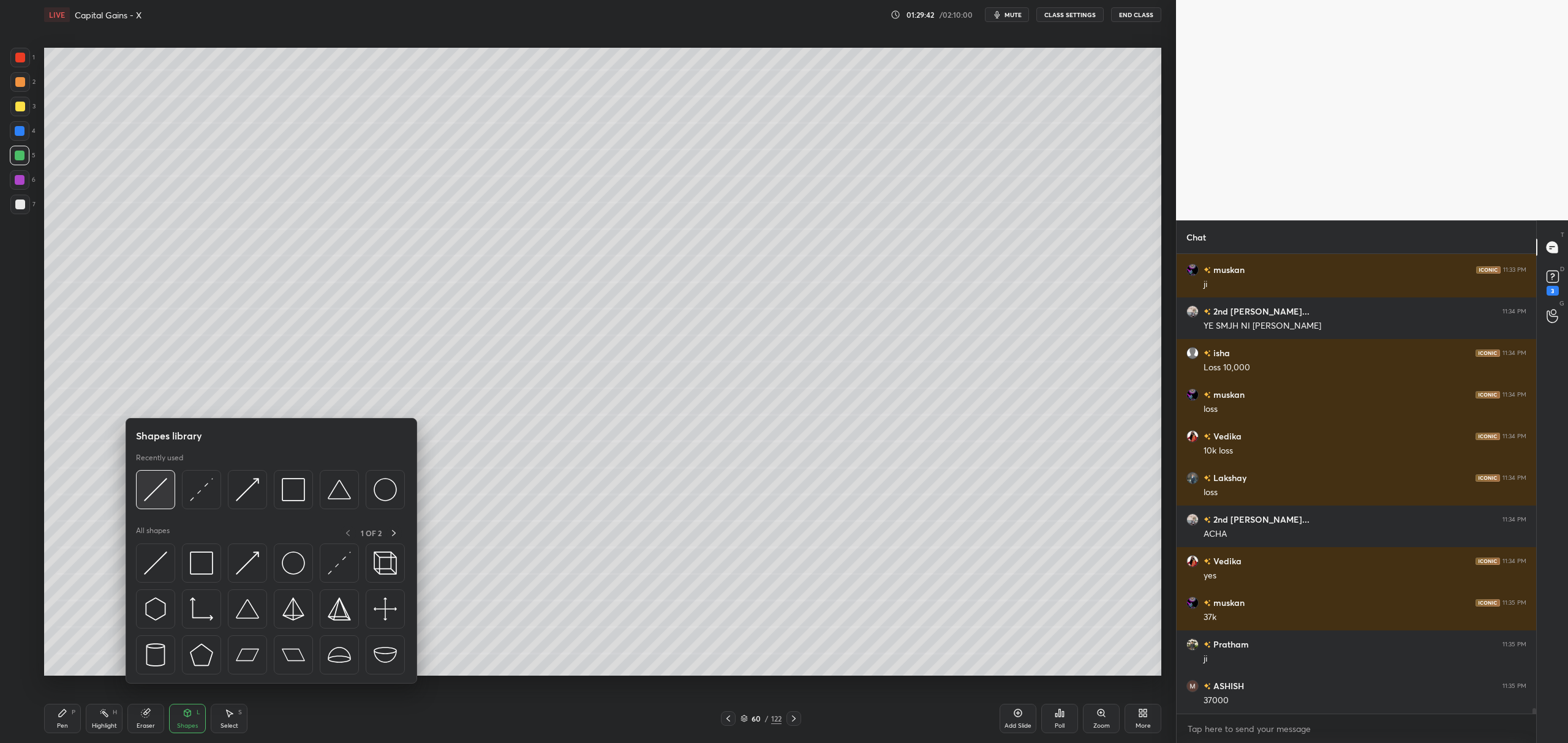
click at [156, 483] on img at bounding box center [156, 490] width 23 height 23
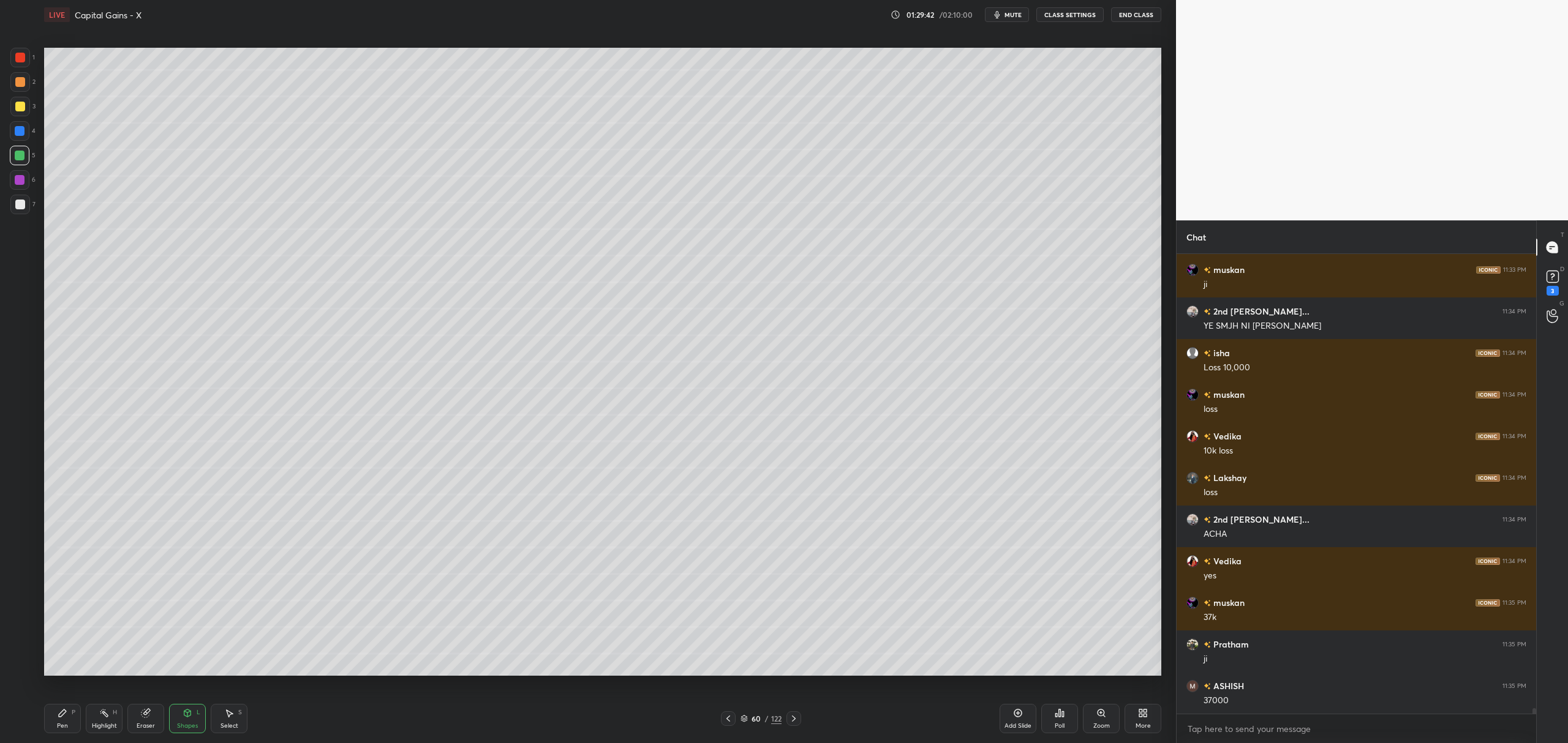
click at [9, 209] on div "1 2 3 4 5 6 7 C X Z C X Z E E Erase all H H" at bounding box center [19, 361] width 40 height 628
click at [15, 203] on div at bounding box center [20, 205] width 10 height 10
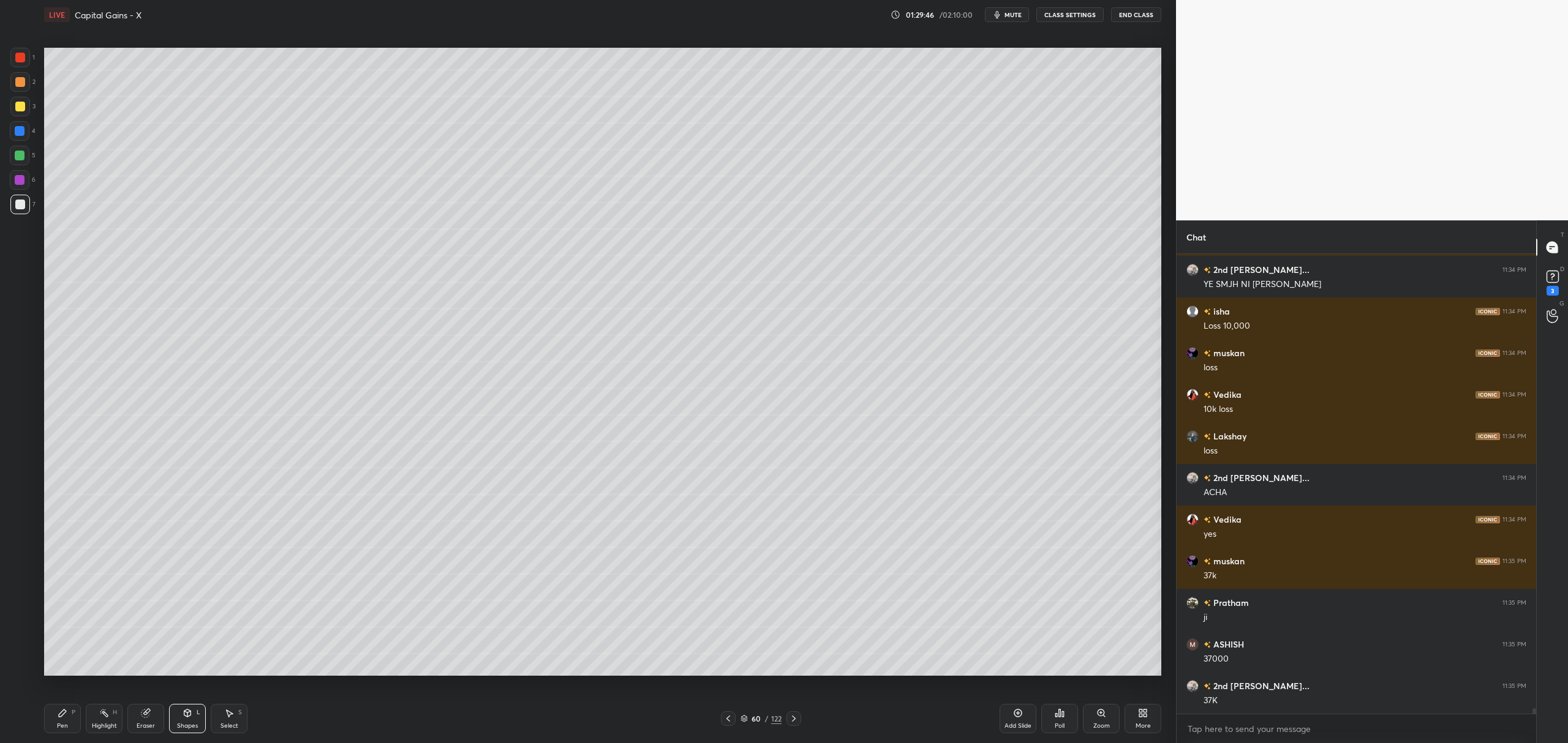
click at [18, 105] on div at bounding box center [20, 106] width 10 height 10
click at [60, 715] on icon at bounding box center [63, 714] width 8 height 8
click at [26, 159] on div at bounding box center [19, 156] width 19 height 19
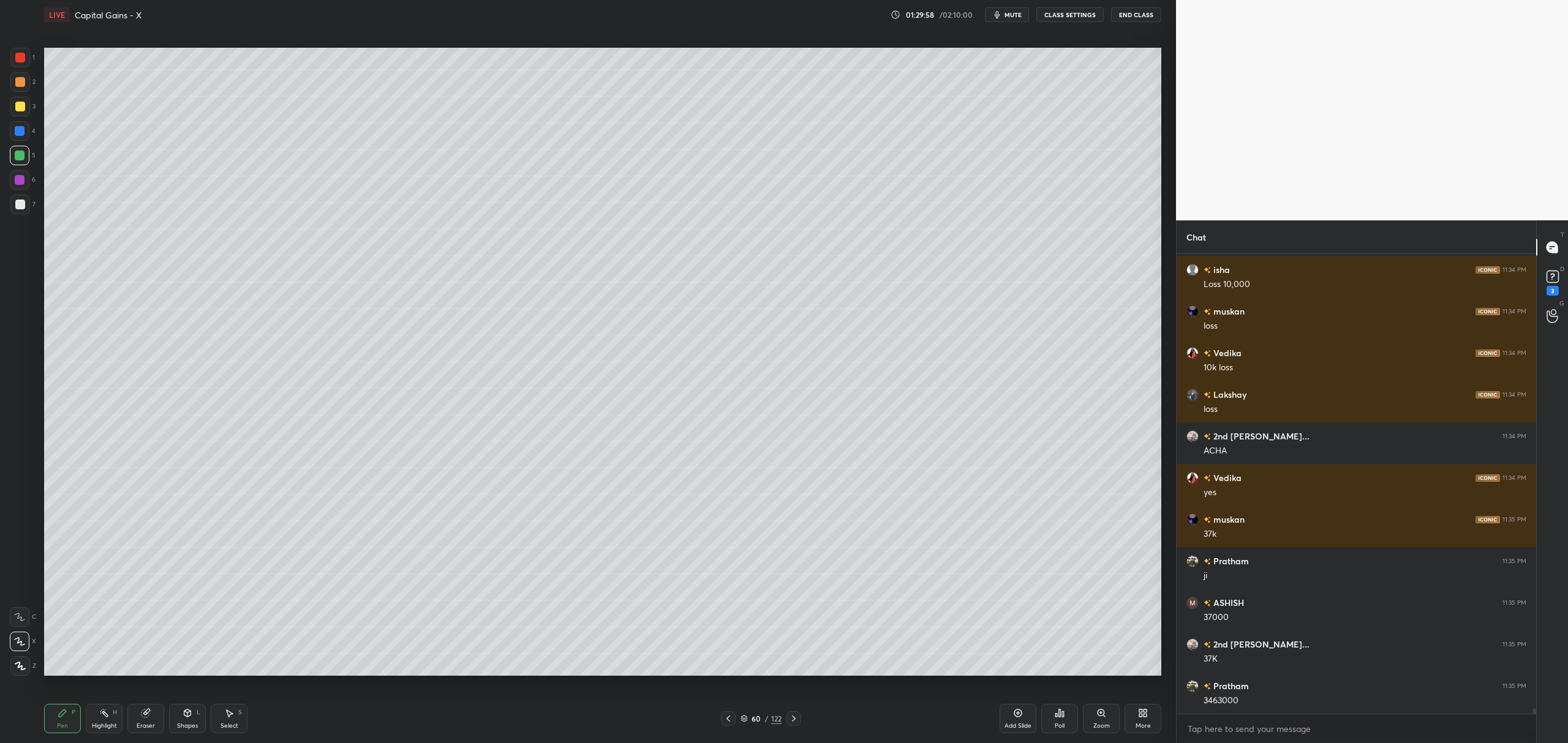
scroll to position [38442, 0]
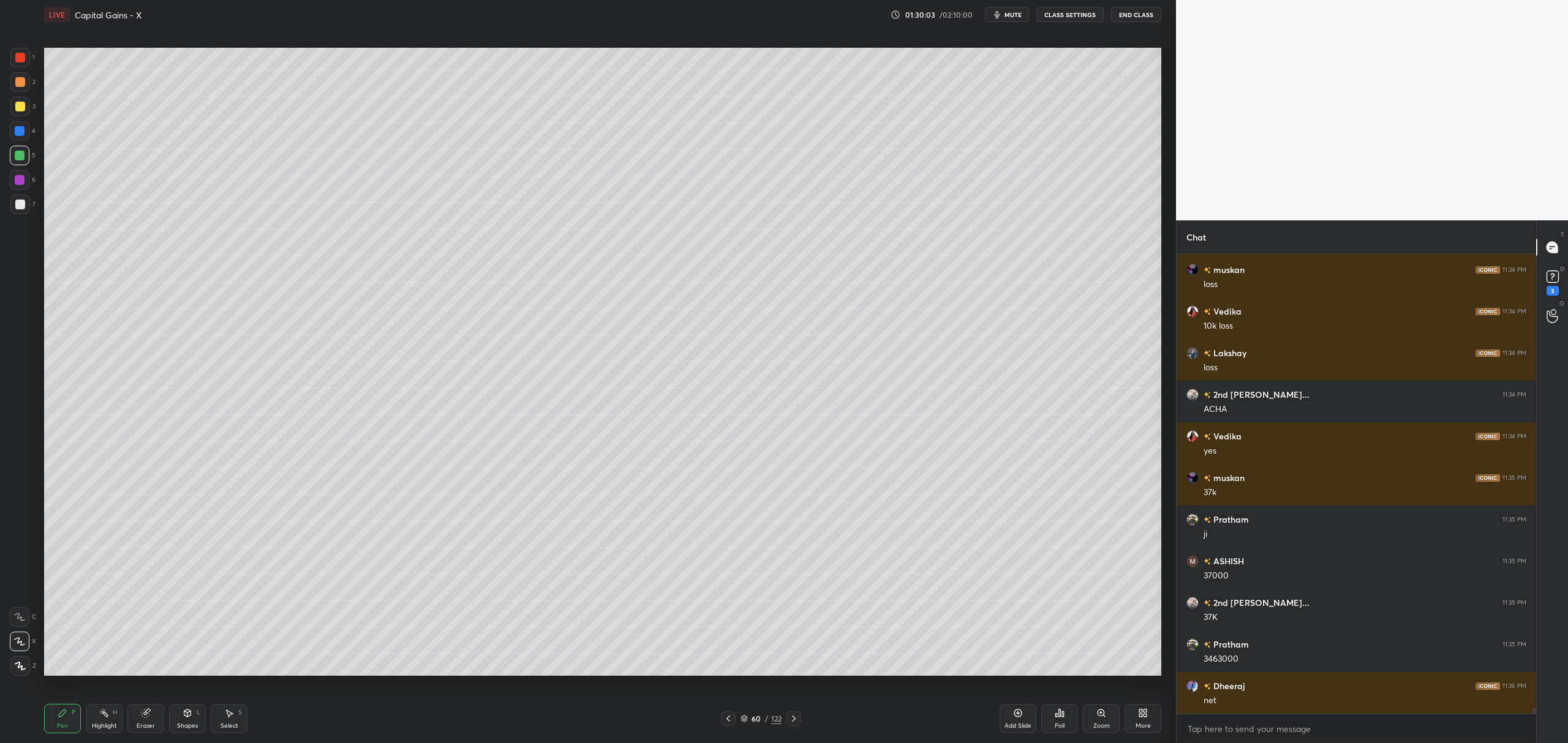
click at [192, 715] on div "Shapes L" at bounding box center [188, 719] width 37 height 29
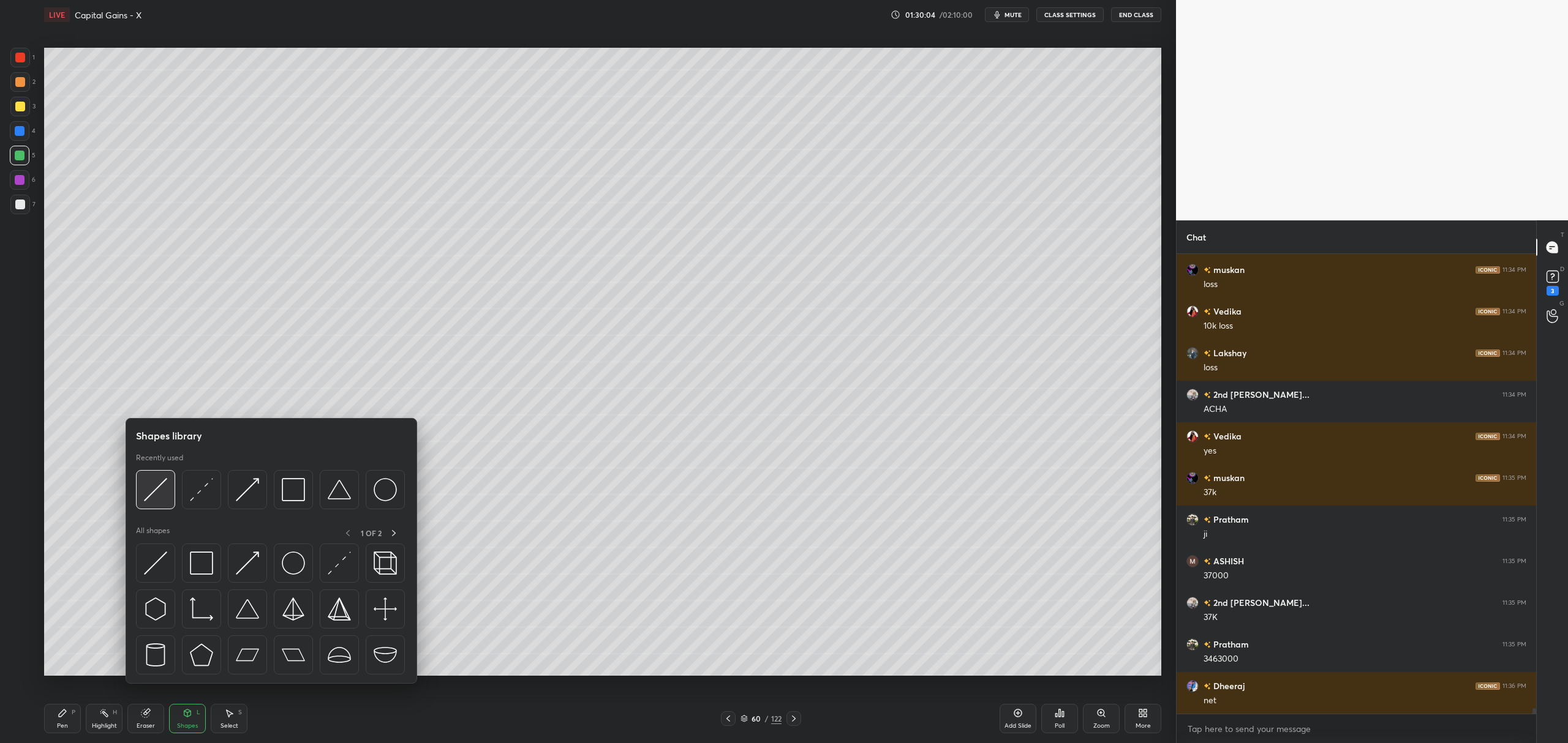
click at [151, 481] on img at bounding box center [156, 490] width 23 height 23
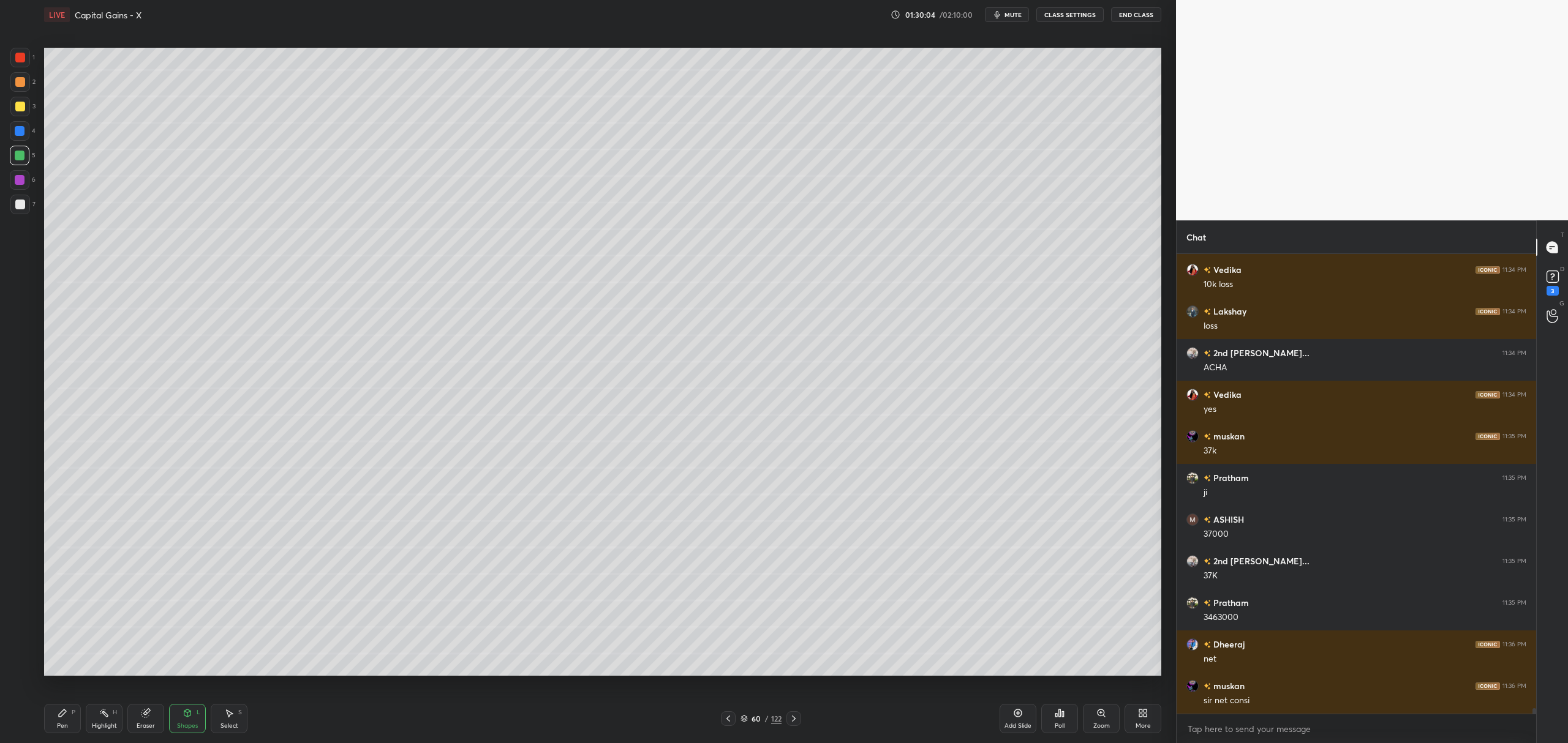
click at [24, 207] on div at bounding box center [20, 205] width 10 height 10
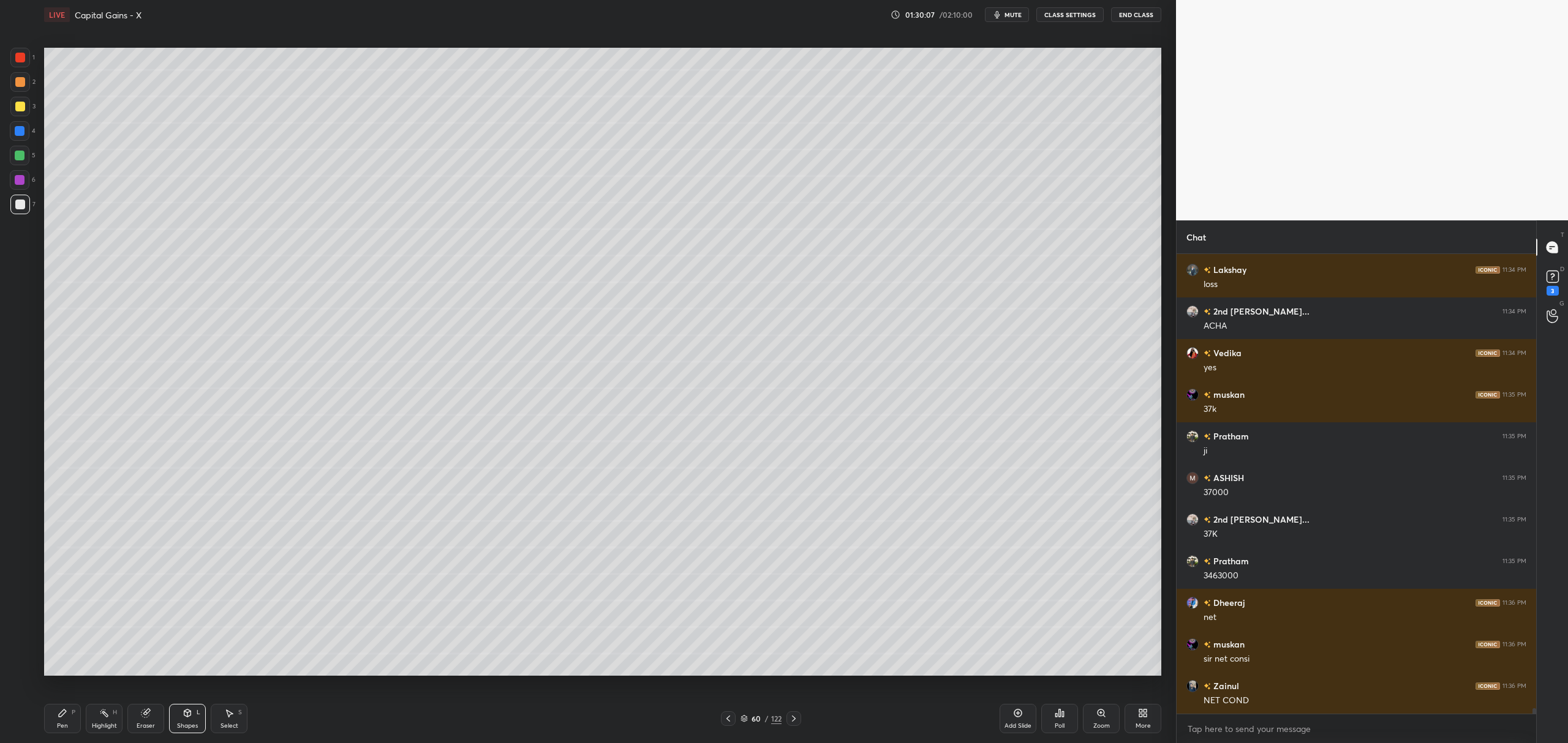
scroll to position [38566, 0]
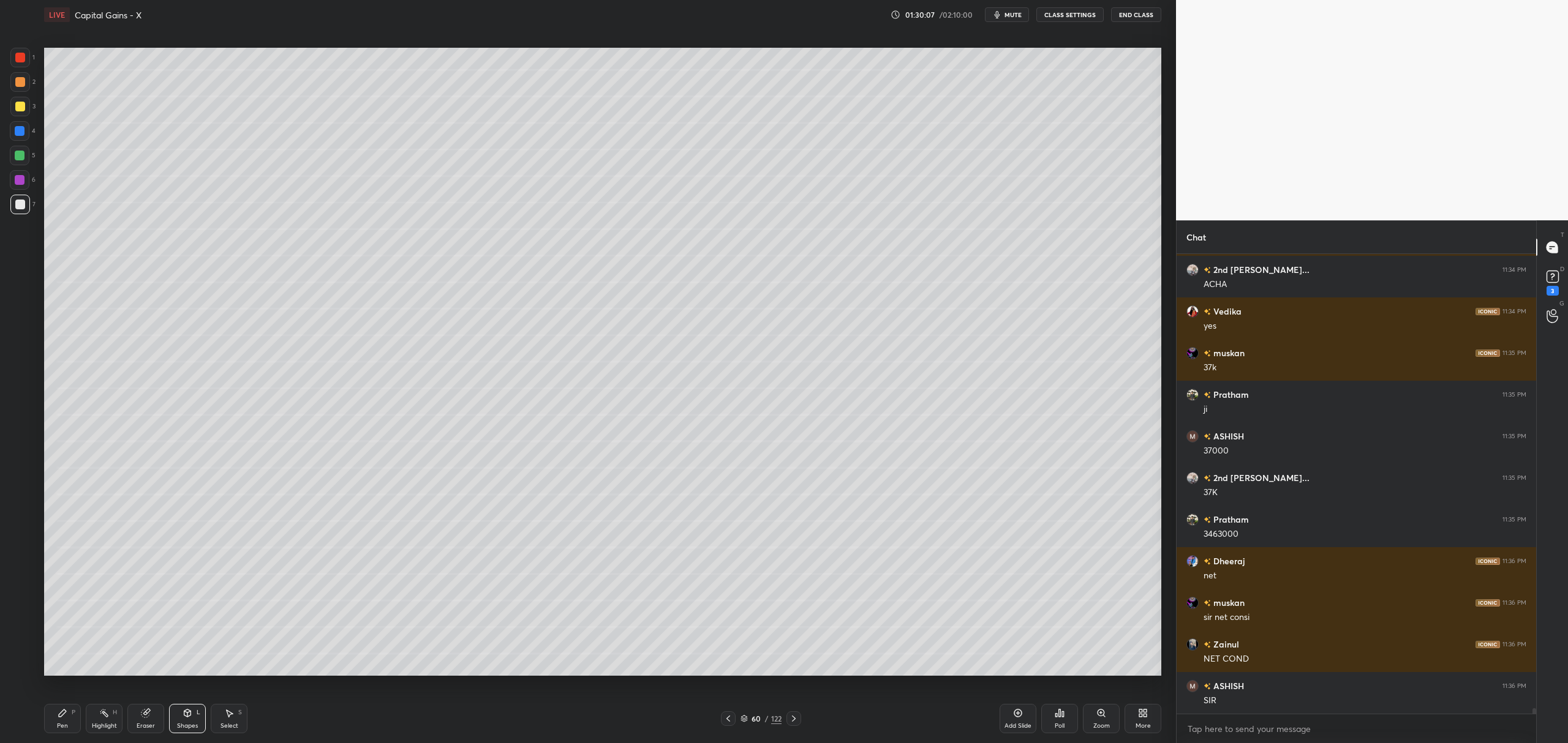
click at [17, 108] on div at bounding box center [20, 106] width 10 height 10
click at [65, 701] on div "Pen P Highlight H Eraser Shapes L Select S 60 / 122 Add Slide Poll Zoom More" at bounding box center [603, 719] width 1118 height 49
click at [63, 718] on icon at bounding box center [63, 713] width 10 height 10
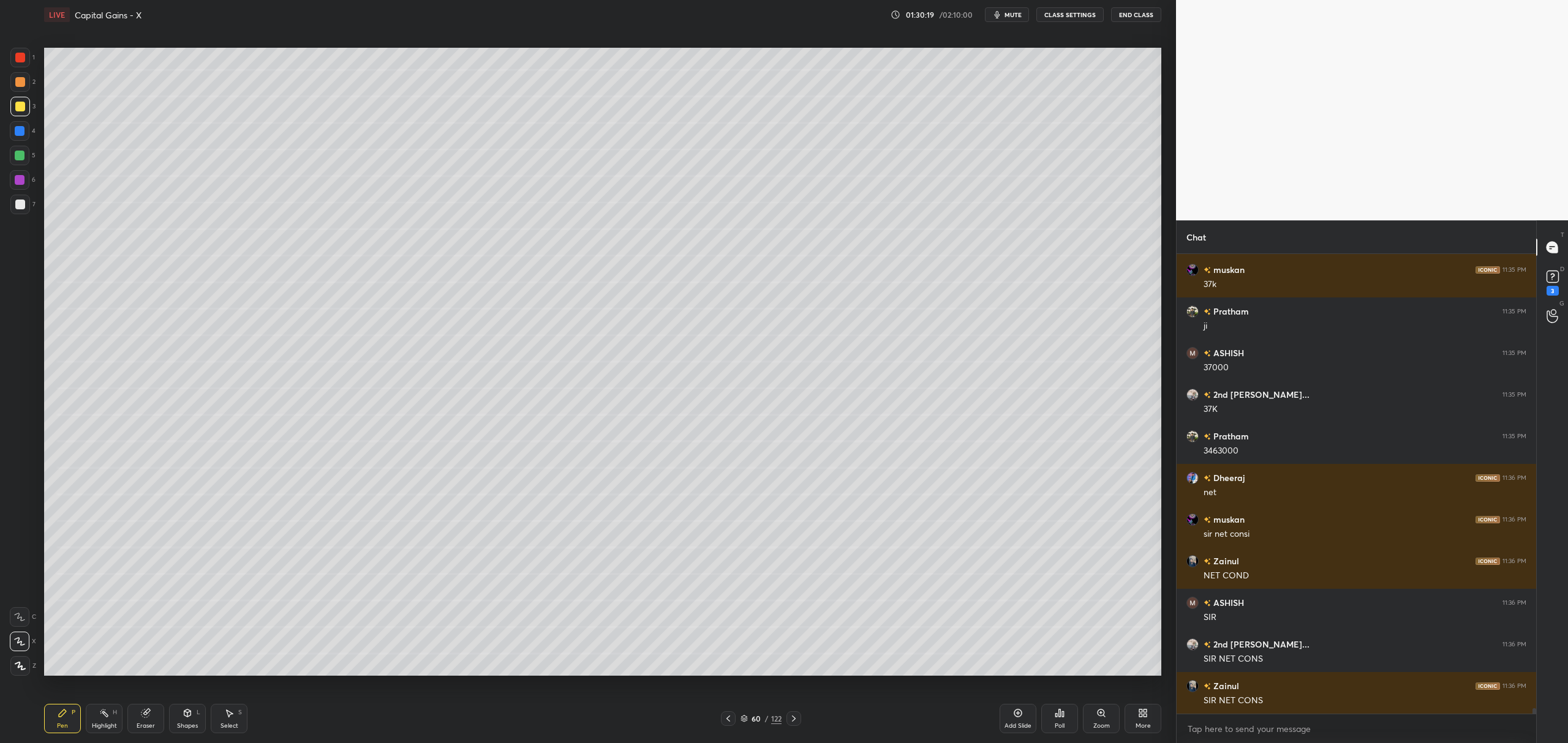
scroll to position [38691, 0]
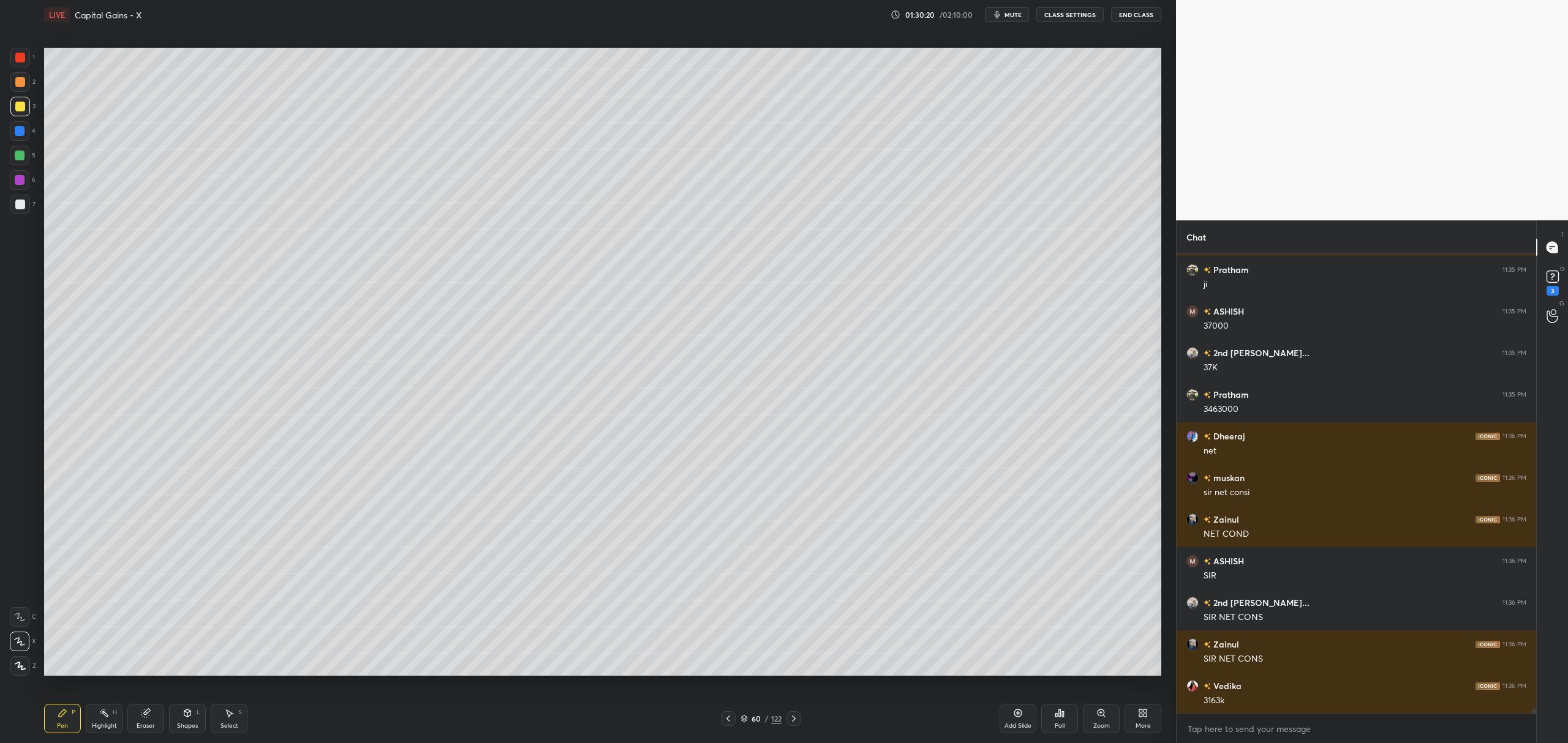
click at [143, 716] on icon at bounding box center [145, 714] width 8 height 8
click at [61, 716] on icon at bounding box center [63, 714] width 8 height 8
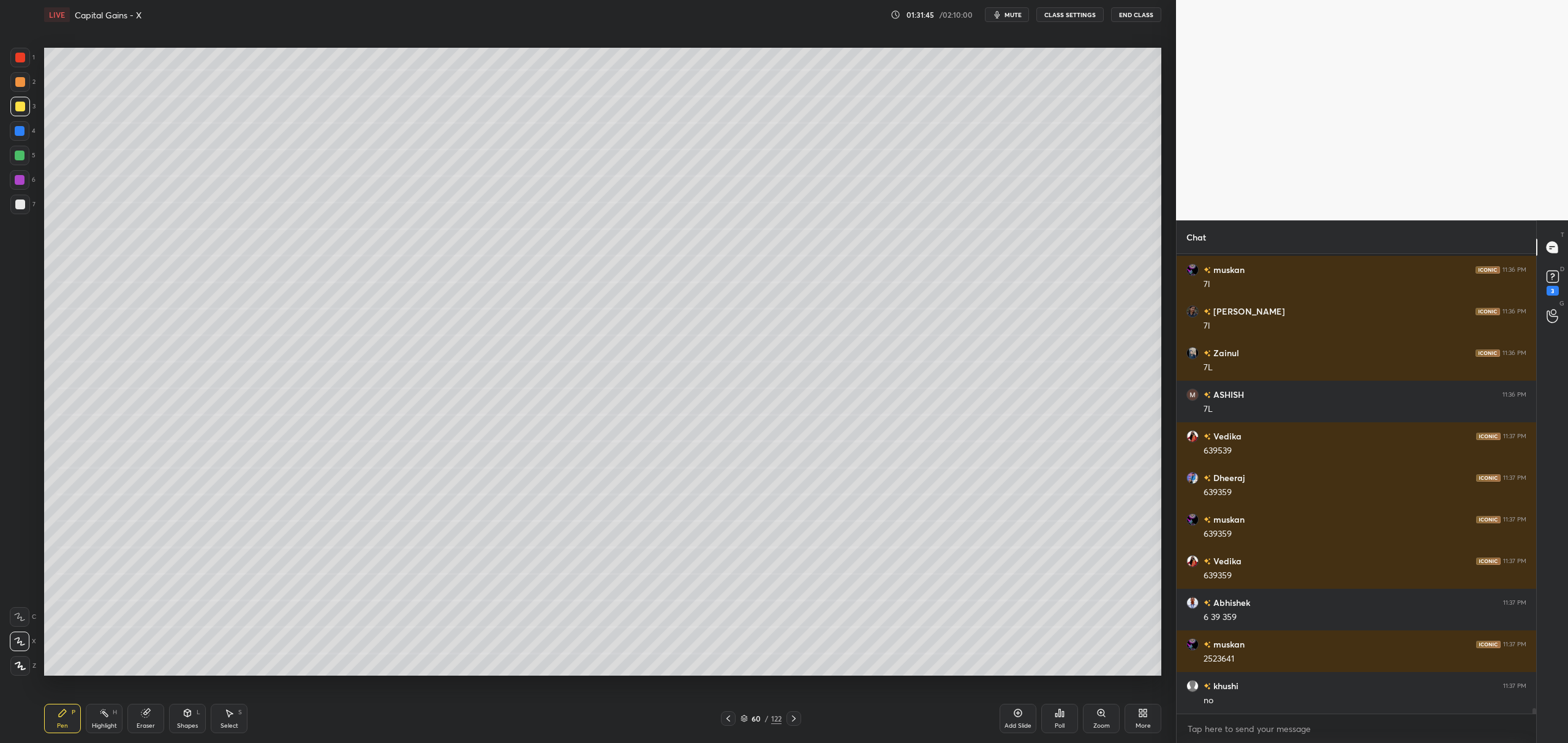
scroll to position [39245, 0]
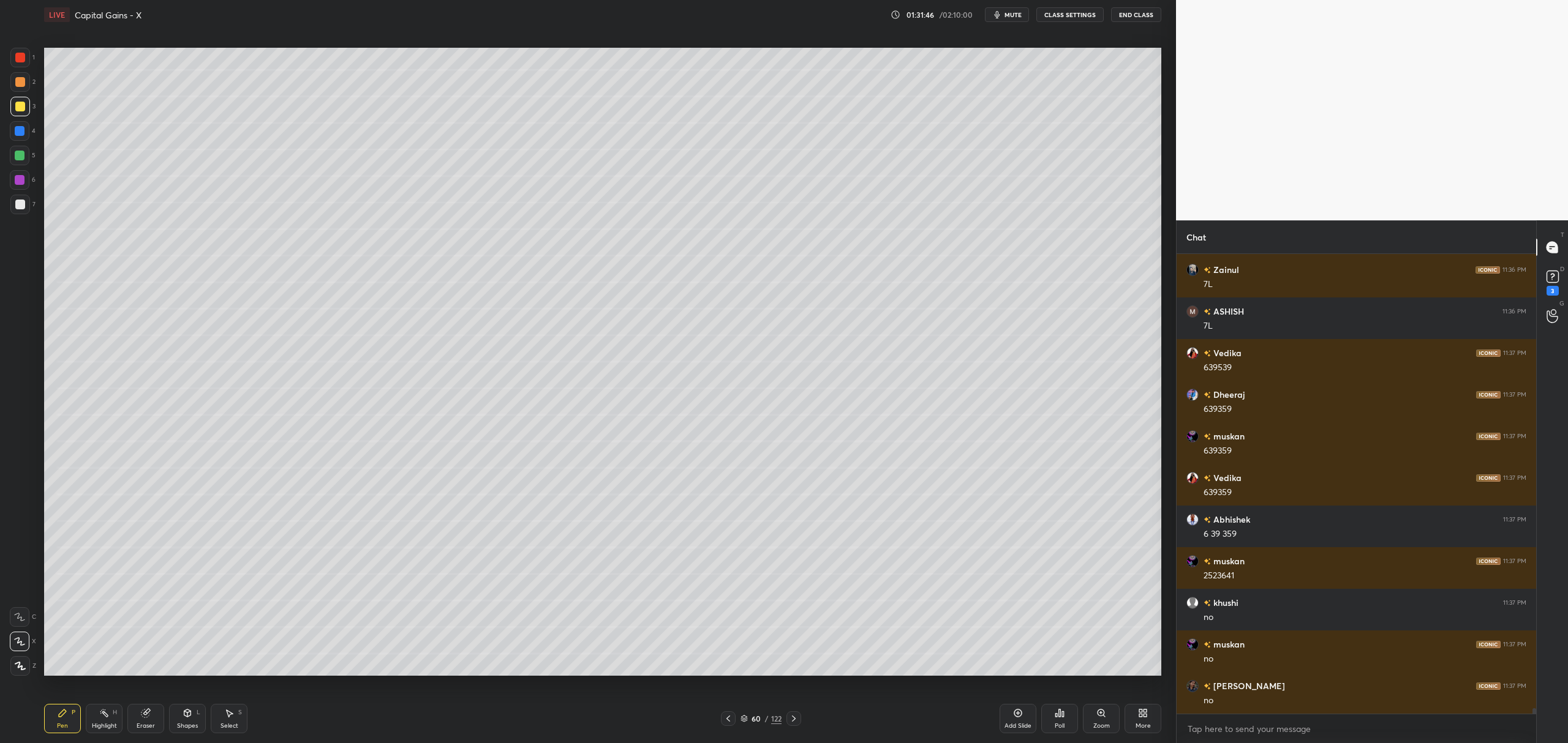
click at [25, 207] on div at bounding box center [20, 205] width 19 height 19
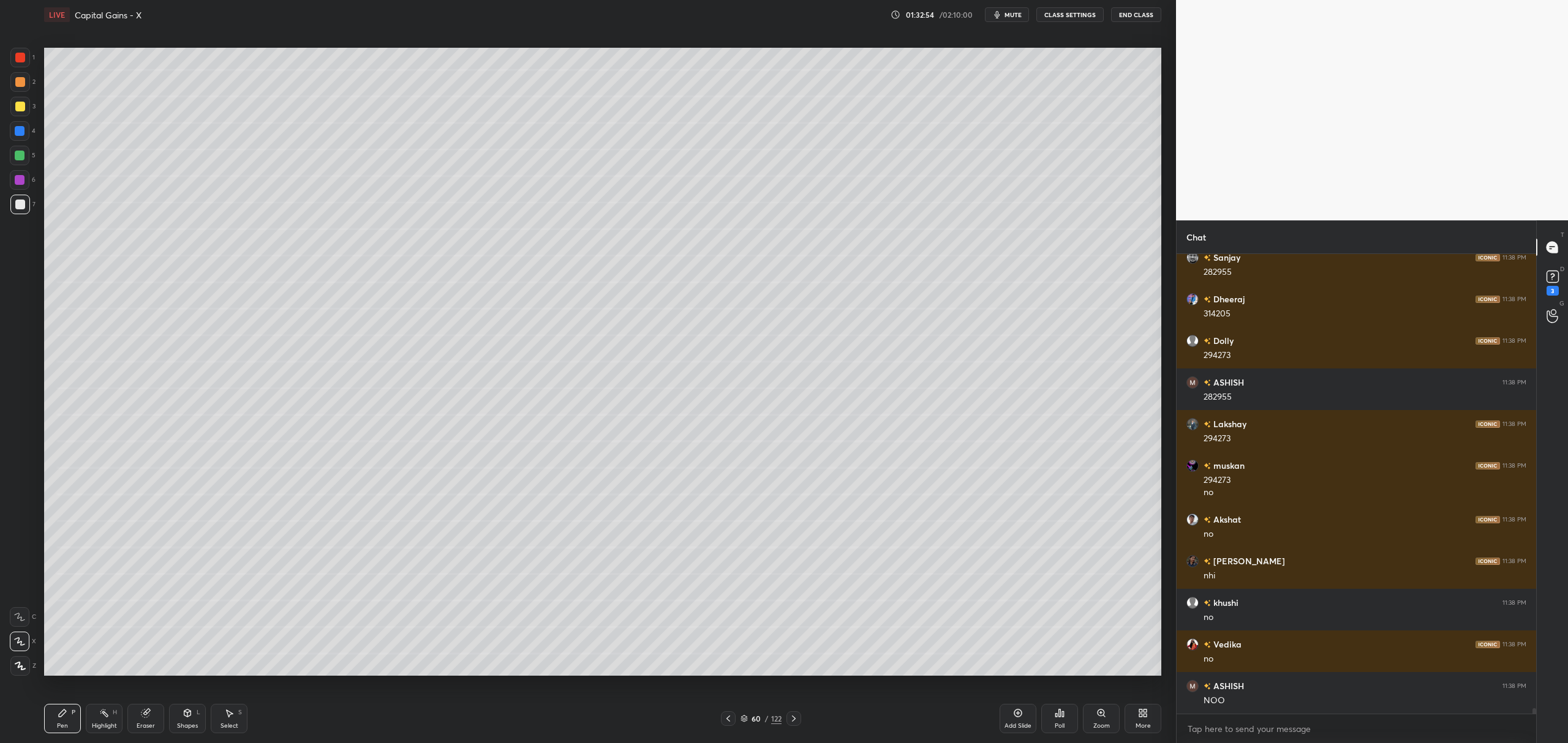
scroll to position [40049, 0]
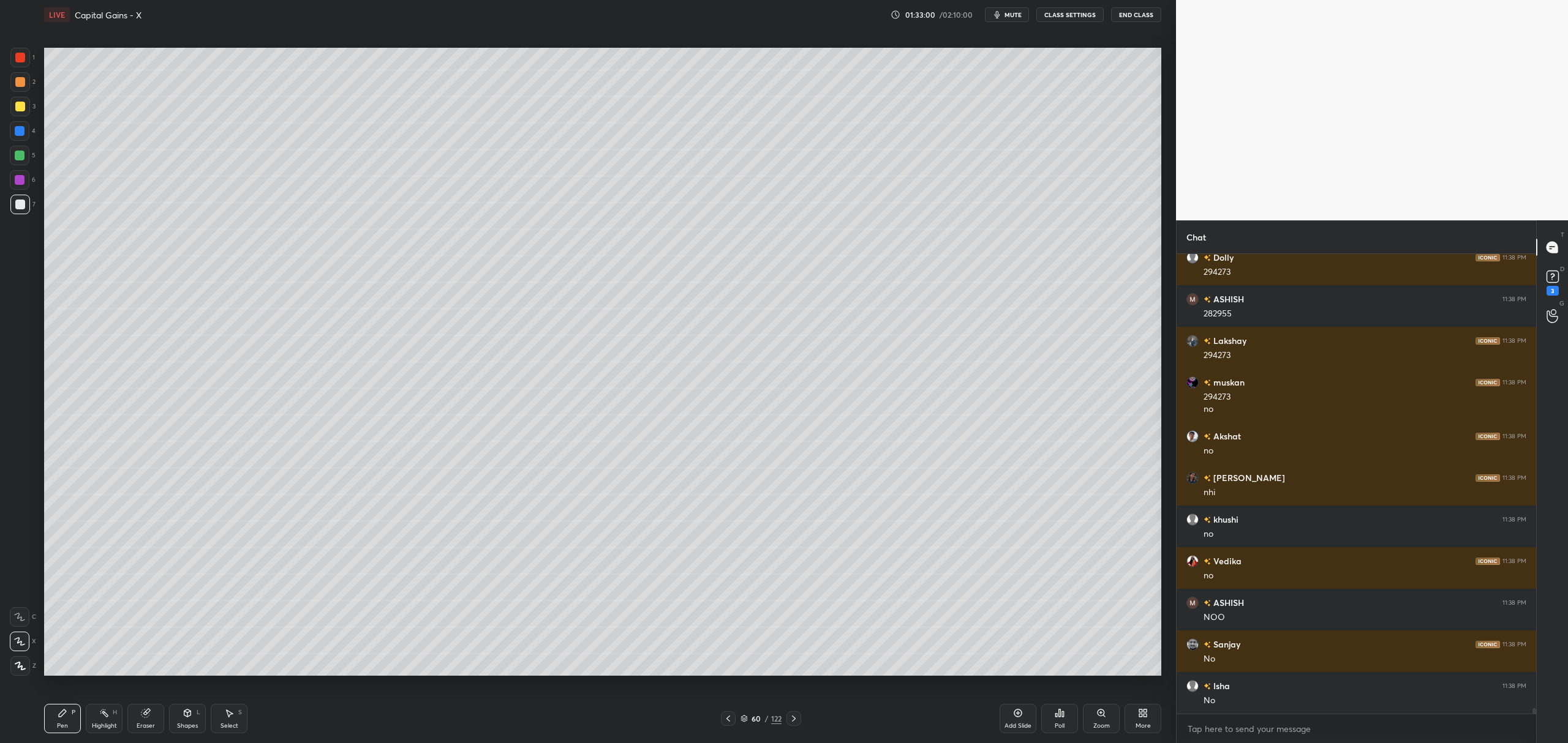
click at [1018, 719] on div "Add Slide" at bounding box center [1018, 719] width 37 height 29
click at [22, 158] on div at bounding box center [19, 156] width 10 height 10
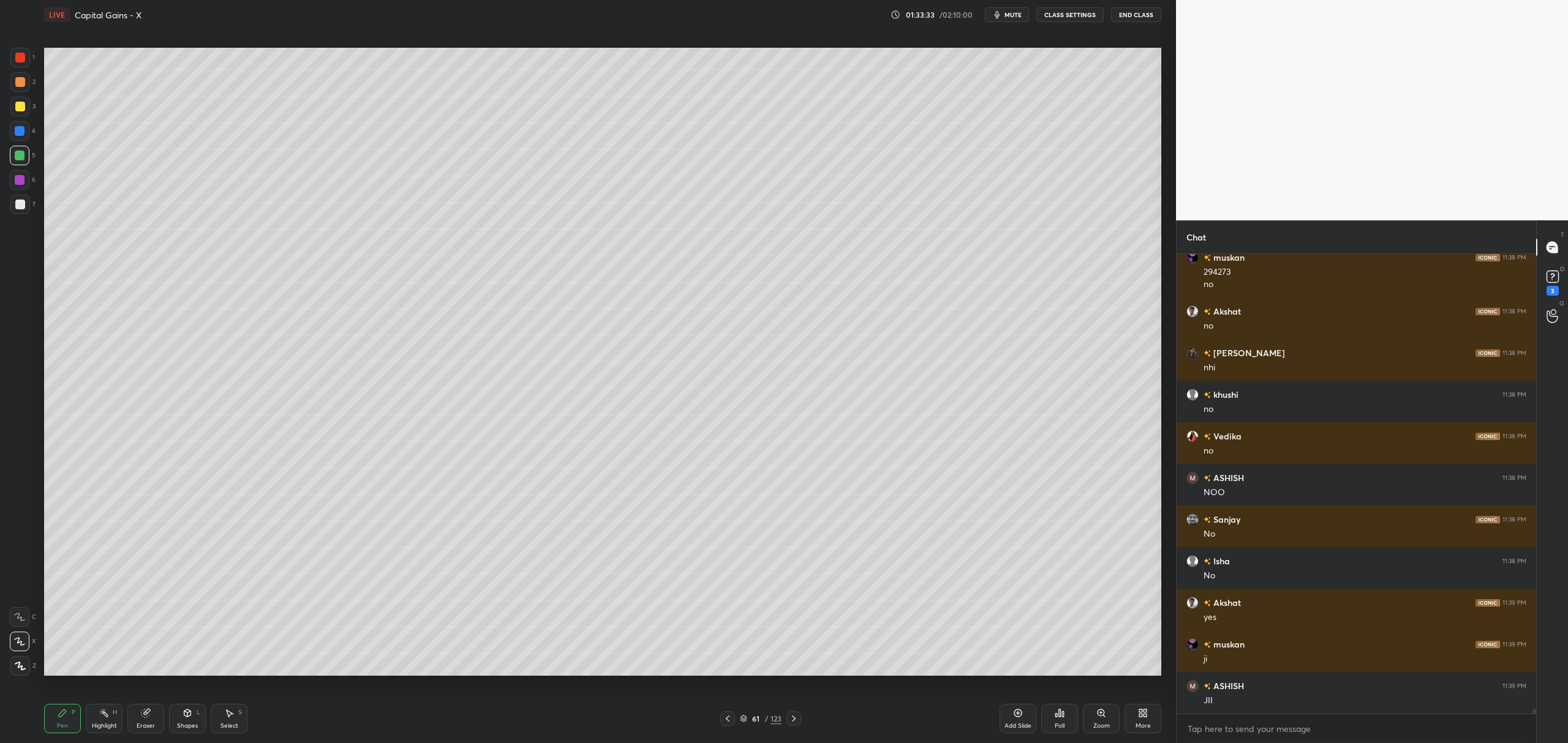
scroll to position [40215, 0]
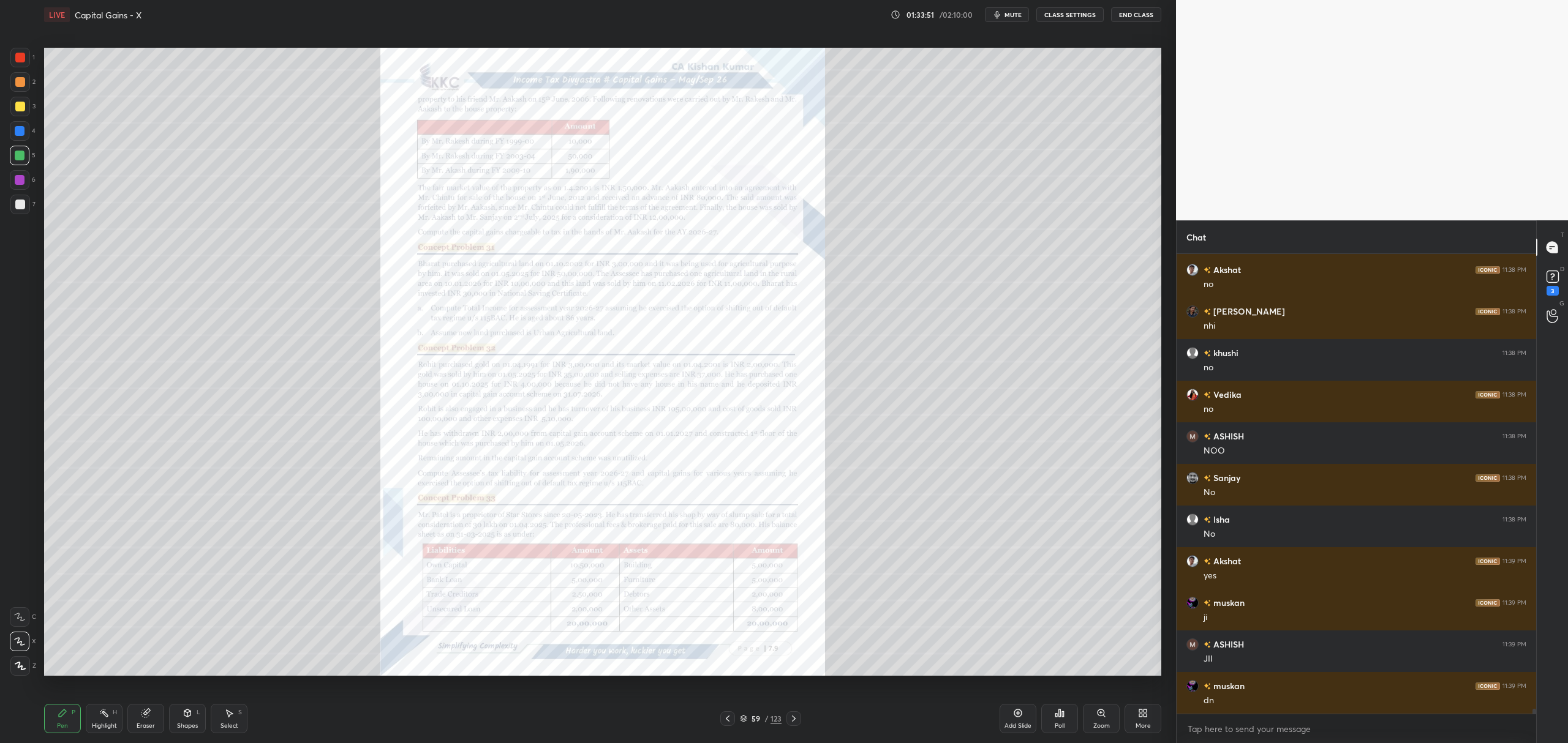
click at [1103, 715] on icon at bounding box center [1101, 713] width 7 height 7
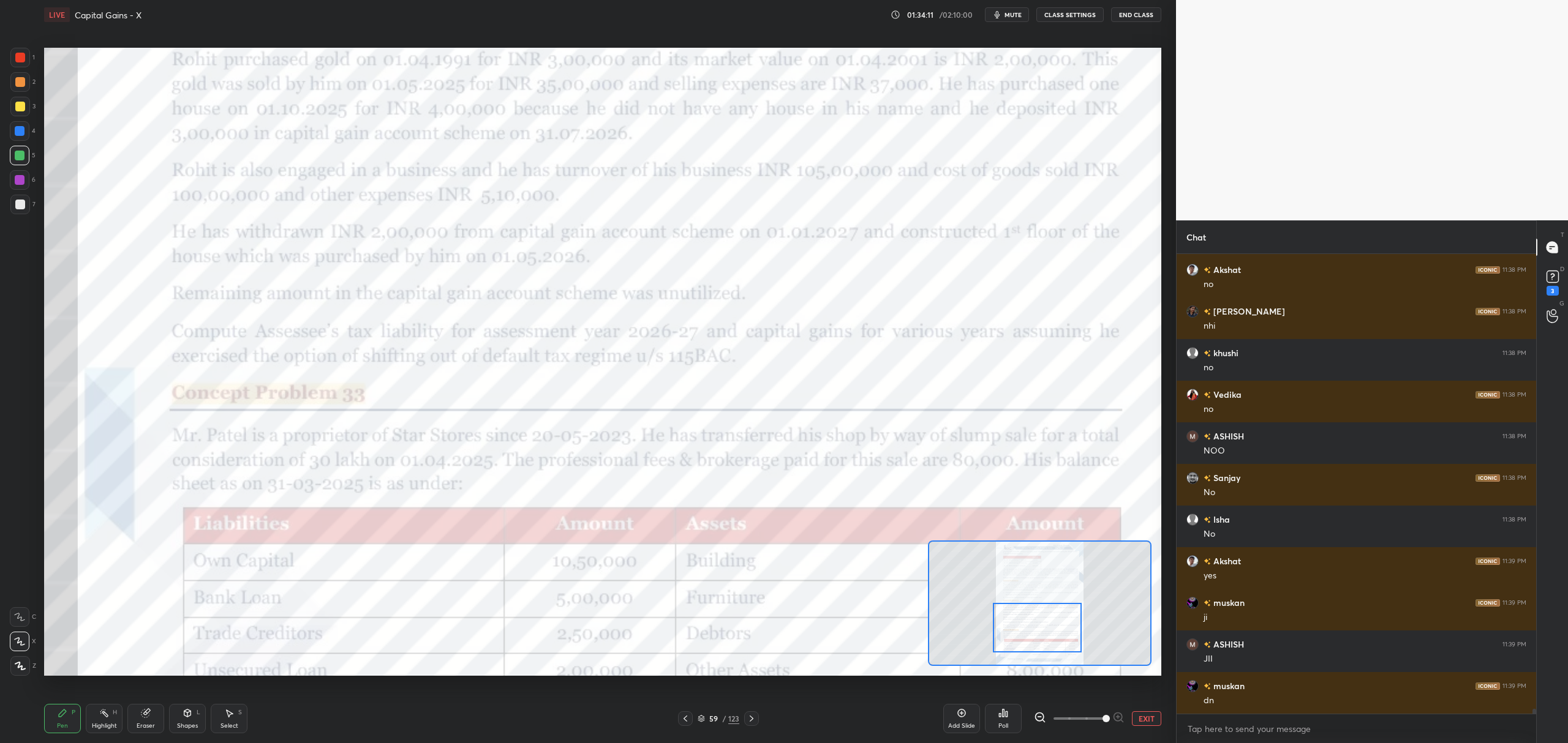
click at [17, 609] on div at bounding box center [19, 617] width 19 height 19
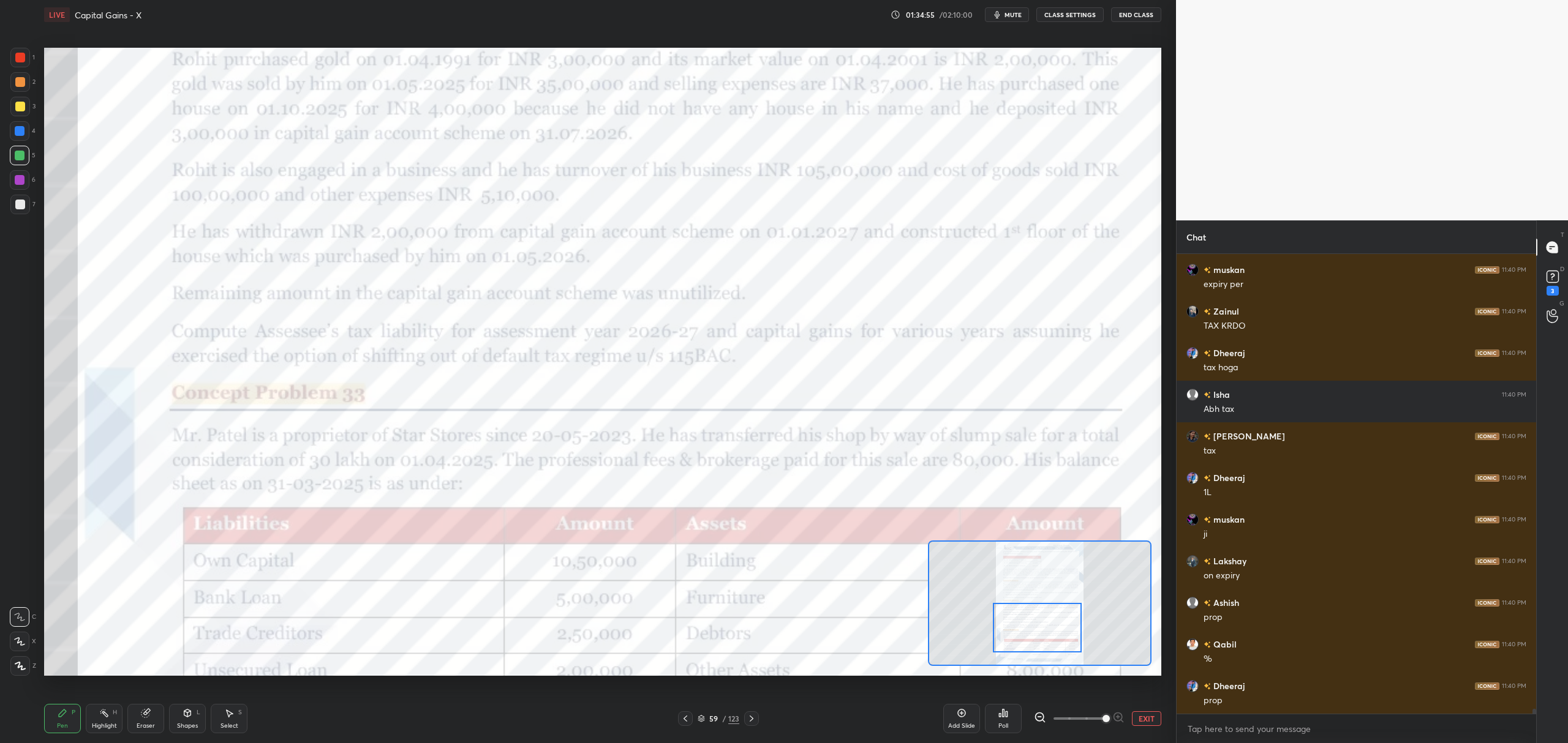
scroll to position [41006, 0]
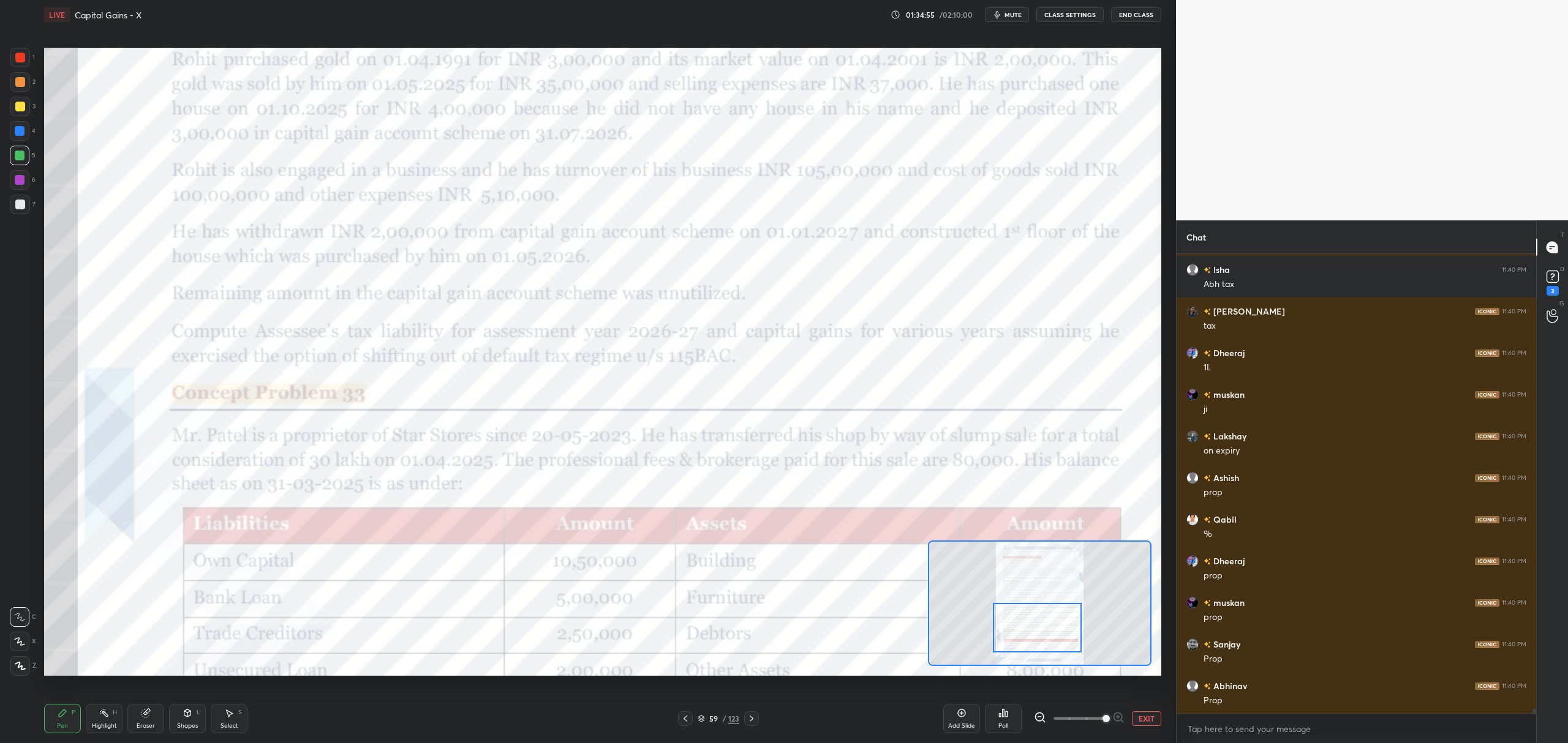
click at [751, 718] on icon at bounding box center [752, 719] width 4 height 6
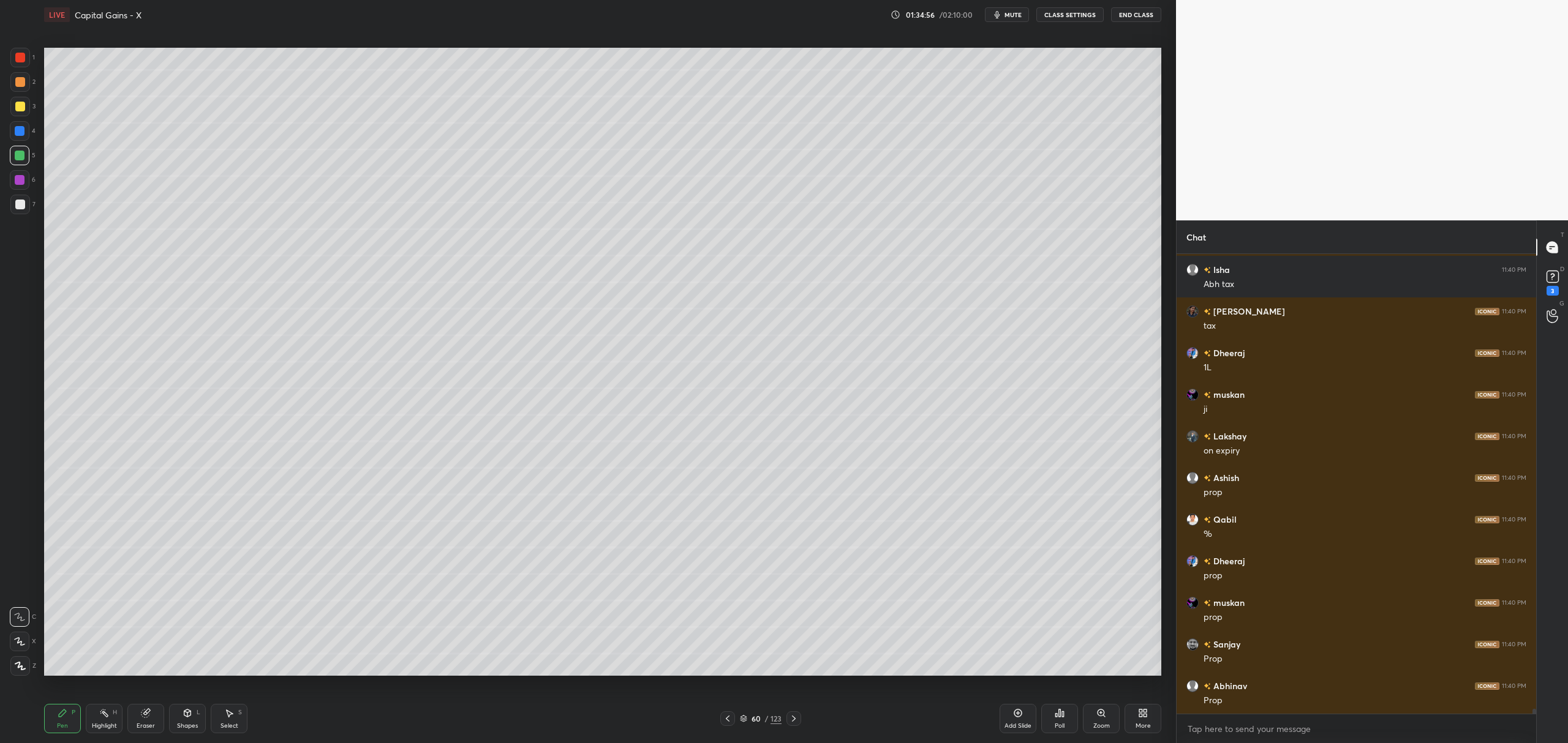
click at [799, 719] on div at bounding box center [794, 718] width 15 height 14
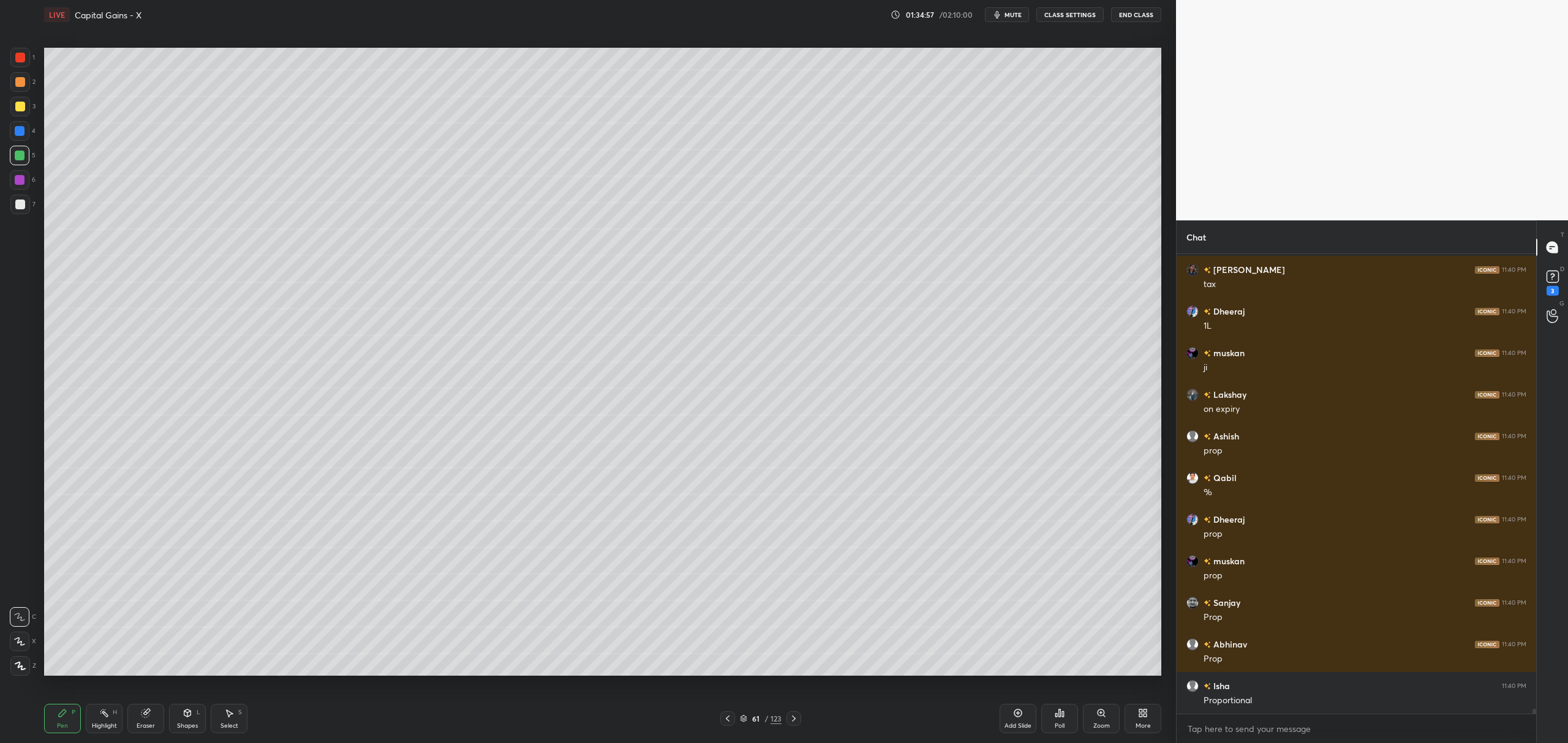
scroll to position [41131, 0]
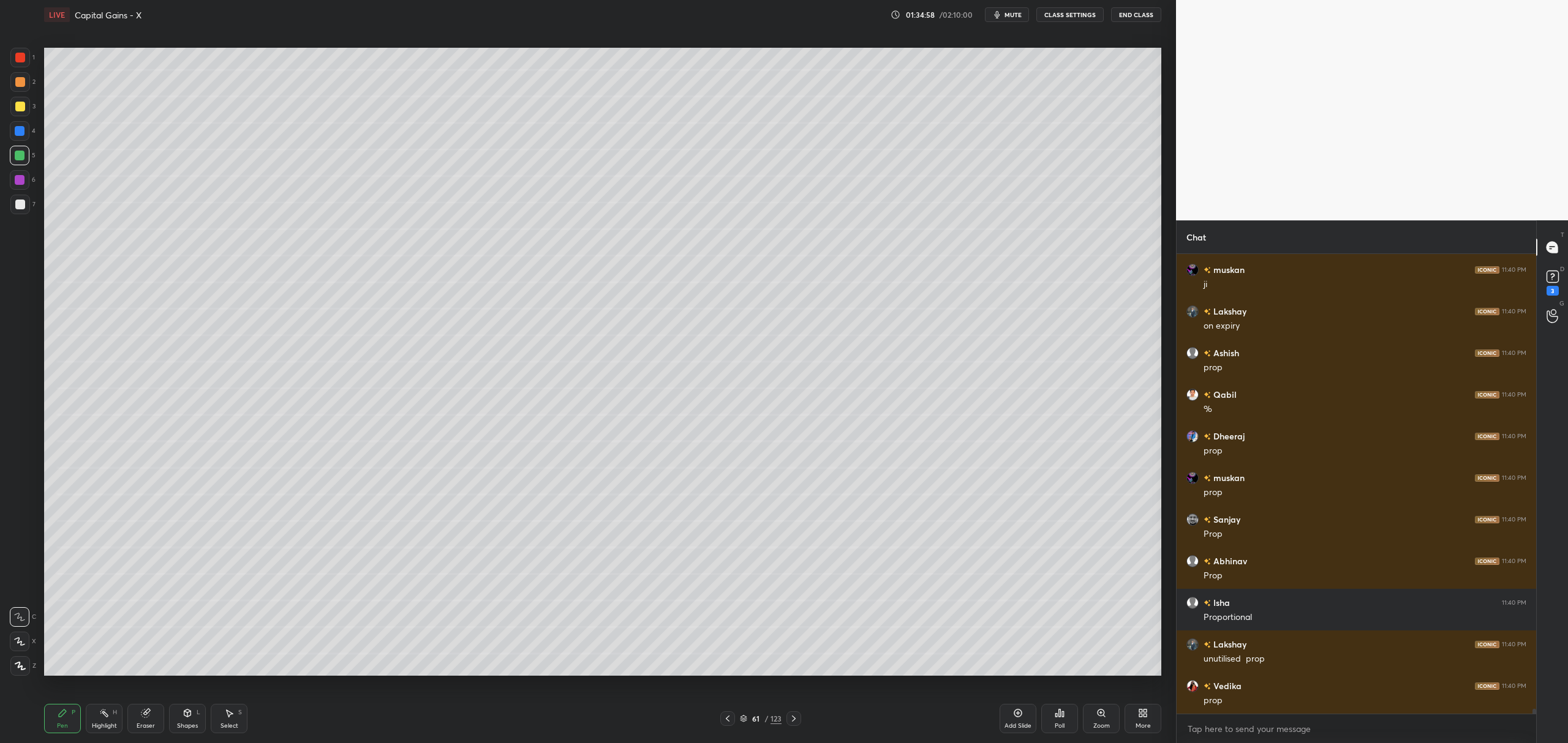
click at [1013, 717] on icon at bounding box center [1018, 713] width 10 height 10
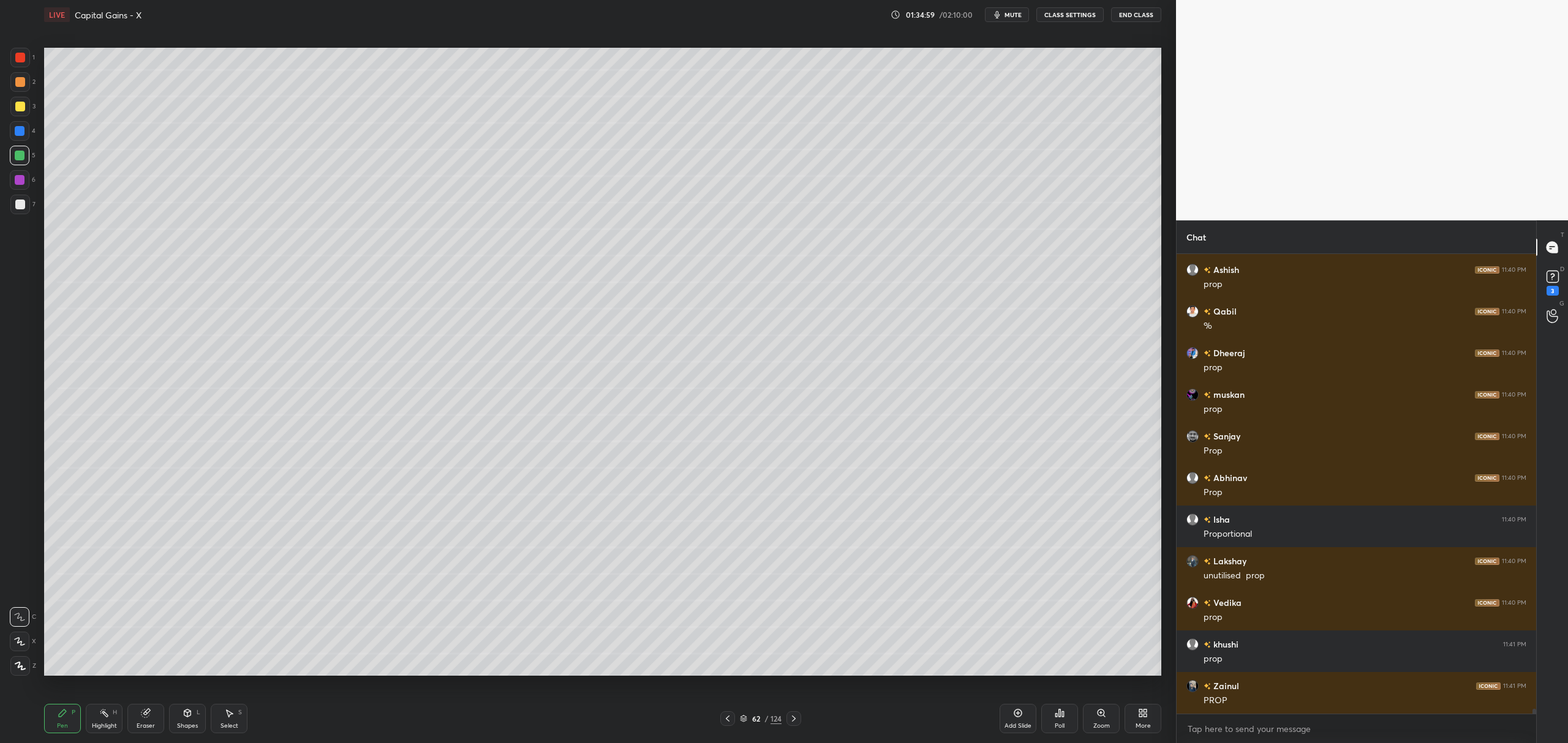
click at [15, 110] on div at bounding box center [20, 106] width 10 height 10
click at [21, 157] on div at bounding box center [19, 156] width 10 height 10
click at [0, 118] on div "1 2 3 4 5 6 7 C X Z C X Z E E Erase all H H" at bounding box center [19, 361] width 40 height 628
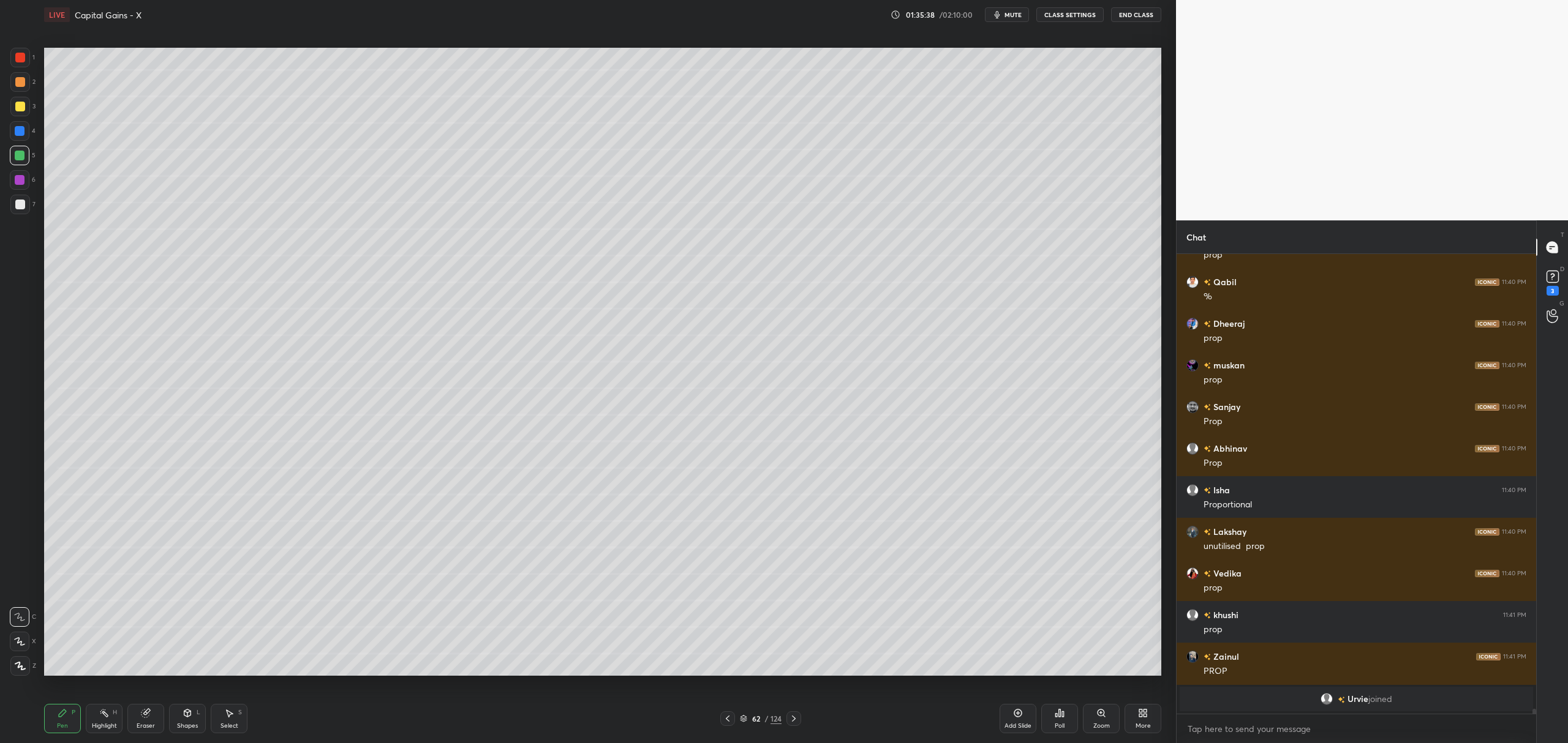
click at [26, 641] on div at bounding box center [19, 642] width 19 height 19
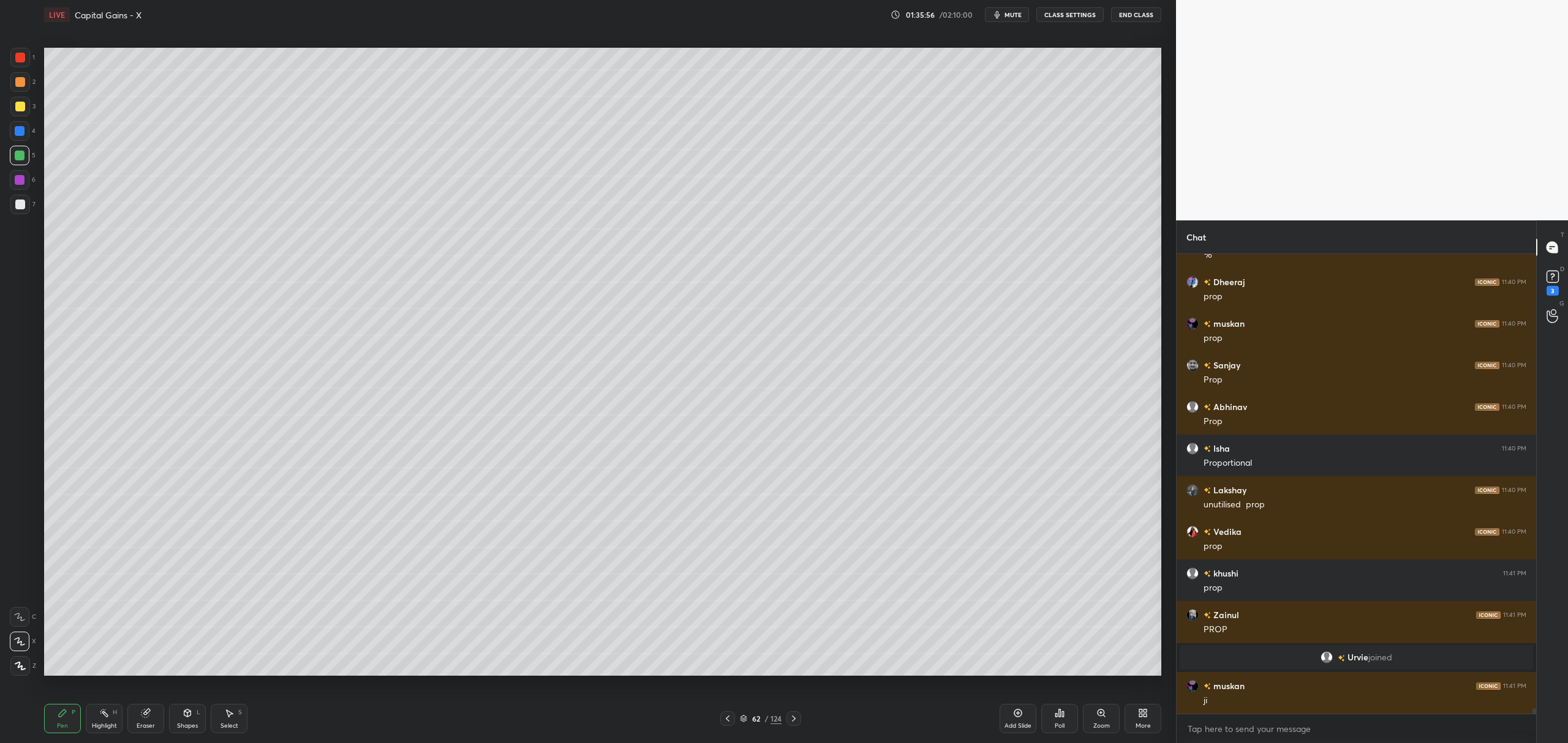
click at [15, 109] on div at bounding box center [20, 106] width 10 height 10
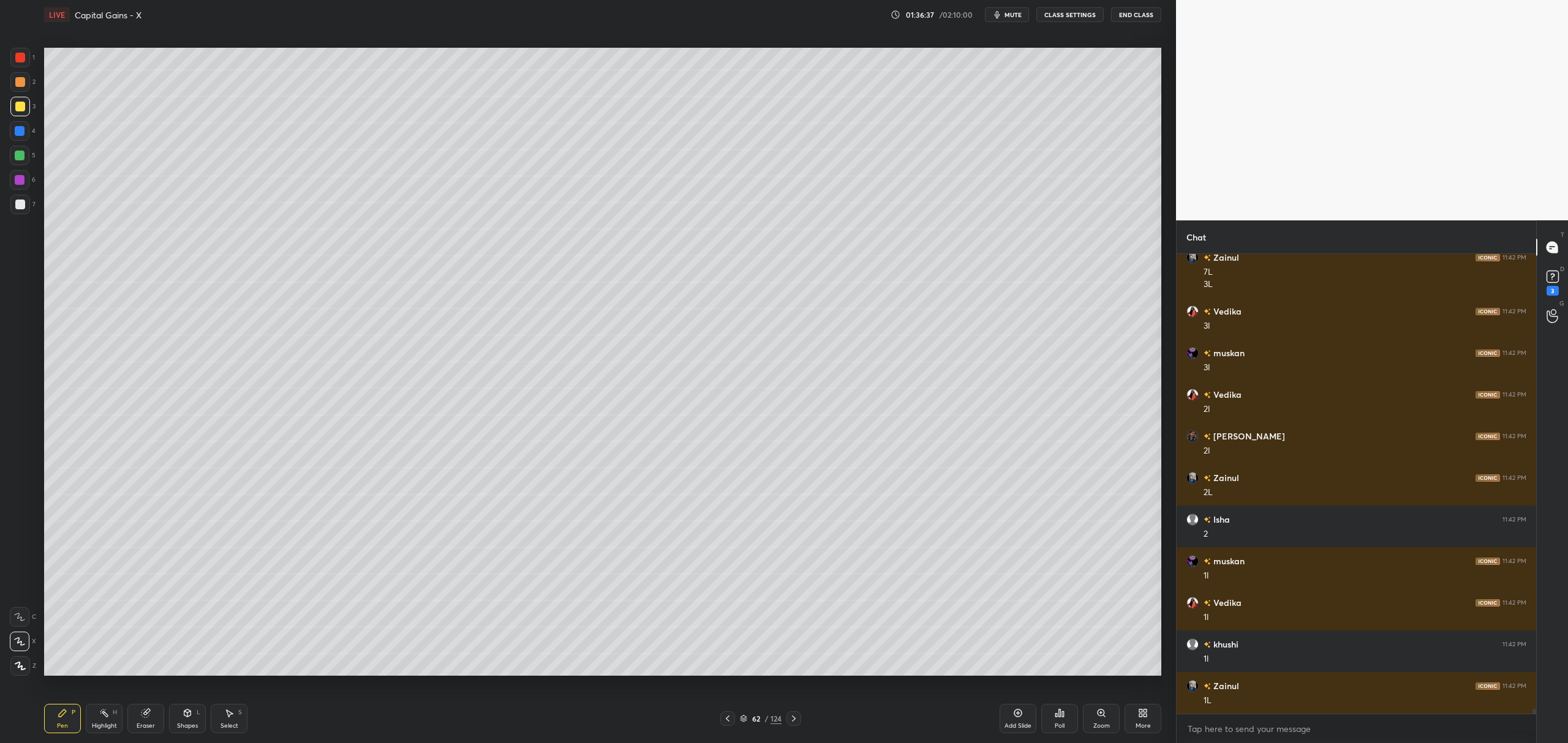
scroll to position [40333, 0]
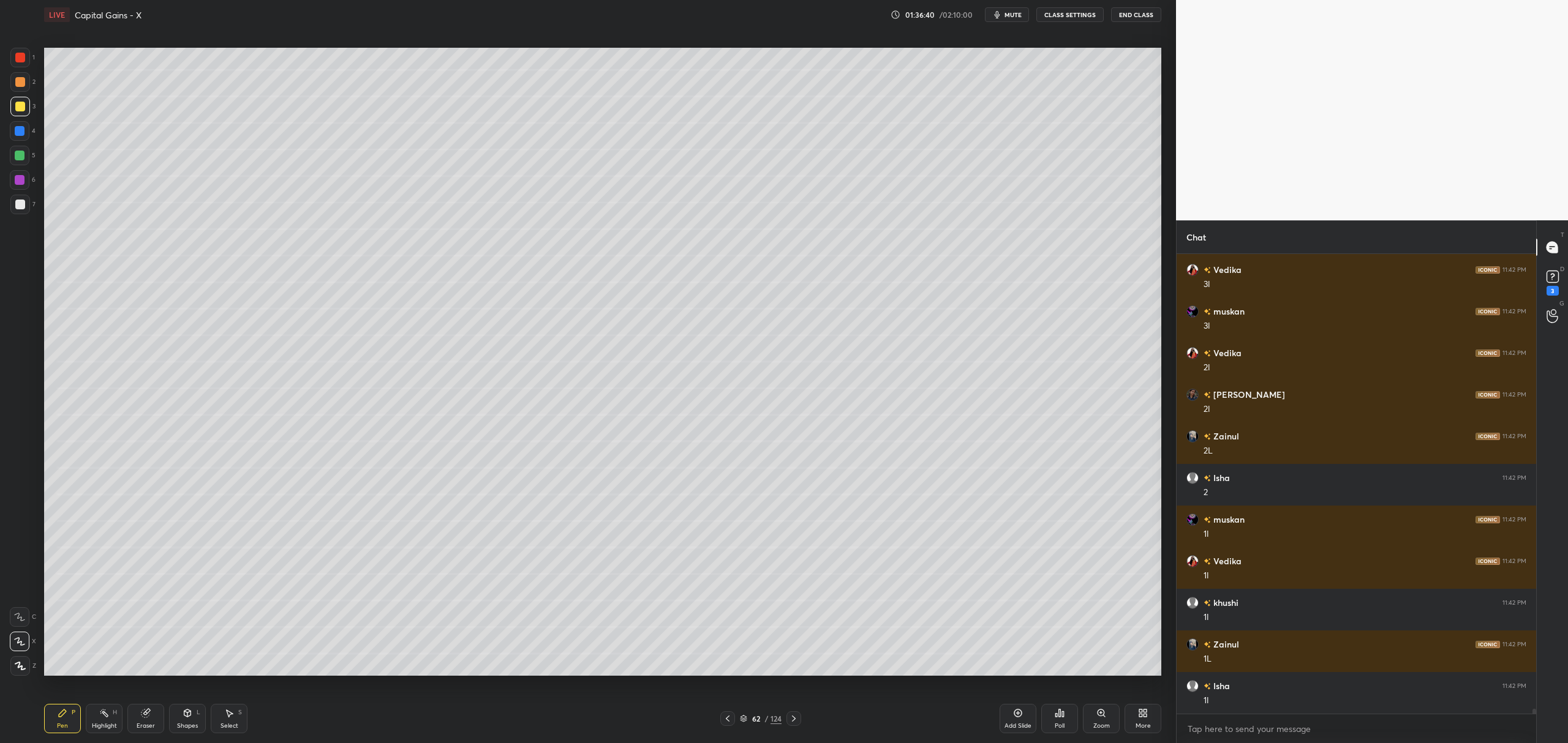
click at [22, 155] on div at bounding box center [19, 156] width 10 height 10
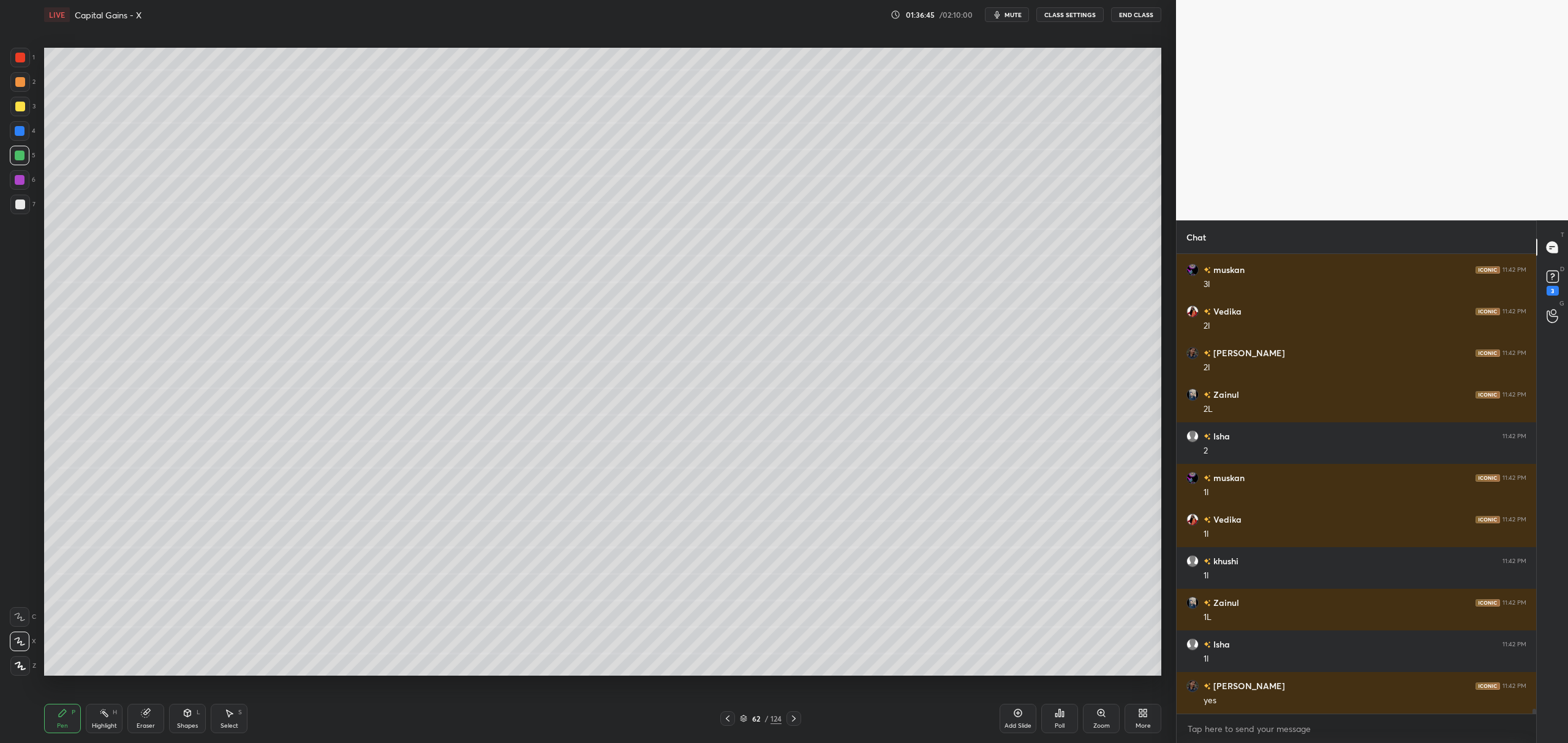
click at [15, 93] on div "2" at bounding box center [23, 84] width 25 height 24
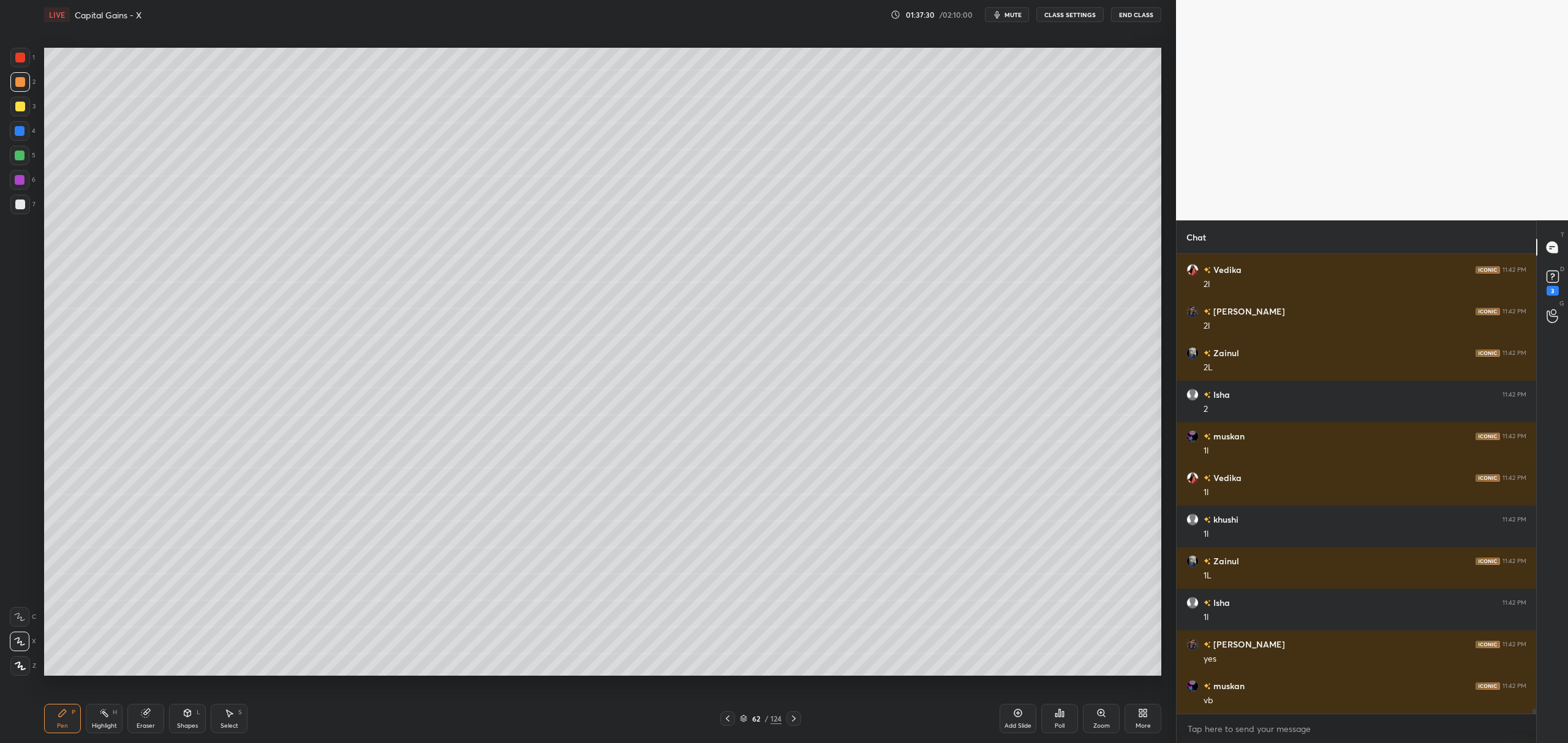
click at [24, 169] on div "5" at bounding box center [22, 157] width 26 height 24
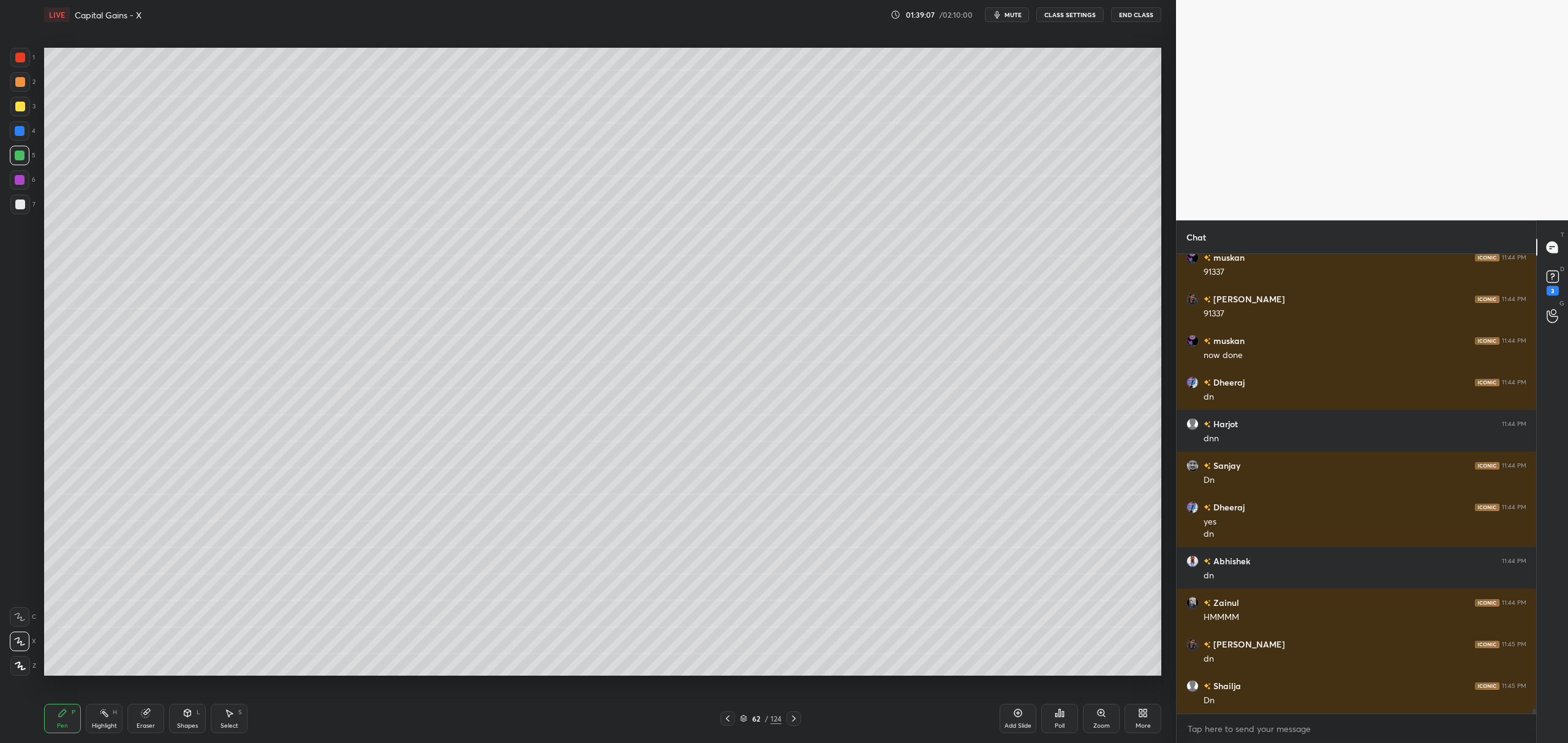
scroll to position [41177, 0]
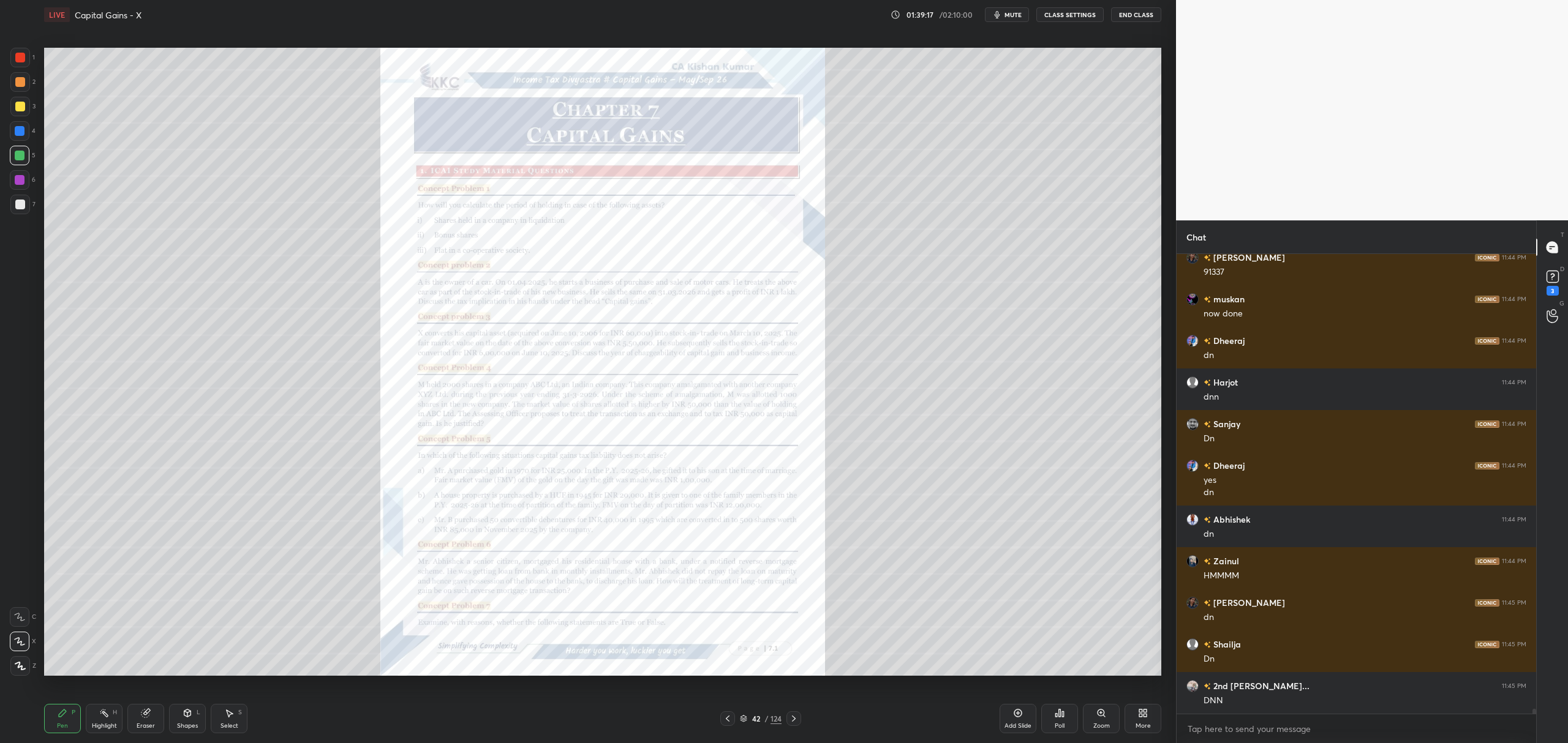
click at [1089, 724] on div "Zoom" at bounding box center [1102, 719] width 37 height 29
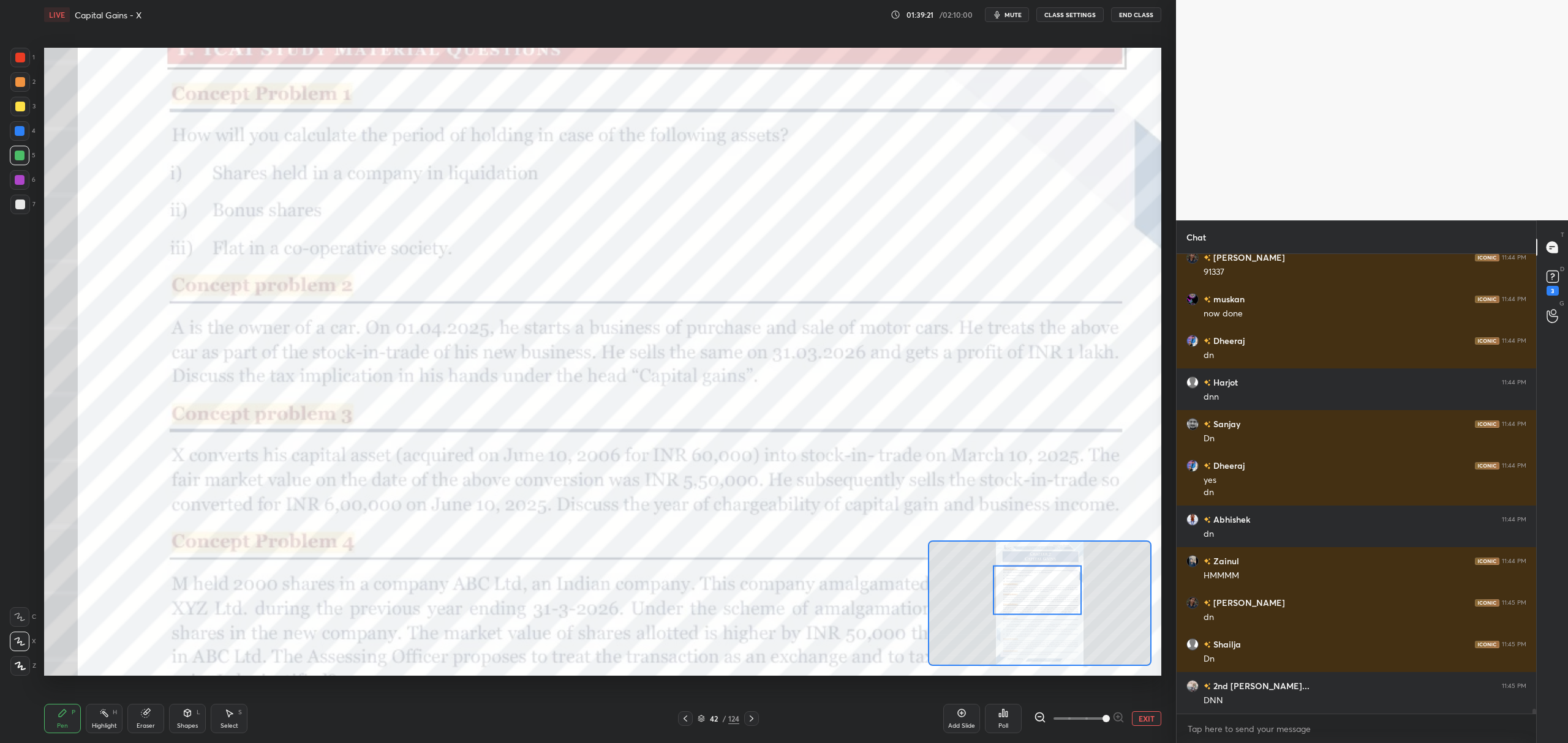
click at [18, 57] on div at bounding box center [20, 58] width 10 height 10
click at [21, 609] on div at bounding box center [19, 617] width 19 height 19
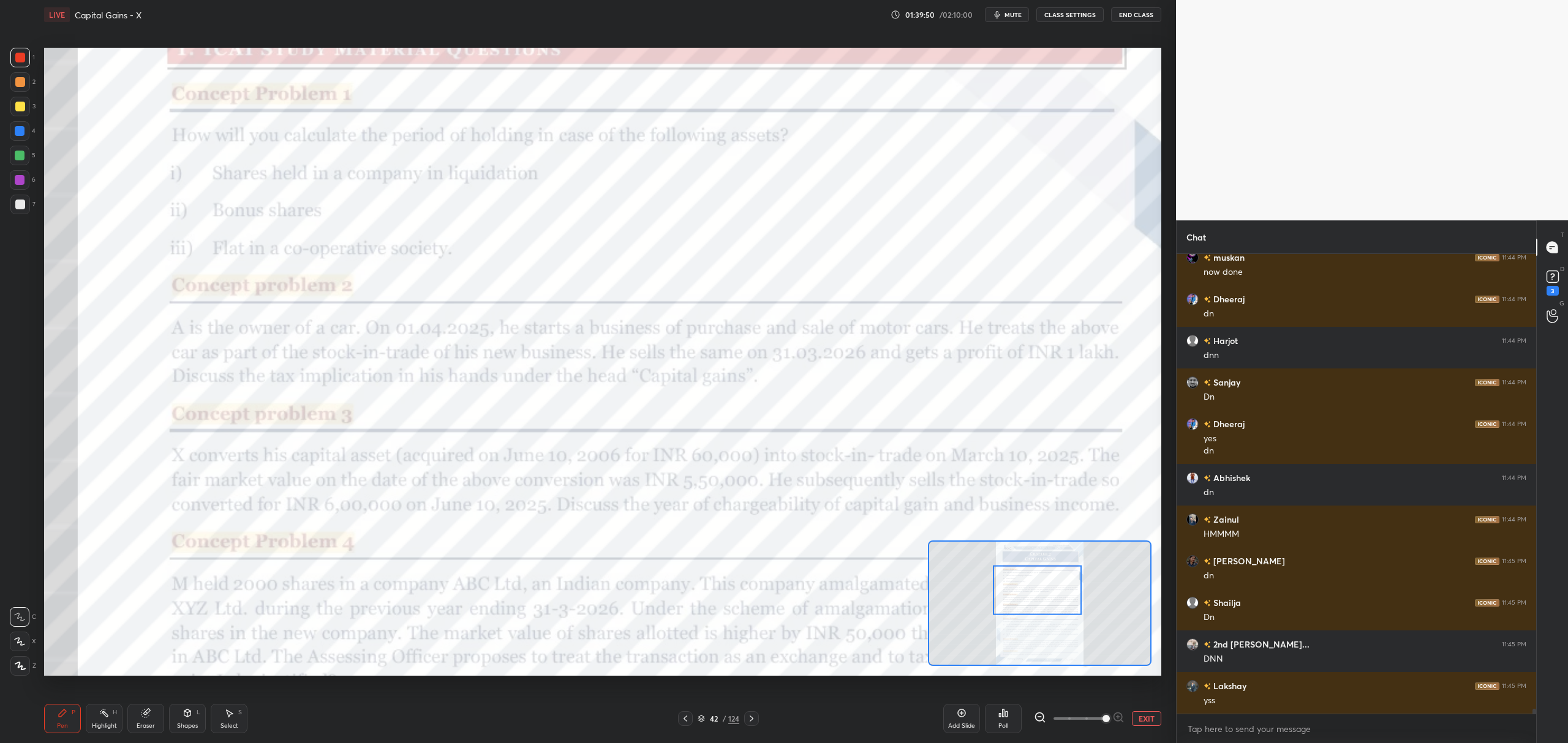
click at [1145, 714] on button "EXIT" at bounding box center [1147, 718] width 29 height 14
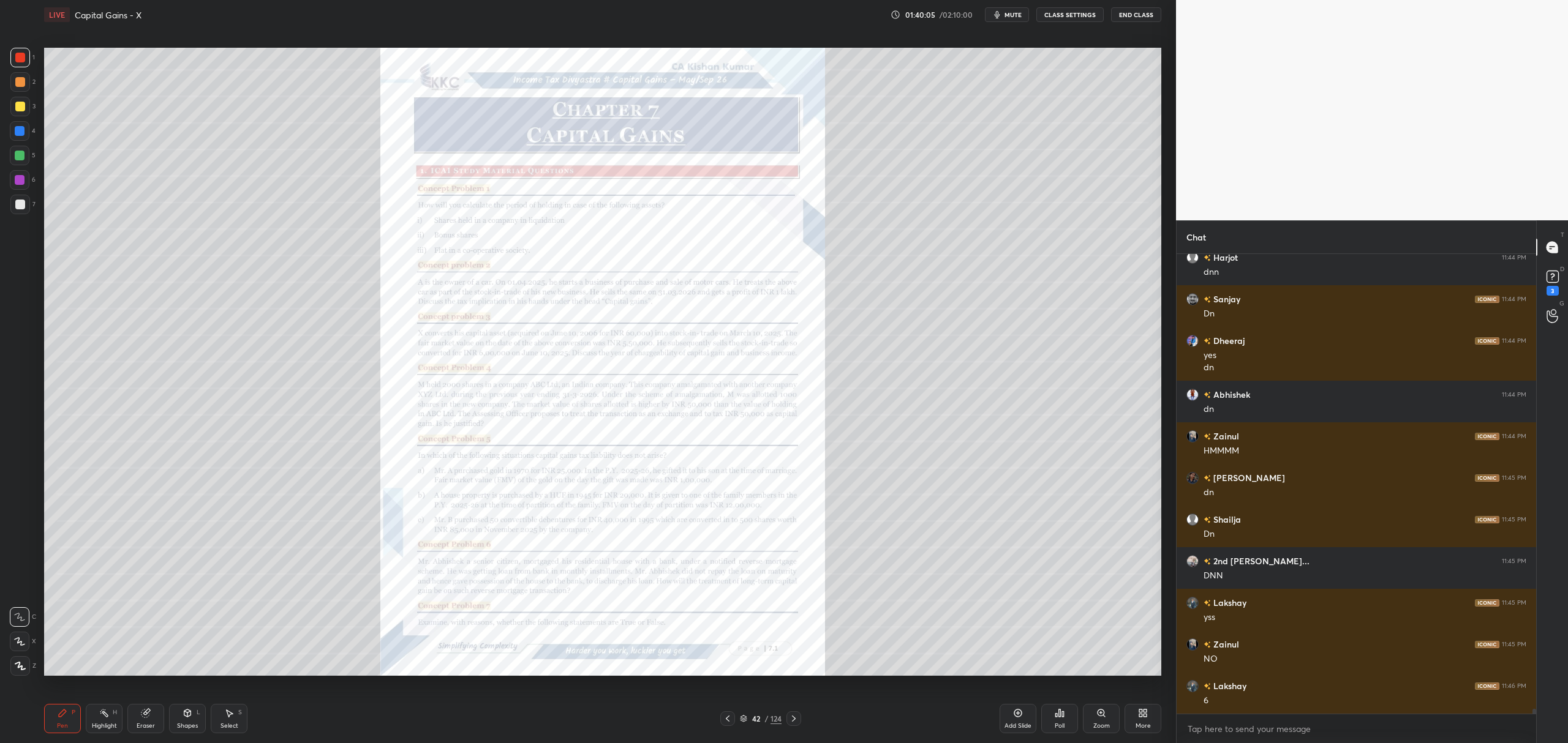
scroll to position [41344, 0]
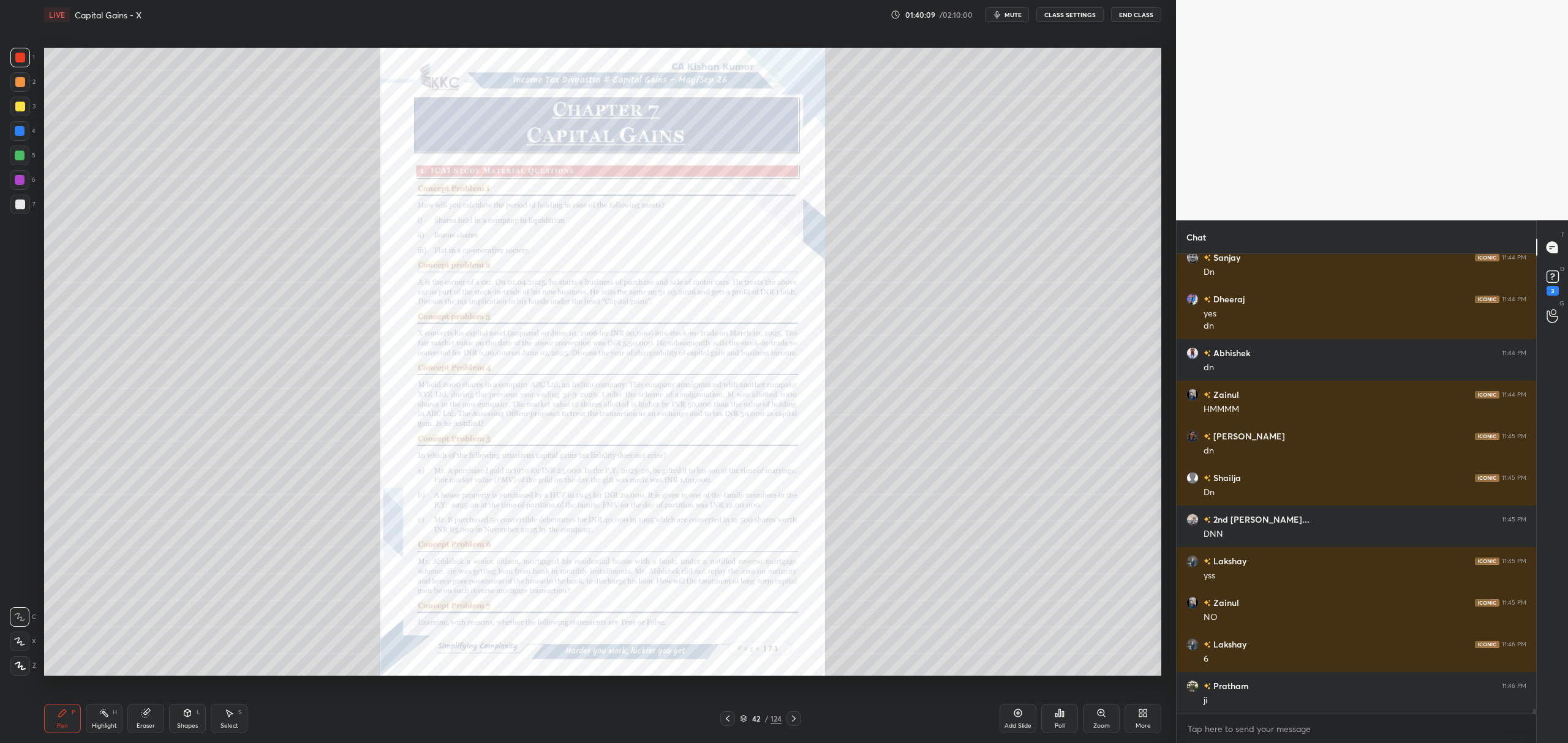
click at [792, 718] on icon at bounding box center [794, 719] width 10 height 10
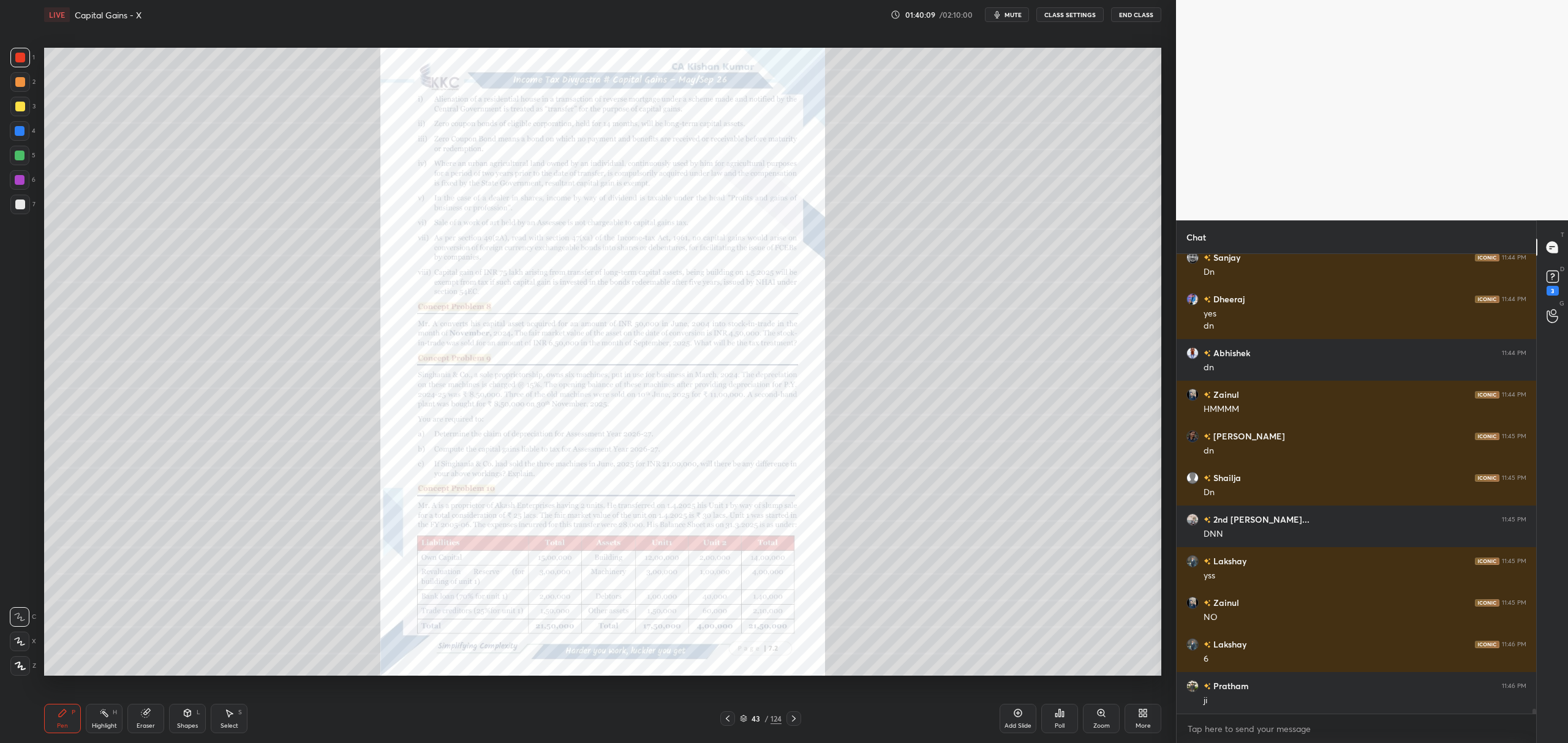
scroll to position [41386, 0]
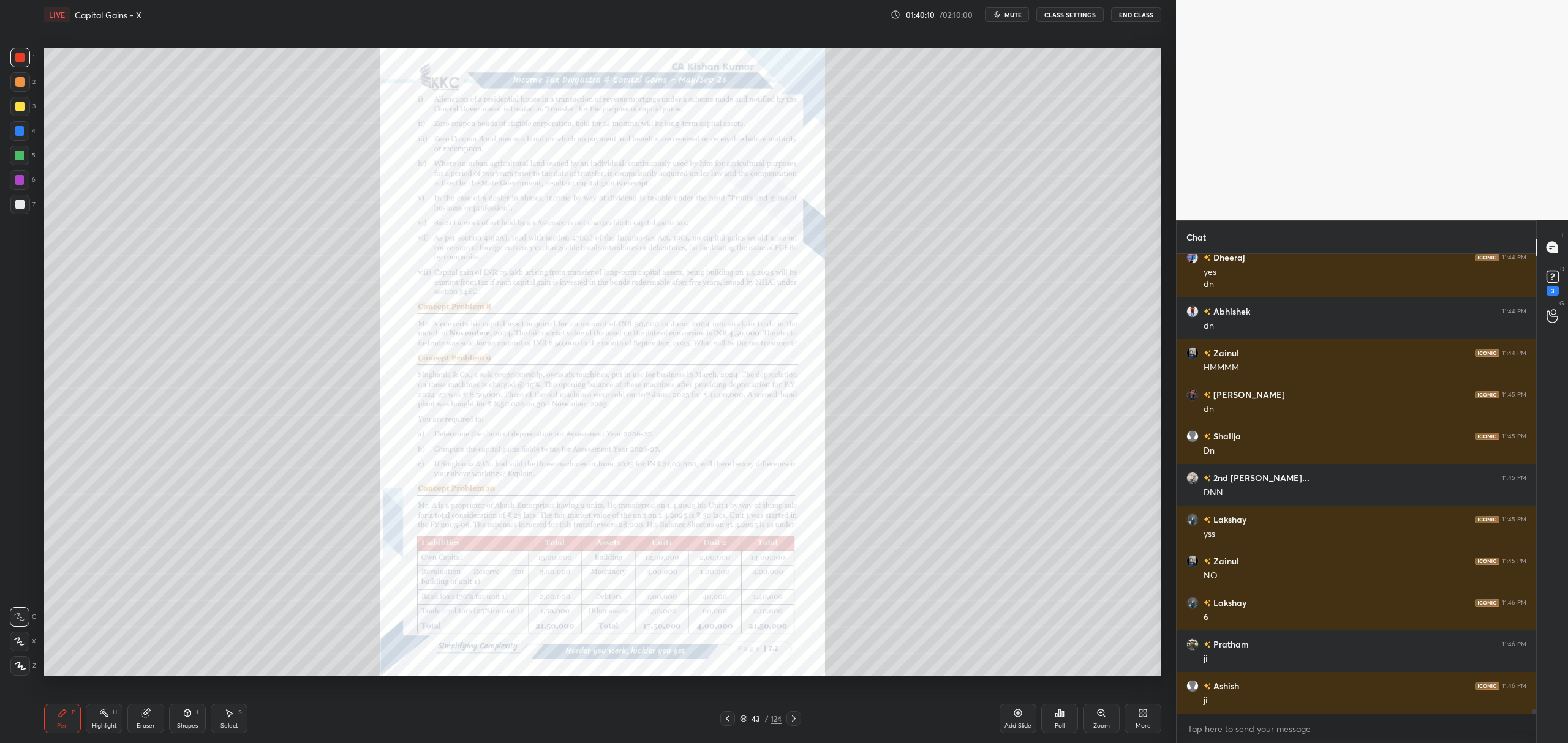
click at [1109, 713] on div "Zoom" at bounding box center [1102, 719] width 37 height 29
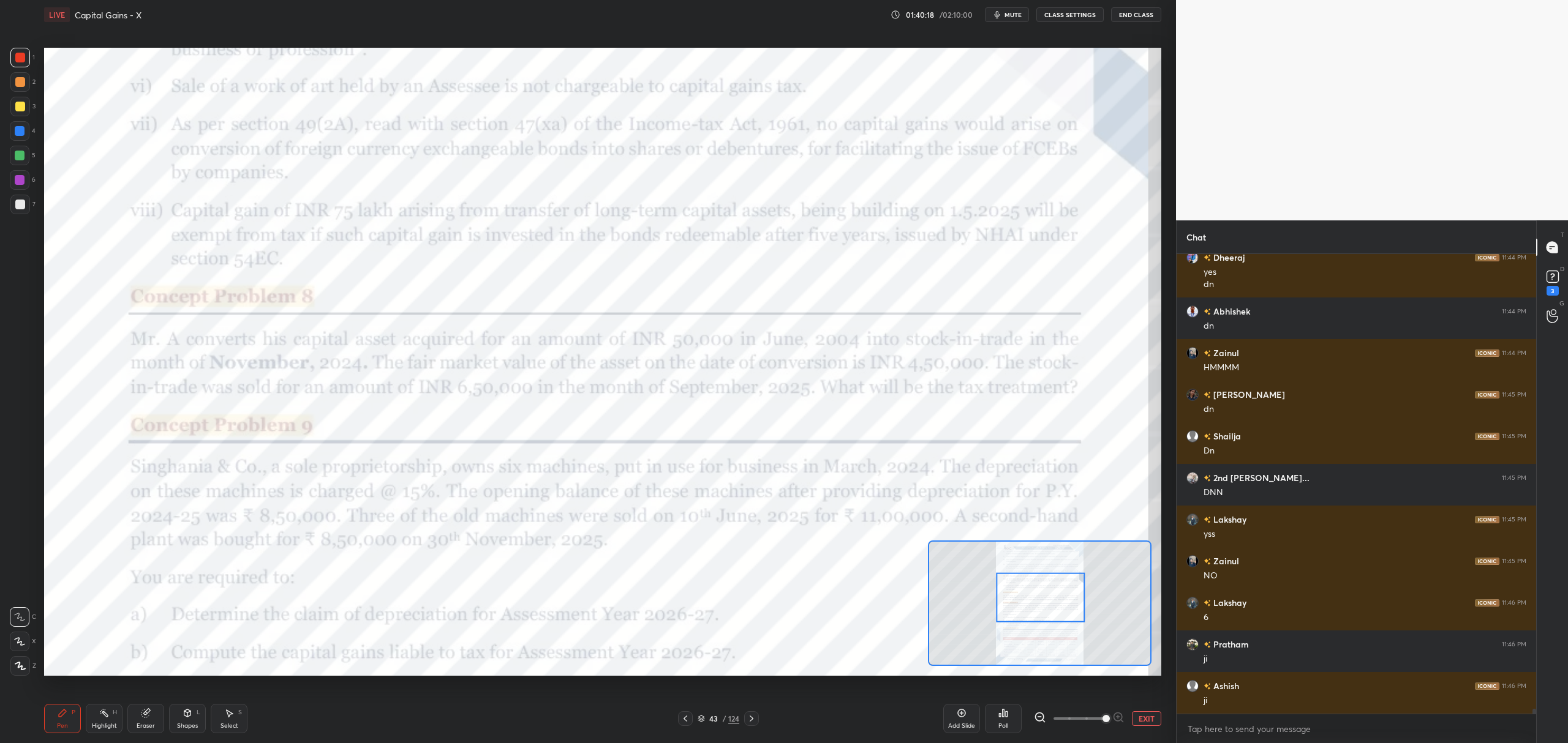
scroll to position [41427, 0]
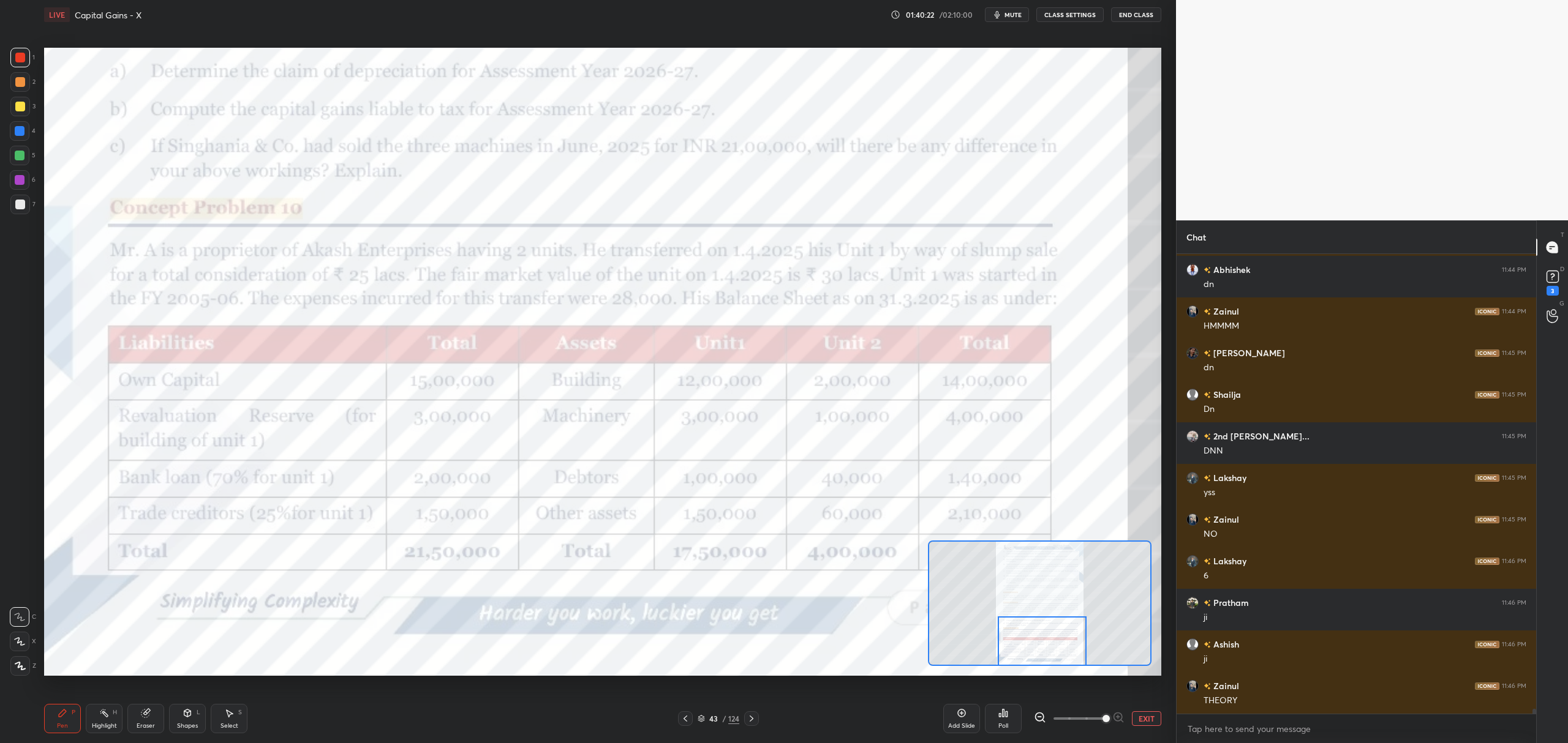
click at [757, 716] on div at bounding box center [751, 718] width 15 height 14
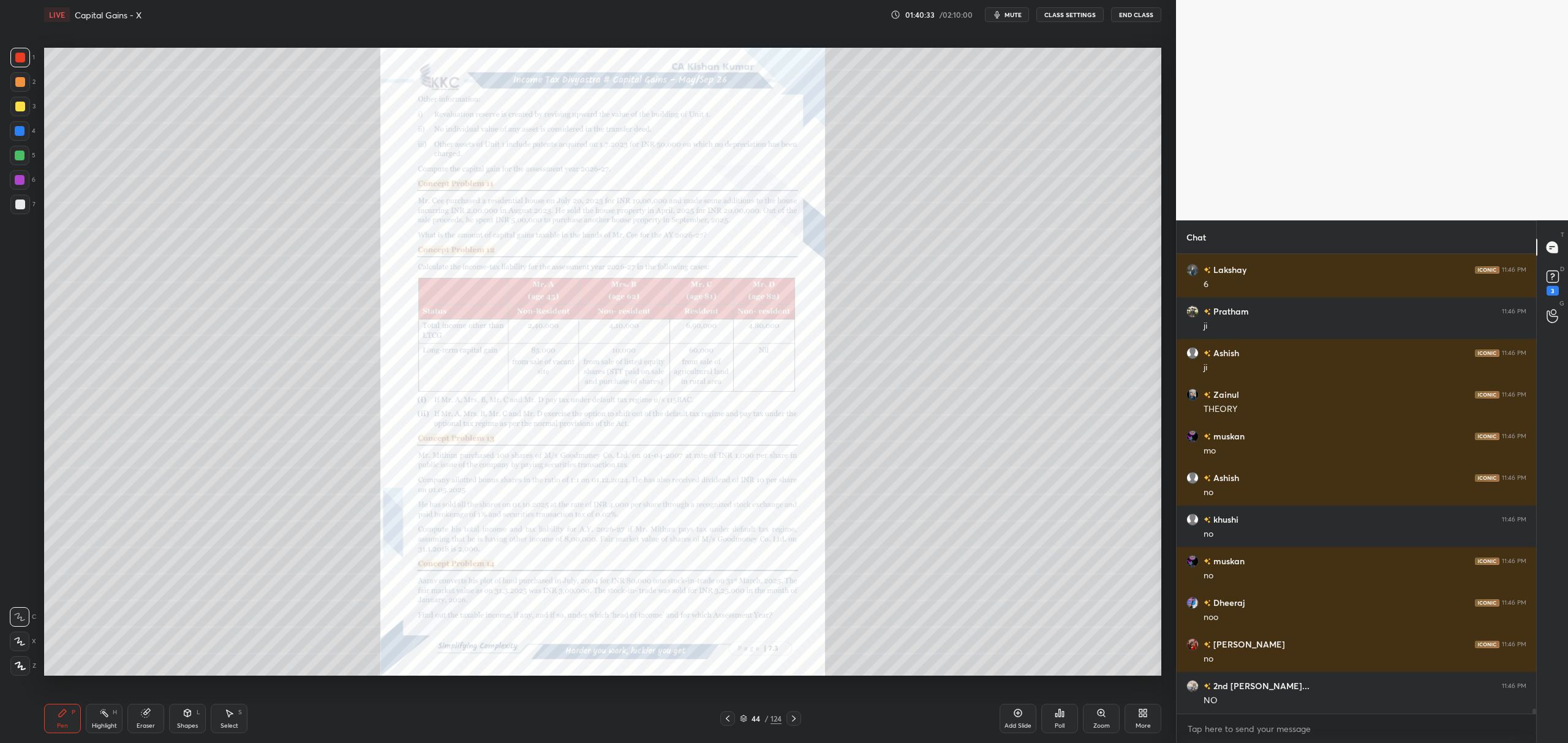
scroll to position [41761, 0]
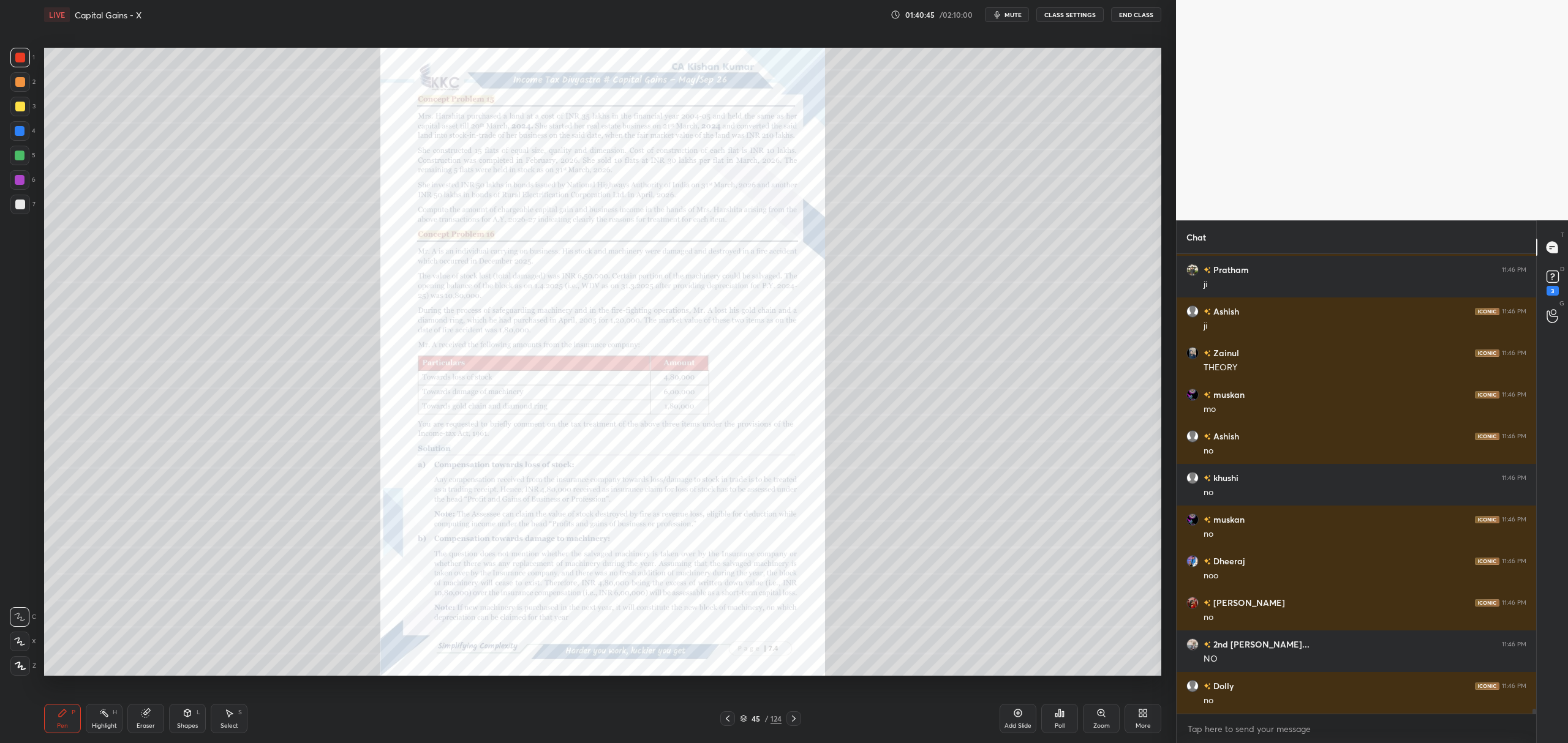
click at [797, 718] on icon at bounding box center [794, 719] width 10 height 10
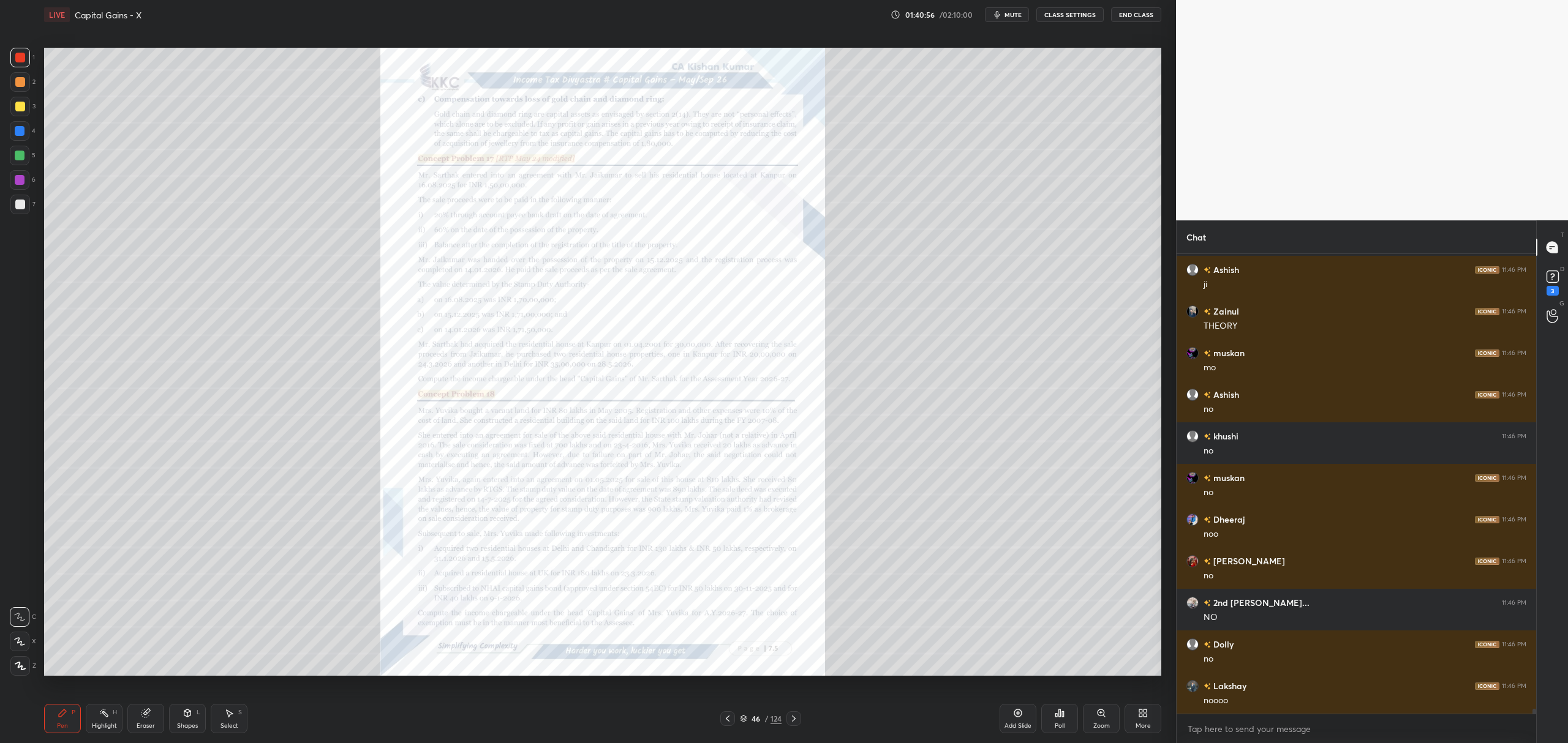
click at [793, 721] on icon at bounding box center [794, 719] width 4 height 6
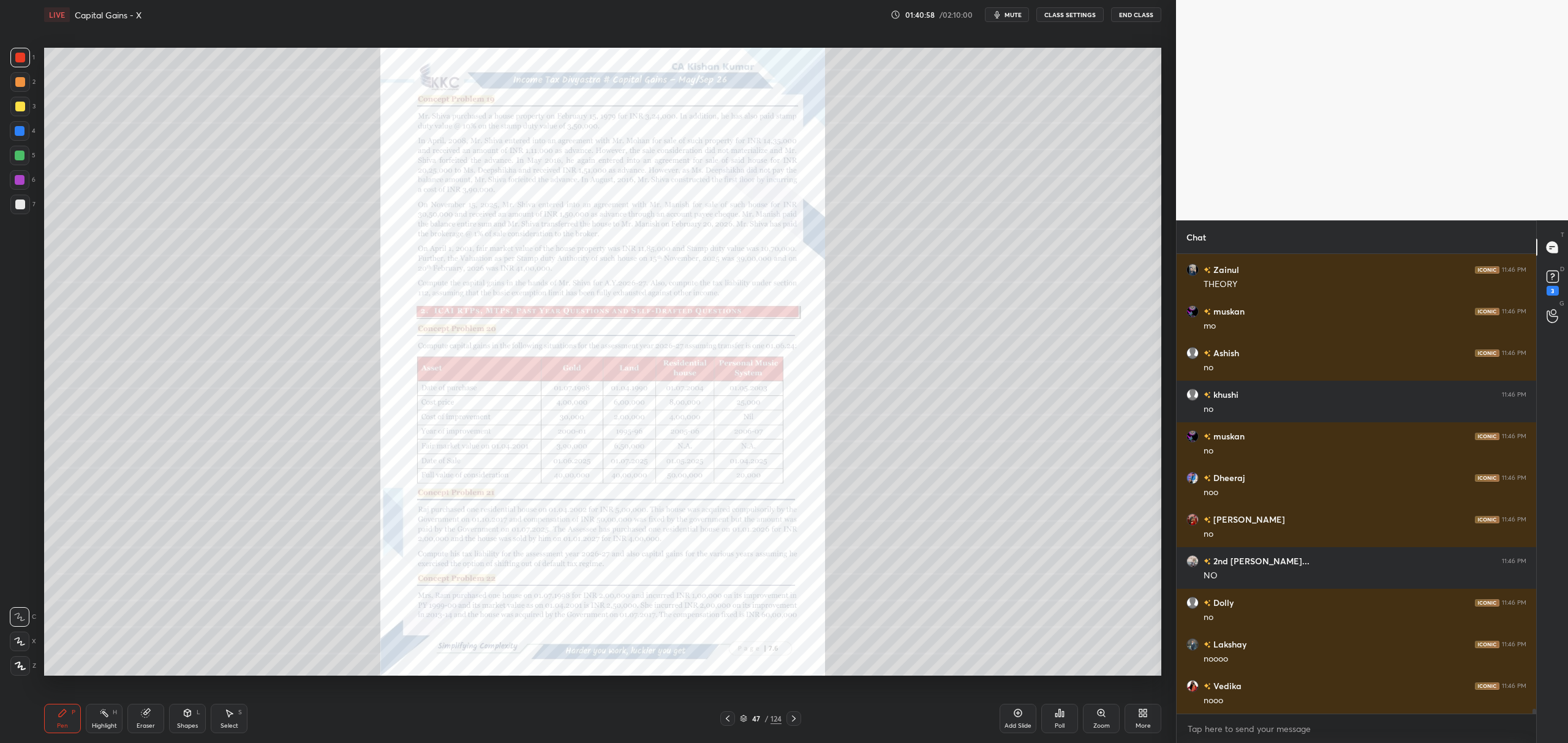
scroll to position [41885, 0]
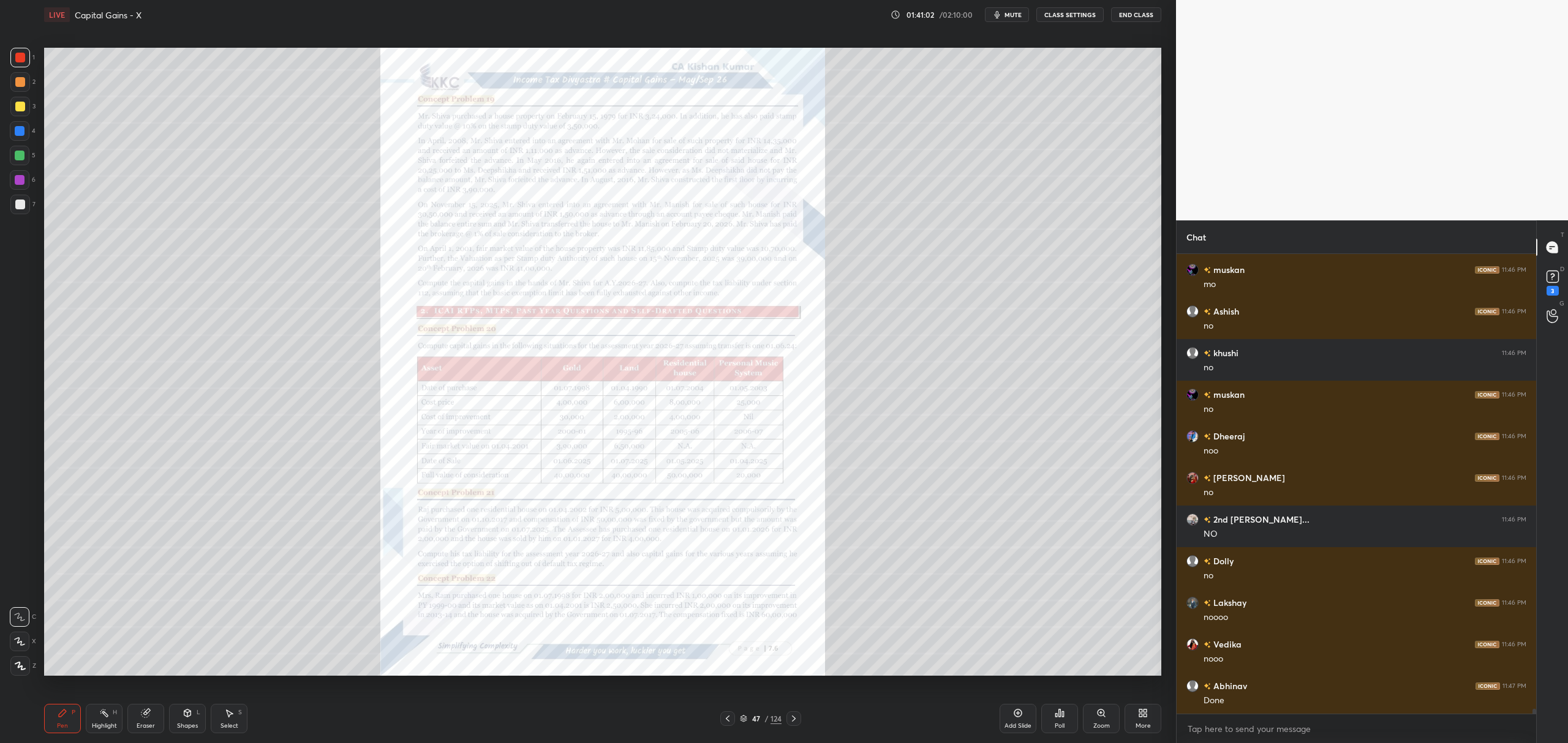
click at [794, 717] on icon at bounding box center [794, 719] width 10 height 10
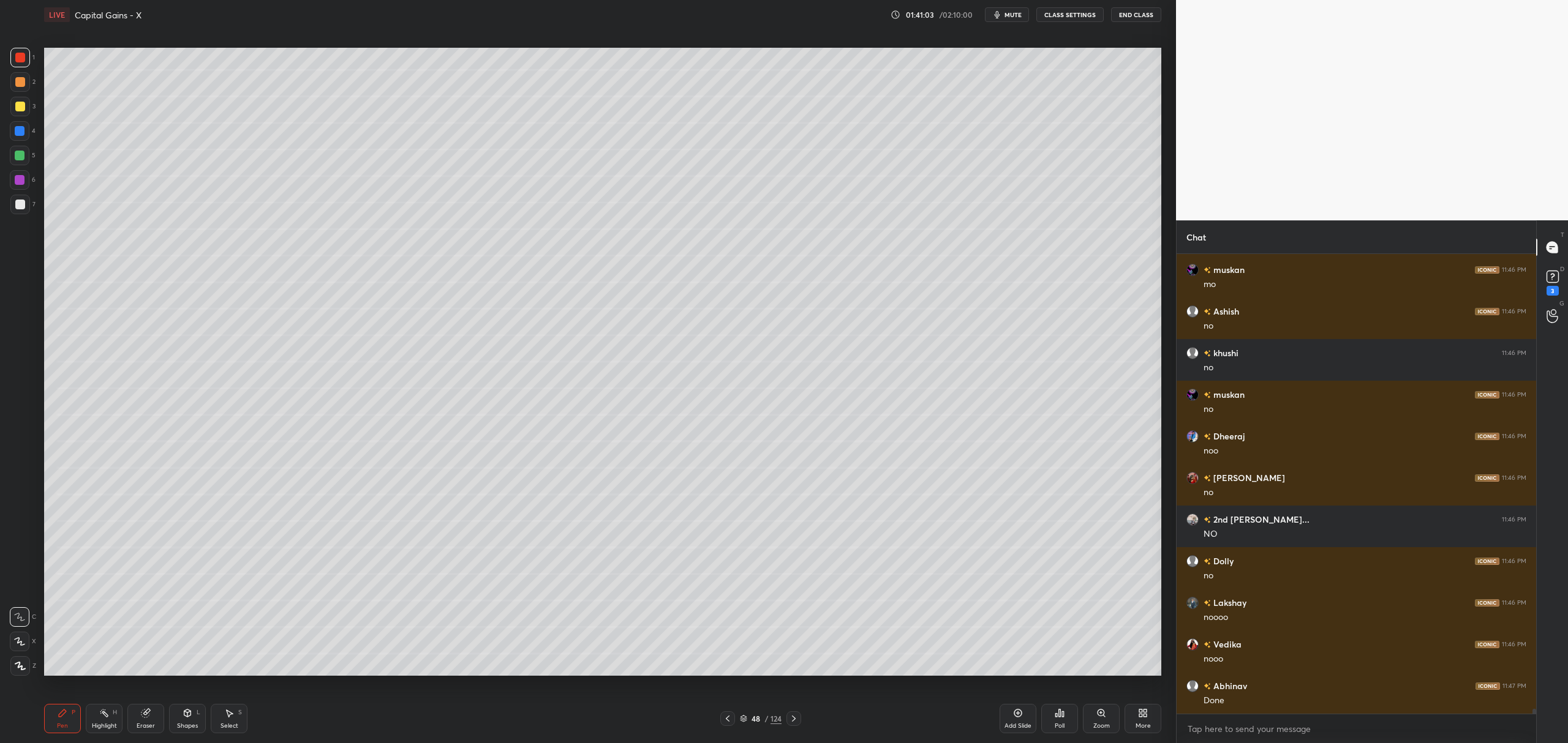
click at [795, 718] on icon at bounding box center [794, 719] width 10 height 10
click at [792, 717] on icon at bounding box center [794, 719] width 4 height 6
click at [793, 717] on icon at bounding box center [794, 719] width 4 height 6
click at [795, 720] on icon at bounding box center [794, 719] width 4 height 6
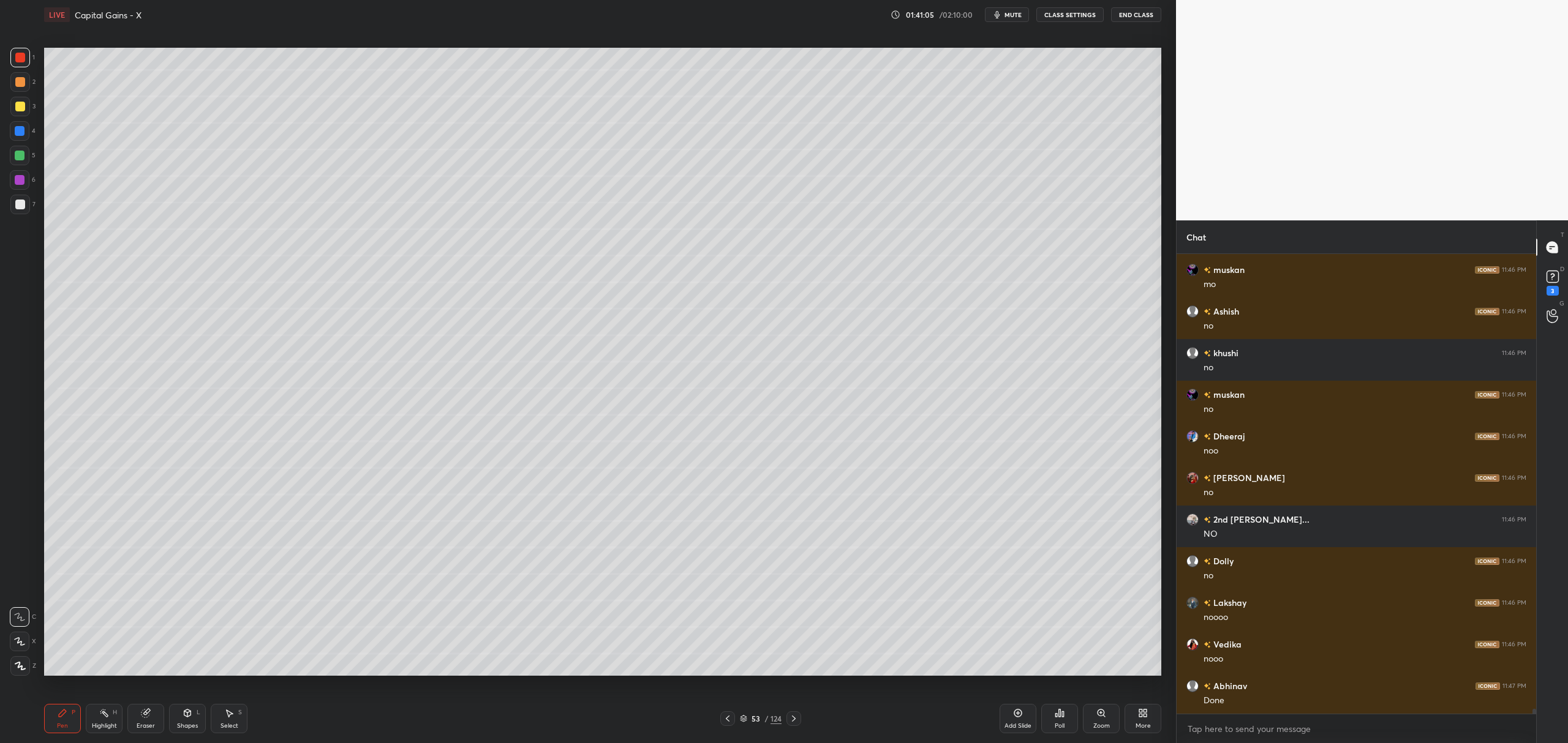
click at [794, 720] on icon at bounding box center [794, 719] width 10 height 10
click at [795, 721] on icon at bounding box center [794, 719] width 10 height 10
click at [731, 721] on icon at bounding box center [728, 719] width 10 height 10
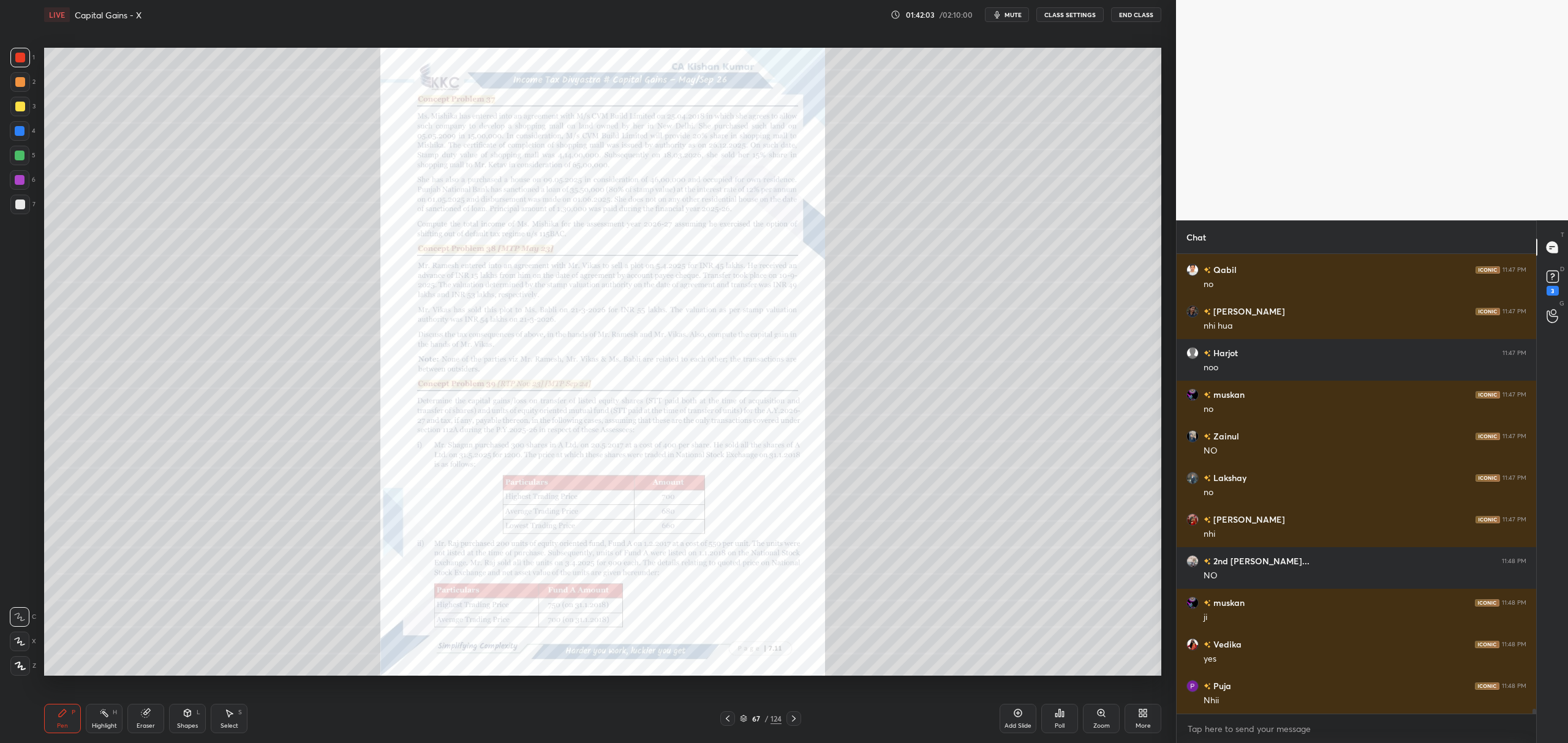
scroll to position [42884, 0]
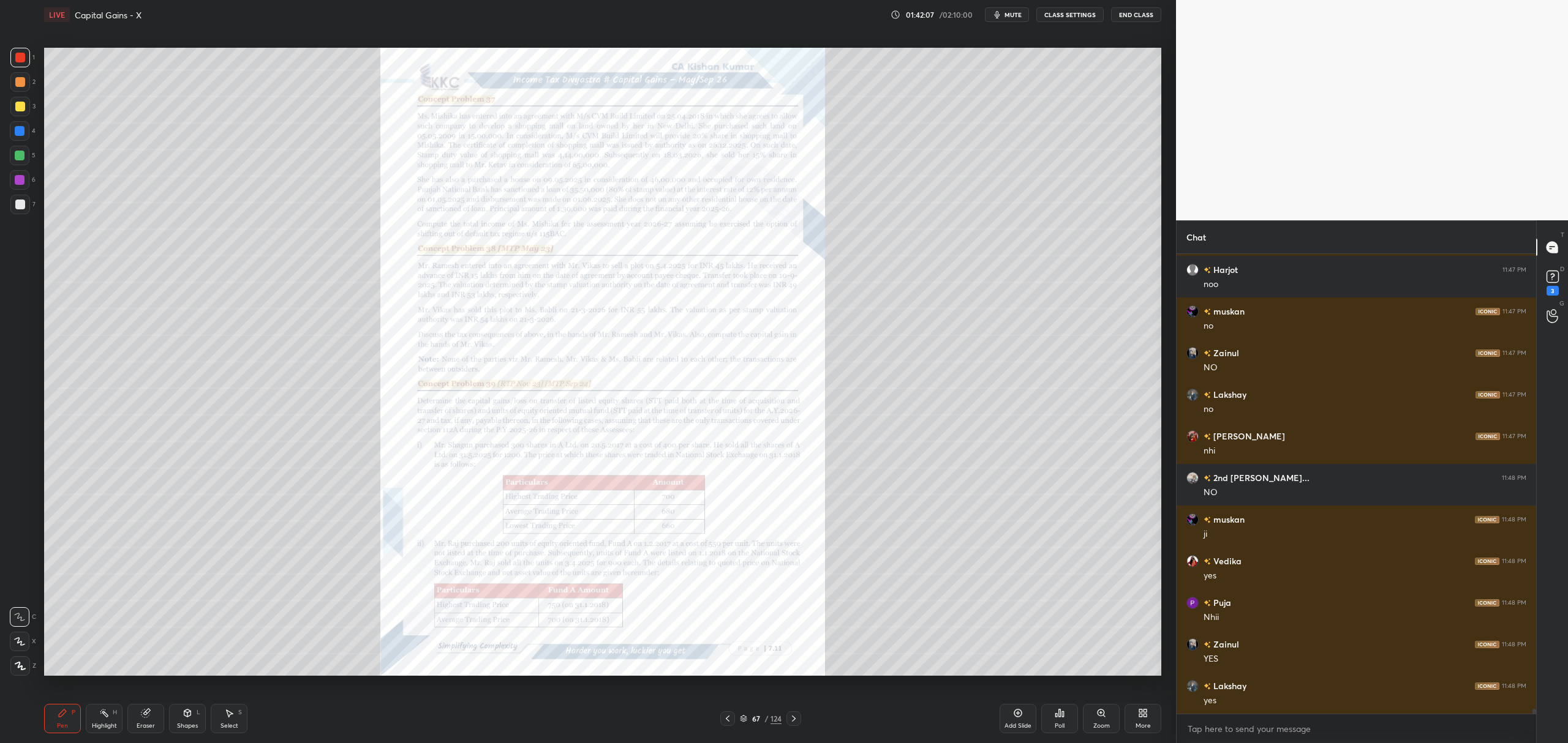
click at [790, 718] on icon at bounding box center [794, 719] width 10 height 10
click at [1009, 715] on div "Add Slide" at bounding box center [1018, 719] width 37 height 29
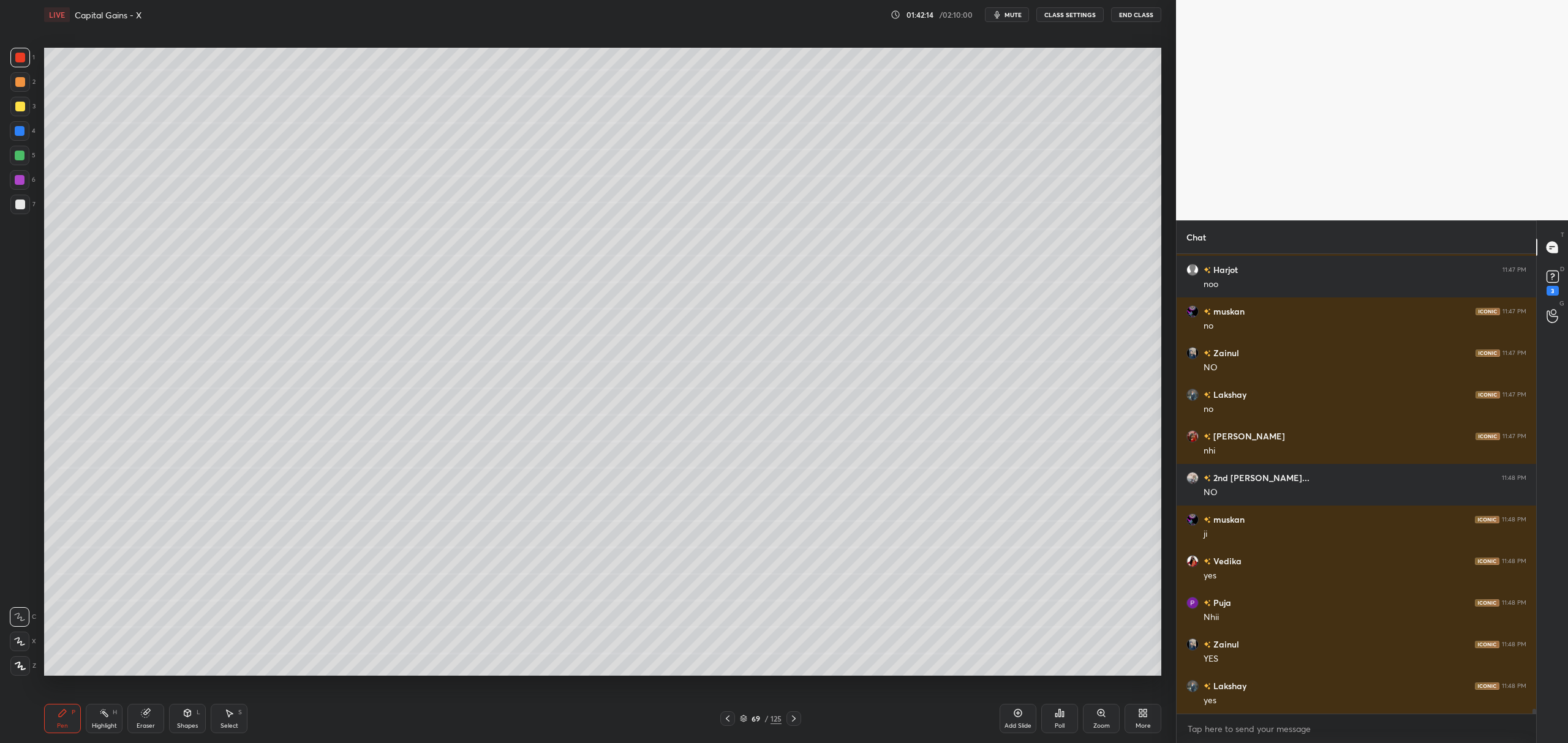
click at [11, 110] on div at bounding box center [20, 106] width 19 height 19
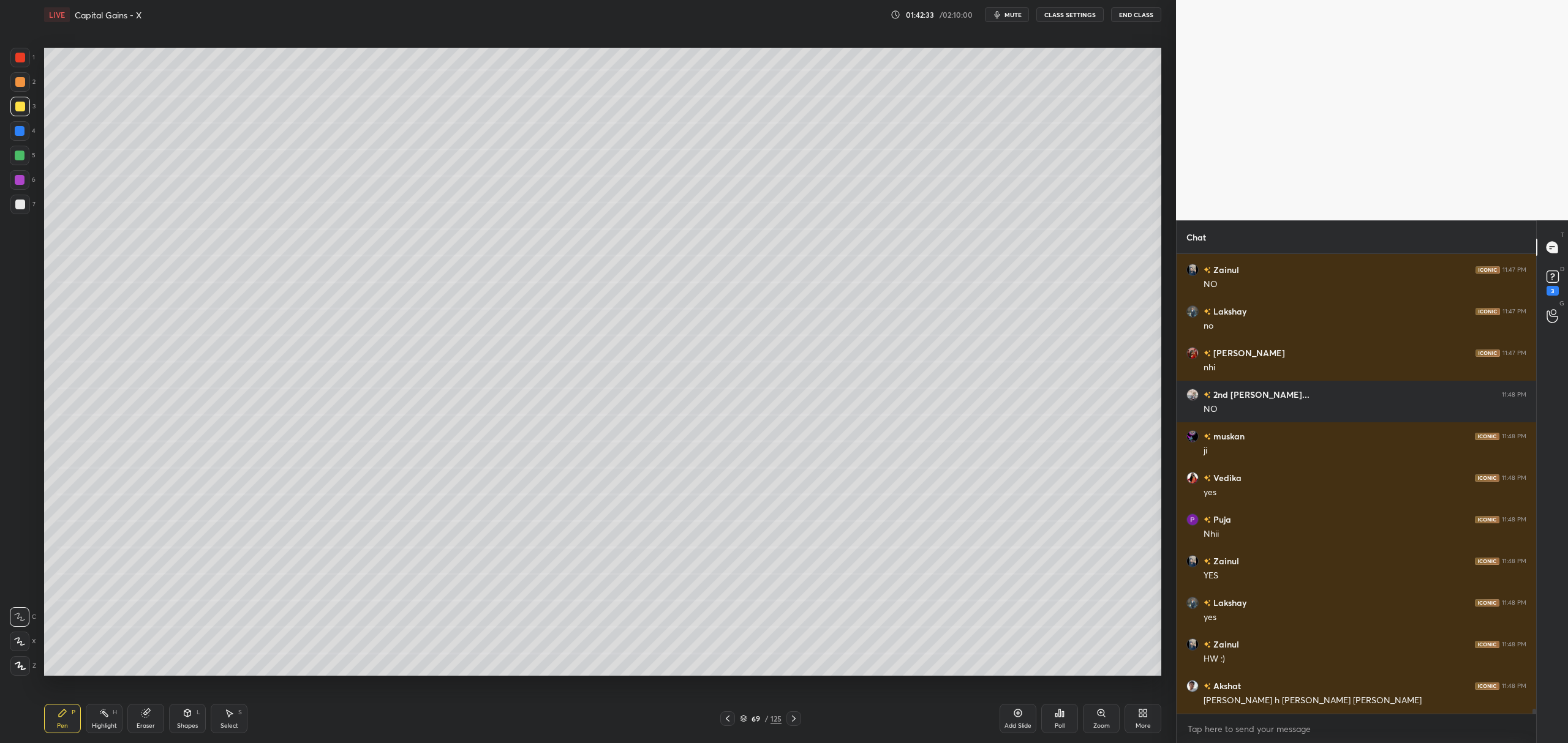
scroll to position [43010, 0]
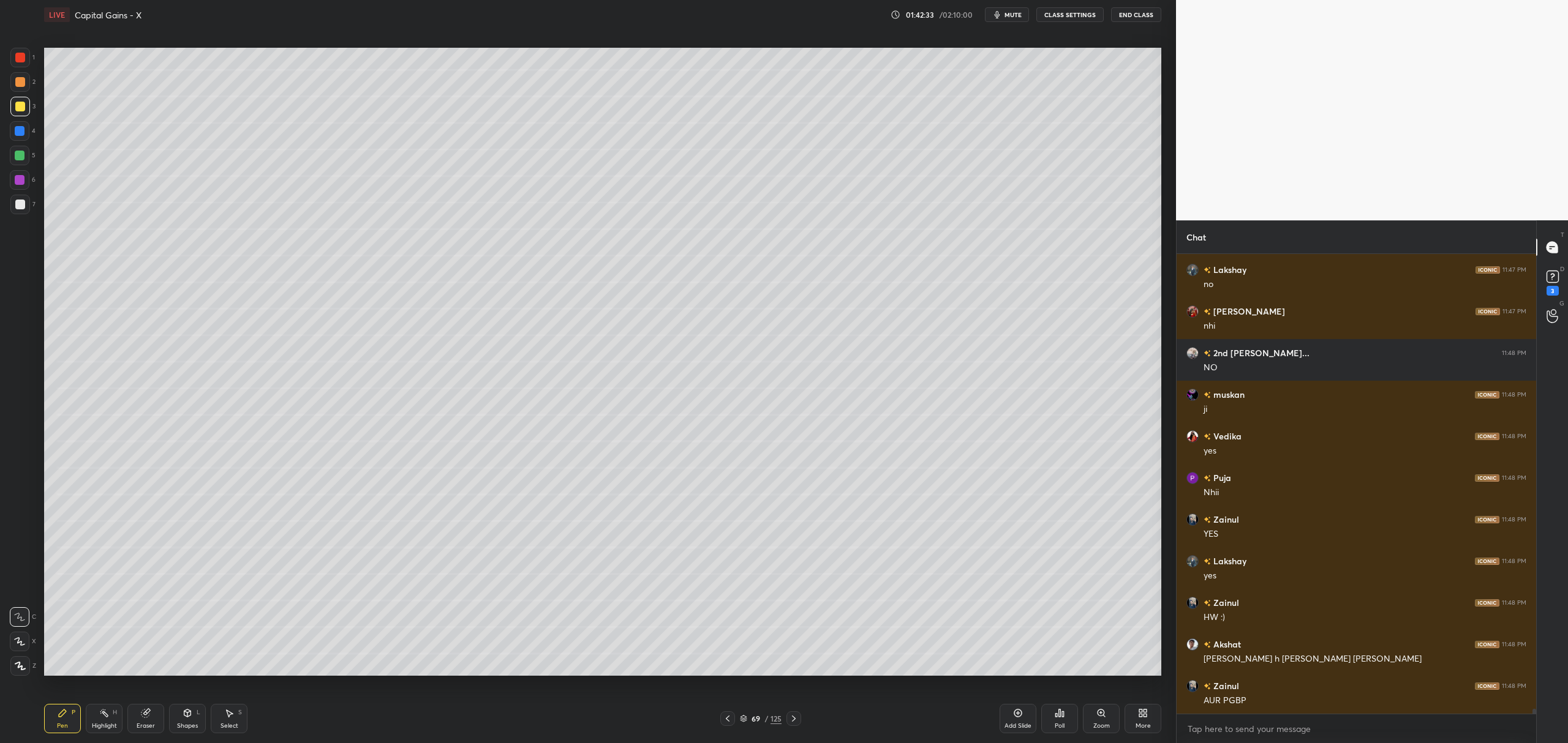
click at [22, 86] on div at bounding box center [20, 82] width 10 height 10
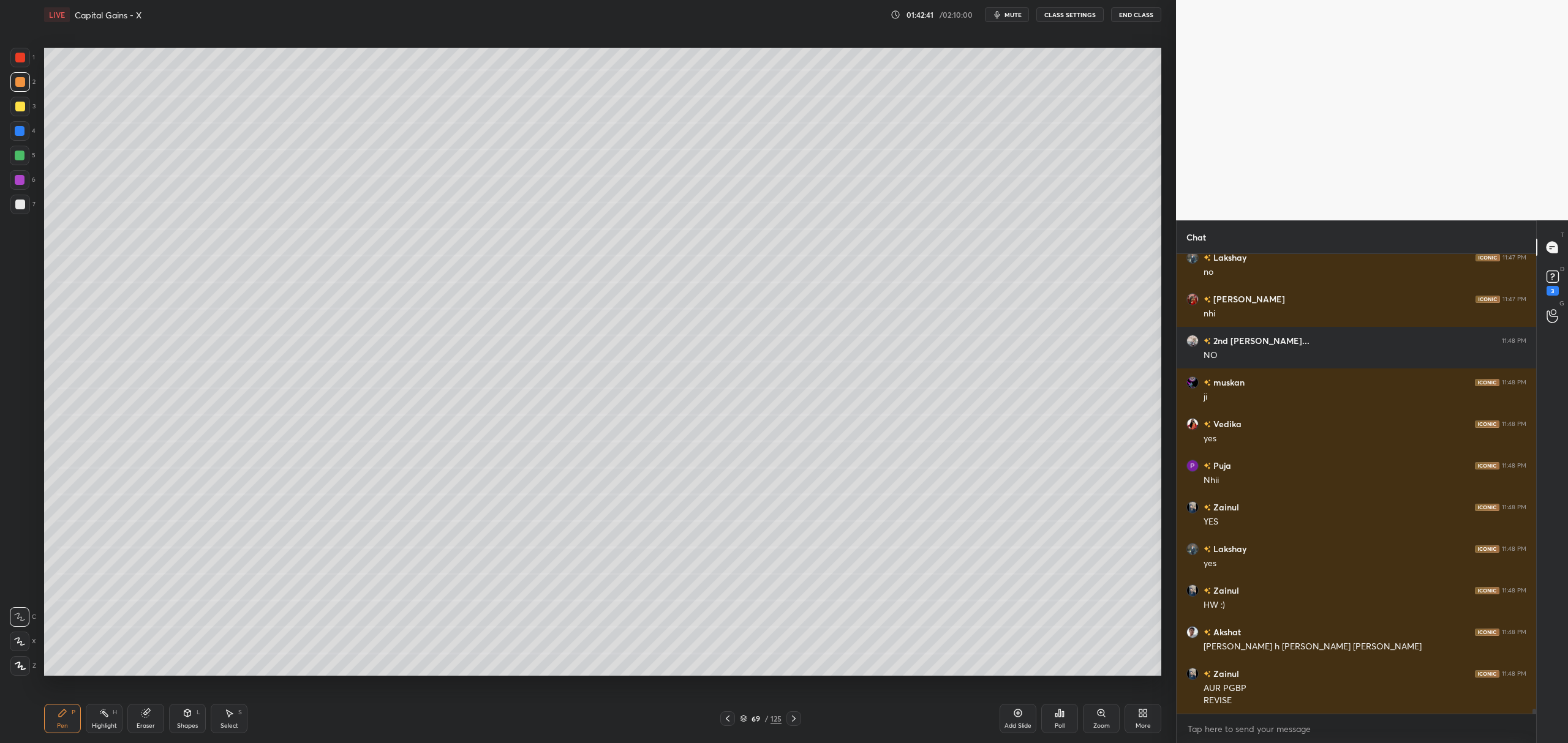
scroll to position [43064, 0]
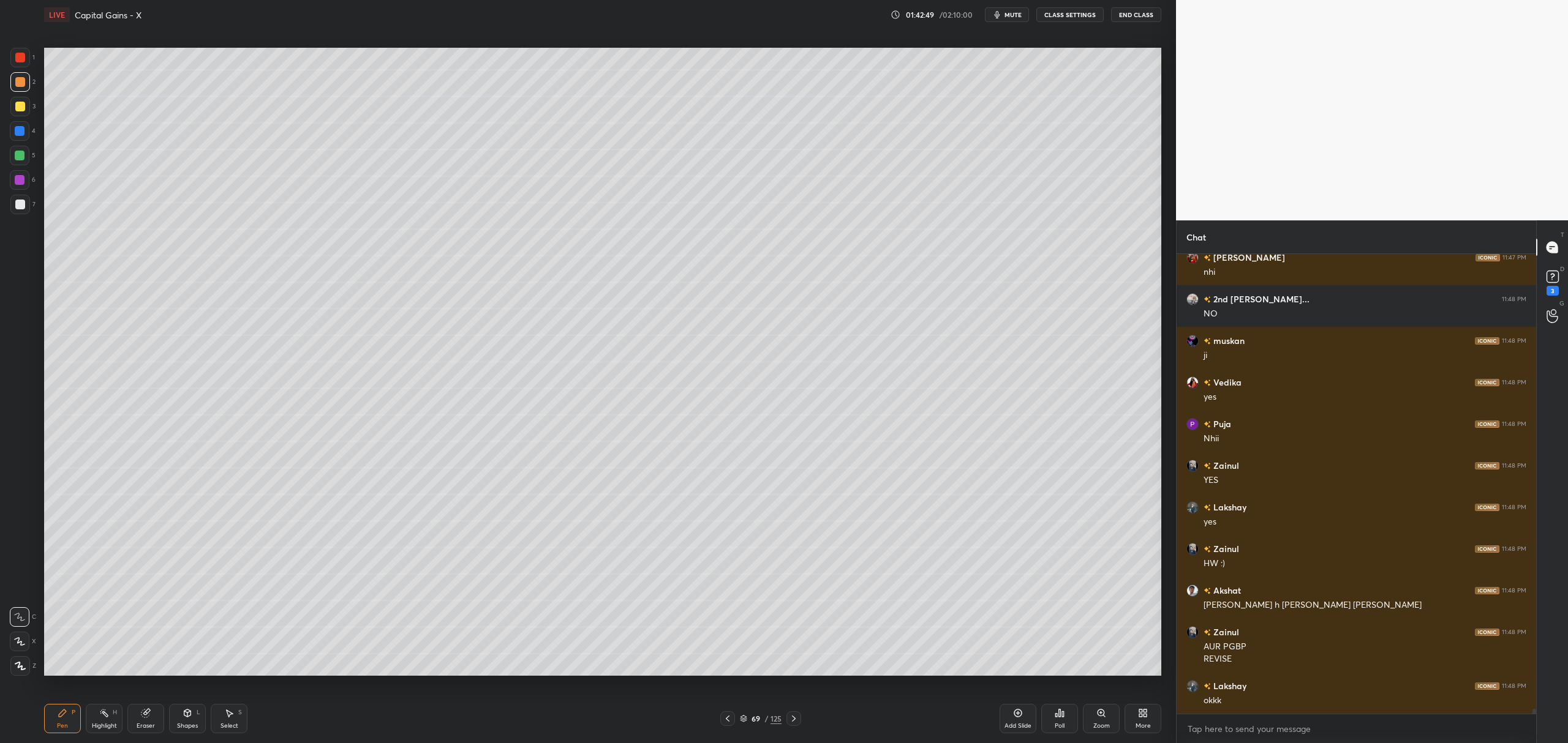
click at [29, 133] on div at bounding box center [19, 130] width 19 height 19
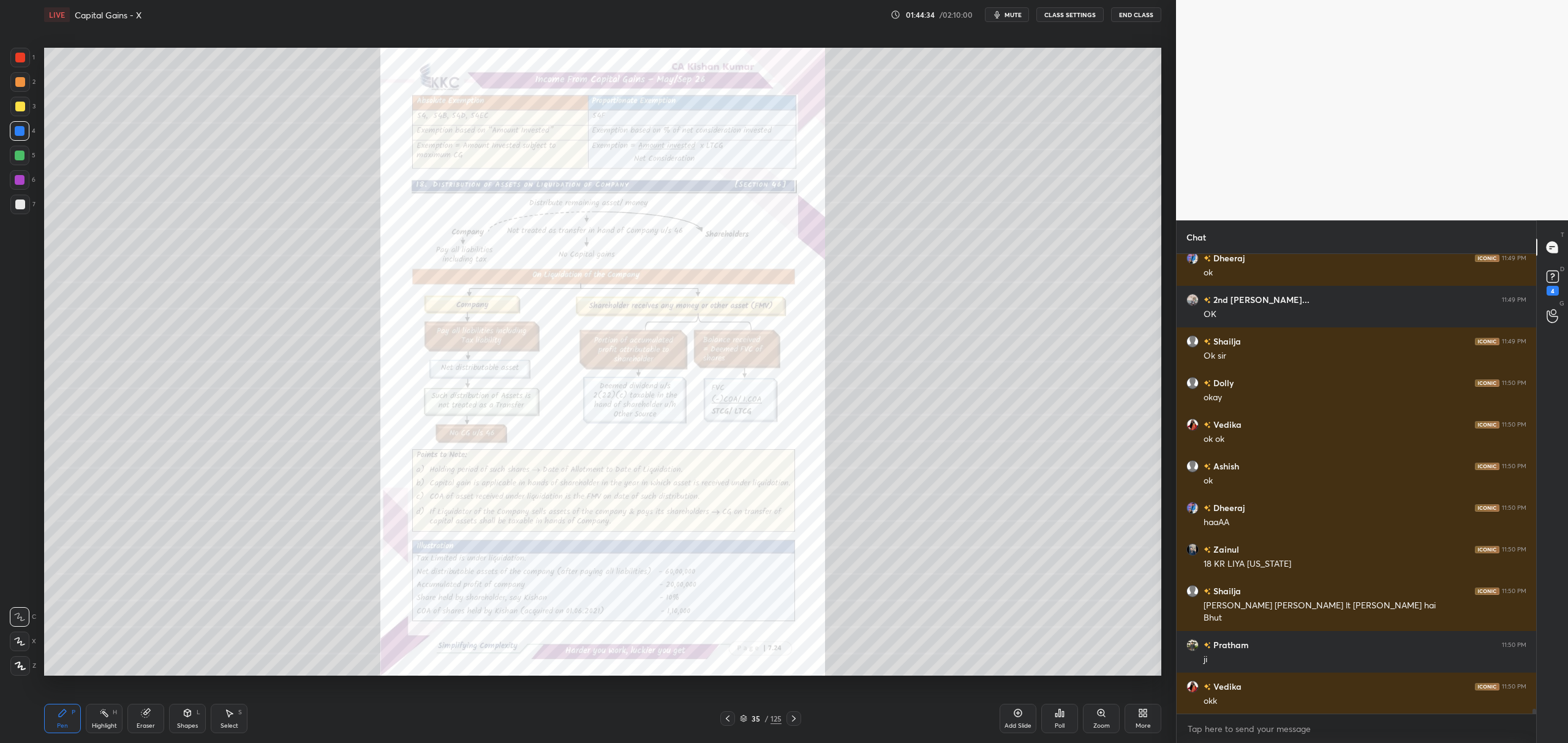
scroll to position [43527, 0]
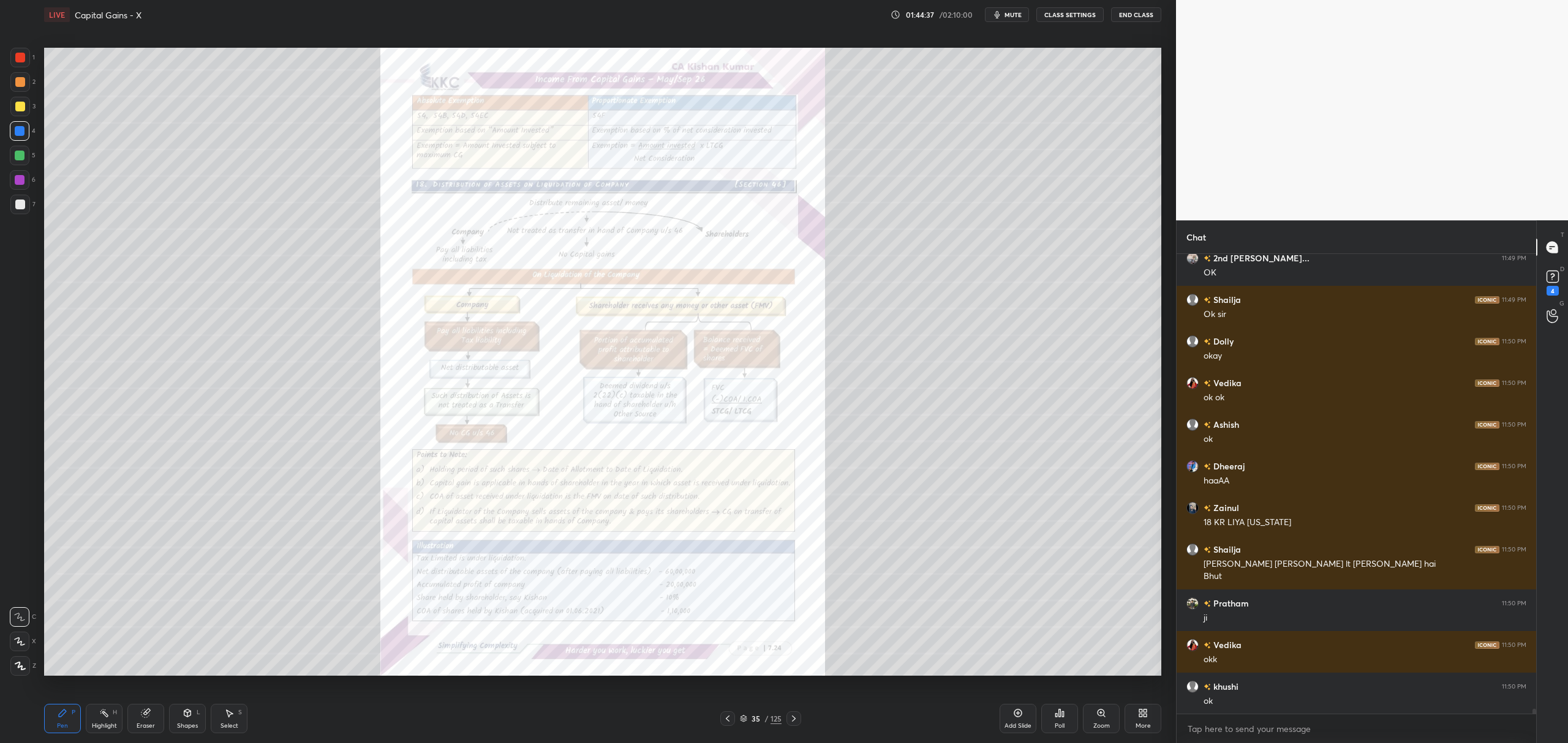
click at [790, 718] on icon at bounding box center [794, 719] width 10 height 10
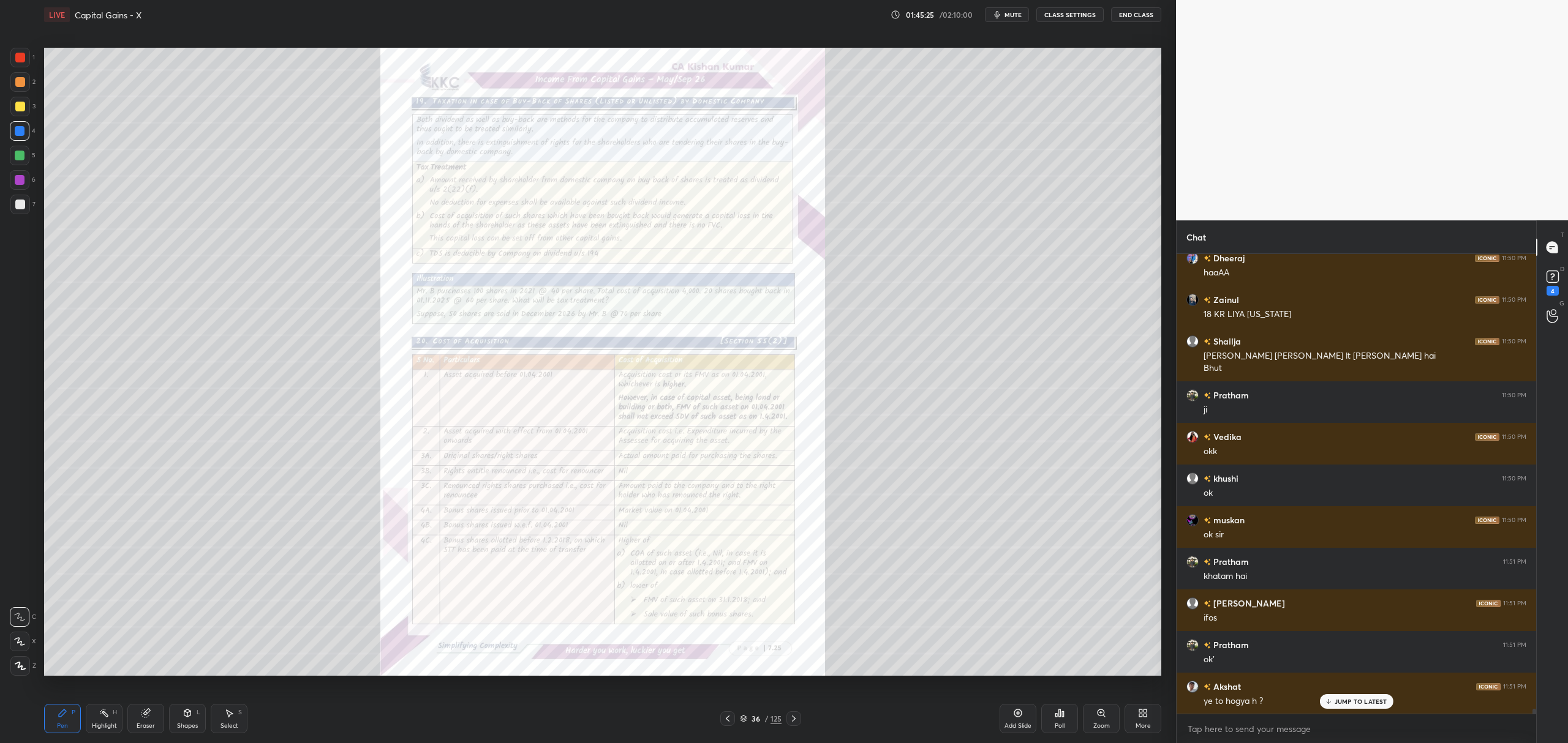
scroll to position [43777, 0]
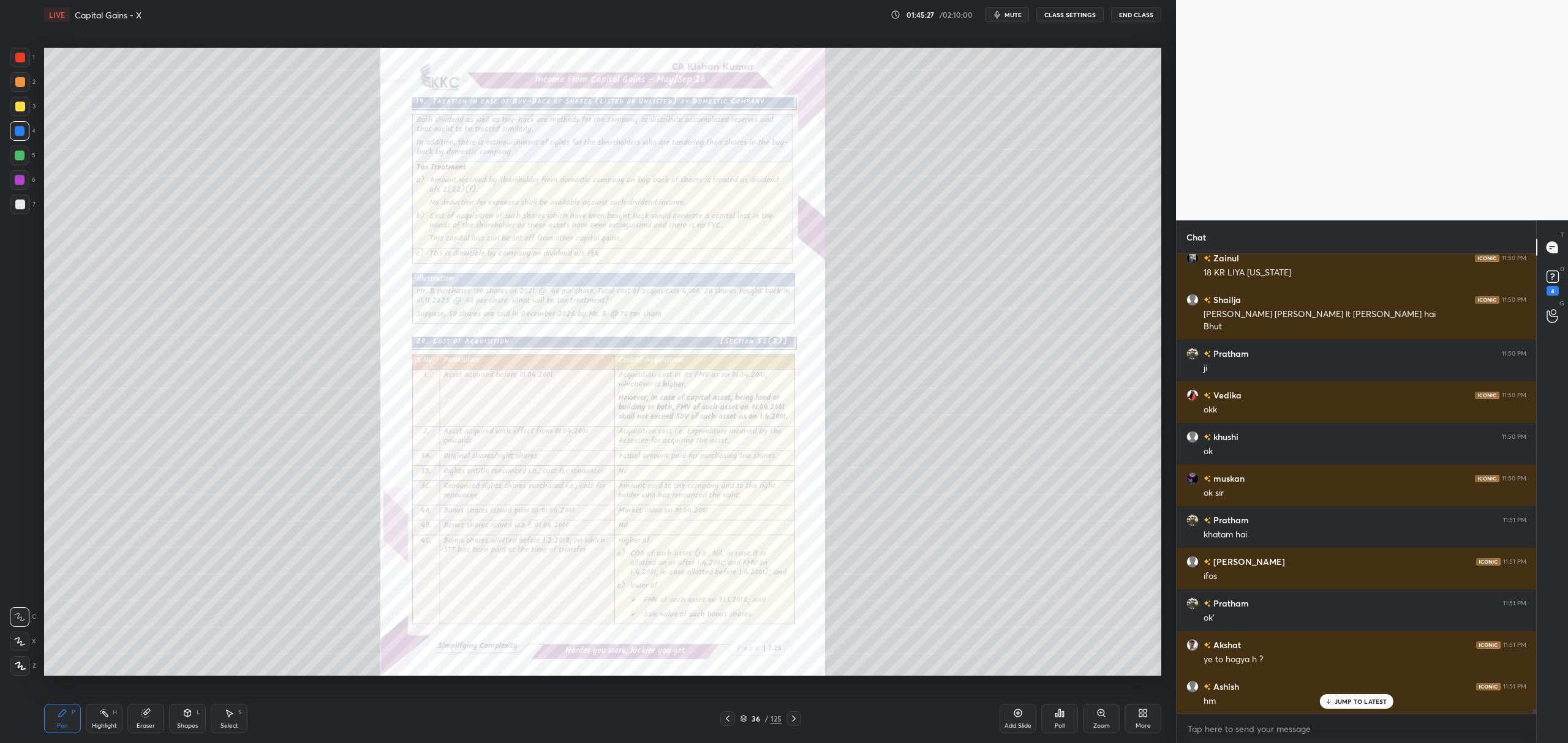
click at [725, 721] on icon at bounding box center [728, 719] width 10 height 10
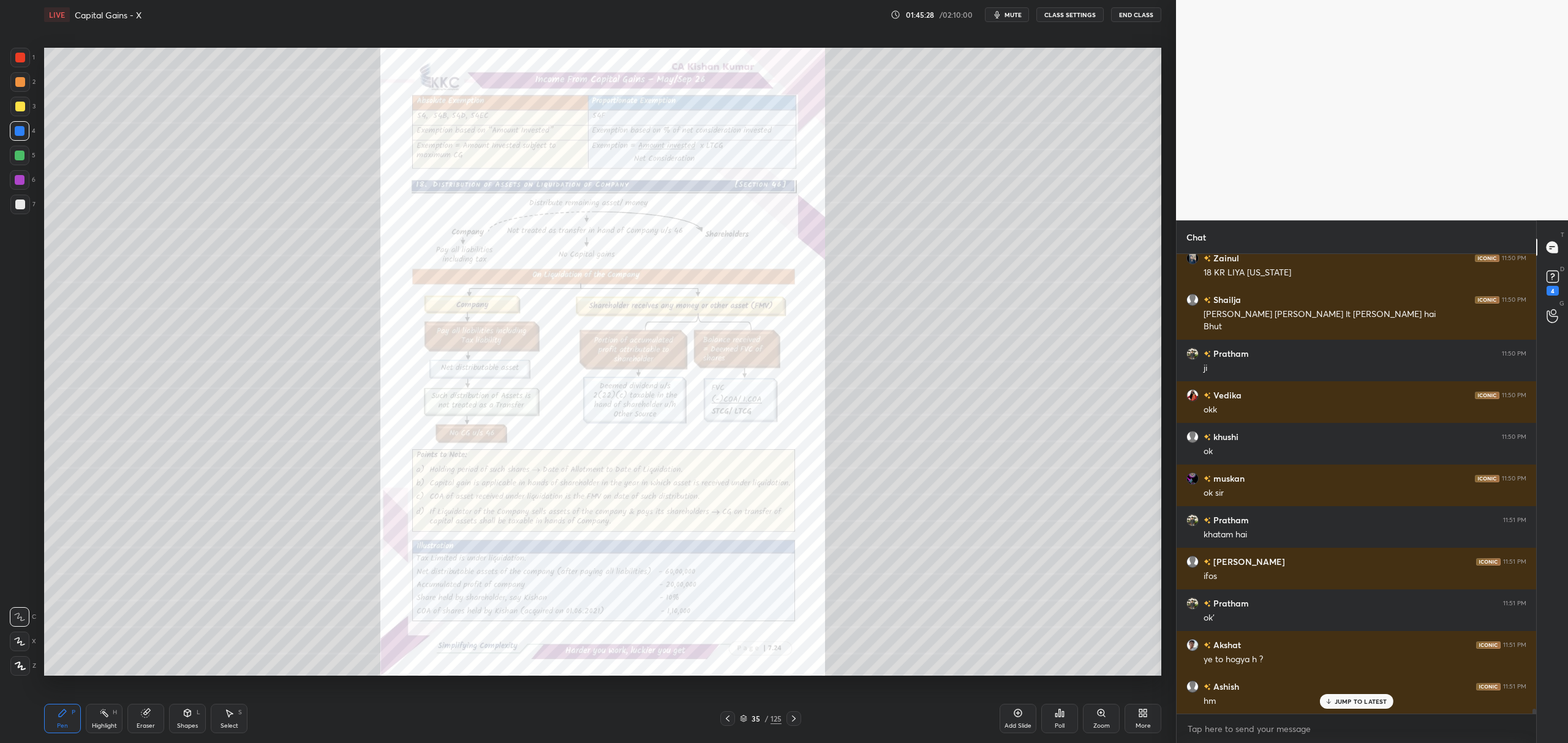
click at [1018, 717] on icon at bounding box center [1018, 713] width 10 height 10
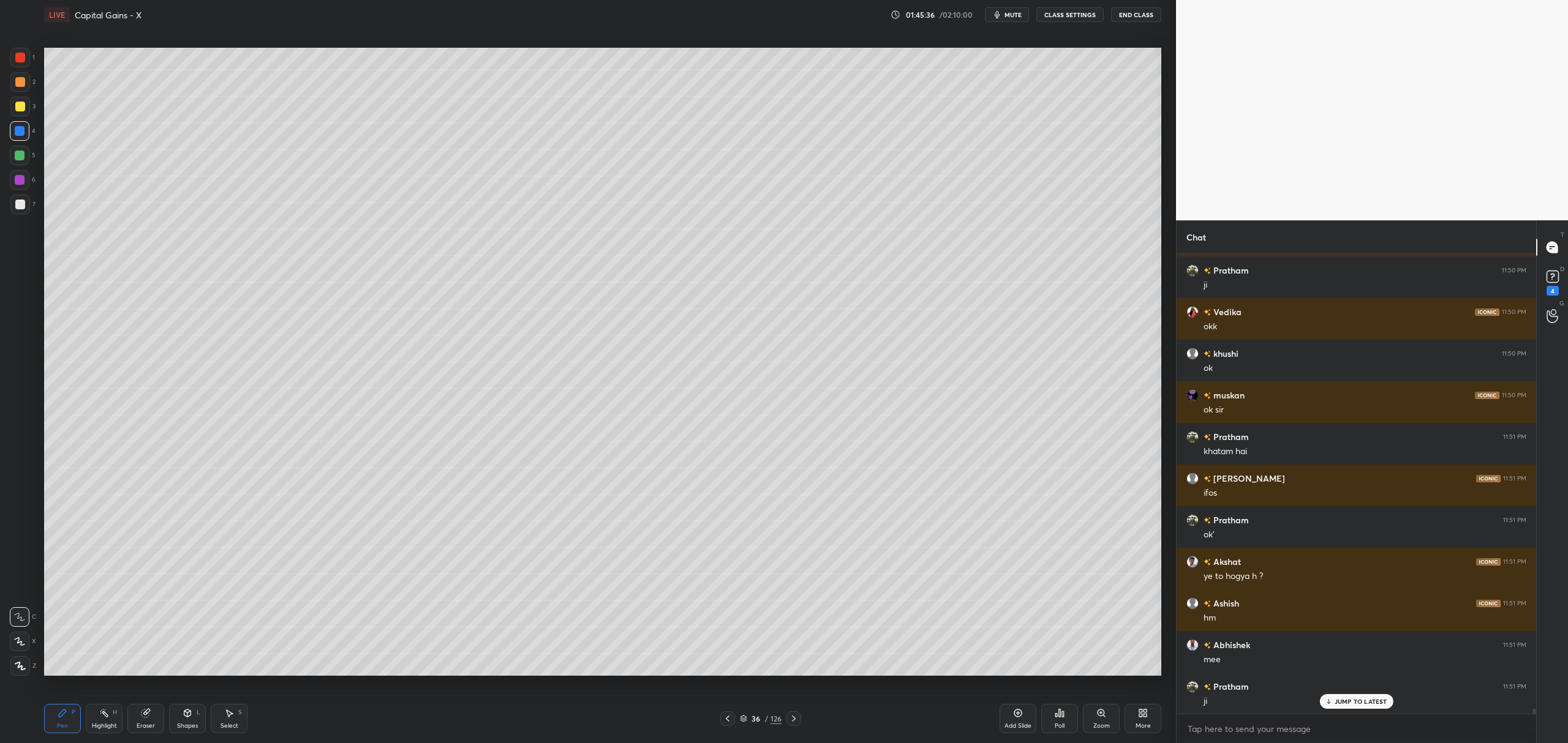
scroll to position [43902, 0]
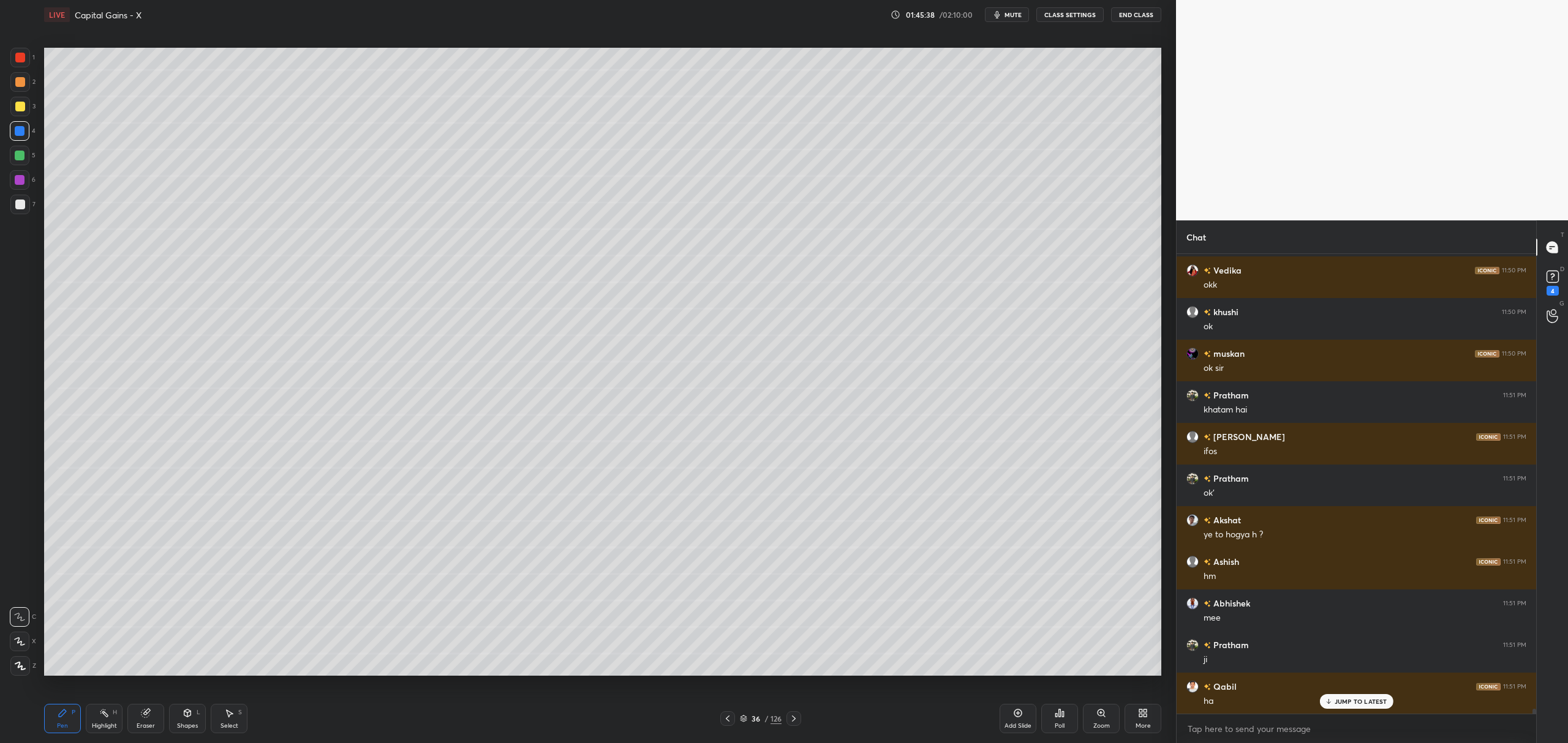
click at [182, 709] on div "Shapes L" at bounding box center [188, 719] width 37 height 29
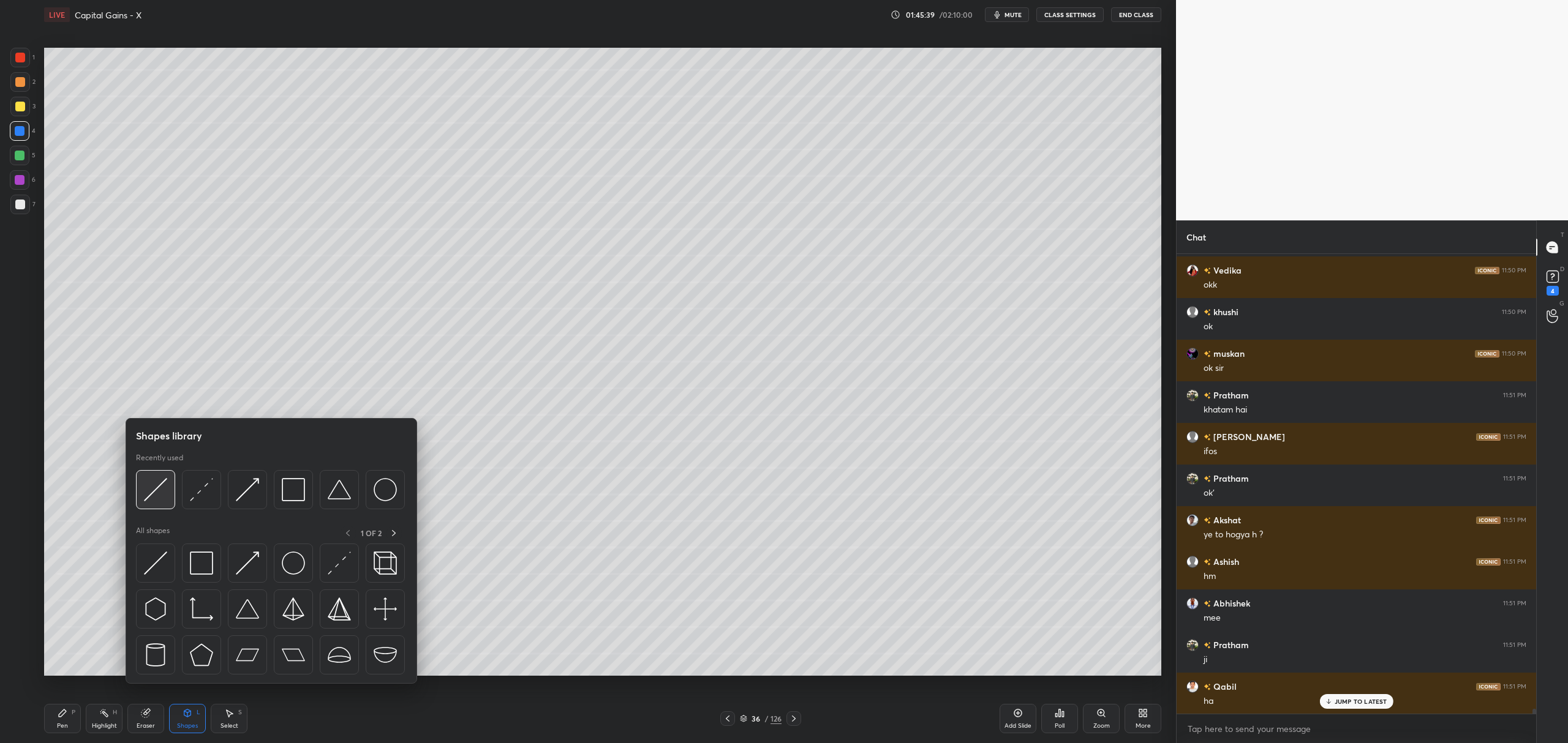
click at [155, 500] on img at bounding box center [156, 490] width 23 height 23
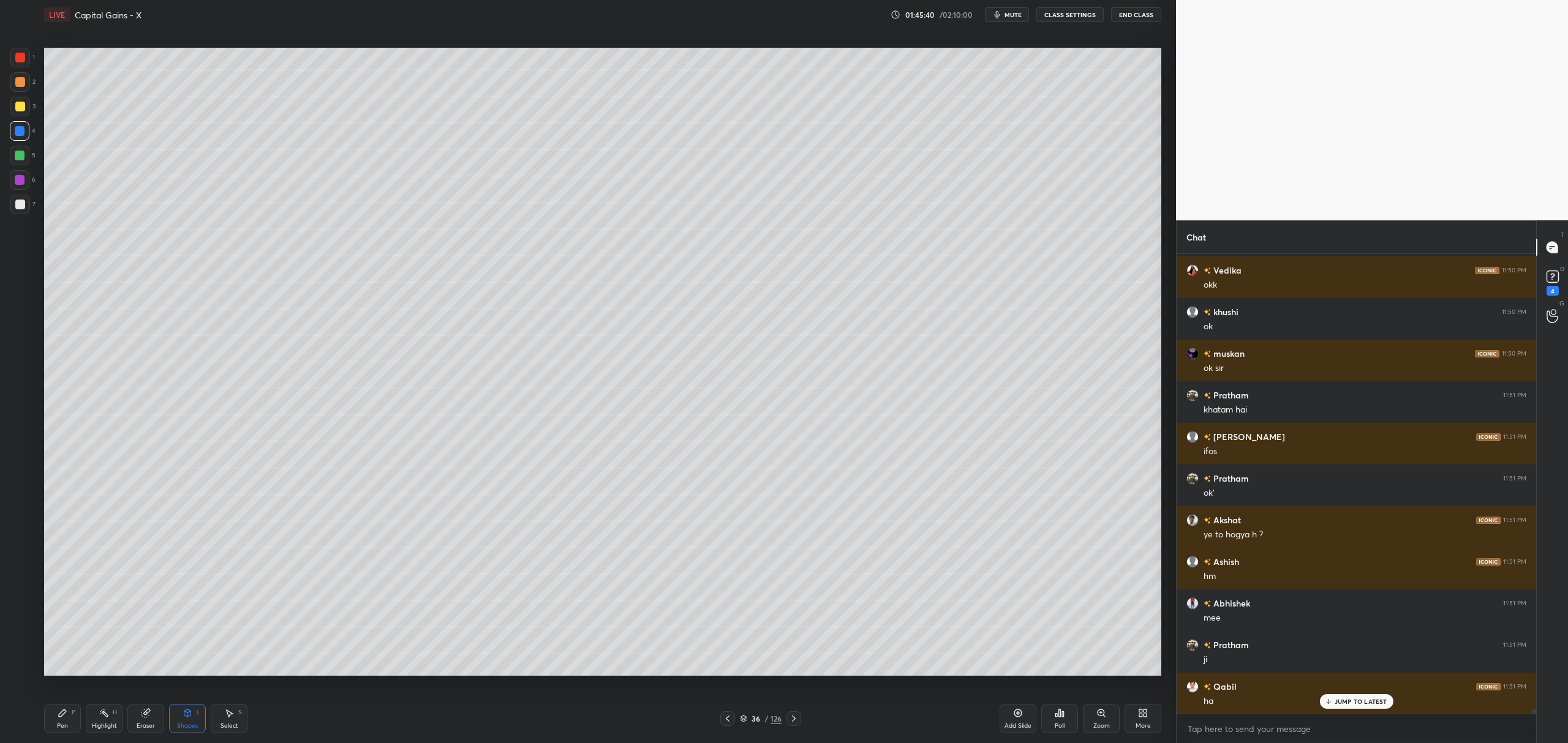
click at [25, 209] on div at bounding box center [20, 205] width 19 height 19
click at [17, 108] on div at bounding box center [20, 106] width 10 height 10
click at [63, 718] on icon at bounding box center [63, 713] width 10 height 10
click at [20, 644] on icon at bounding box center [19, 642] width 11 height 9
click at [19, 153] on div at bounding box center [19, 156] width 10 height 10
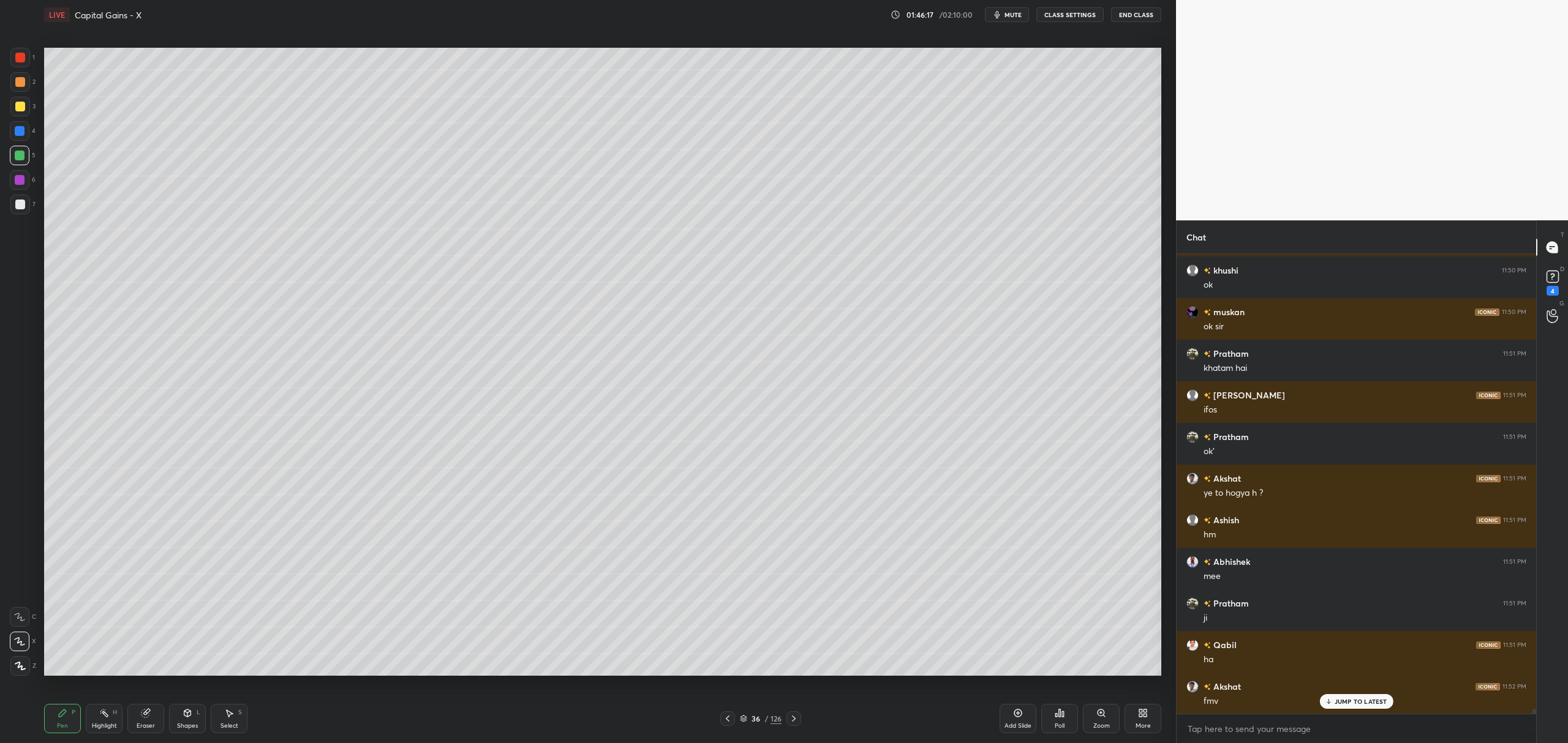
scroll to position [43985, 0]
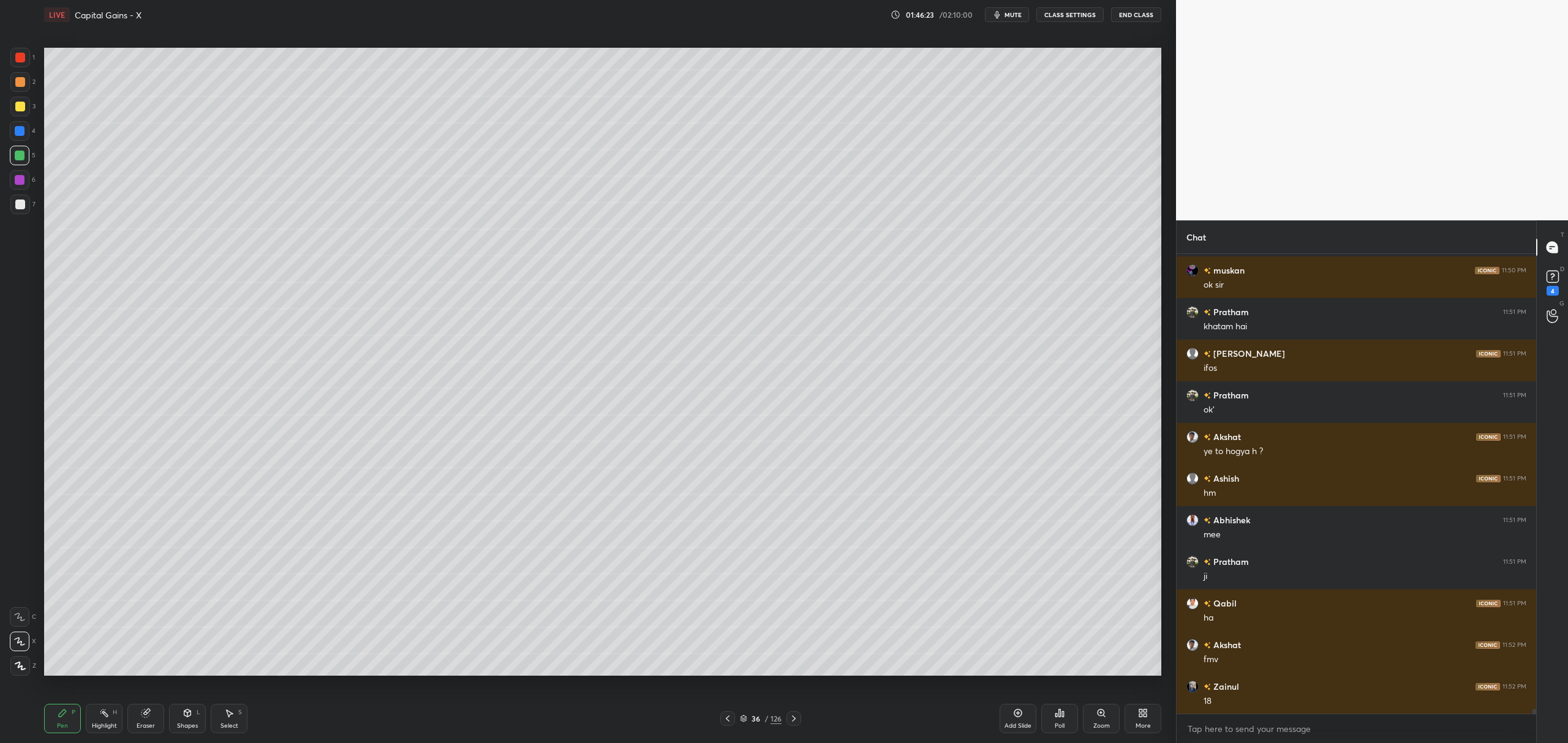
click at [1018, 711] on icon at bounding box center [1018, 713] width 10 height 10
click at [750, 716] on div "37" at bounding box center [756, 719] width 13 height 8
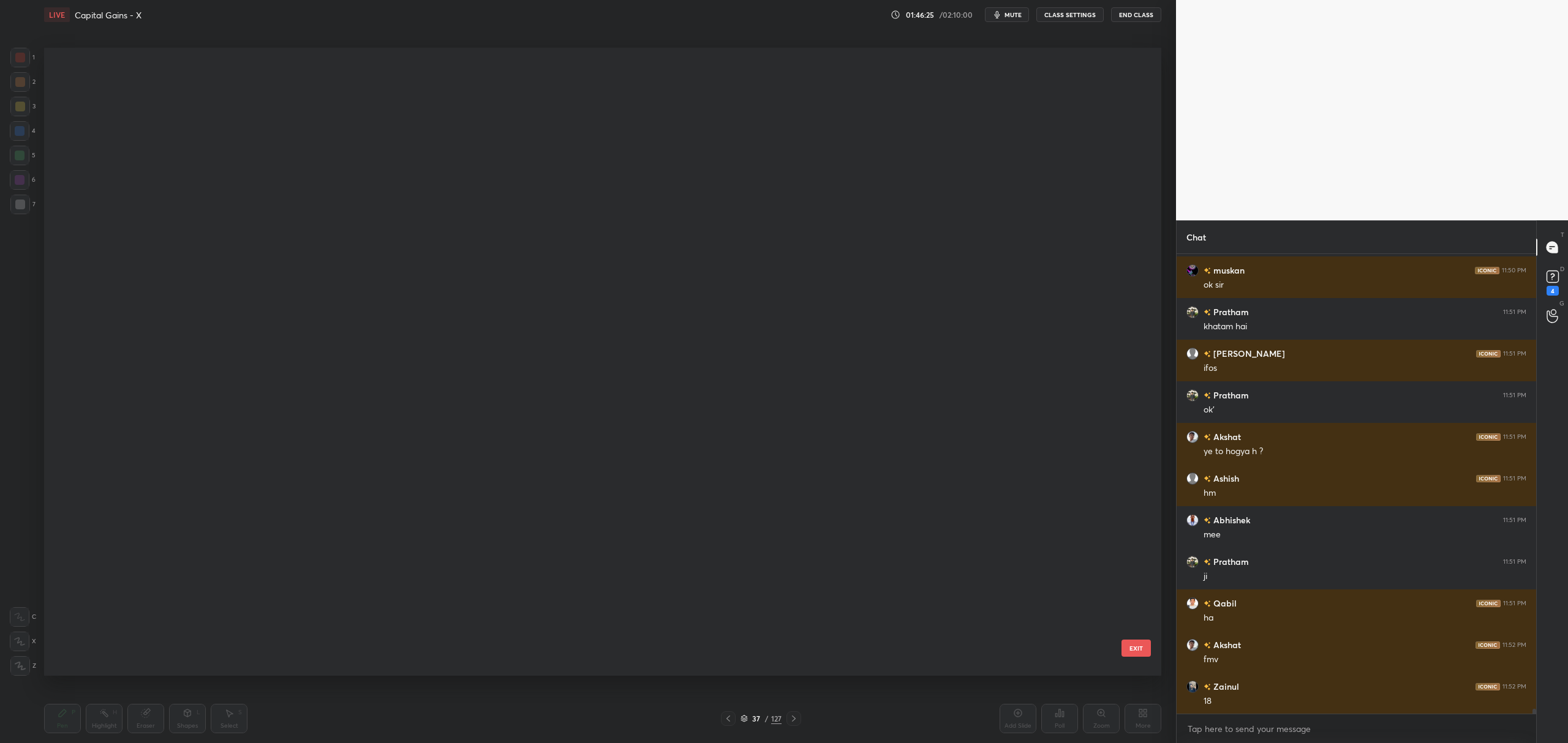
scroll to position [624, 1112]
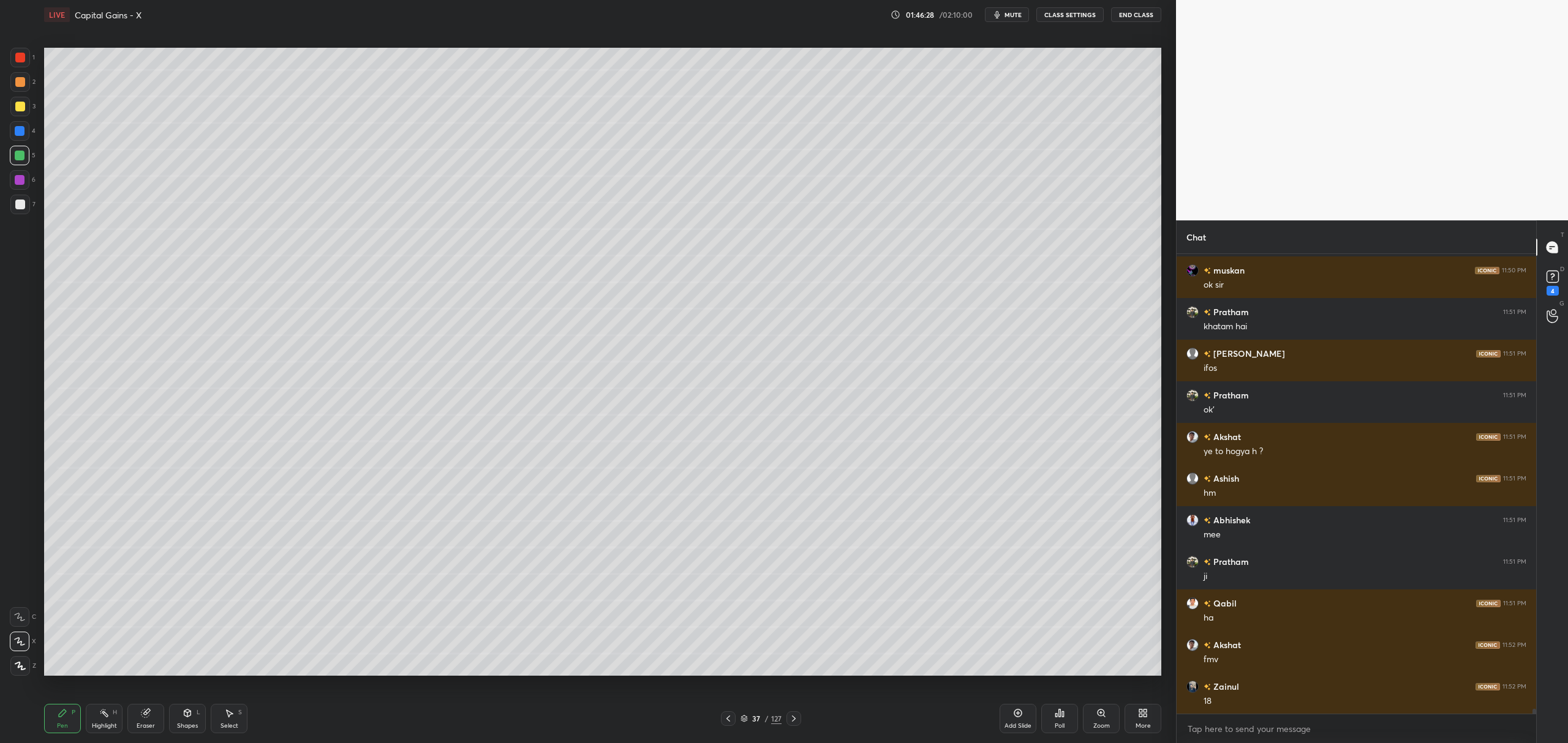
click at [185, 715] on icon at bounding box center [188, 714] width 7 height 8
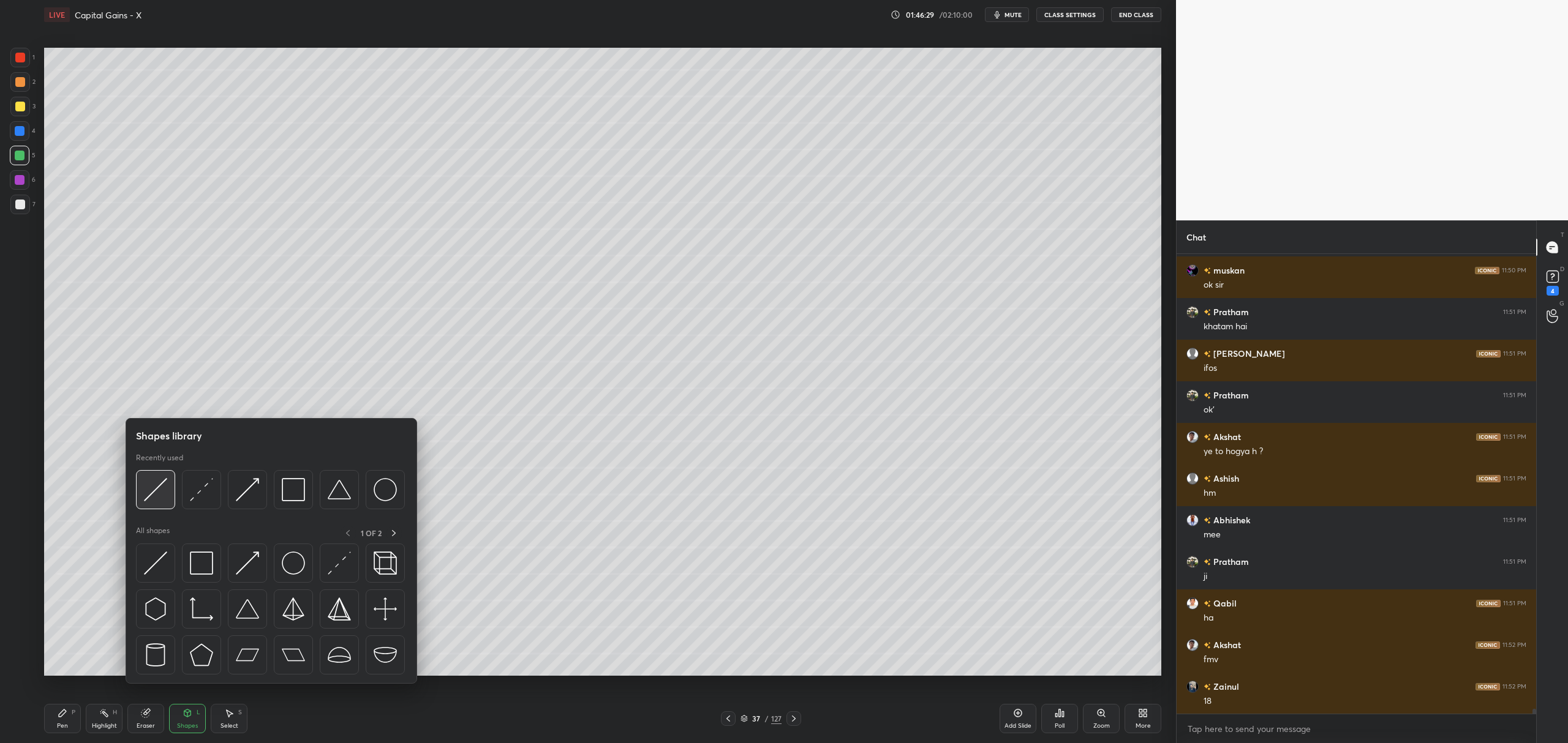
click at [155, 484] on img at bounding box center [156, 490] width 23 height 23
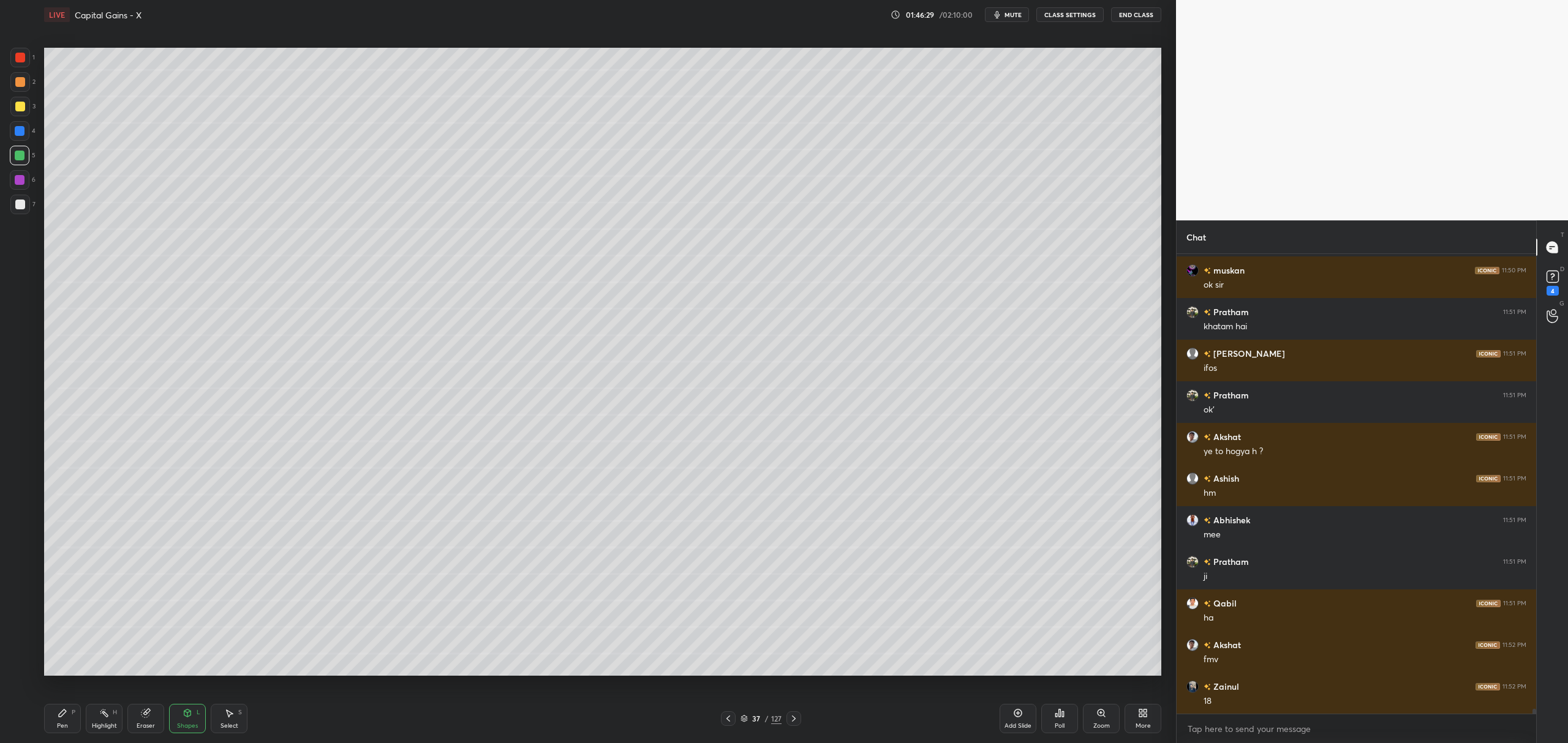
click at [27, 210] on div at bounding box center [20, 205] width 19 height 19
click at [61, 703] on div "Pen P Highlight H Eraser Shapes L Select S 37 / 127 Add Slide Poll Zoom More" at bounding box center [603, 719] width 1118 height 49
click at [17, 159] on div at bounding box center [19, 156] width 10 height 10
click at [65, 718] on icon at bounding box center [63, 713] width 10 height 10
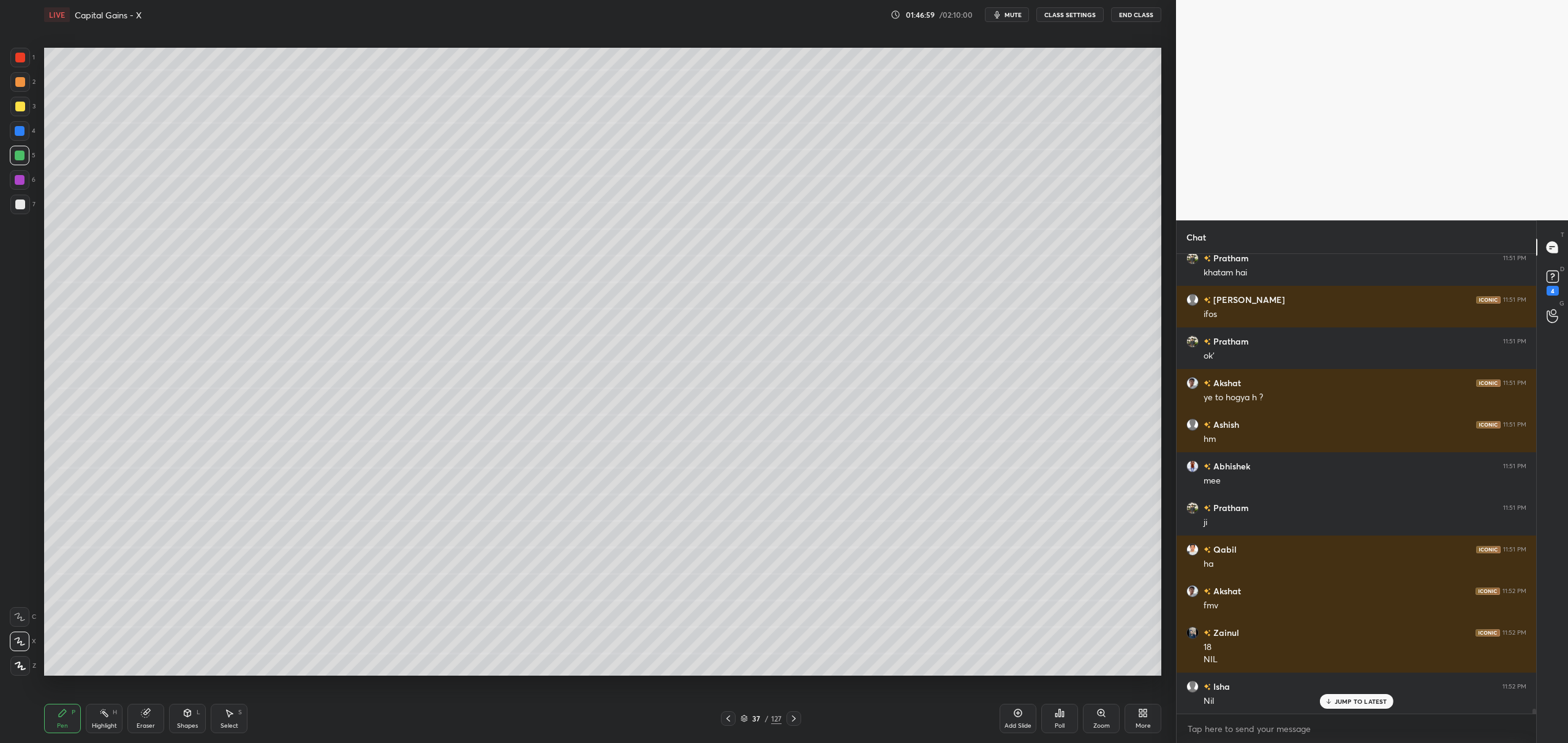
scroll to position [44080, 0]
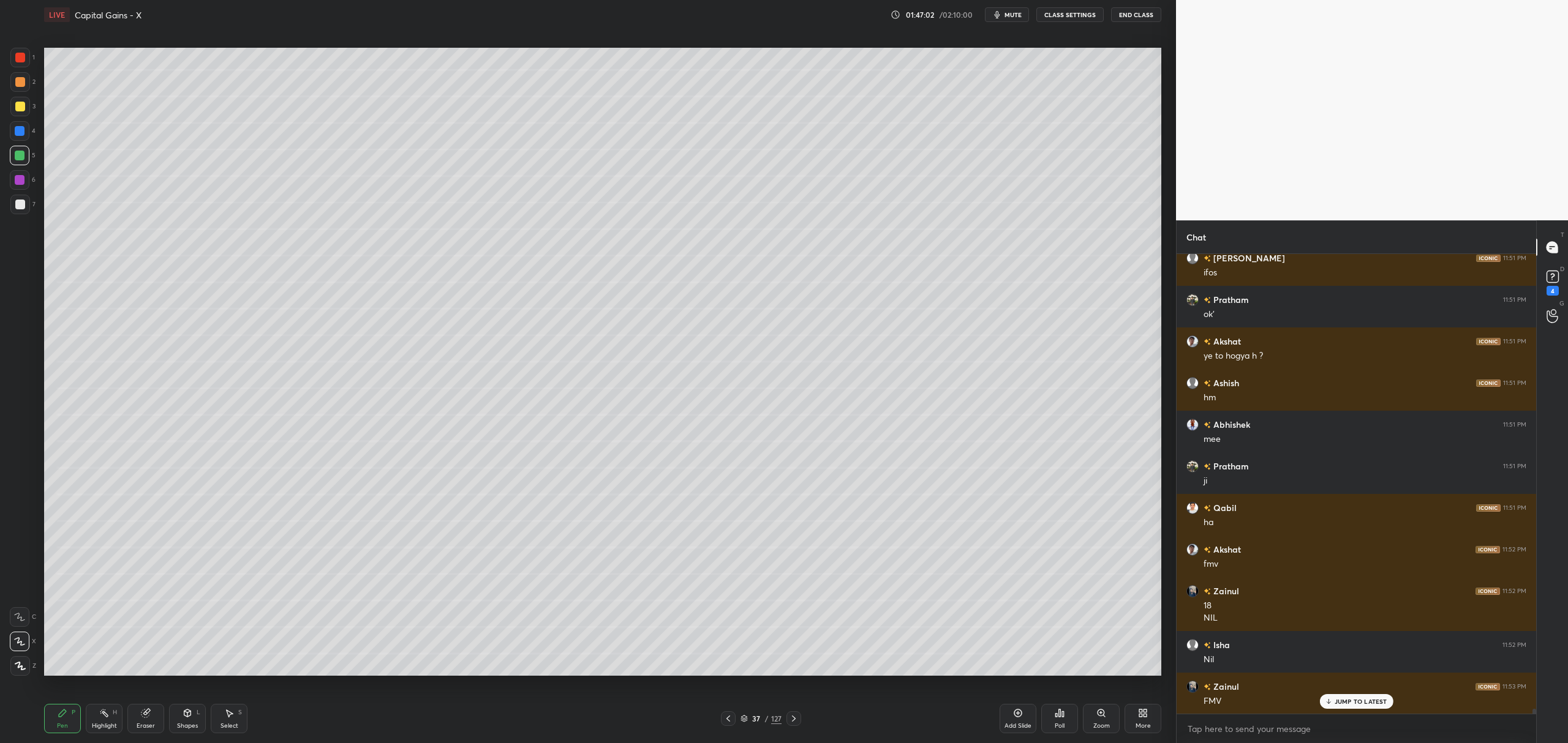
click at [28, 106] on div at bounding box center [20, 106] width 19 height 19
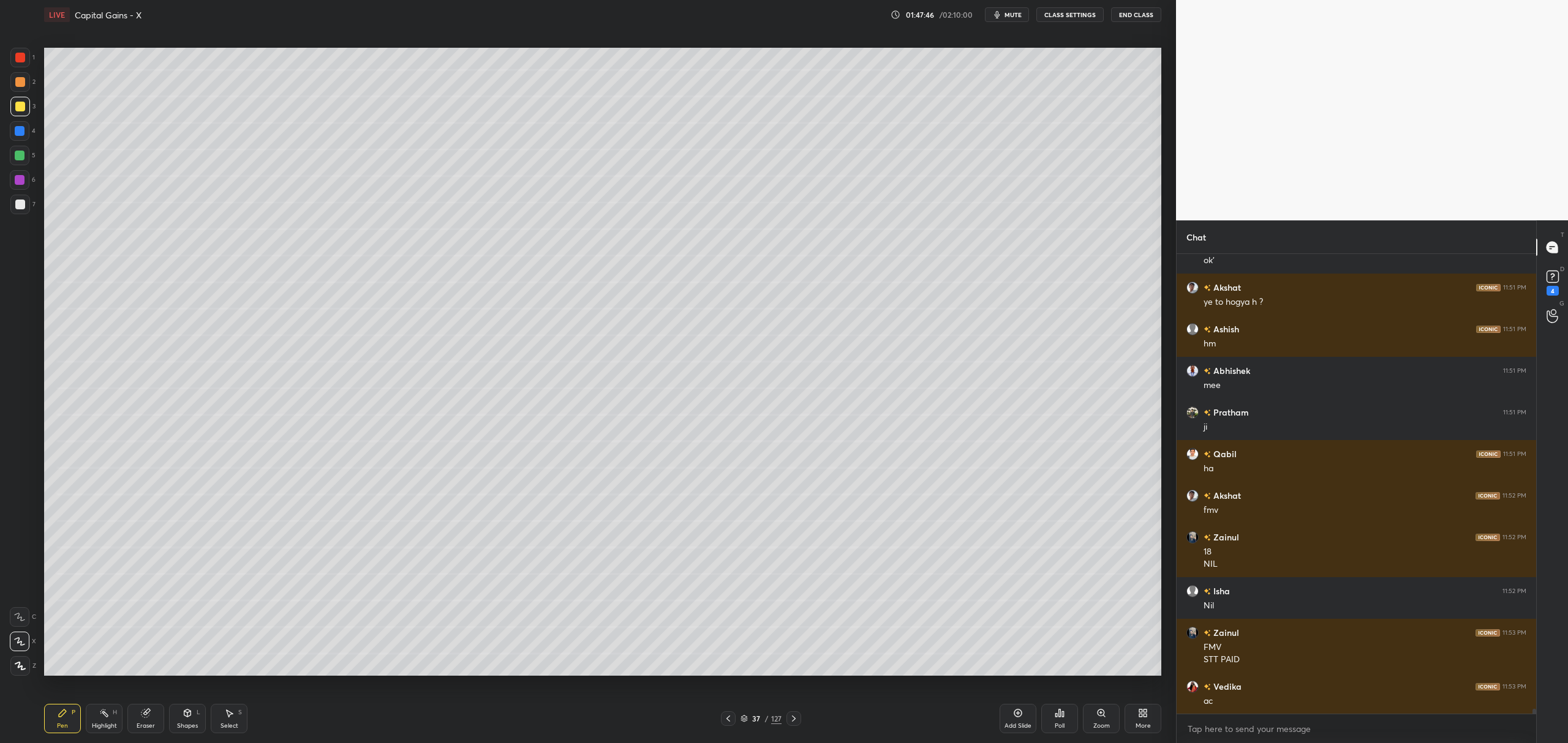
scroll to position [44176, 0]
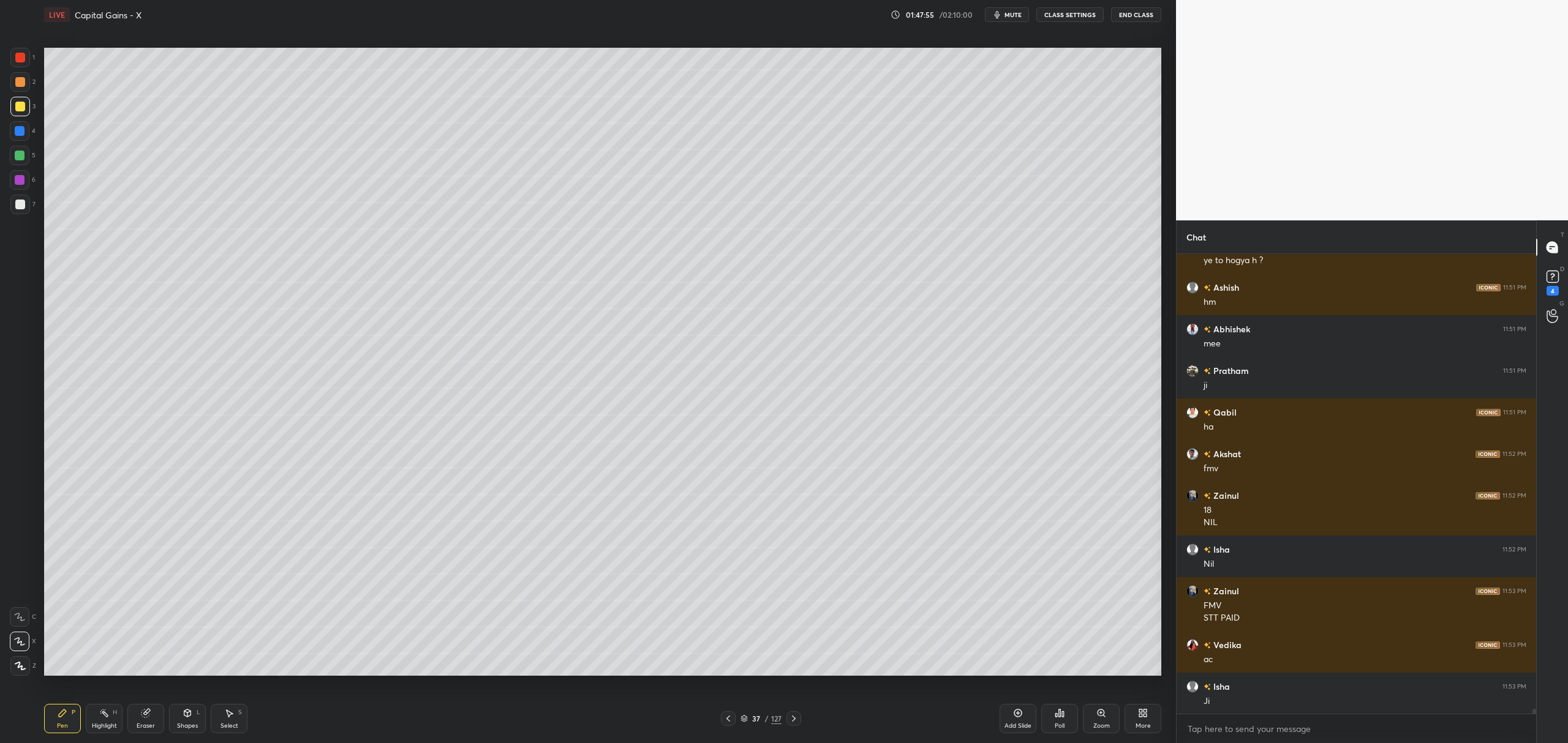
click at [21, 152] on div at bounding box center [19, 156] width 10 height 10
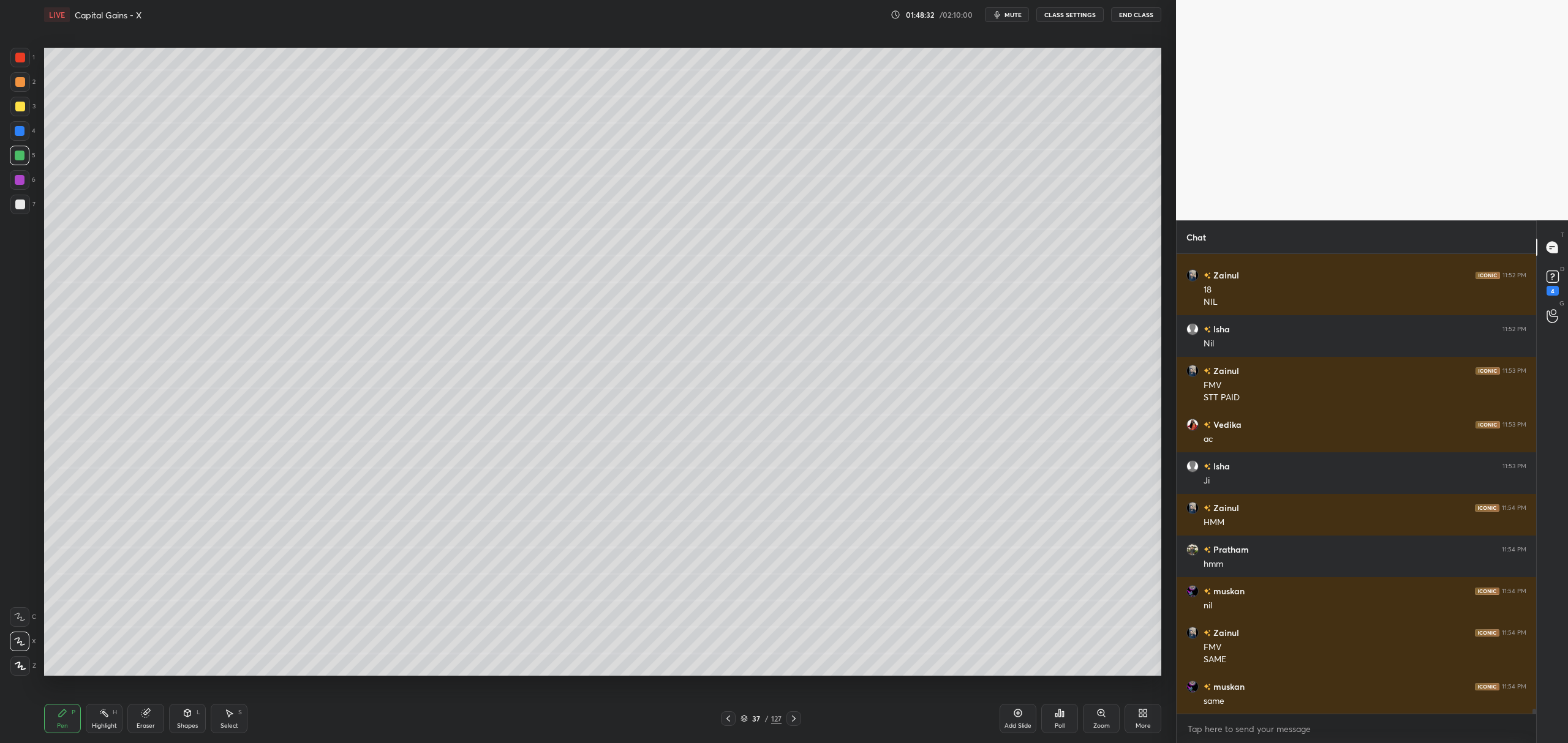
scroll to position [44409, 0]
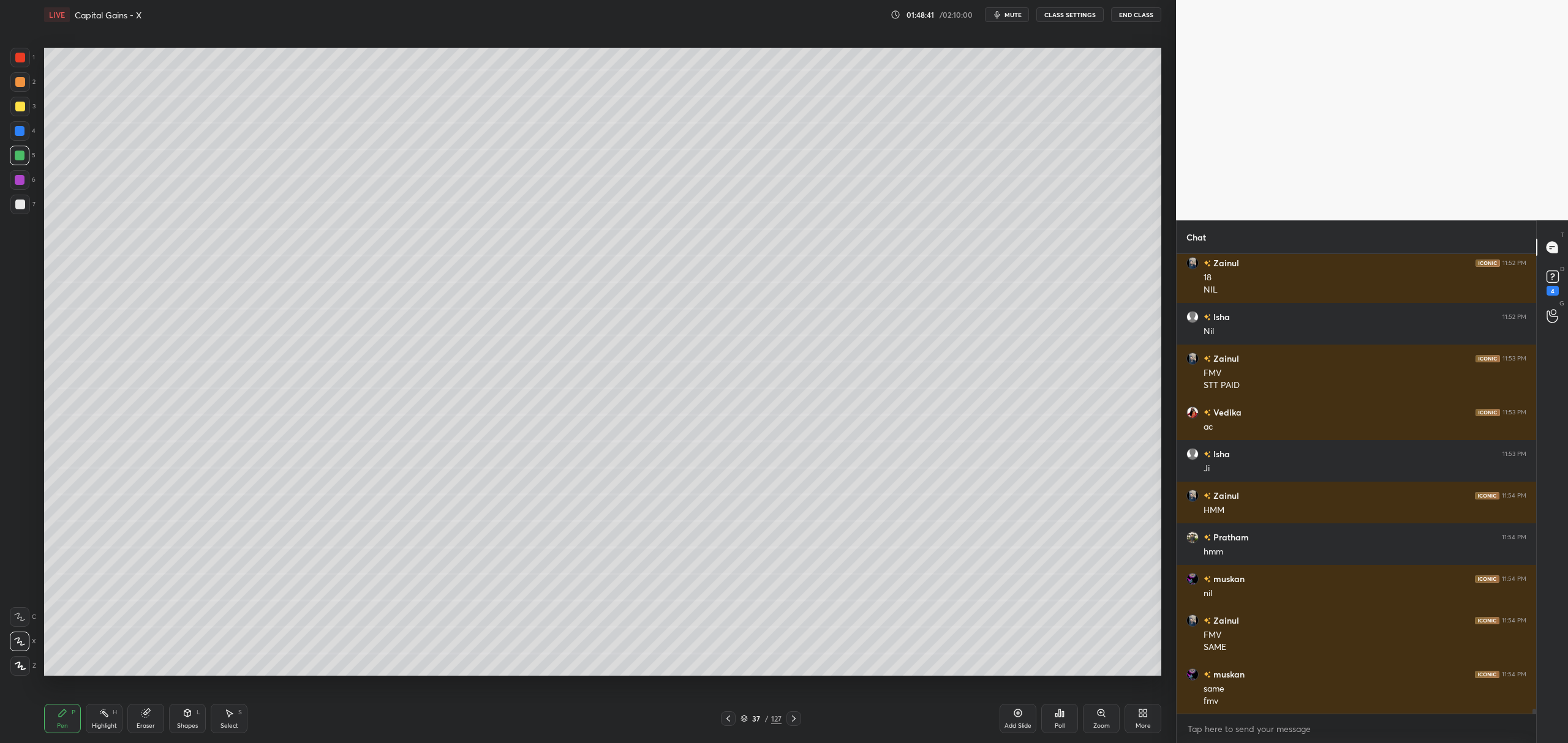
click at [157, 718] on div "Eraser" at bounding box center [146, 719] width 37 height 29
click at [65, 715] on icon at bounding box center [63, 713] width 10 height 10
click at [145, 725] on div "Eraser" at bounding box center [145, 726] width 18 height 6
click at [72, 713] on div "P" at bounding box center [73, 713] width 4 height 6
click at [24, 207] on div at bounding box center [20, 205] width 10 height 10
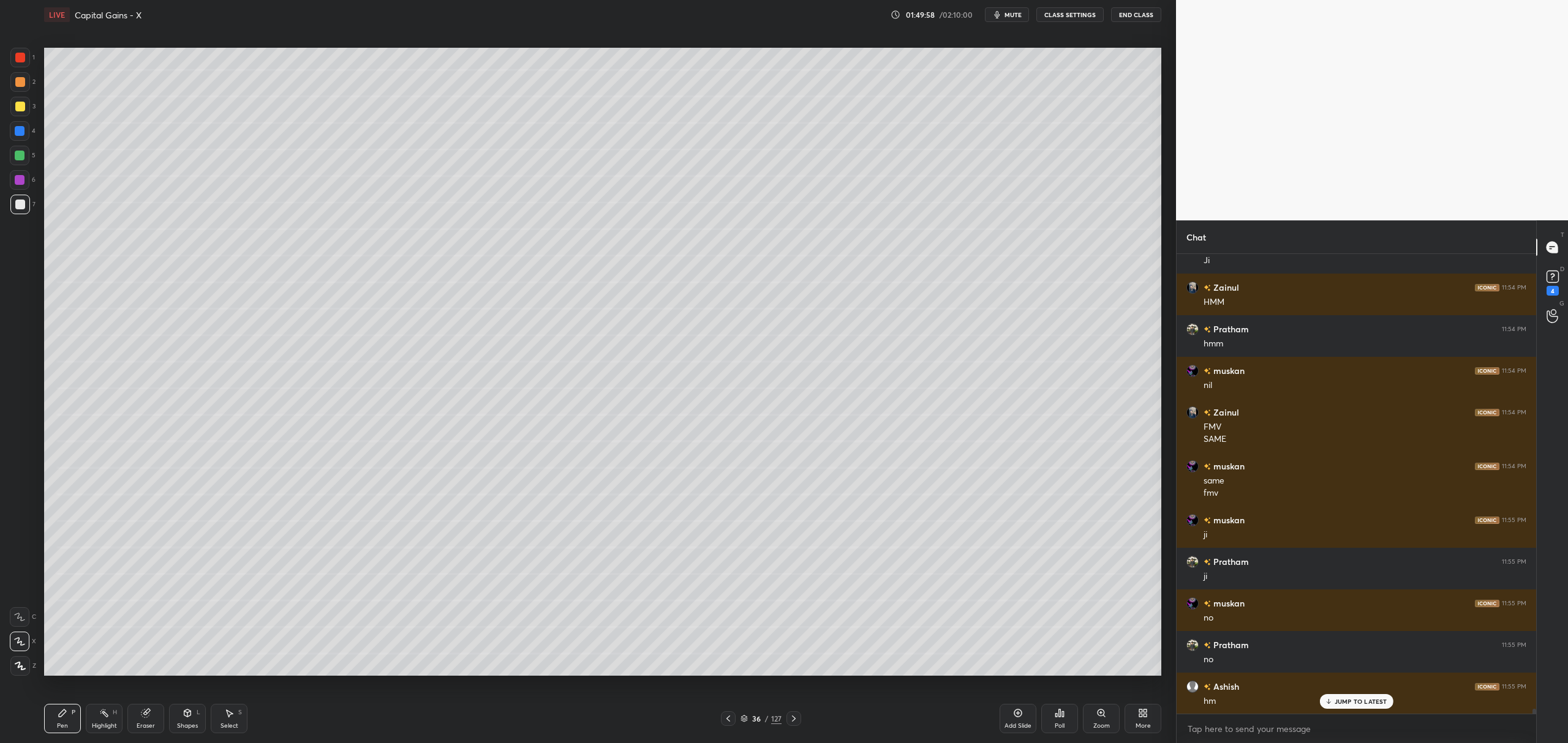
scroll to position [44659, 0]
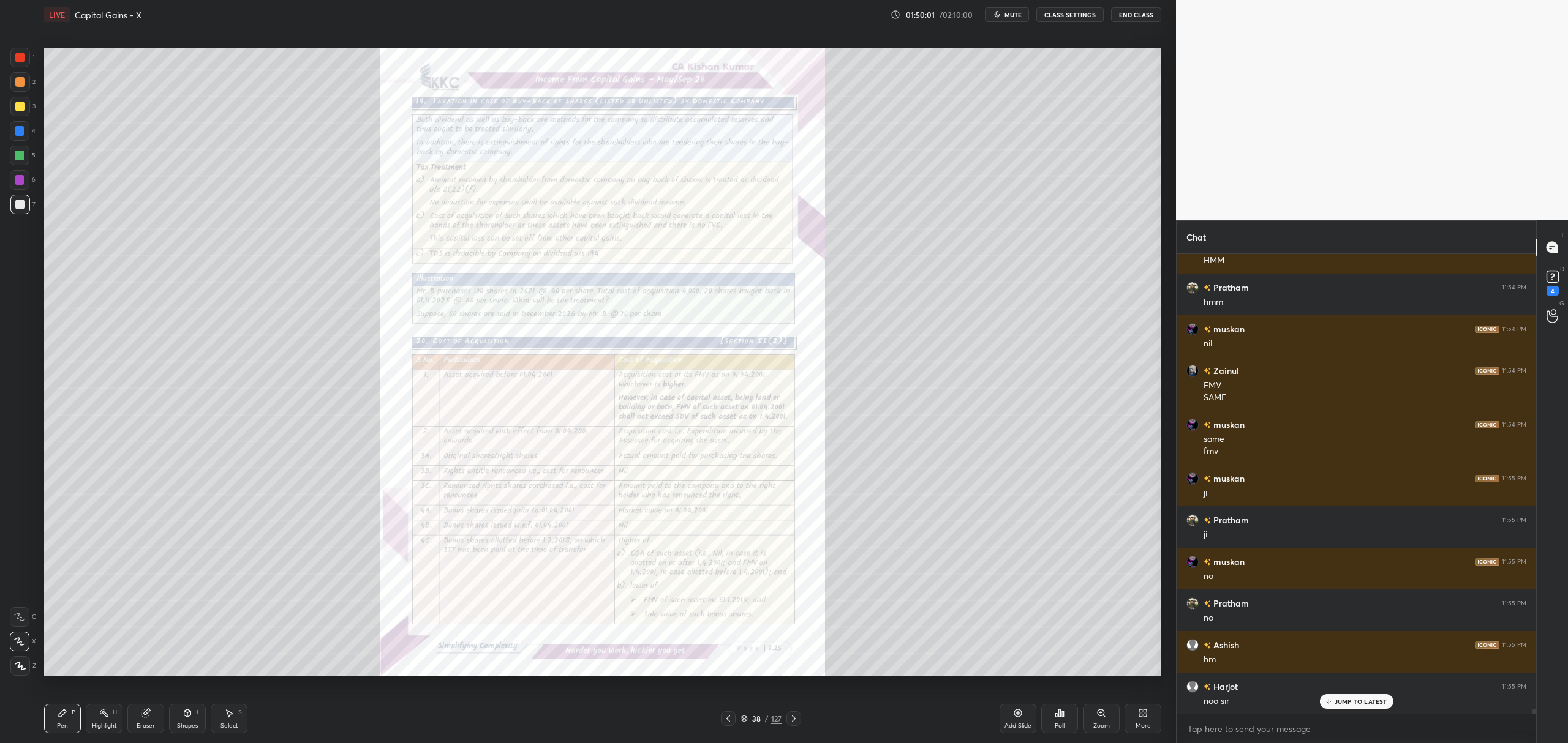
click at [1098, 711] on icon at bounding box center [1101, 713] width 7 height 7
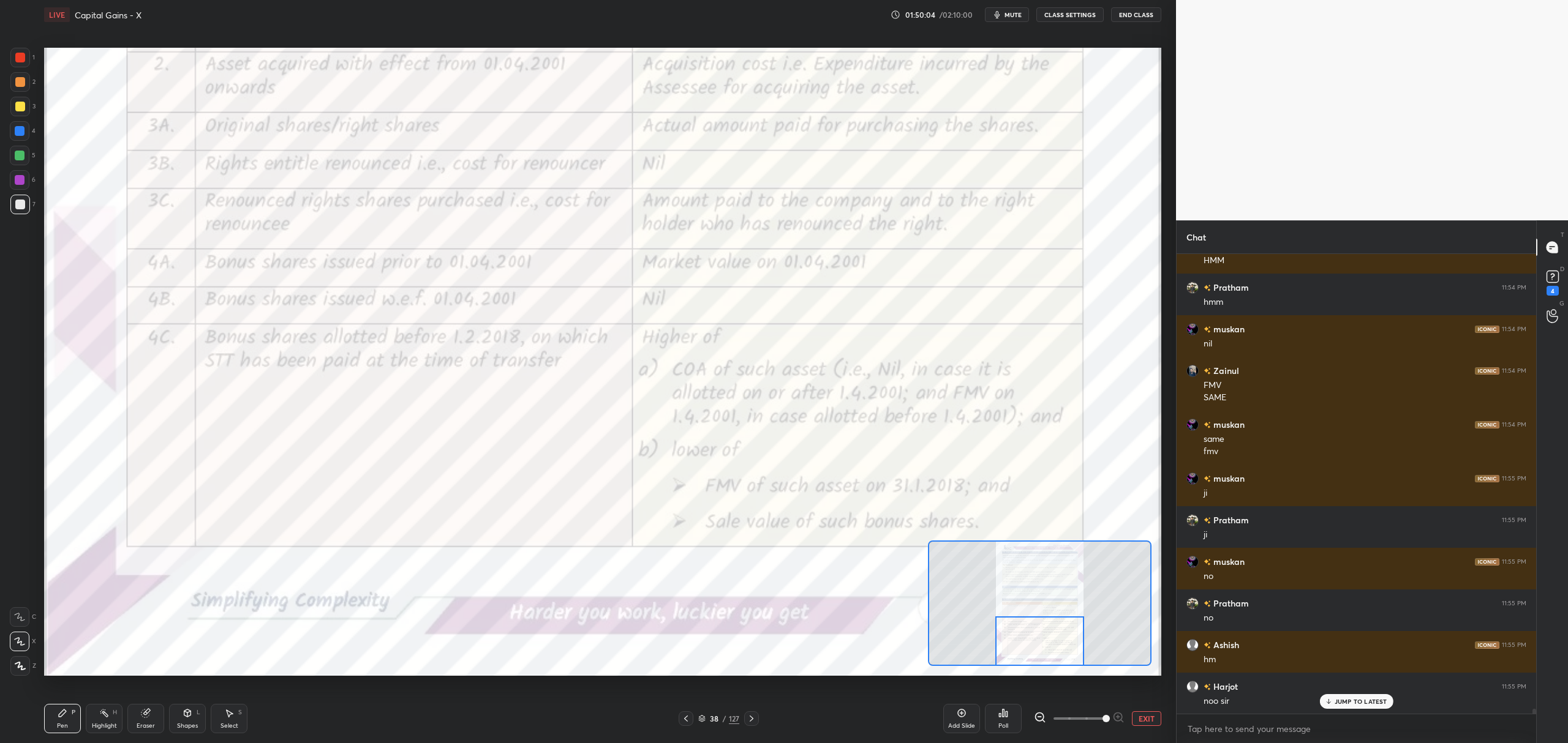
click at [26, 612] on div at bounding box center [19, 617] width 19 height 19
click at [23, 56] on div at bounding box center [20, 58] width 10 height 10
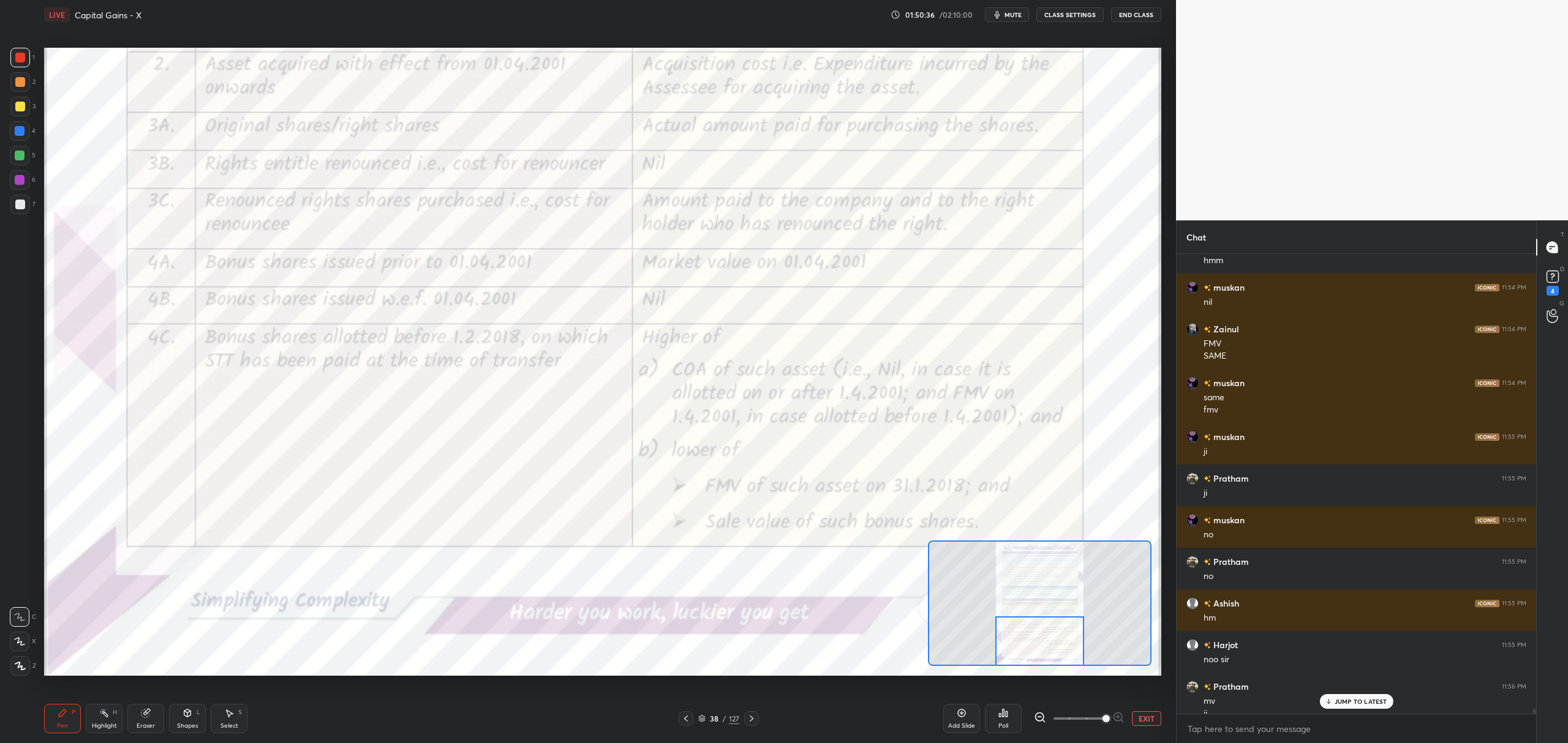
scroll to position [44712, 0]
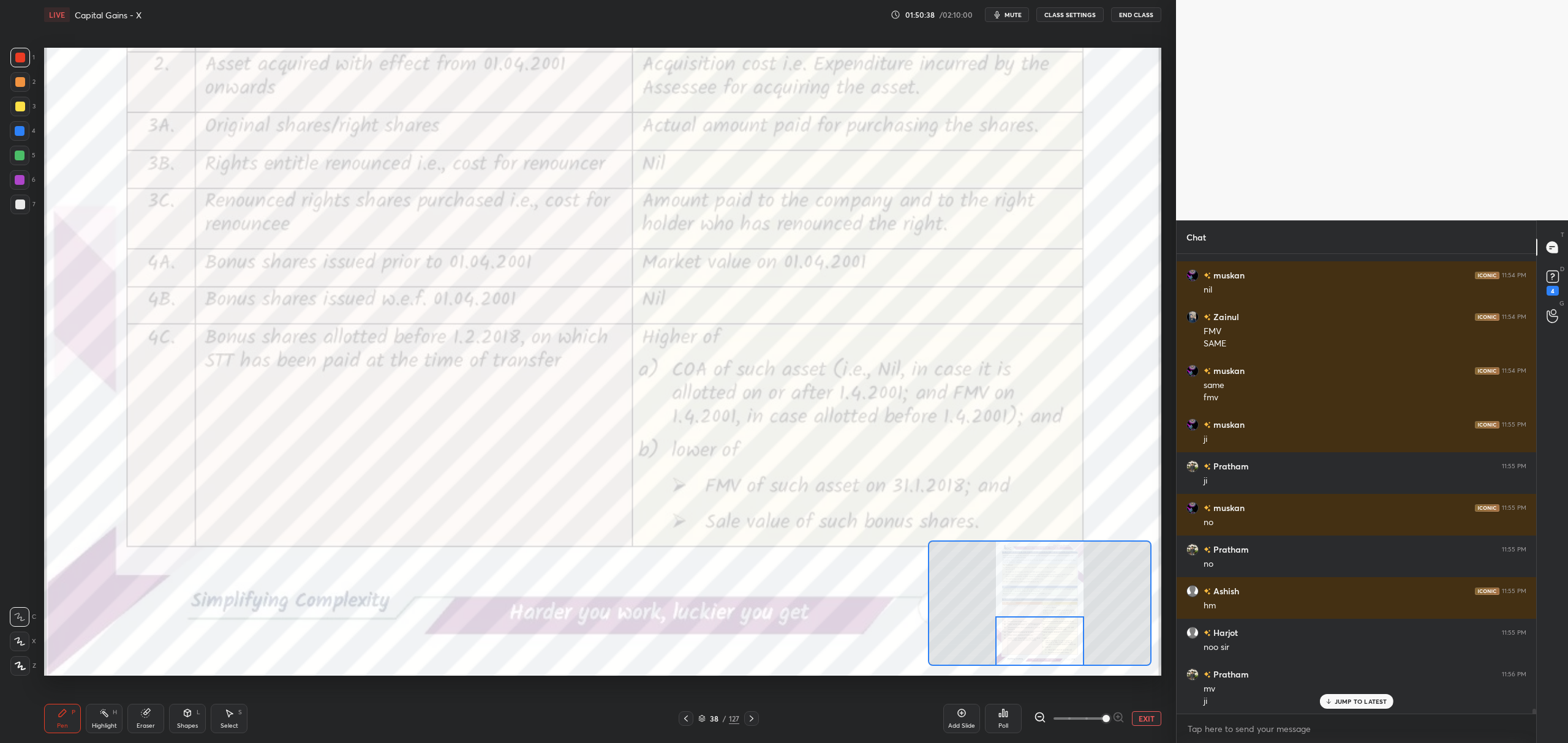
click at [684, 714] on icon at bounding box center [686, 719] width 10 height 10
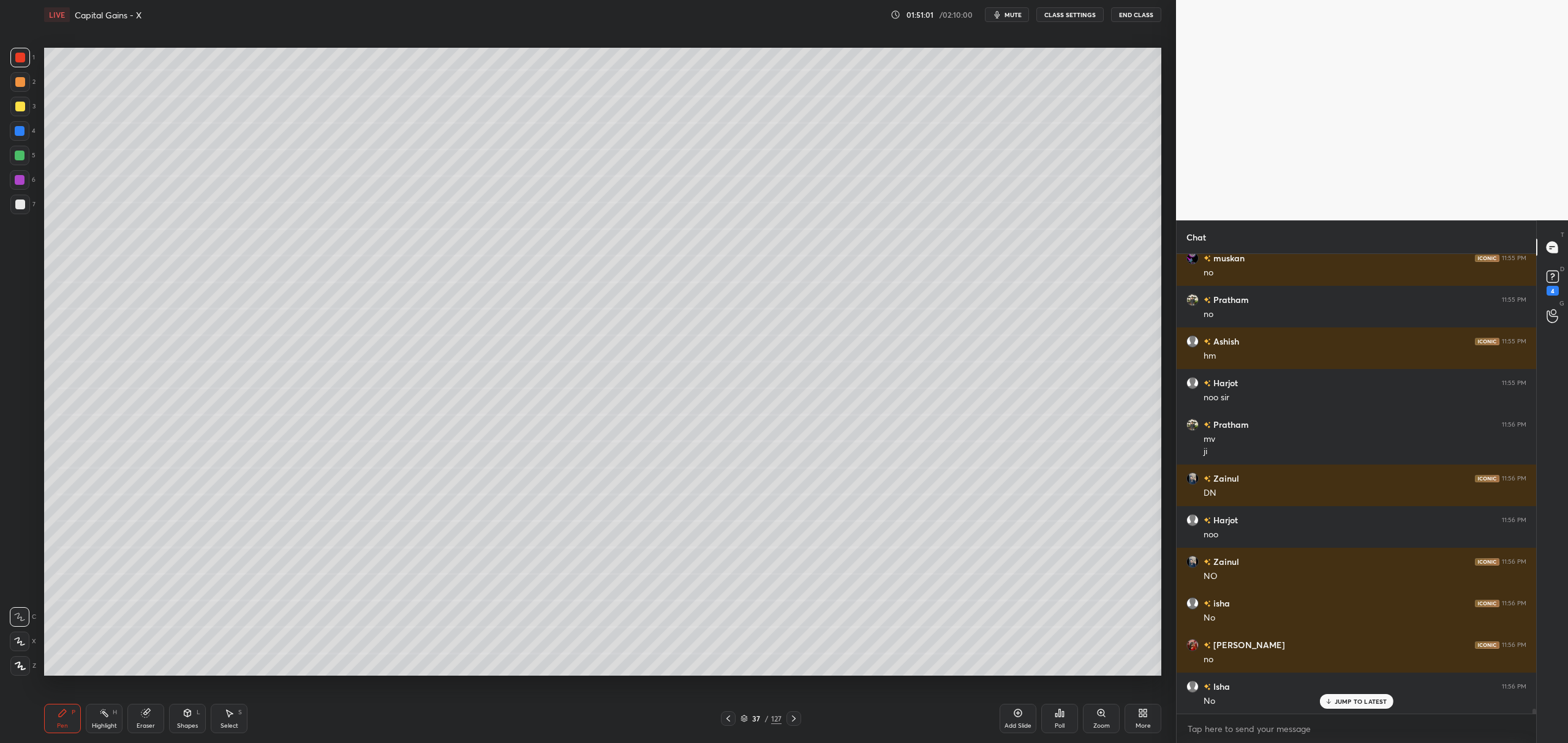
scroll to position [45004, 0]
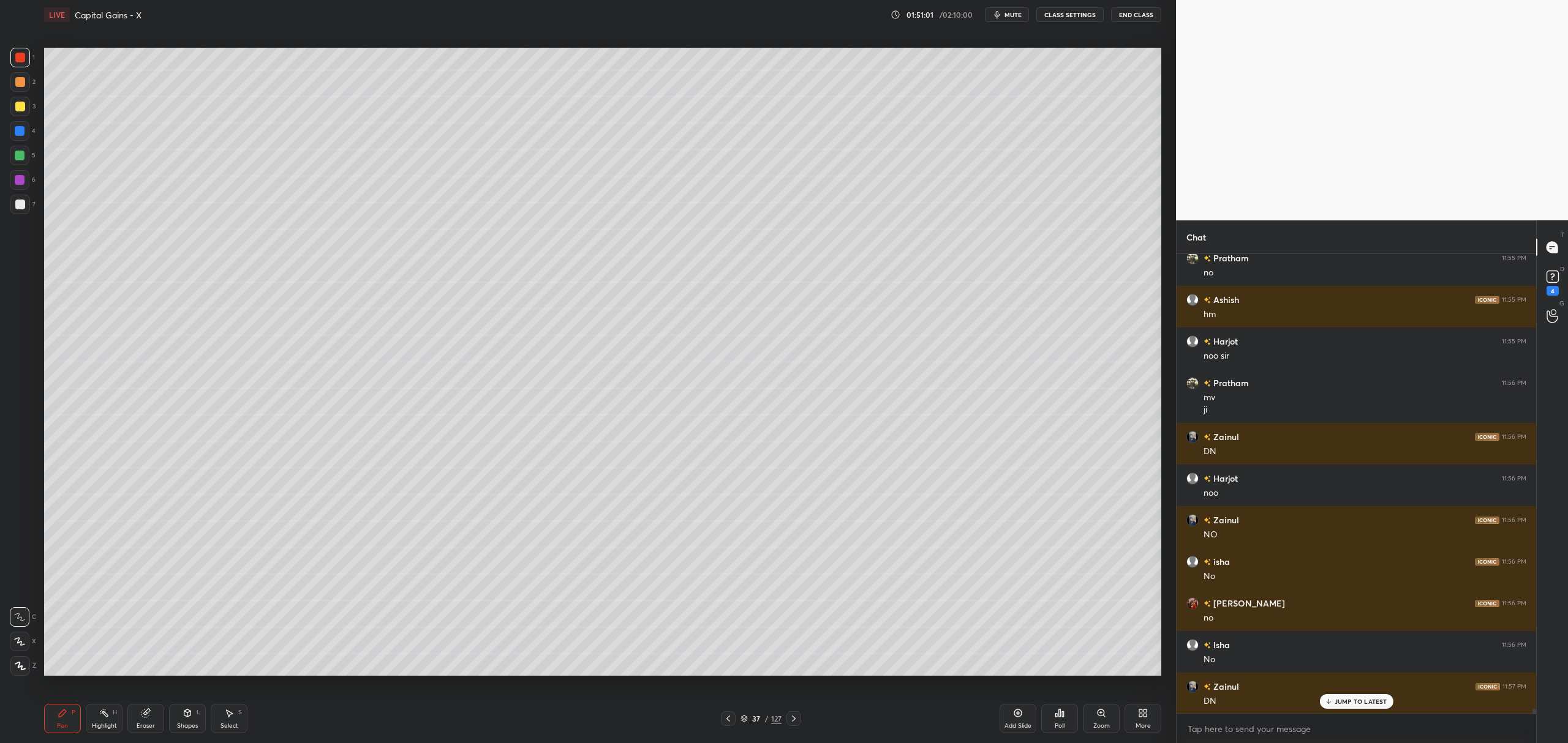
click at [13, 185] on div at bounding box center [19, 180] width 19 height 19
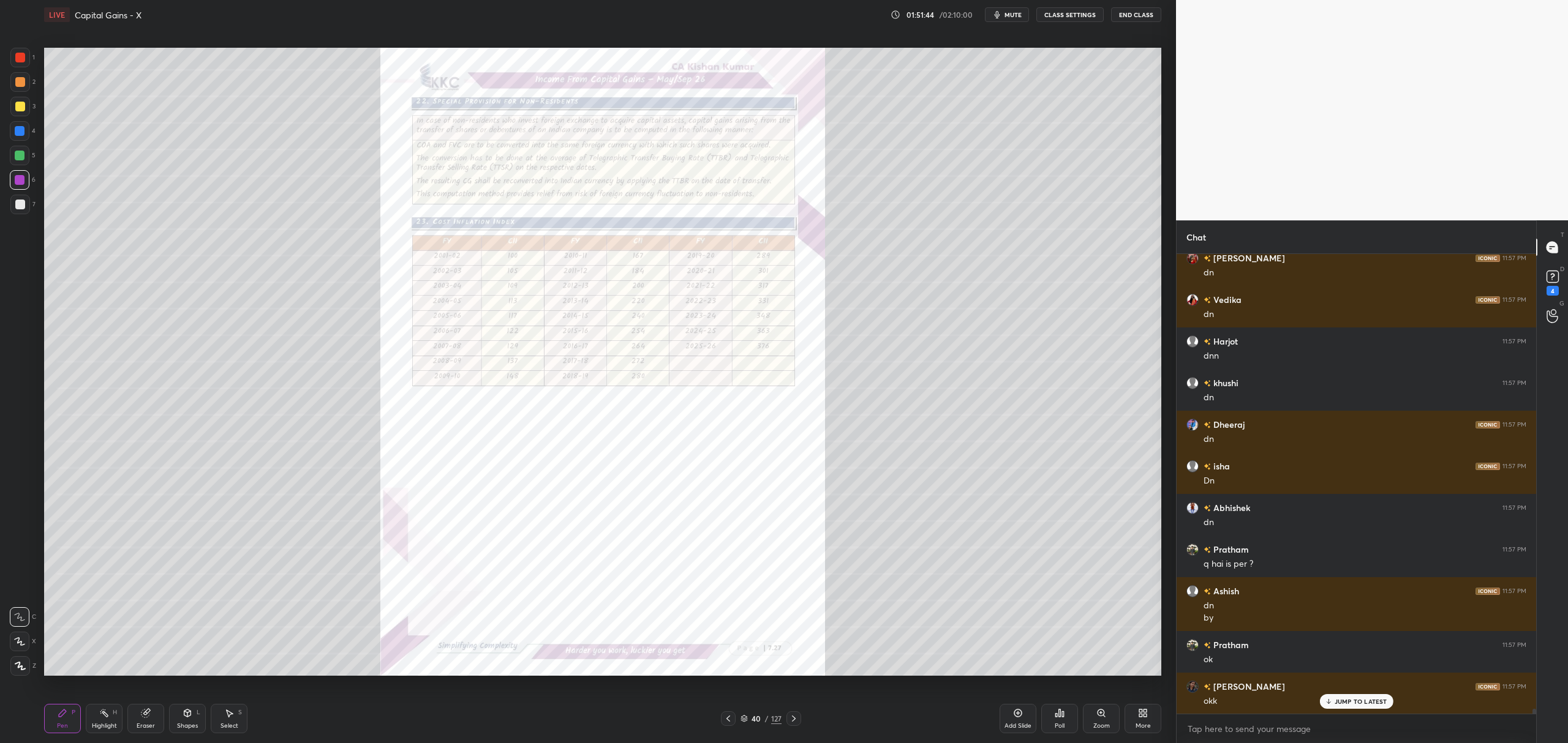
scroll to position [45599, 0]
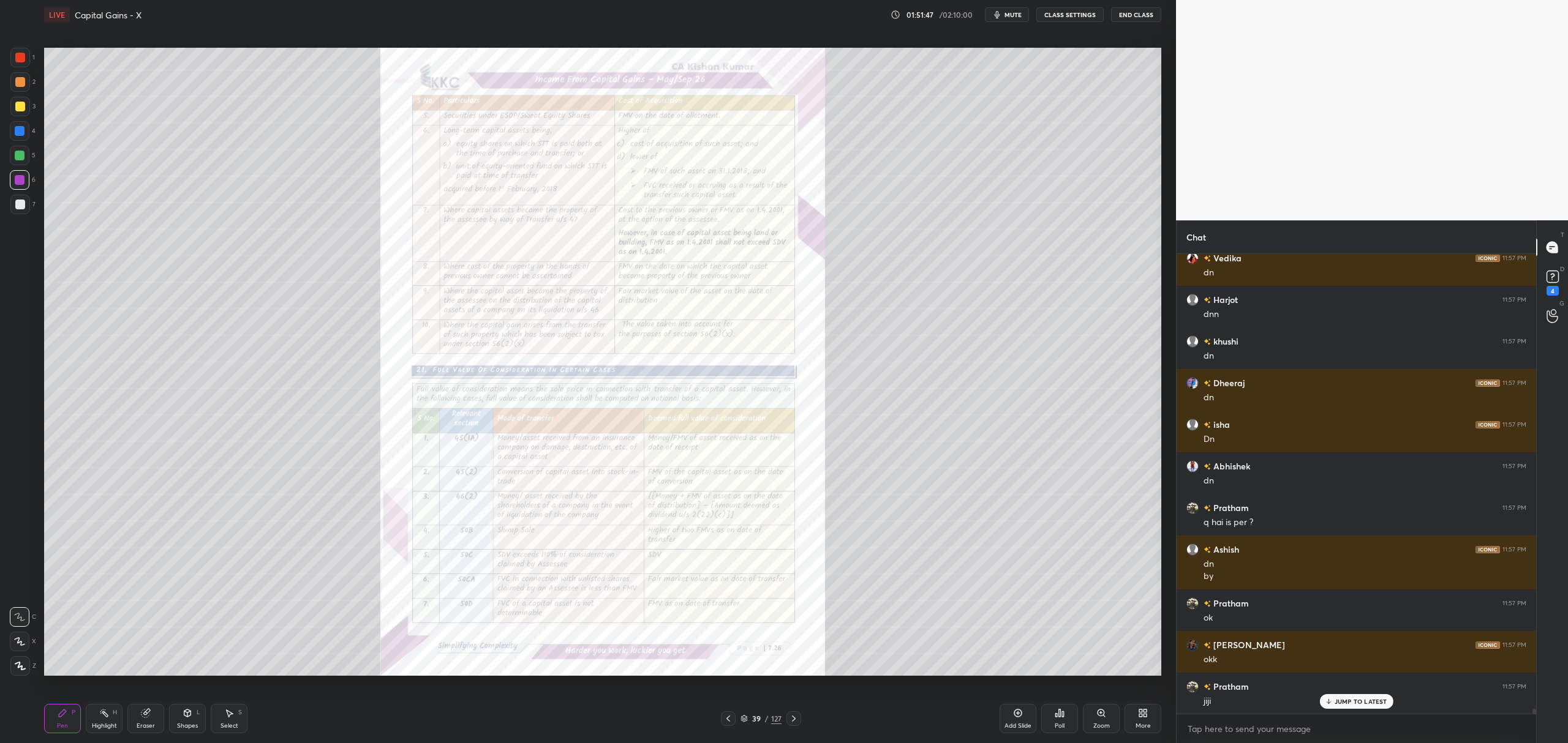
click at [1103, 720] on div "Zoom" at bounding box center [1102, 719] width 37 height 29
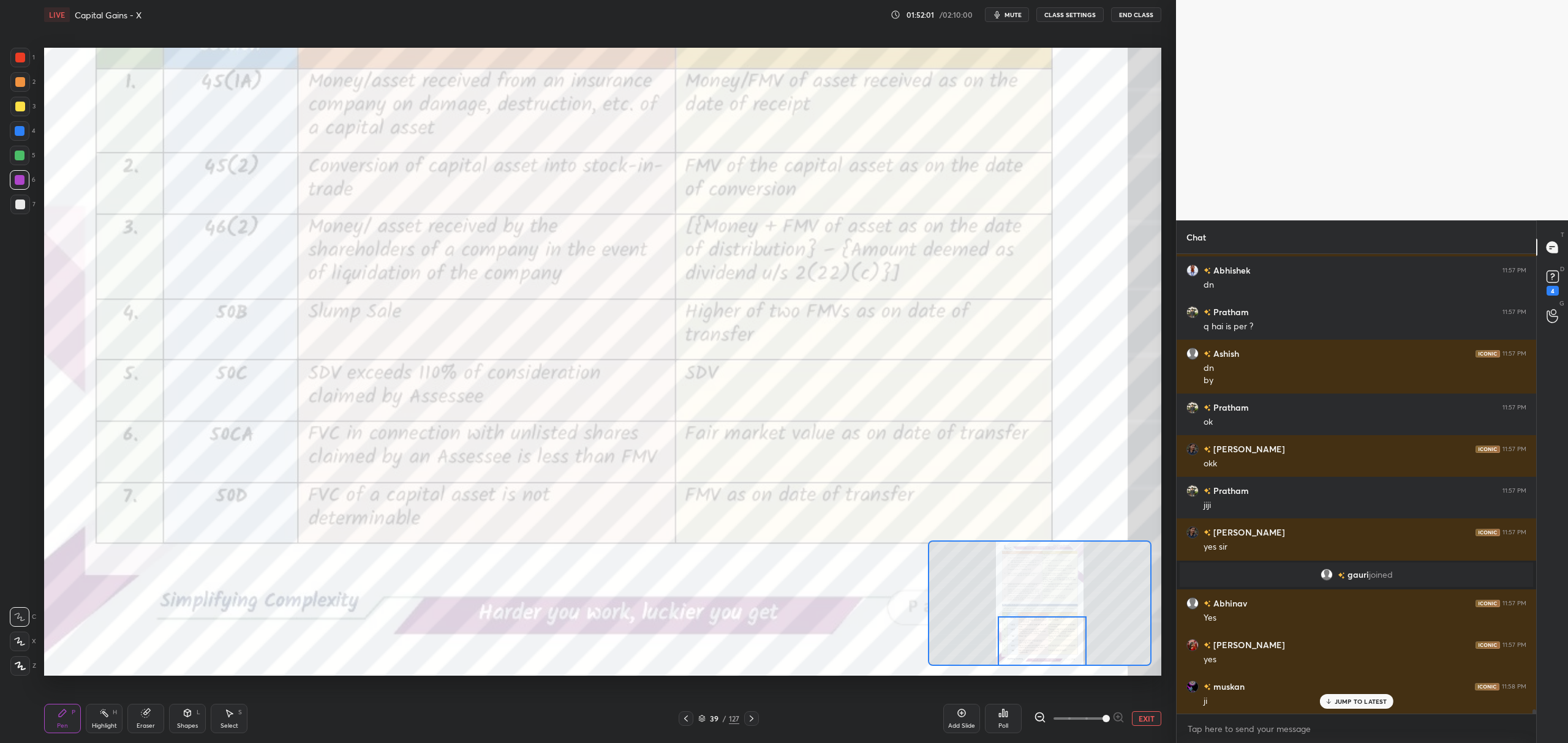
scroll to position [45837, 0]
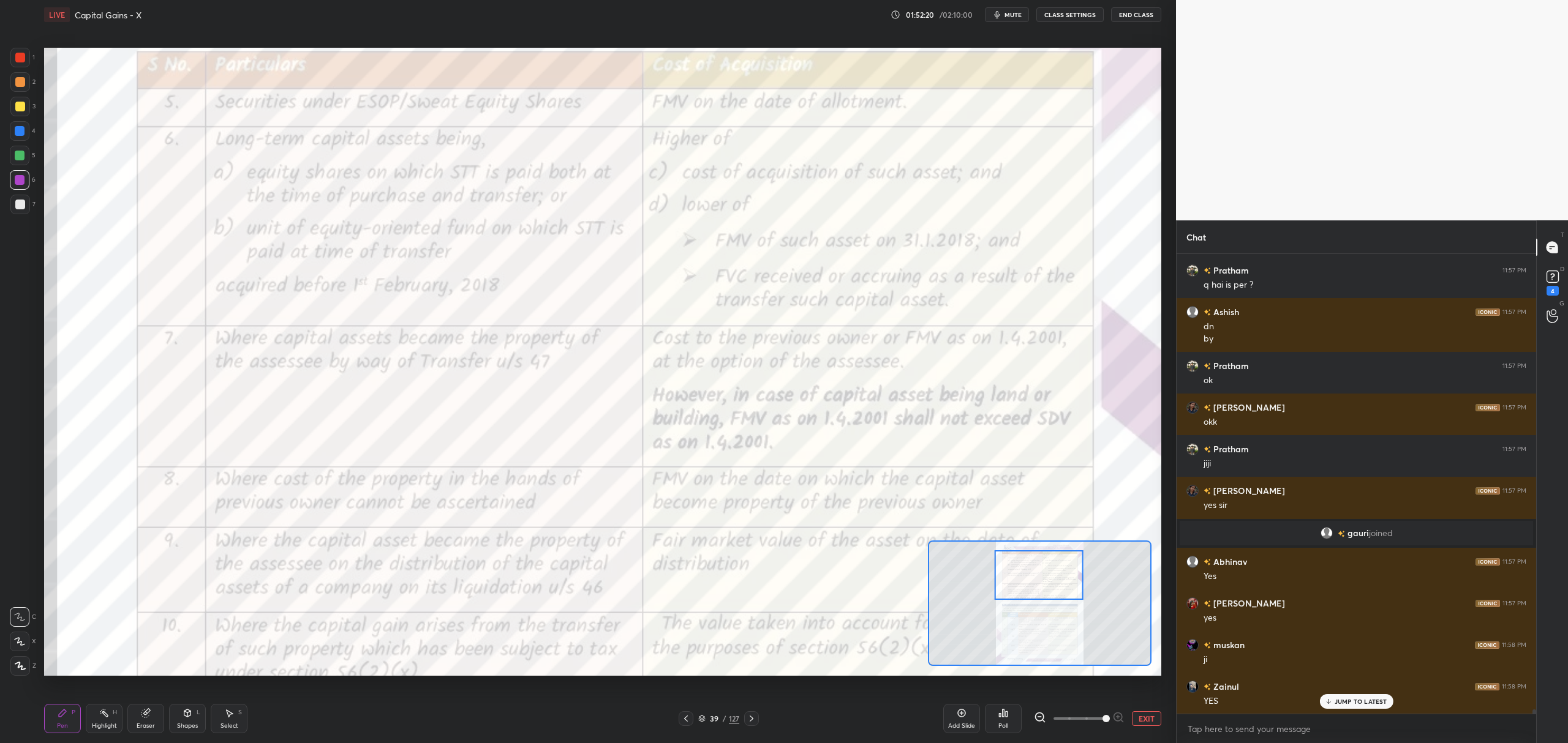
click at [1146, 713] on button "EXIT" at bounding box center [1147, 718] width 29 height 14
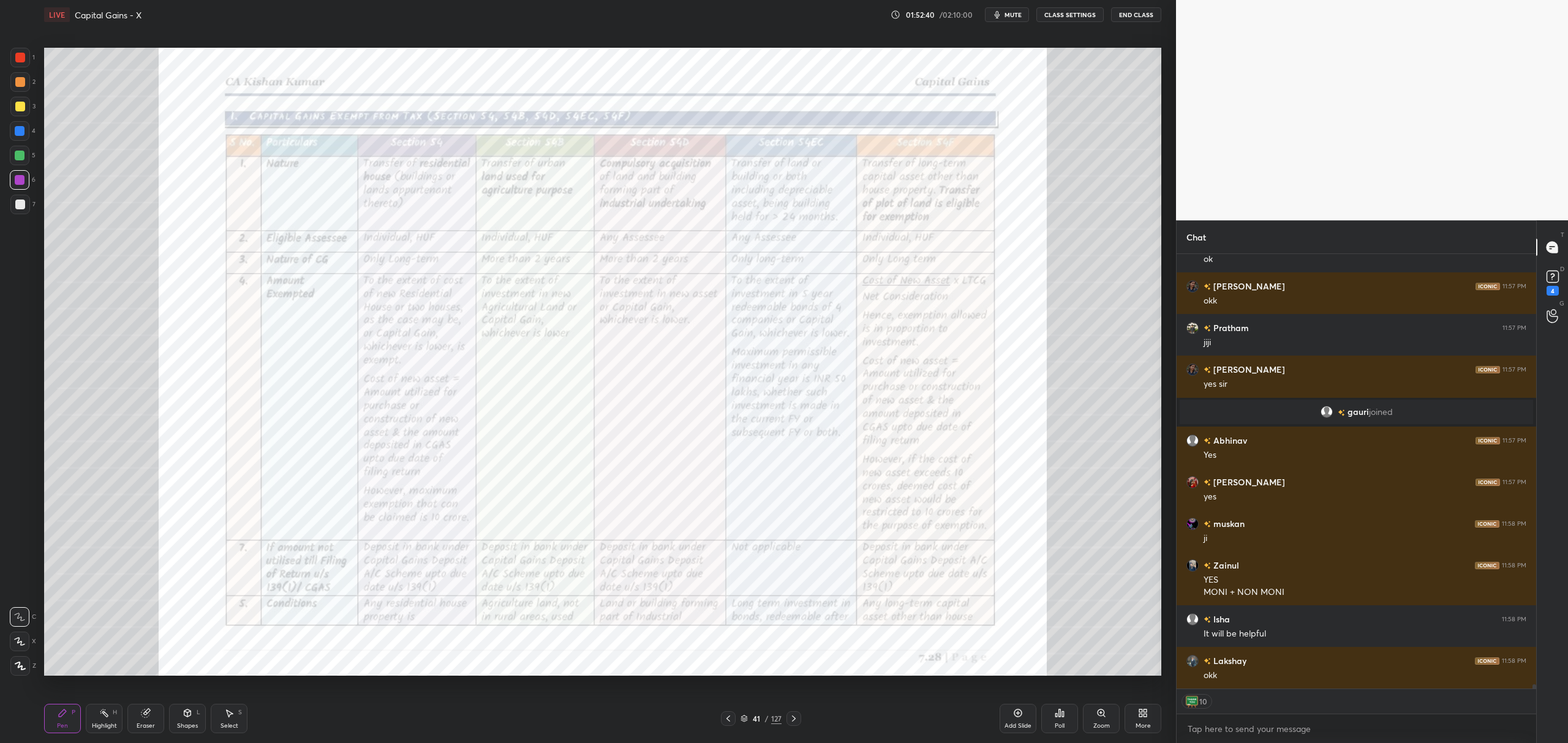
scroll to position [45999, 0]
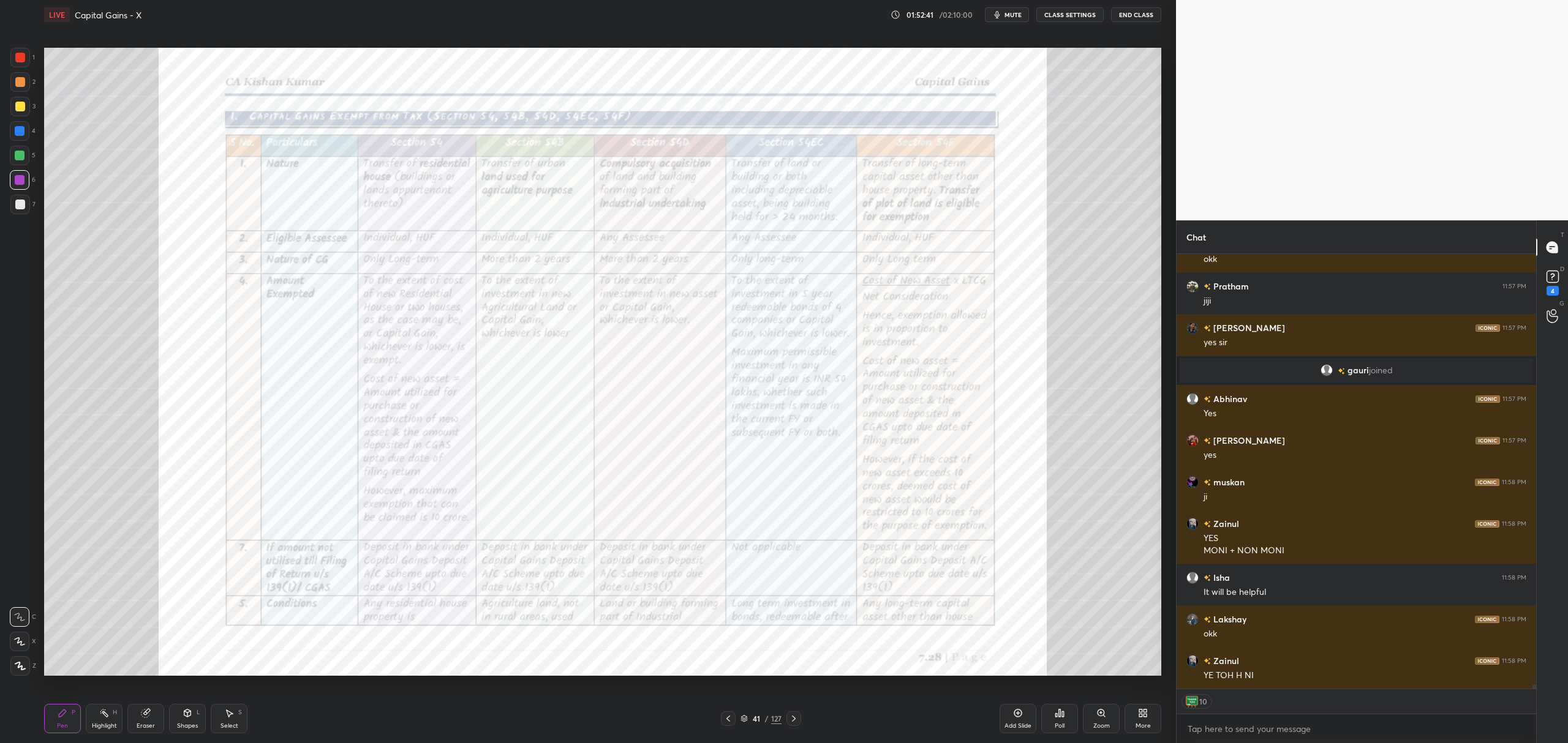
click at [24, 108] on div at bounding box center [20, 106] width 10 height 10
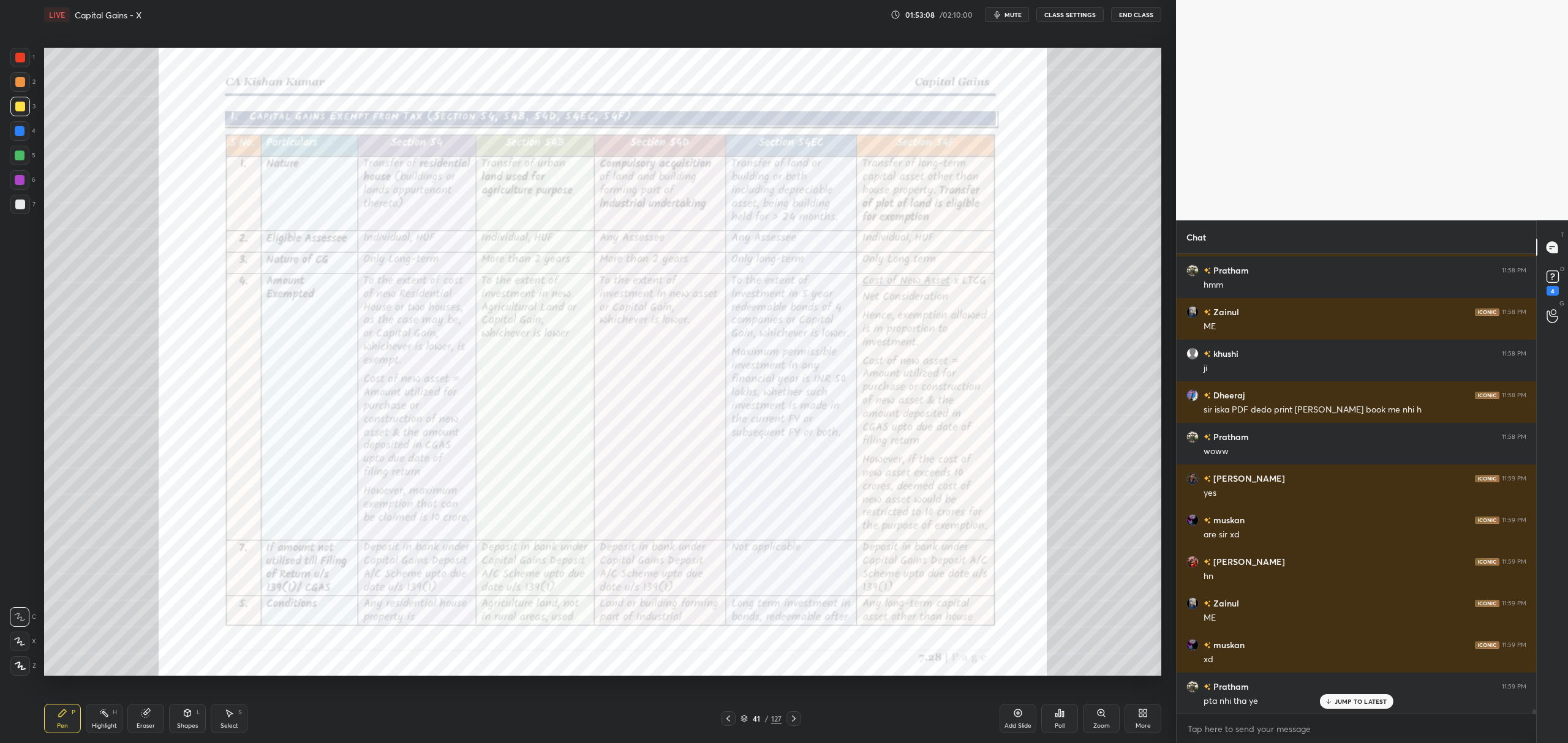
scroll to position [46474, 0]
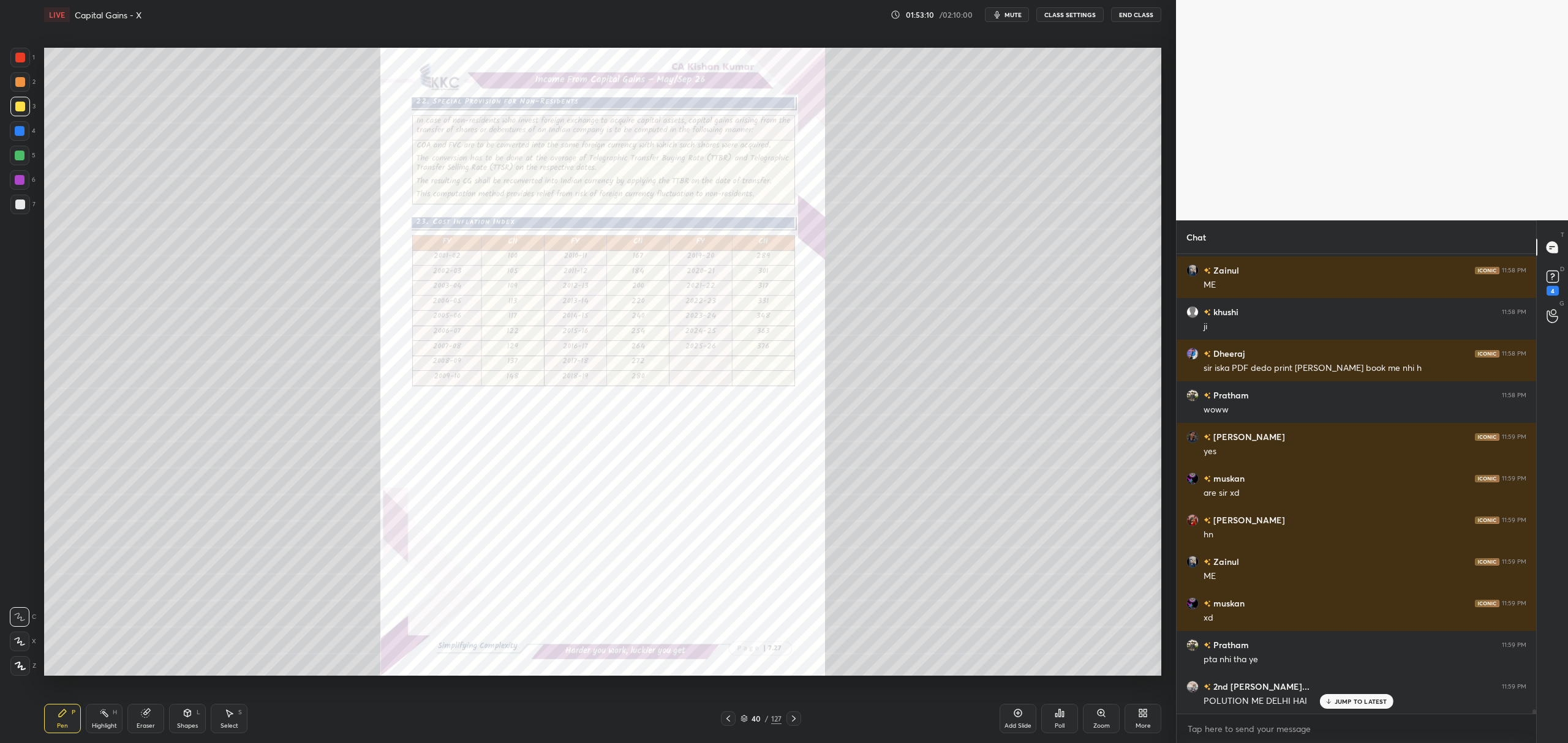
click at [1022, 709] on icon at bounding box center [1018, 713] width 10 height 10
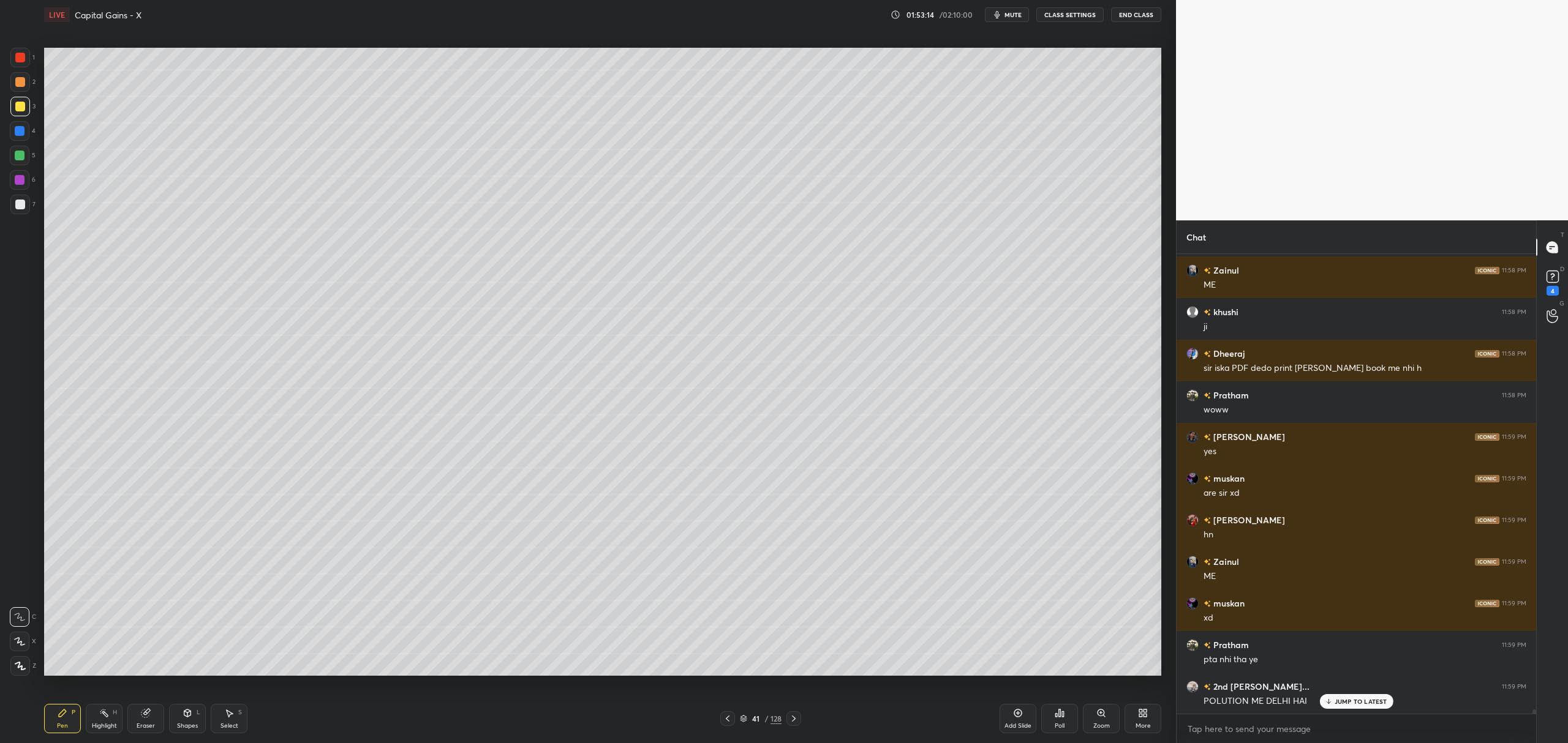
click at [18, 640] on icon at bounding box center [19, 642] width 11 height 9
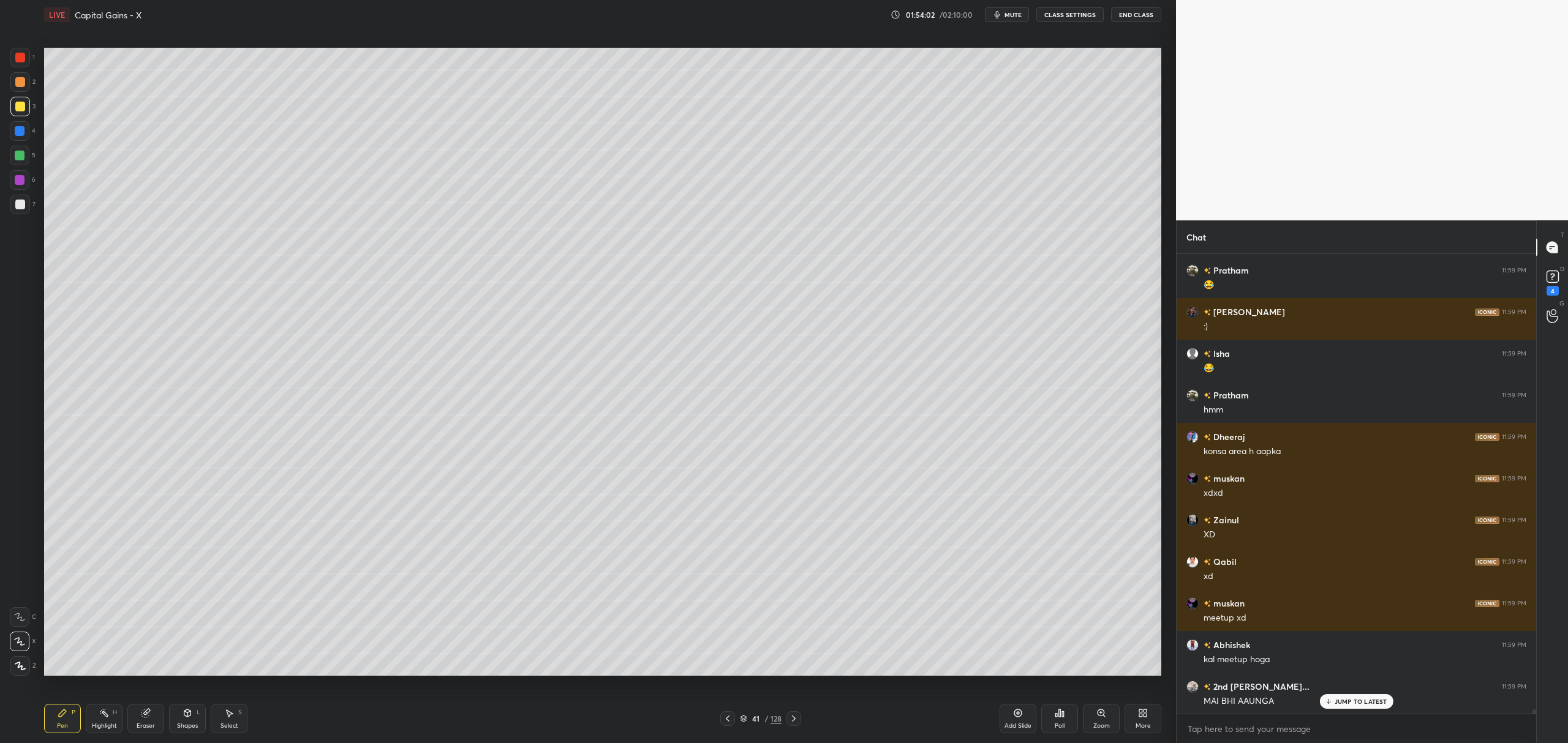
scroll to position [46973, 0]
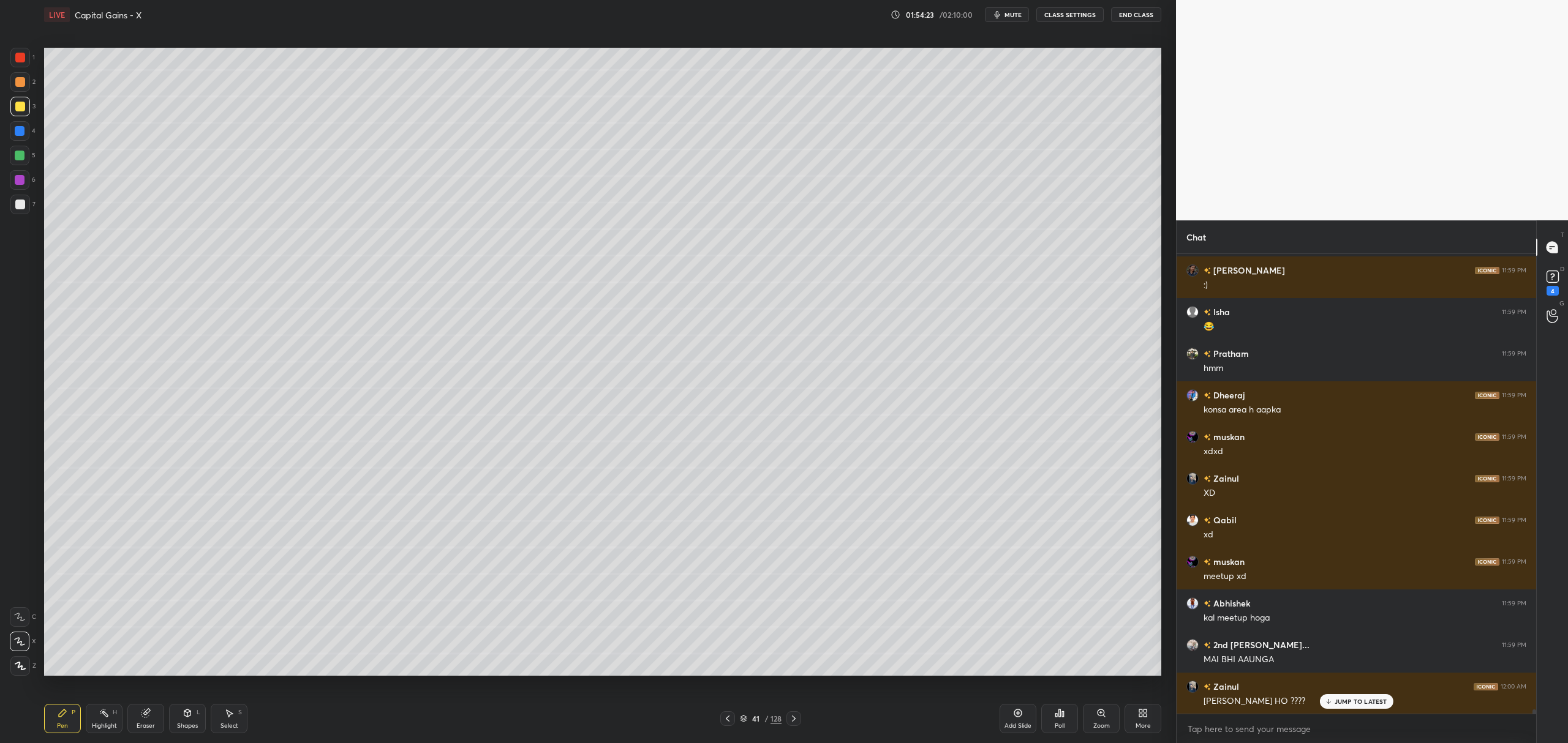
click at [1027, 711] on div "Add Slide" at bounding box center [1018, 719] width 37 height 29
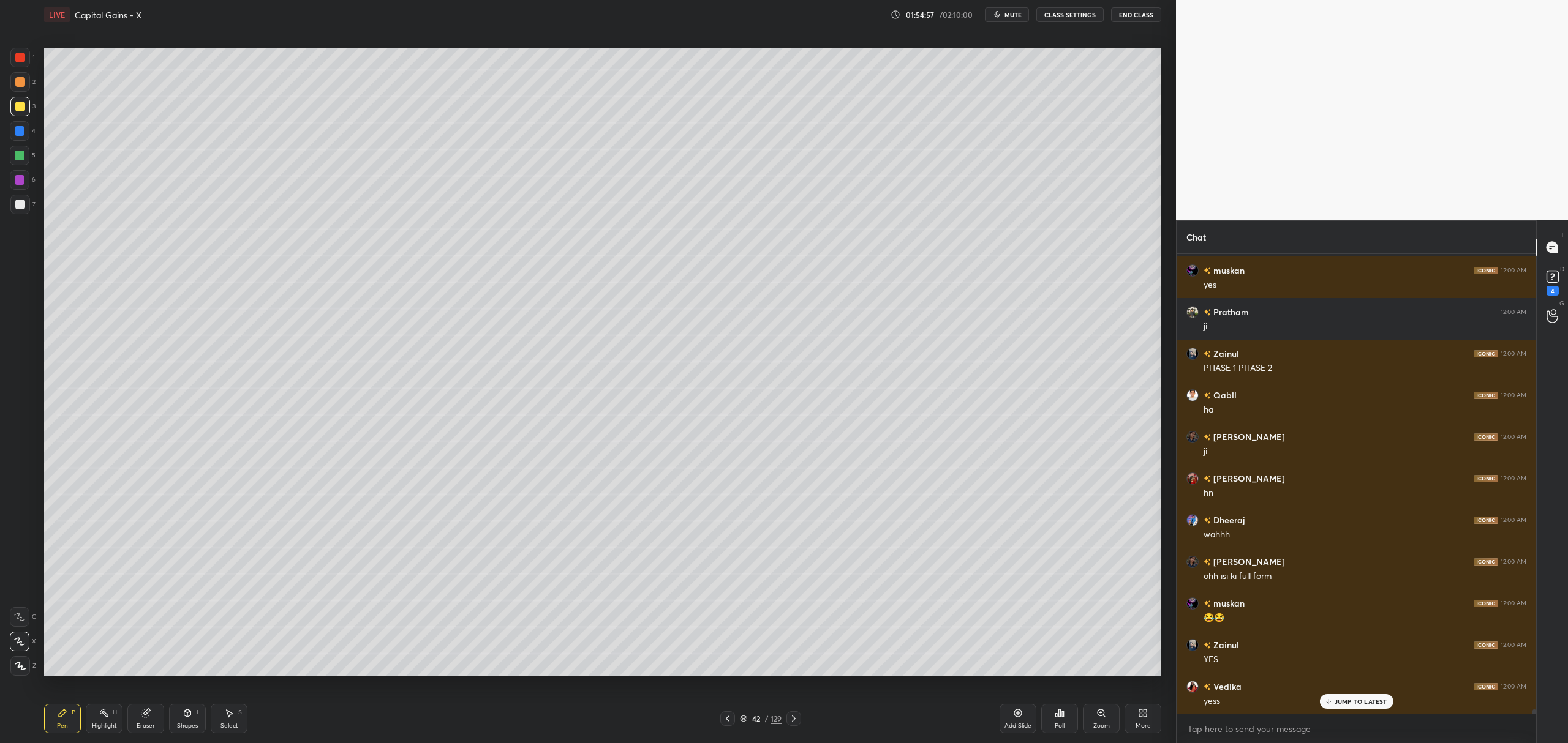
scroll to position [47568, 0]
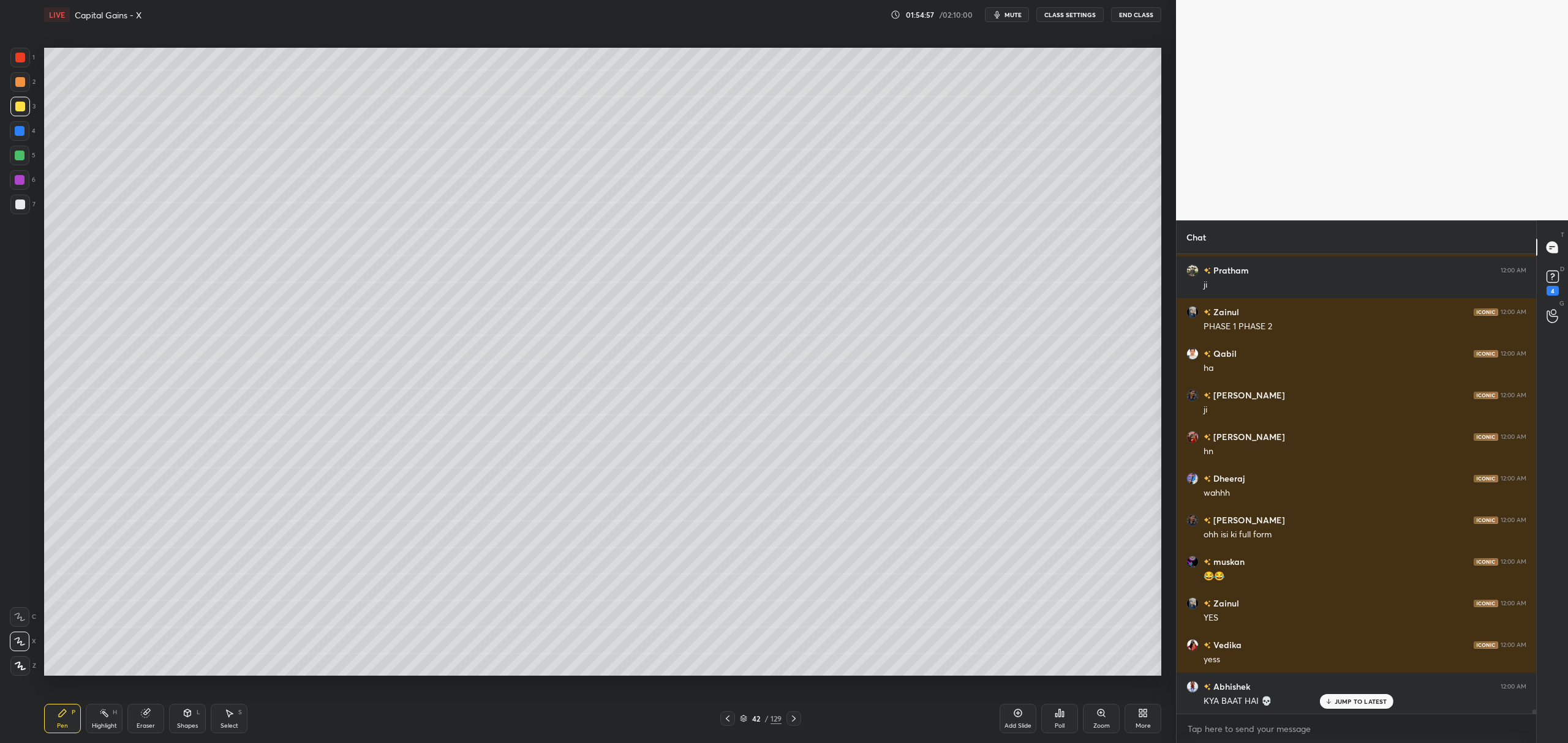
click at [31, 202] on div "7" at bounding box center [23, 205] width 25 height 19
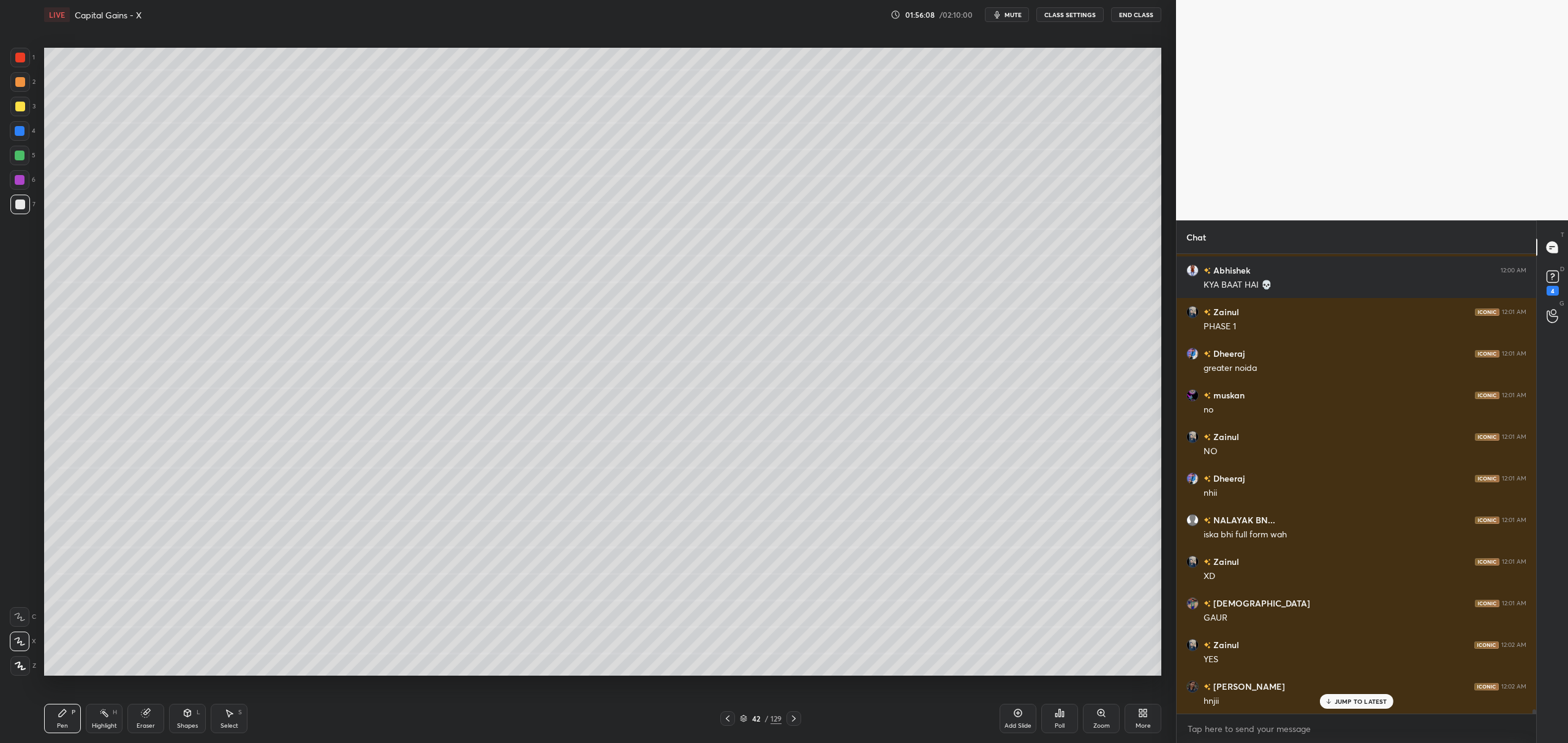
scroll to position [48026, 0]
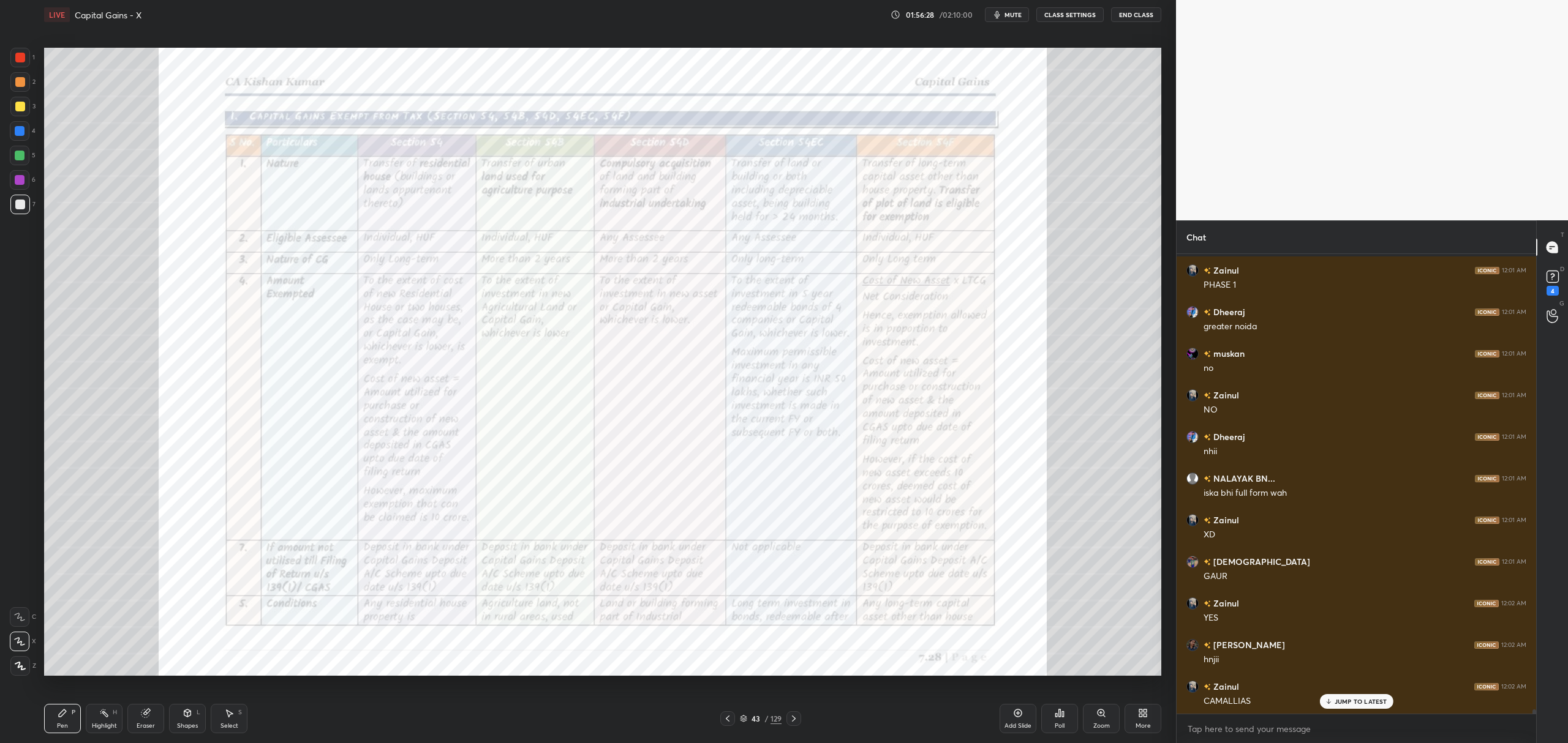
click at [33, 60] on div "1" at bounding box center [22, 57] width 24 height 19
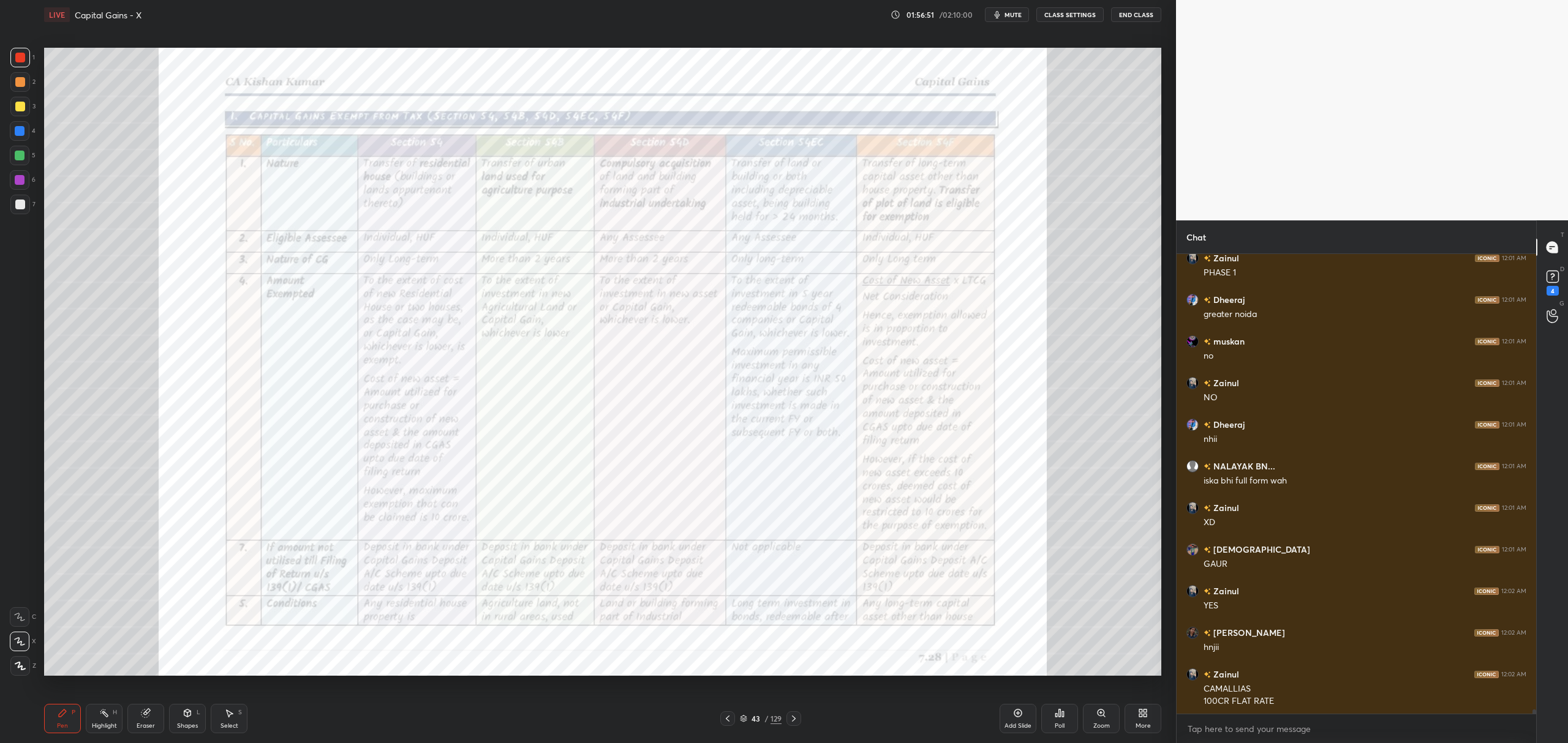
click at [795, 718] on icon at bounding box center [794, 719] width 4 height 6
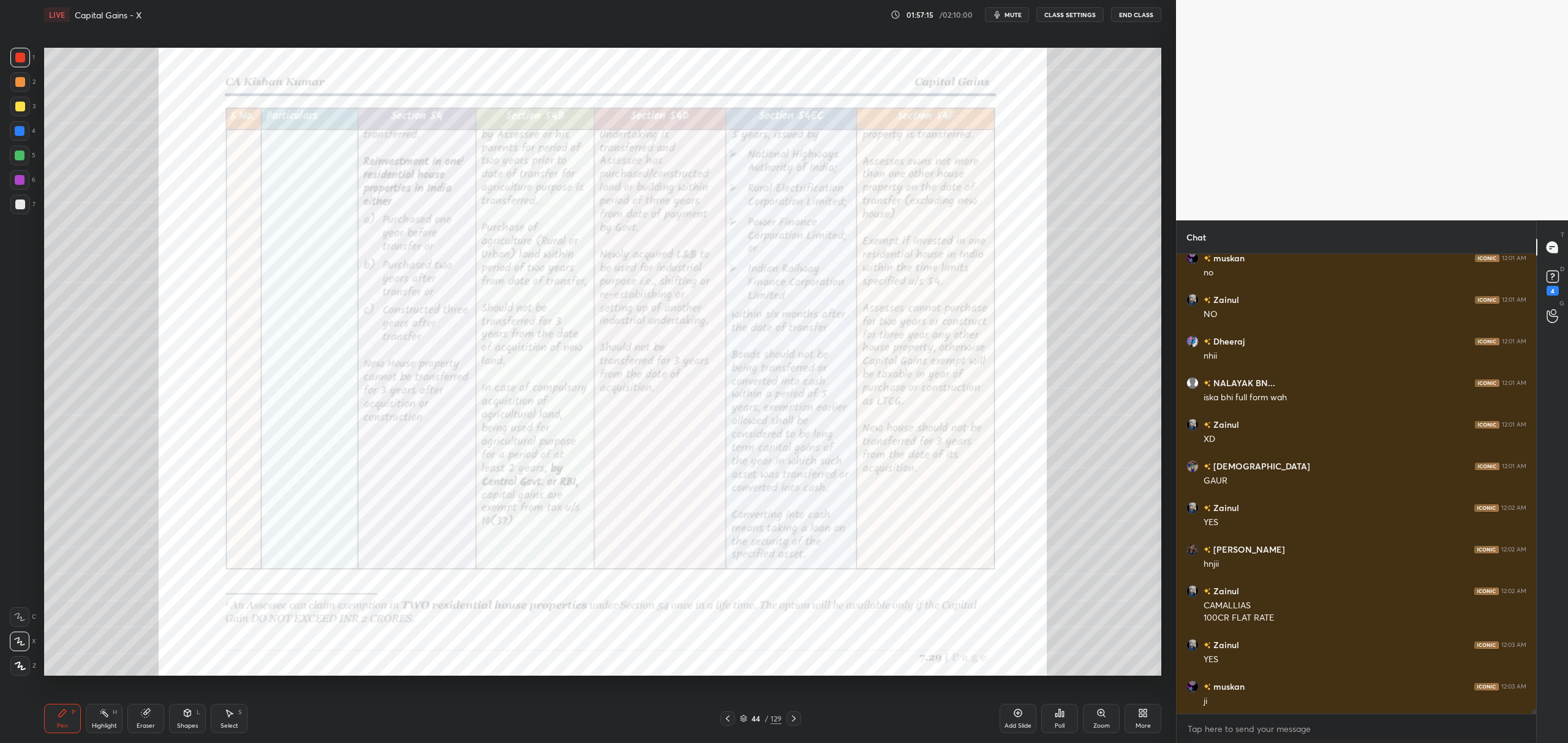
scroll to position [48205, 0]
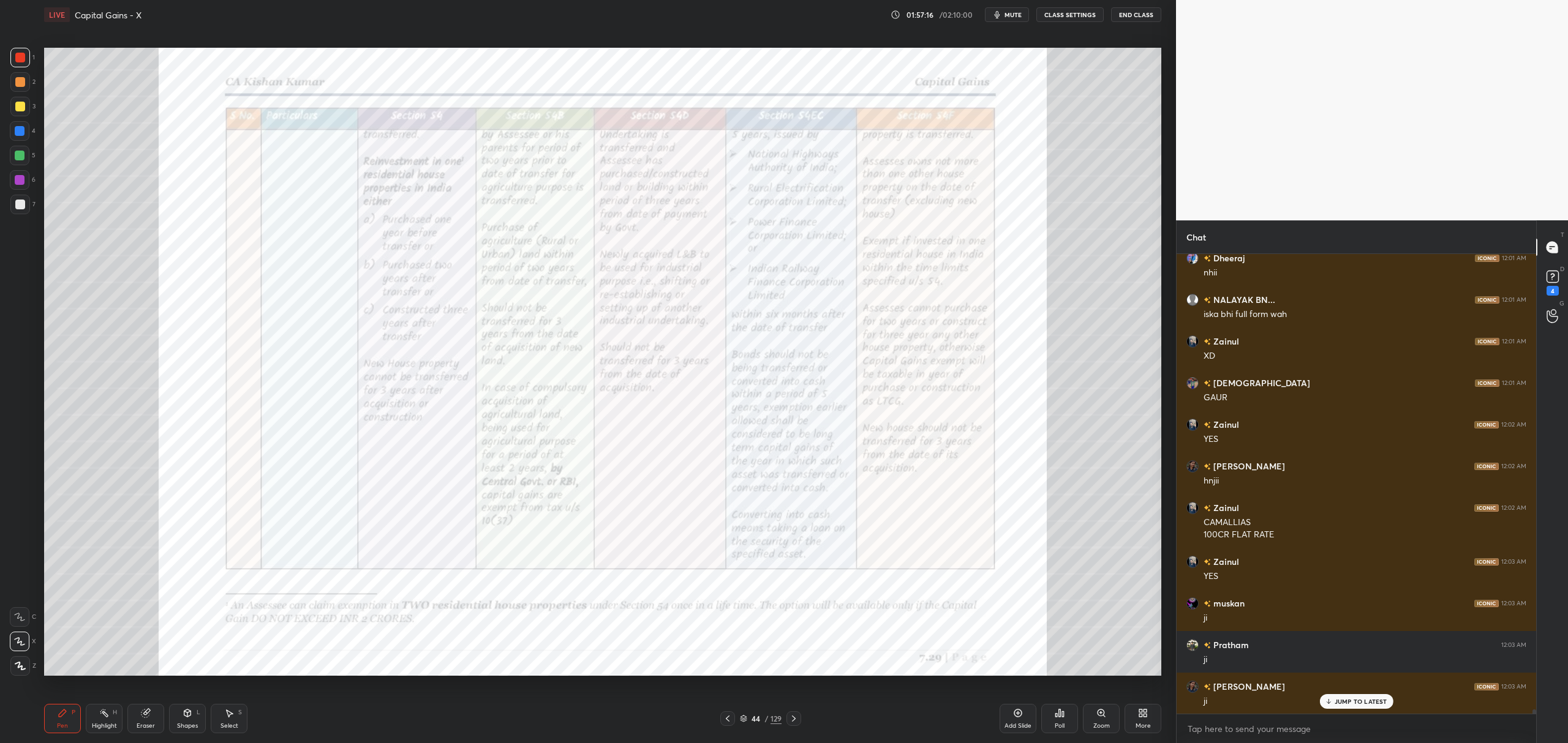
click at [787, 719] on div at bounding box center [794, 718] width 15 height 14
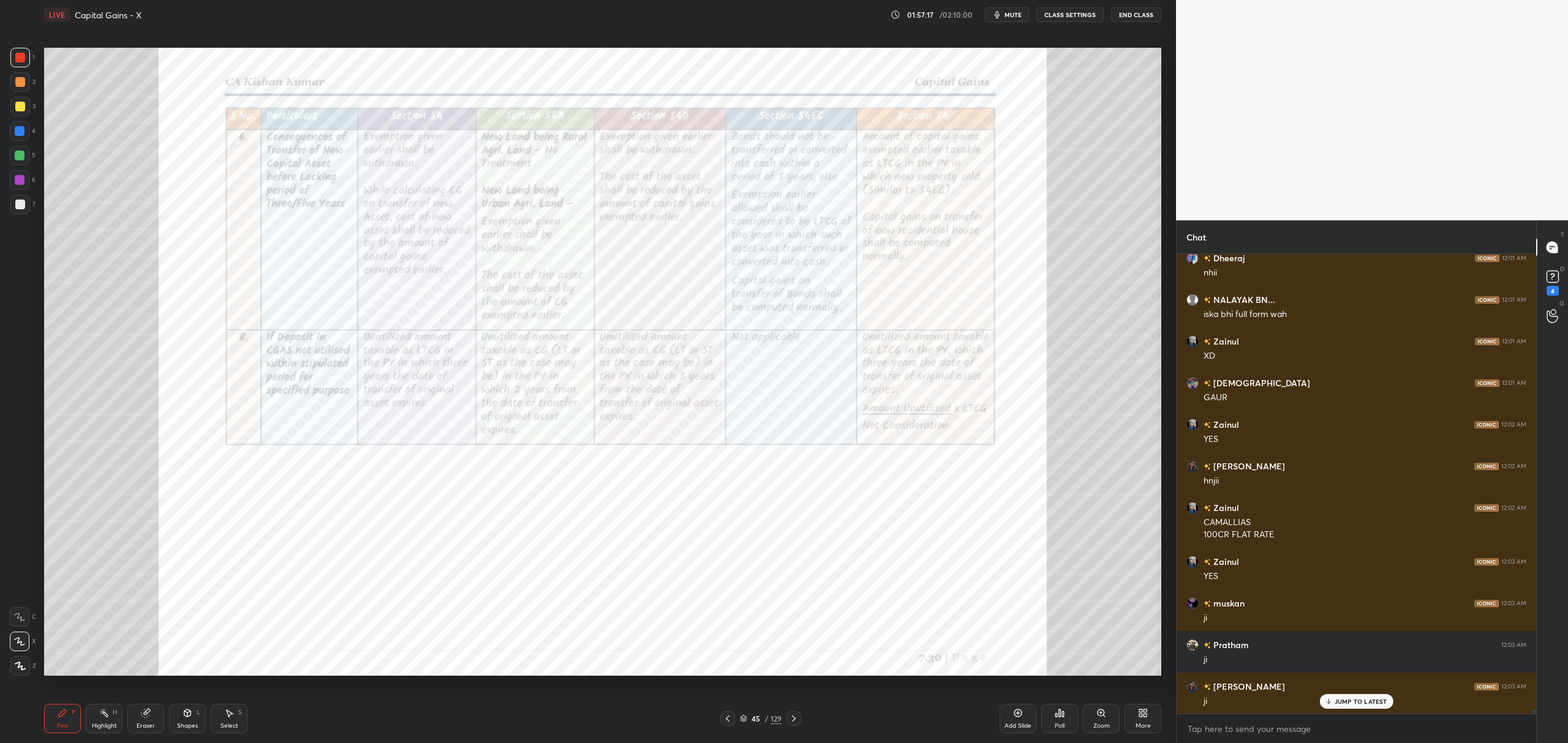
scroll to position [48247, 0]
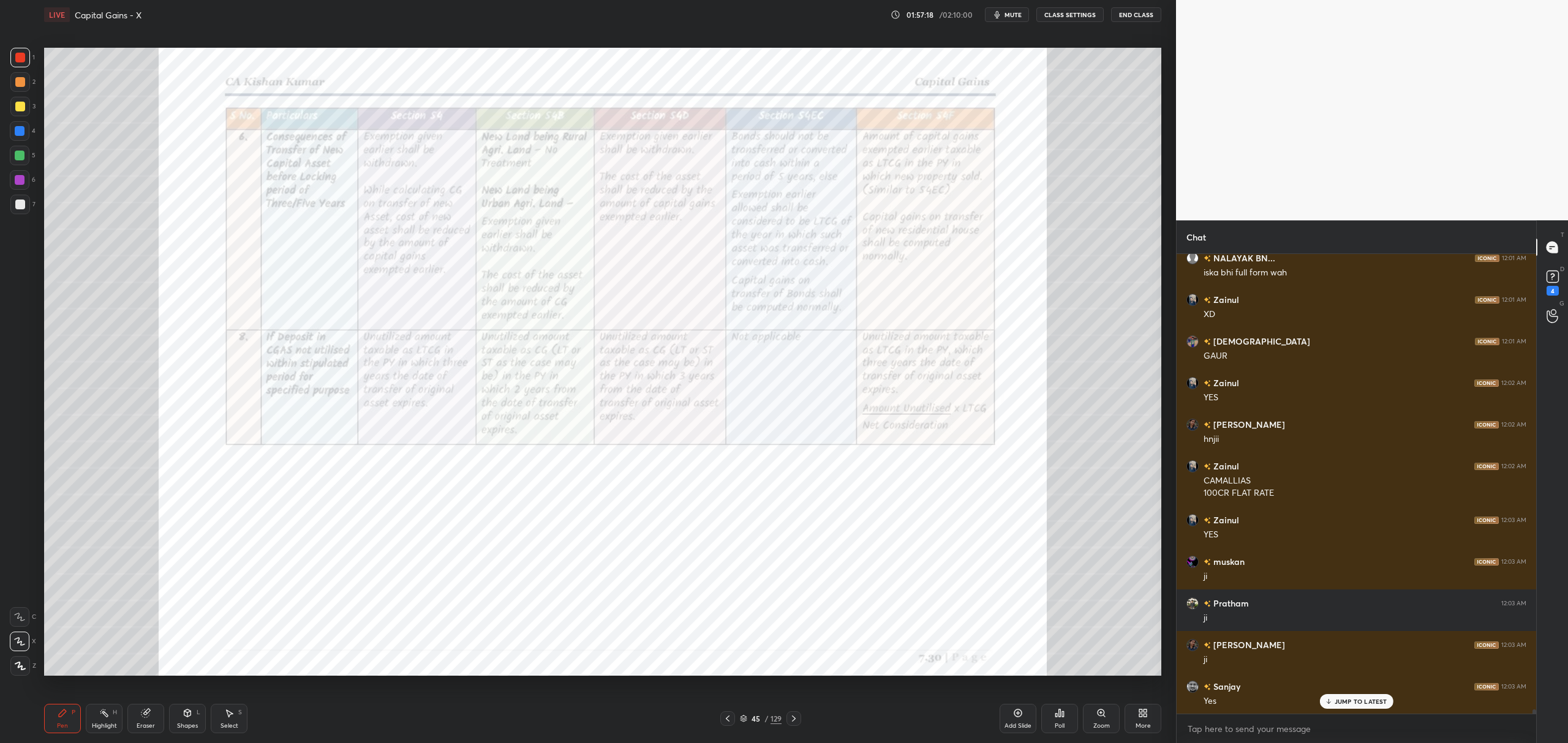
click at [1011, 719] on div "Add Slide" at bounding box center [1018, 719] width 37 height 29
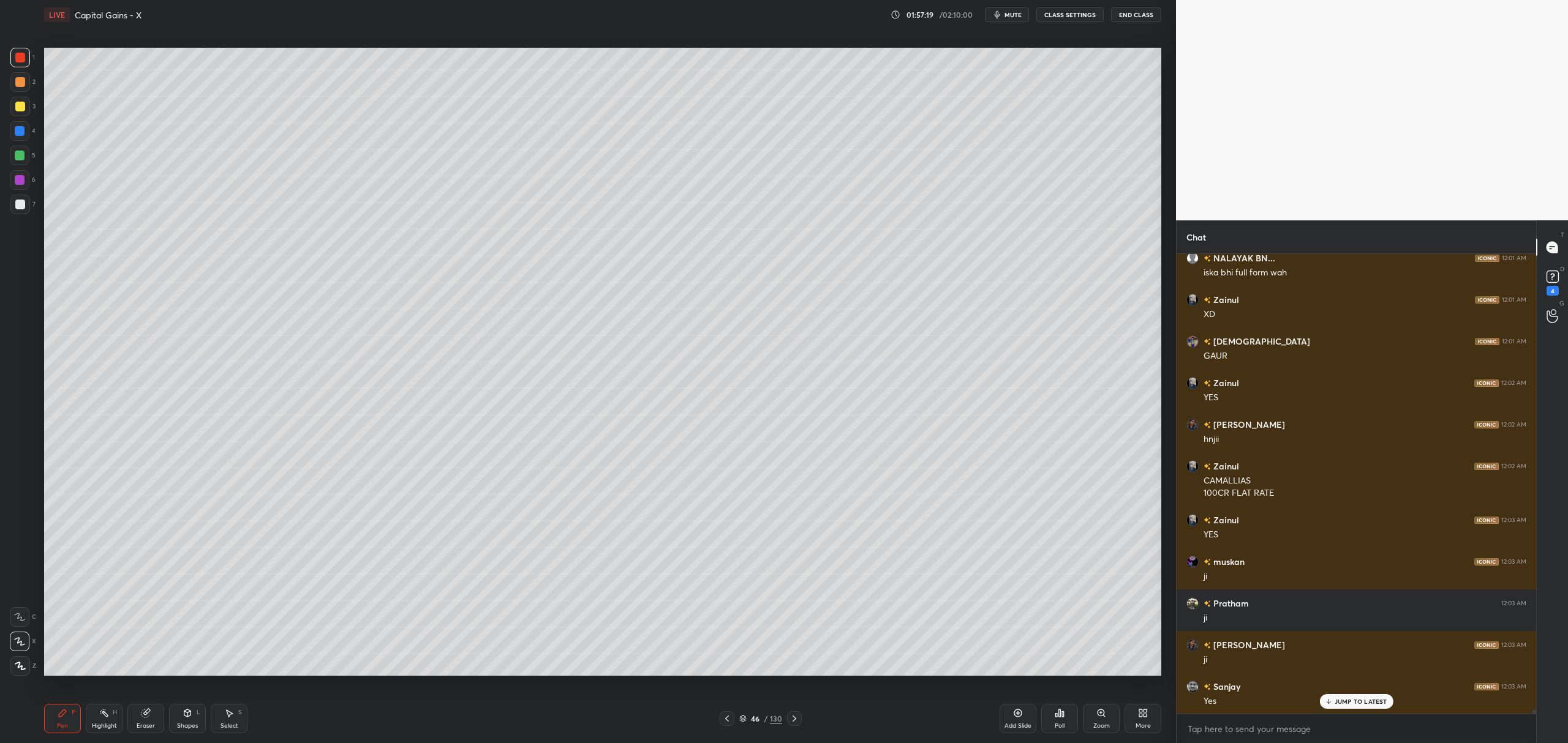
click at [17, 111] on div at bounding box center [20, 106] width 10 height 10
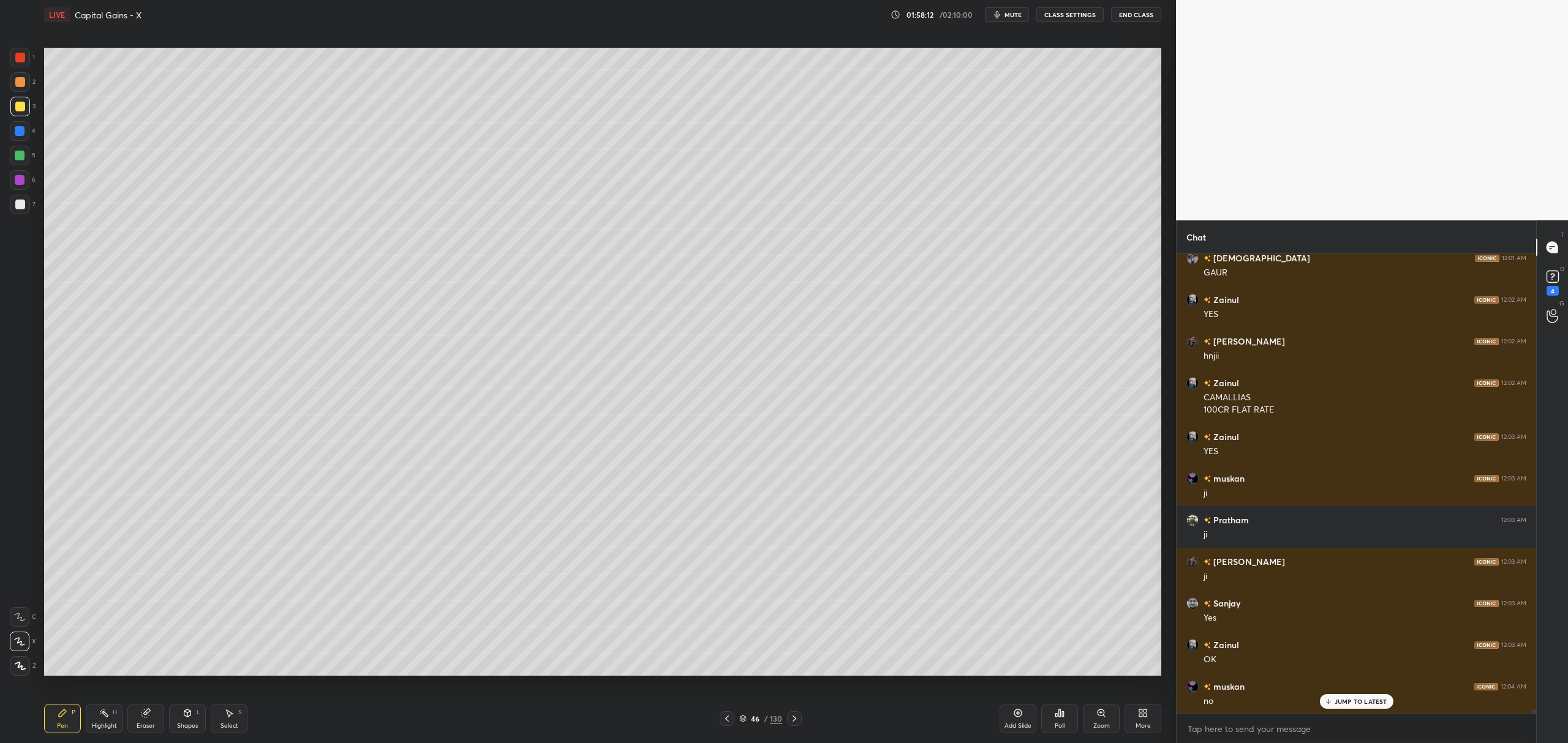
scroll to position [48372, 0]
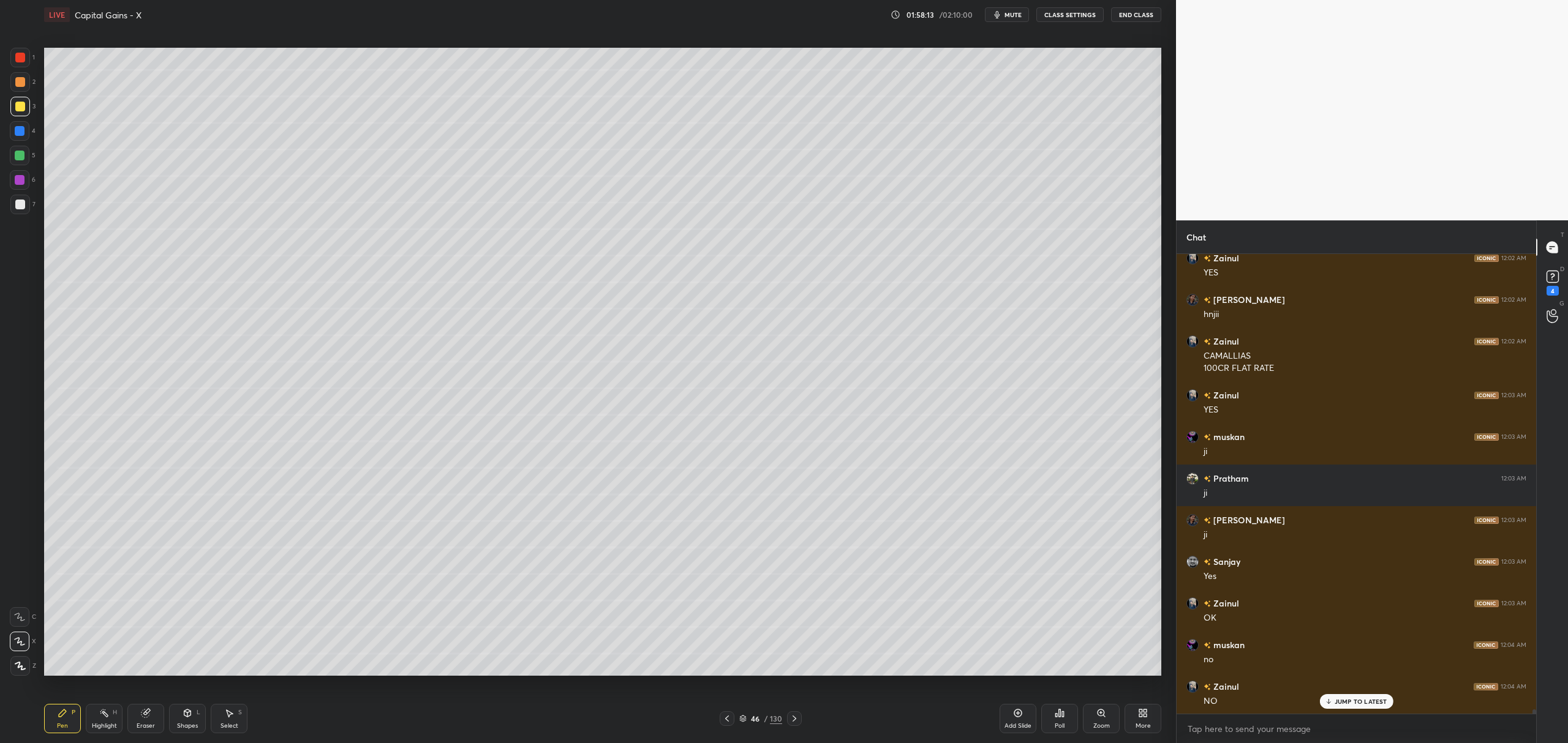
click at [22, 155] on div at bounding box center [19, 156] width 10 height 10
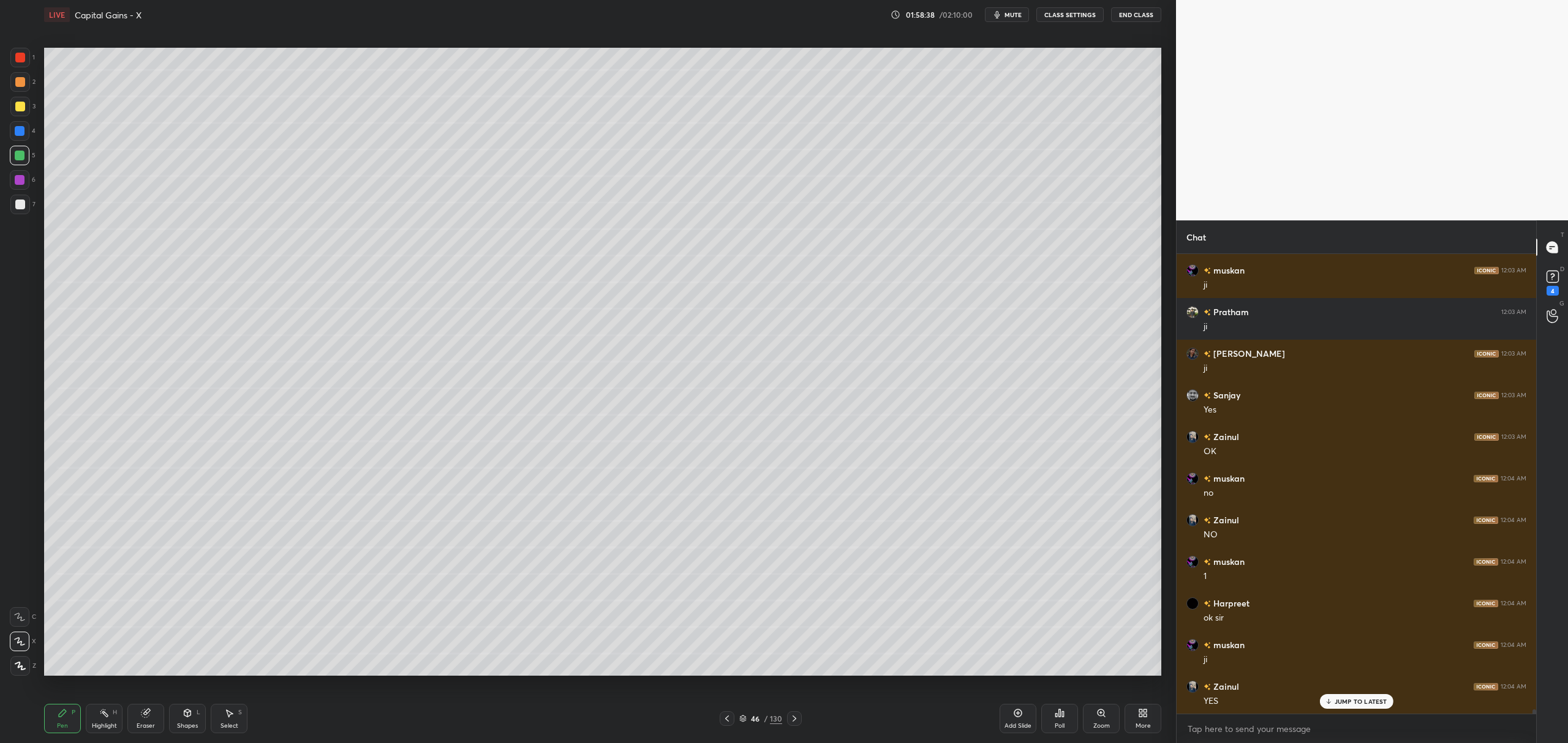
scroll to position [48580, 0]
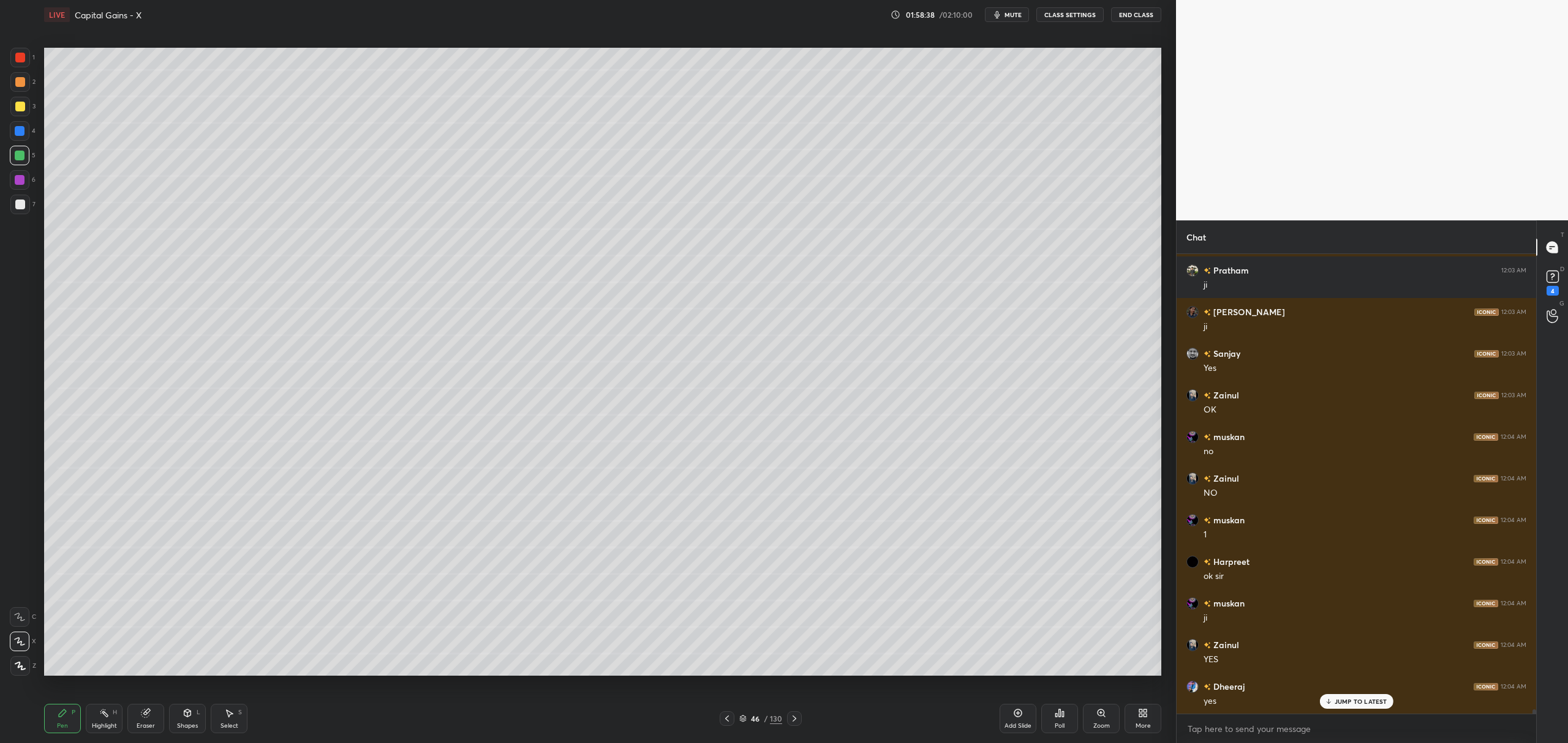
click at [1025, 720] on div "Add Slide" at bounding box center [1018, 719] width 37 height 29
click at [22, 86] on div at bounding box center [20, 82] width 10 height 10
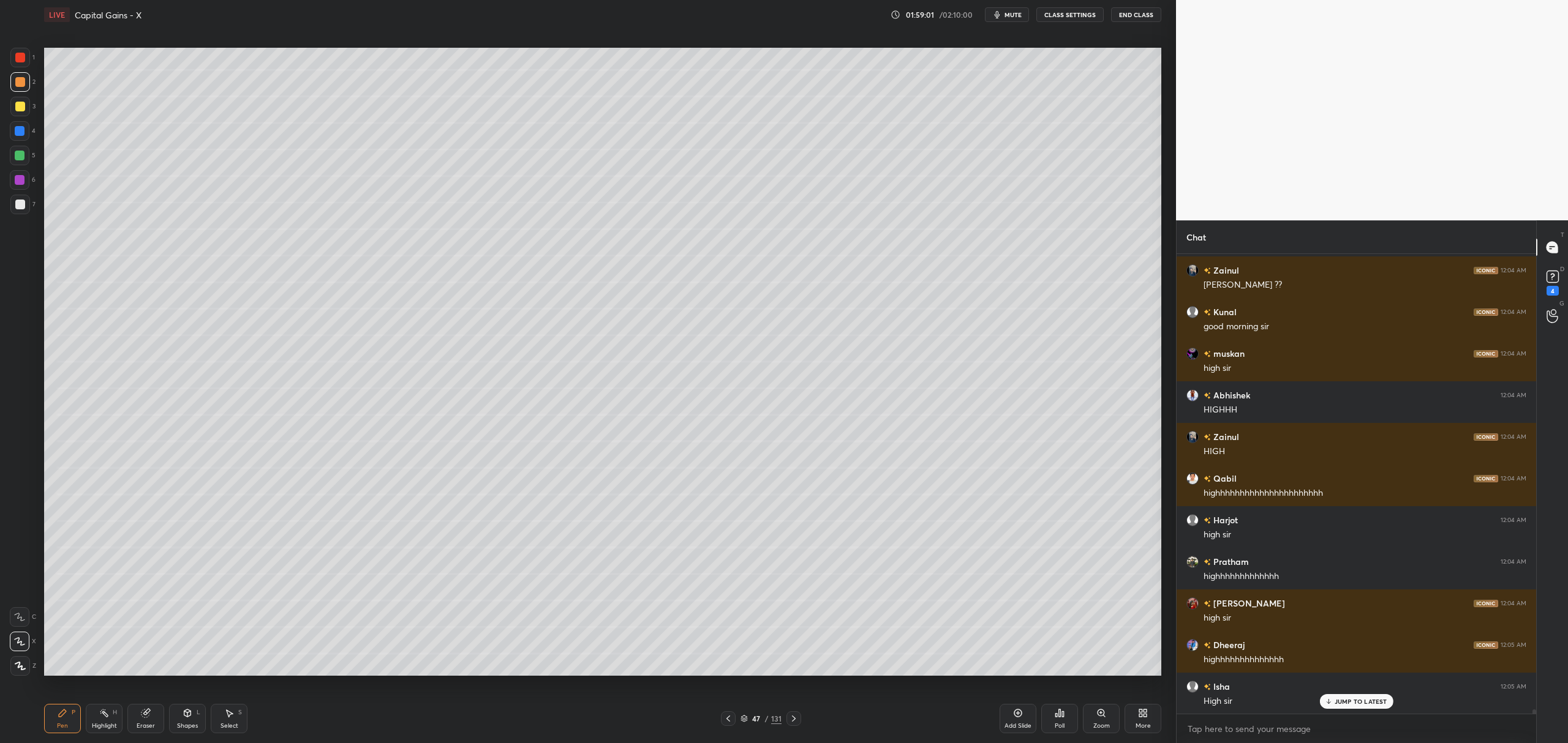
scroll to position [49371, 0]
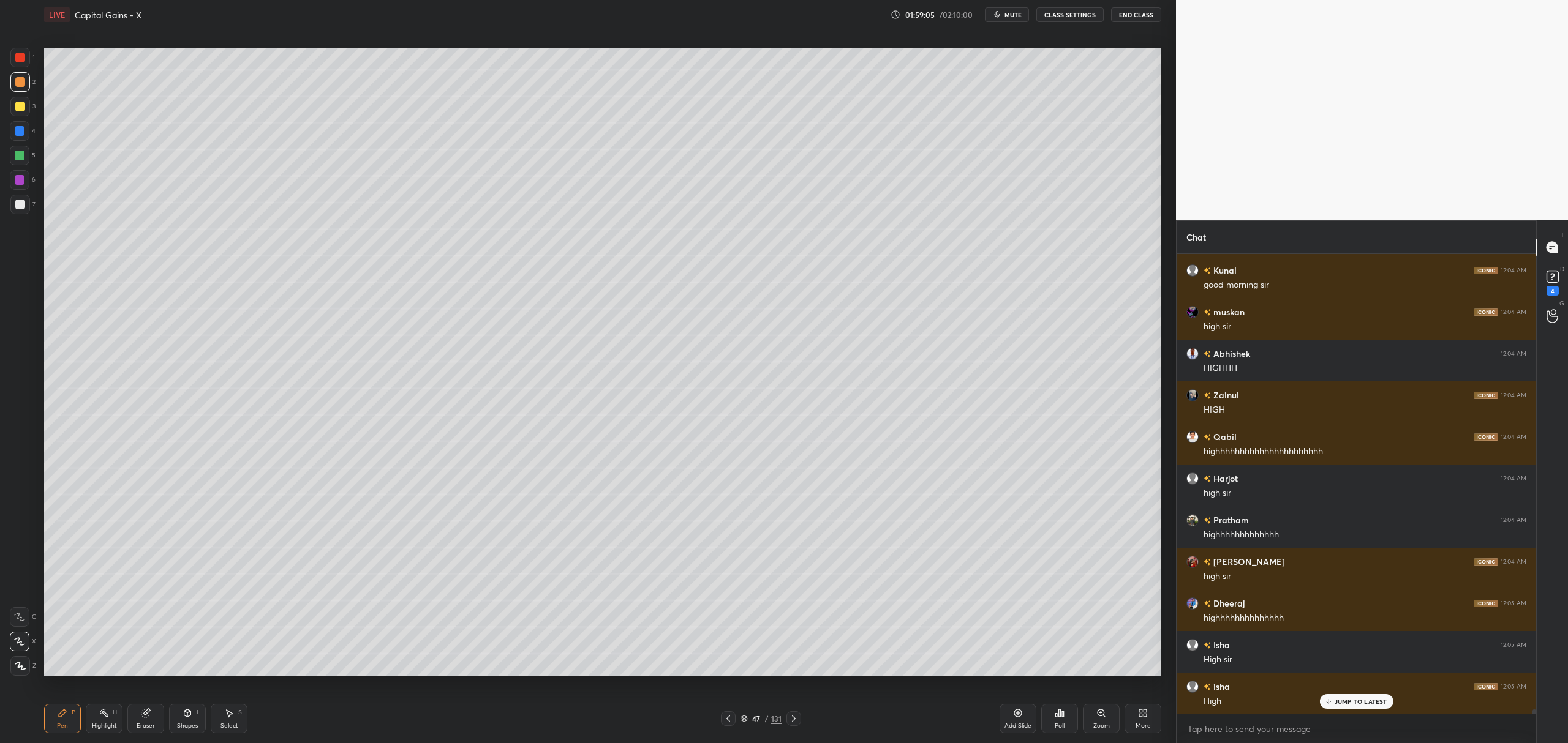
click at [1015, 719] on div "Add Slide" at bounding box center [1018, 719] width 37 height 29
click at [1015, 723] on div "Add Slide" at bounding box center [1018, 726] width 27 height 6
click at [1015, 713] on icon at bounding box center [1019, 714] width 8 height 8
click at [1015, 718] on icon at bounding box center [1018, 713] width 10 height 10
click at [1021, 715] on icon at bounding box center [1018, 713] width 10 height 10
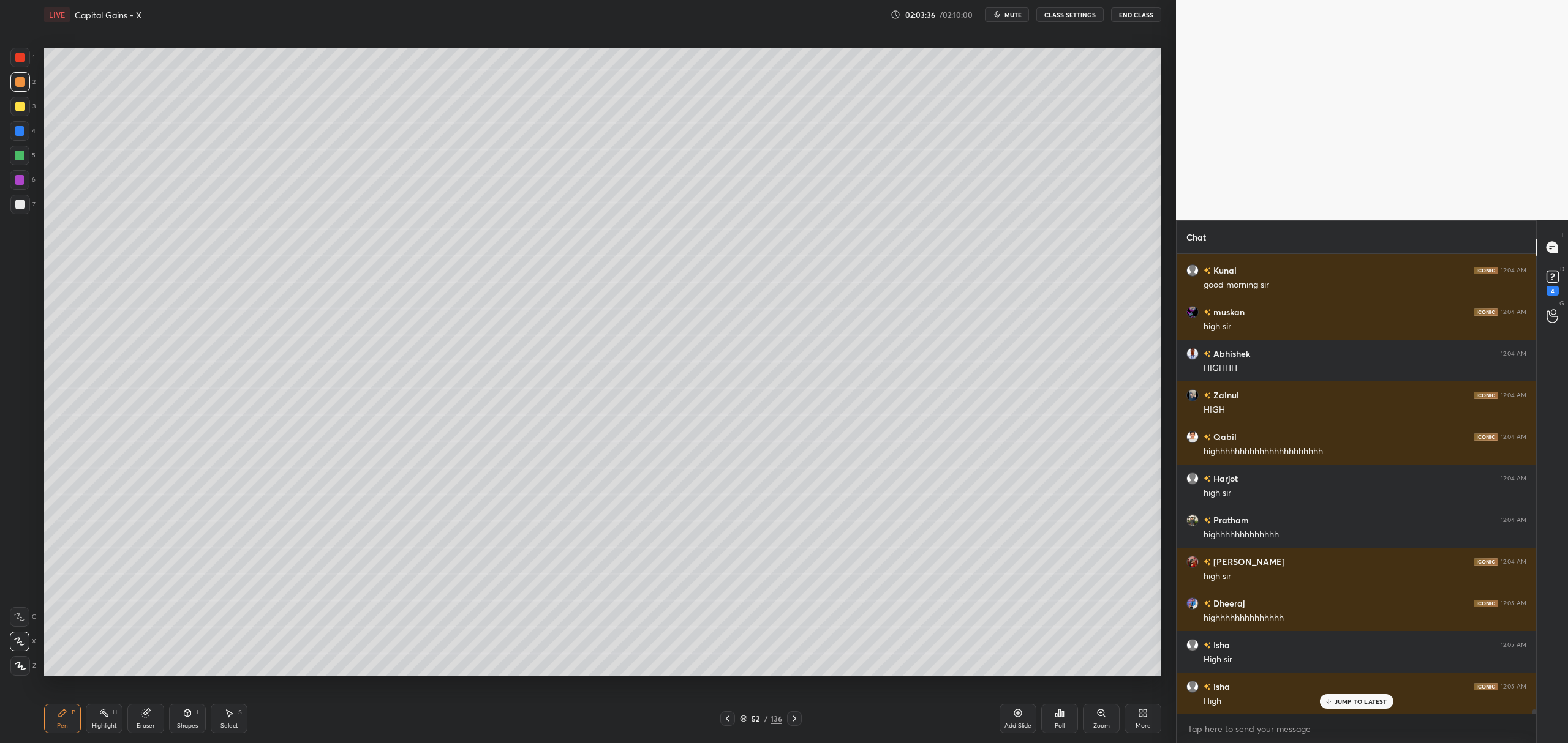
click at [1023, 720] on div "Add Slide" at bounding box center [1018, 719] width 37 height 29
click at [1013, 713] on icon at bounding box center [1018, 713] width 10 height 10
click at [22, 106] on div at bounding box center [20, 106] width 10 height 10
click at [1544, 274] on icon at bounding box center [1553, 276] width 18 height 18
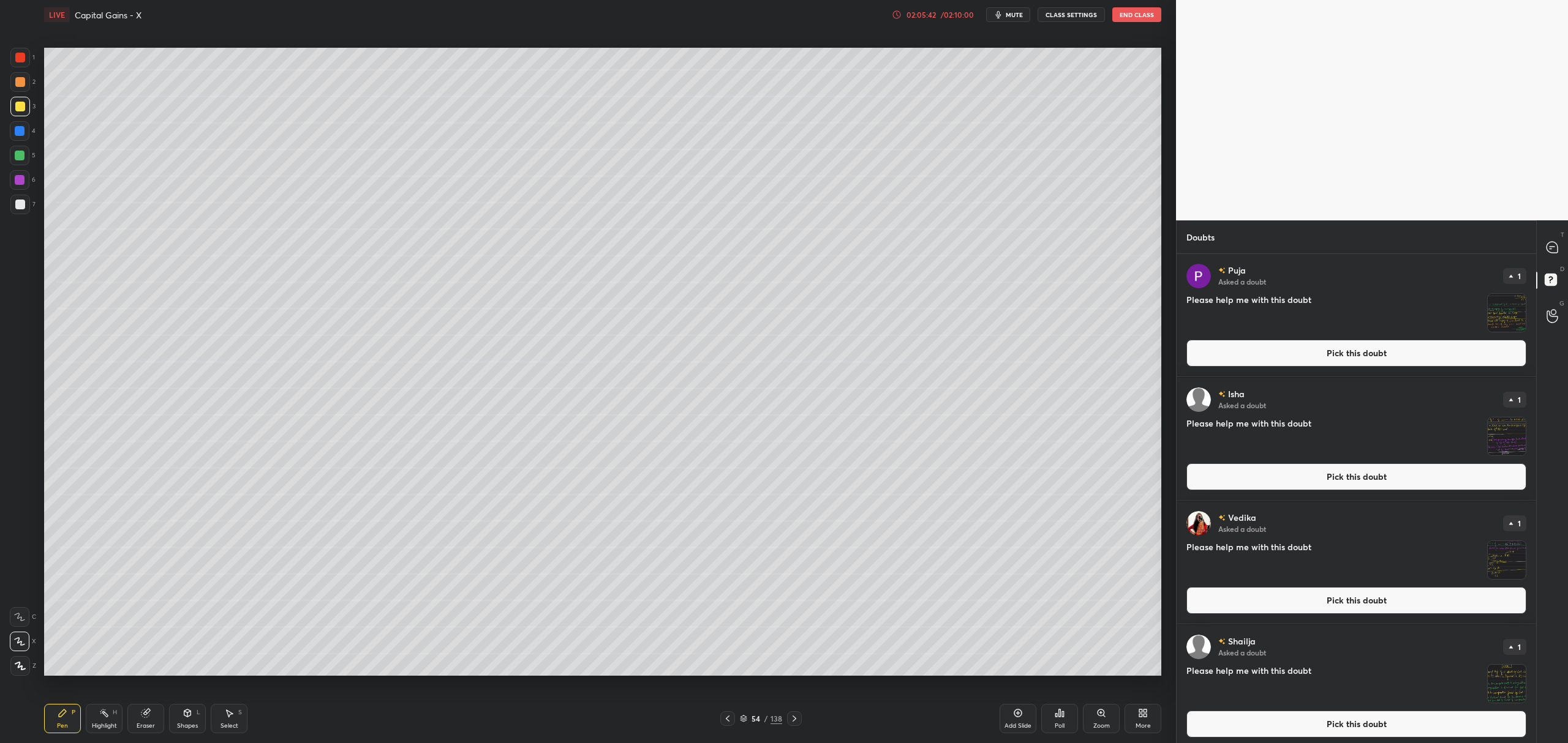
click at [1346, 354] on button "Pick this doubt" at bounding box center [1357, 354] width 340 height 27
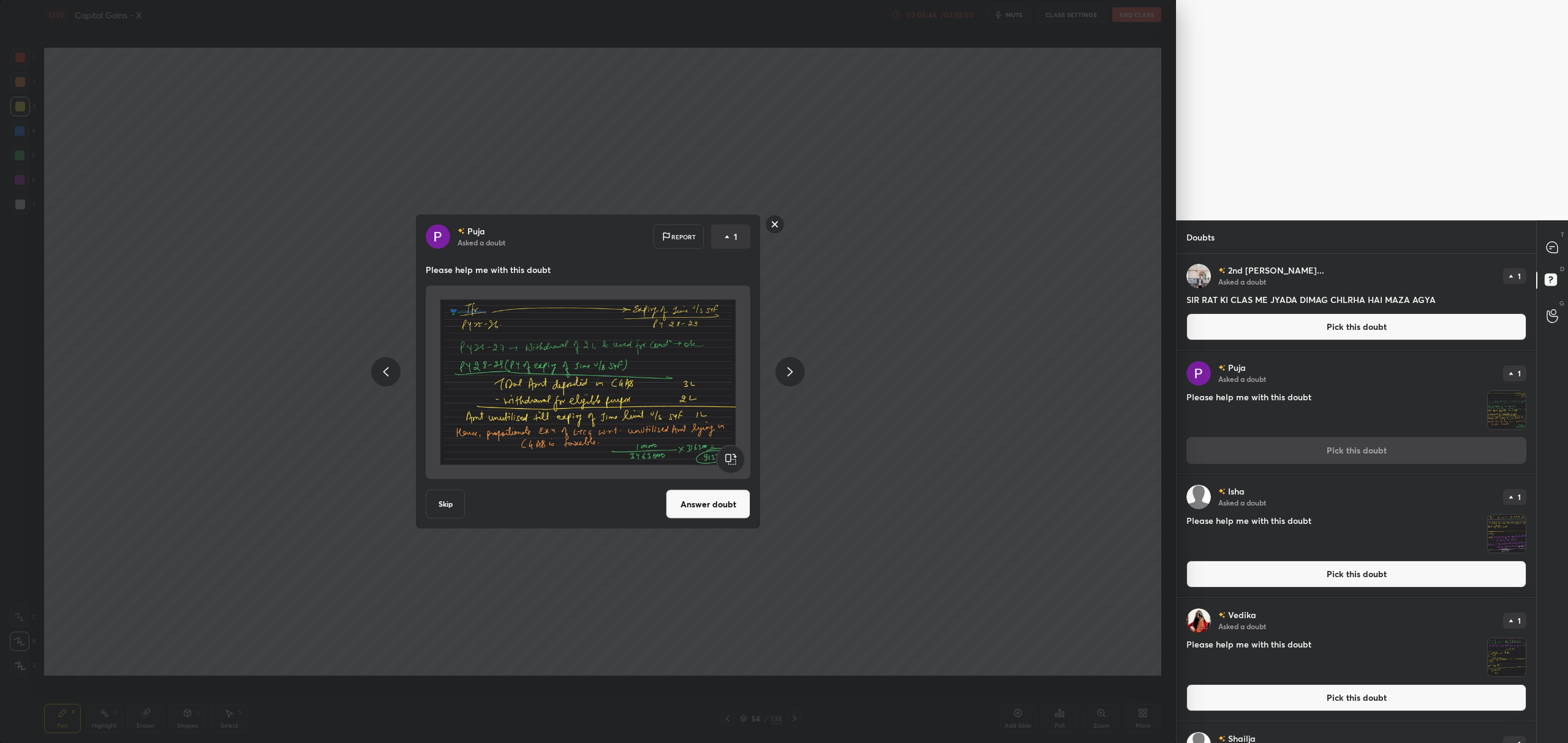
click at [783, 223] on rect at bounding box center [775, 224] width 19 height 19
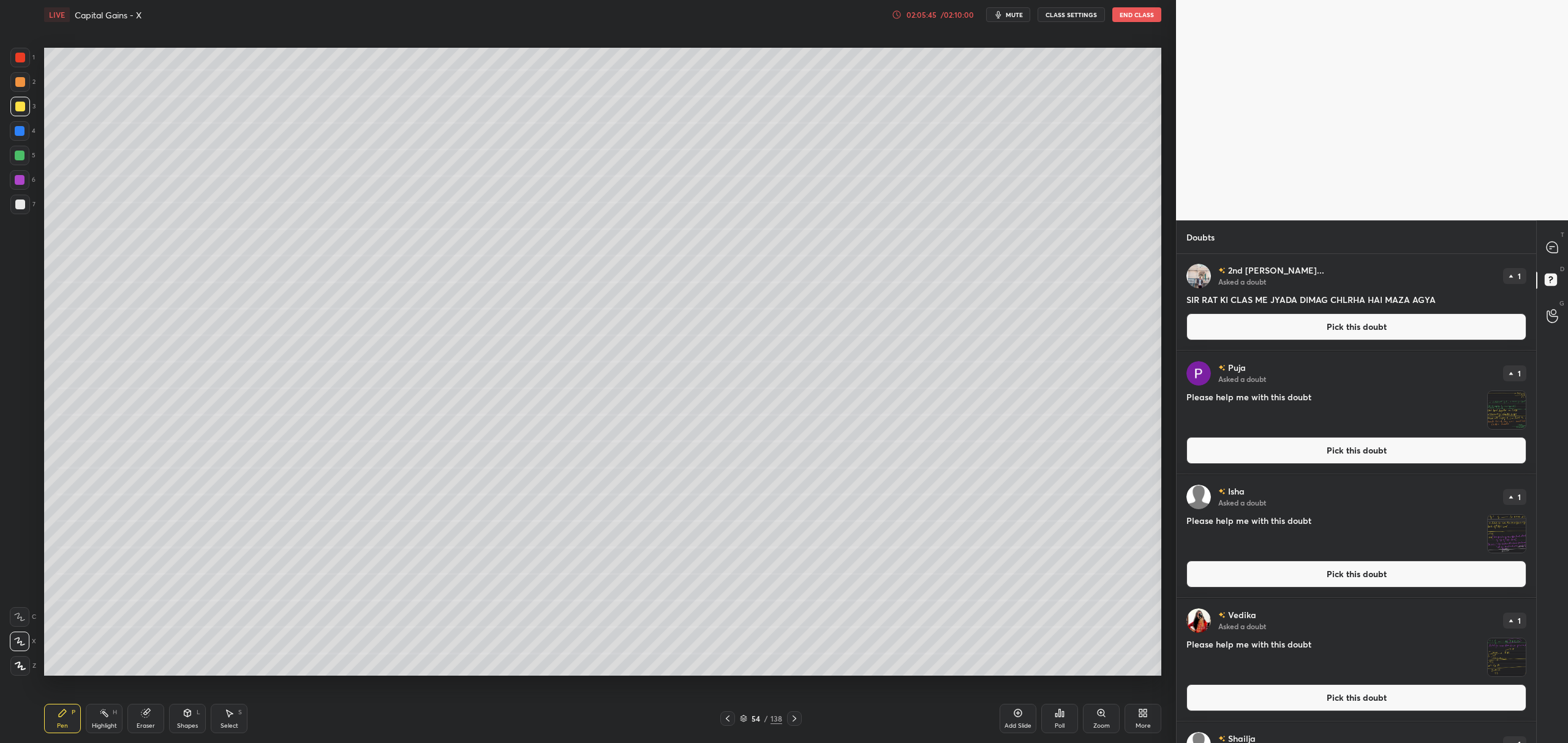
click at [1350, 329] on button "Pick this doubt" at bounding box center [1357, 327] width 340 height 27
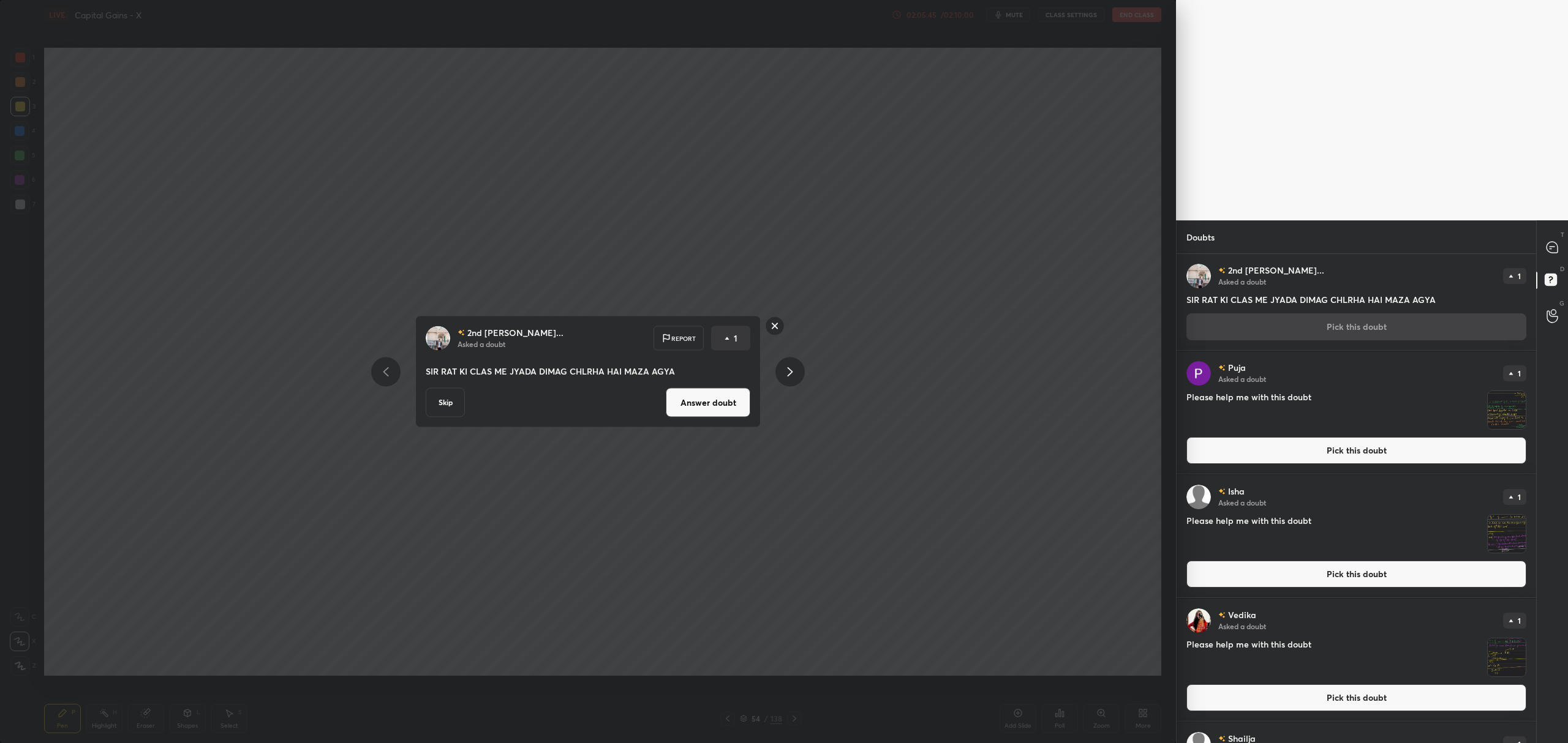
click at [762, 405] on div "2nd Harshi... Asked a doubt Report 1 SIR RAT KI CLAS ME JYADA DIMAG CHLRHA HAI …" at bounding box center [588, 372] width 463 height 112
click at [745, 414] on button "Answer doubt" at bounding box center [708, 403] width 84 height 29
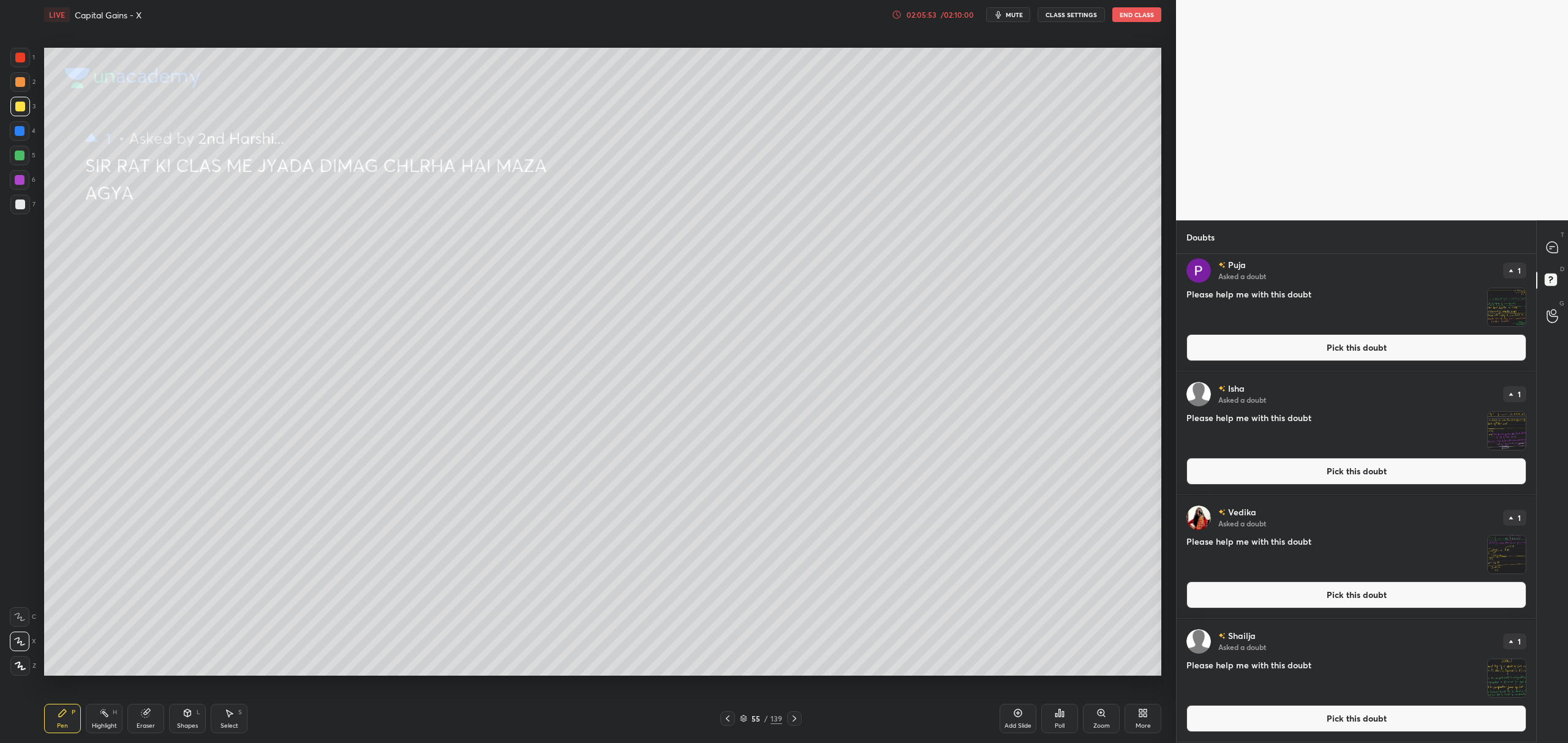
scroll to position [0, 0]
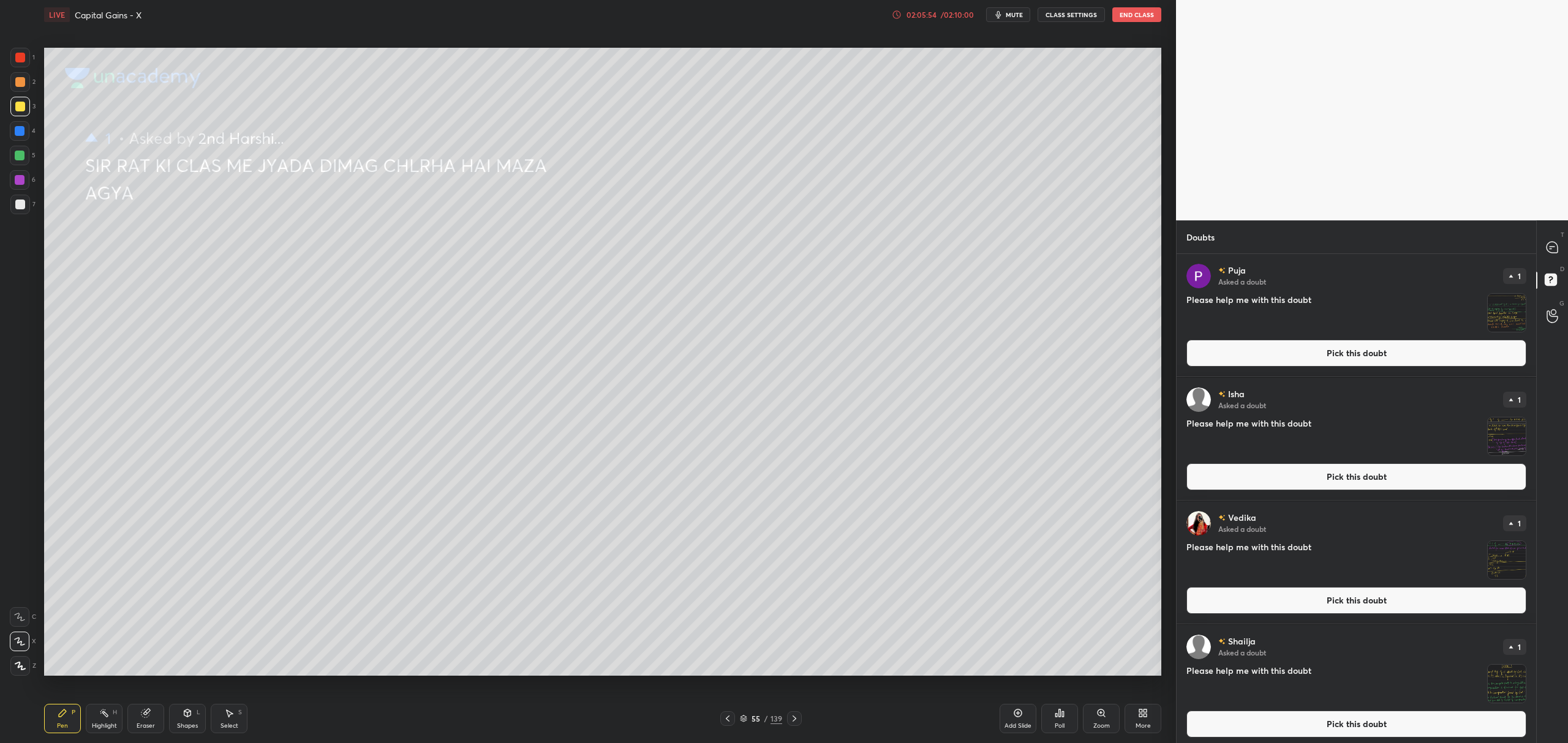
click at [1549, 248] on icon at bounding box center [1552, 246] width 11 height 11
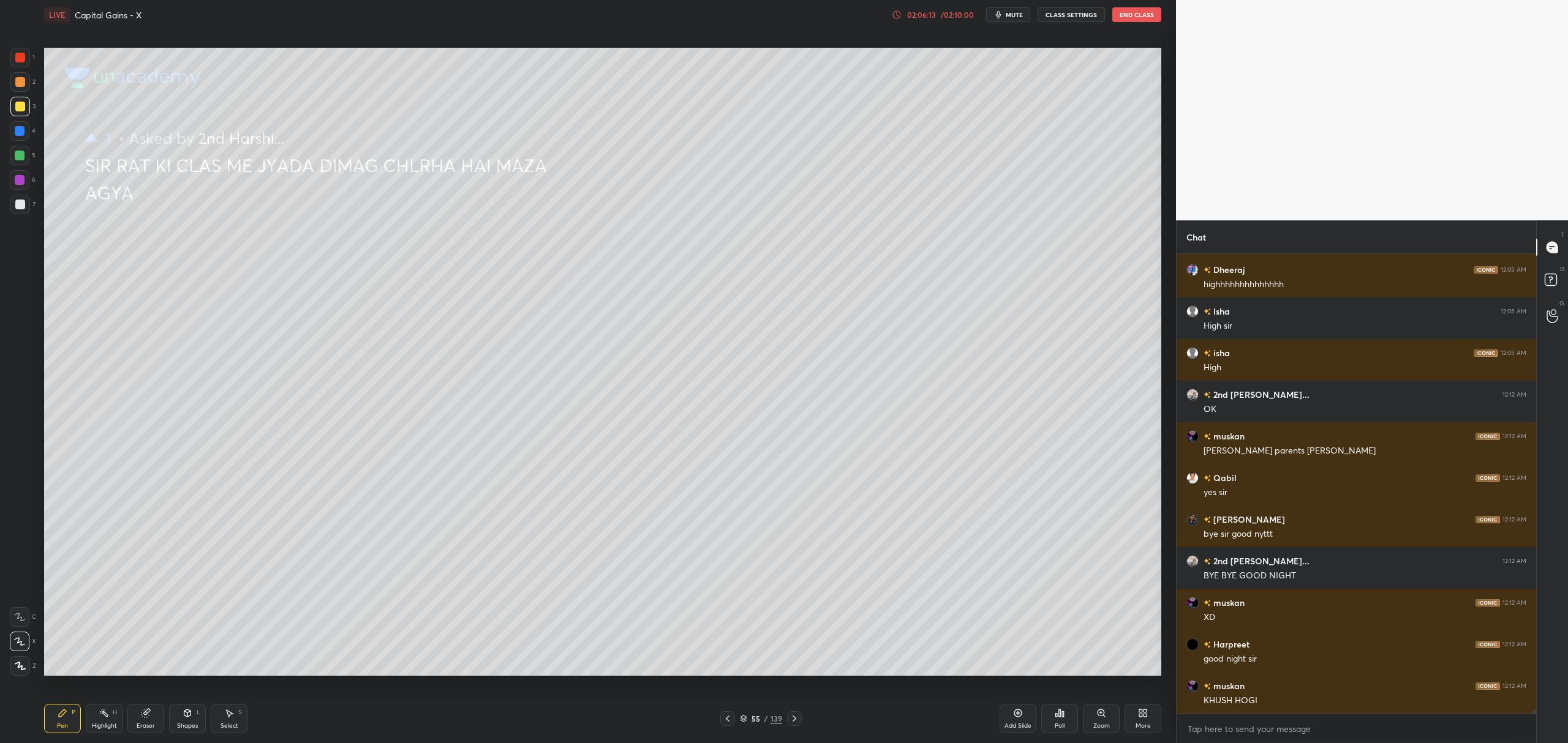
scroll to position [49978, 0]
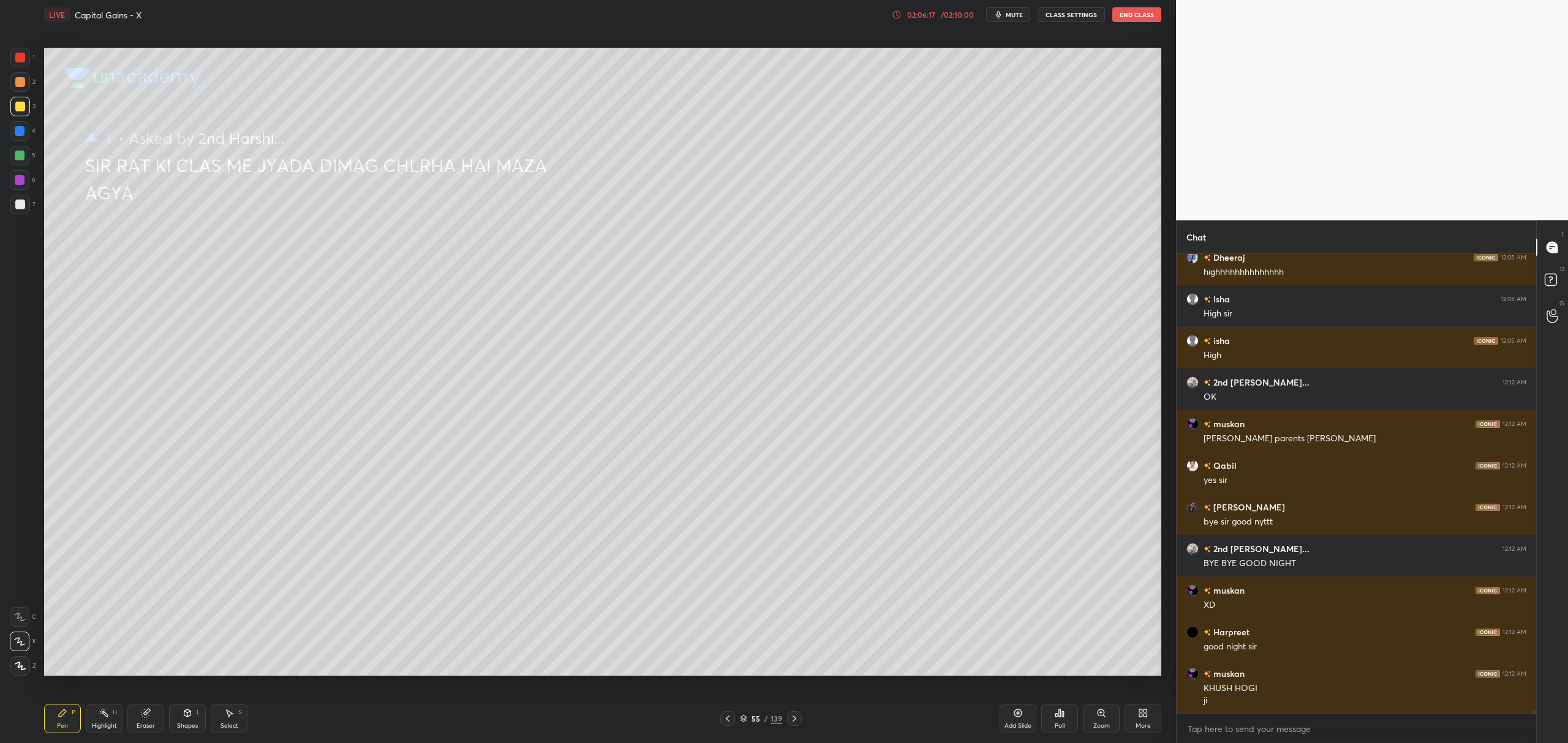
click at [1020, 721] on div "Add Slide" at bounding box center [1018, 719] width 37 height 29
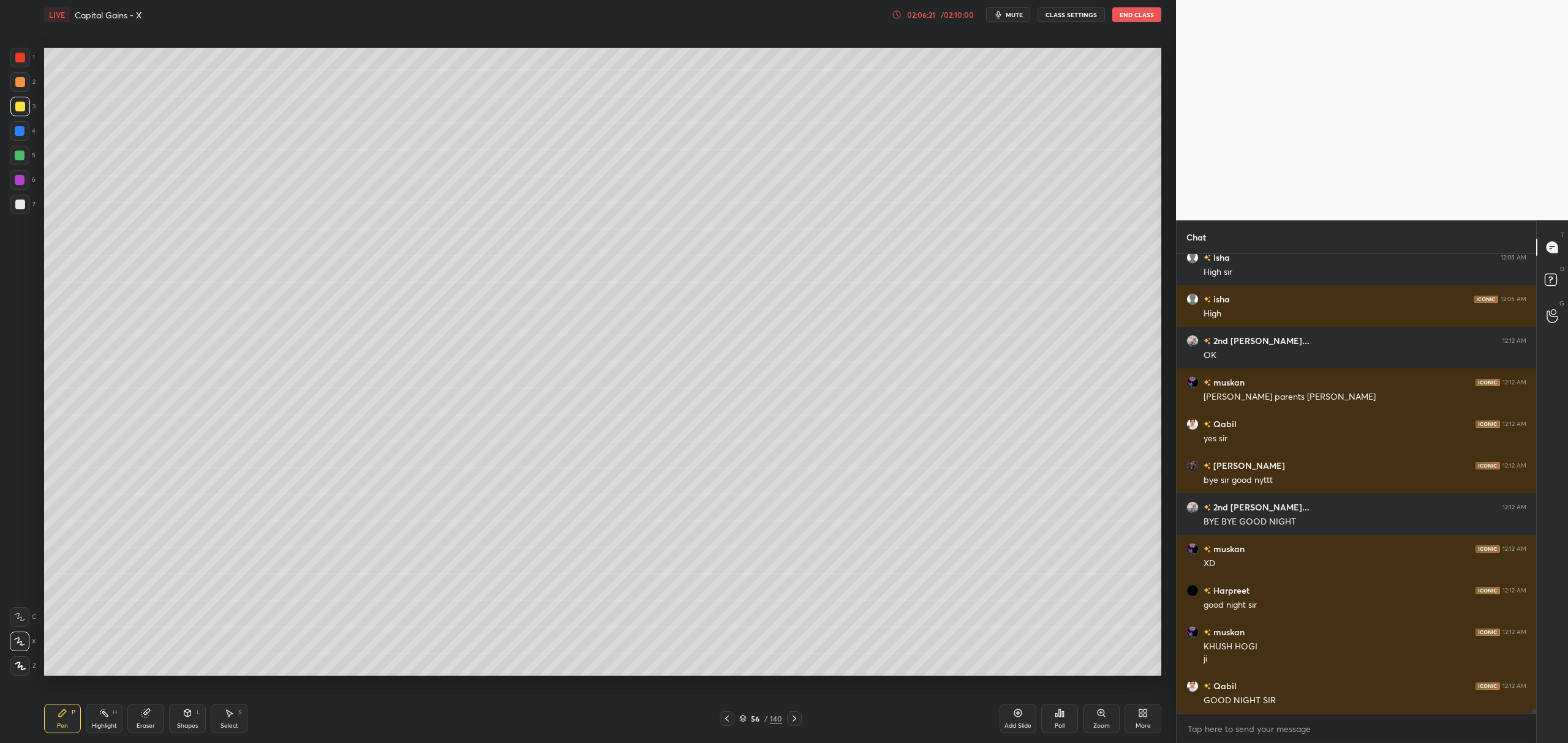
scroll to position [50061, 0]
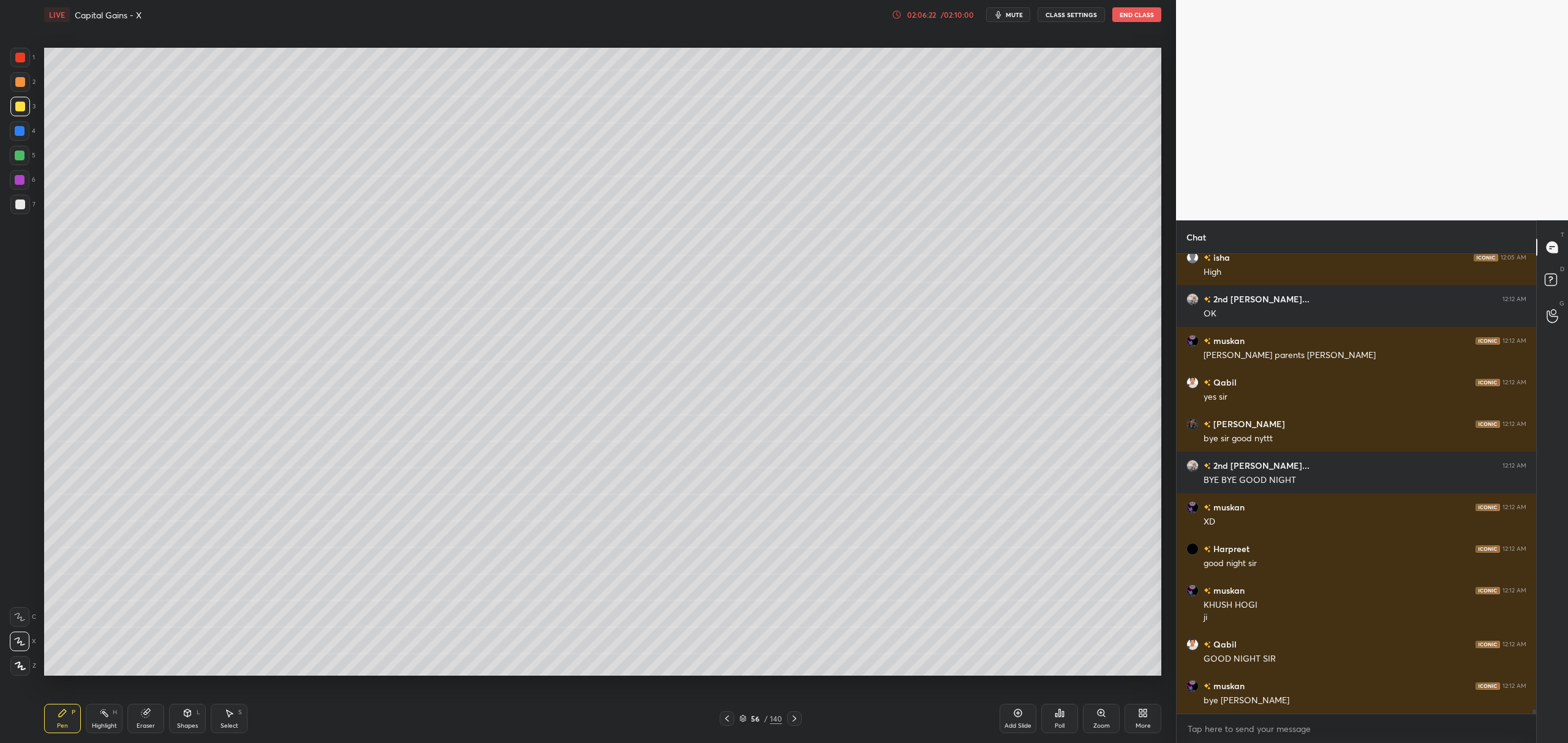
click at [1139, 14] on button "End Class" at bounding box center [1137, 14] width 49 height 14
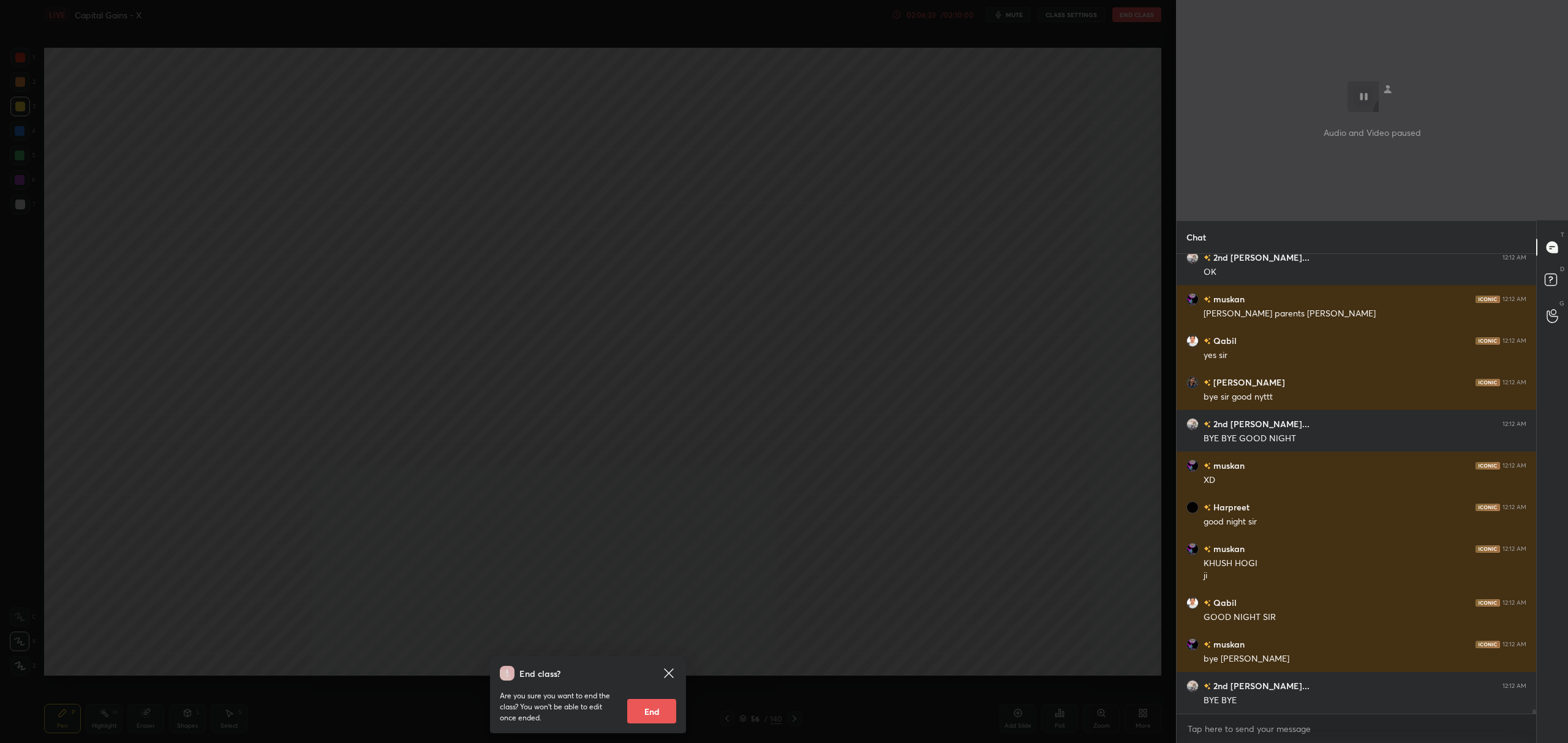
click at [662, 729] on div "End class? Are you sure you want to end the class? You won’t be able to edit on…" at bounding box center [588, 695] width 196 height 77
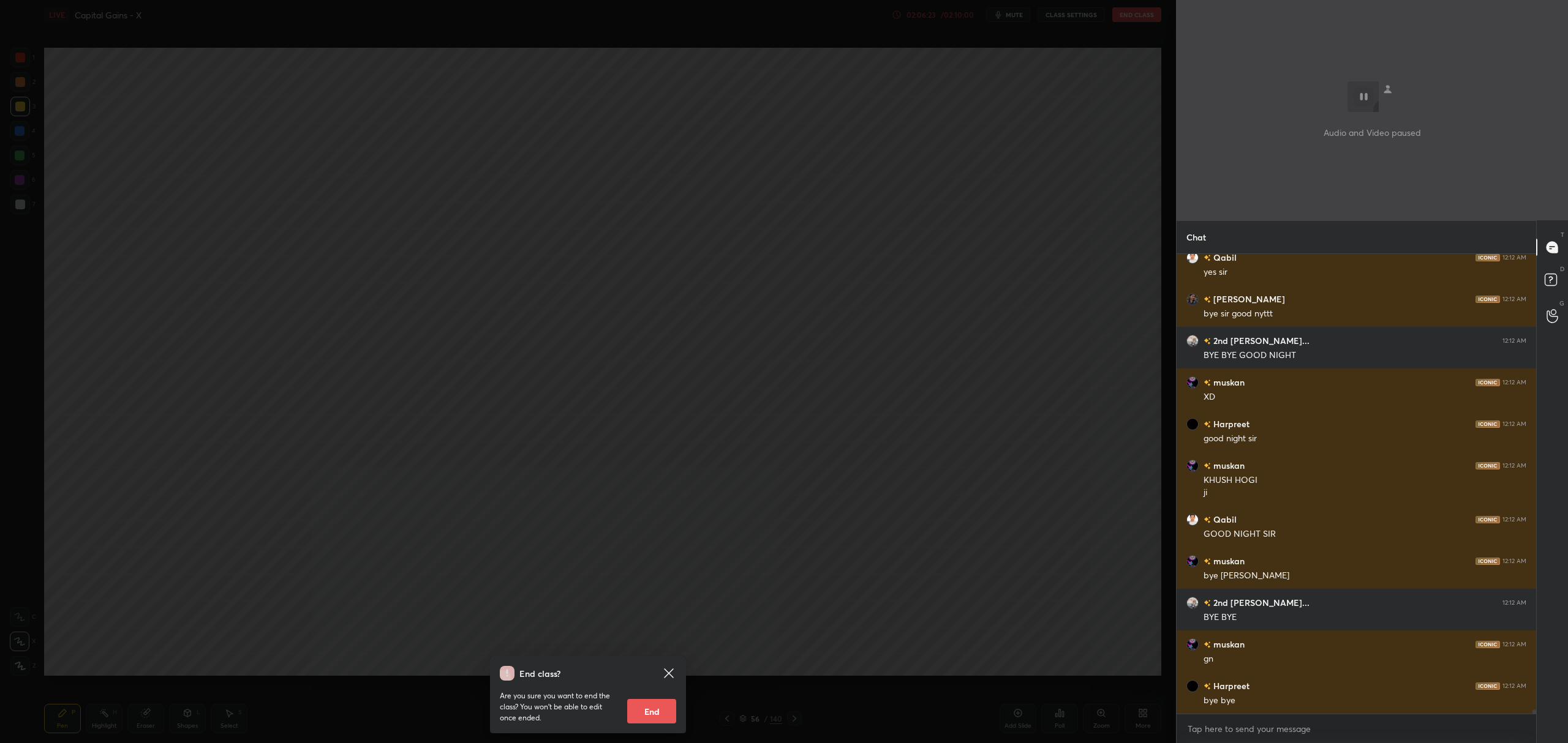
click at [653, 691] on div "Are you sure you want to end the class? You won’t be able to edit once ended. E…" at bounding box center [588, 702] width 177 height 43
click at [650, 708] on button "End" at bounding box center [652, 711] width 49 height 24
type textarea "x"
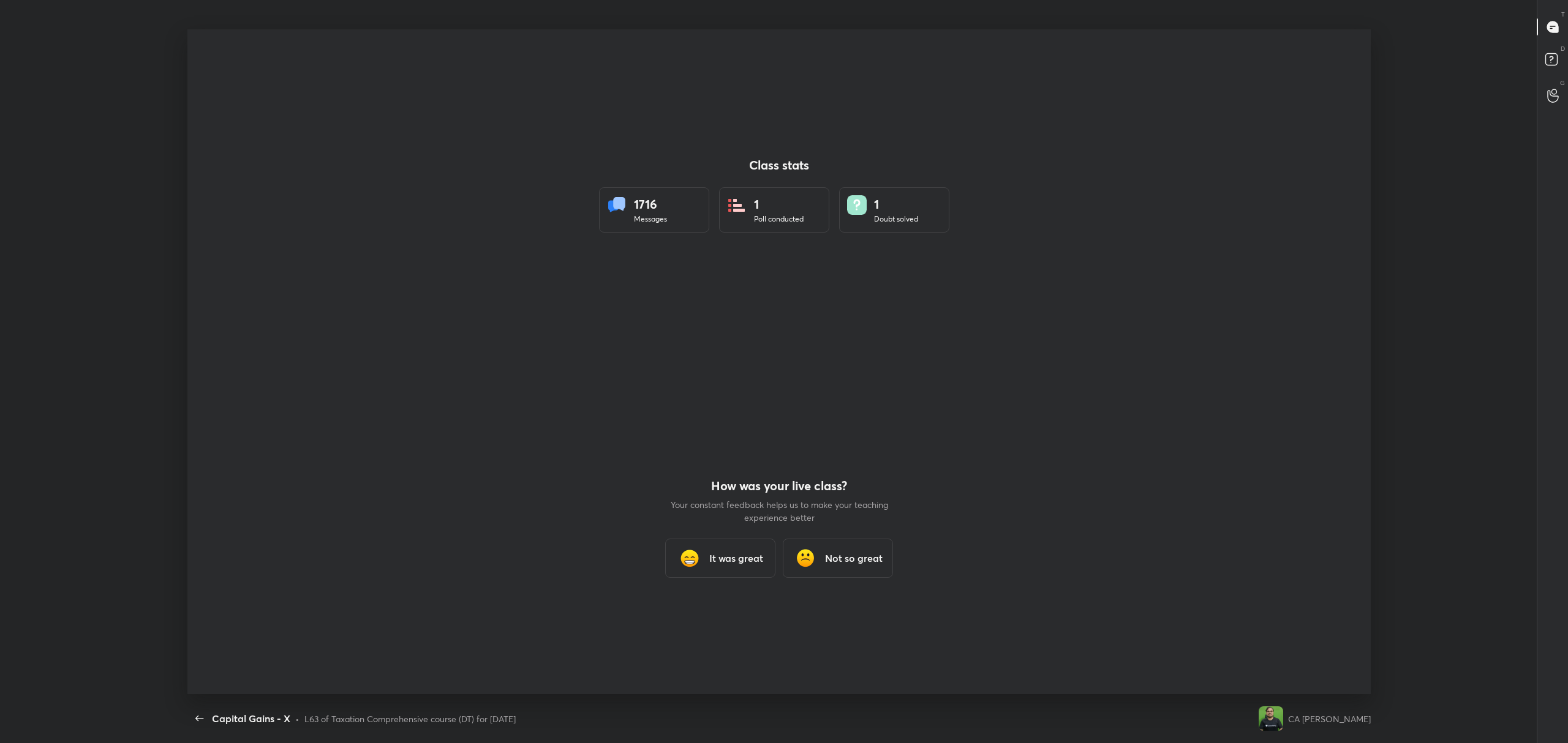
scroll to position [60569, 59710]
click at [733, 558] on h3 "It was great" at bounding box center [737, 557] width 54 height 14
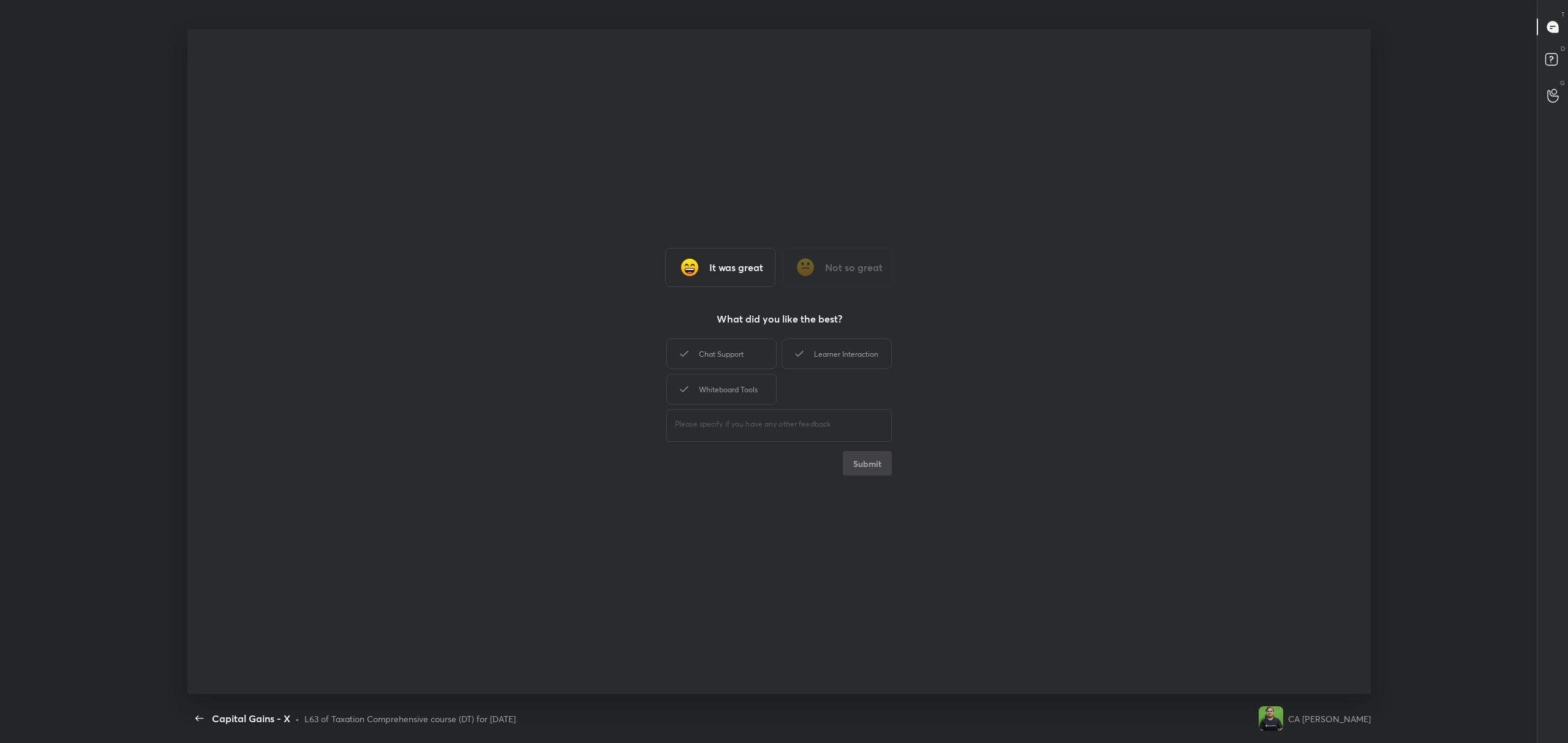
click at [737, 329] on div "It was great Not so great What did you like the best? Chat Support Learner Inte…" at bounding box center [779, 361] width 1183 height 666
click at [746, 345] on div "Chat Support" at bounding box center [722, 354] width 110 height 31
click at [829, 354] on div "Learner Interaction" at bounding box center [837, 354] width 110 height 31
click at [741, 403] on div "Whiteboard Tools" at bounding box center [722, 389] width 110 height 31
click at [869, 473] on button "Submit" at bounding box center [867, 463] width 49 height 24
